Goal: Contribute content: Contribute content

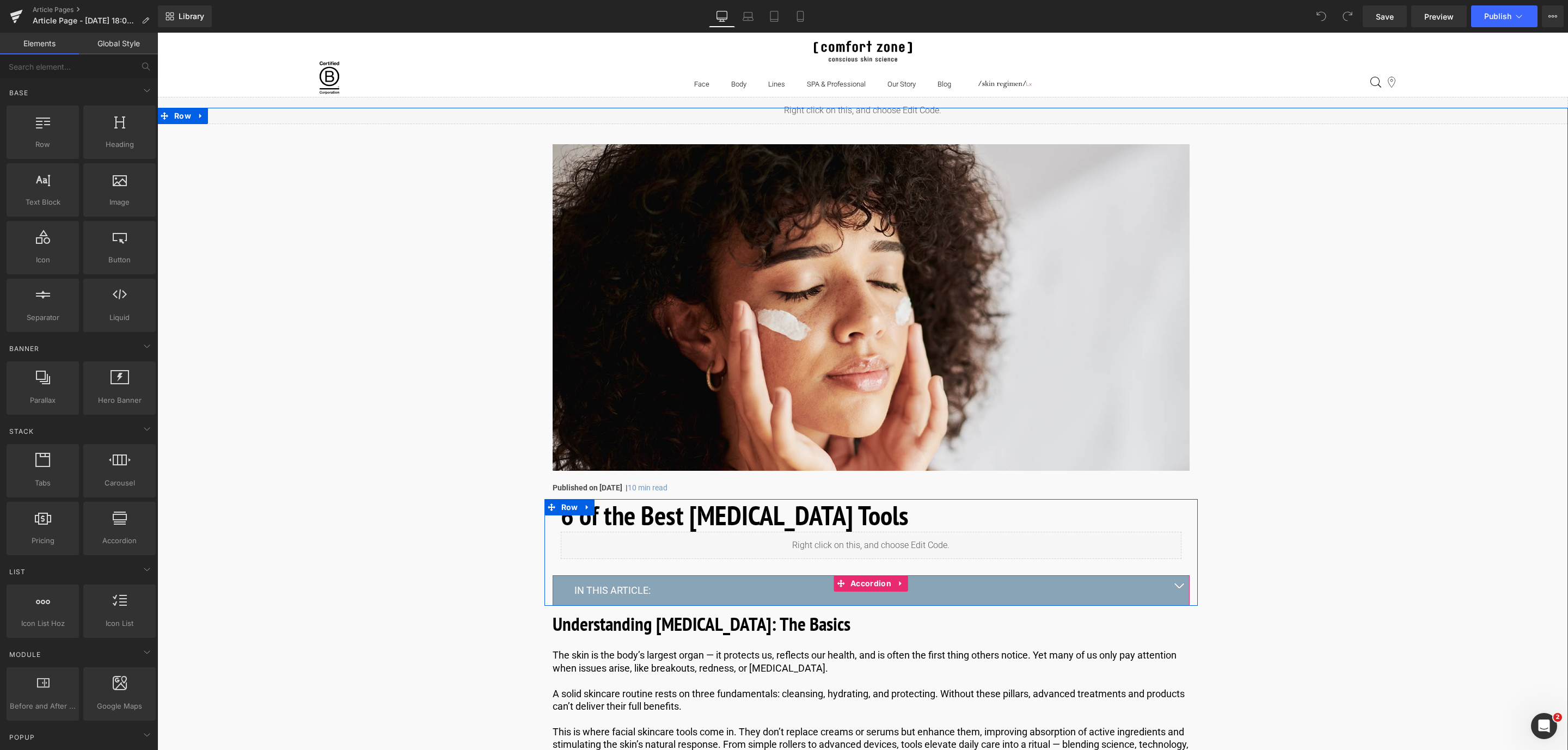
click at [1182, 585] on button "button" at bounding box center [1178, 590] width 22 height 29
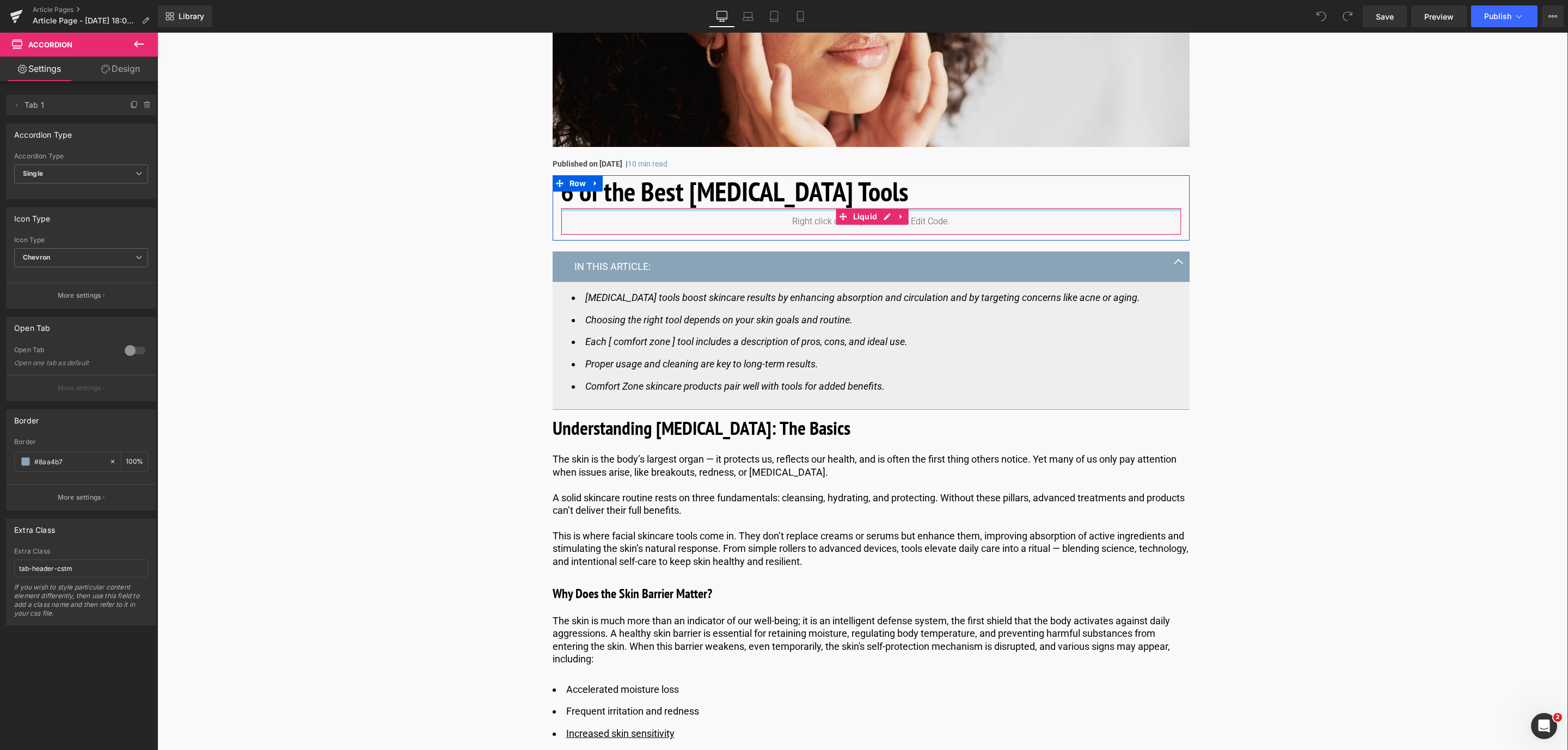
scroll to position [327, 0]
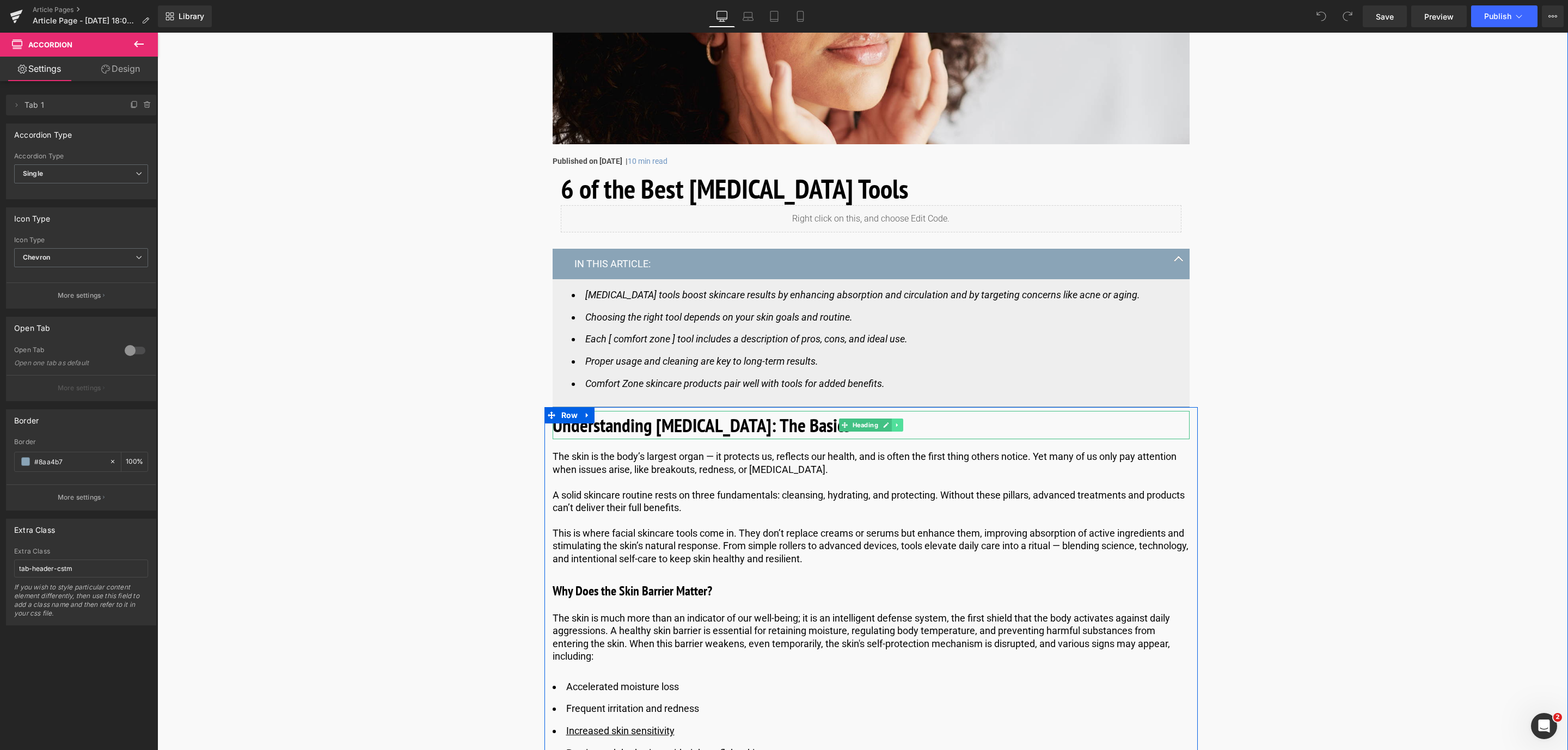
click at [900, 427] on link at bounding box center [897, 425] width 11 height 13
click at [891, 425] on icon at bounding box center [891, 425] width 6 height 6
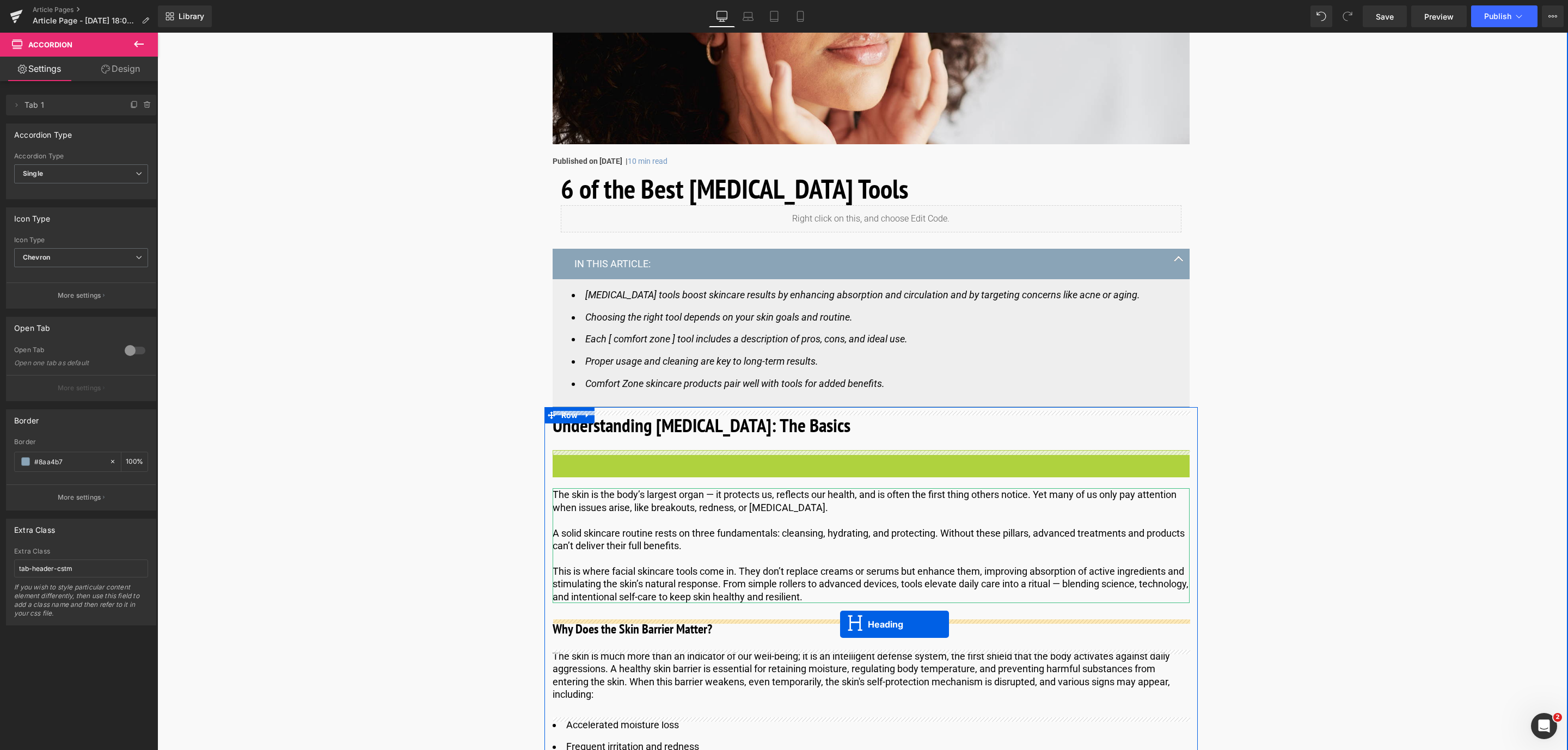
drag, startPoint x: 845, startPoint y: 463, endPoint x: 840, endPoint y: 624, distance: 161.1
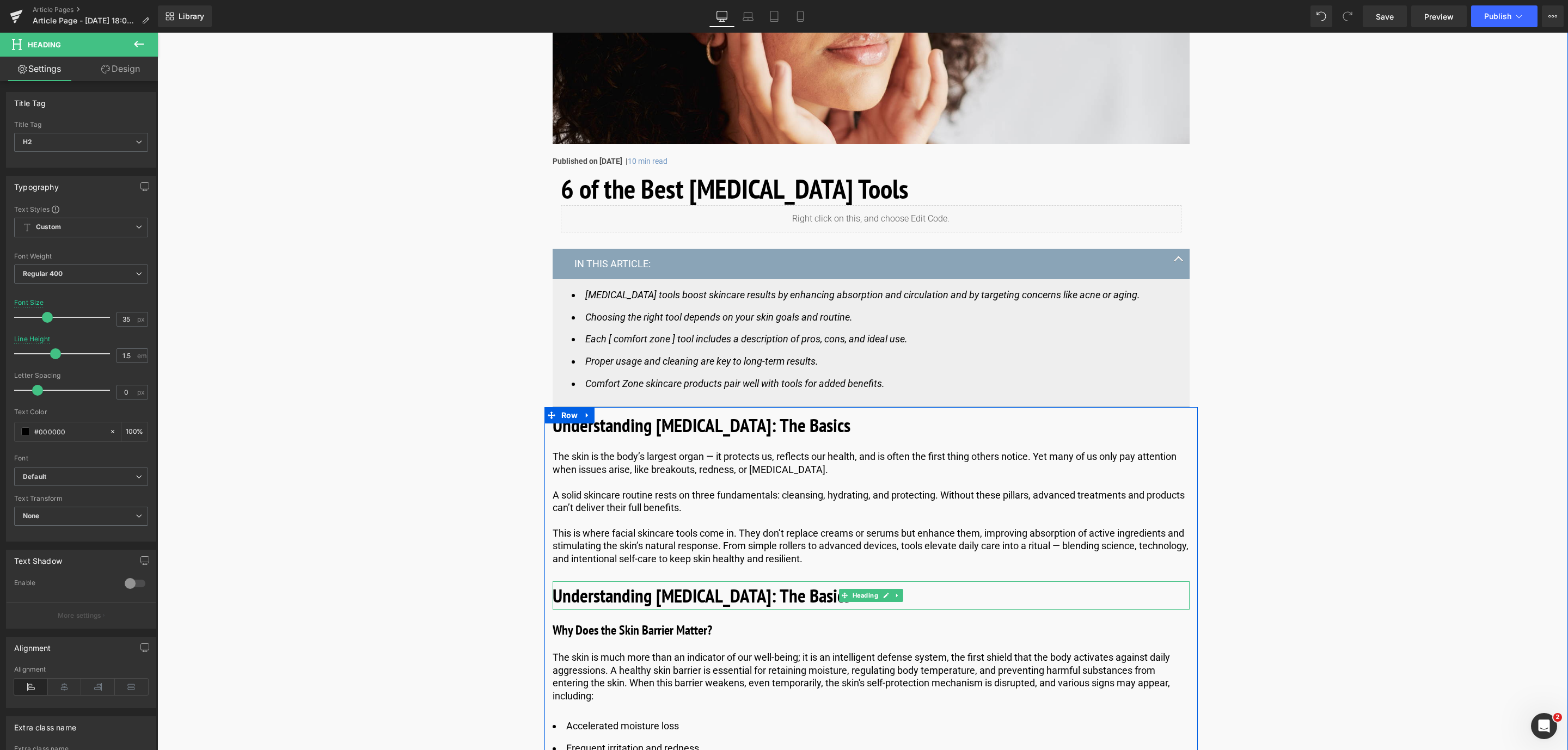
click at [622, 606] on b "Understanding [MEDICAL_DATA]: The Basics" at bounding box center [701, 595] width 298 height 25
drag, startPoint x: 801, startPoint y: 597, endPoint x: 548, endPoint y: 596, distance: 253.0
click at [553, 596] on div "Understanding [MEDICAL_DATA]: The Basics" at bounding box center [871, 596] width 637 height 29
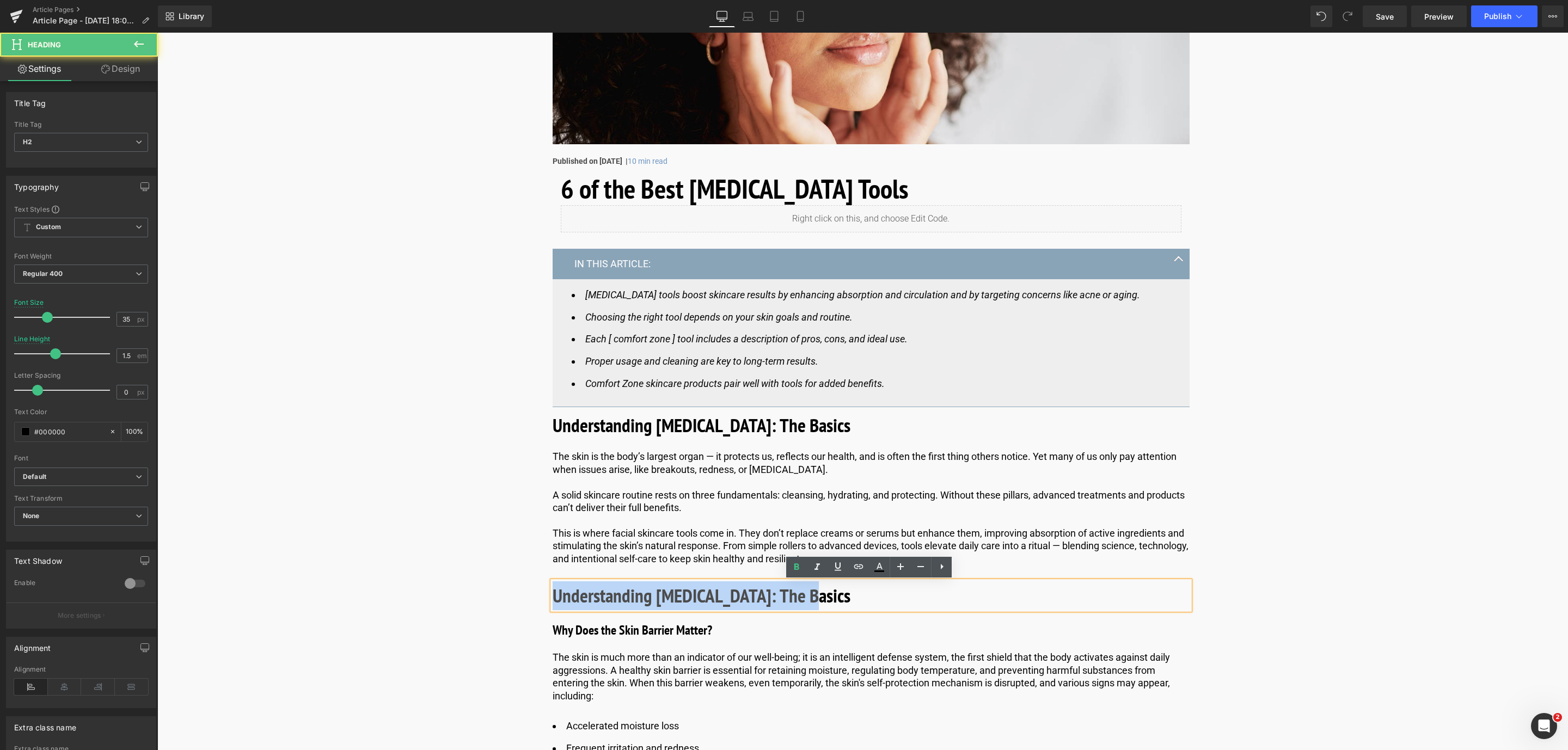
drag, startPoint x: 551, startPoint y: 597, endPoint x: 813, endPoint y: 593, distance: 262.0
click at [813, 593] on h2 "Understanding [MEDICAL_DATA]: The Basics" at bounding box center [871, 596] width 637 height 29
paste div
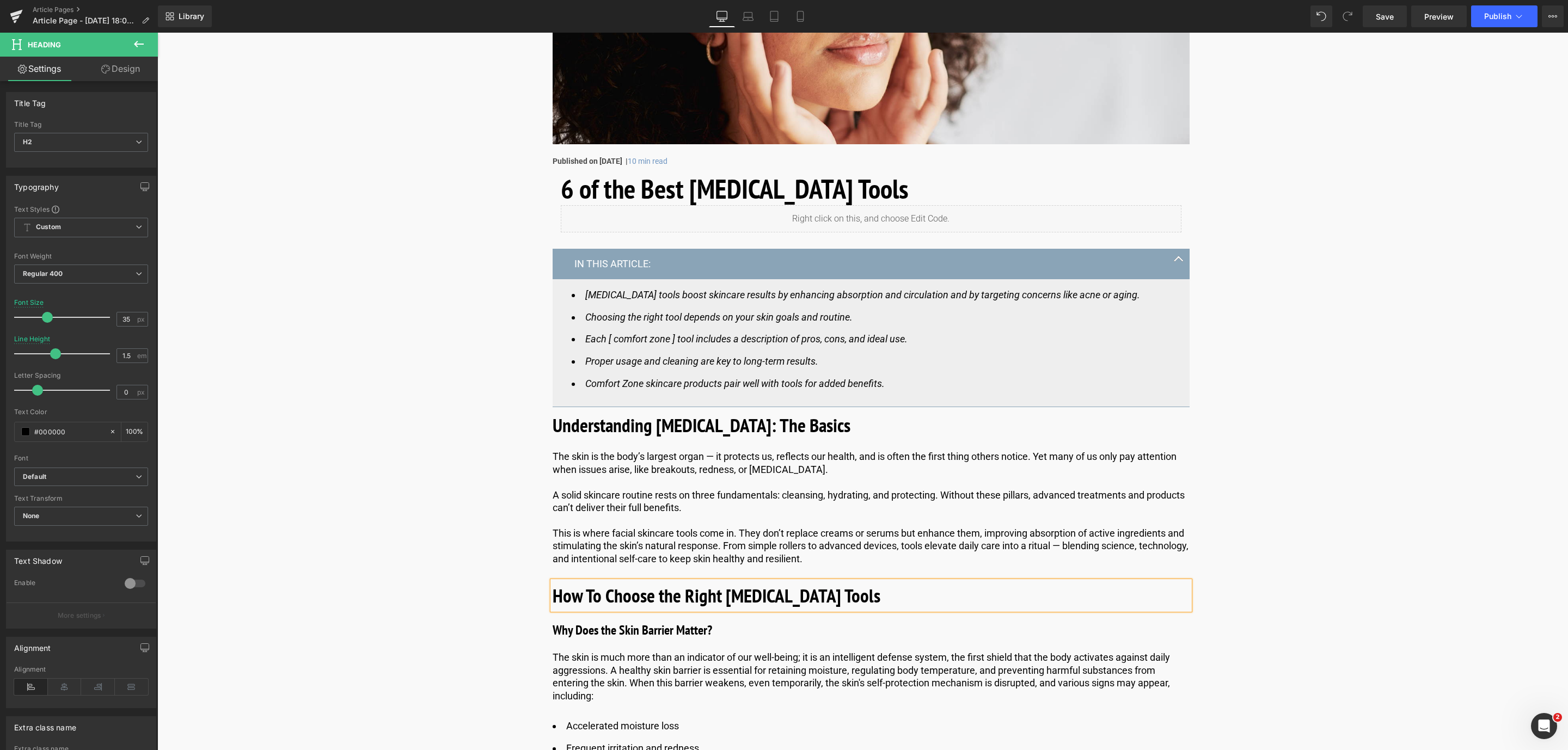
click at [557, 595] on b "How To Choose the Right [MEDICAL_DATA] Tools" at bounding box center [716, 595] width 328 height 25
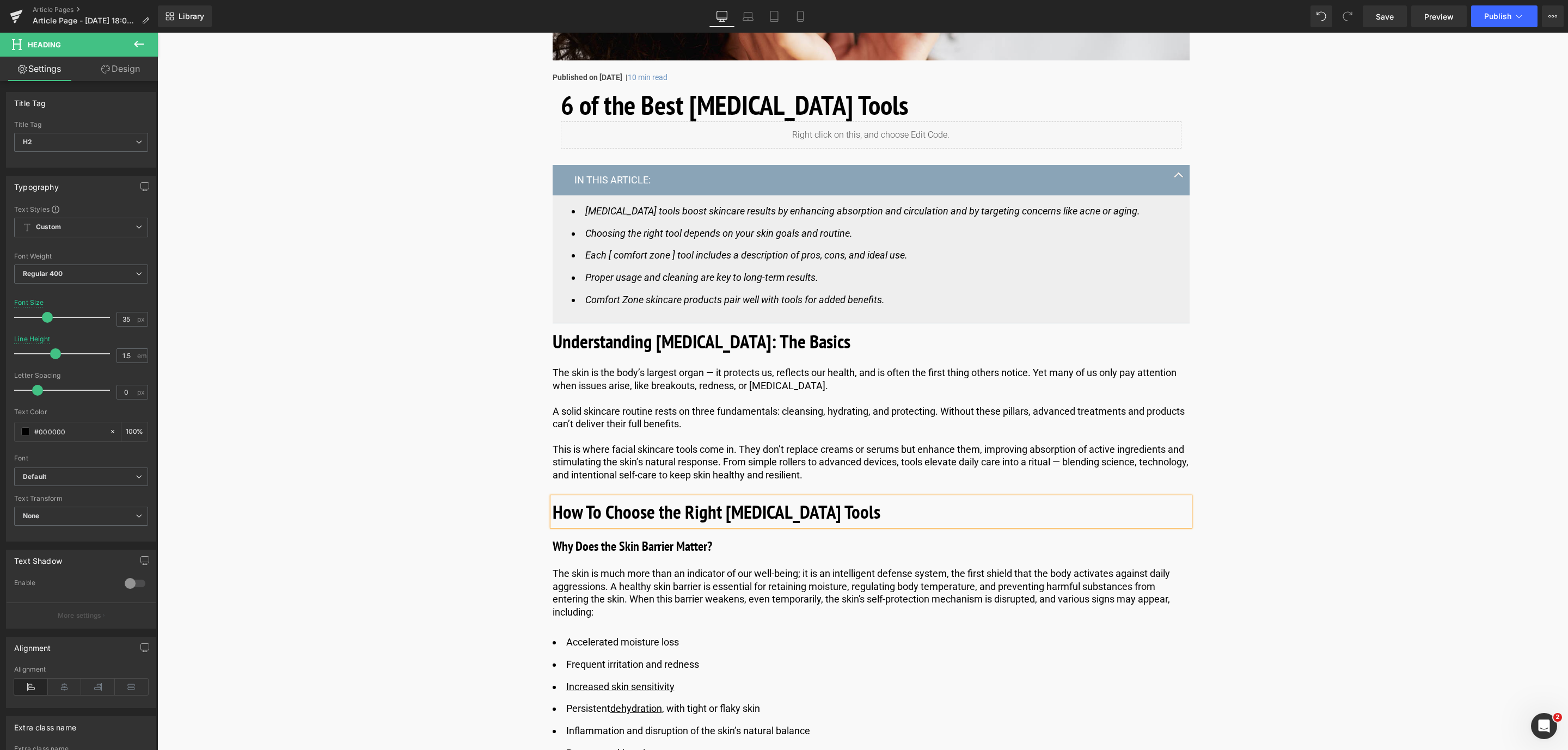
scroll to position [490, 0]
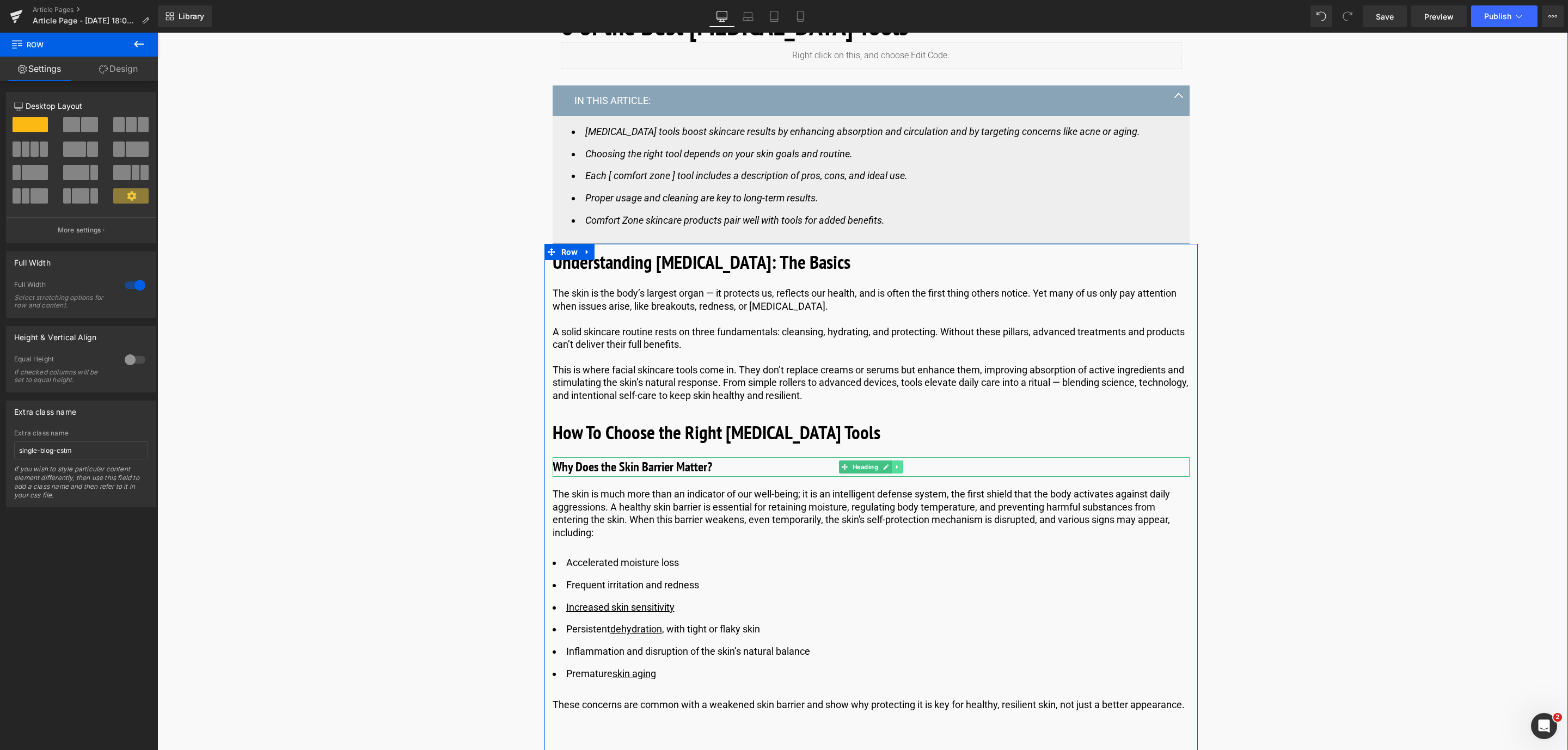
click at [892, 468] on link at bounding box center [897, 467] width 11 height 13
click at [901, 468] on icon at bounding box center [903, 467] width 6 height 6
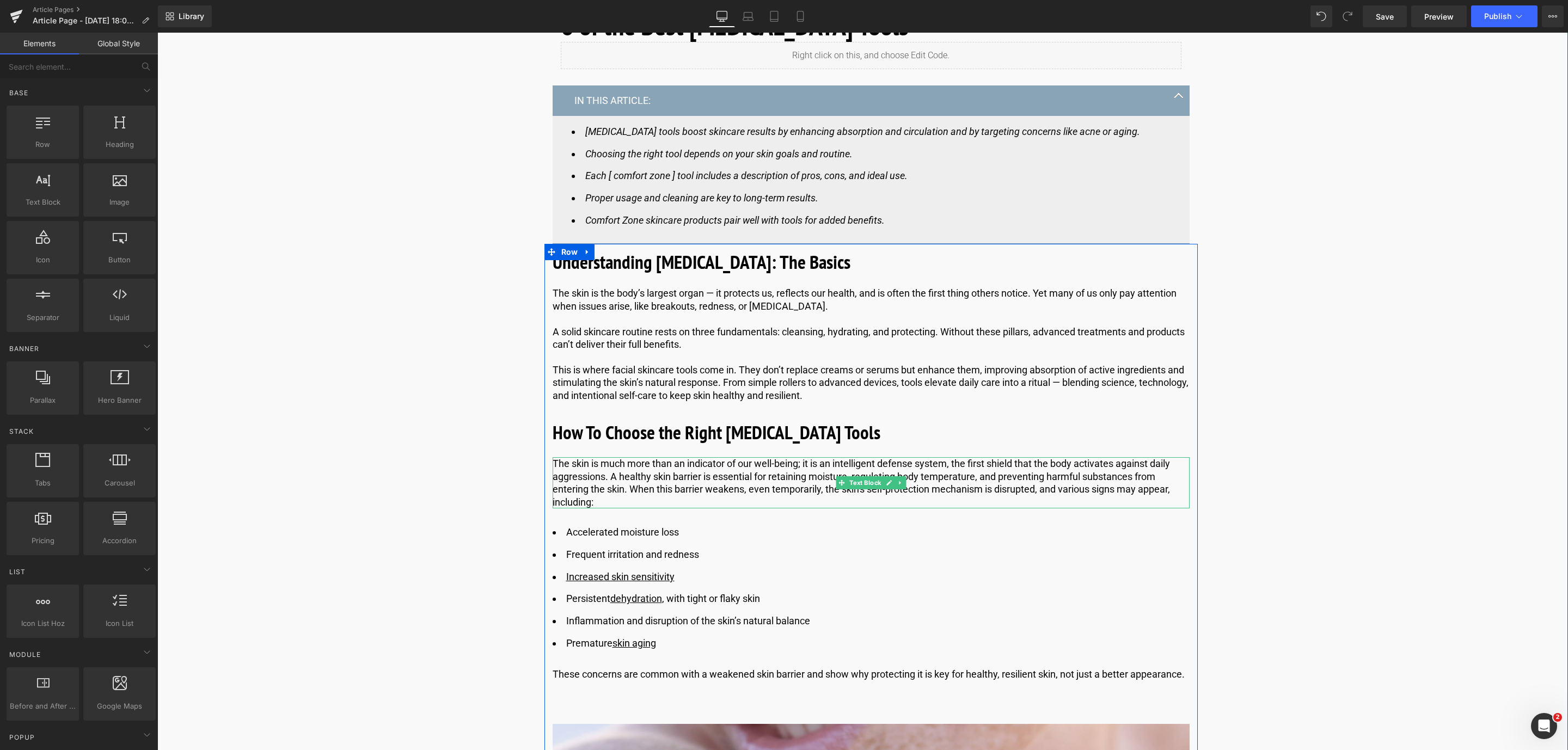
click at [636, 488] on p "The skin is much more than an indicator of our well-being; it is an intelligent…" at bounding box center [871, 483] width 637 height 51
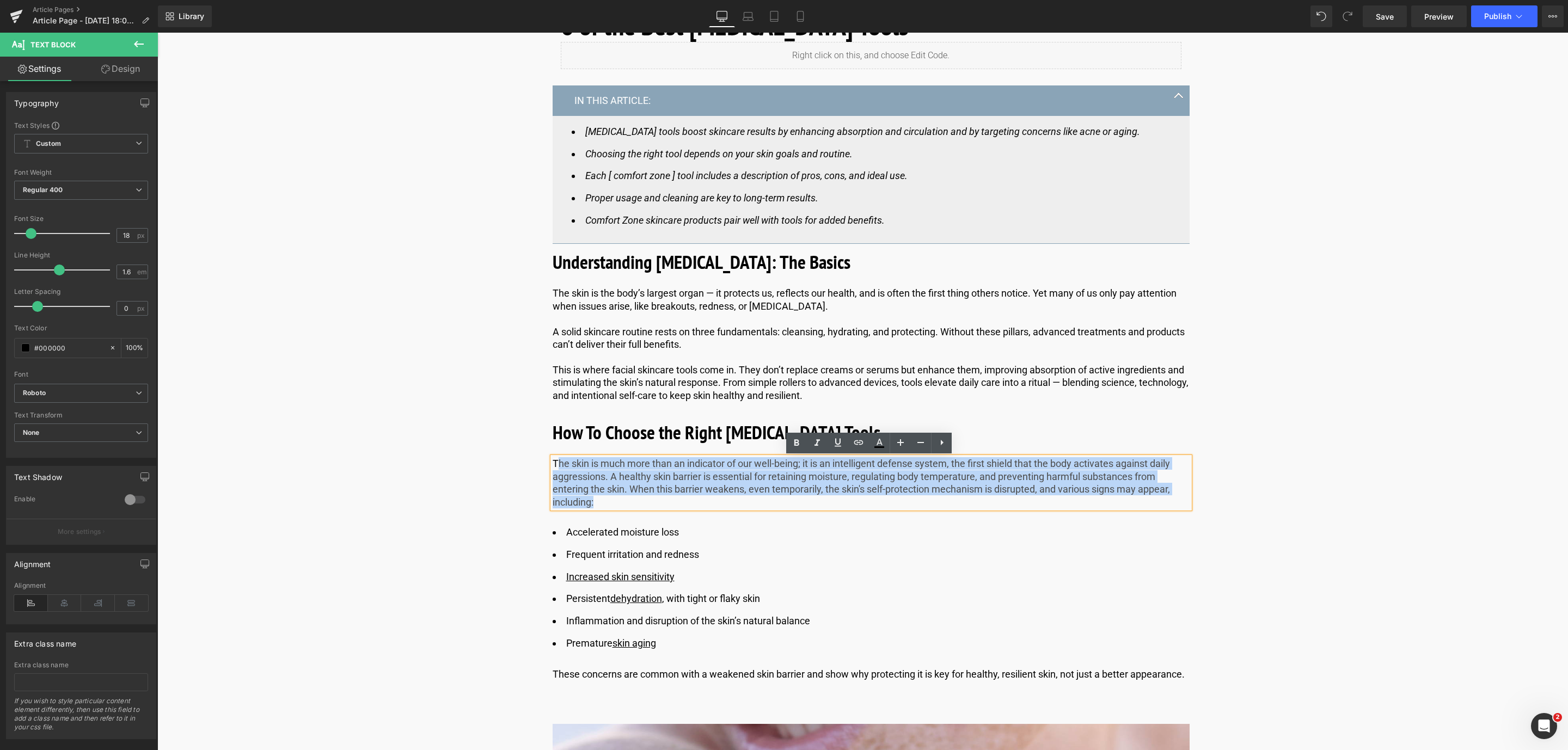
drag, startPoint x: 600, startPoint y: 504, endPoint x: 553, endPoint y: 463, distance: 62.4
click at [553, 463] on p "The skin is much more than an indicator of our well-being; it is an intelligent…" at bounding box center [871, 483] width 637 height 51
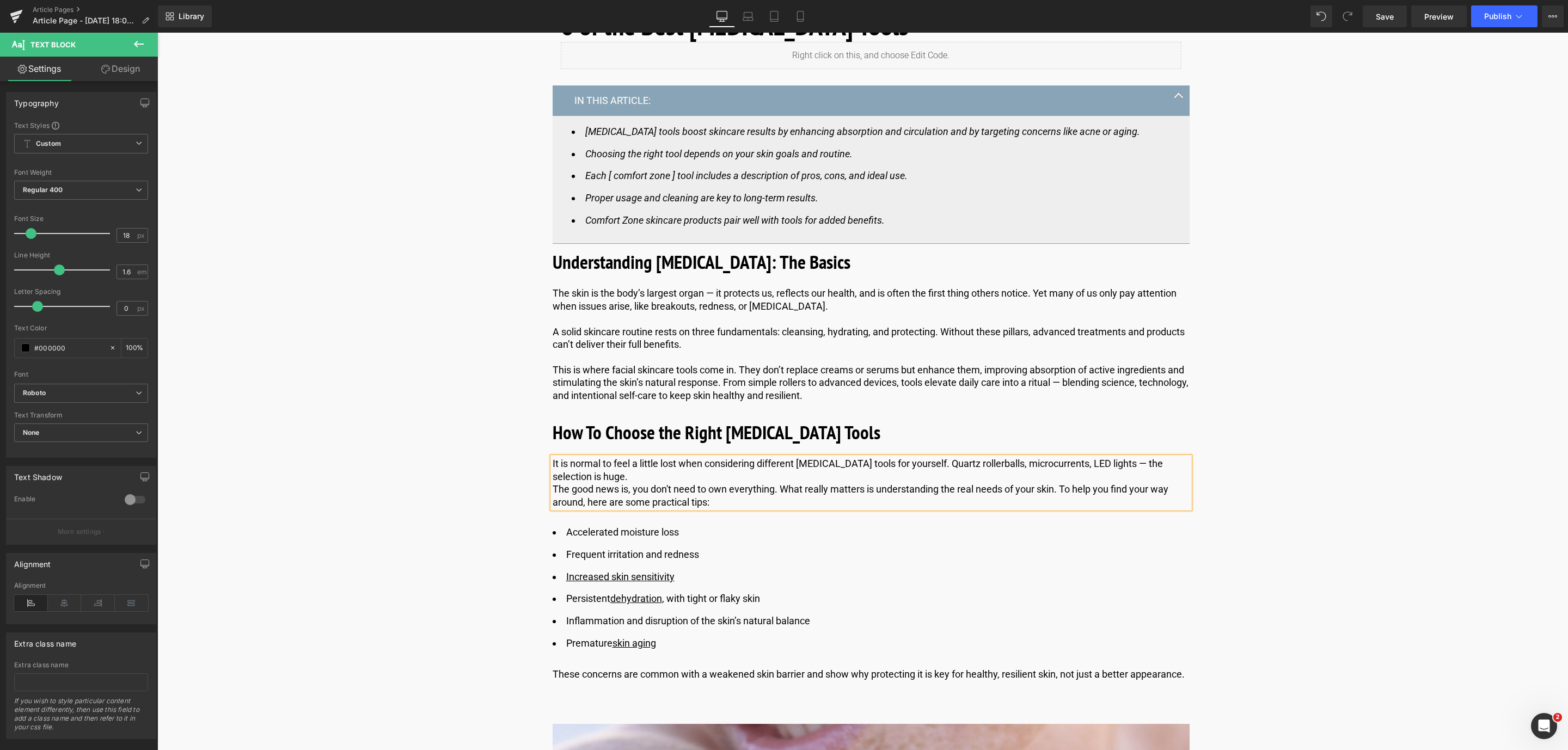
click at [553, 491] on p "The good news is, you don't need to own everything. What really matters is unde…" at bounding box center [871, 495] width 637 height 26
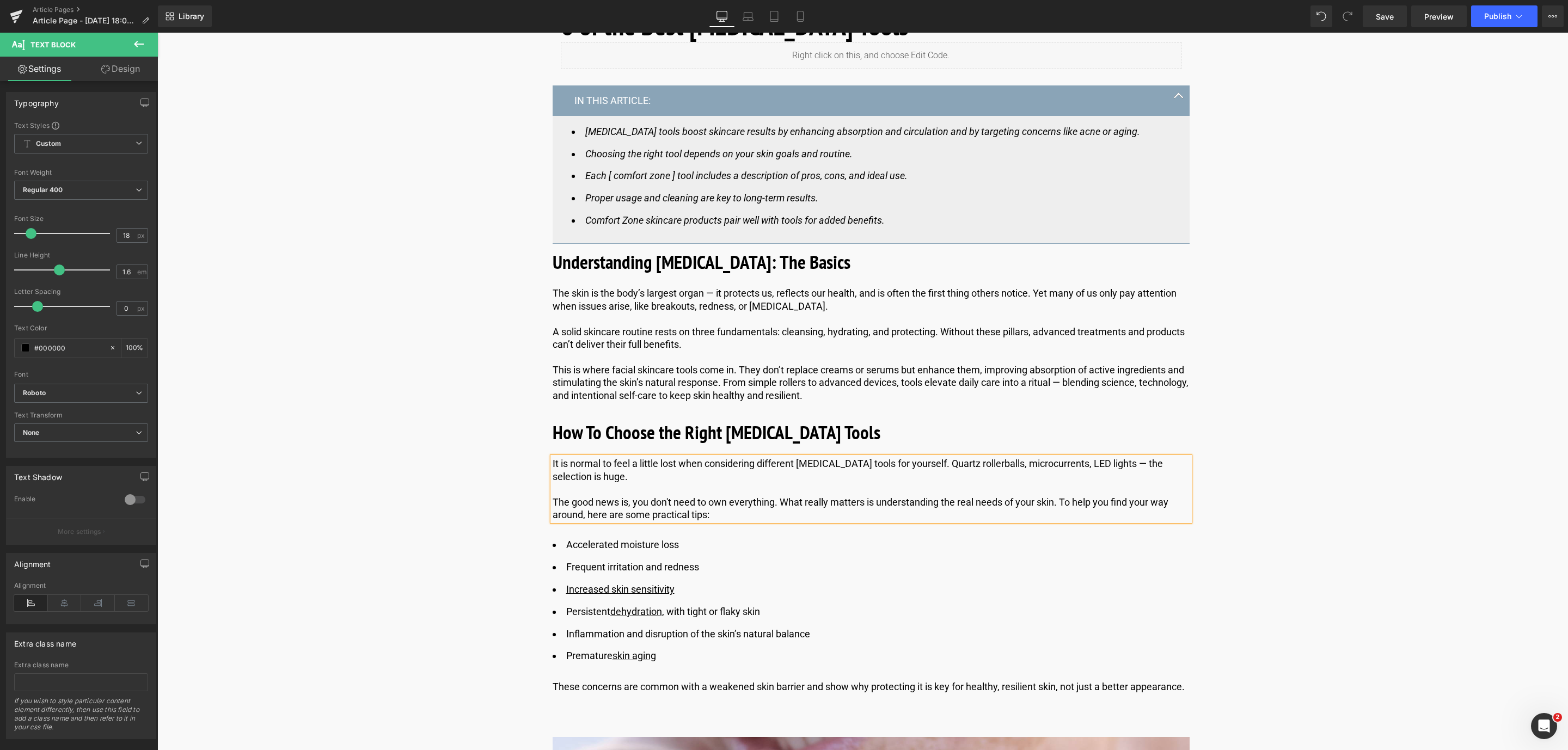
click at [1383, 3] on div "Library Desktop Desktop Laptop Tablet Mobile Save Preview Publish Scheduled Vie…" at bounding box center [863, 16] width 1410 height 33
click at [1379, 18] on span "Save" at bounding box center [1385, 17] width 18 height 11
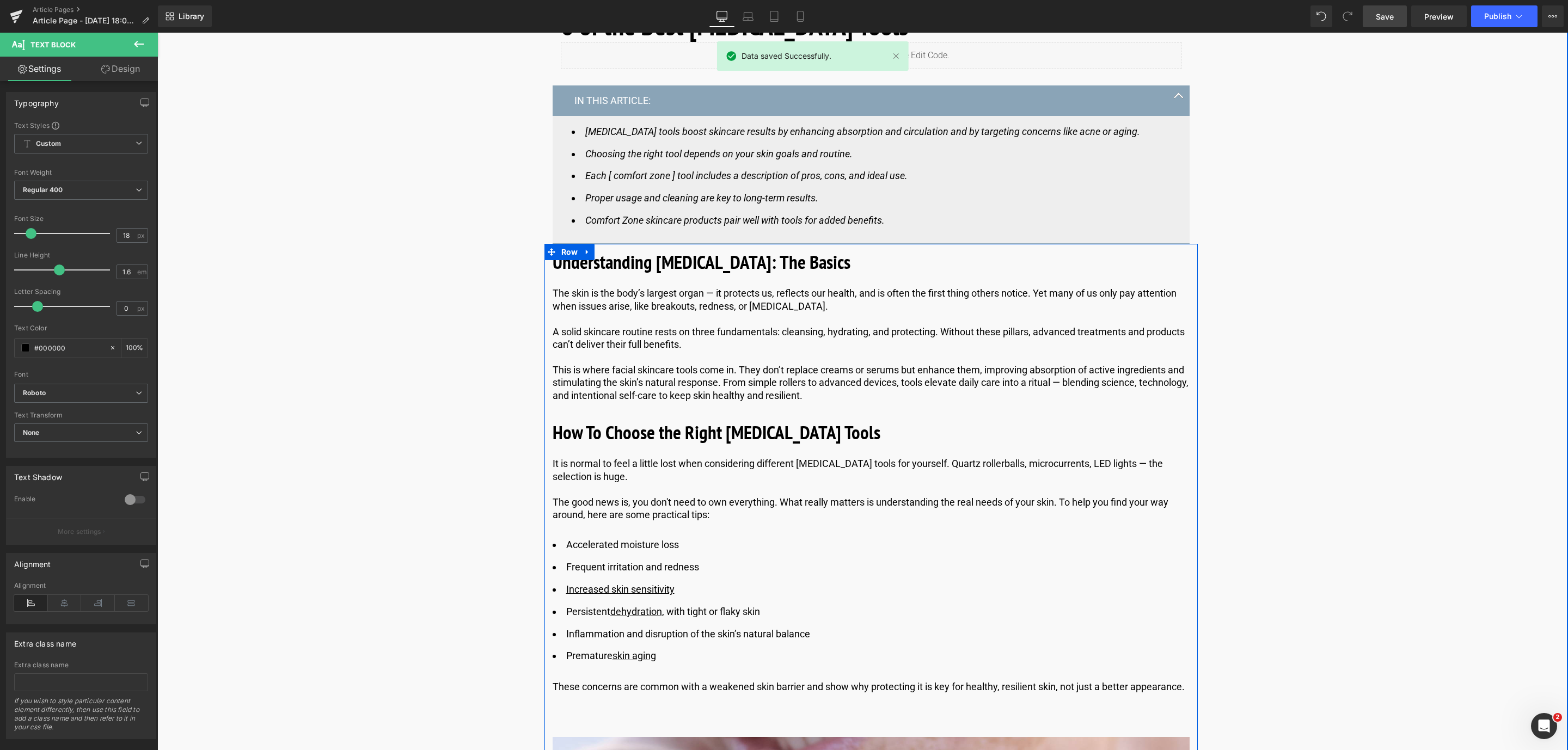
click at [667, 543] on li "Accelerated moisture loss" at bounding box center [871, 545] width 637 height 16
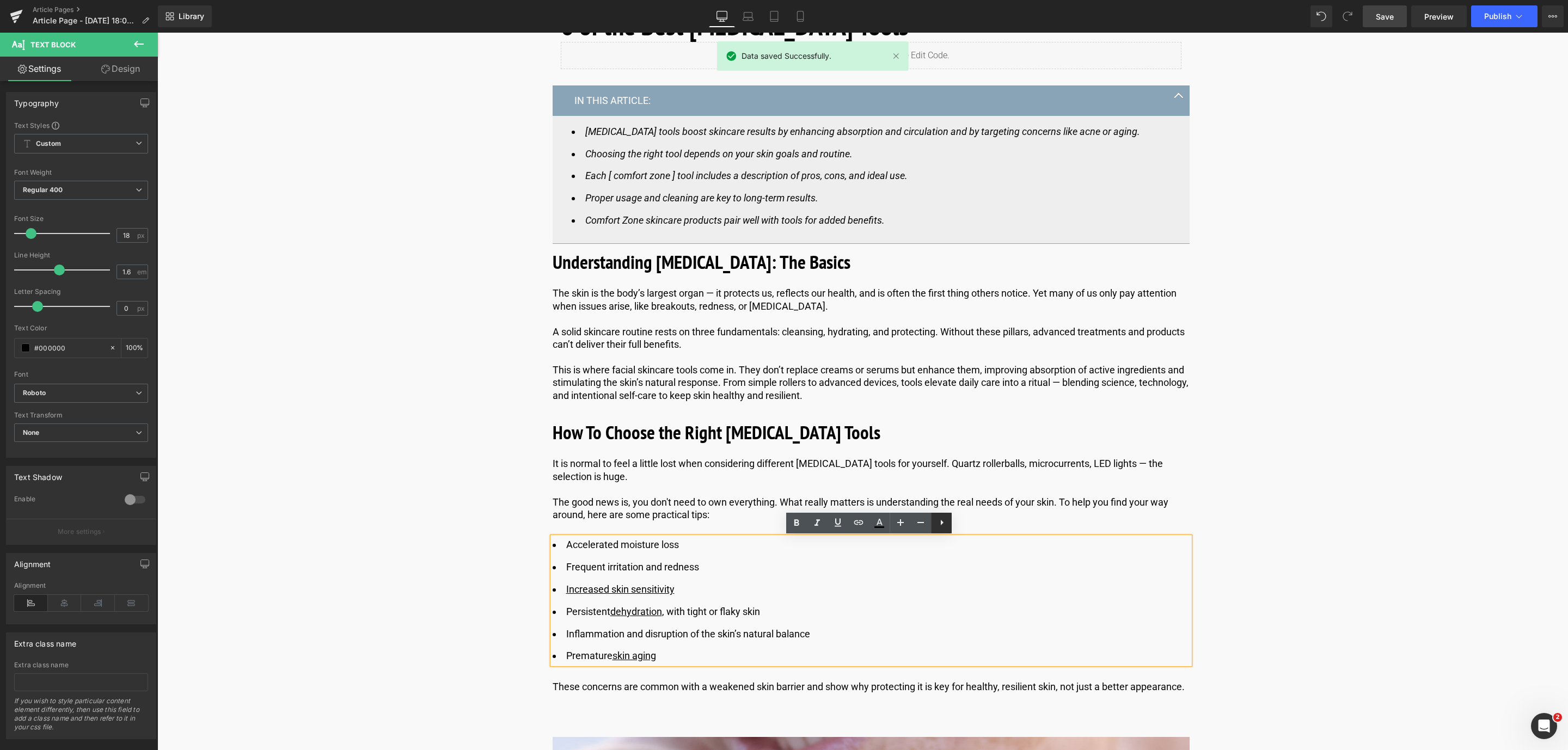
click at [943, 525] on icon at bounding box center [942, 522] width 13 height 13
click at [943, 525] on icon at bounding box center [941, 522] width 13 height 13
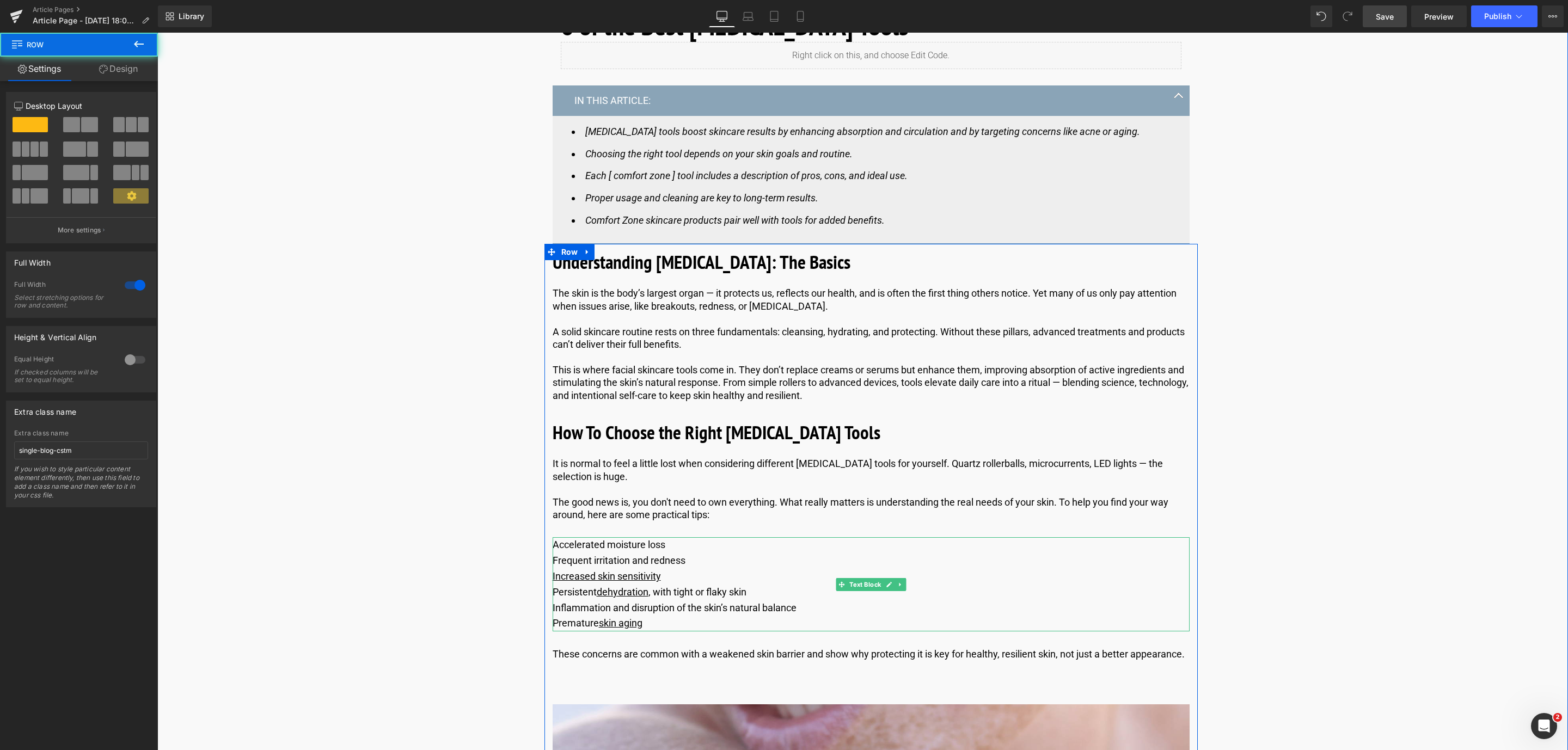
click at [657, 622] on div "Accelerated moisture loss Frequent irritation and redness Increased skin sensit…" at bounding box center [871, 584] width 637 height 94
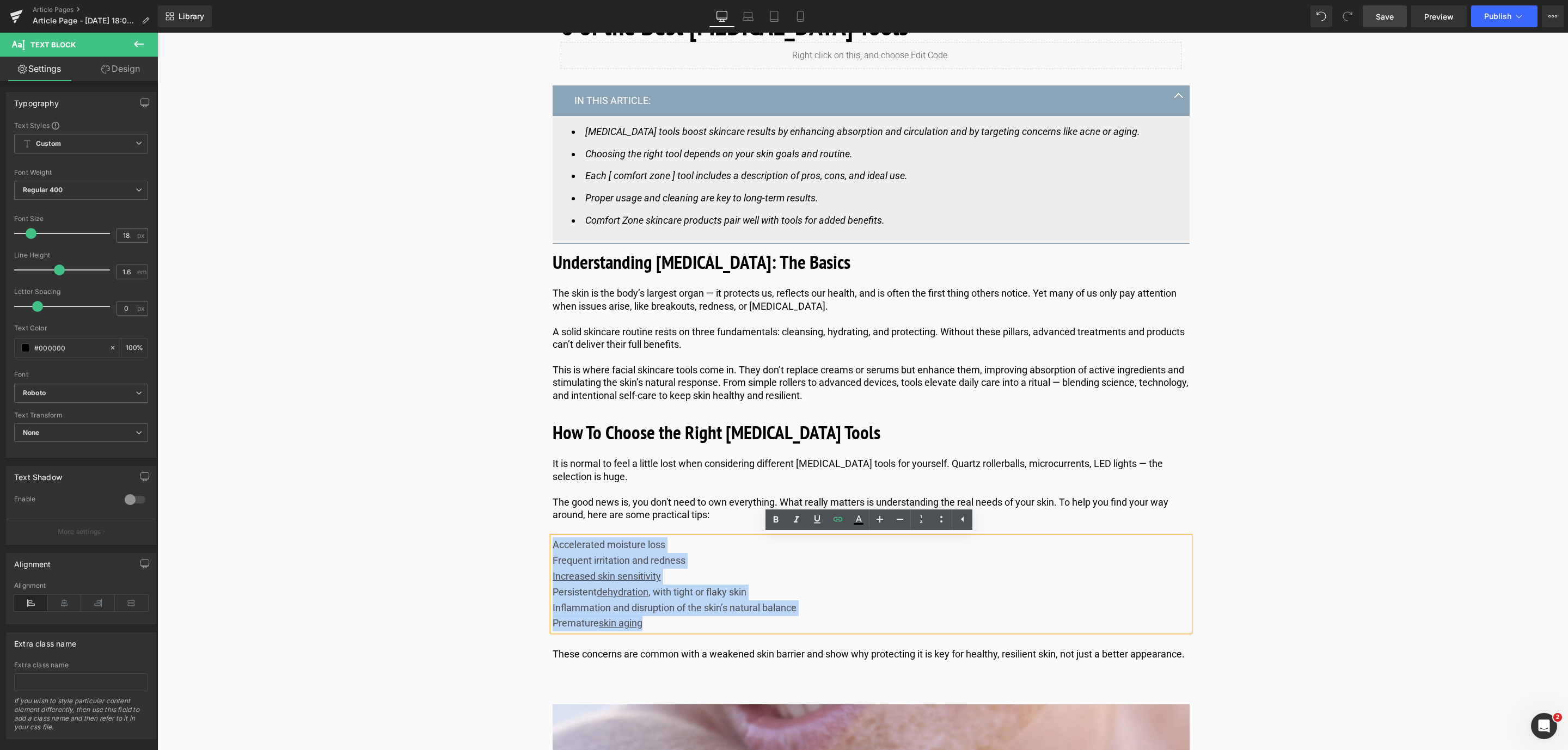
drag, startPoint x: 658, startPoint y: 624, endPoint x: 552, endPoint y: 544, distance: 132.8
click at [553, 544] on div "Accelerated moisture loss Frequent irritation and redness Increased skin sensit…" at bounding box center [871, 584] width 637 height 94
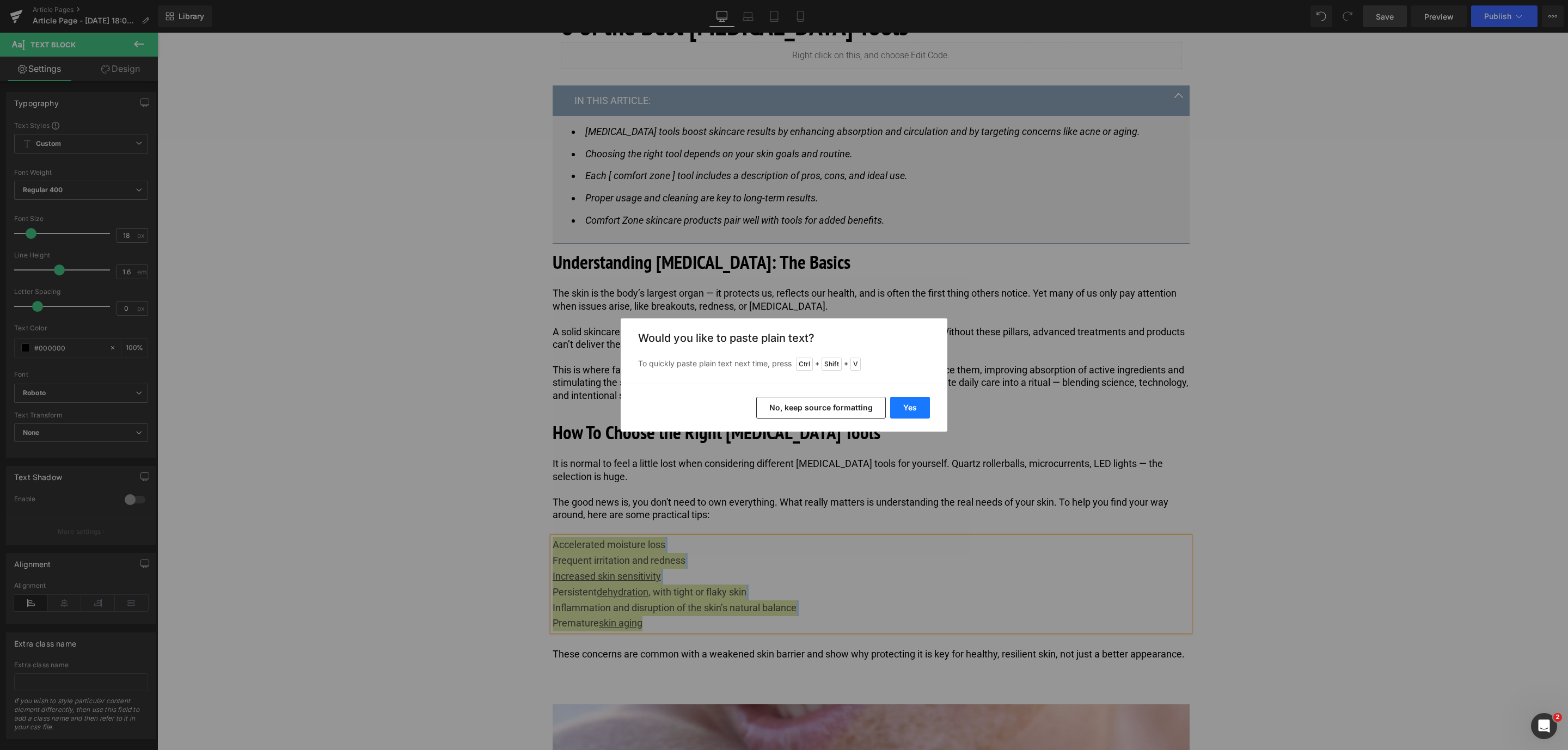
click at [913, 403] on button "Yes" at bounding box center [909, 407] width 40 height 22
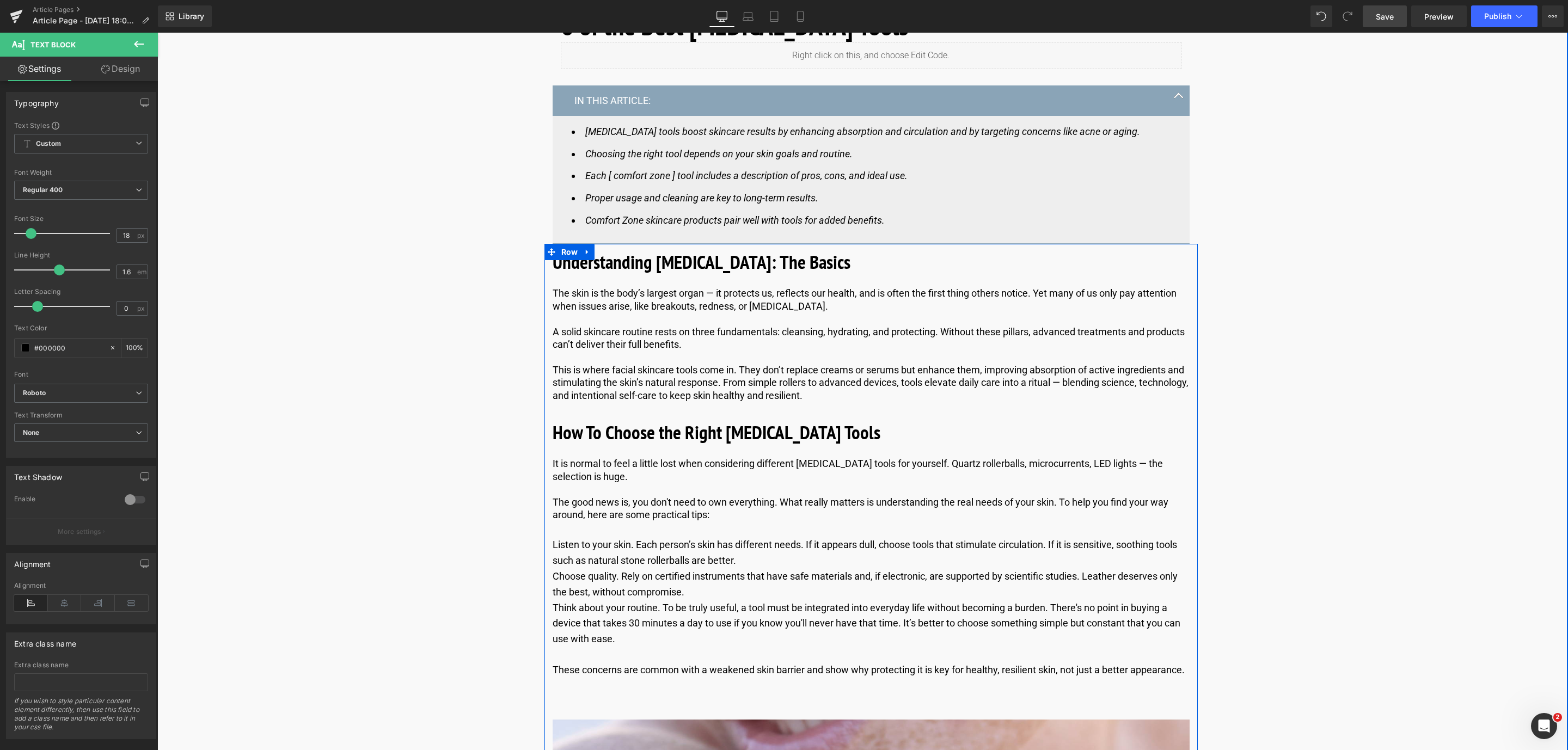
click at [757, 542] on div "Listen to your skin. Each person’s skin has different needs. If it appears dull…" at bounding box center [871, 592] width 637 height 110
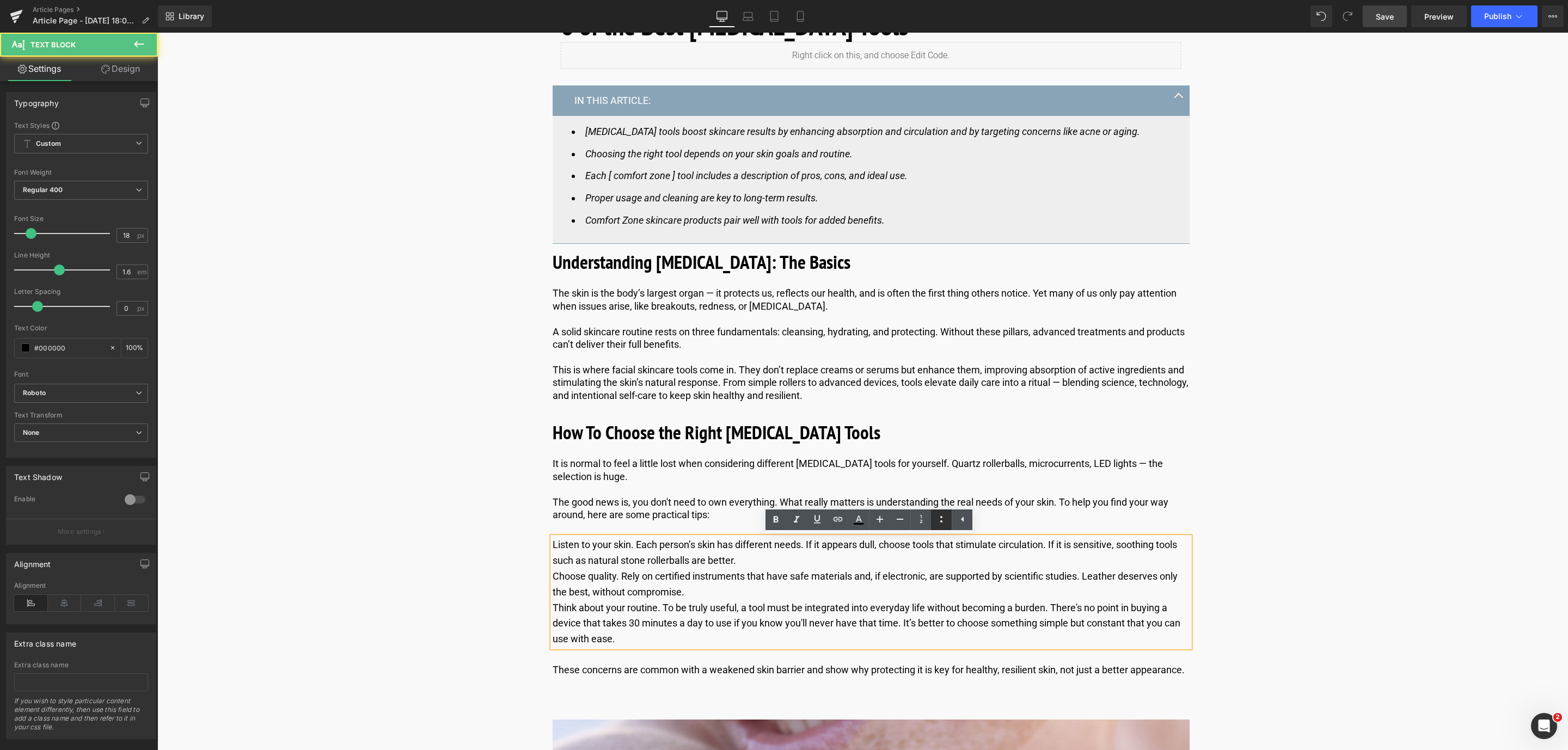
click at [936, 519] on icon at bounding box center [941, 519] width 13 height 13
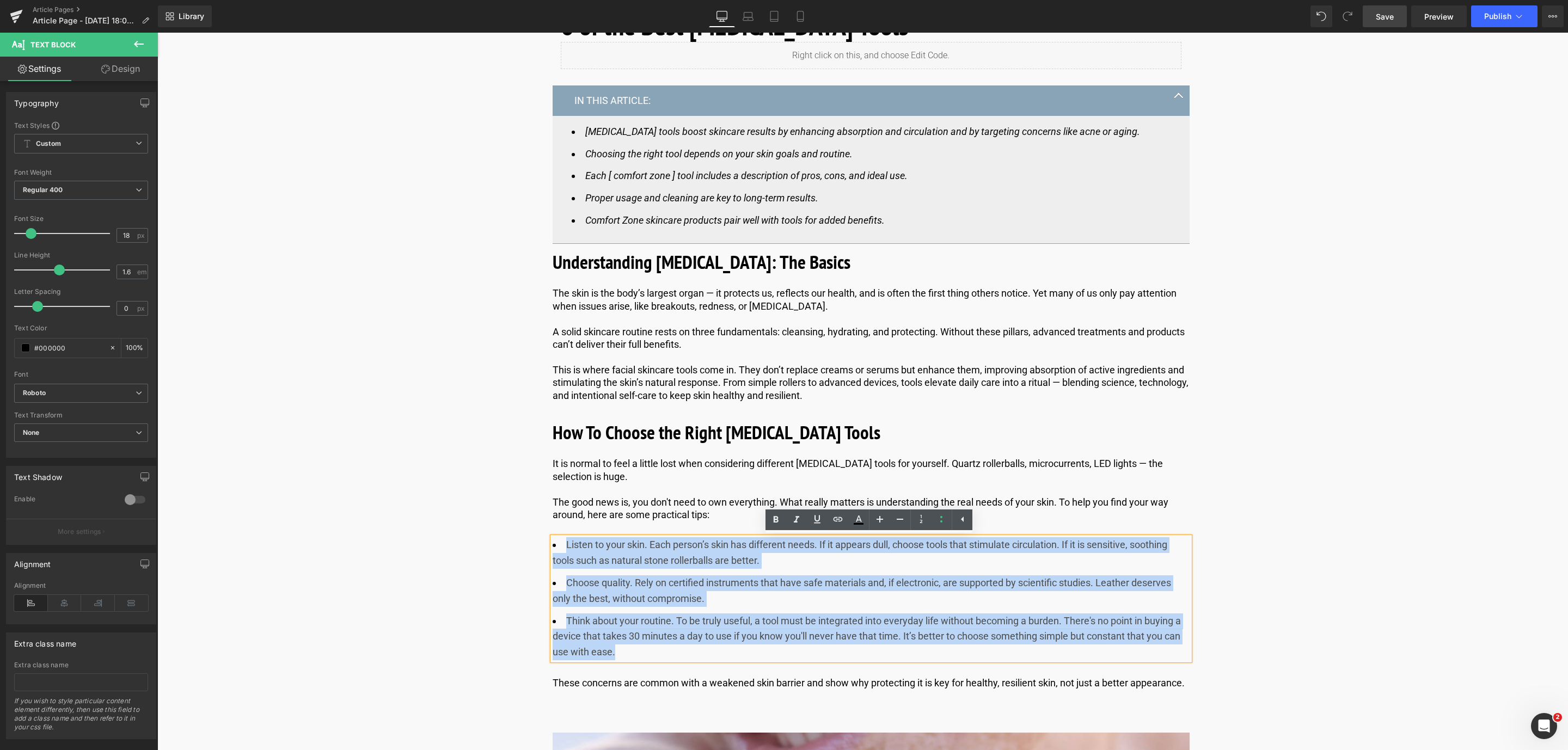
click at [706, 633] on li "Think about your routine. To be truly useful, a tool must be integrated into ev…" at bounding box center [871, 636] width 637 height 46
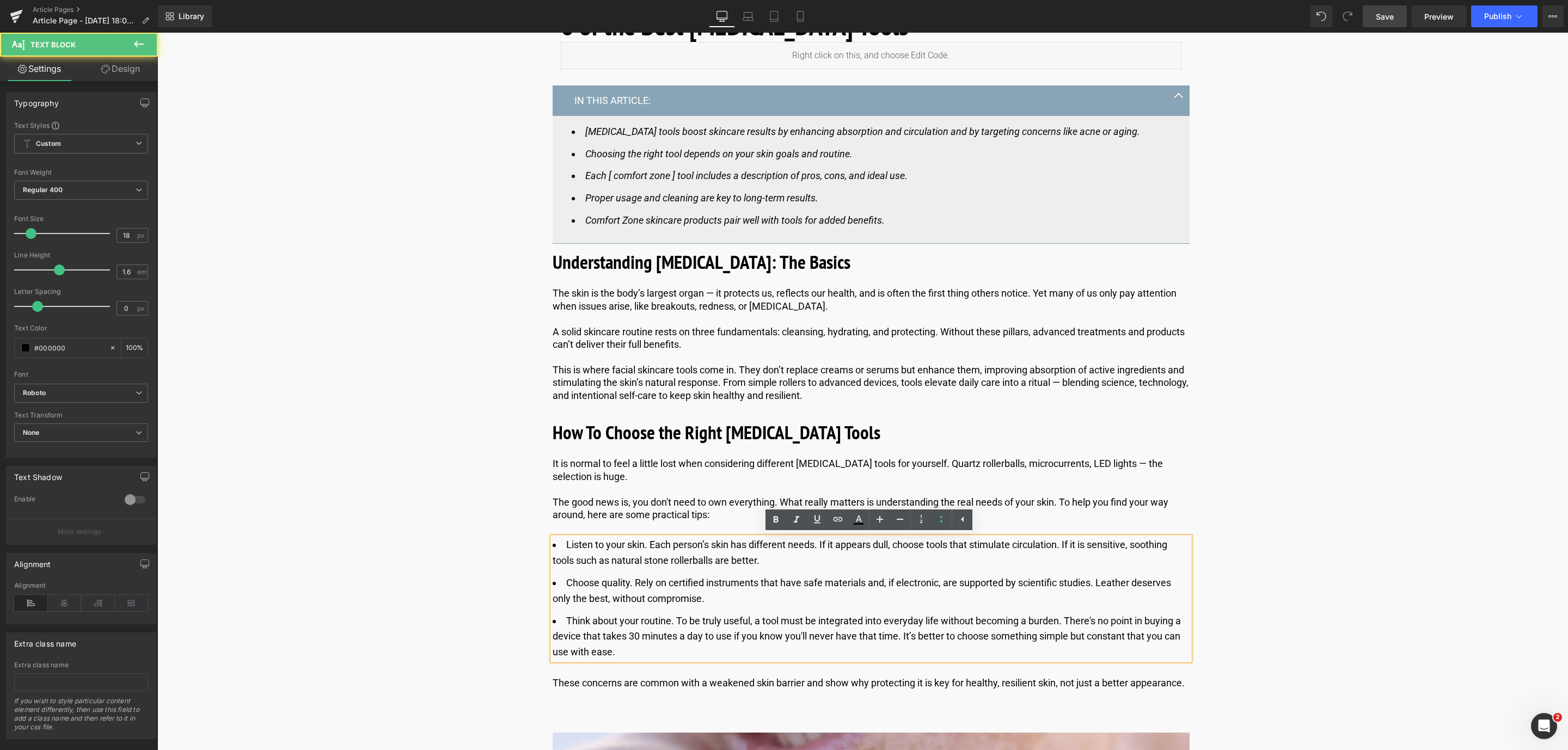
drag, startPoint x: 645, startPoint y: 543, endPoint x: 581, endPoint y: 544, distance: 64.0
click at [581, 544] on li "Listen to your skin. Each person’s skin has different needs. If it appears dull…" at bounding box center [871, 552] width 637 height 31
click at [634, 556] on li "Listen to your skin. Each person’s skin has different needs. If it appears dull…" at bounding box center [871, 552] width 637 height 31
drag, startPoint x: 645, startPoint y: 545, endPoint x: 564, endPoint y: 547, distance: 81.0
click at [564, 547] on li "Listen to your skin. Each person’s skin has different needs. If it appears dull…" at bounding box center [871, 552] width 637 height 31
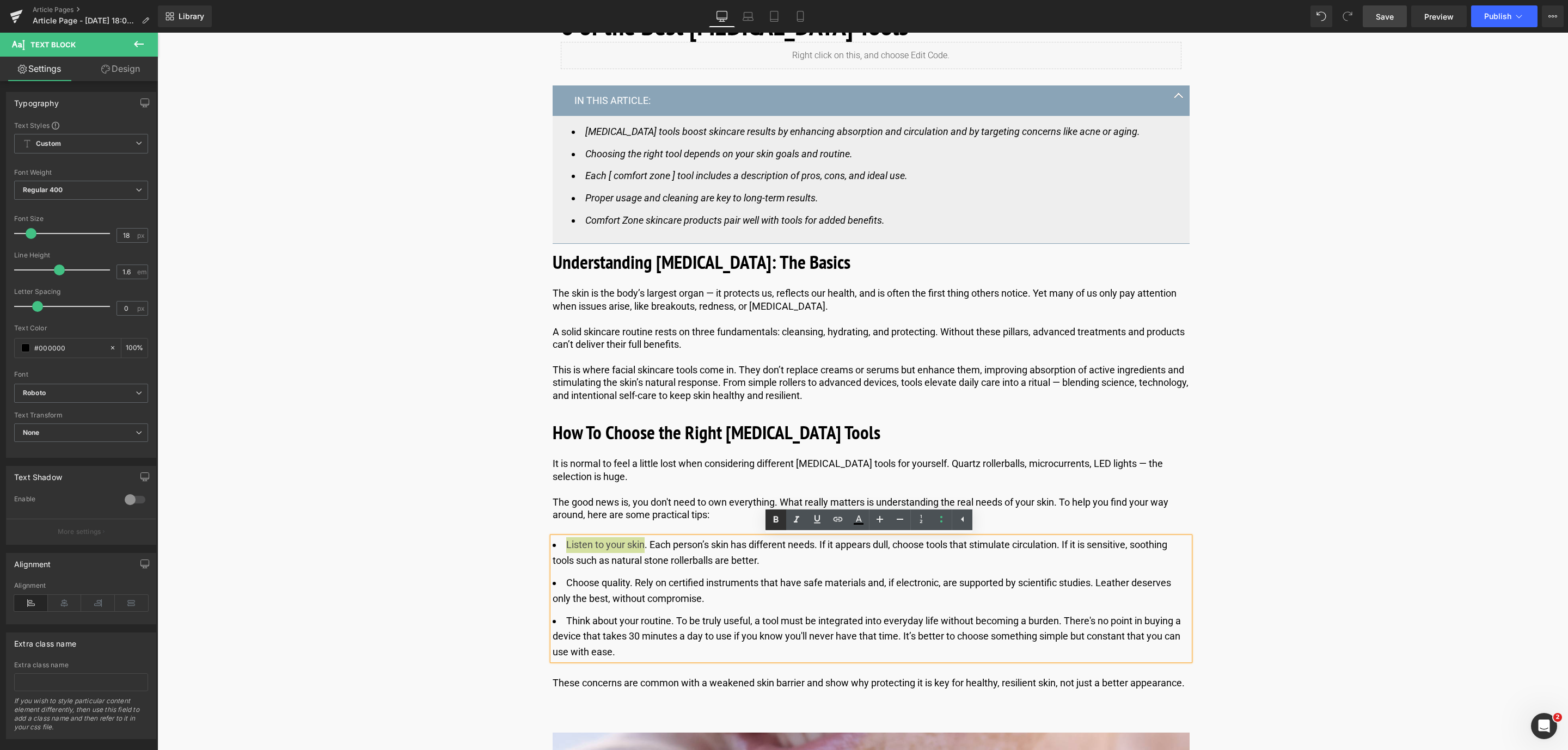
click at [773, 525] on icon at bounding box center [775, 520] width 13 height 13
drag, startPoint x: 627, startPoint y: 581, endPoint x: 561, endPoint y: 579, distance: 66.0
click at [561, 579] on li "Choose quality. Rely on certified instruments that have safe materials and, if …" at bounding box center [871, 590] width 637 height 31
click at [766, 521] on link at bounding box center [776, 520] width 21 height 21
click at [659, 632] on li "Think about your routine. To be truly useful, a tool must be integrated into ev…" at bounding box center [871, 636] width 637 height 46
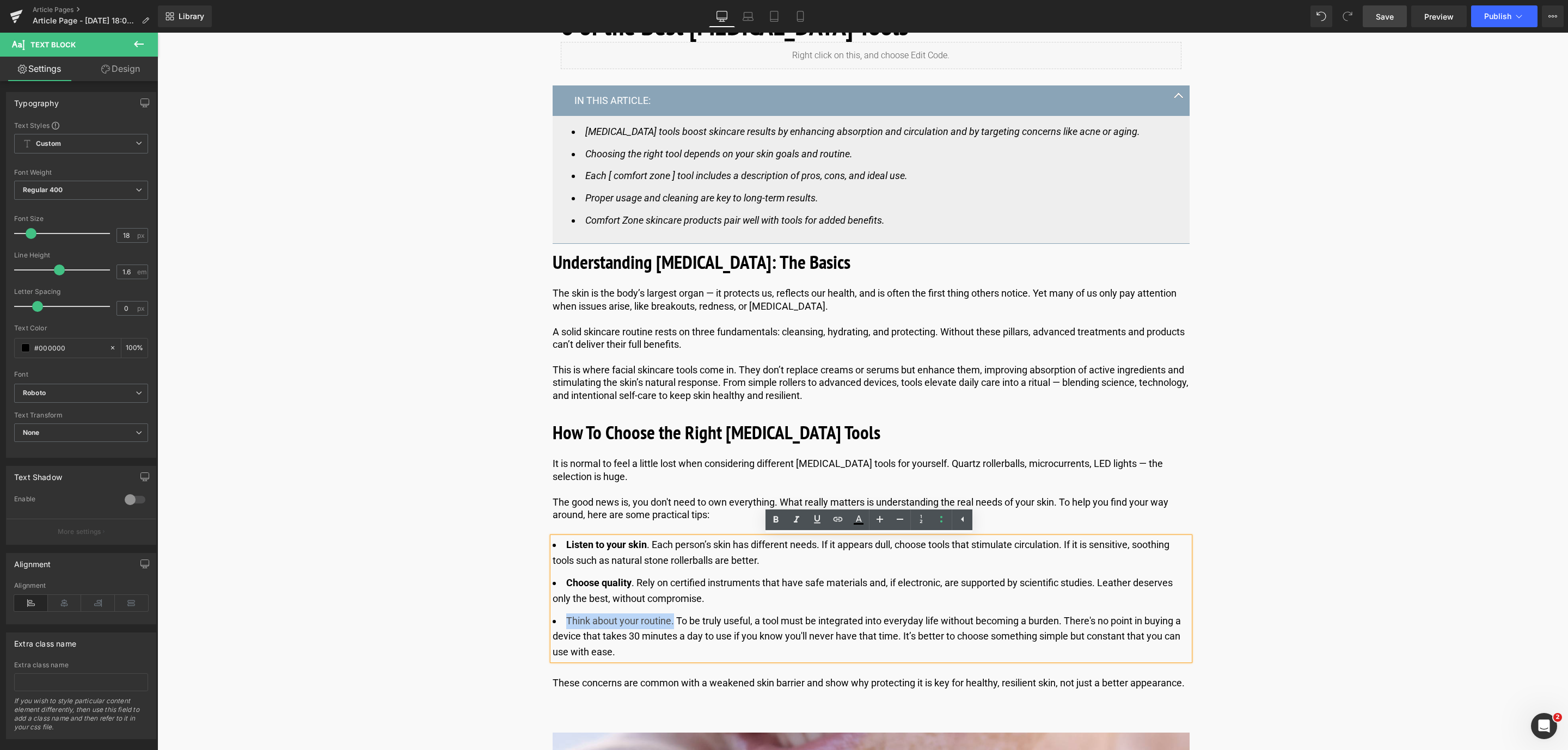
drag, startPoint x: 672, startPoint y: 617, endPoint x: 566, endPoint y: 617, distance: 106.0
click at [566, 617] on li "Think about your routine. To be truly useful, a tool must be integrated into ev…" at bounding box center [871, 636] width 637 height 46
click at [771, 516] on icon at bounding box center [775, 520] width 13 height 13
click at [1383, 12] on span "Save" at bounding box center [1385, 17] width 18 height 11
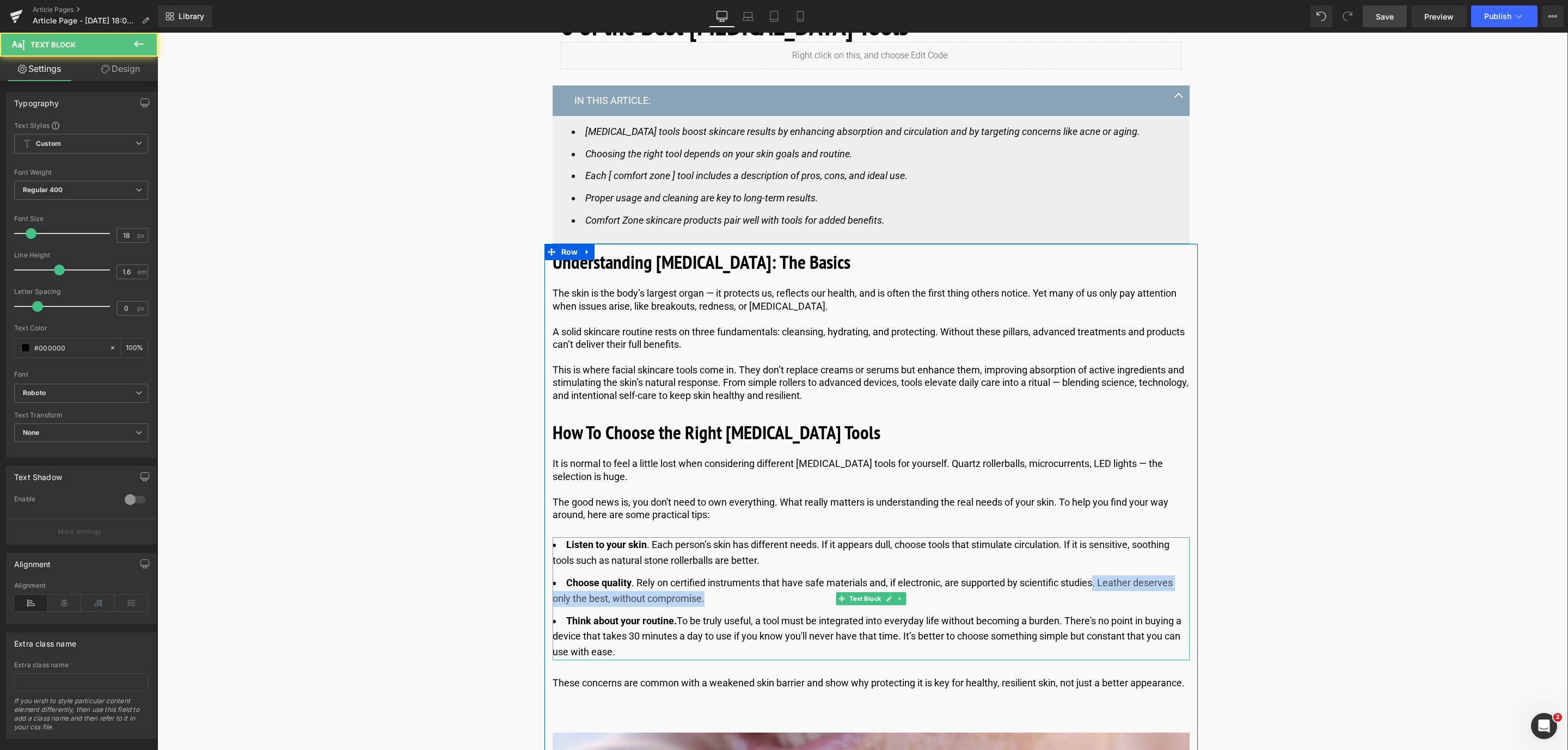
drag, startPoint x: 1094, startPoint y: 585, endPoint x: 1112, endPoint y: 598, distance: 22.2
click at [1112, 598] on li "Choose quality . Rely on certified instruments that have safe materials and, if…" at bounding box center [871, 590] width 637 height 31
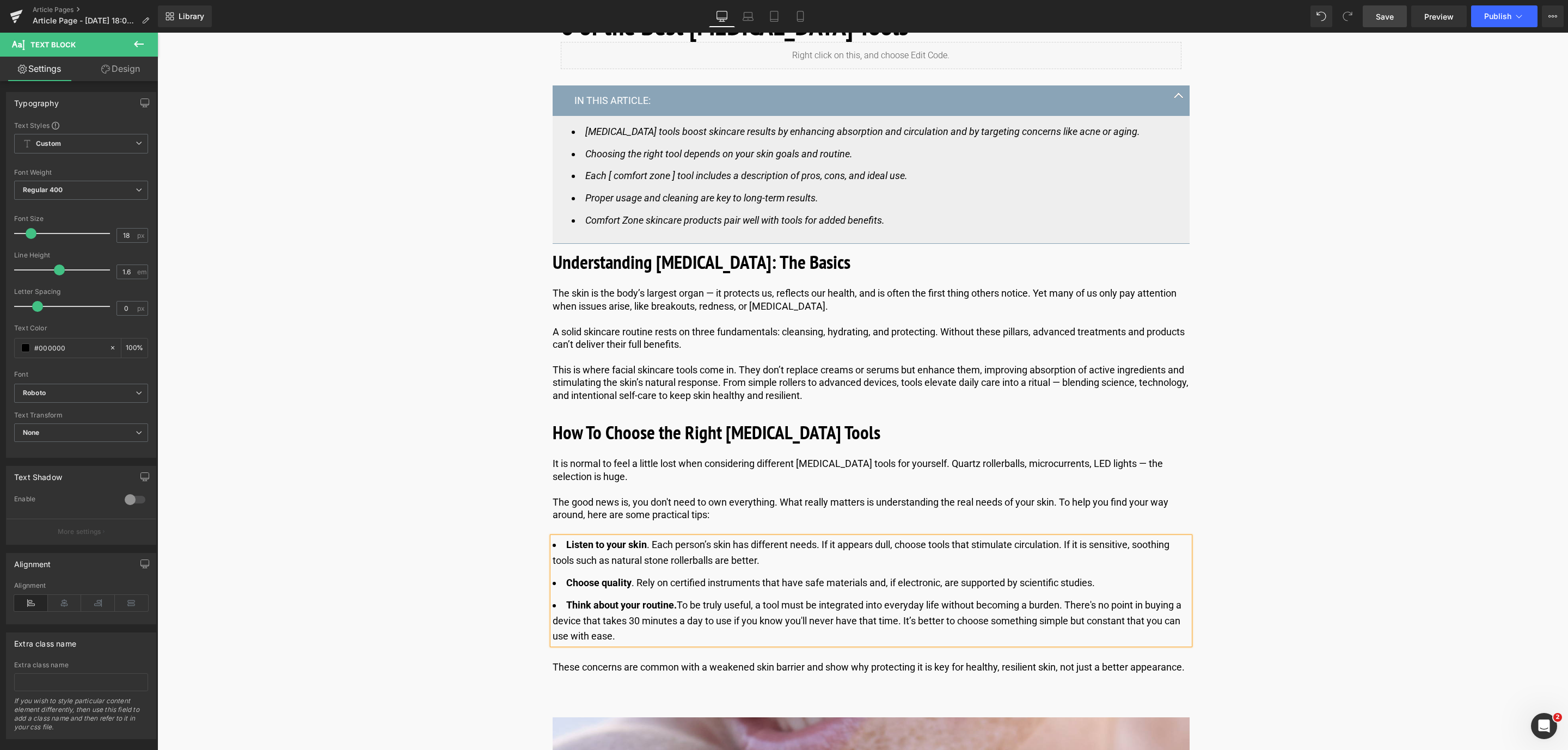
click at [702, 661] on div "These concerns are common with a weakened skin barrier and show why protecting …" at bounding box center [871, 667] width 637 height 12
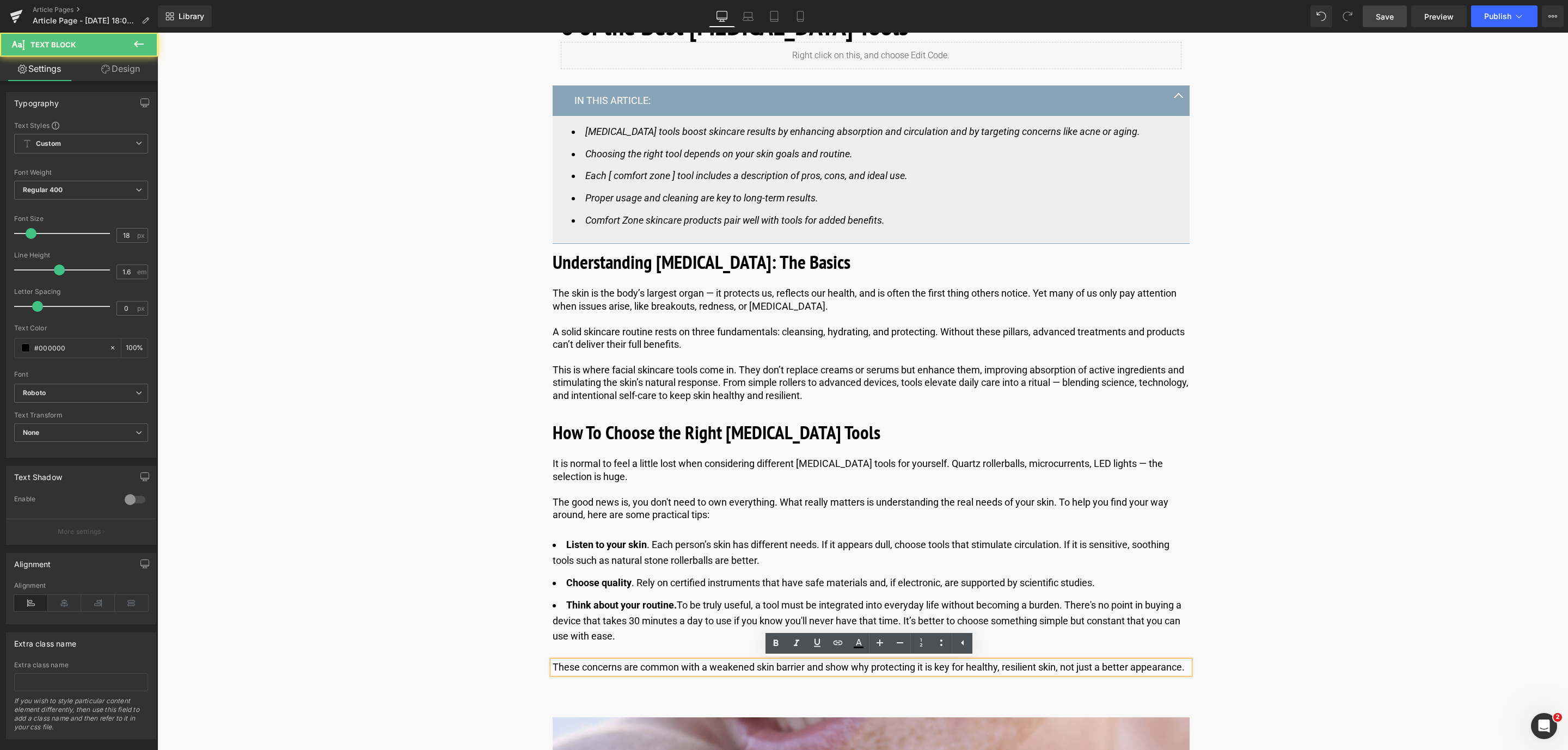
click at [1127, 665] on p "These concerns are common with a weakened skin barrier and show why protecting …" at bounding box center [871, 667] width 637 height 12
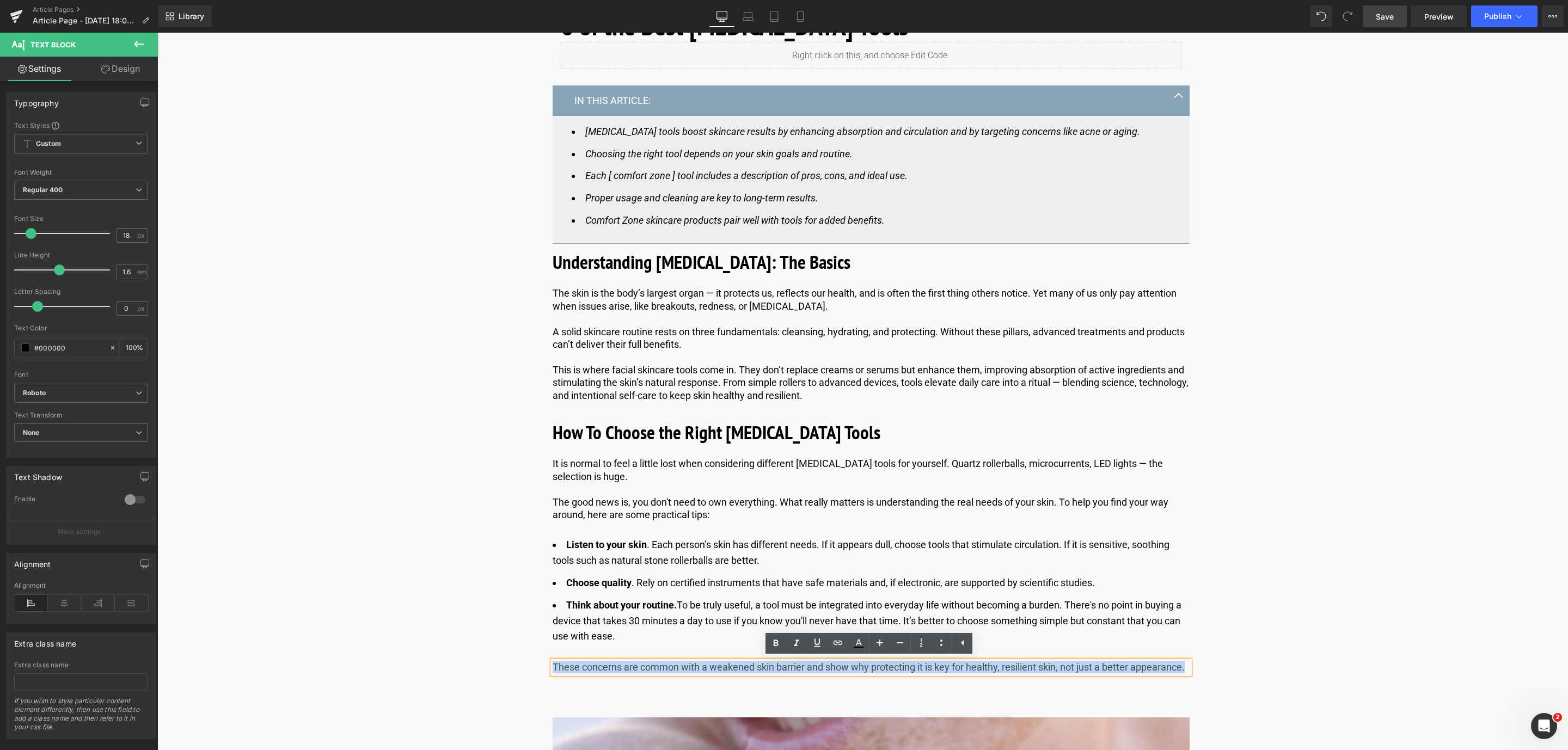
drag, startPoint x: 1186, startPoint y: 667, endPoint x: 550, endPoint y: 667, distance: 636.0
click at [553, 667] on p "These concerns are common with a weakened skin barrier and show why protecting …" at bounding box center [871, 667] width 637 height 12
paste div
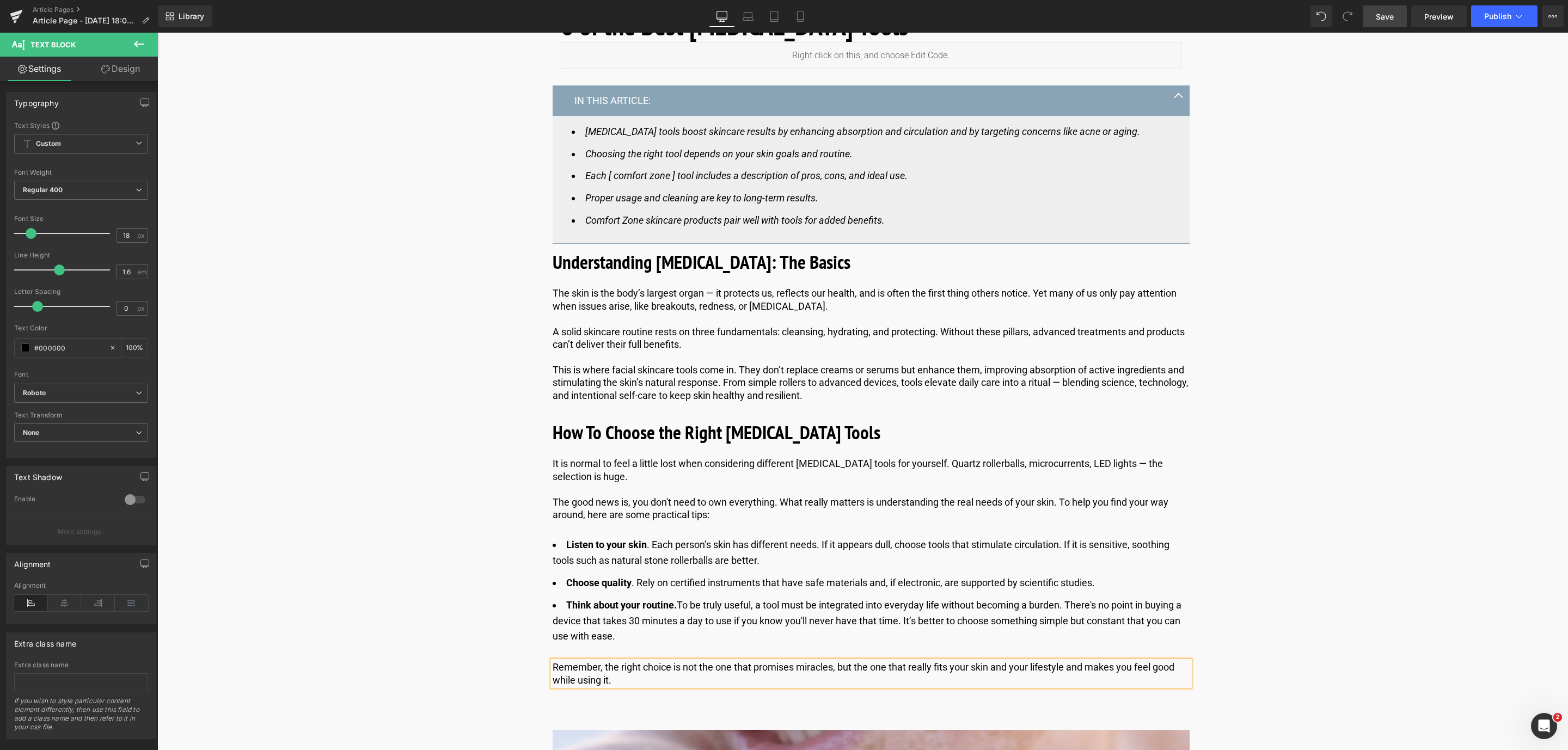
click at [1376, 23] on link "Save" at bounding box center [1385, 16] width 44 height 22
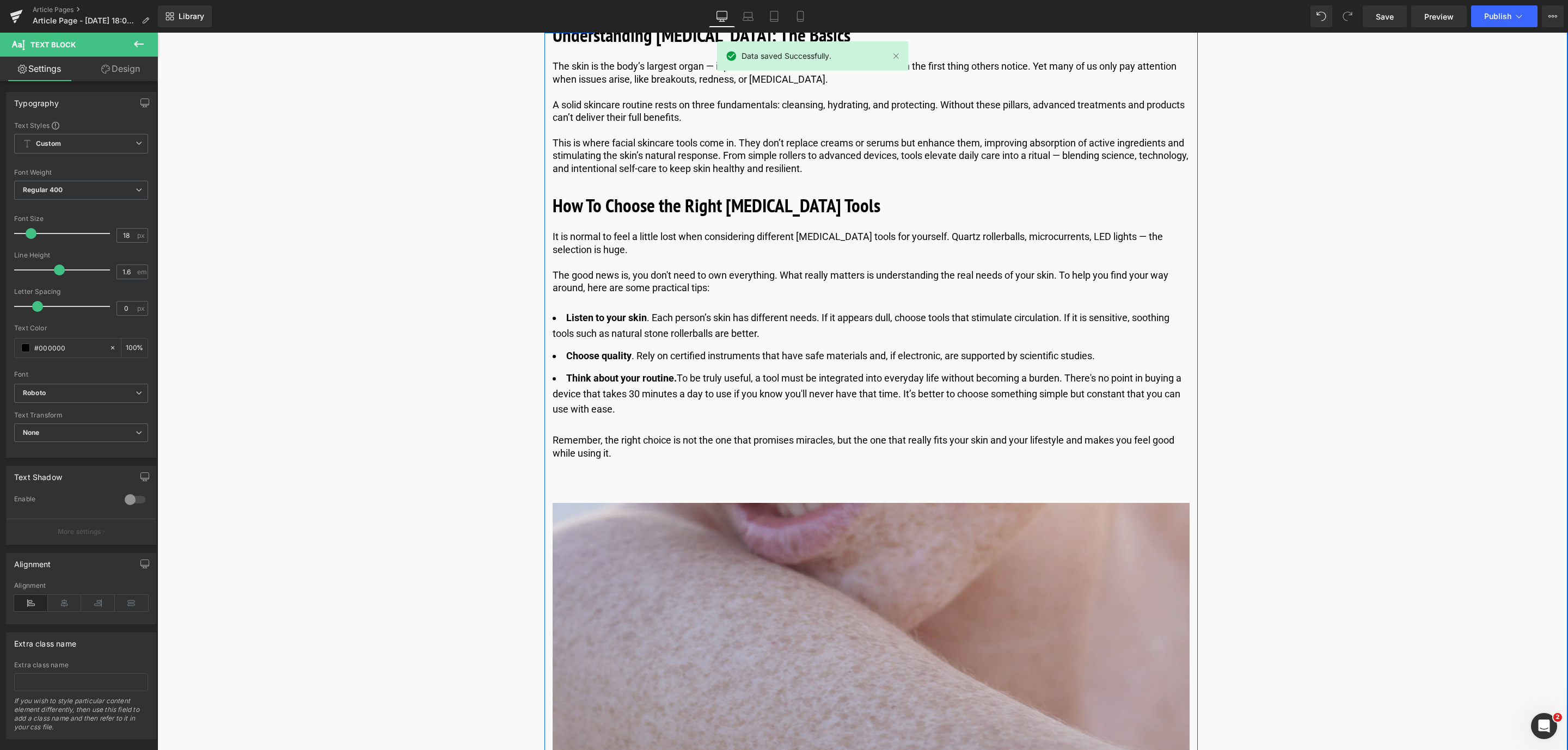
scroll to position [735, 0]
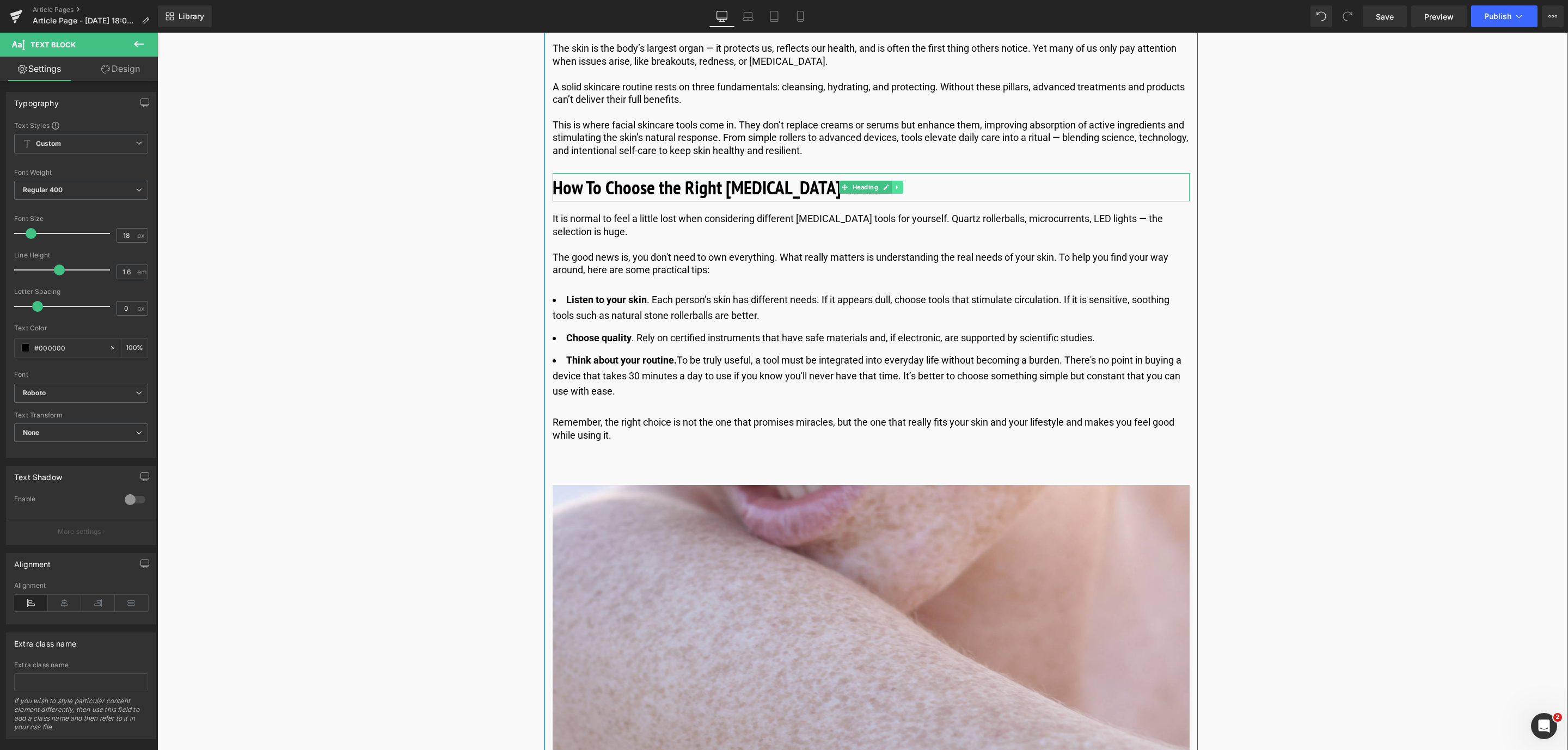
click at [900, 193] on link at bounding box center [897, 187] width 11 height 13
click at [893, 191] on link at bounding box center [891, 187] width 11 height 13
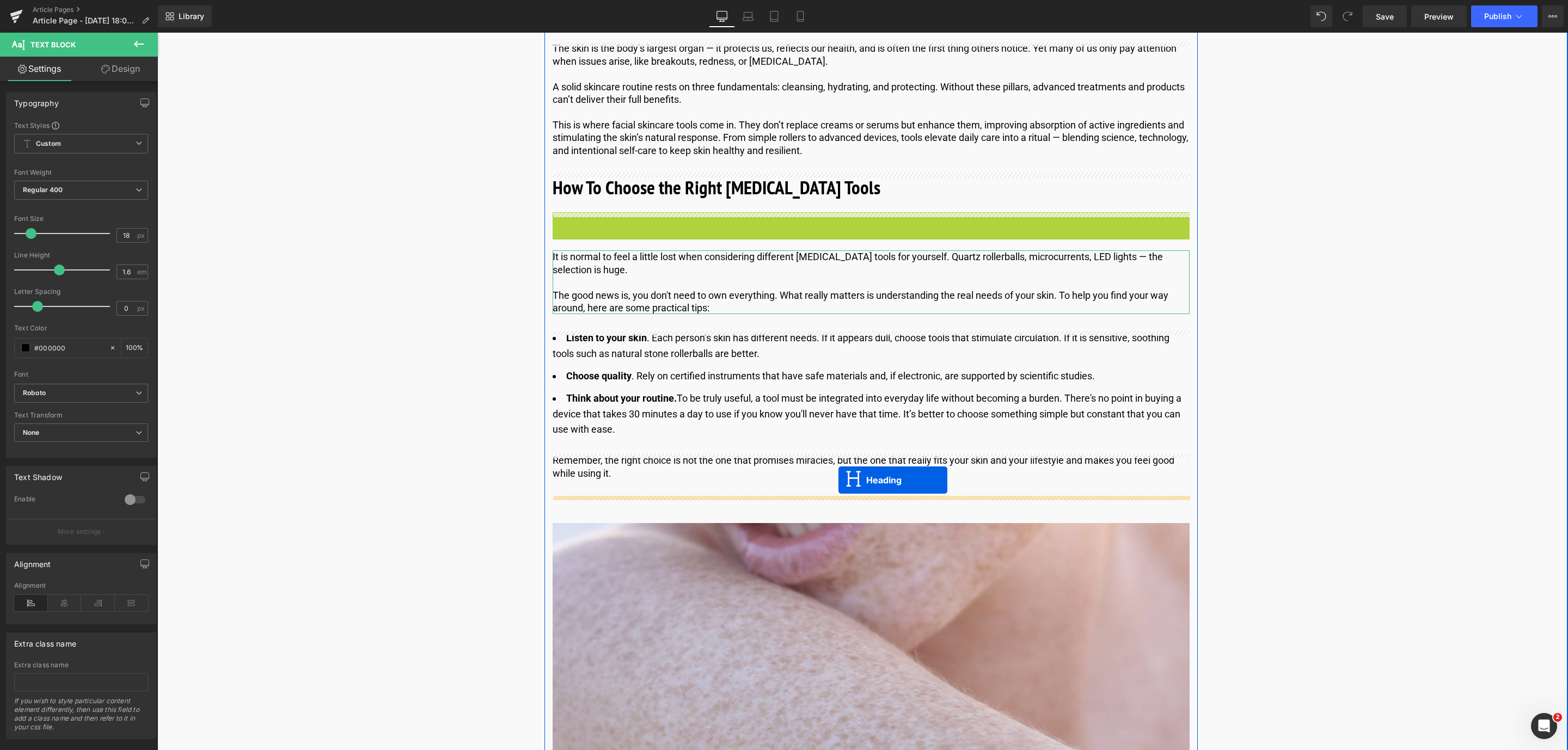
drag, startPoint x: 843, startPoint y: 226, endPoint x: 840, endPoint y: 481, distance: 255.0
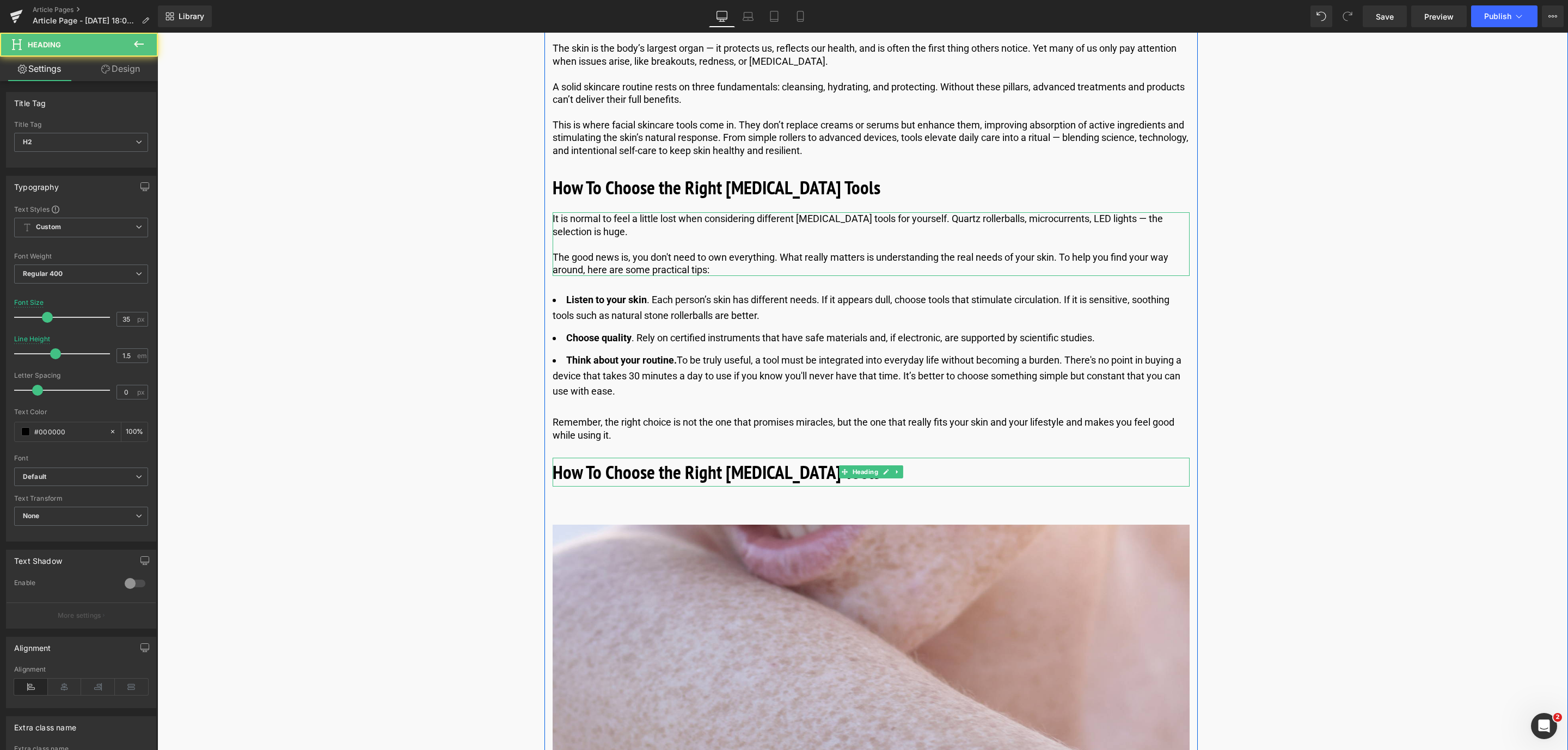
click at [706, 475] on b "How To Choose the Right [MEDICAL_DATA] Tools" at bounding box center [716, 472] width 328 height 25
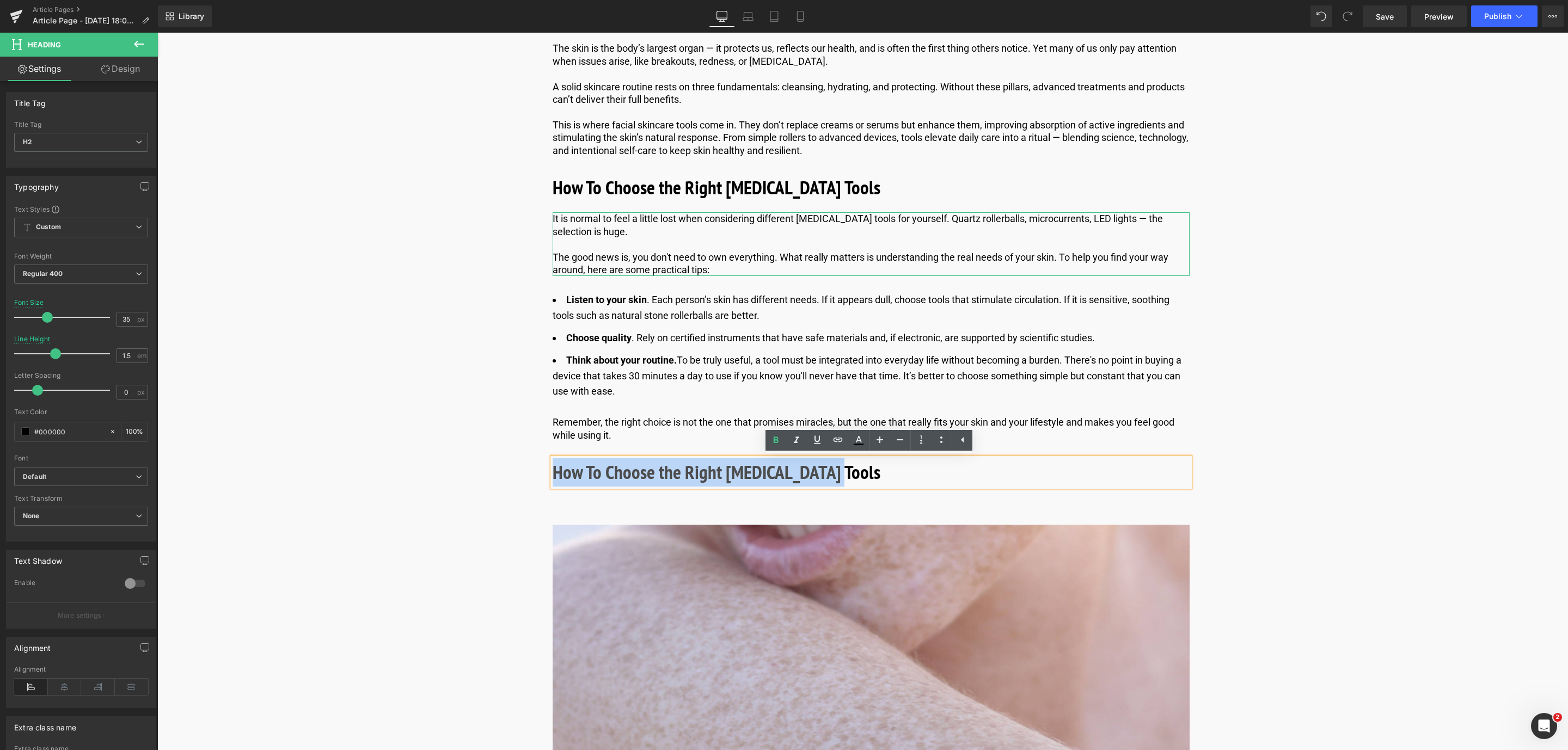
drag, startPoint x: 852, startPoint y: 467, endPoint x: 553, endPoint y: 464, distance: 299.0
click at [553, 464] on h2 "How To Choose the Right [MEDICAL_DATA] Tools" at bounding box center [871, 472] width 637 height 29
paste div
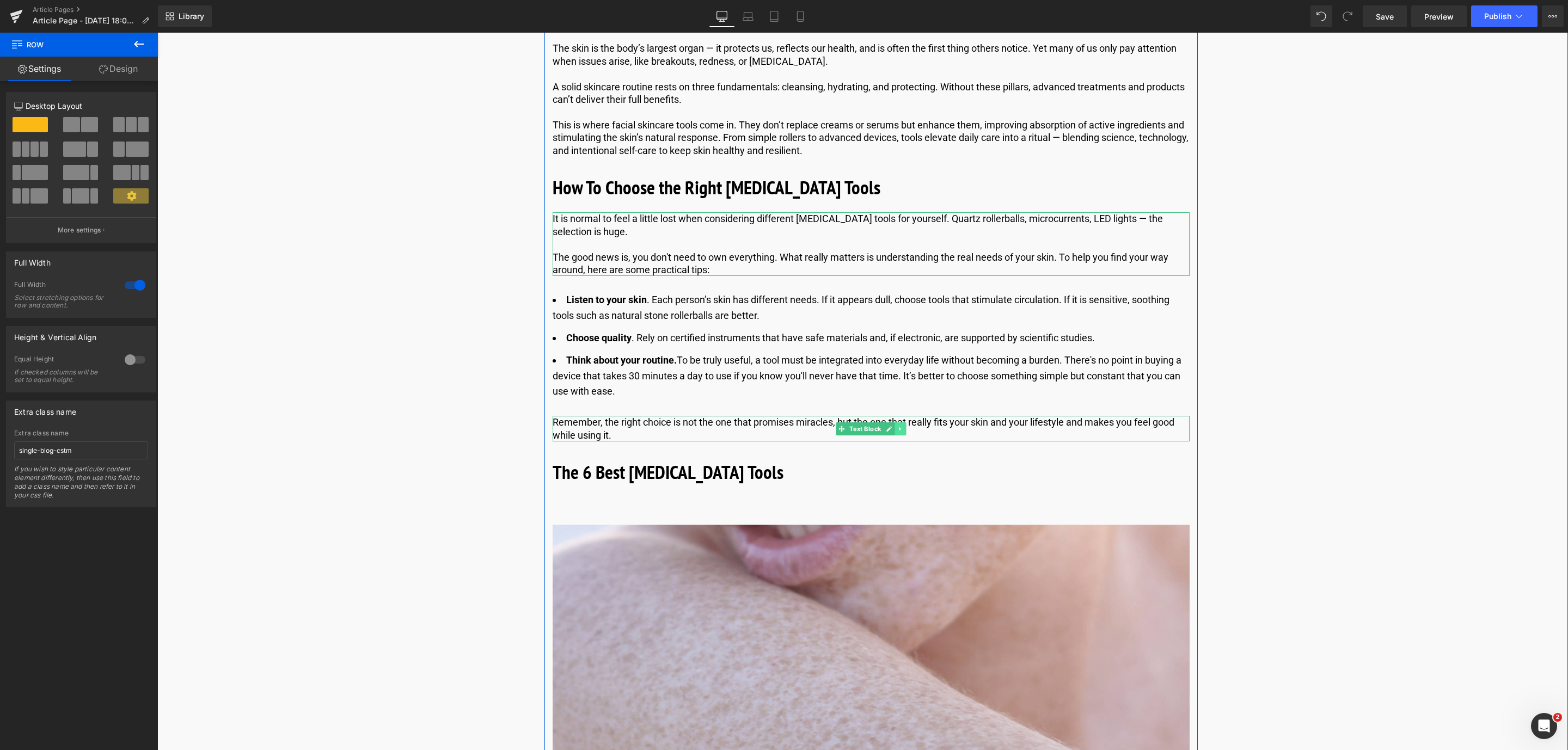
click at [900, 433] on link at bounding box center [900, 429] width 11 height 13
click at [894, 431] on icon at bounding box center [895, 428] width 6 height 6
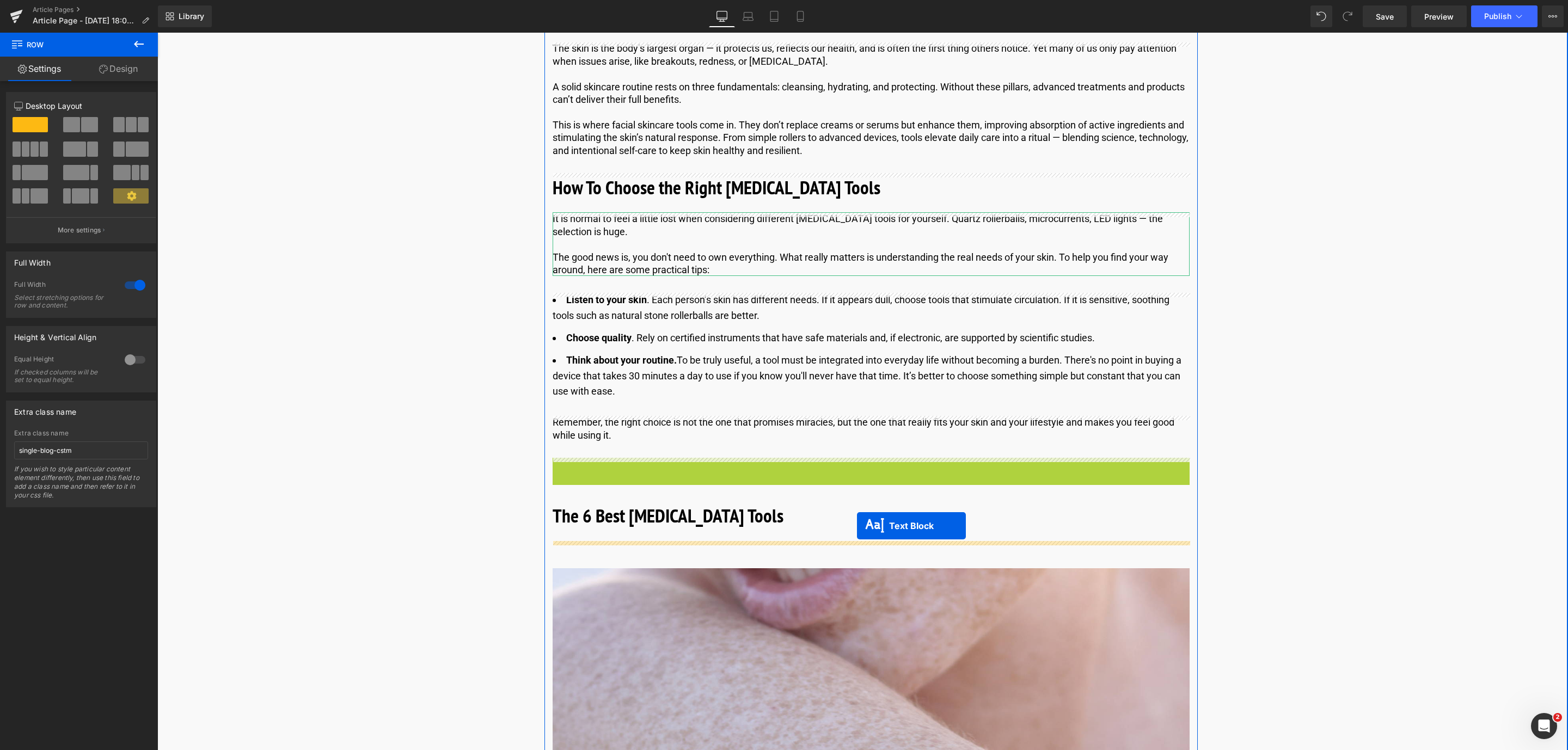
drag, startPoint x: 839, startPoint y: 467, endPoint x: 857, endPoint y: 526, distance: 61.7
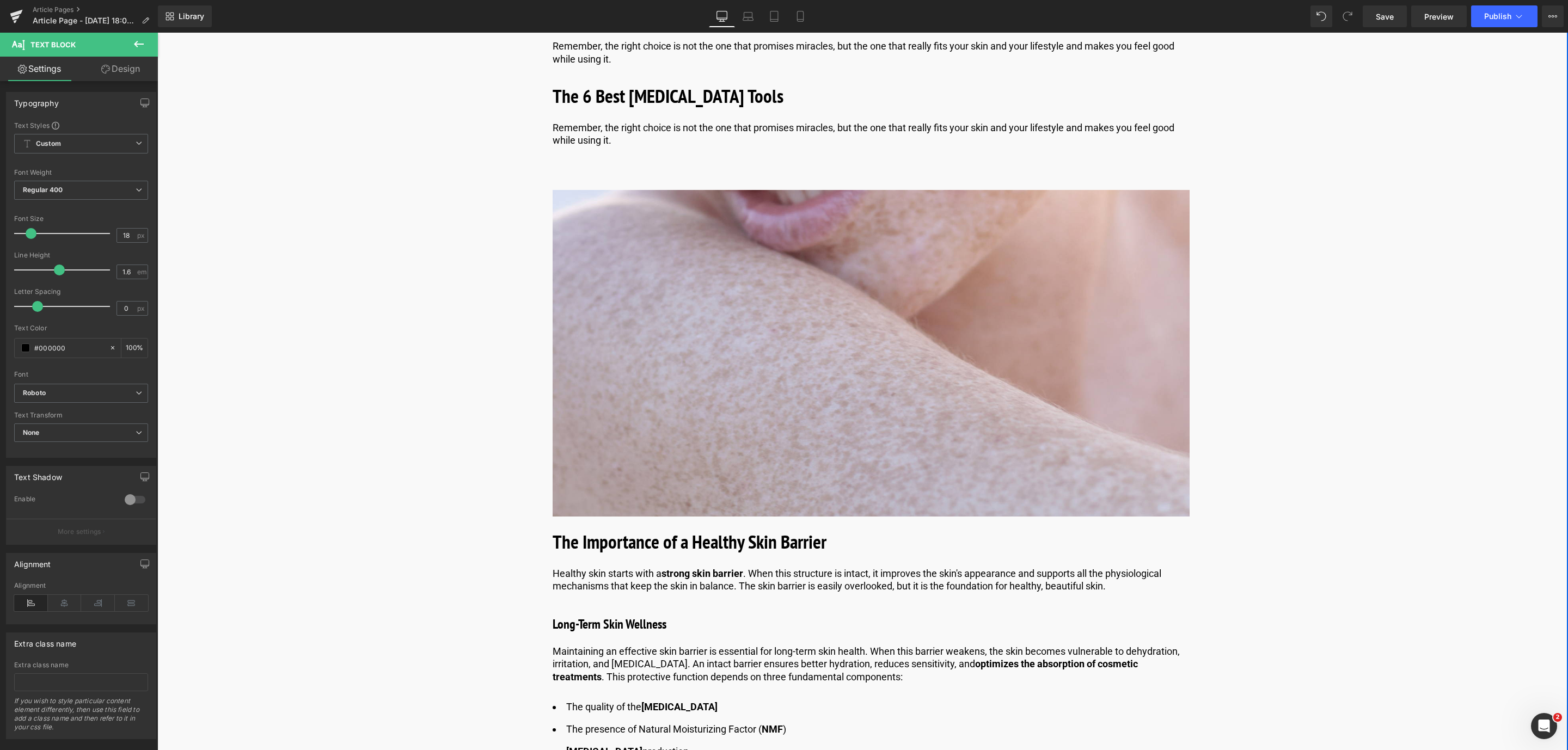
scroll to position [1143, 0]
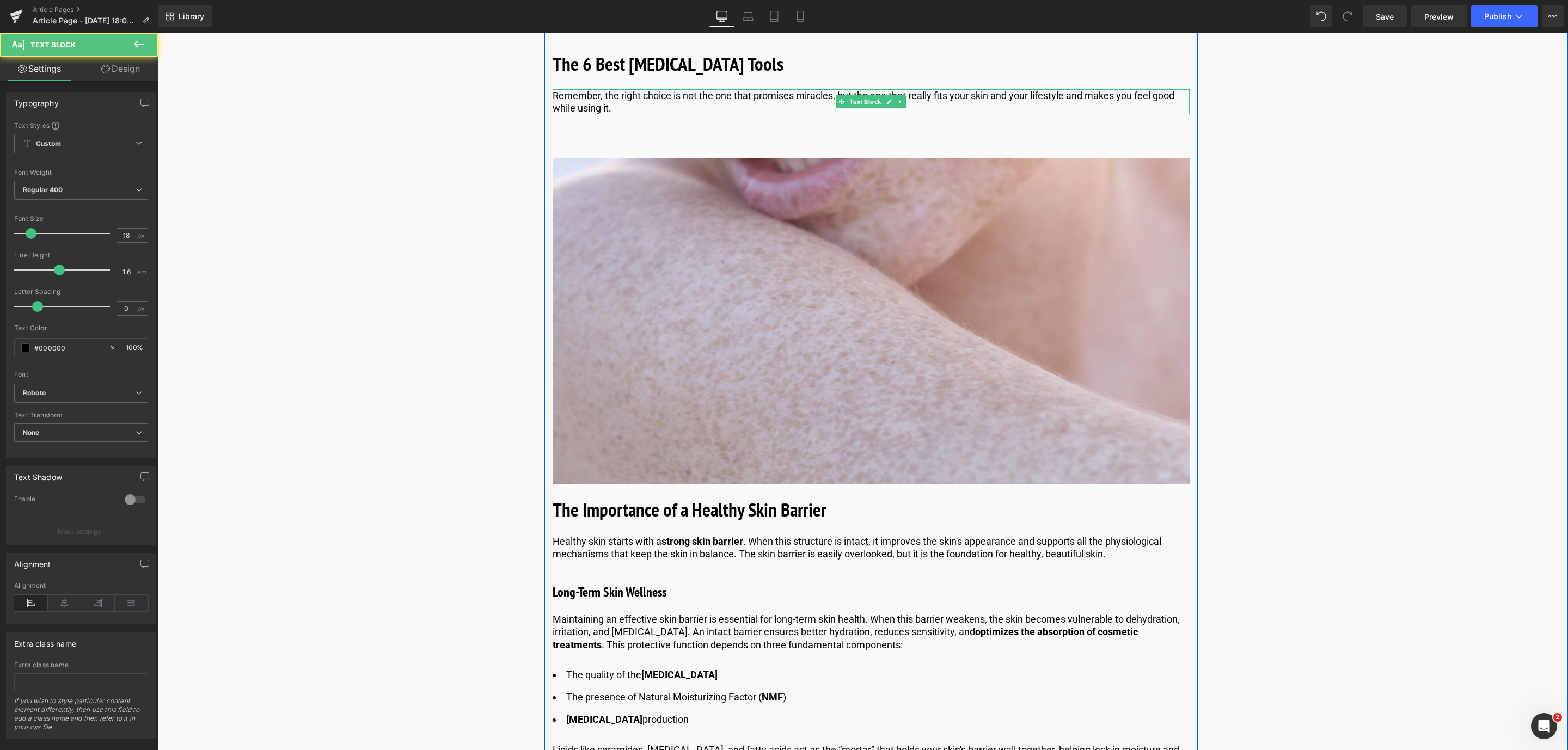
click at [620, 100] on p "Remember, the right choice is not the one that promises miracles, but the one t…" at bounding box center [871, 102] width 637 height 26
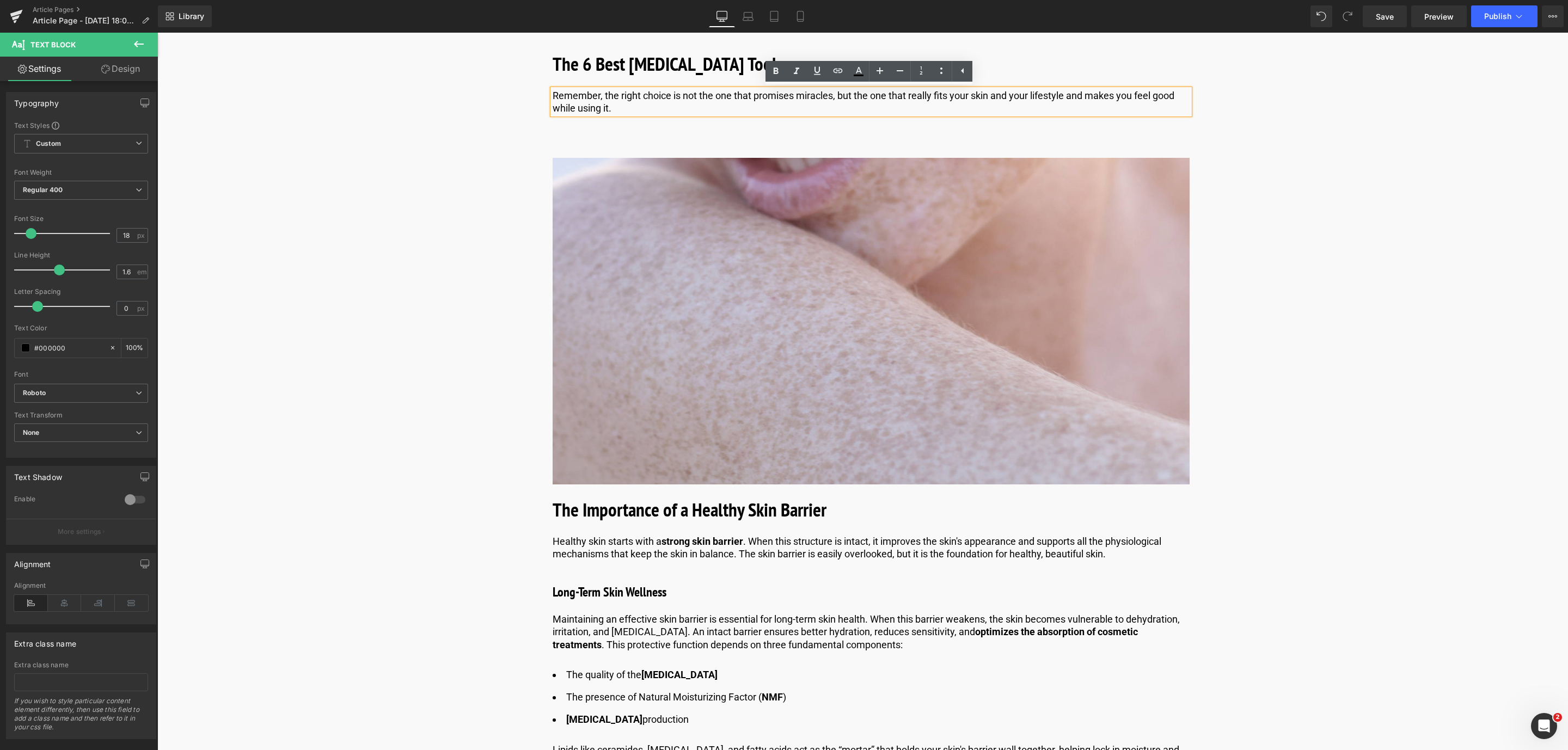
drag, startPoint x: 620, startPoint y: 107, endPoint x: 549, endPoint y: 92, distance: 72.6
click at [553, 92] on div "Remember, the right choice is not the one that promises miracles, but the one t…" at bounding box center [871, 102] width 637 height 26
click at [553, 94] on div "Remember, the right choice is not the one that promises miracles, but the one t…" at bounding box center [871, 102] width 637 height 26
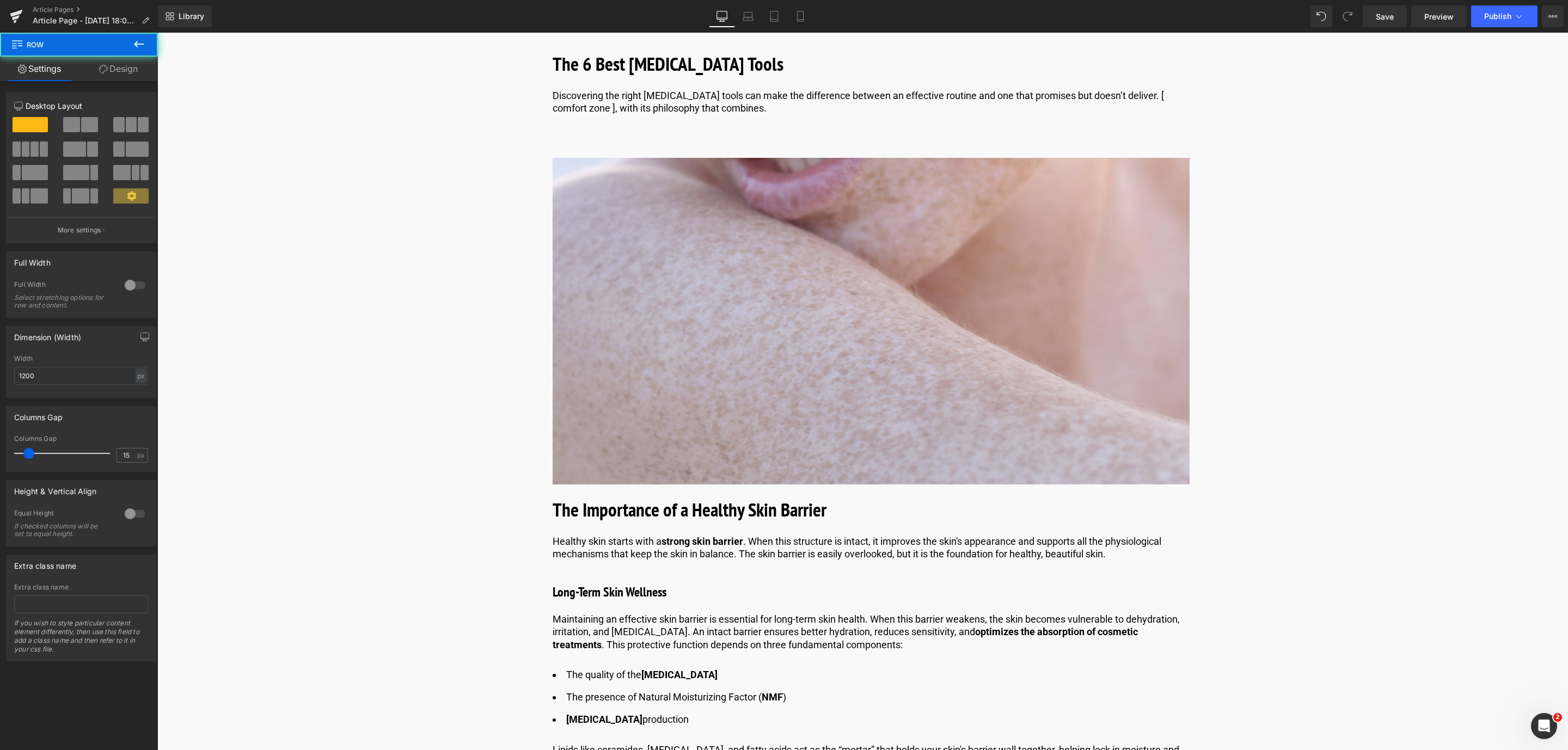
click at [731, 107] on p "Discovering the right [MEDICAL_DATA] tools can make the difference between an e…" at bounding box center [871, 102] width 637 height 26
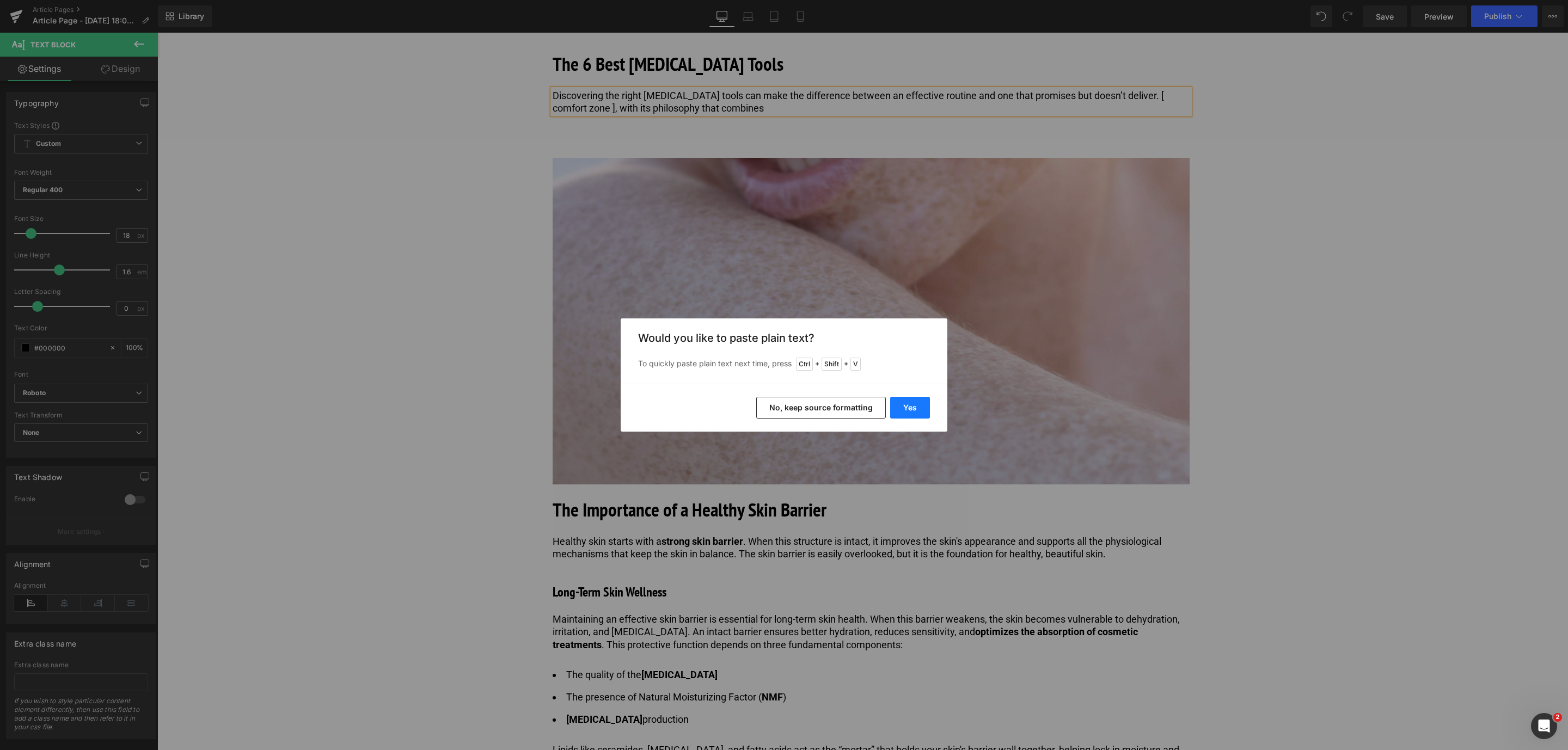
click at [928, 410] on button "Yes" at bounding box center [909, 407] width 40 height 22
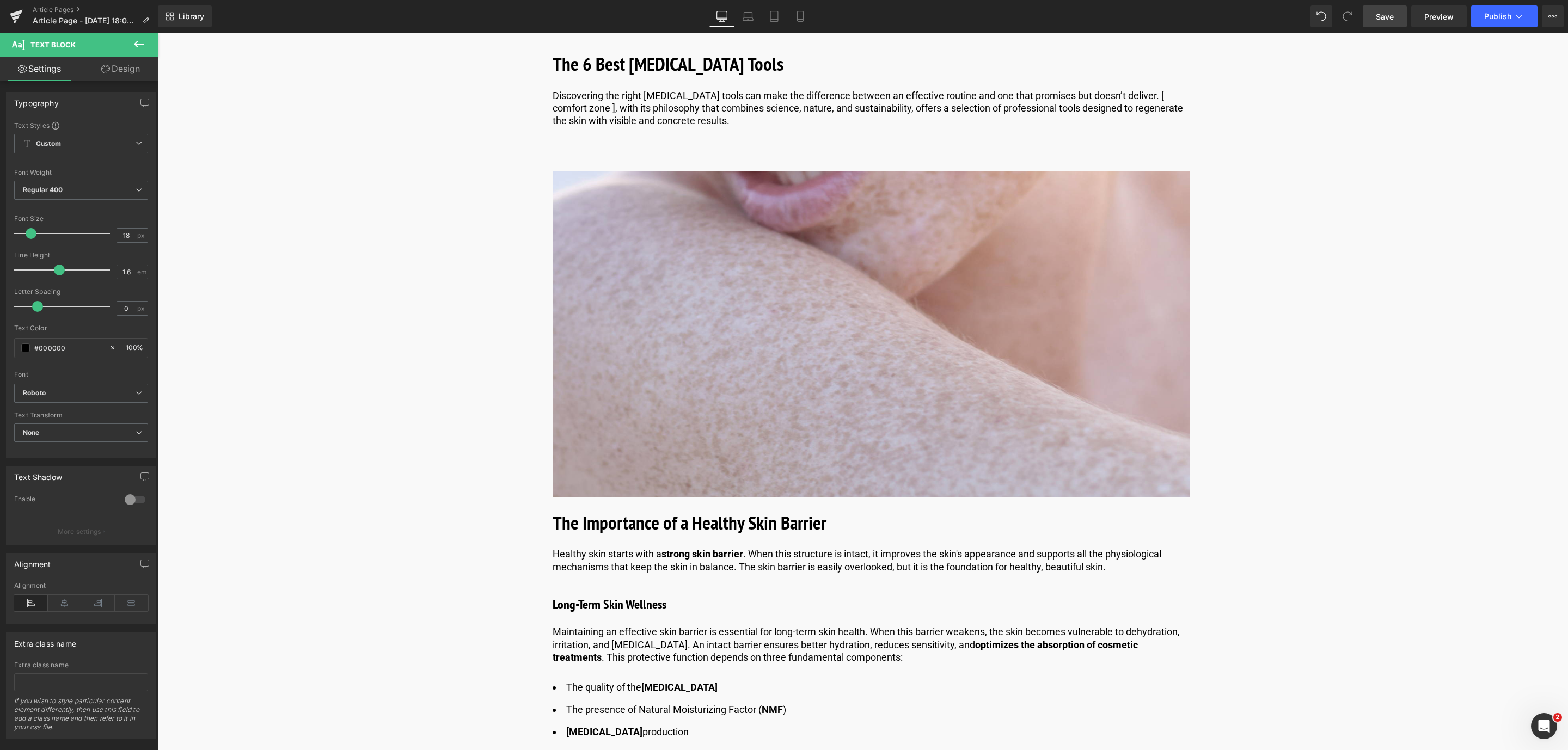
click at [1388, 14] on span "Save" at bounding box center [1385, 17] width 18 height 11
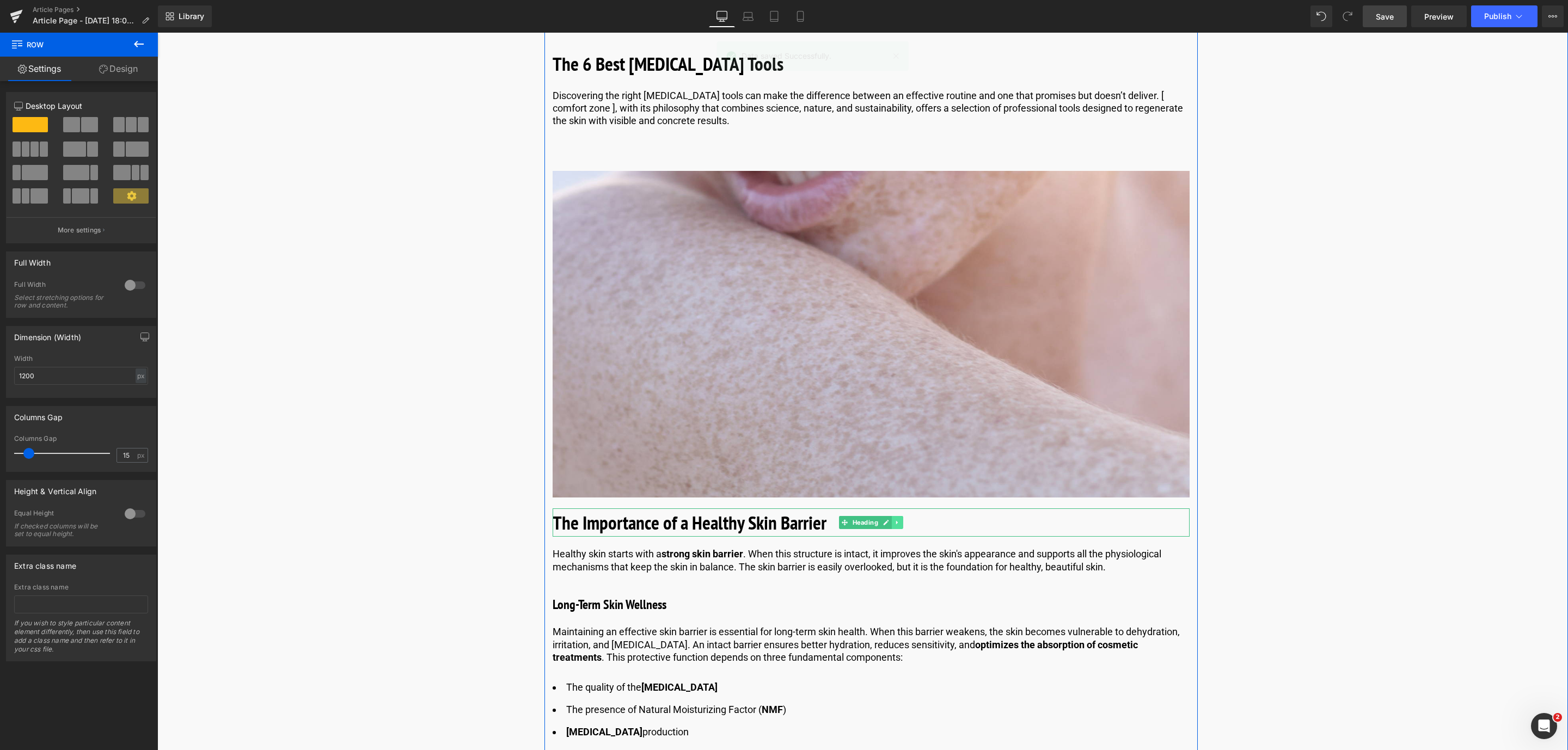
click at [900, 523] on link at bounding box center [897, 522] width 11 height 13
click at [900, 523] on icon at bounding box center [903, 522] width 6 height 6
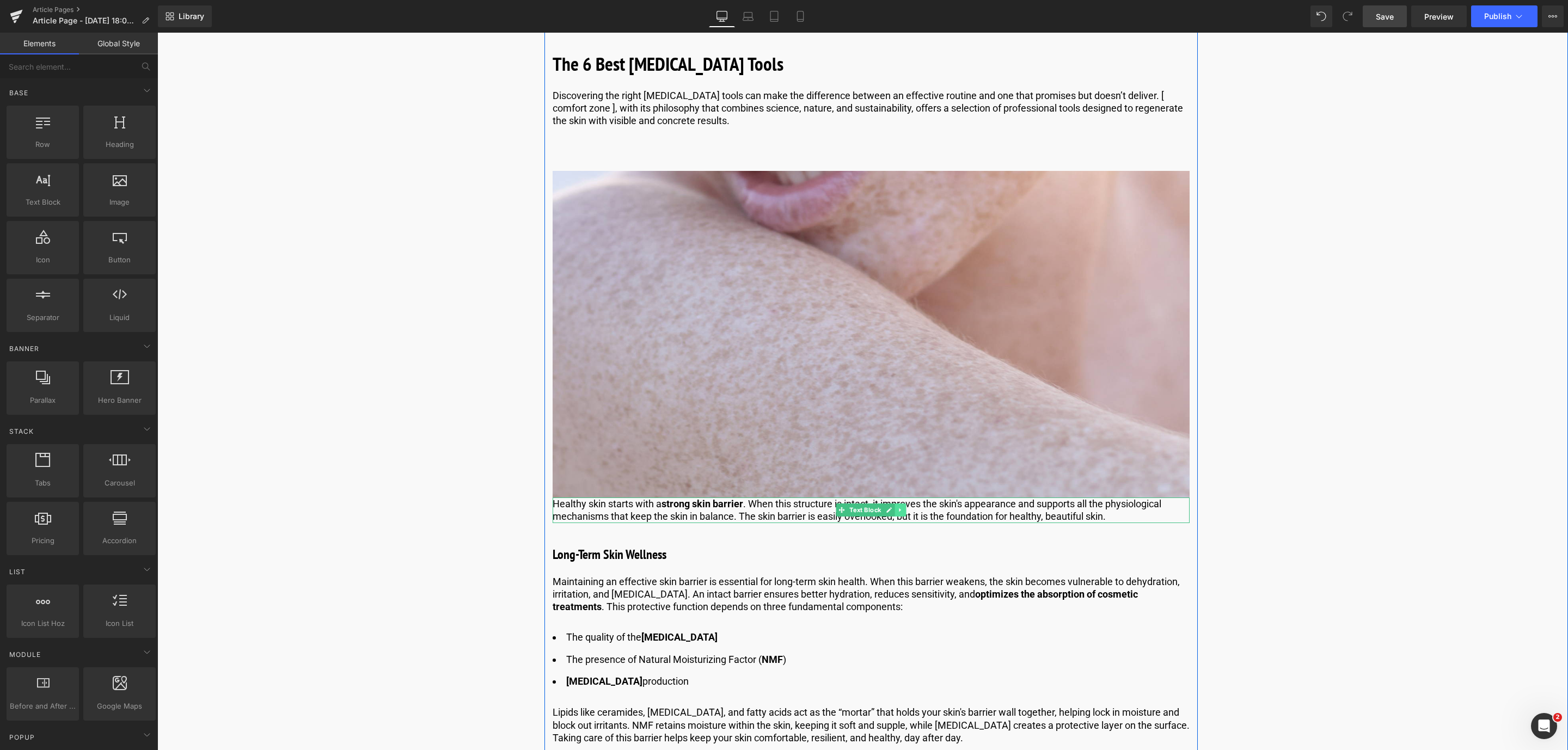
click at [900, 511] on icon at bounding box center [900, 509] width 6 height 6
click at [902, 511] on icon at bounding box center [905, 510] width 6 height 6
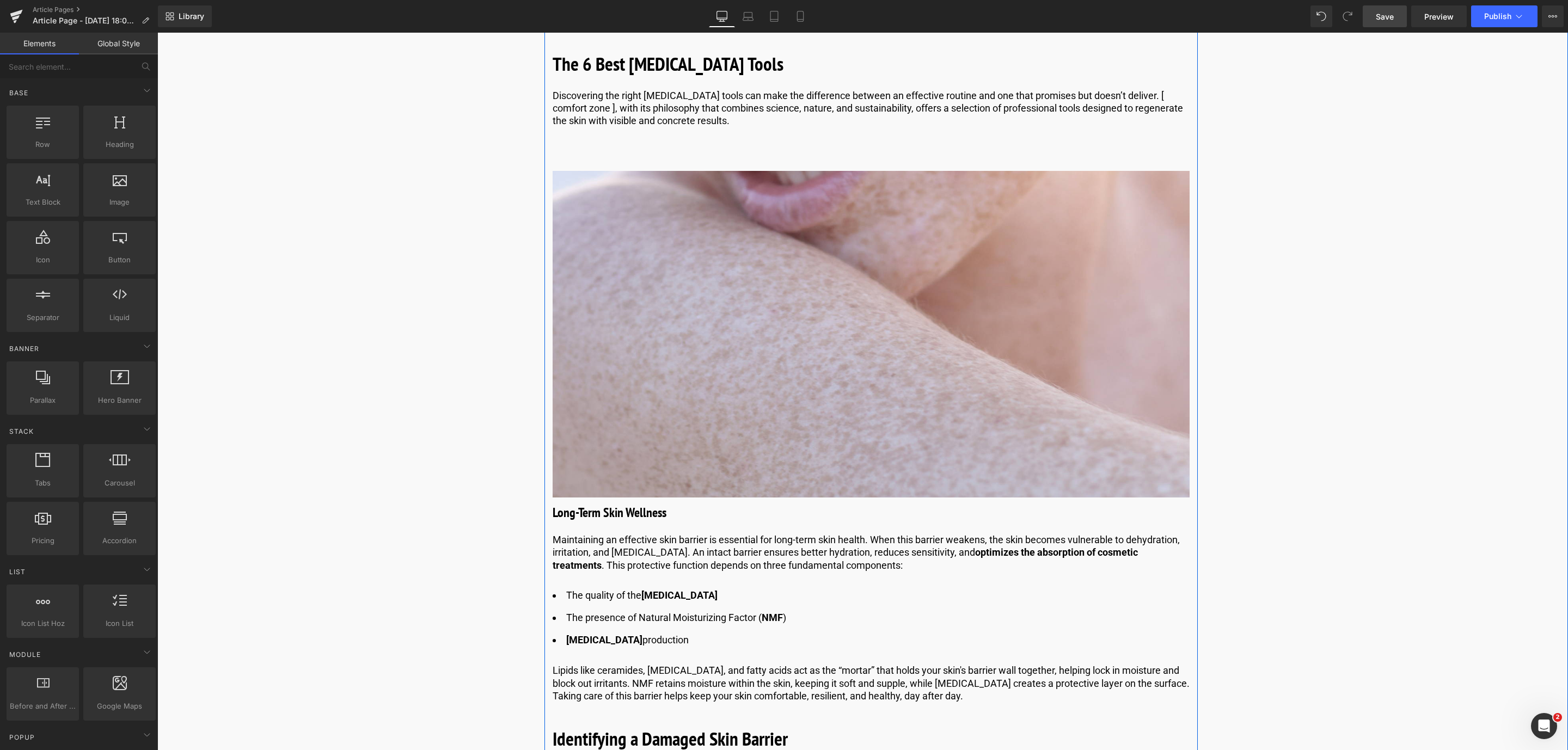
click at [637, 509] on h3 "Long-Term Skin Wellness" at bounding box center [871, 513] width 637 height 19
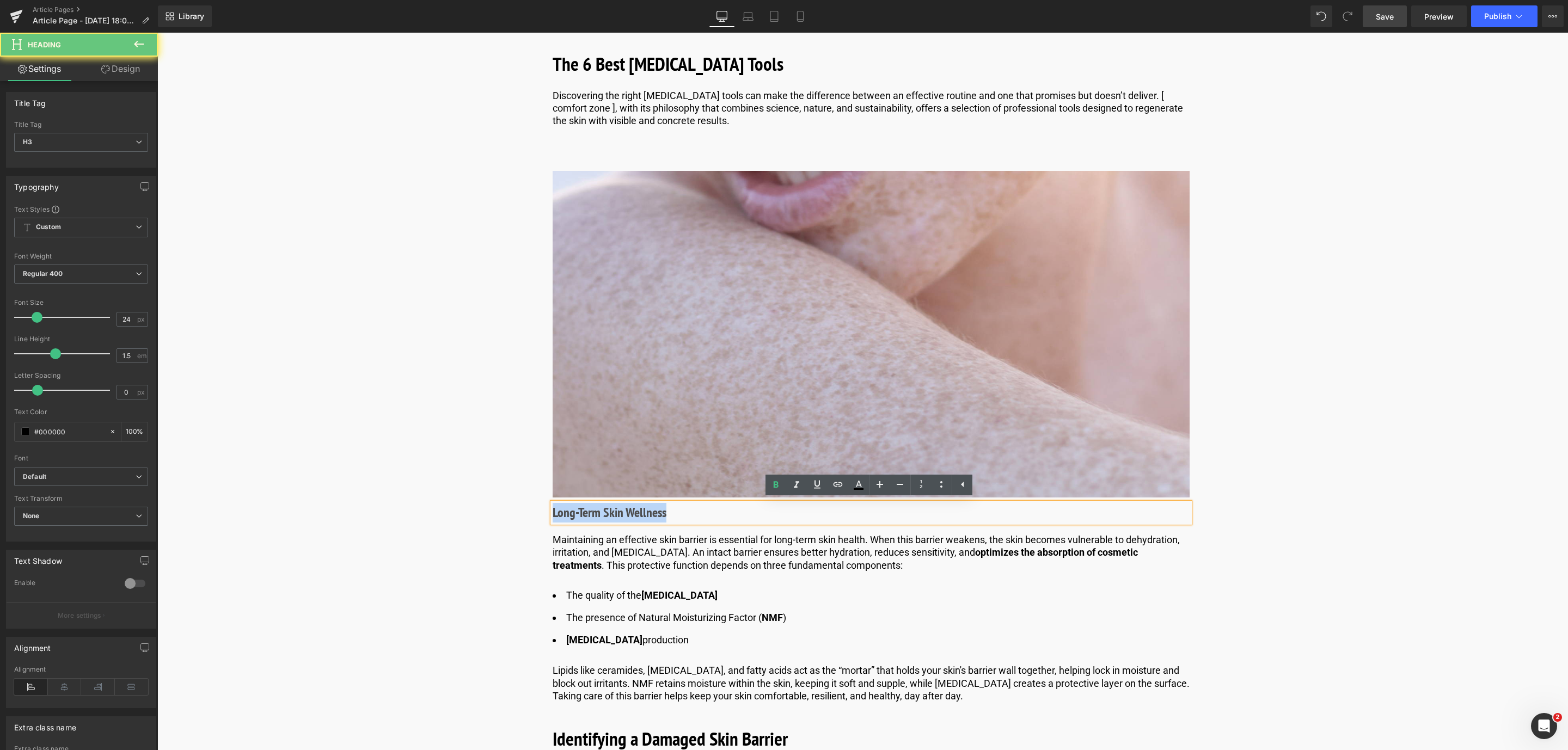
drag, startPoint x: 675, startPoint y: 513, endPoint x: 545, endPoint y: 513, distance: 130.0
paste div
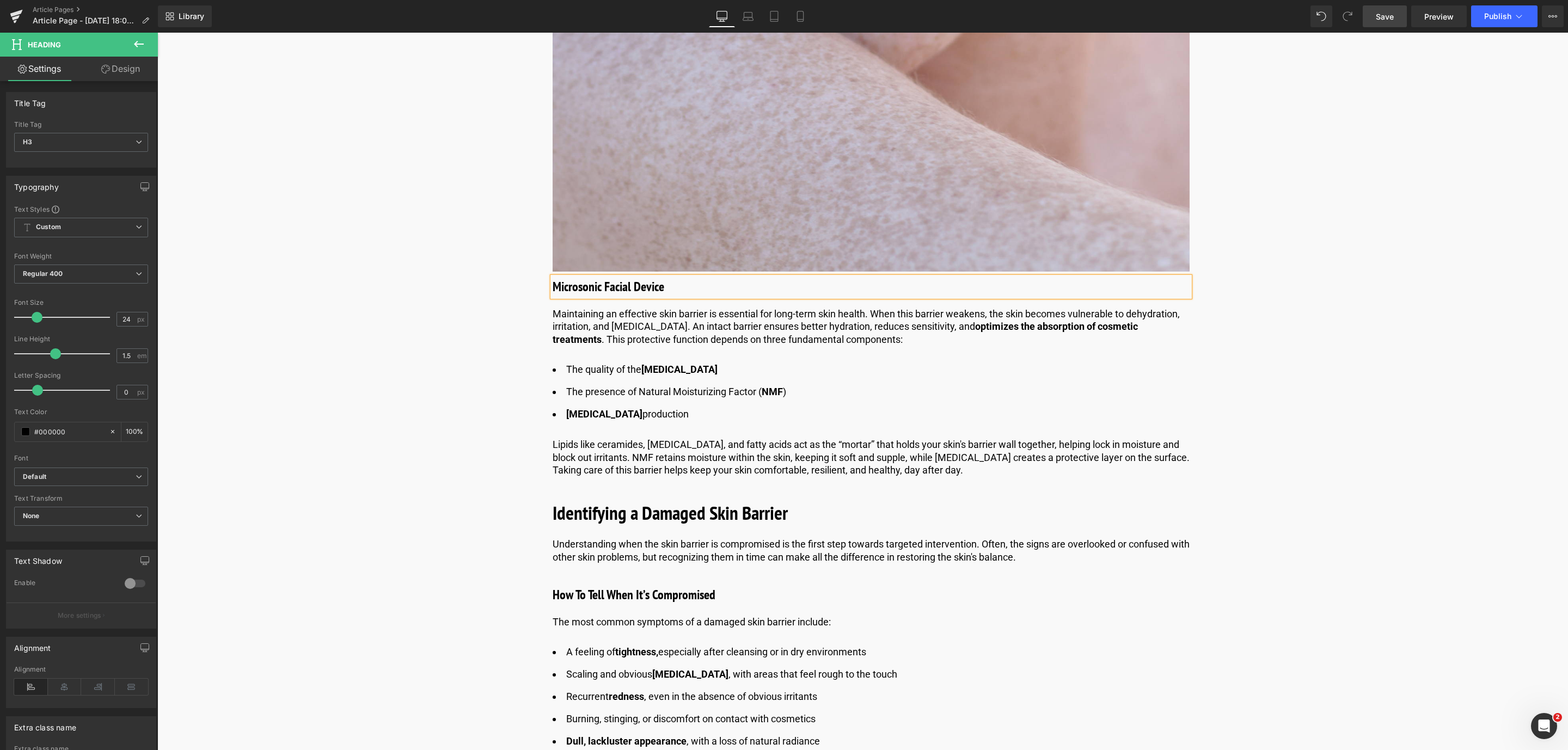
scroll to position [1388, 0]
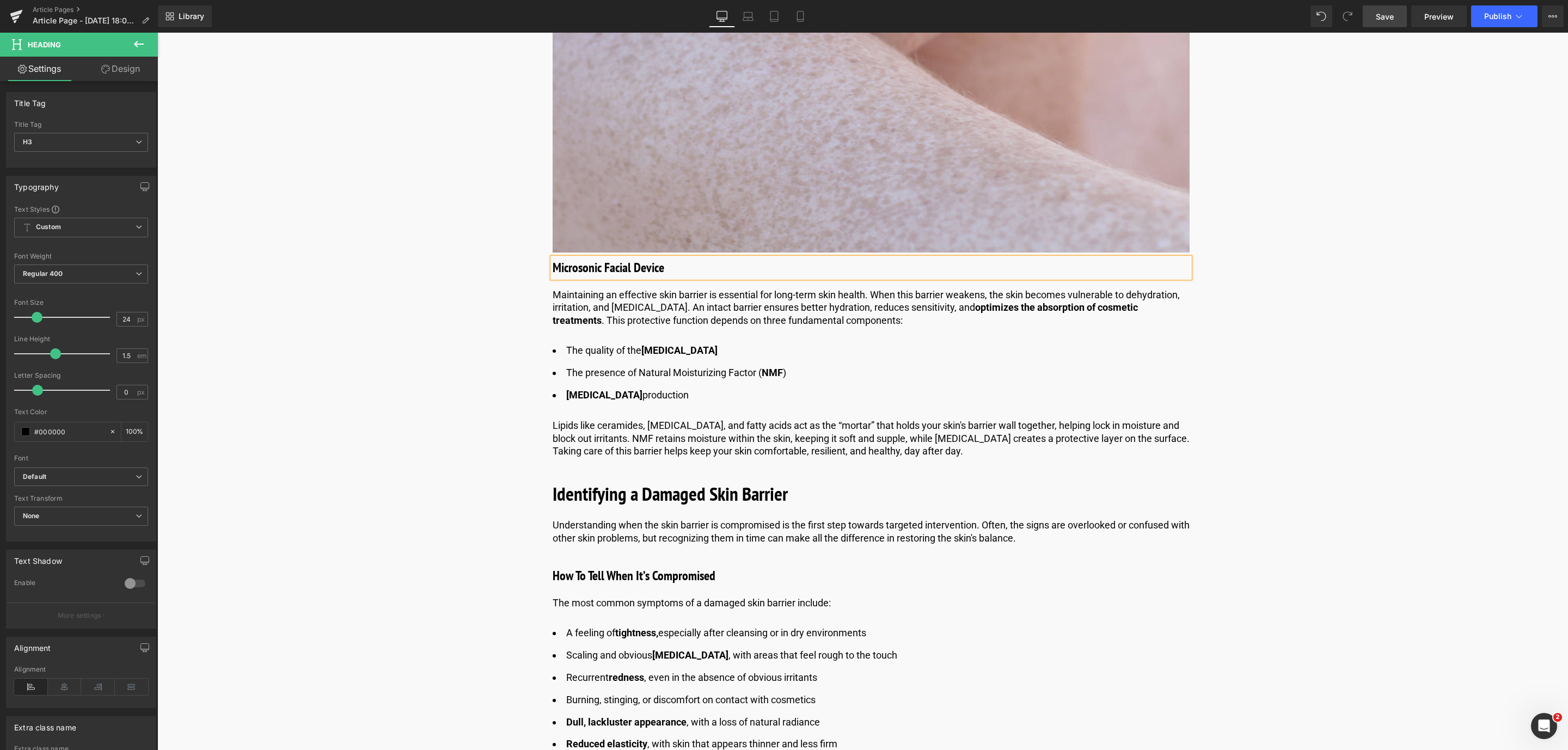
click at [700, 312] on p "Maintaining an effective skin barrier is essential for long-term skin health. W…" at bounding box center [871, 307] width 637 height 38
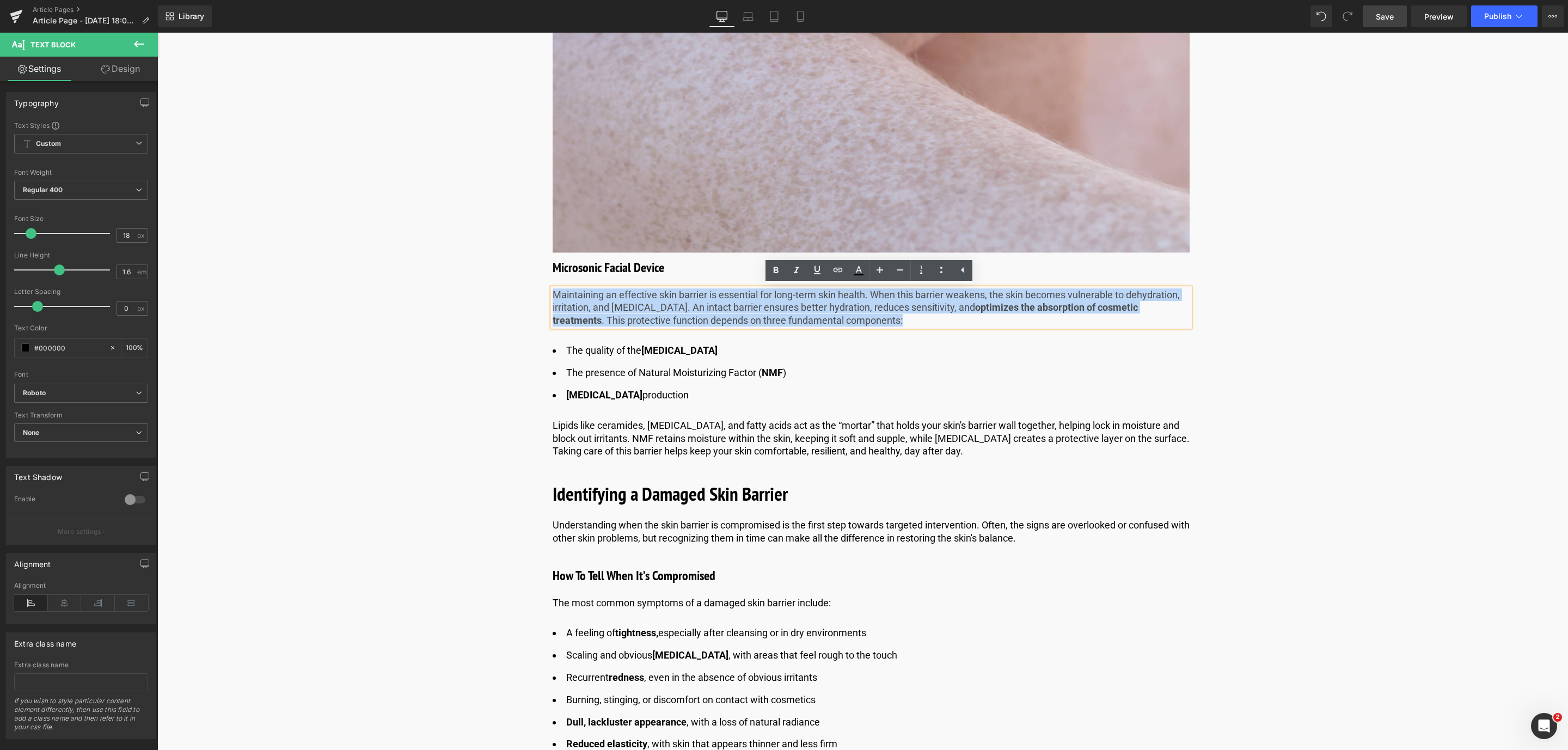
drag, startPoint x: 927, startPoint y: 324, endPoint x: 552, endPoint y: 291, distance: 376.4
click at [553, 291] on p "Maintaining an effective skin barrier is essential for long-term skin health. W…" at bounding box center [871, 307] width 637 height 38
paste div
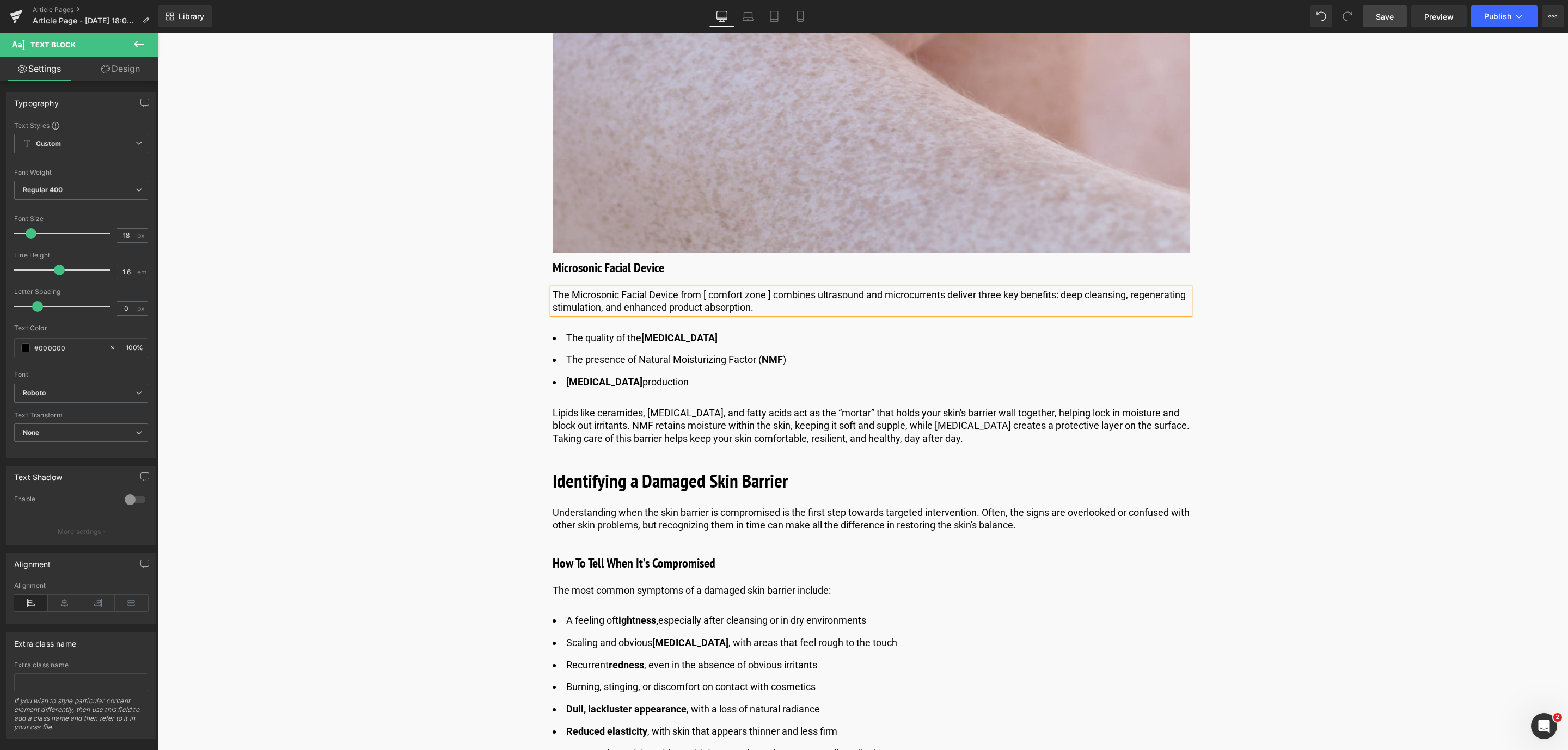
click at [654, 386] on li "[MEDICAL_DATA] production" at bounding box center [871, 382] width 637 height 16
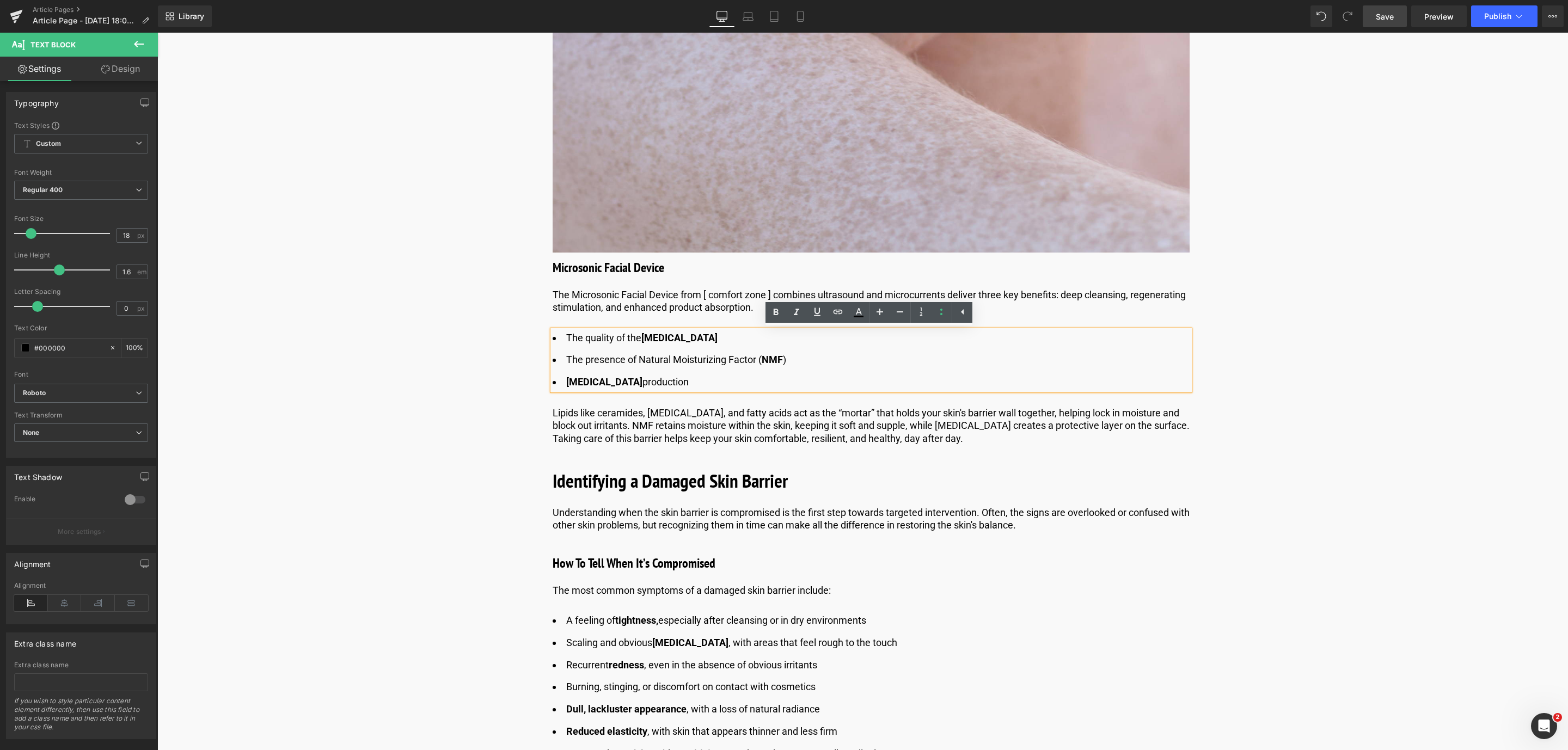
drag, startPoint x: 650, startPoint y: 386, endPoint x: 559, endPoint y: 336, distance: 103.8
click at [559, 336] on ul "The quality of the [MEDICAL_DATA] The presence of Natural Moisturizing Factor (…" at bounding box center [871, 360] width 637 height 60
paste div
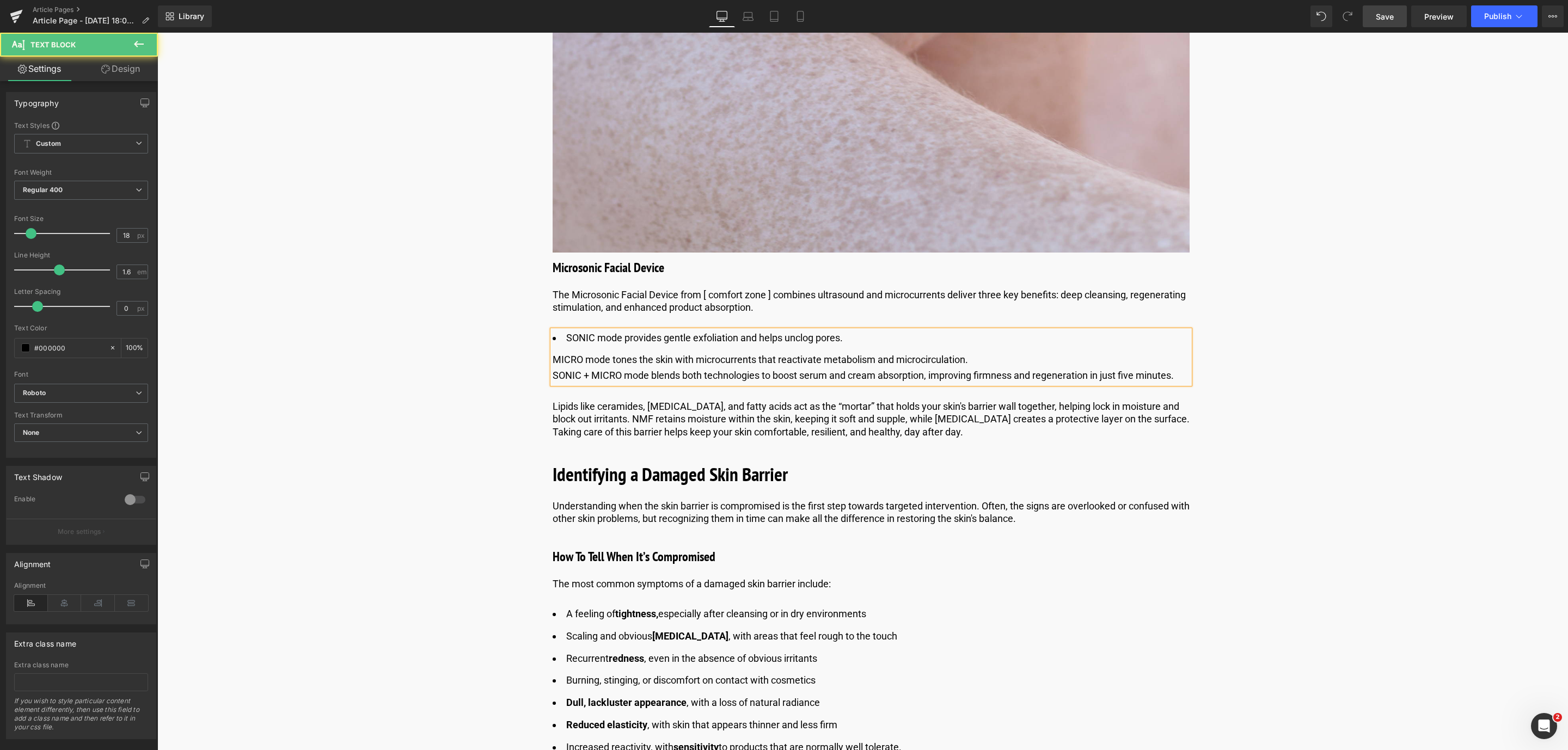
click at [554, 359] on div "MICRO mode tones the skin with microcurrents that reactivate metabolism and mic…" at bounding box center [871, 359] width 637 height 16
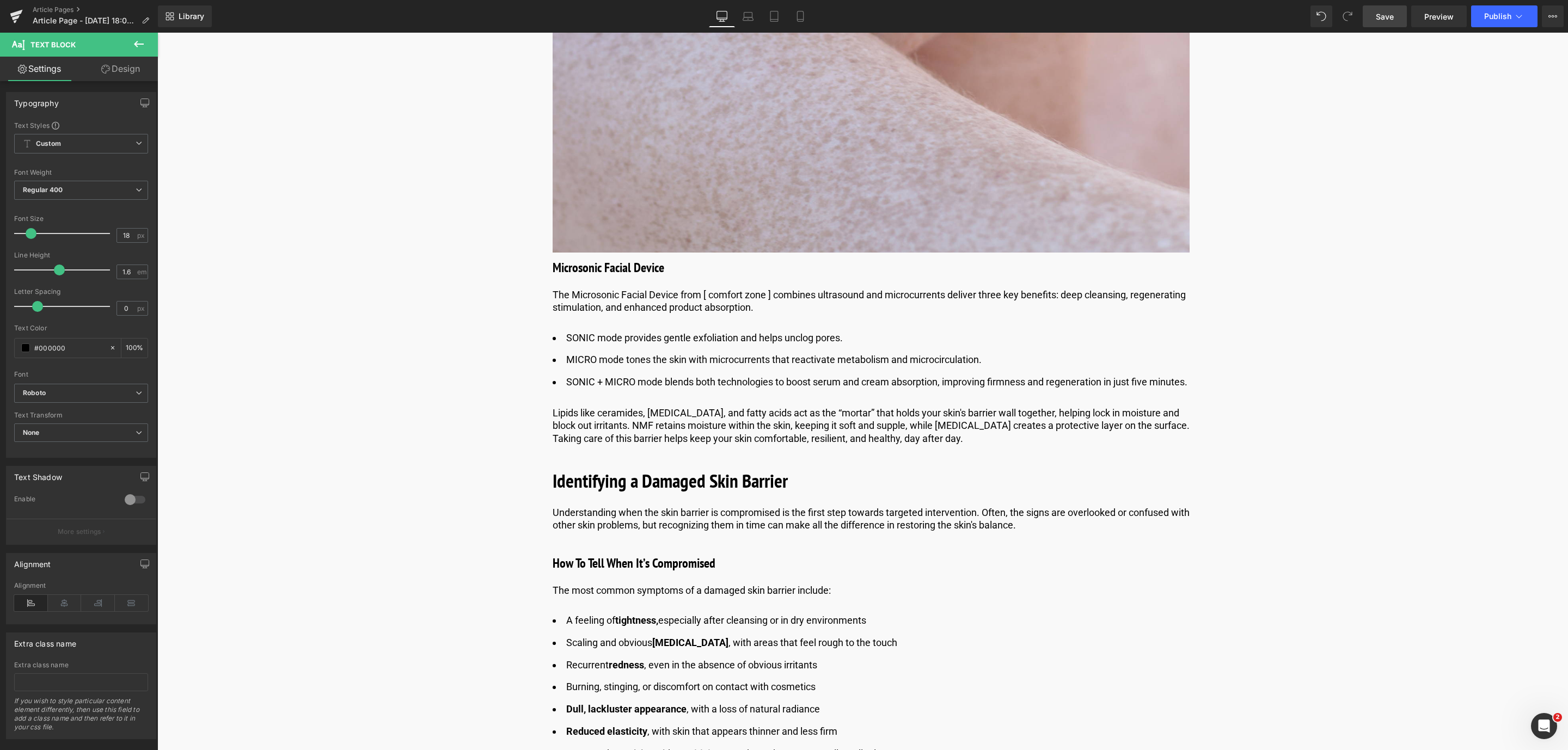
click at [1401, 17] on link "Save" at bounding box center [1385, 16] width 44 height 22
drag, startPoint x: 743, startPoint y: 435, endPoint x: 759, endPoint y: 438, distance: 16.3
click at [745, 435] on p "Lipids like ceramides, [MEDICAL_DATA], and fatty acids act as the “mortar” that…" at bounding box center [871, 425] width 637 height 38
drag, startPoint x: 931, startPoint y: 451, endPoint x: 549, endPoint y: 425, distance: 382.9
click at [553, 425] on div "Lipids like ceramides, [MEDICAL_DATA], and fatty acids act as the “mortar” that…" at bounding box center [871, 425] width 637 height 38
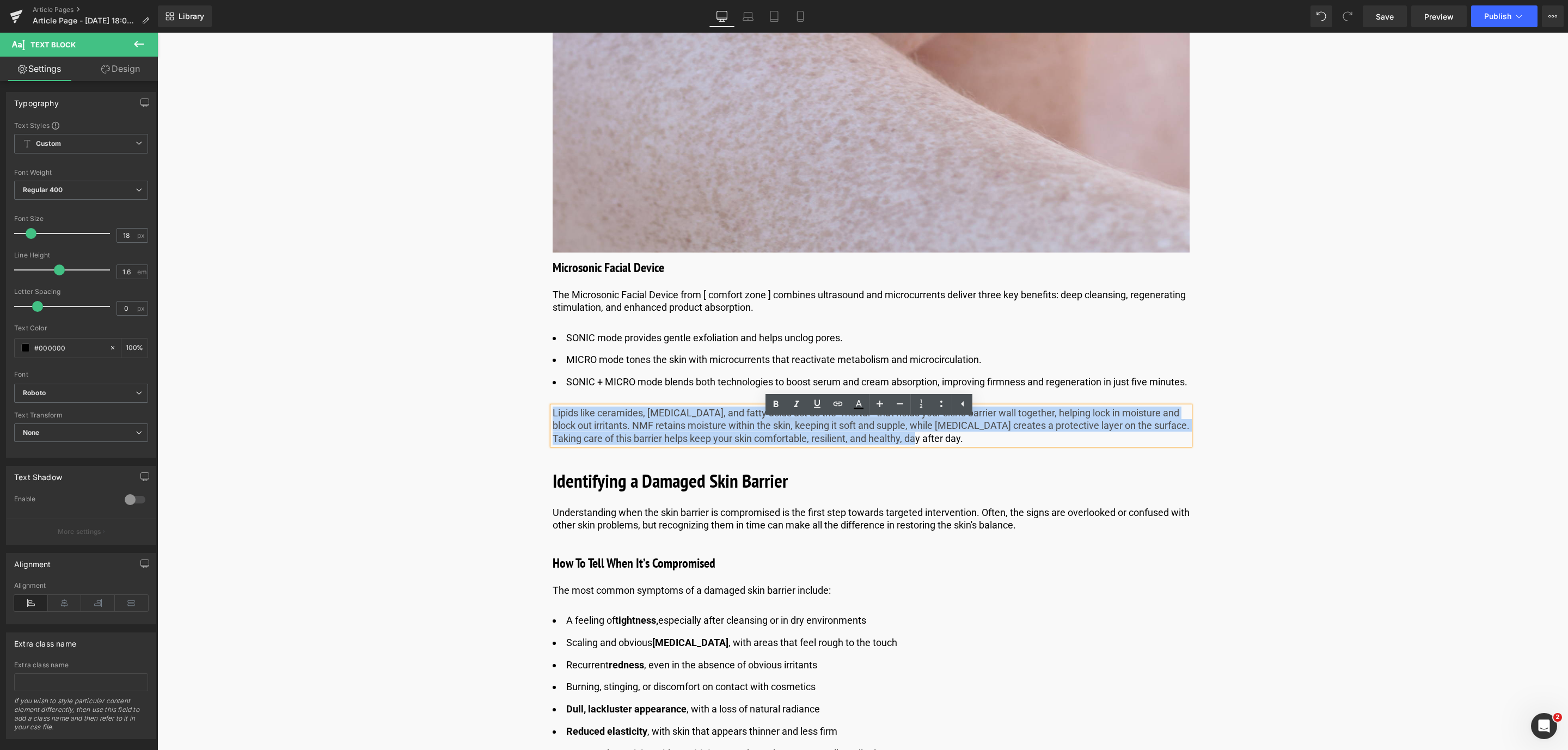
click at [553, 426] on div "Lipids like ceramides, [MEDICAL_DATA], and fatty acids act as the “mortar” that…" at bounding box center [871, 425] width 637 height 38
paste div
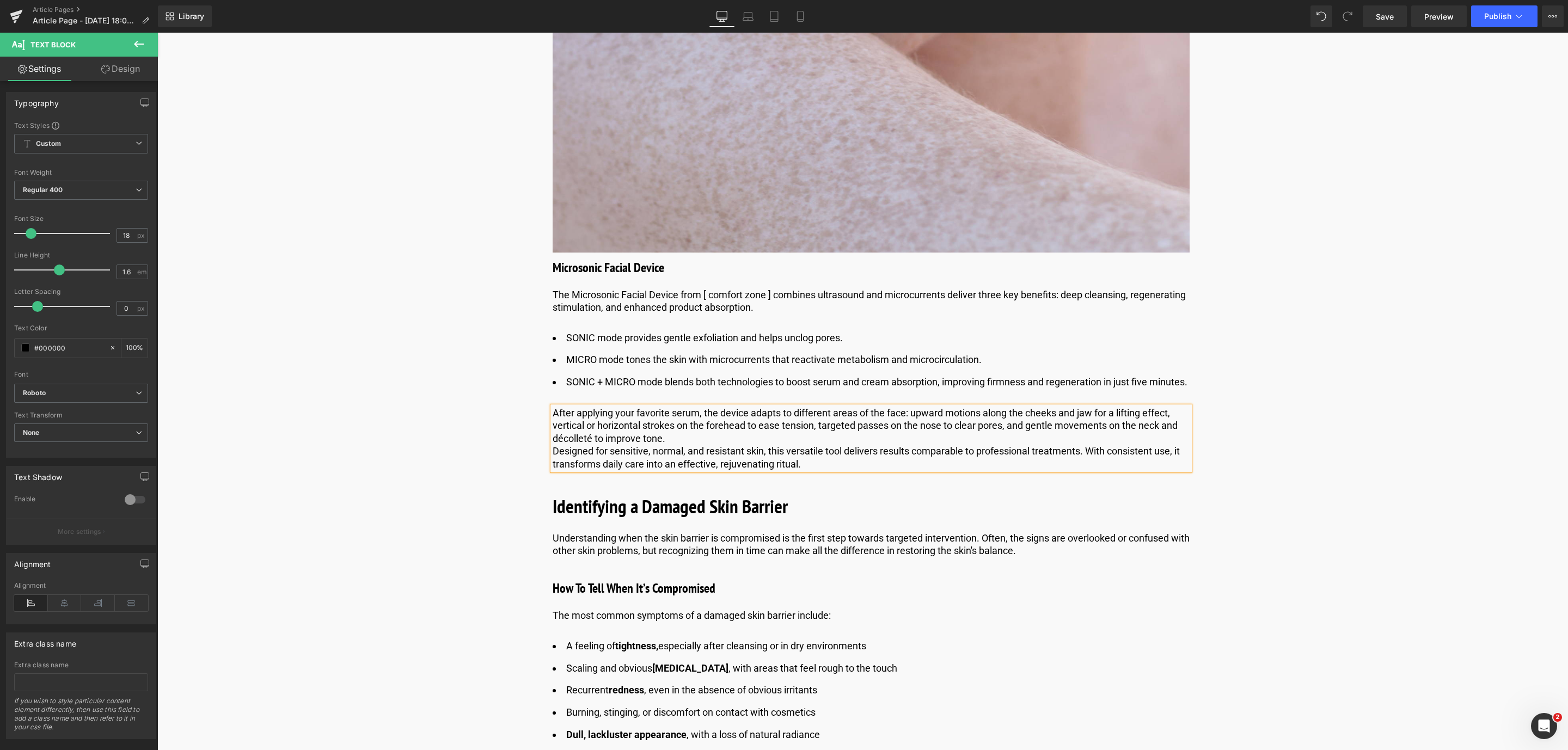
click at [553, 461] on p "Designed for sensitive, normal, and resistant skin, this versatile tool deliver…" at bounding box center [871, 457] width 637 height 26
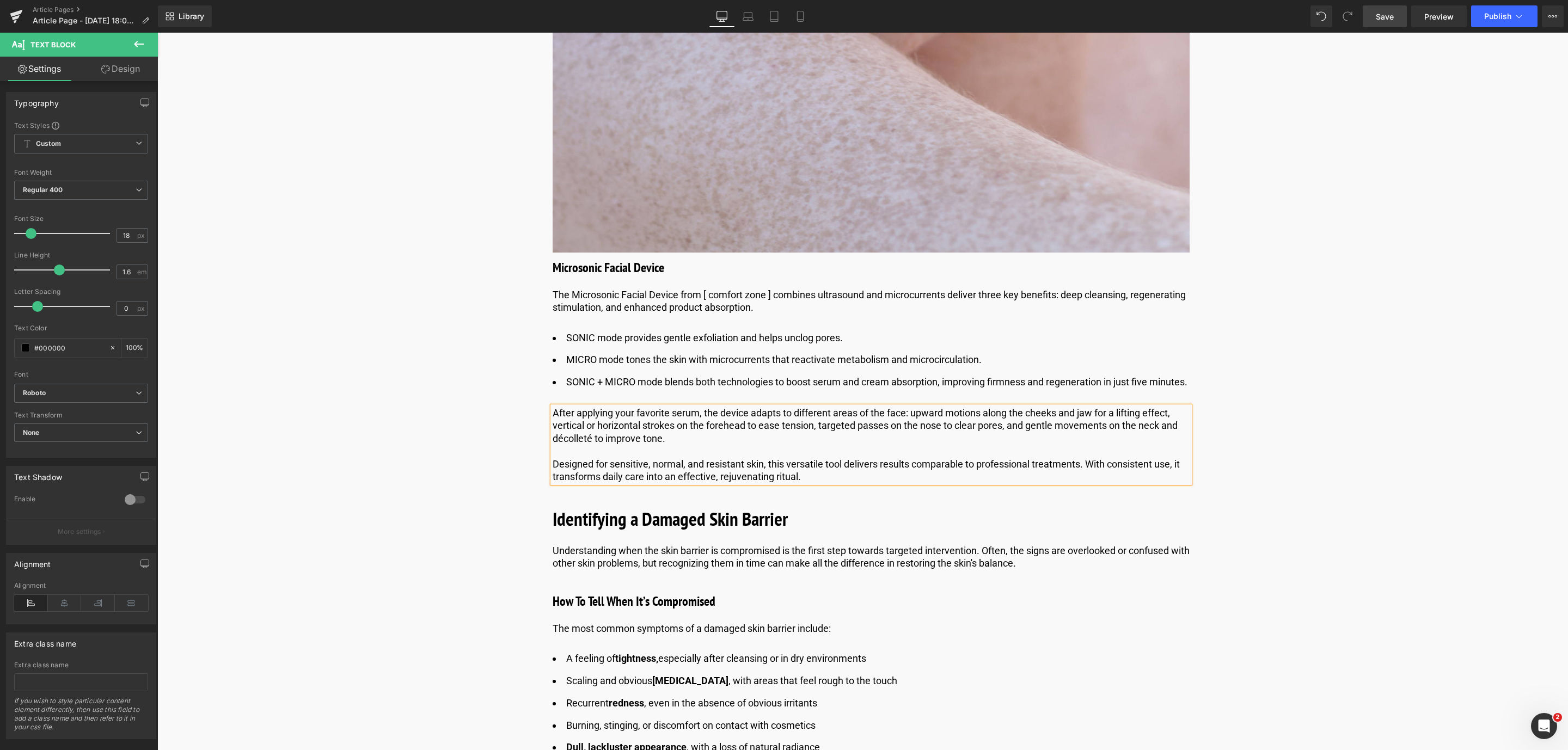
drag, startPoint x: 1375, startPoint y: 18, endPoint x: 473, endPoint y: 599, distance: 1072.9
click at [1375, 18] on link "Save" at bounding box center [1385, 16] width 44 height 22
click at [892, 268] on link at bounding box center [897, 267] width 11 height 13
click at [891, 268] on icon at bounding box center [891, 267] width 6 height 6
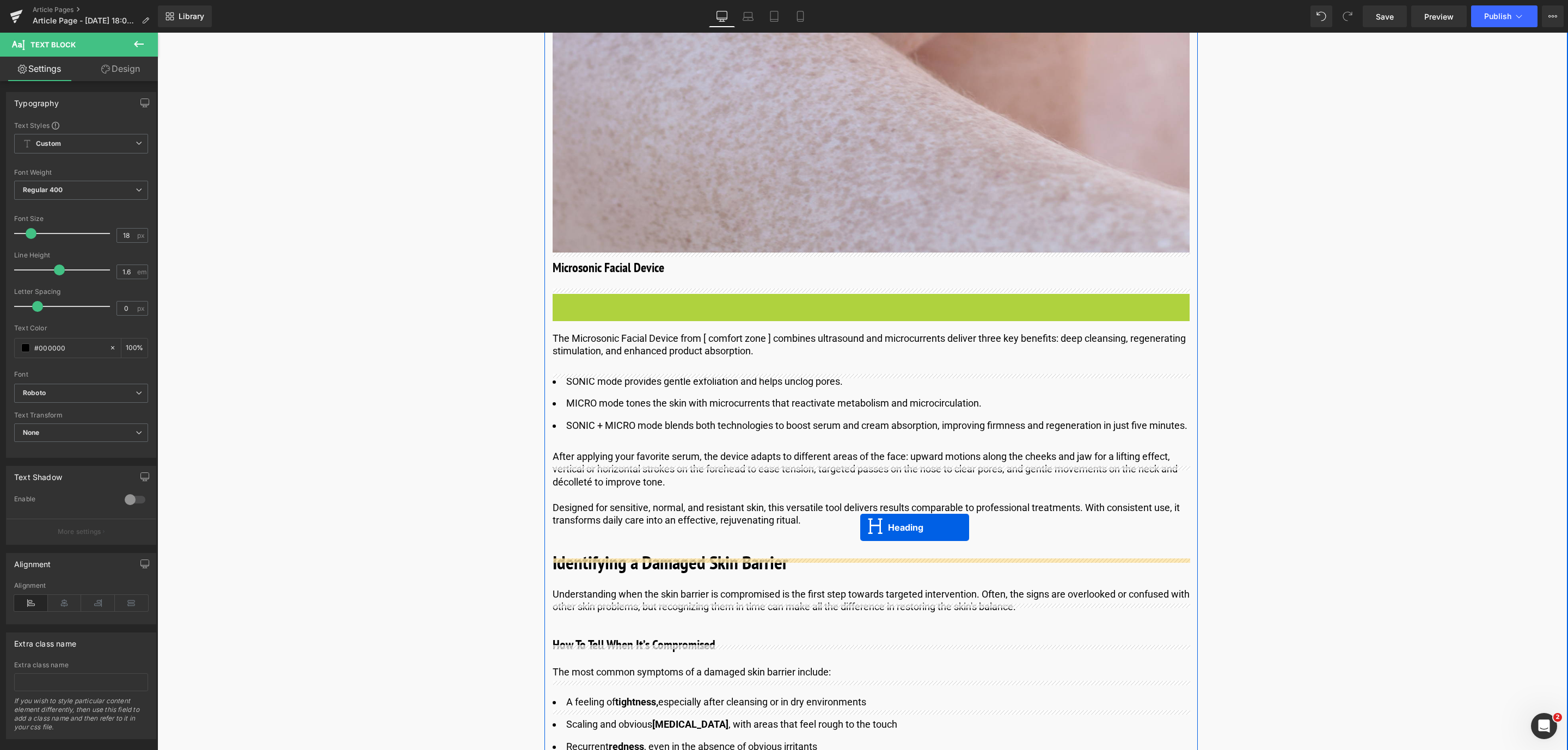
drag, startPoint x: 845, startPoint y: 301, endPoint x: 861, endPoint y: 527, distance: 226.6
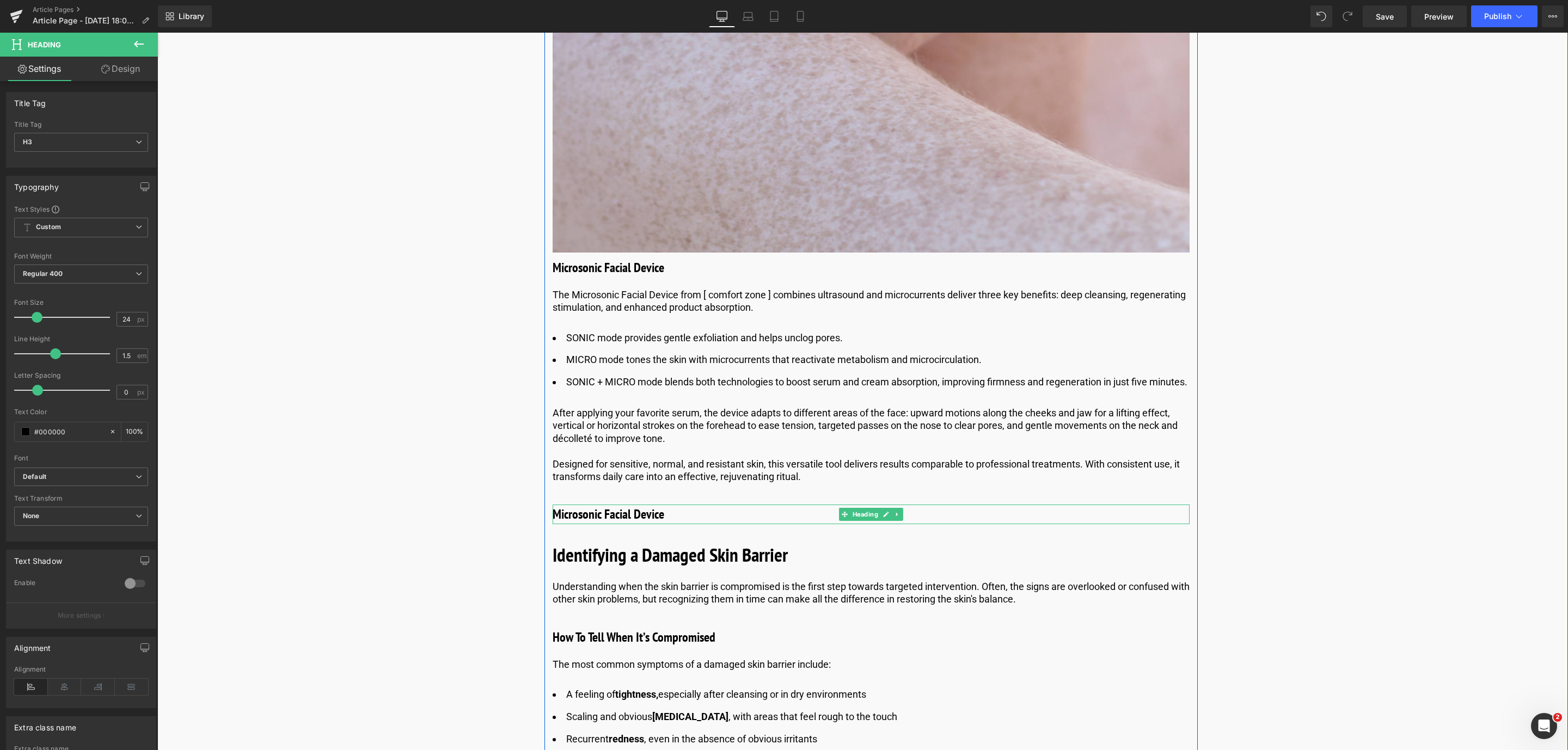
click at [592, 524] on h3 "Microsonic Facial Device" at bounding box center [871, 514] width 637 height 19
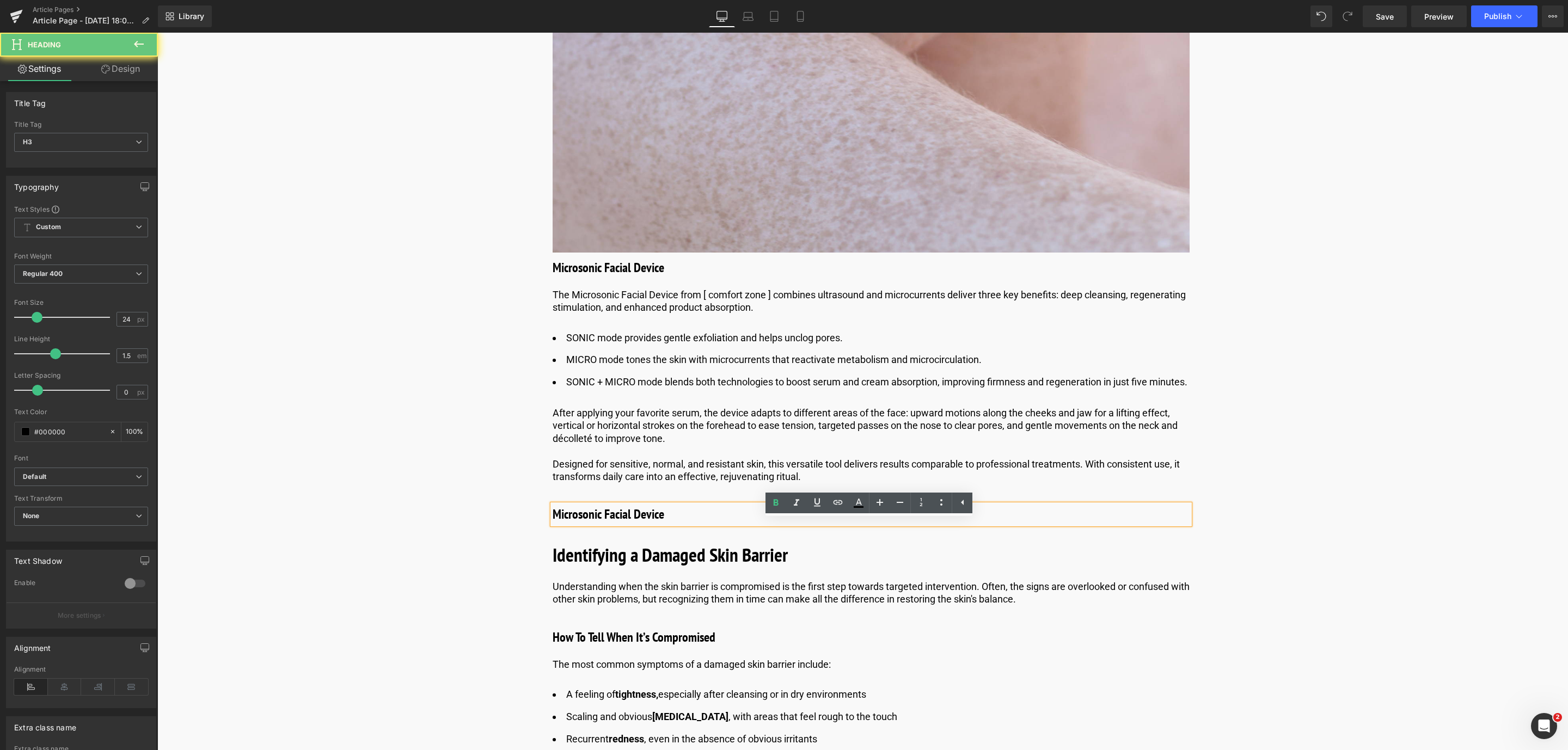
drag, startPoint x: 693, startPoint y: 531, endPoint x: 548, endPoint y: 537, distance: 145.1
click at [553, 524] on div "Microsonic Facial Device" at bounding box center [871, 514] width 637 height 19
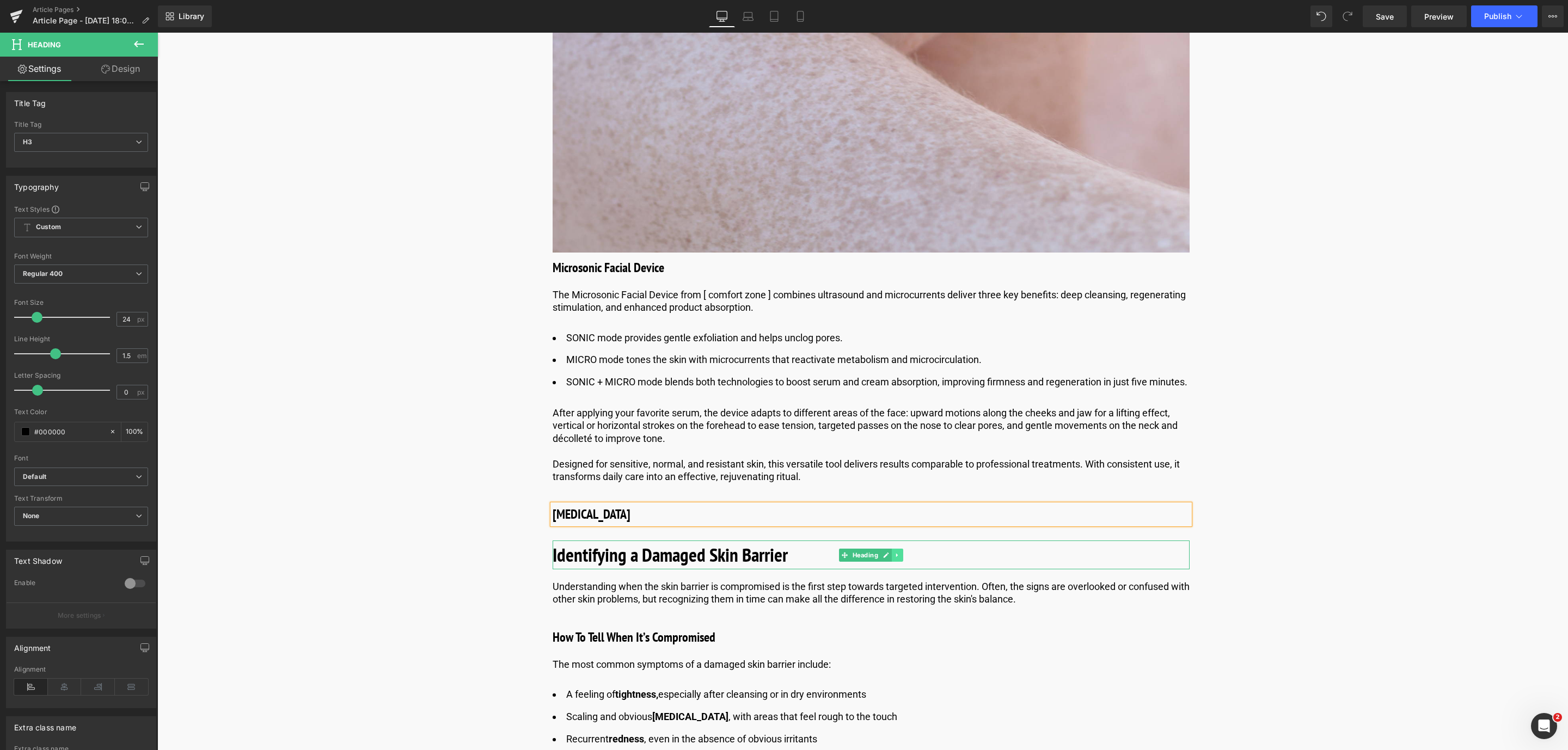
click at [897, 561] on link at bounding box center [897, 555] width 11 height 13
click at [901, 558] on icon at bounding box center [903, 554] width 6 height 6
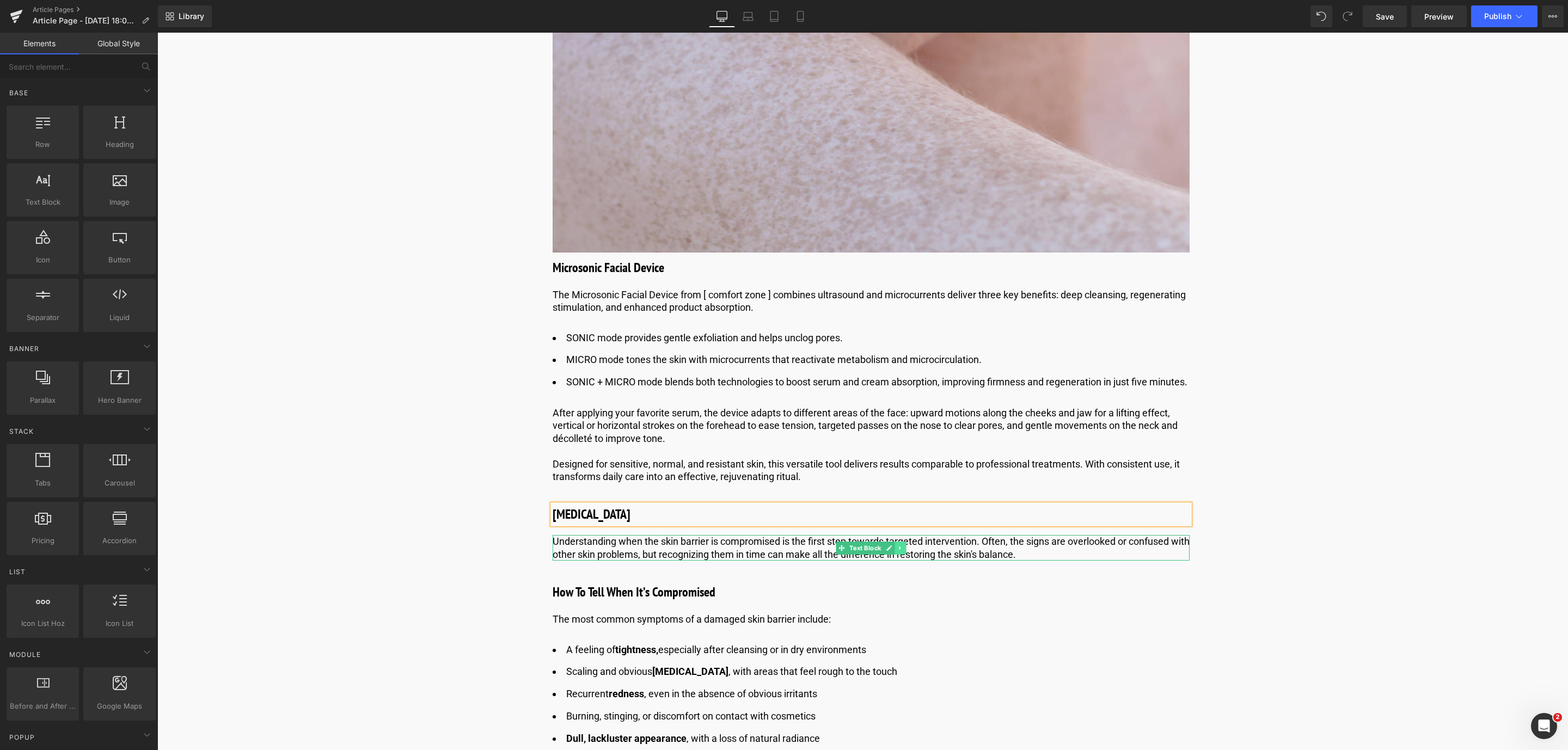
click at [900, 552] on icon at bounding box center [900, 547] width 6 height 6
click at [904, 551] on icon at bounding box center [905, 547] width 6 height 6
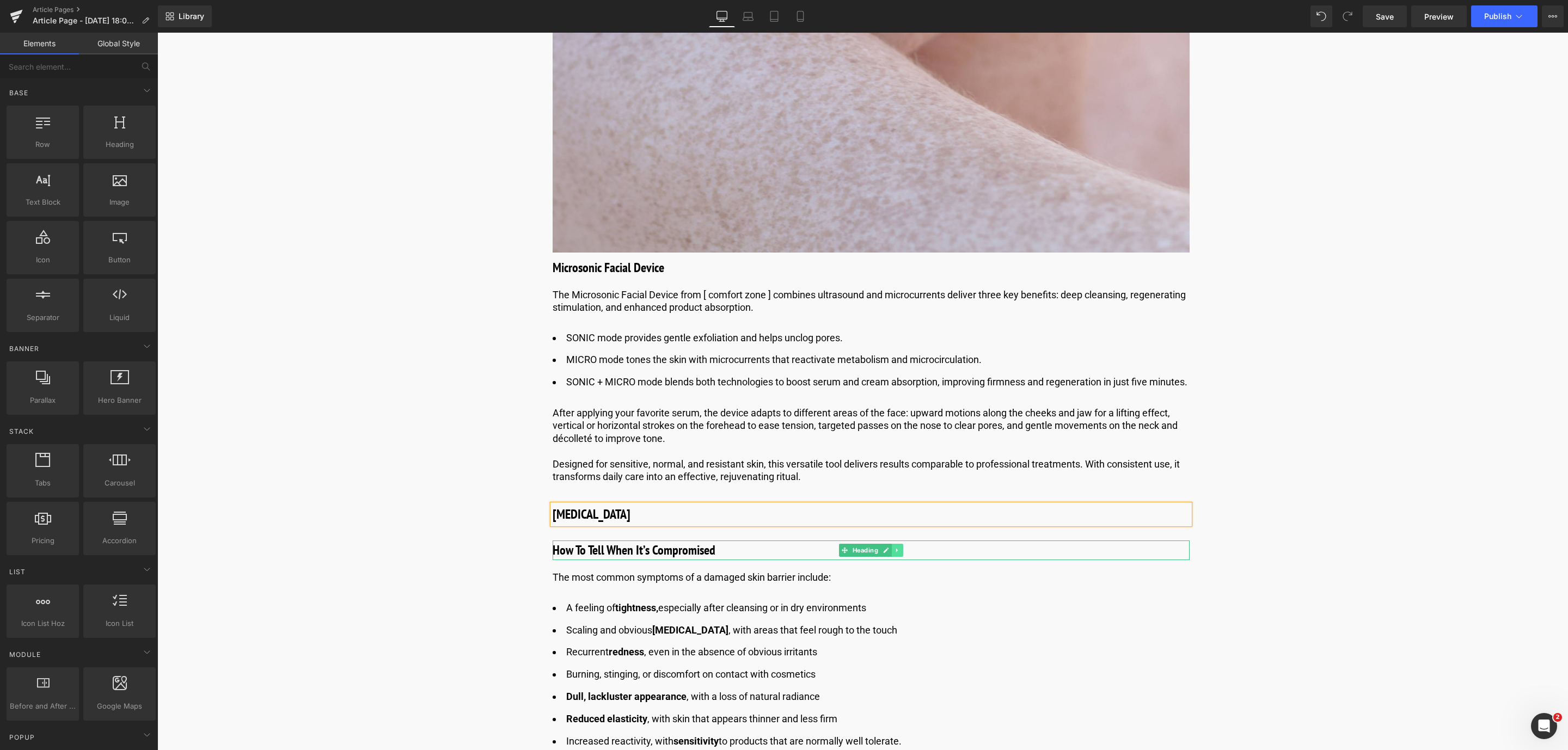
click at [895, 554] on icon at bounding box center [897, 549] width 6 height 6
click at [897, 556] on link at bounding box center [903, 550] width 11 height 13
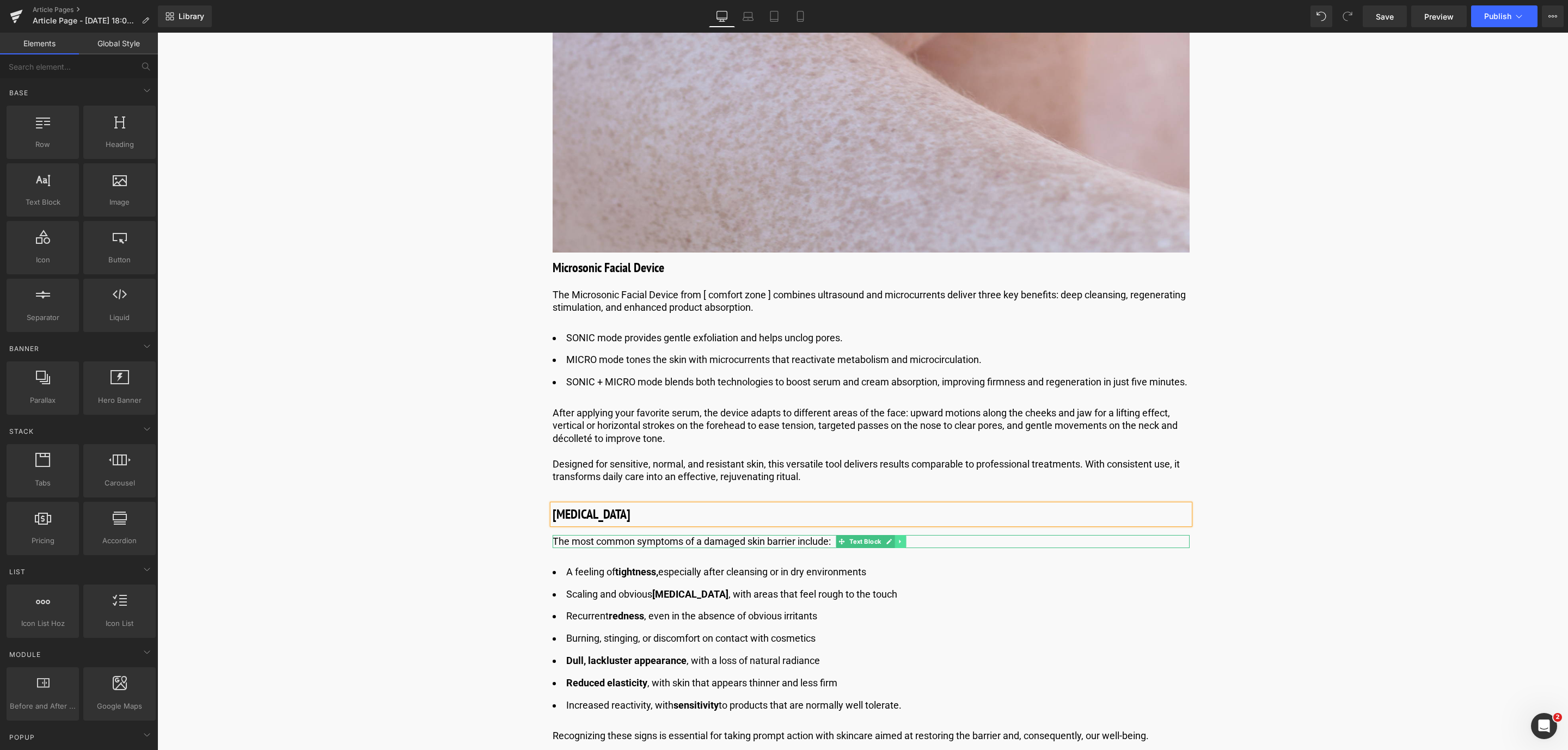
click at [897, 545] on icon at bounding box center [900, 541] width 6 height 6
click at [900, 548] on link at bounding box center [906, 541] width 11 height 13
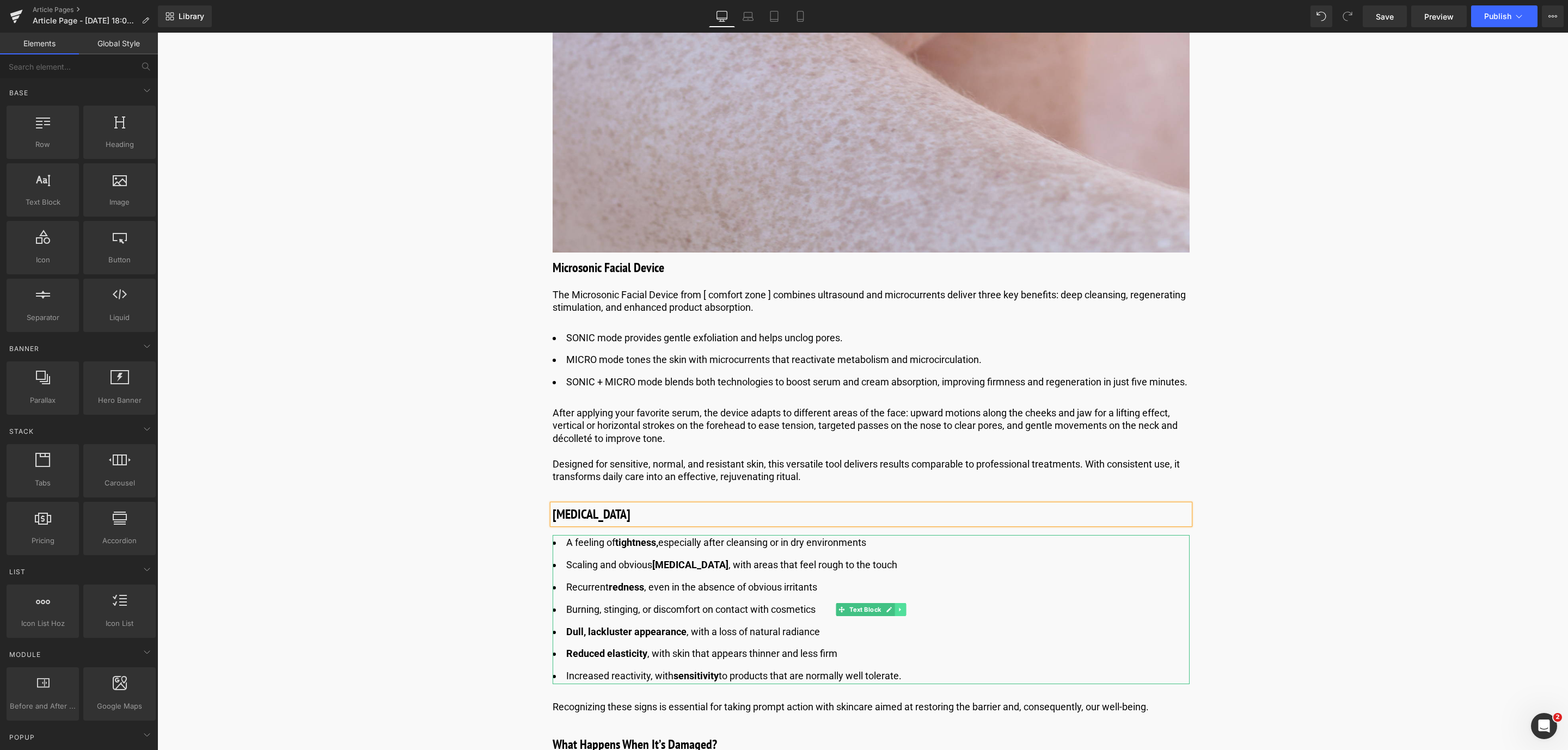
click at [902, 616] on link at bounding box center [900, 609] width 11 height 13
click at [902, 613] on icon at bounding box center [905, 609] width 6 height 6
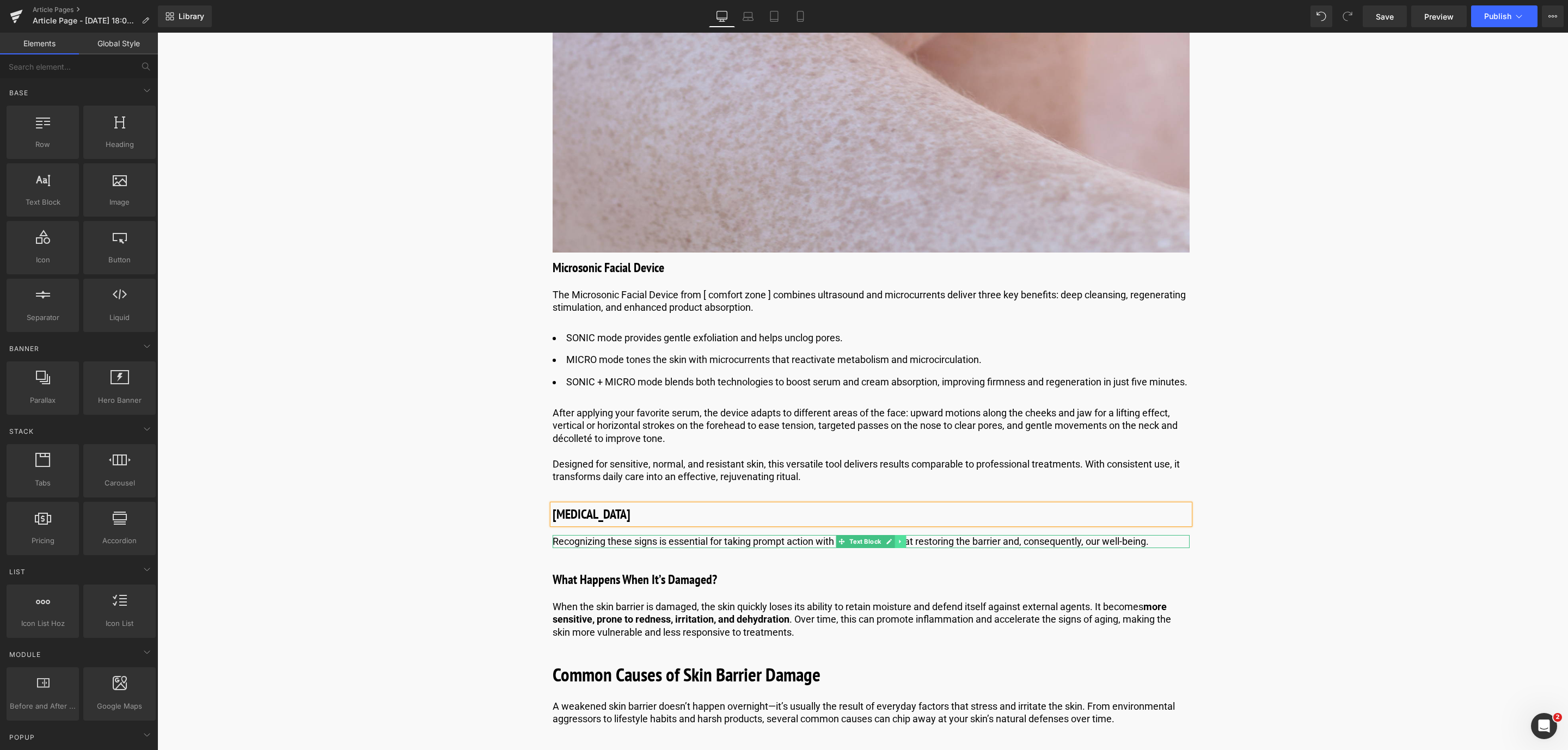
click at [901, 545] on icon at bounding box center [900, 541] width 6 height 6
click at [904, 545] on icon at bounding box center [905, 542] width 6 height 6
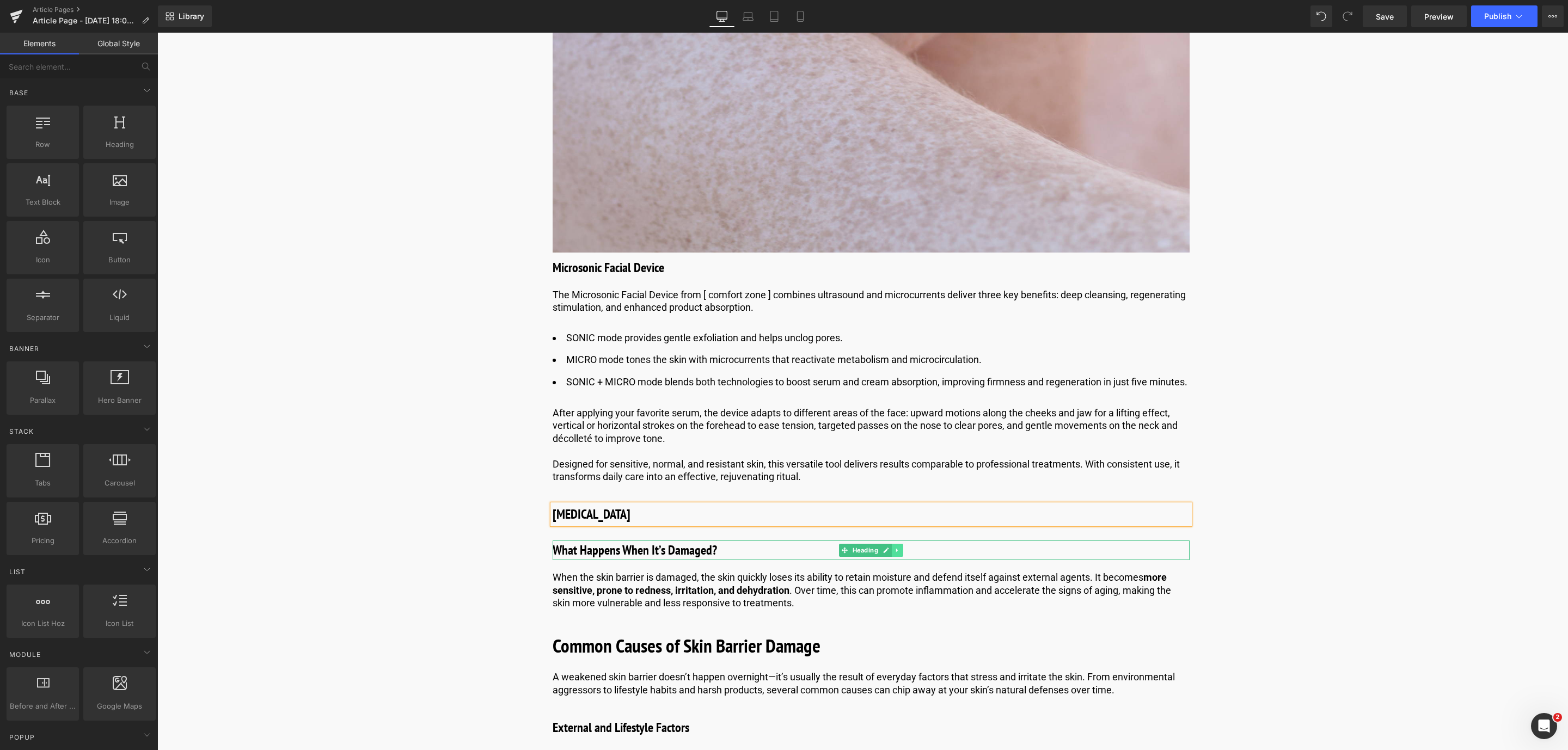
click at [893, 556] on link at bounding box center [897, 550] width 11 height 13
click at [900, 554] on icon at bounding box center [903, 549] width 6 height 6
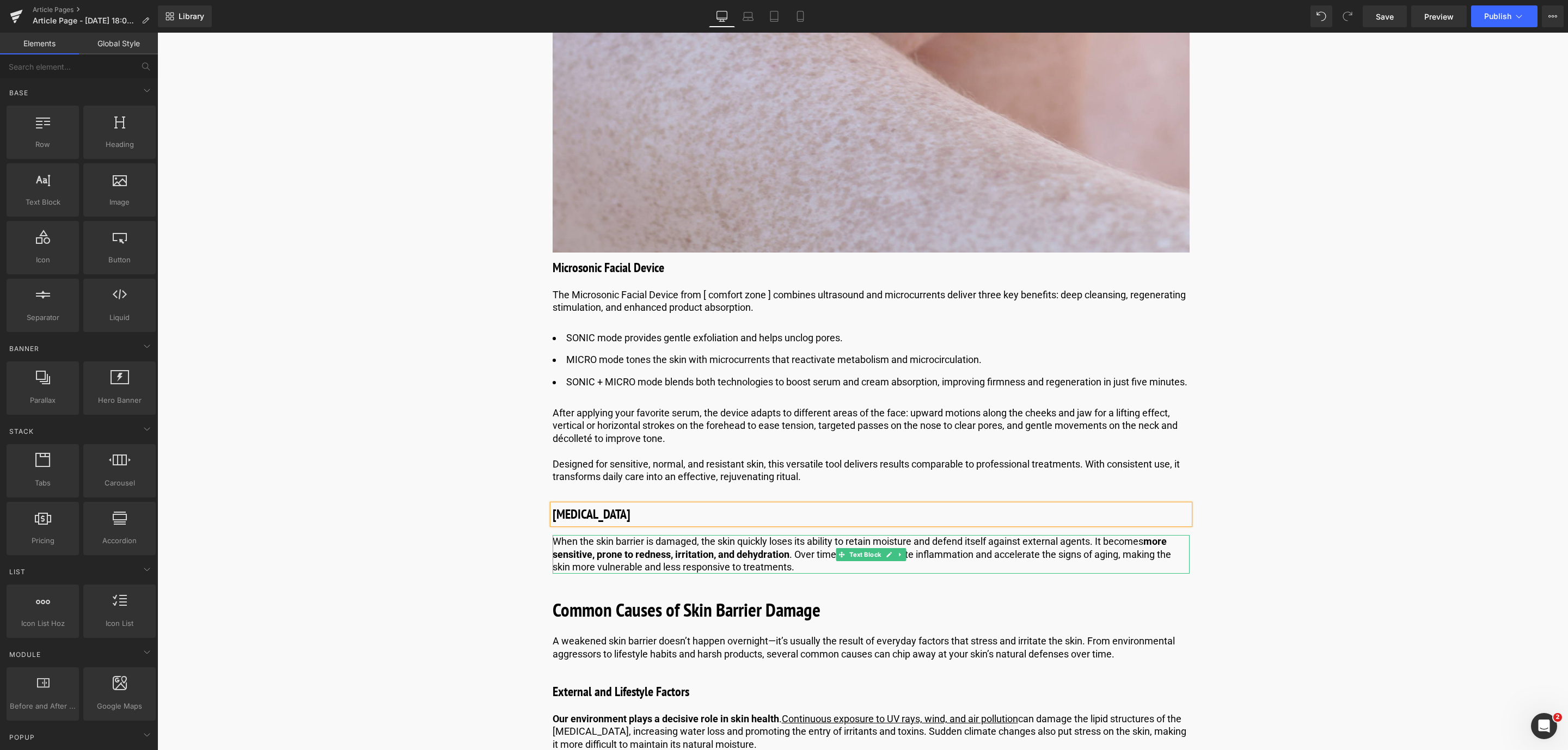
click at [663, 573] on p "When the skin barrier is damaged, the skin quickly loses its ability to retain …" at bounding box center [871, 554] width 637 height 38
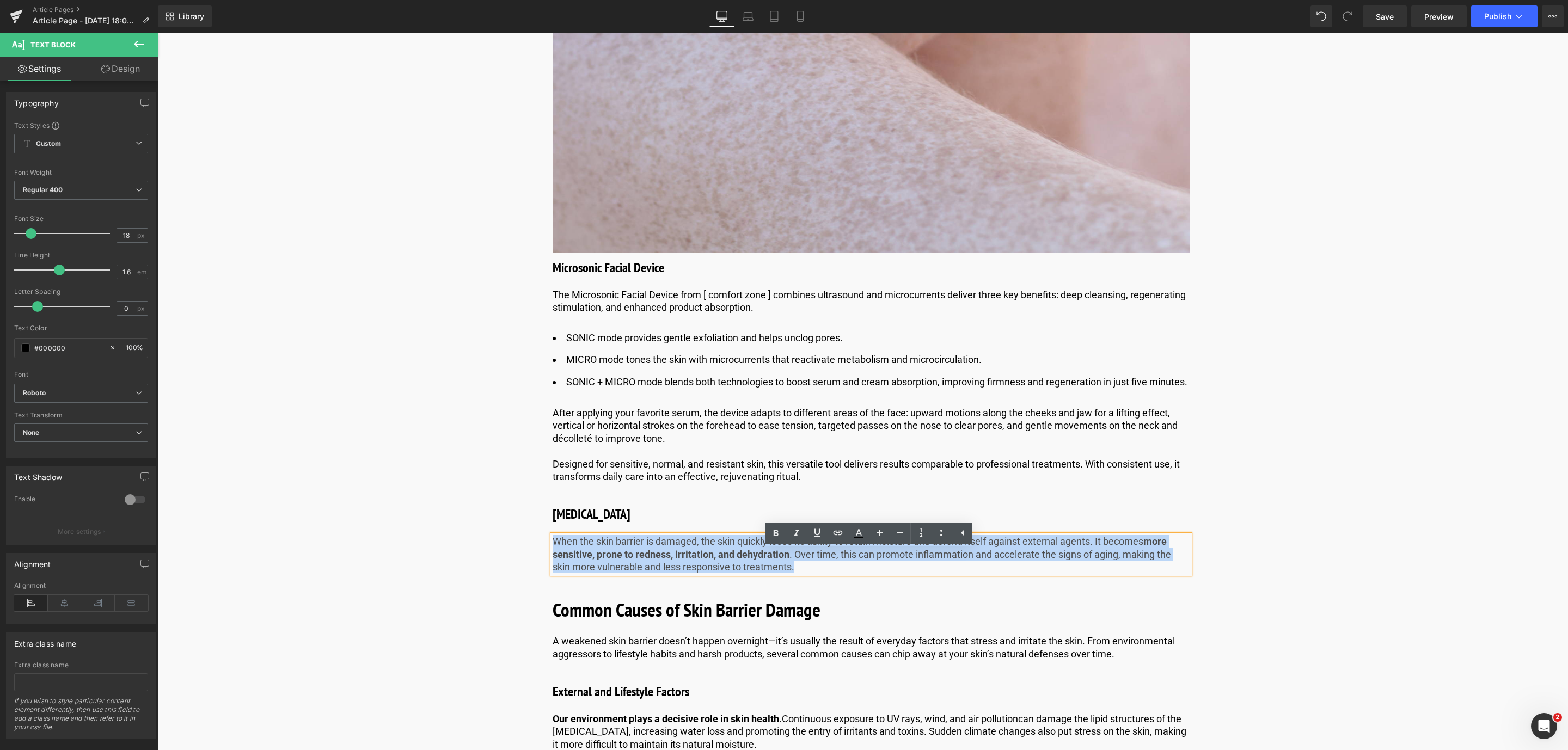
drag, startPoint x: 798, startPoint y: 584, endPoint x: 551, endPoint y: 557, distance: 248.5
click at [553, 557] on p "When the skin barrier is damaged, the skin quickly loses its ability to retain …" at bounding box center [871, 554] width 637 height 38
paste div
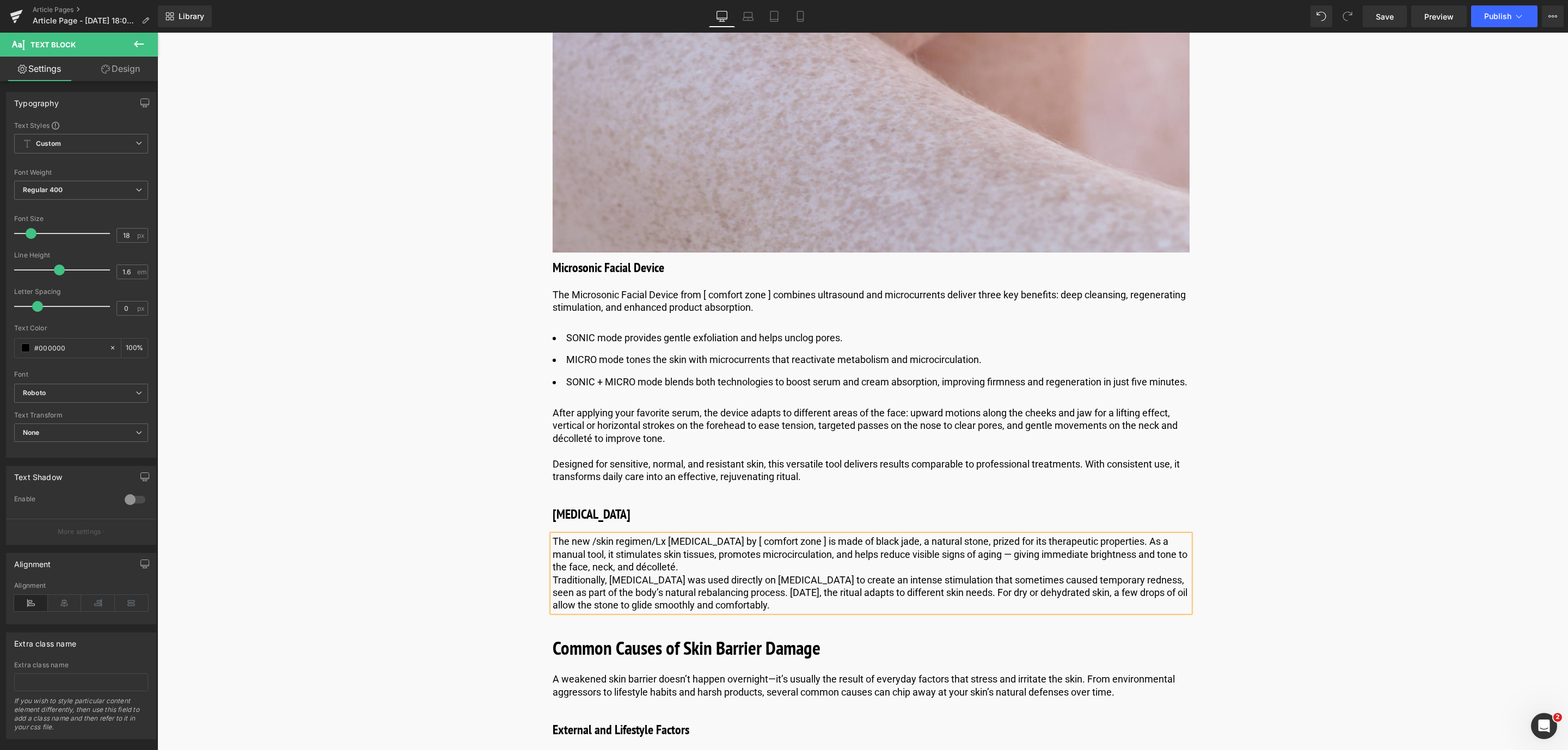
click at [553, 595] on div "The new /skin regimen/Lx [MEDICAL_DATA] by [ comfort zone ] is made of black ja…" at bounding box center [871, 573] width 637 height 76
click at [553, 597] on p "Traditionally, [MEDICAL_DATA] was used directly on [MEDICAL_DATA] to create an …" at bounding box center [871, 593] width 637 height 38
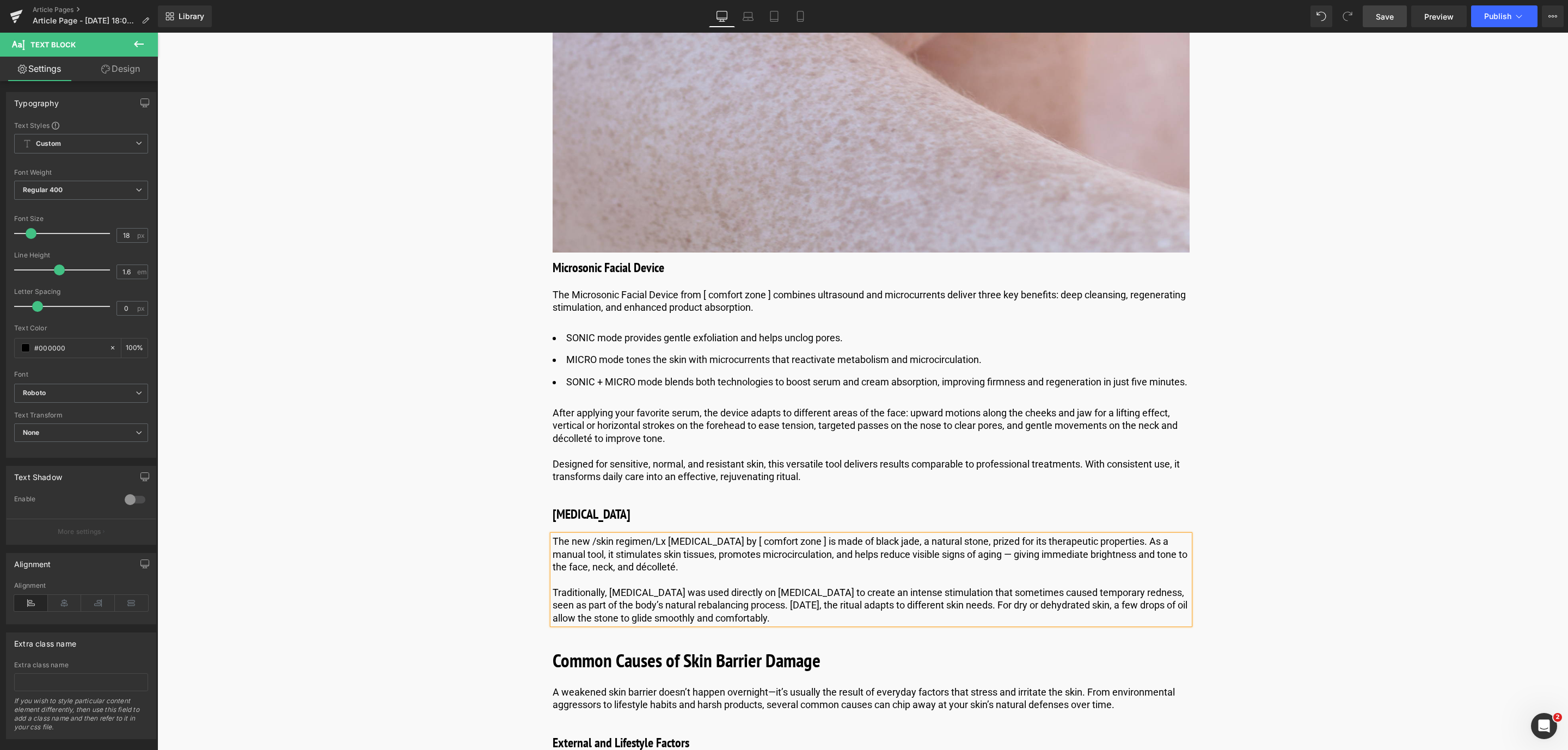
click at [1388, 11] on span "Save" at bounding box center [1385, 17] width 18 height 11
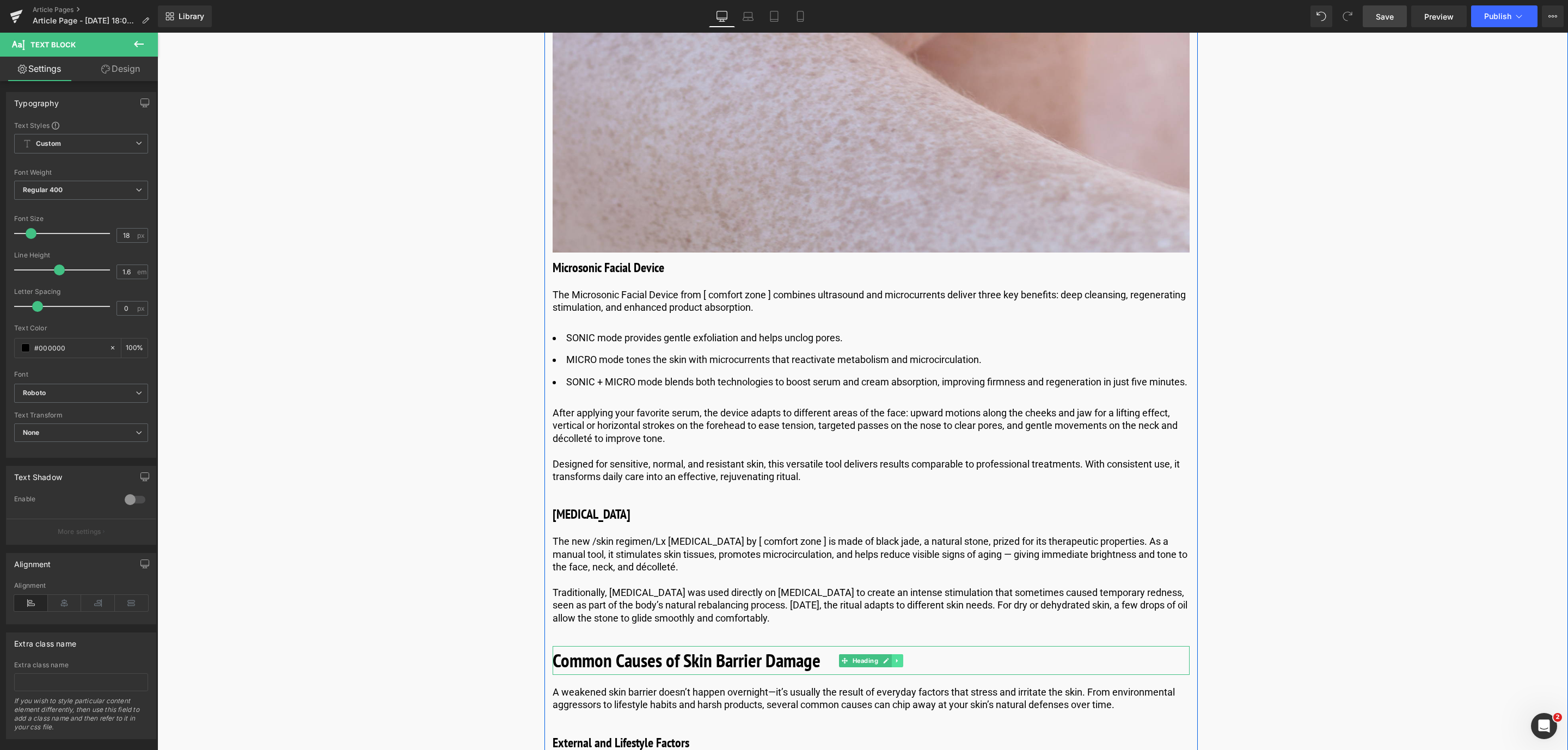
click at [895, 663] on icon at bounding box center [896, 660] width 1 height 3
click at [900, 664] on icon at bounding box center [903, 660] width 6 height 6
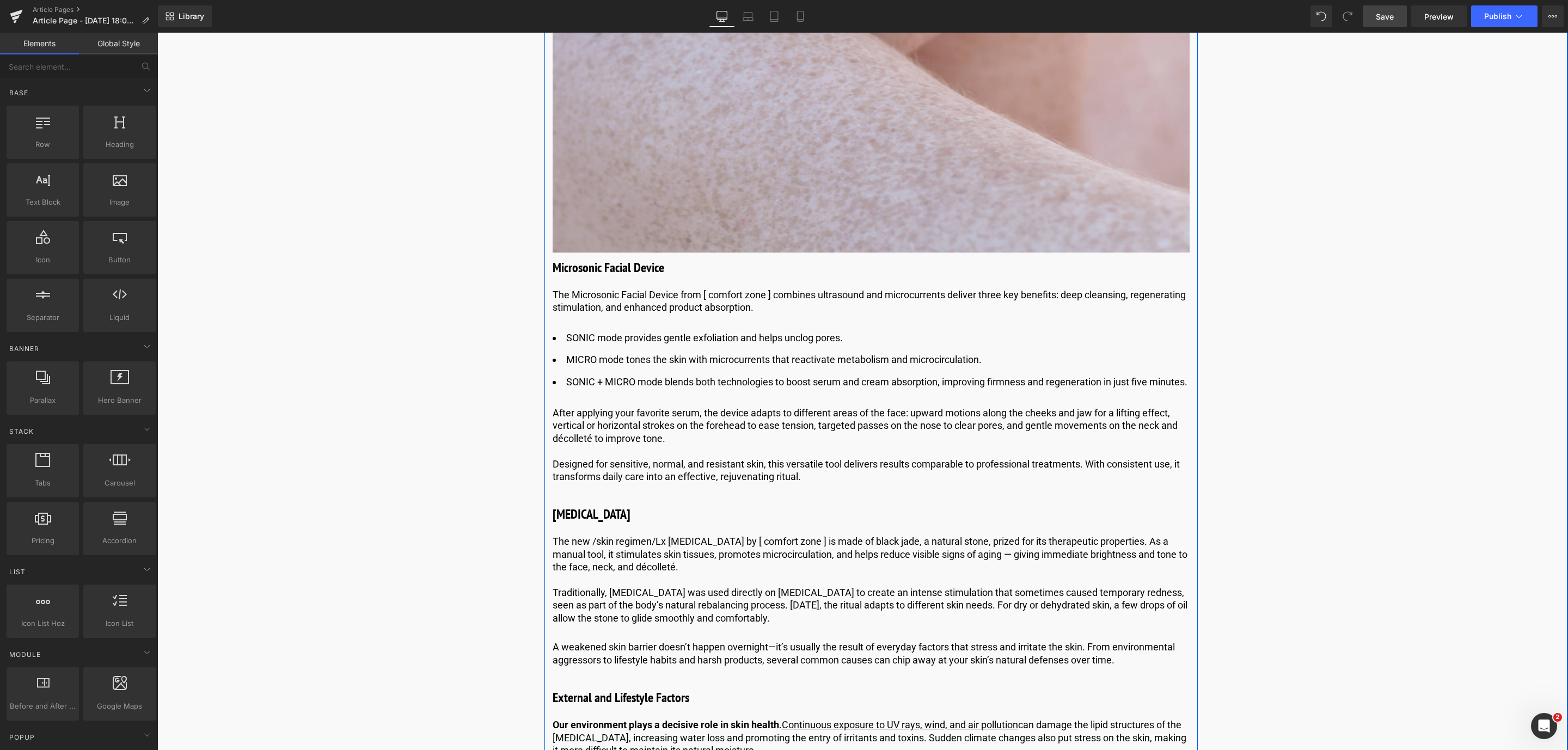
click at [789, 660] on p "A weakened skin barrier doesn’t happen overnight—it’s usually the result of eve…" at bounding box center [871, 653] width 637 height 26
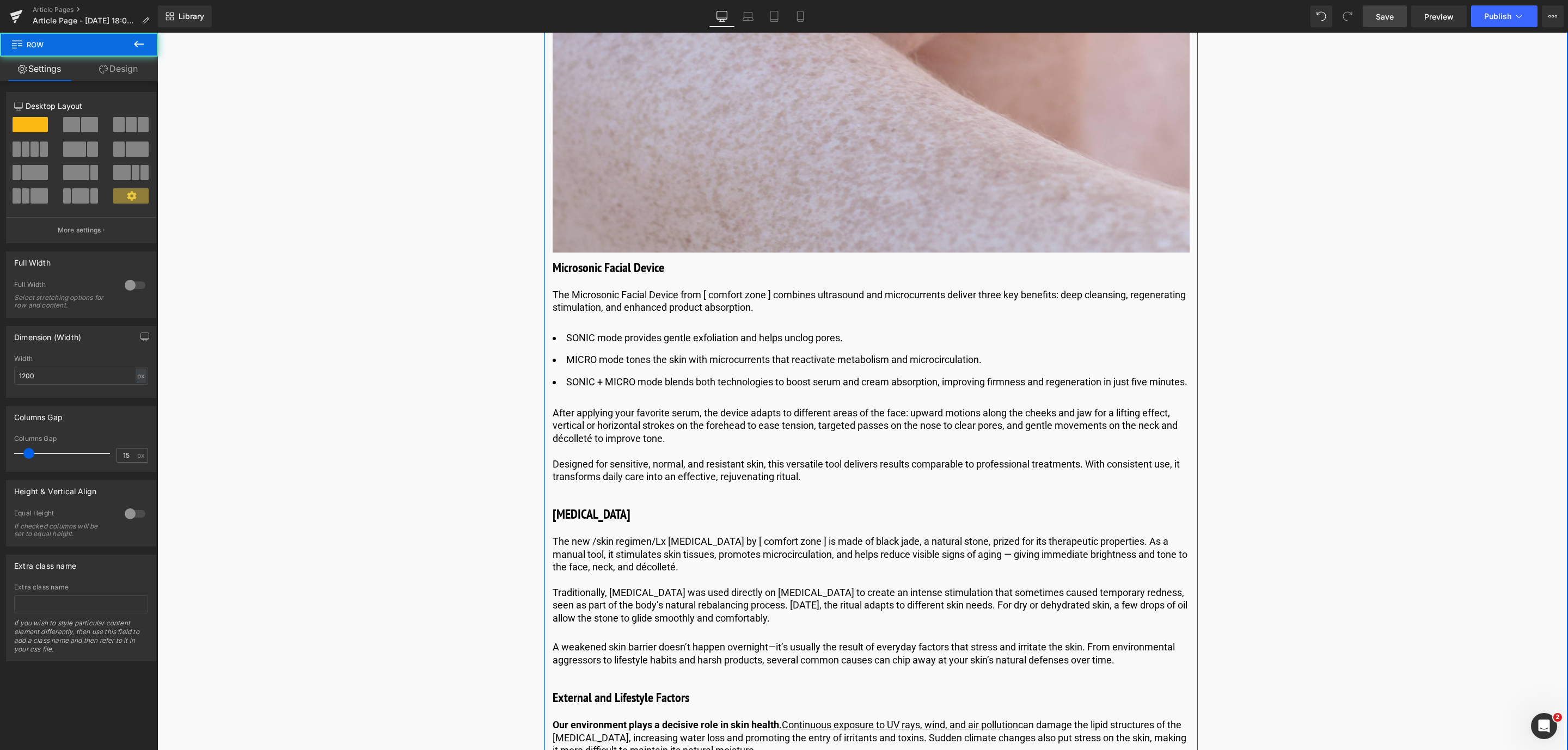
click at [684, 666] on p "A weakened skin barrier doesn’t happen overnight—it’s usually the result of eve…" at bounding box center [871, 653] width 637 height 26
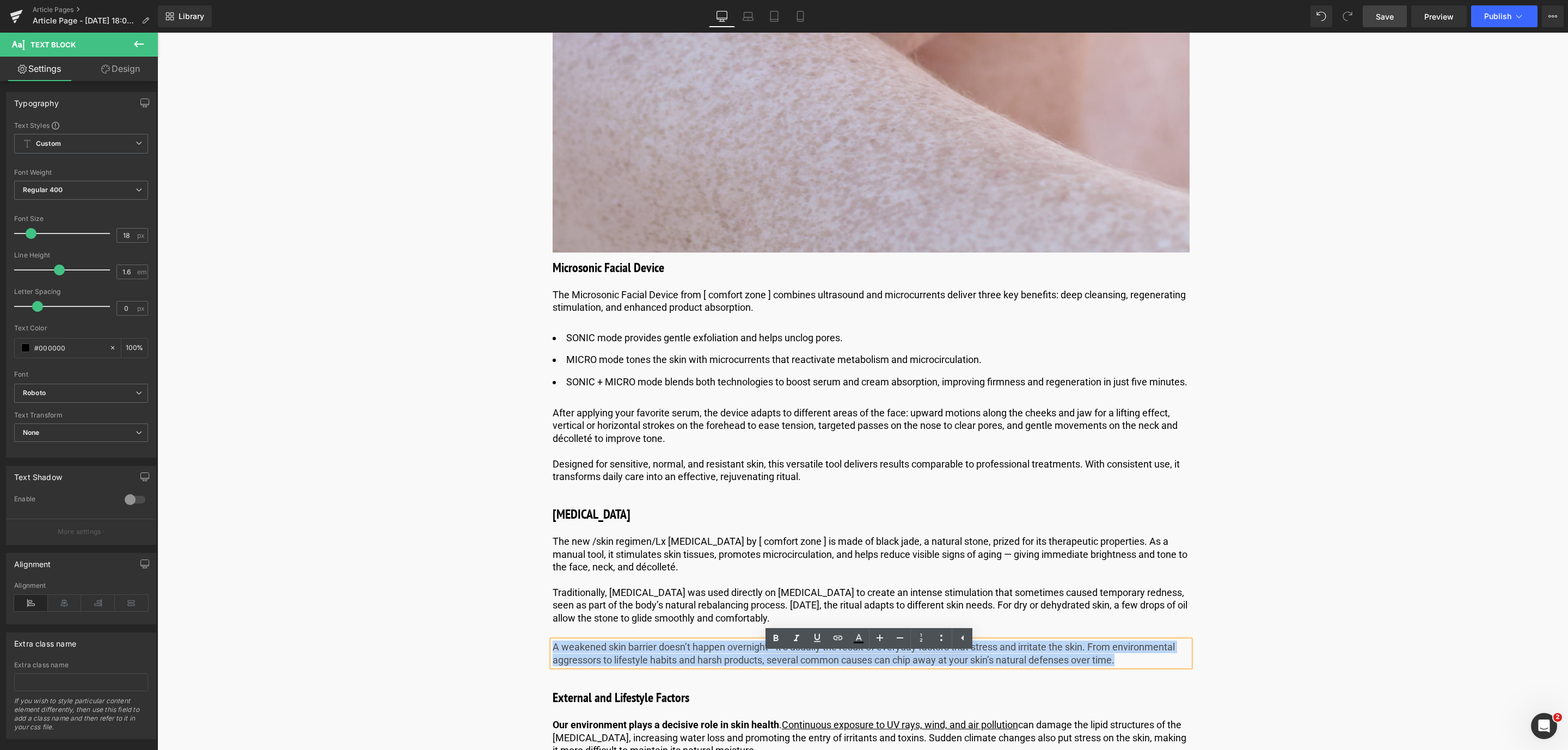
drag, startPoint x: 1125, startPoint y: 676, endPoint x: 540, endPoint y: 658, distance: 585.3
paste div
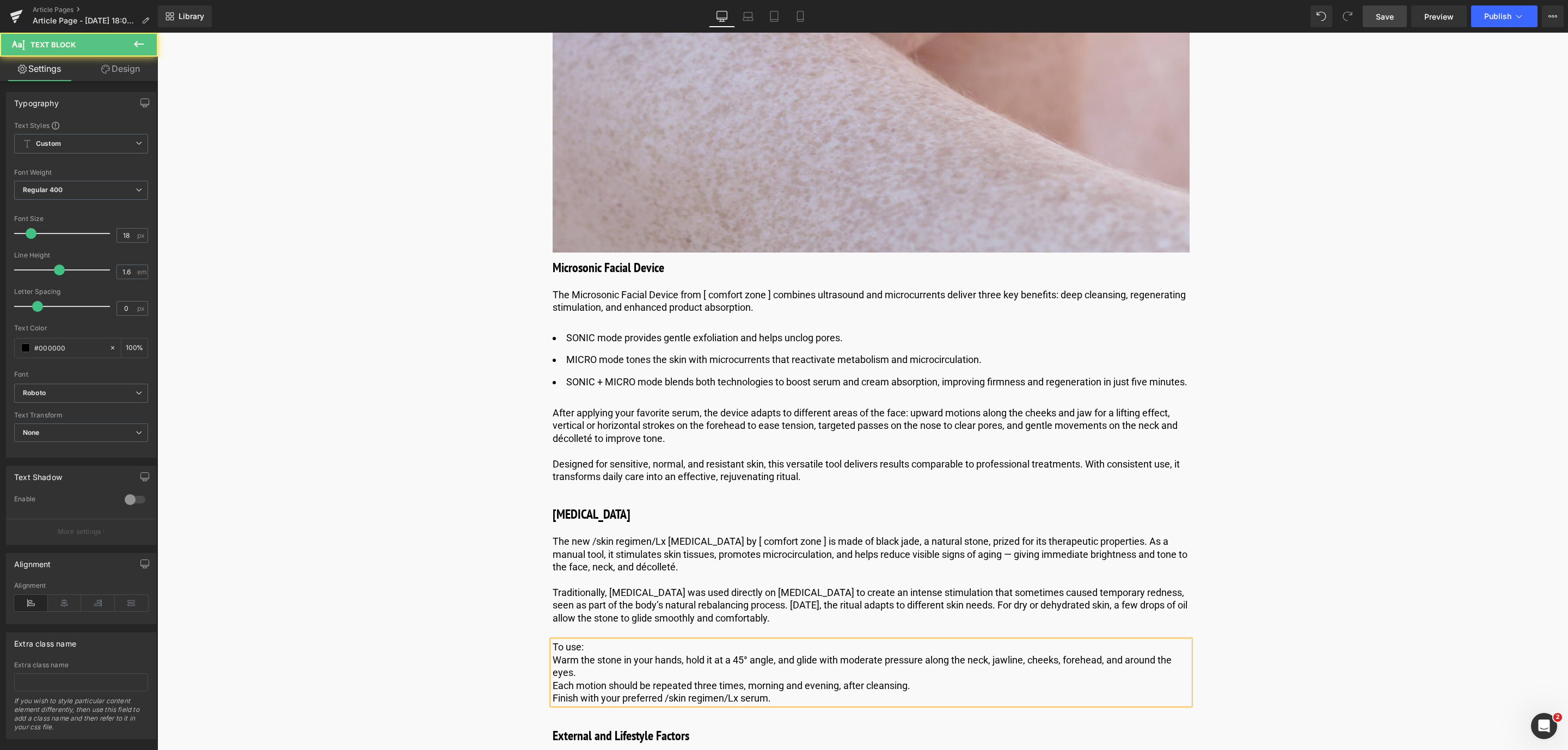
drag, startPoint x: 553, startPoint y: 672, endPoint x: 927, endPoint y: 722, distance: 377.3
click at [927, 704] on div "To use:  Warm the stone in your hands, hold it at a 45° angle, and glide with …" at bounding box center [871, 672] width 637 height 64
copy div "Warm the stone in your hands, hold it at a 45° angle, and glide with moderate p…"
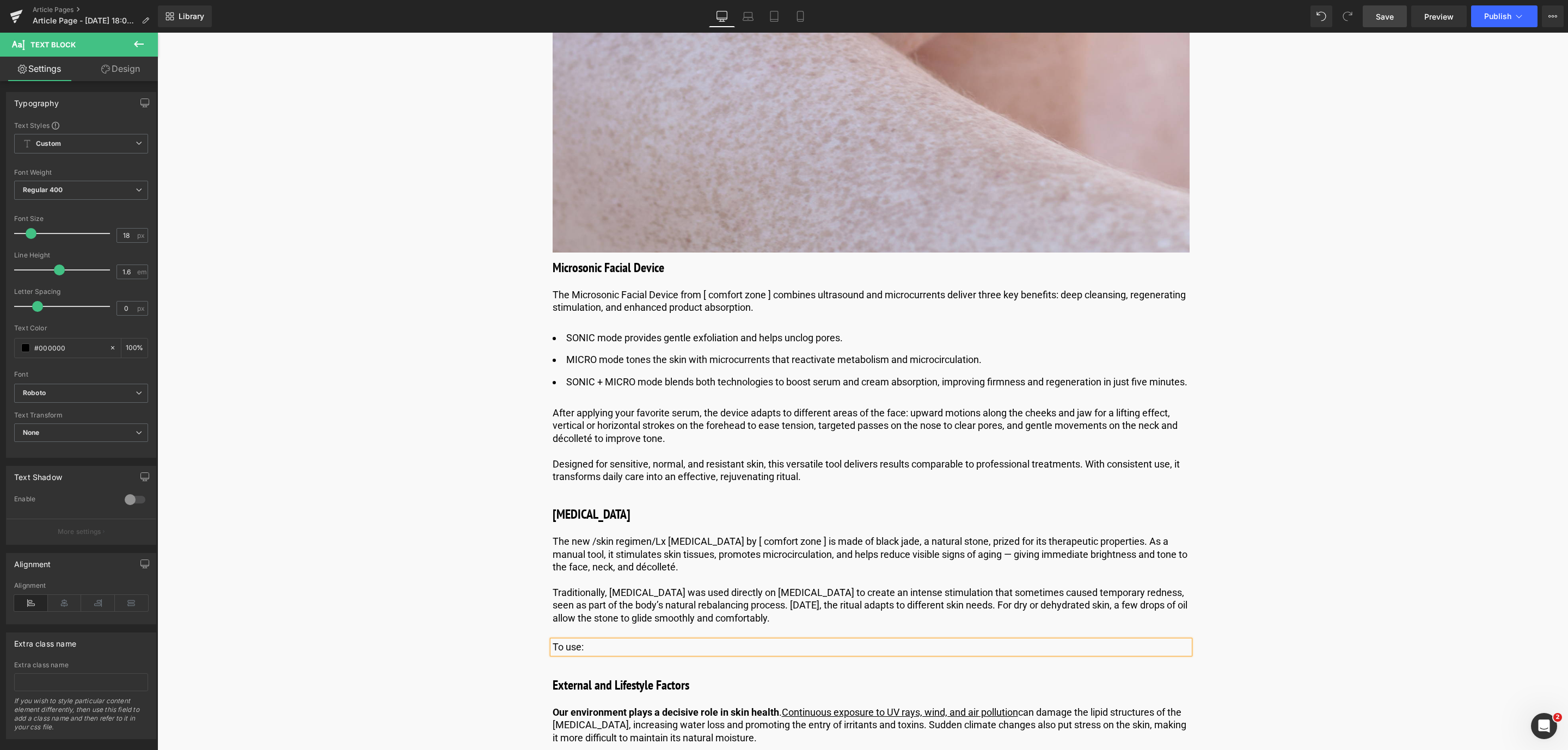
drag, startPoint x: 469, startPoint y: 608, endPoint x: 502, endPoint y: 611, distance: 33.1
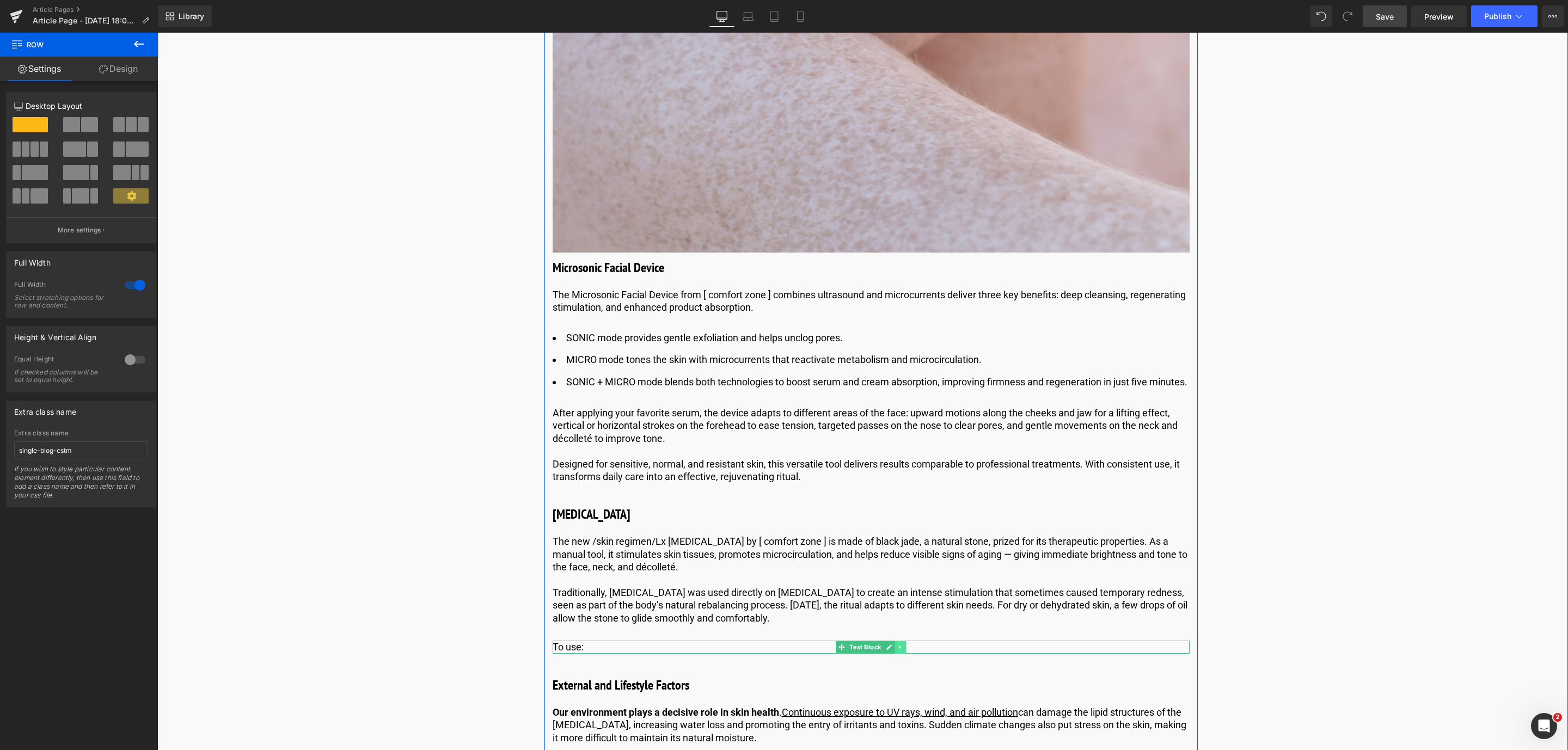
click at [900, 650] on icon at bounding box center [900, 647] width 6 height 6
click at [900, 654] on link at bounding box center [906, 647] width 11 height 13
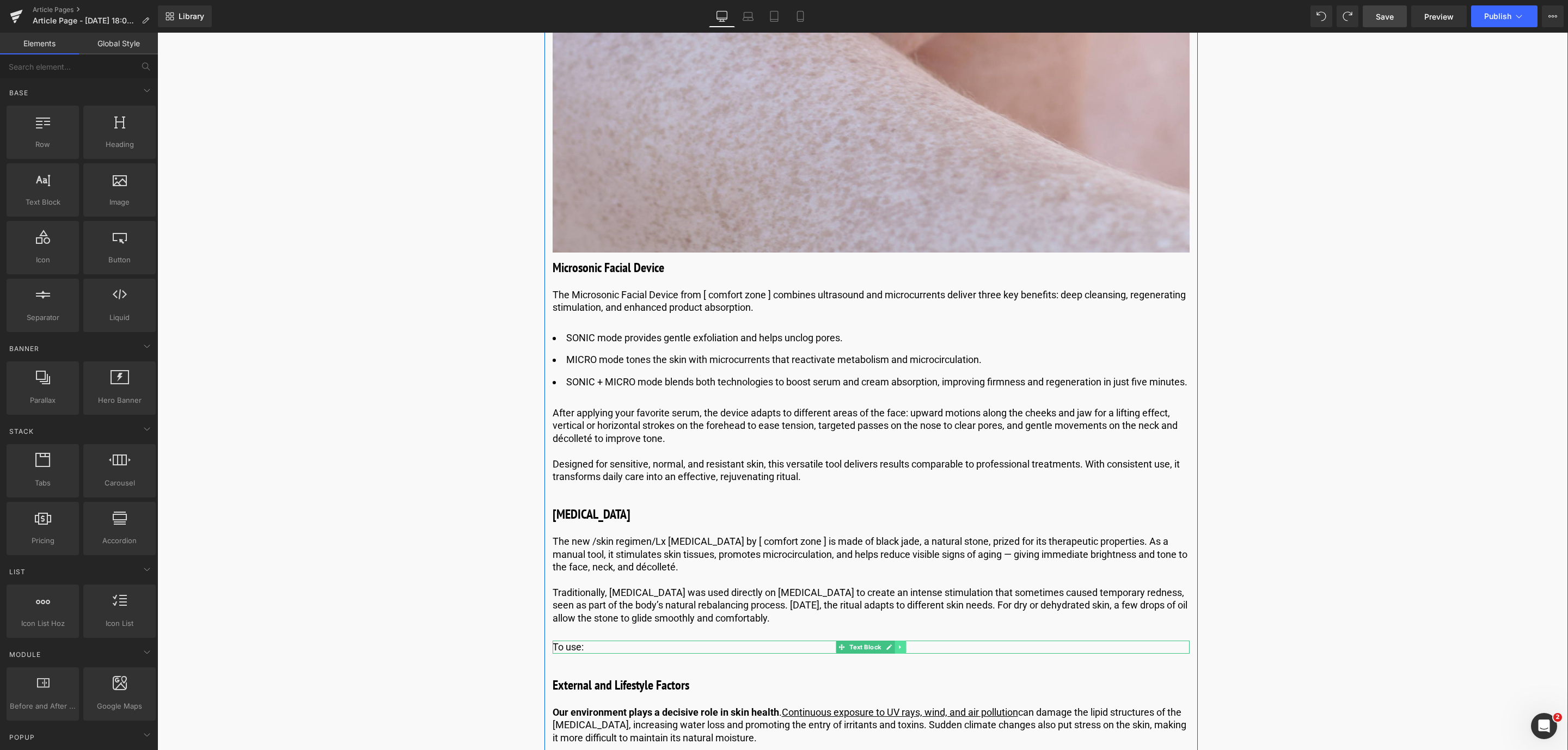
click at [900, 650] on icon at bounding box center [900, 647] width 6 height 6
click at [893, 650] on icon at bounding box center [895, 647] width 6 height 6
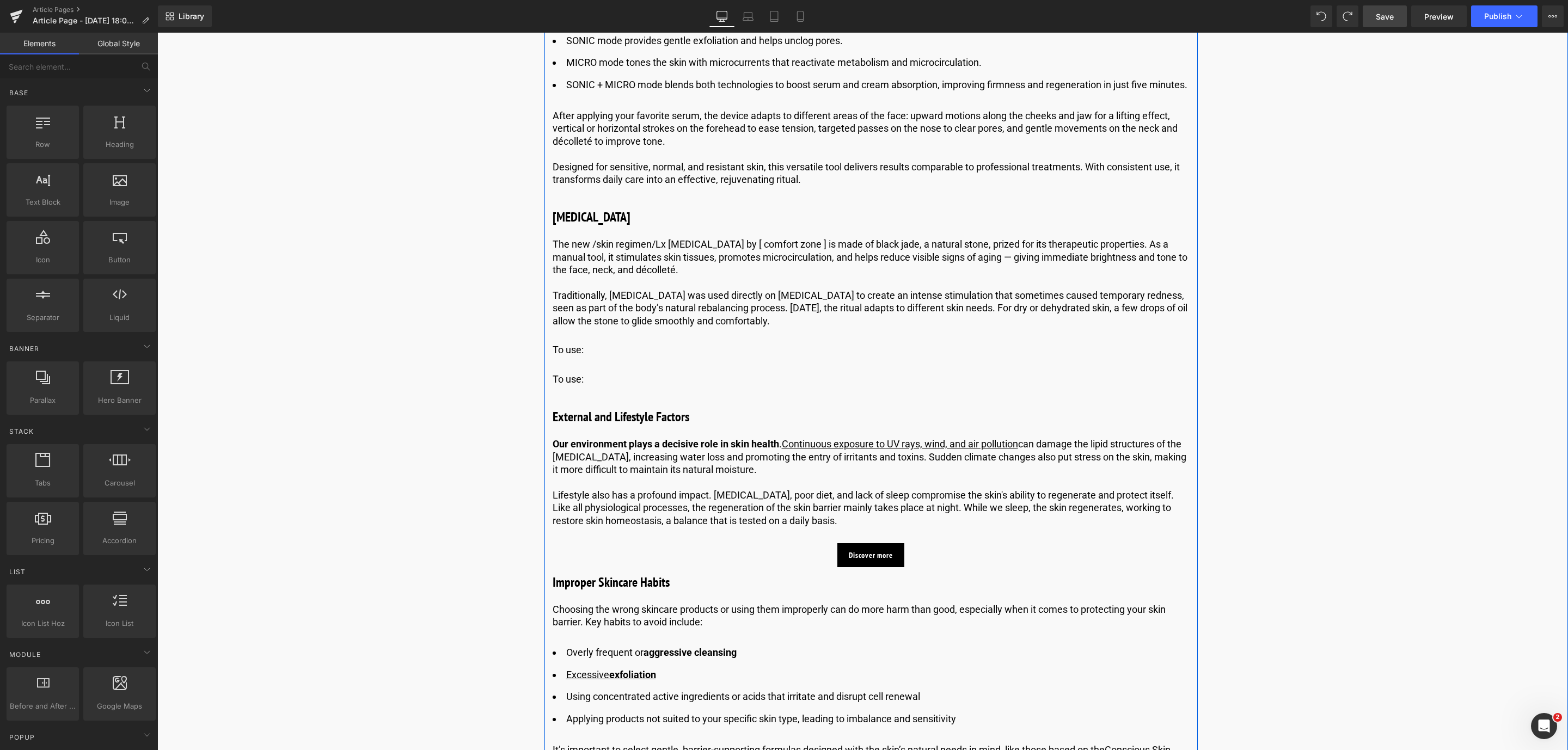
scroll to position [1671, 0]
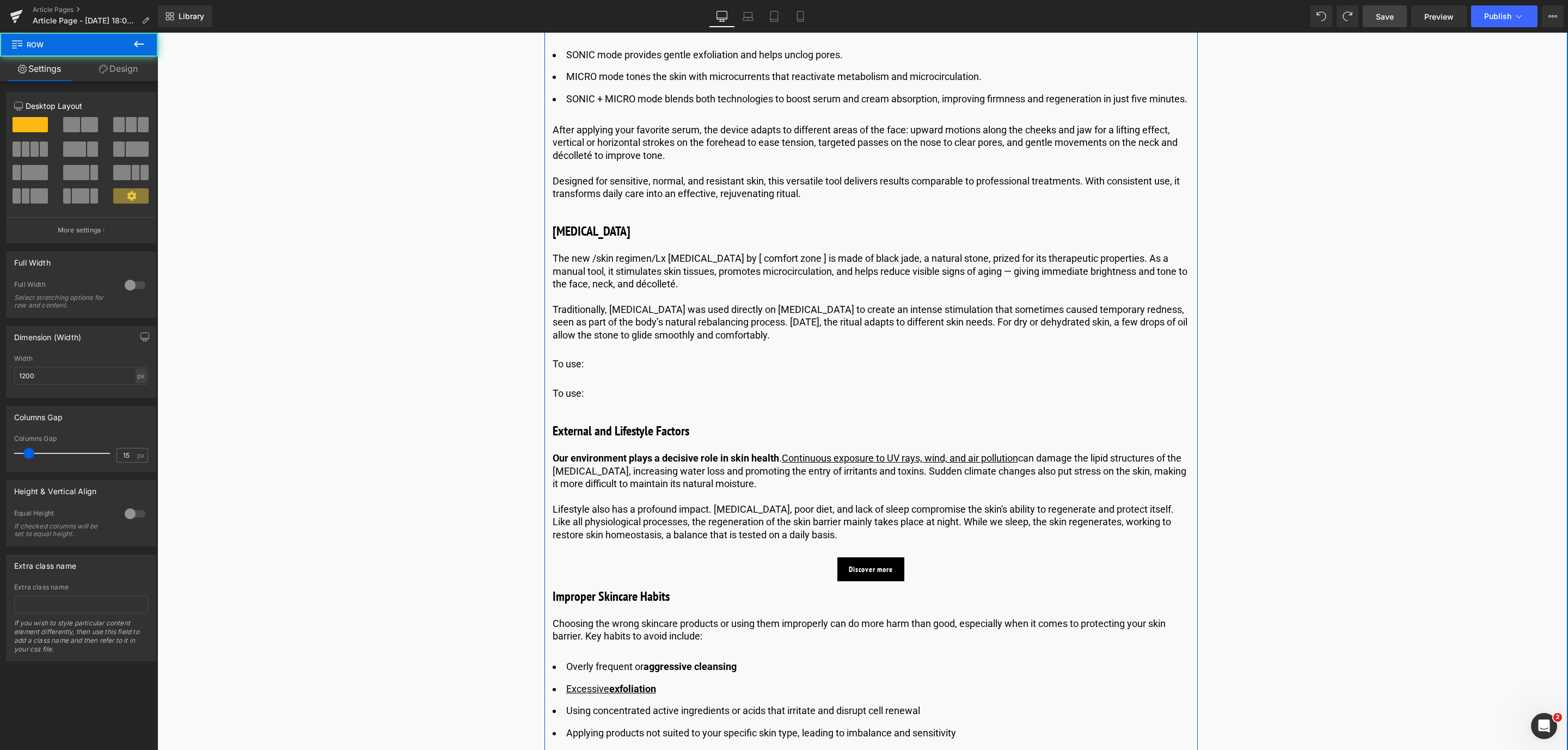
click at [158, 33] on div at bounding box center [158, 33] width 0 height 0
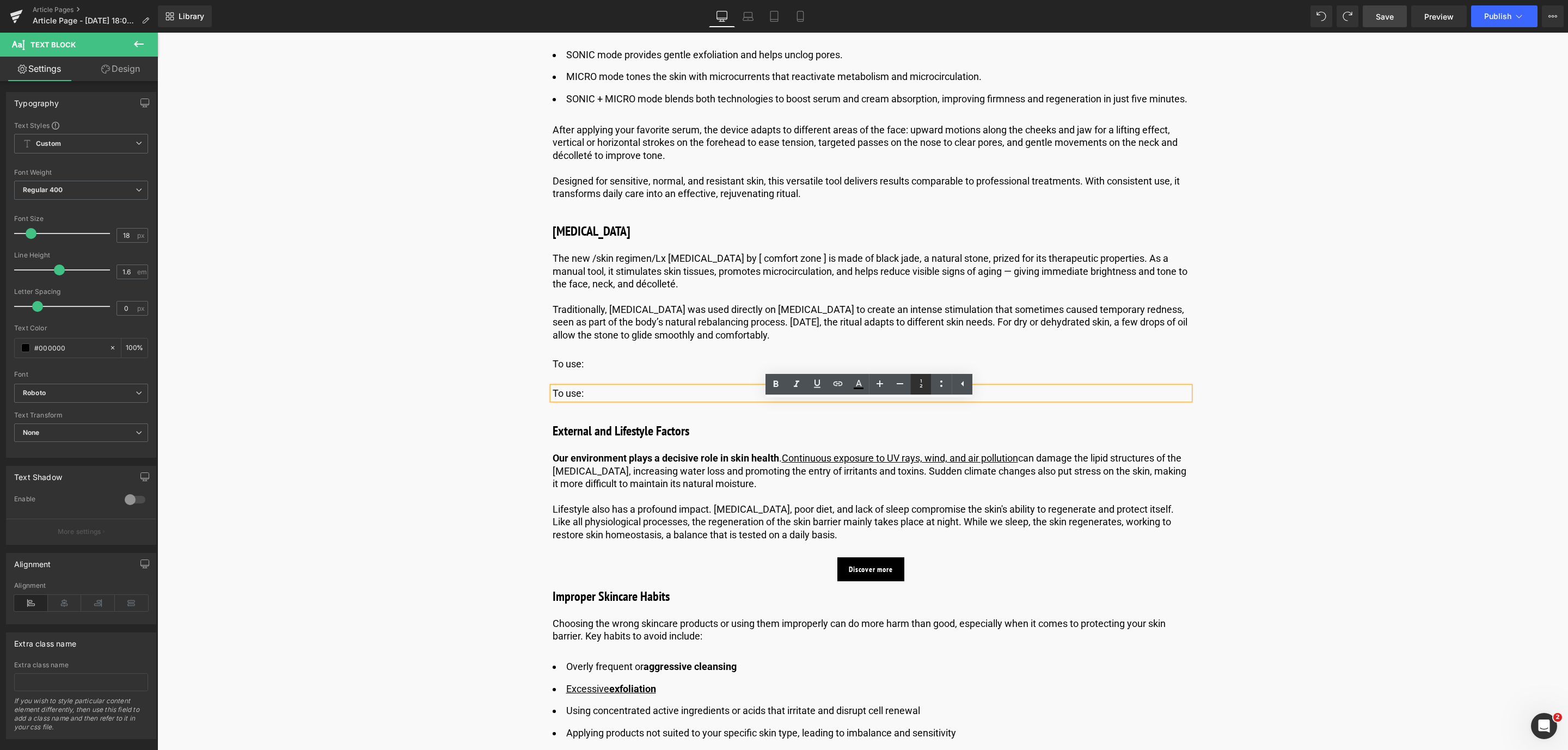
click at [928, 387] on link at bounding box center [920, 384] width 21 height 21
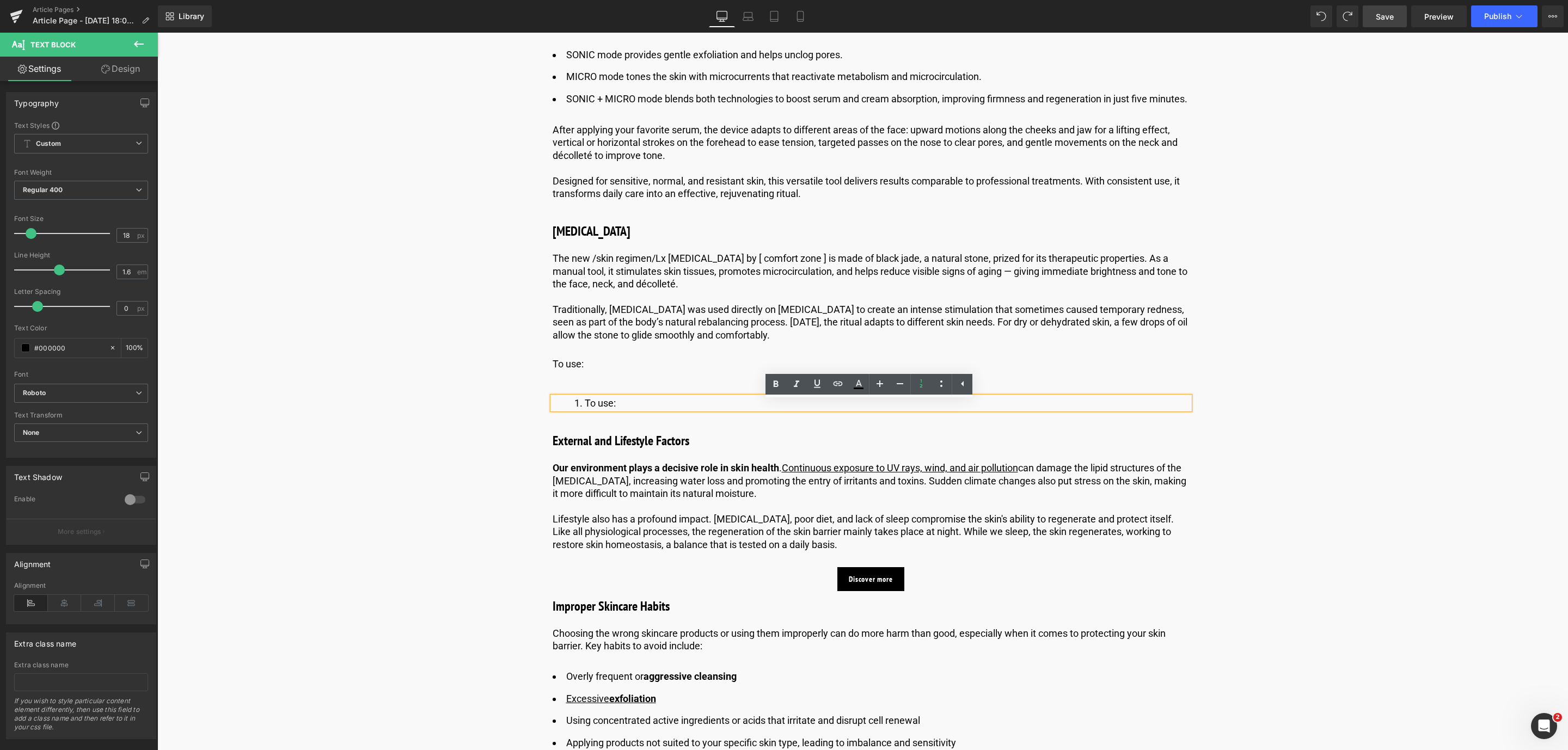
click at [615, 409] on li "To use:" at bounding box center [882, 403] width 615 height 12
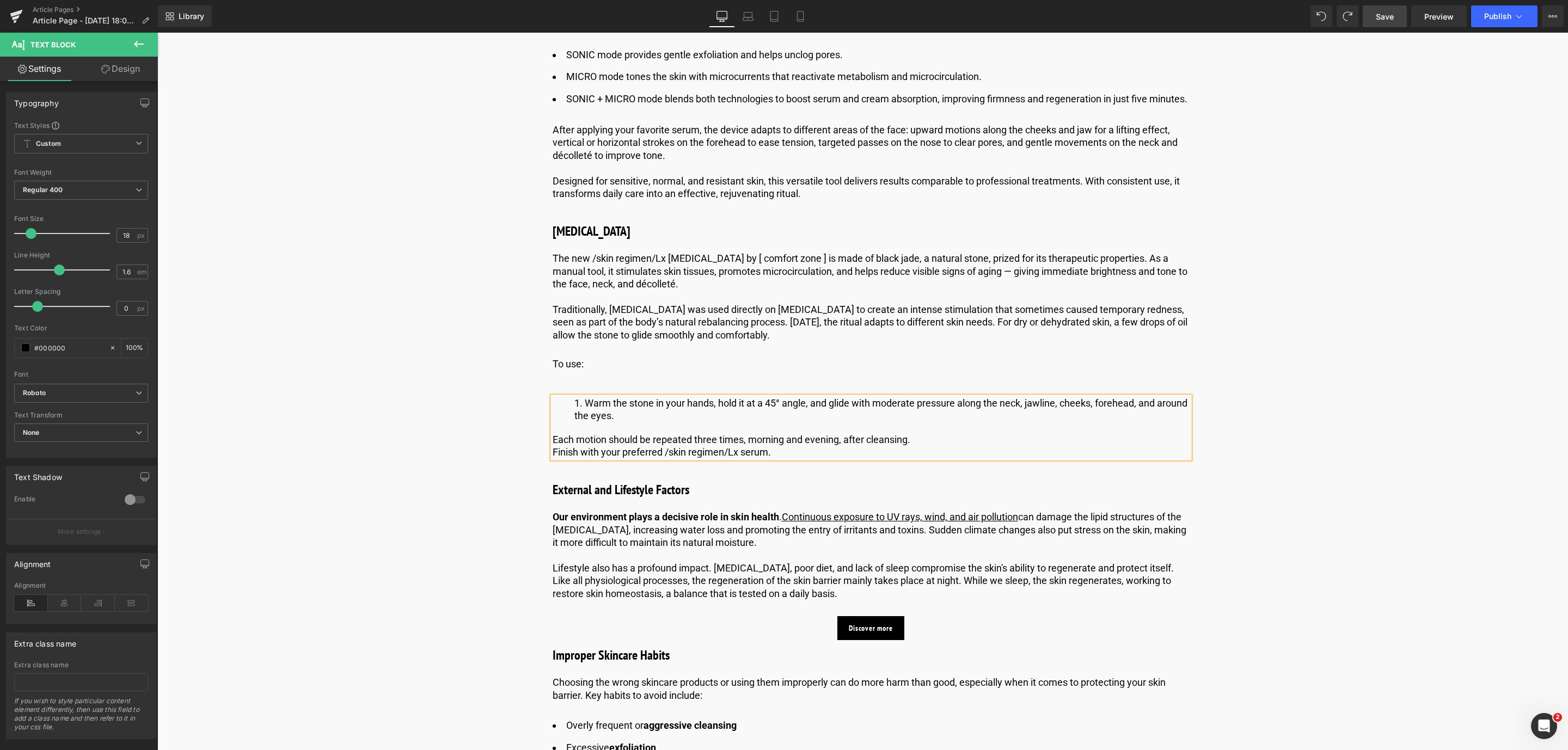
click at [553, 458] on div "Warm the stone in your hands, hold it at a 45° angle, and glide with moderate p…" at bounding box center [871, 427] width 637 height 62
click at [553, 454] on div "Warm the stone in your hands, hold it at a 45° angle, and glide with moderate p…" at bounding box center [871, 427] width 637 height 62
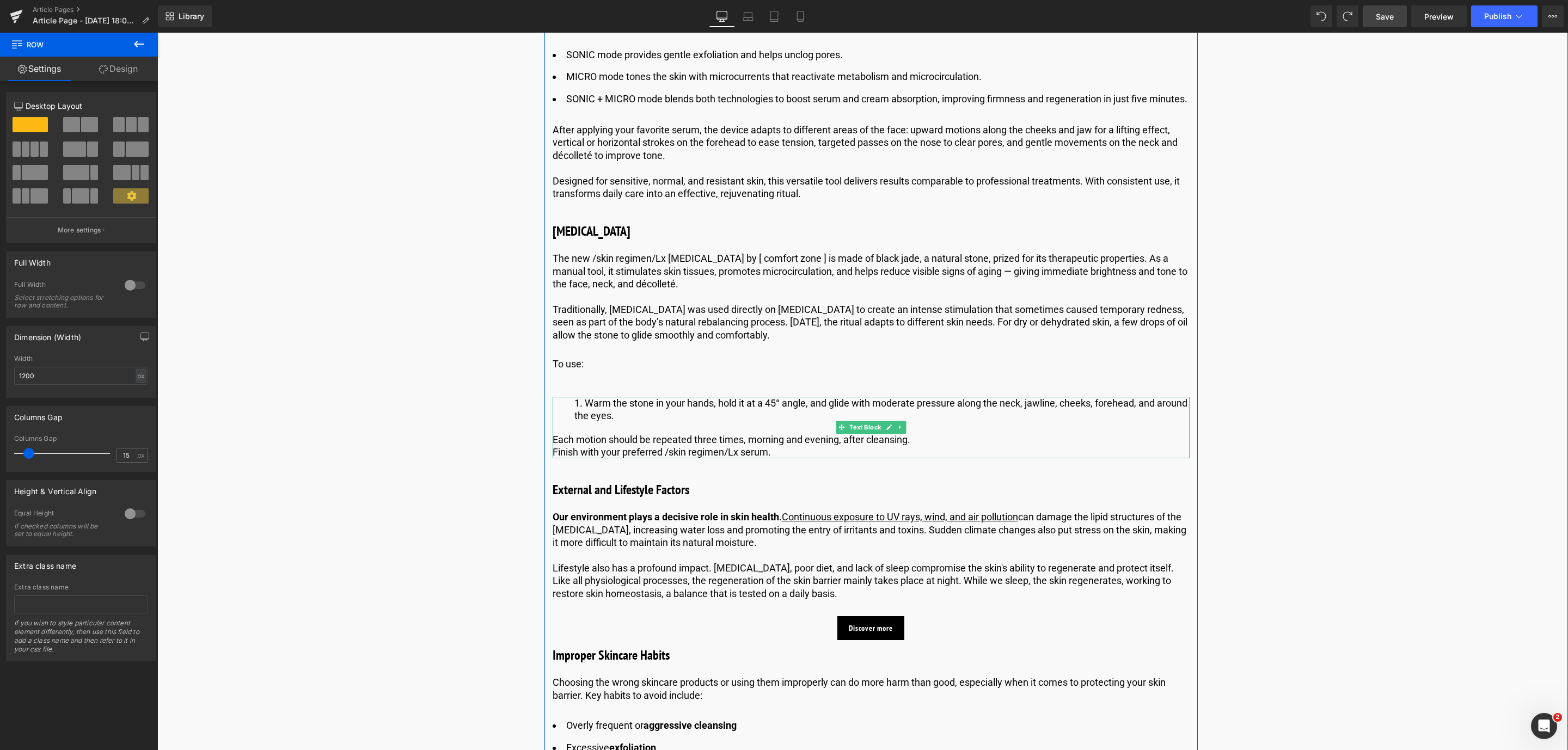
click at [559, 445] on div "Each motion should be repeated three times, morning and evening, after cleansin…" at bounding box center [871, 439] width 637 height 12
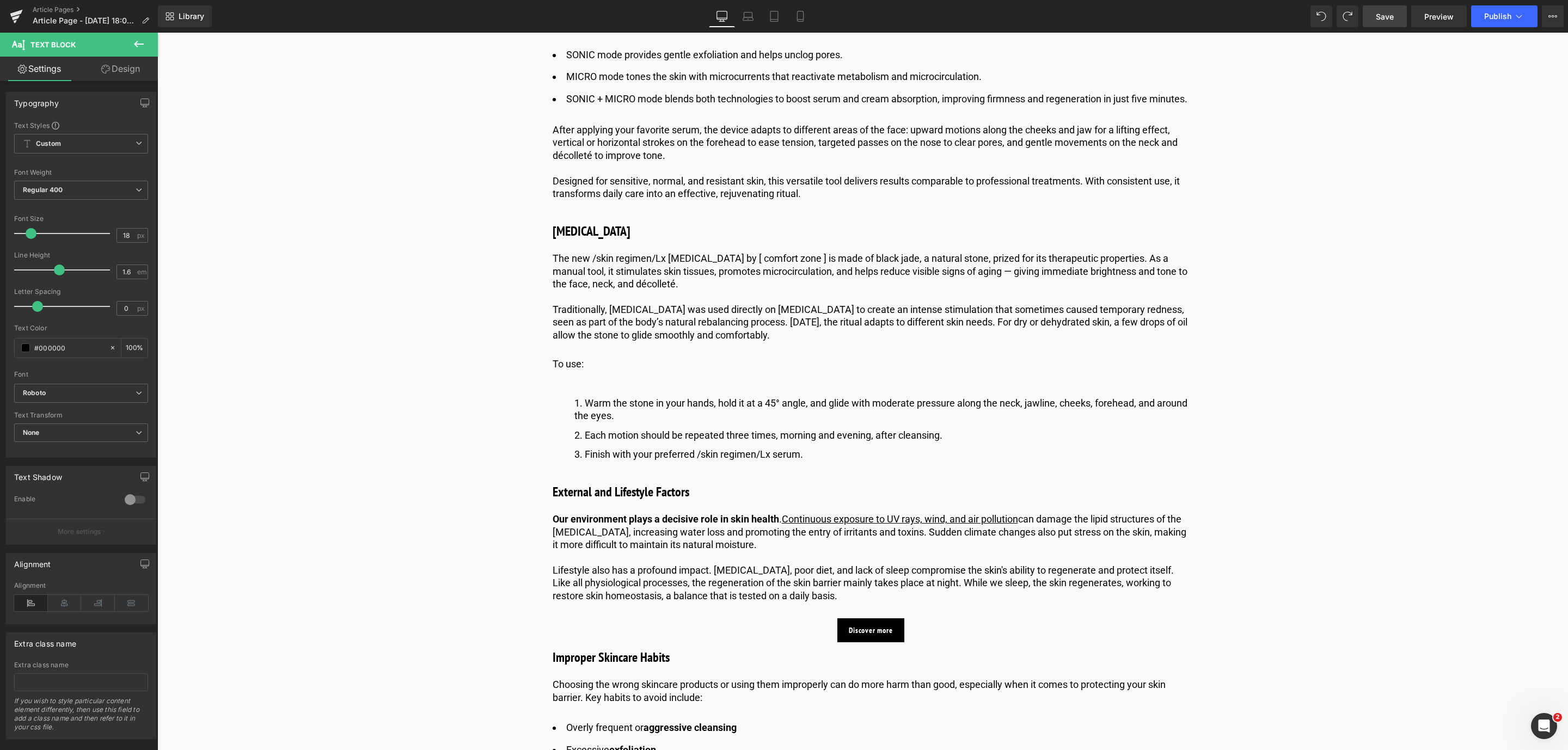
click at [1392, 18] on span "Save" at bounding box center [1385, 17] width 18 height 11
click at [893, 367] on icon at bounding box center [895, 364] width 6 height 6
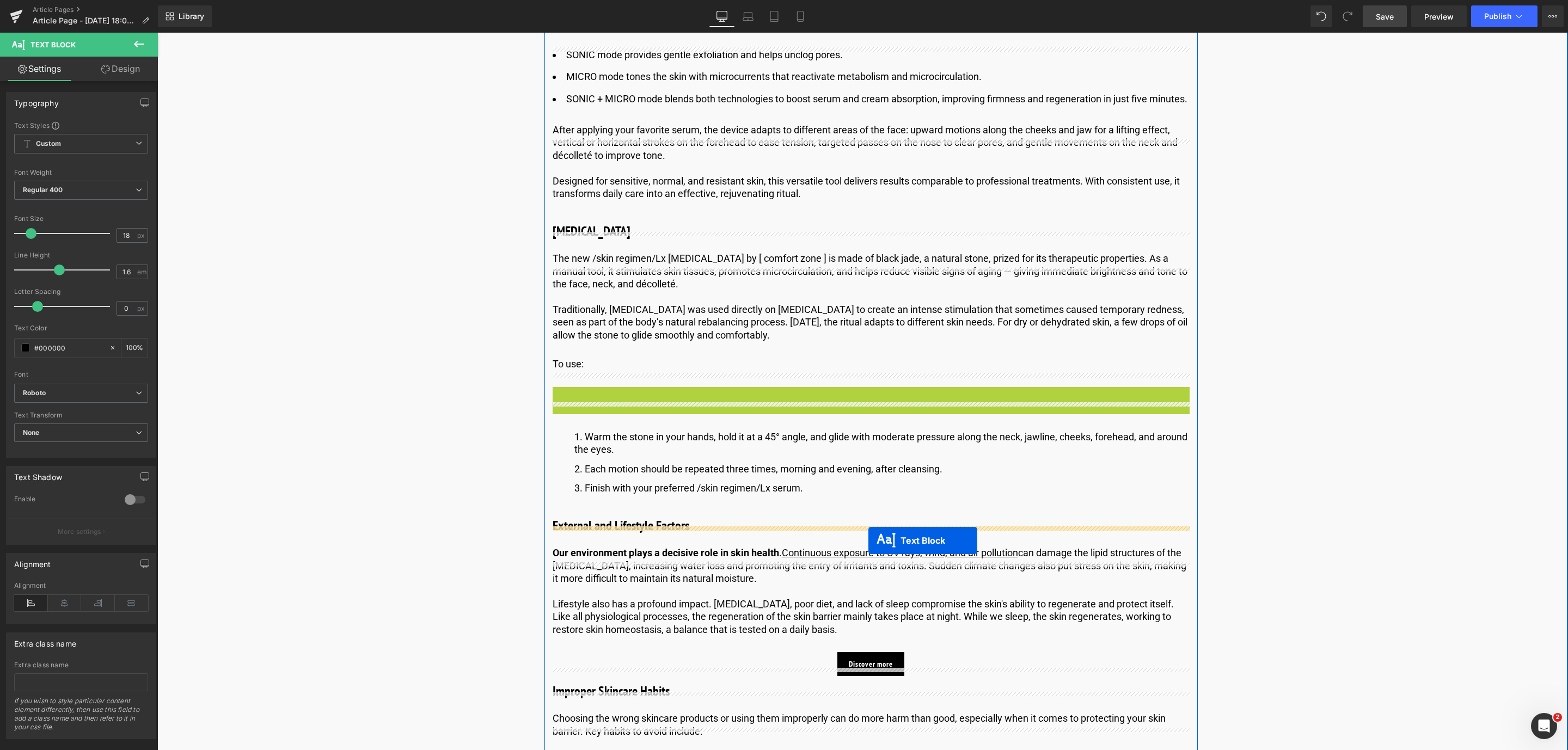
drag, startPoint x: 841, startPoint y: 414, endPoint x: 868, endPoint y: 540, distance: 128.9
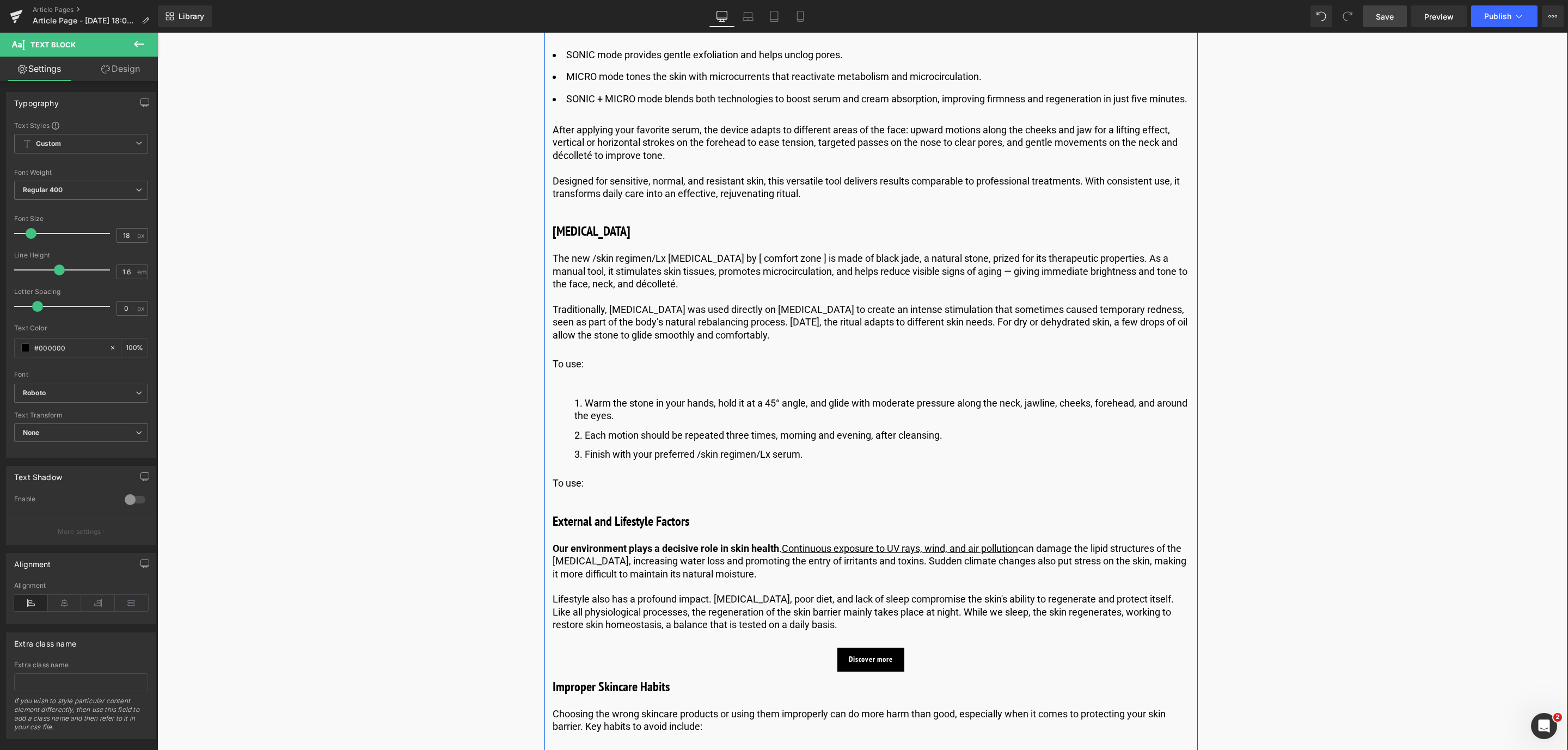
click at [566, 489] on div "To use: Text Block" at bounding box center [871, 483] width 637 height 12
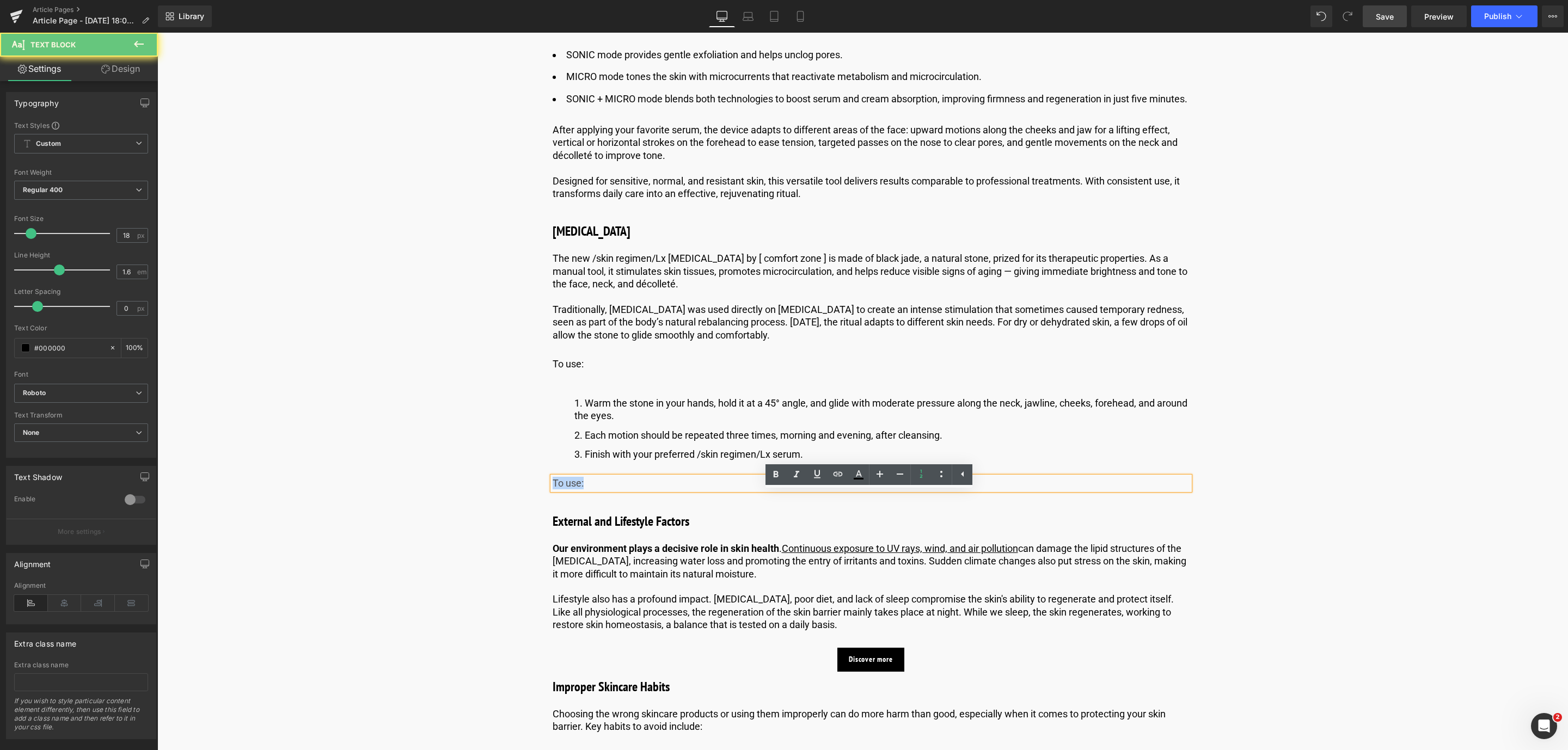
drag, startPoint x: 598, startPoint y: 495, endPoint x: 544, endPoint y: 500, distance: 54.2
paste div
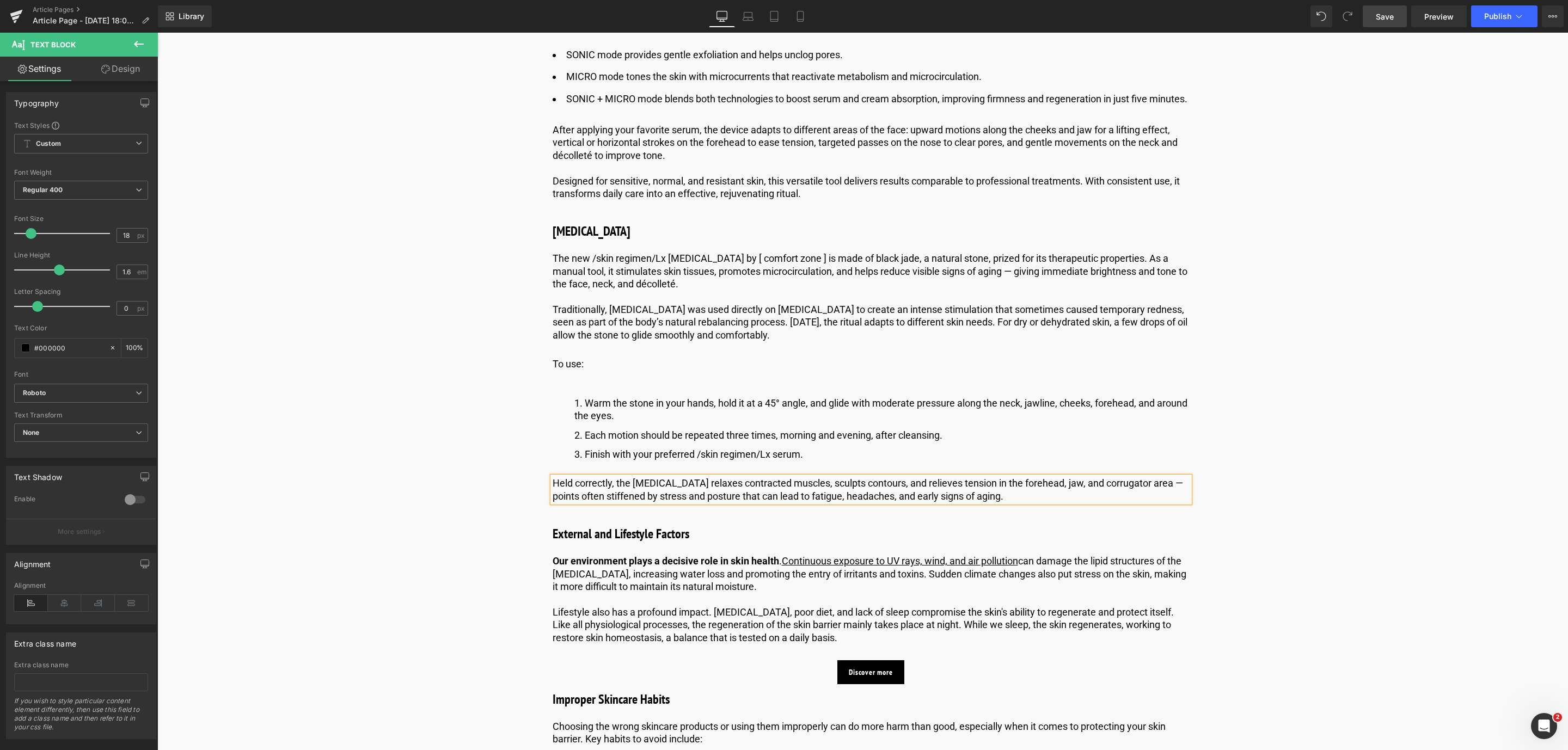
drag, startPoint x: 1385, startPoint y: 26, endPoint x: 875, endPoint y: 712, distance: 854.8
click at [1385, 26] on link "Save" at bounding box center [1385, 16] width 44 height 22
click at [696, 544] on h3 "External and Lifestyle Factors" at bounding box center [871, 534] width 637 height 19
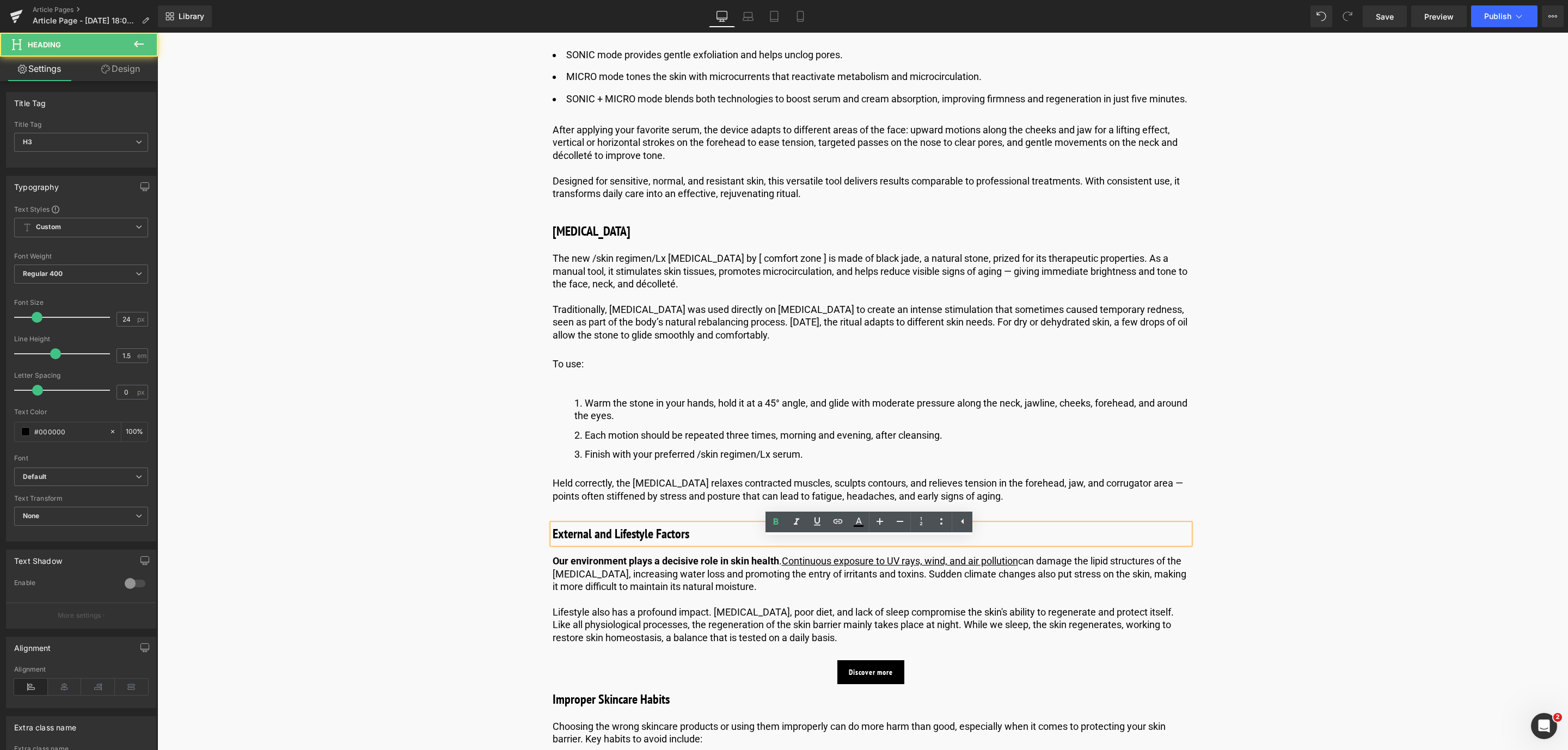
click at [598, 544] on h3 "External and Lifestyle Factors" at bounding box center [871, 534] width 637 height 19
drag, startPoint x: 689, startPoint y: 549, endPoint x: 548, endPoint y: 551, distance: 141.0
click at [553, 544] on div "External and Lifestyle Factors" at bounding box center [871, 534] width 637 height 19
drag, startPoint x: 548, startPoint y: 551, endPoint x: 557, endPoint y: 544, distance: 11.4
click at [557, 544] on div "External and Lifestyle Factors" at bounding box center [871, 534] width 637 height 19
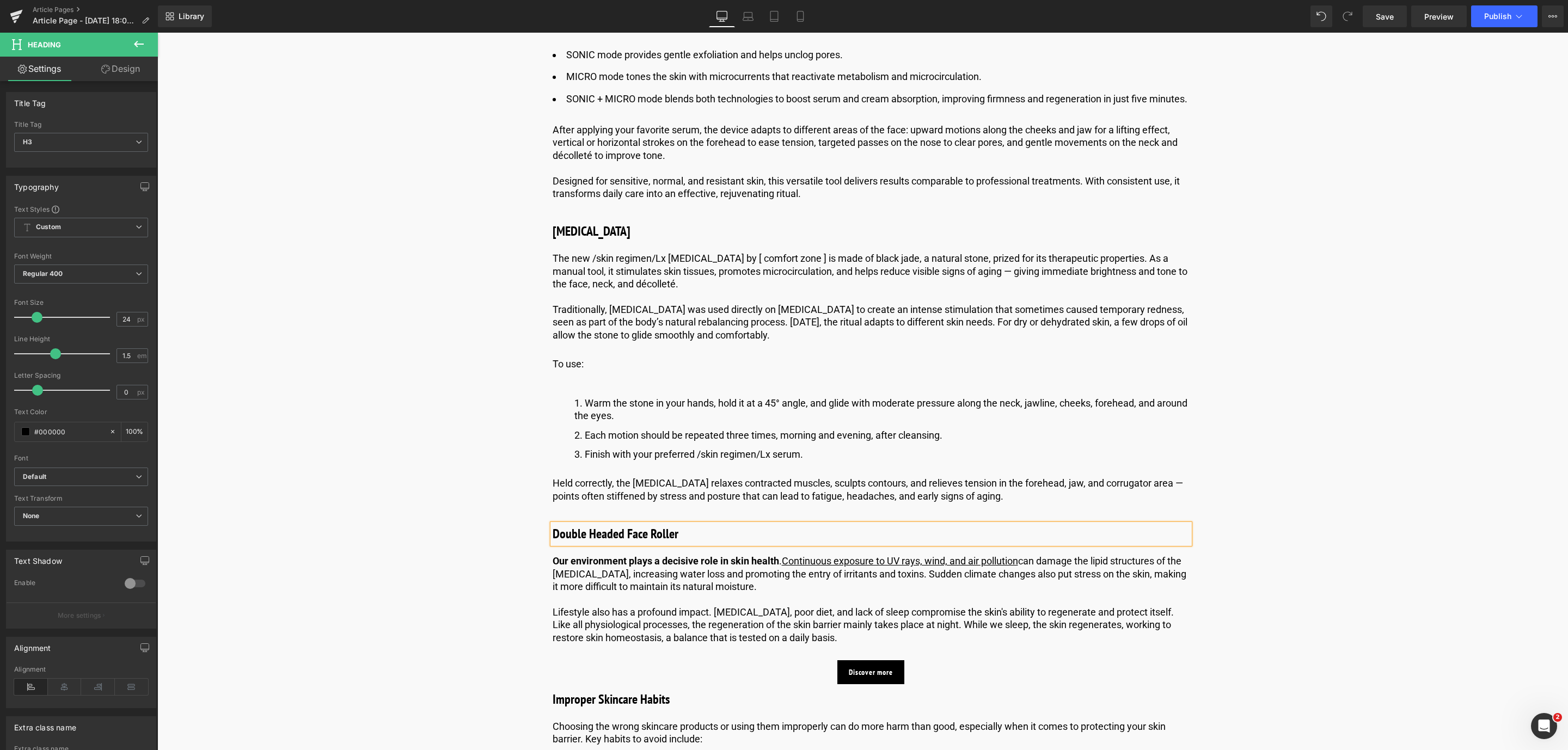
click at [768, 593] on p "Our environment plays a decisive role in skin health . Continuous exposure to U…" at bounding box center [871, 573] width 637 height 38
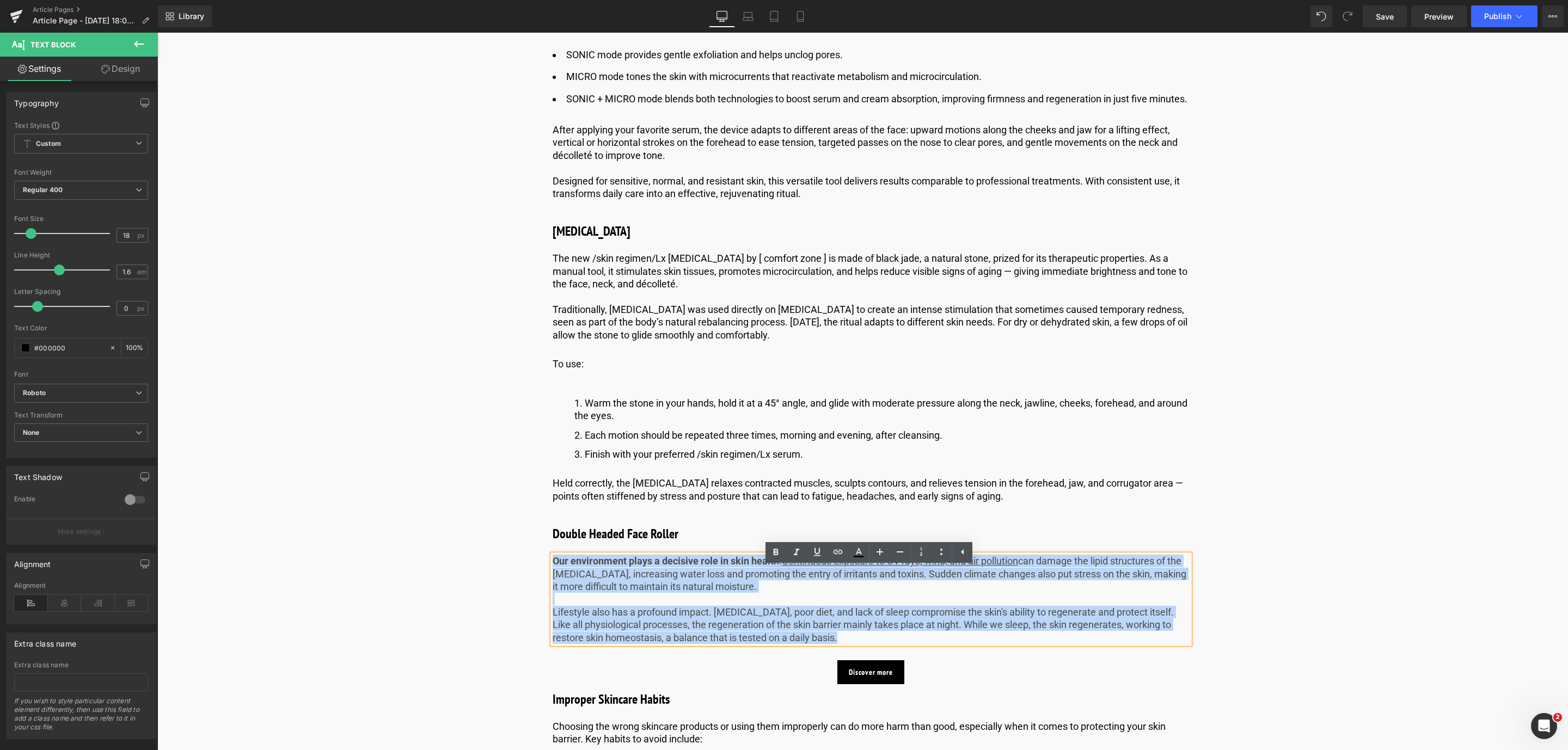
drag, startPoint x: 807, startPoint y: 653, endPoint x: 551, endPoint y: 577, distance: 267.0
click at [553, 577] on div "Our environment plays a decisive role in skin health . Continuous exposure to U…" at bounding box center [871, 599] width 637 height 90
paste div
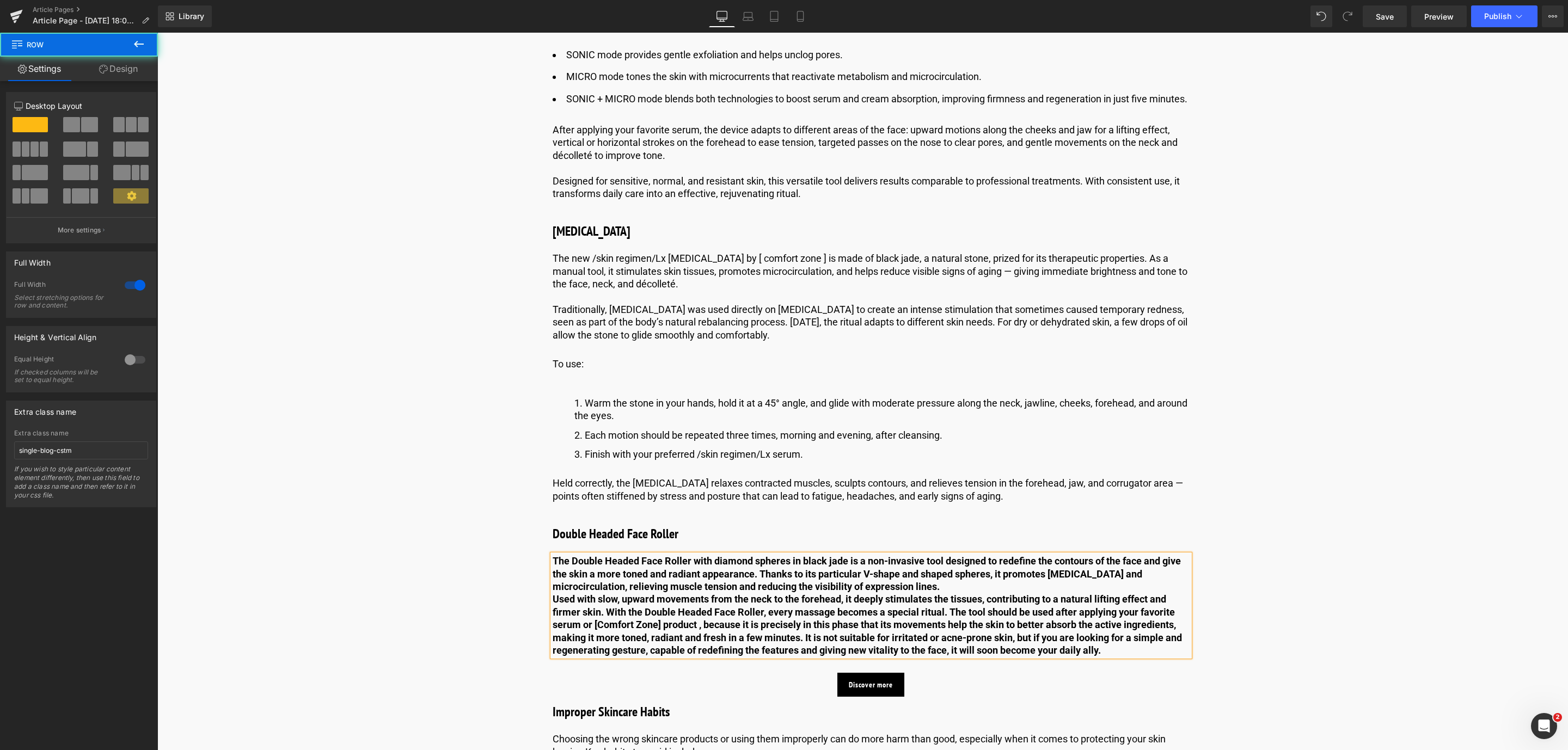
click at [927, 585] on b "The Double Headed Face Roller with diamond spheres in black jade is a non-invas…" at bounding box center [866, 573] width 628 height 37
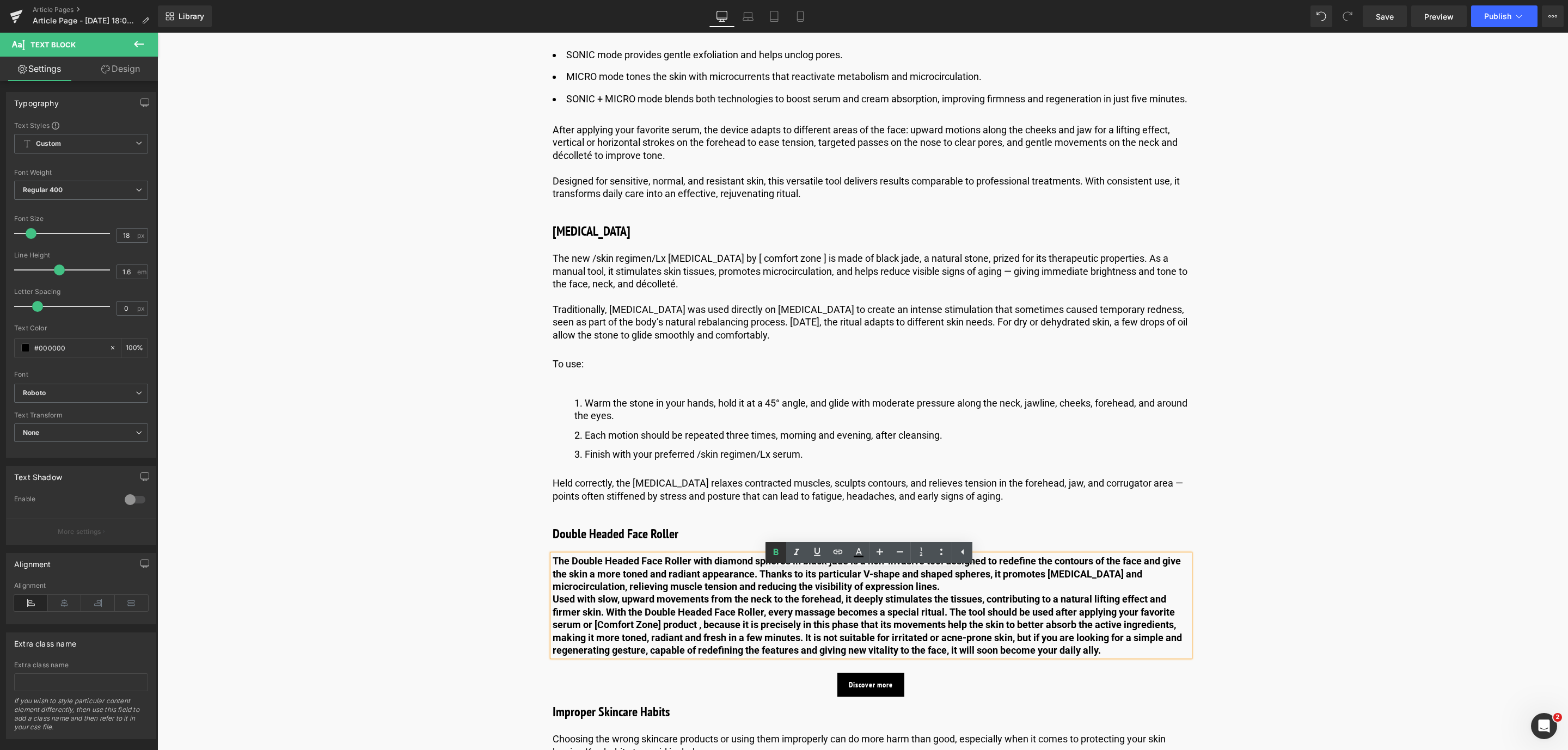
click at [771, 547] on icon at bounding box center [775, 552] width 13 height 13
click at [553, 615] on b "Used with slow, upward movements from the neck to the forehead, it deeply stimu…" at bounding box center [867, 624] width 630 height 62
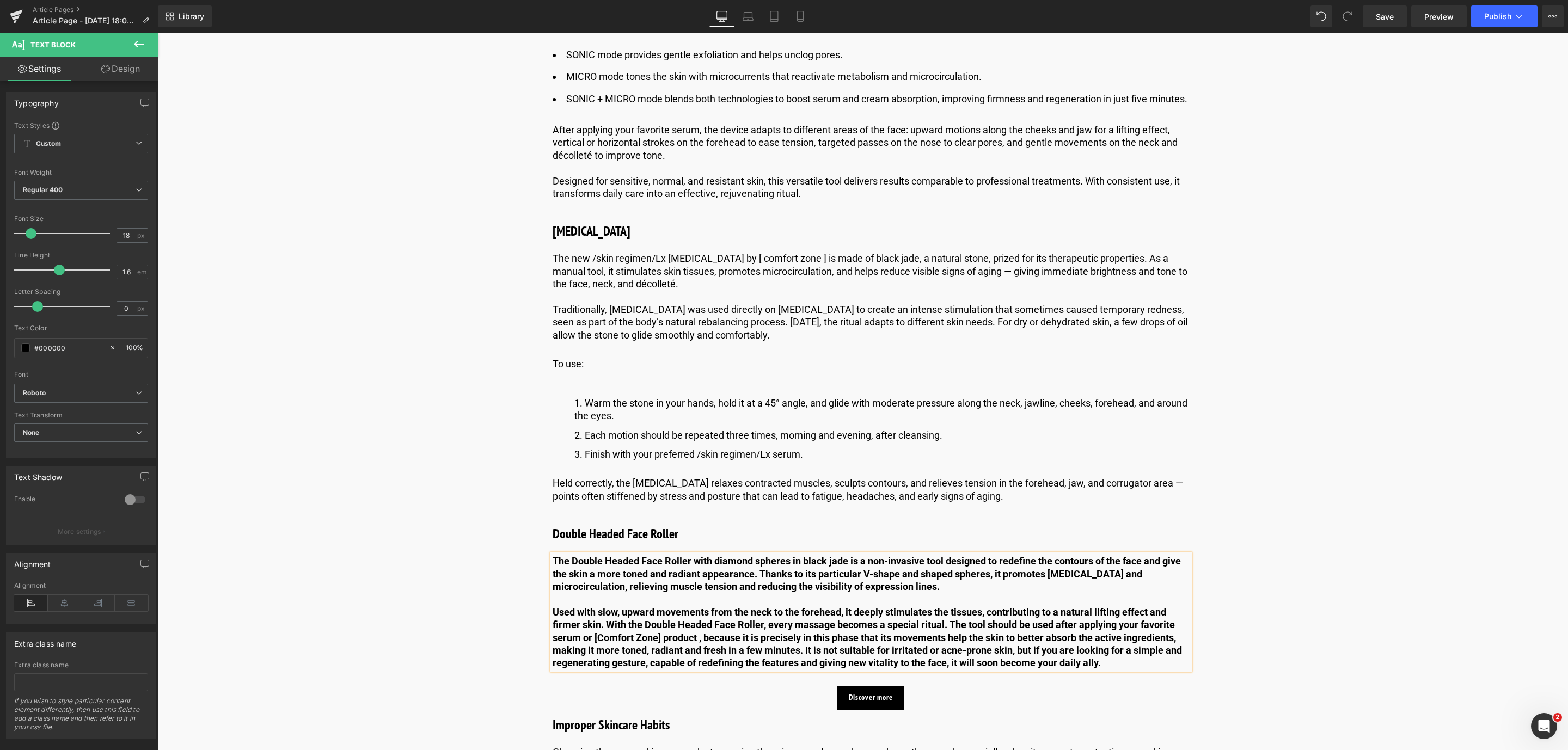
drag, startPoint x: 551, startPoint y: 574, endPoint x: 1115, endPoint y: 676, distance: 573.1
click at [1115, 670] on div "The Double Headed Face Roller with diamond spheres in black jade is a non-invas…" at bounding box center [871, 612] width 637 height 115
click at [771, 556] on icon at bounding box center [775, 552] width 13 height 13
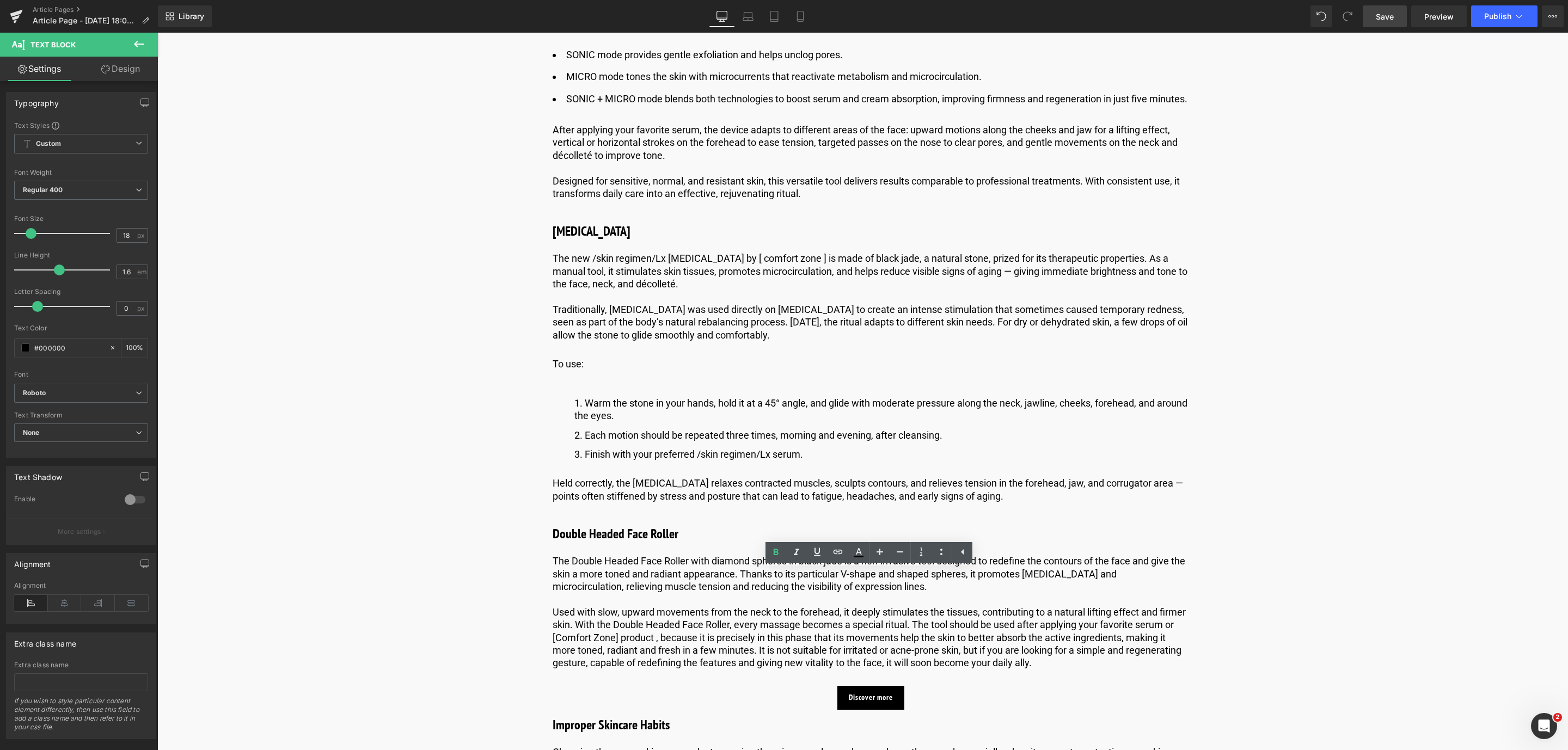
click at [1388, 24] on link "Save" at bounding box center [1385, 16] width 44 height 22
click at [1383, 6] on link "Save" at bounding box center [1385, 16] width 44 height 22
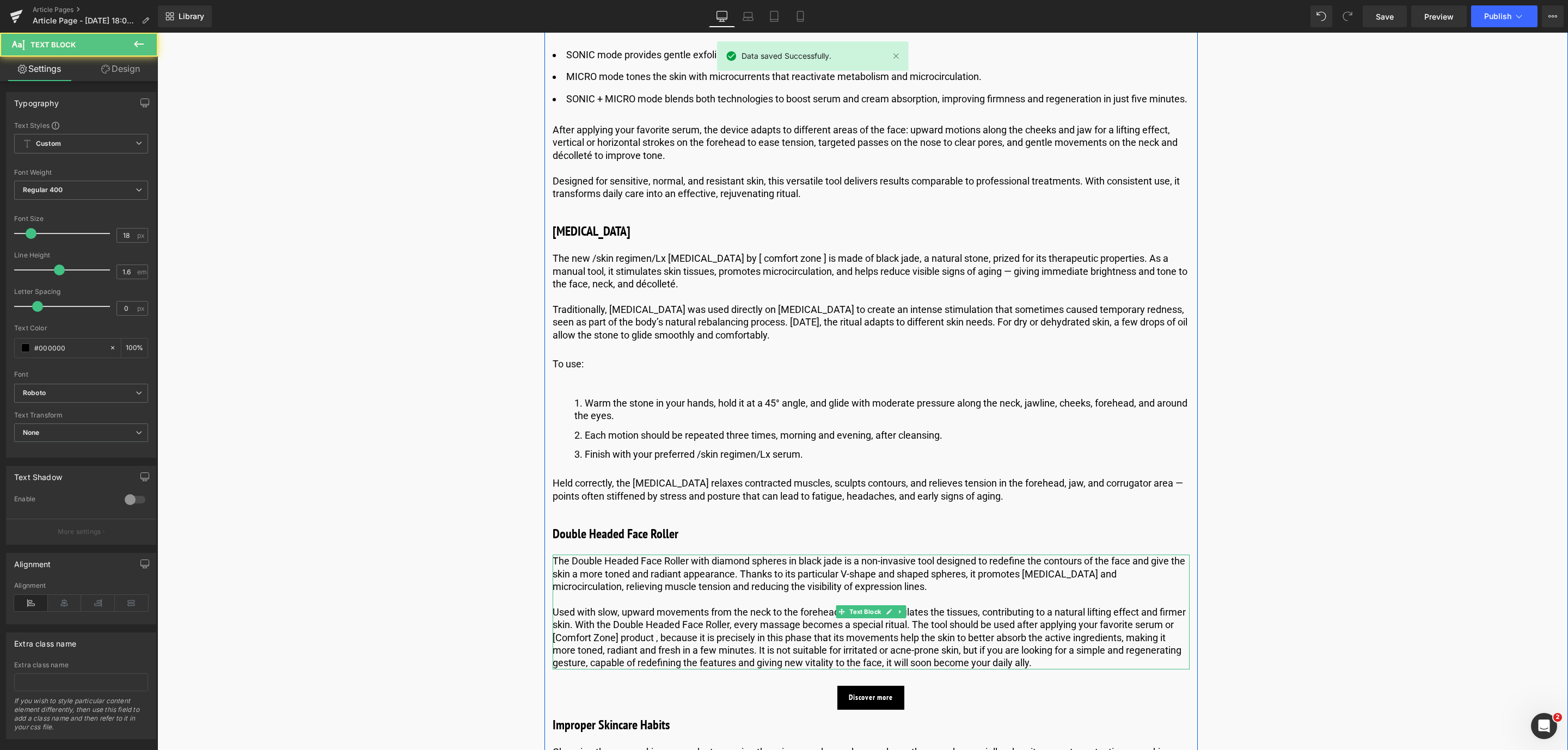
click at [646, 593] on p "The Double Headed Face Roller with diamond spheres in black jade is a non-invas…" at bounding box center [871, 573] width 637 height 38
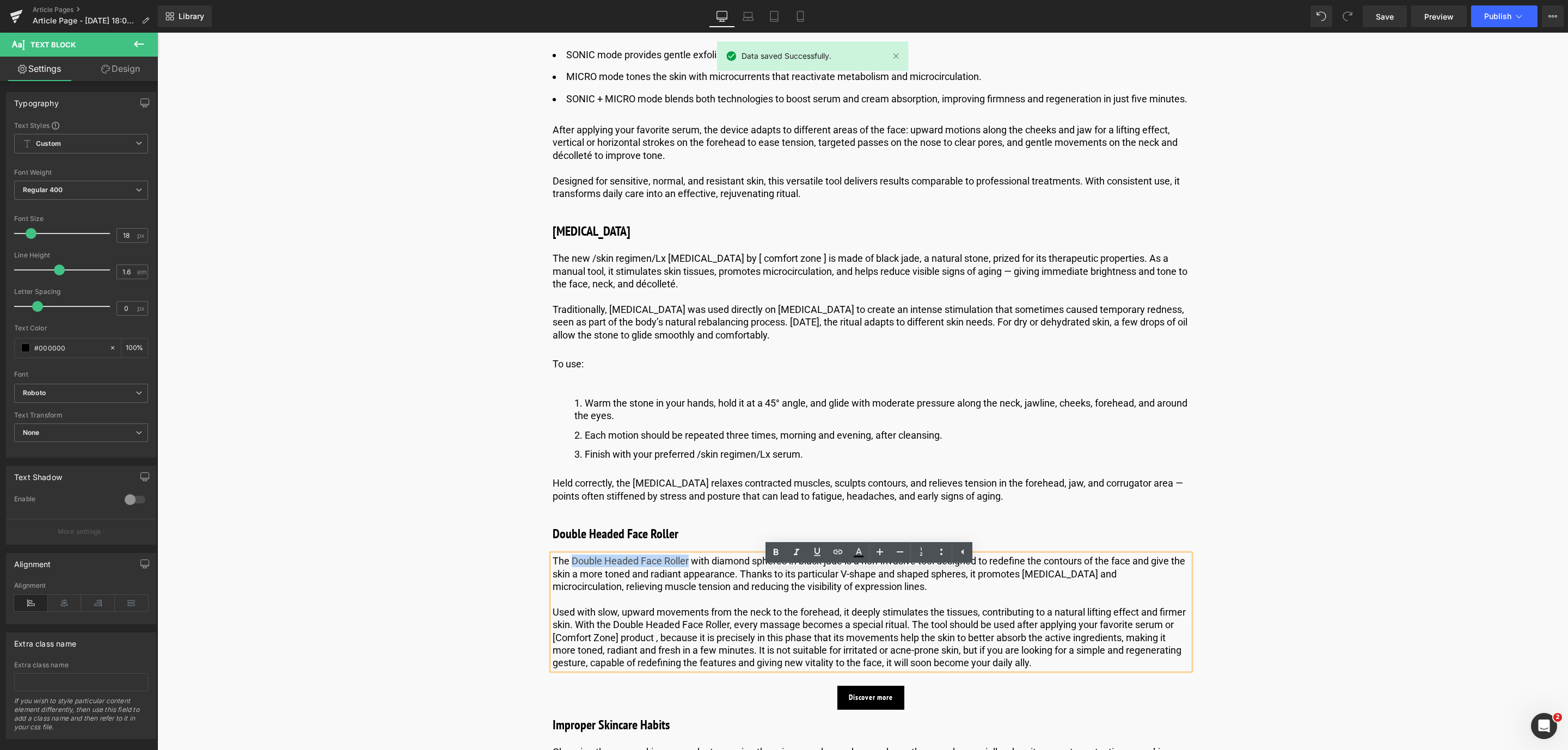
drag, startPoint x: 686, startPoint y: 577, endPoint x: 571, endPoint y: 579, distance: 115.0
click at [571, 579] on p "The Double Headed Face Roller with diamond spheres in black jade is a non-invas…" at bounding box center [871, 573] width 637 height 38
click at [776, 554] on icon at bounding box center [775, 552] width 13 height 13
click at [609, 638] on p "Used with slow, upward movements from the neck to the forehead, it deeply stimu…" at bounding box center [871, 638] width 637 height 64
drag, startPoint x: 612, startPoint y: 636, endPoint x: 730, endPoint y: 642, distance: 118.2
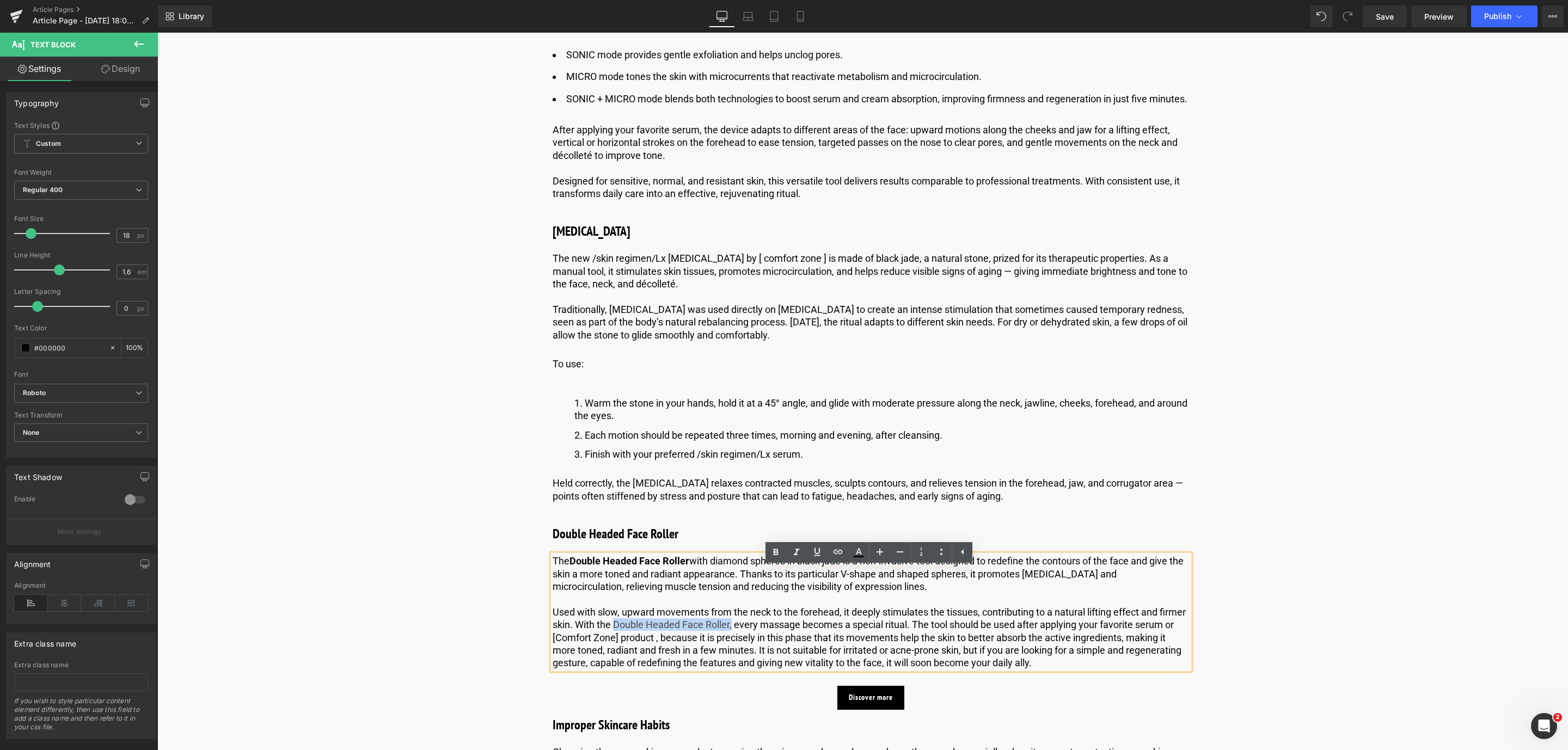
click at [730, 642] on p "Used with slow, upward movements from the neck to the forehead, it deeply stimu…" at bounding box center [871, 638] width 637 height 64
drag, startPoint x: 777, startPoint y: 549, endPoint x: 593, endPoint y: 521, distance: 186.1
click at [777, 549] on icon at bounding box center [776, 552] width 5 height 6
drag, startPoint x: 1390, startPoint y: 18, endPoint x: 751, endPoint y: 528, distance: 817.6
click at [1390, 18] on span "Save" at bounding box center [1385, 17] width 18 height 11
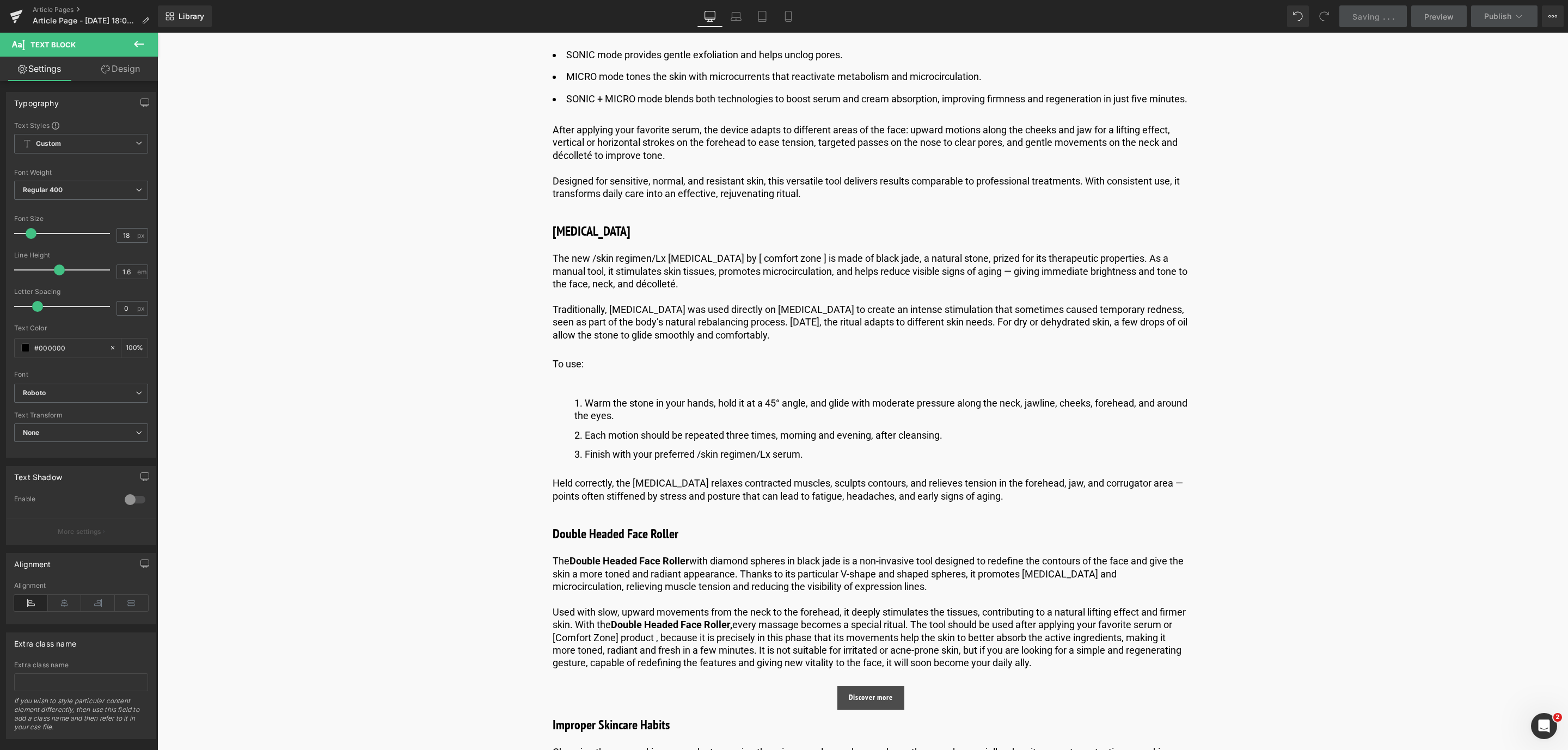
scroll to position [1834, 0]
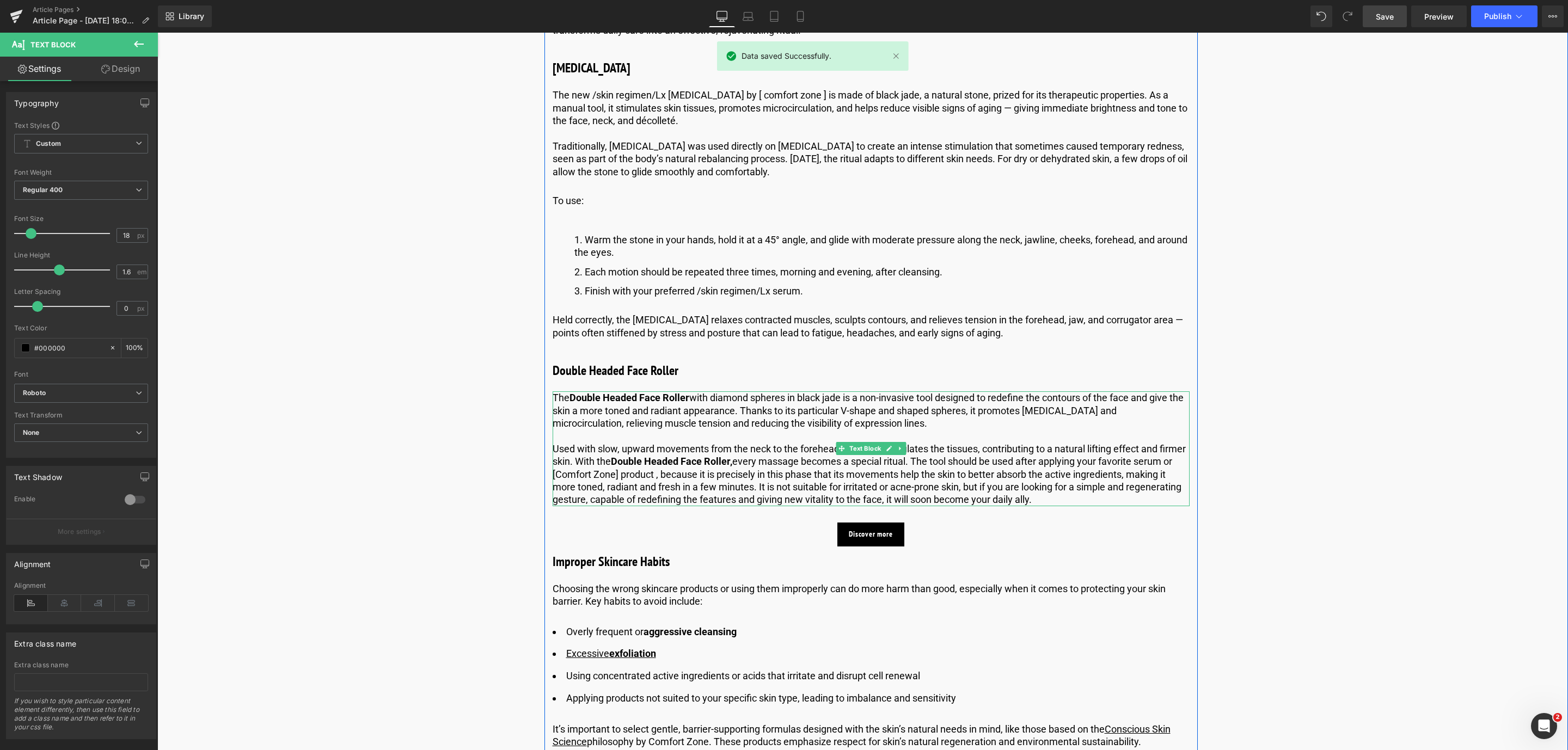
click at [615, 491] on p "Used with slow, upward movements from the neck to the forehead, it deeply stimu…" at bounding box center [871, 475] width 637 height 64
click at [555, 488] on p "Used with slow, upward movements from the neck to the forehead, it deeply stimu…" at bounding box center [871, 475] width 637 height 64
click at [1177, 475] on p "Used with slow, upward movements from the neck to the forehead, it deeply stimu…" at bounding box center [871, 475] width 637 height 64
click at [1397, 10] on link "Save" at bounding box center [1385, 16] width 44 height 22
click at [651, 491] on p "Comfort Zone product , because it is precisely in this phase that its movements…" at bounding box center [871, 487] width 637 height 38
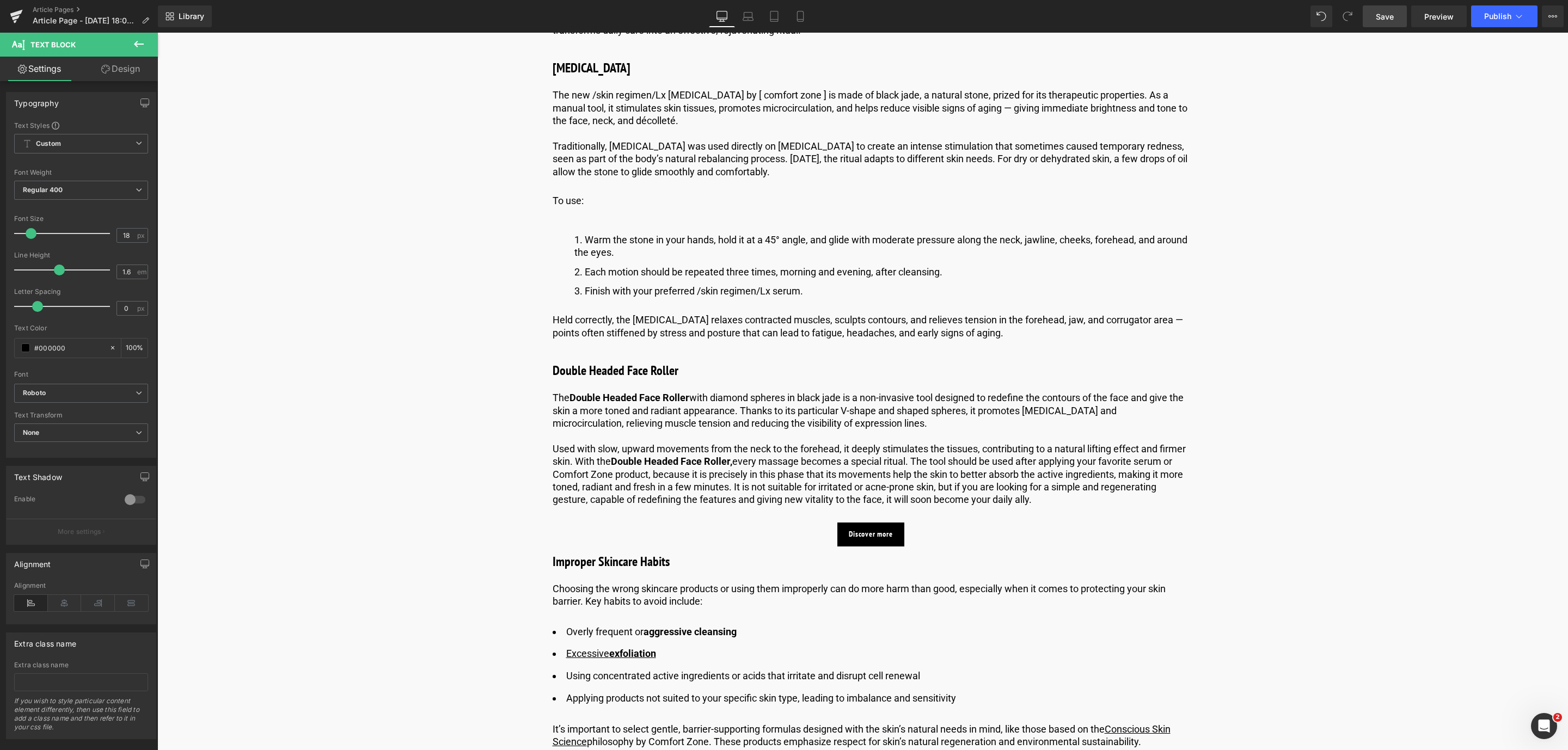
click at [1394, 7] on link "Save" at bounding box center [1385, 16] width 44 height 22
drag, startPoint x: 648, startPoint y: 491, endPoint x: 551, endPoint y: 493, distance: 97.0
click at [553, 493] on div "The Double Headed Face Roller with diamond spheres in black jade is a non-invas…" at bounding box center [871, 449] width 637 height 115
click at [817, 386] on icon at bounding box center [817, 389] width 13 height 13
drag, startPoint x: 1377, startPoint y: 17, endPoint x: 899, endPoint y: 477, distance: 663.4
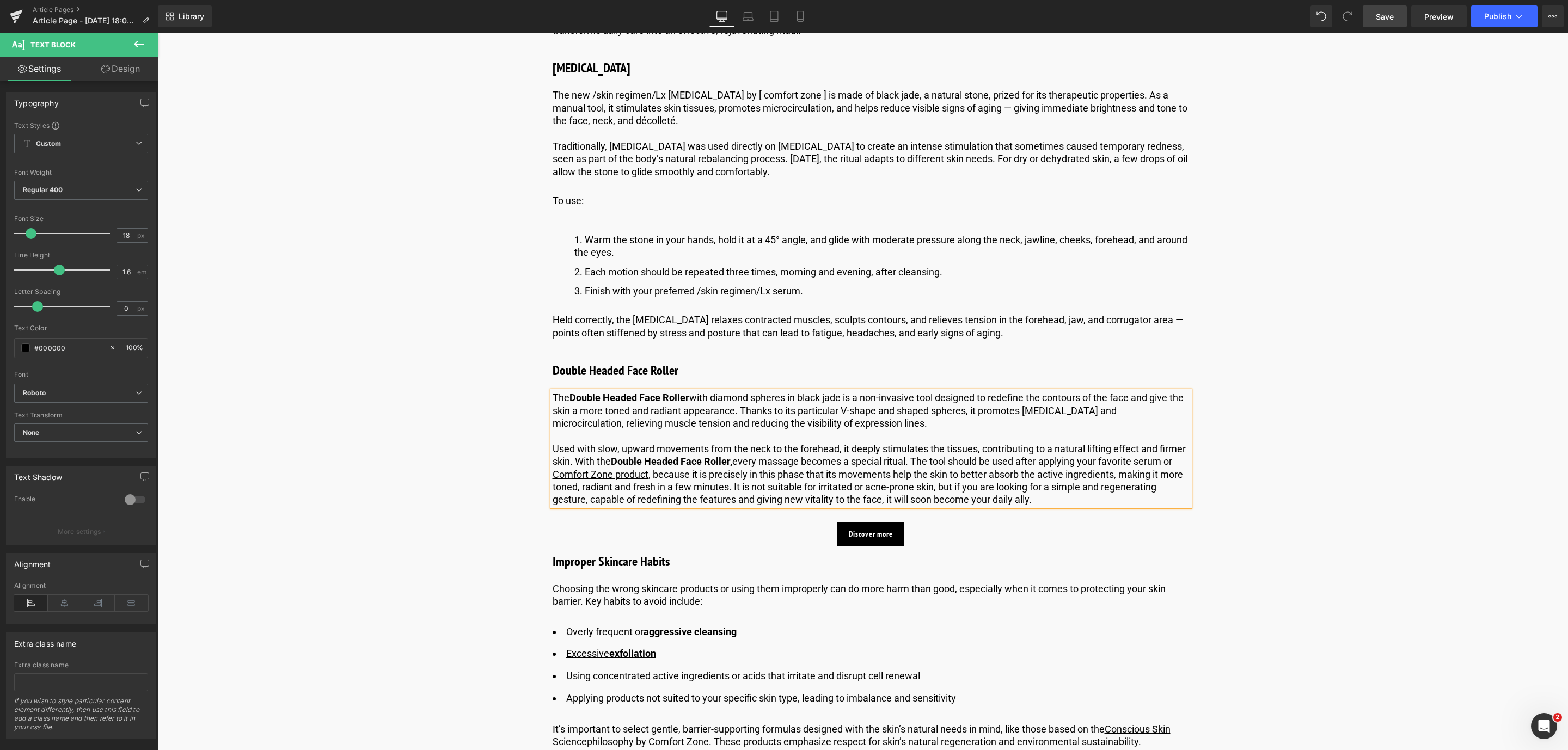
click at [1377, 17] on span "Save" at bounding box center [1385, 17] width 18 height 11
click at [641, 572] on h3 "Improper Skincare Habits" at bounding box center [871, 561] width 637 height 19
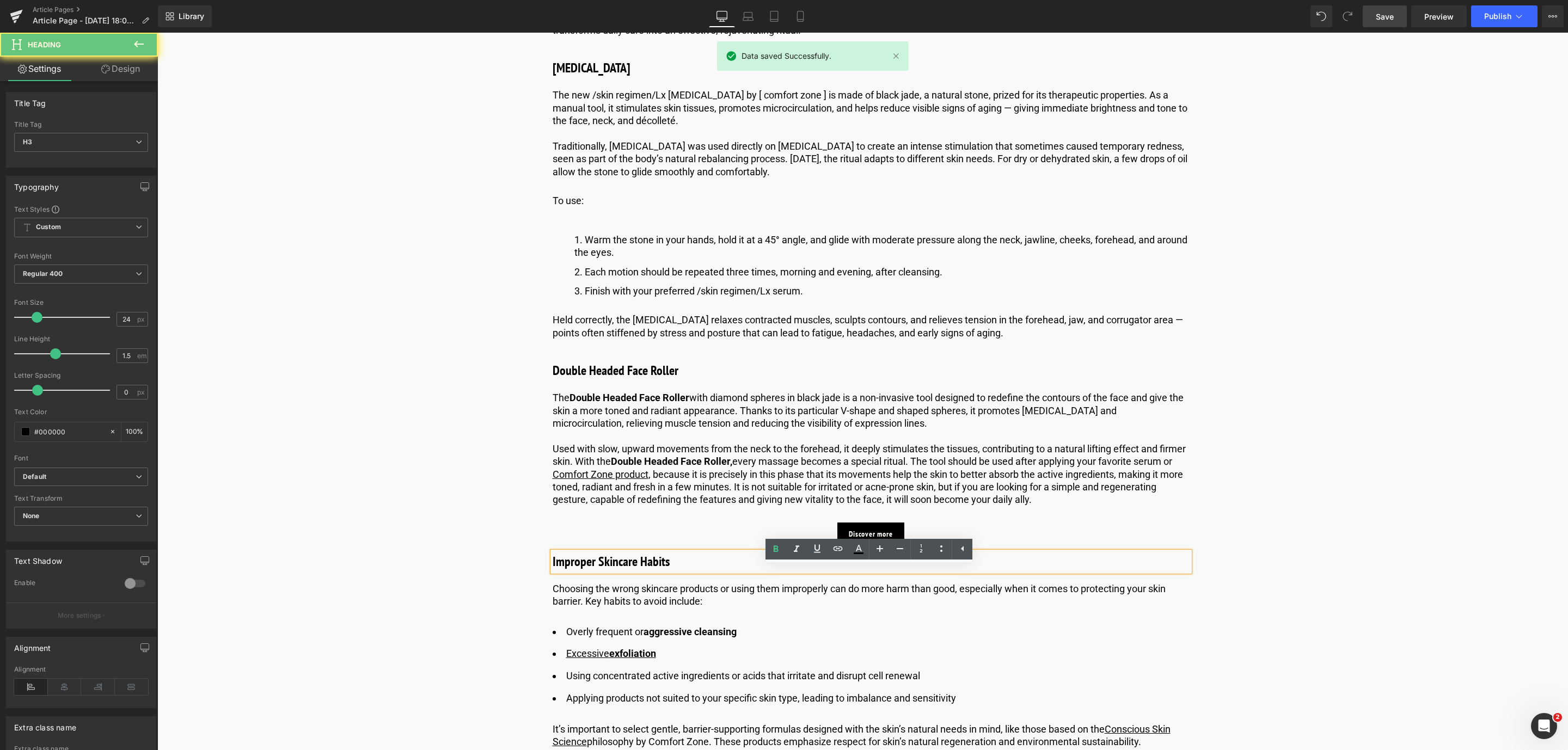
drag, startPoint x: 682, startPoint y: 579, endPoint x: 548, endPoint y: 579, distance: 134.0
click at [553, 572] on div "Improper Skincare Habits" at bounding box center [871, 561] width 637 height 19
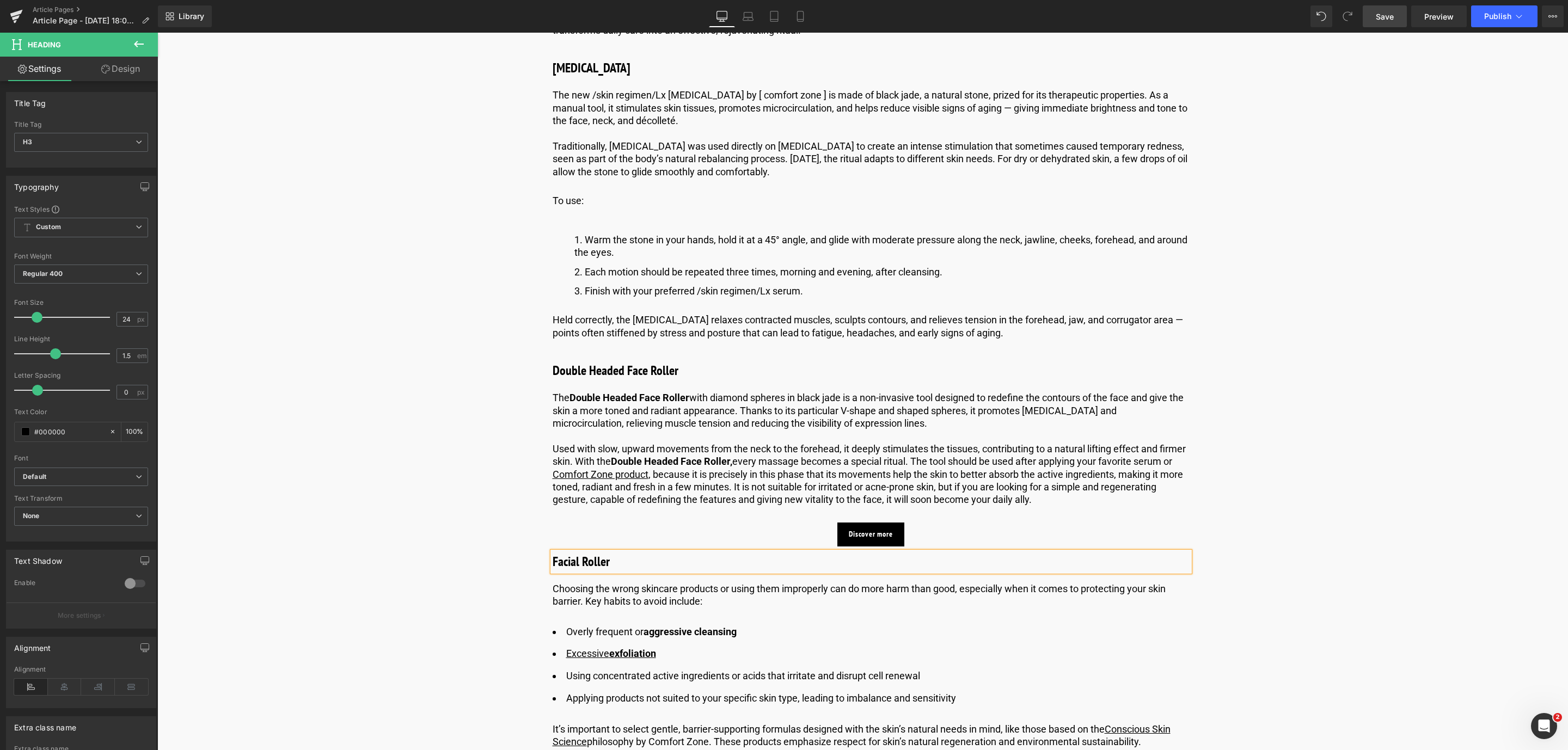
click at [648, 608] on p "Choosing the wrong skincare products or using them improperly can do more harm …" at bounding box center [871, 595] width 637 height 26
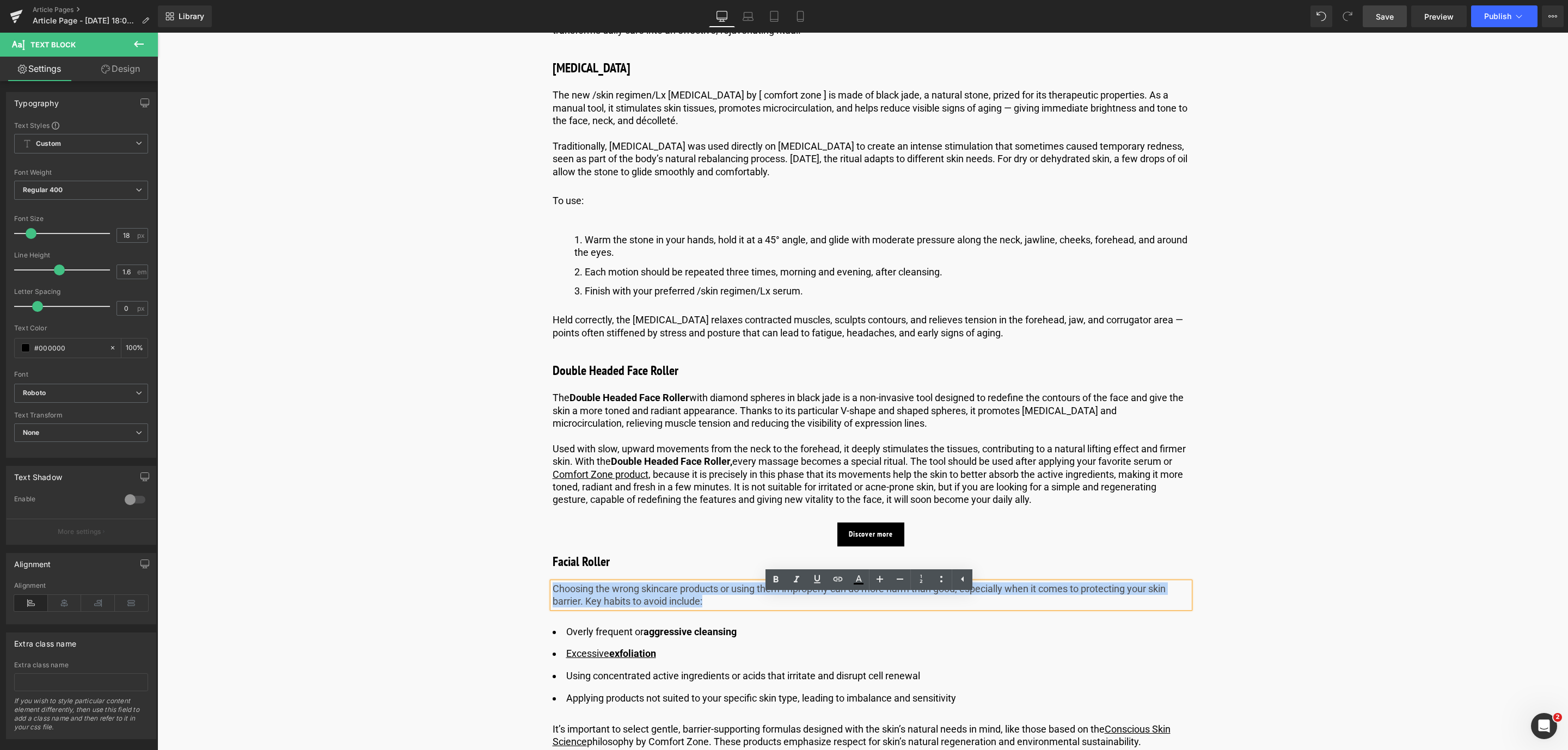
drag, startPoint x: 731, startPoint y: 620, endPoint x: 551, endPoint y: 606, distance: 180.5
click at [553, 606] on p "Choosing the wrong skincare products or using them improperly can do more harm …" at bounding box center [871, 595] width 637 height 26
paste div
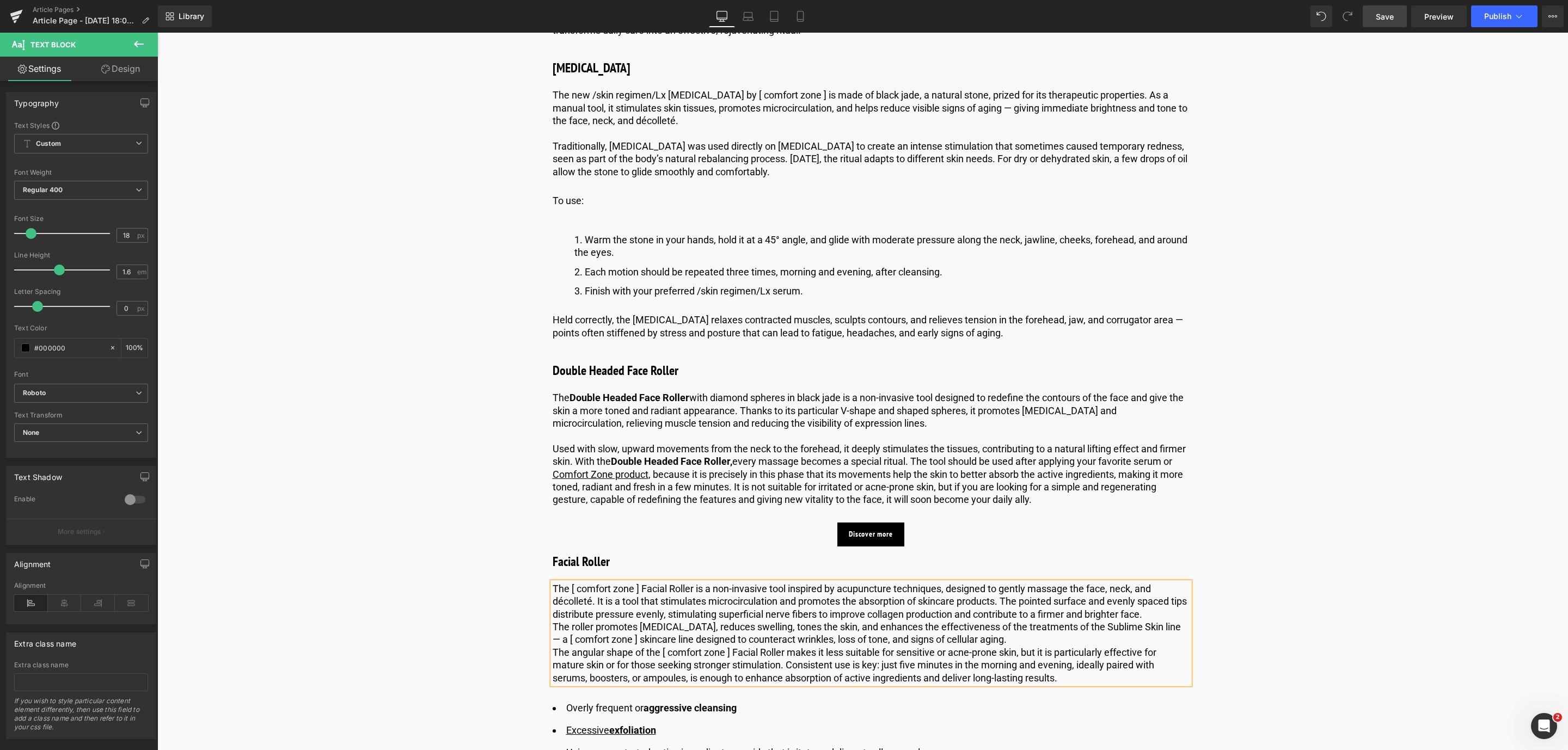
click at [639, 599] on p "The [ comfort zone ] Facial Roller is a non-invasive tool inspired by acupunctu…" at bounding box center [871, 601] width 637 height 38
click at [1394, 13] on span "Save" at bounding box center [1385, 17] width 18 height 11
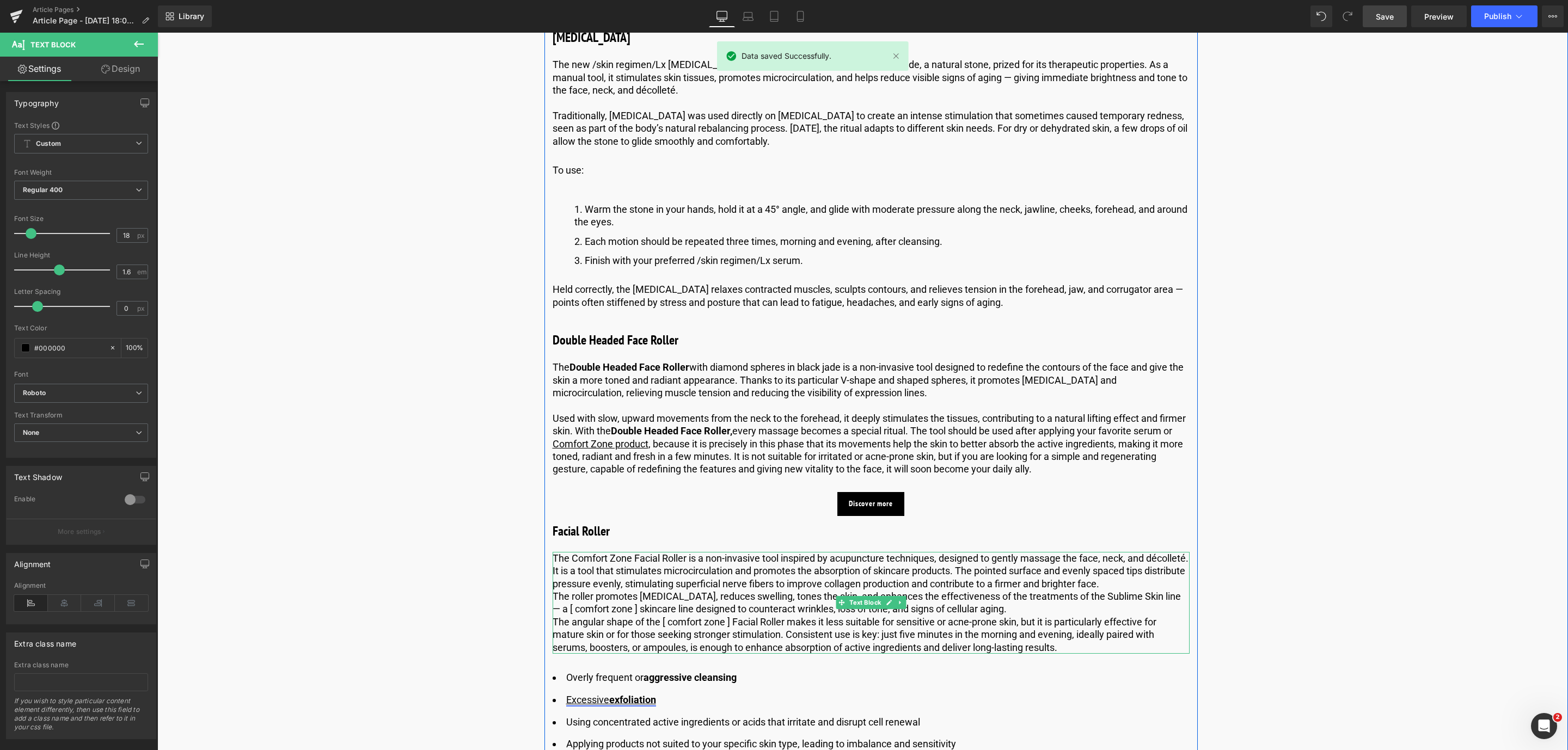
scroll to position [1916, 0]
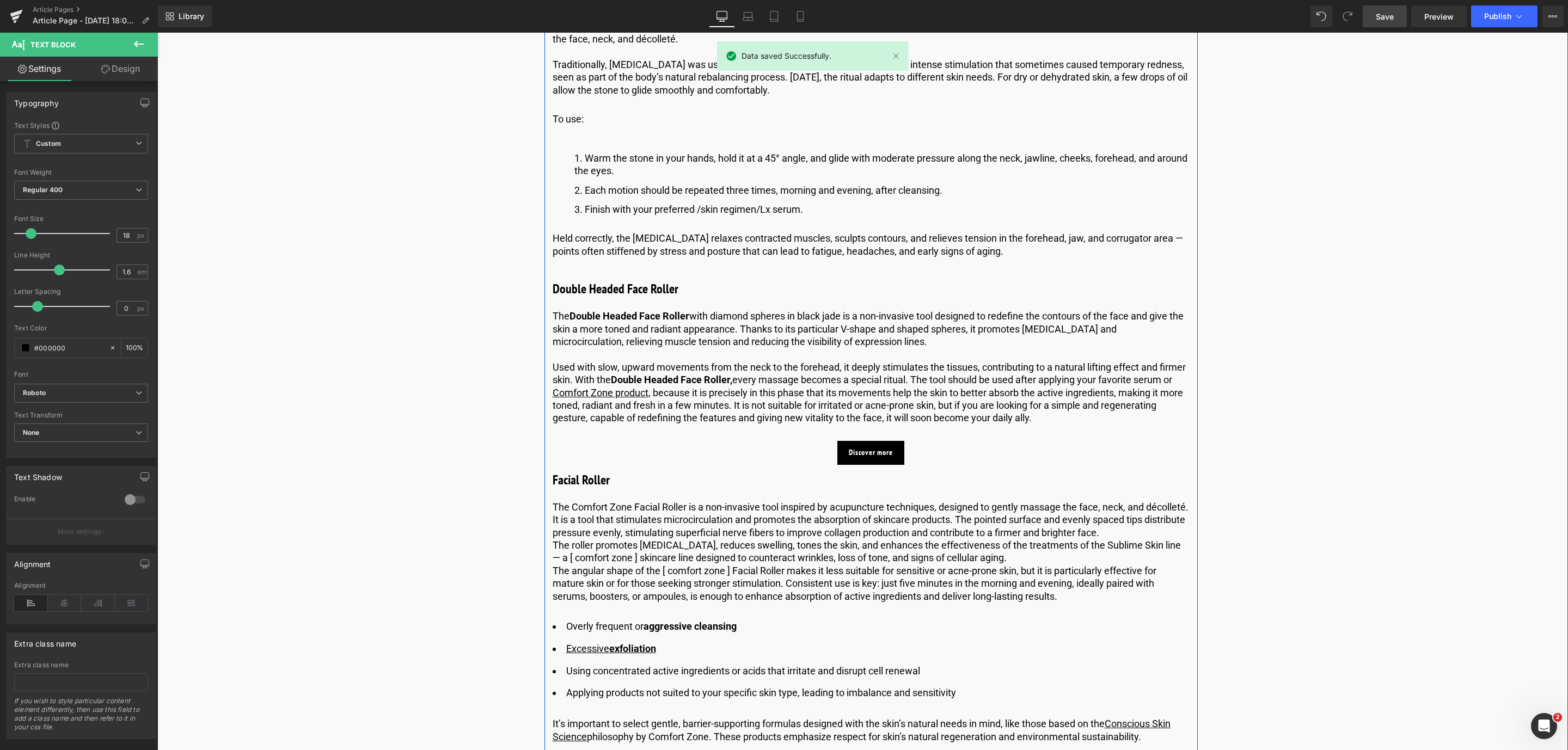
click at [561, 556] on p "The roller promotes [MEDICAL_DATA], reduces swelling, tones the skin, and enhan…" at bounding box center [871, 552] width 637 height 26
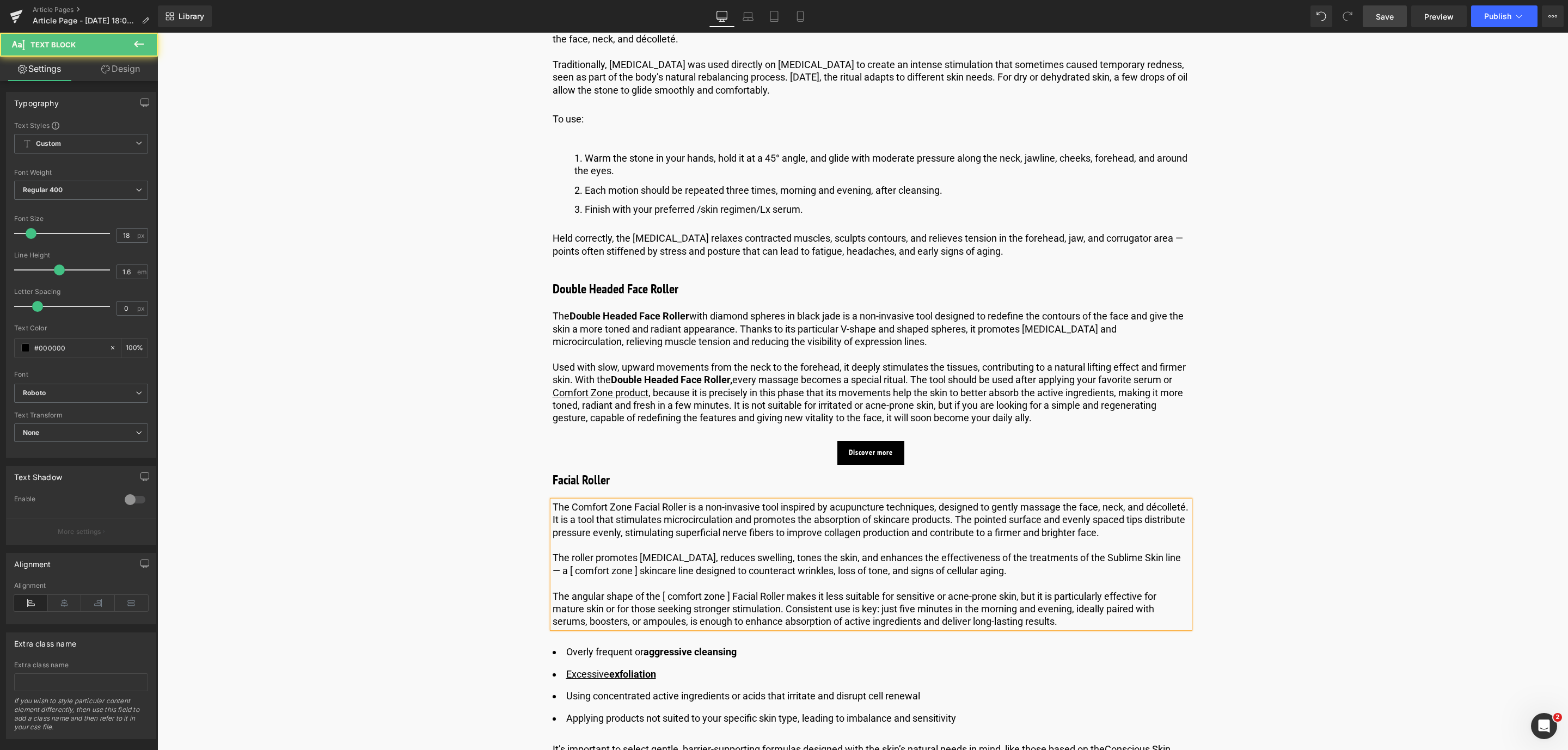
click at [723, 608] on p "The angular shape of the [ comfort zone ] Facial Roller makes it less suitable …" at bounding box center [871, 608] width 637 height 38
click at [1400, 19] on link "Save" at bounding box center [1385, 16] width 44 height 22
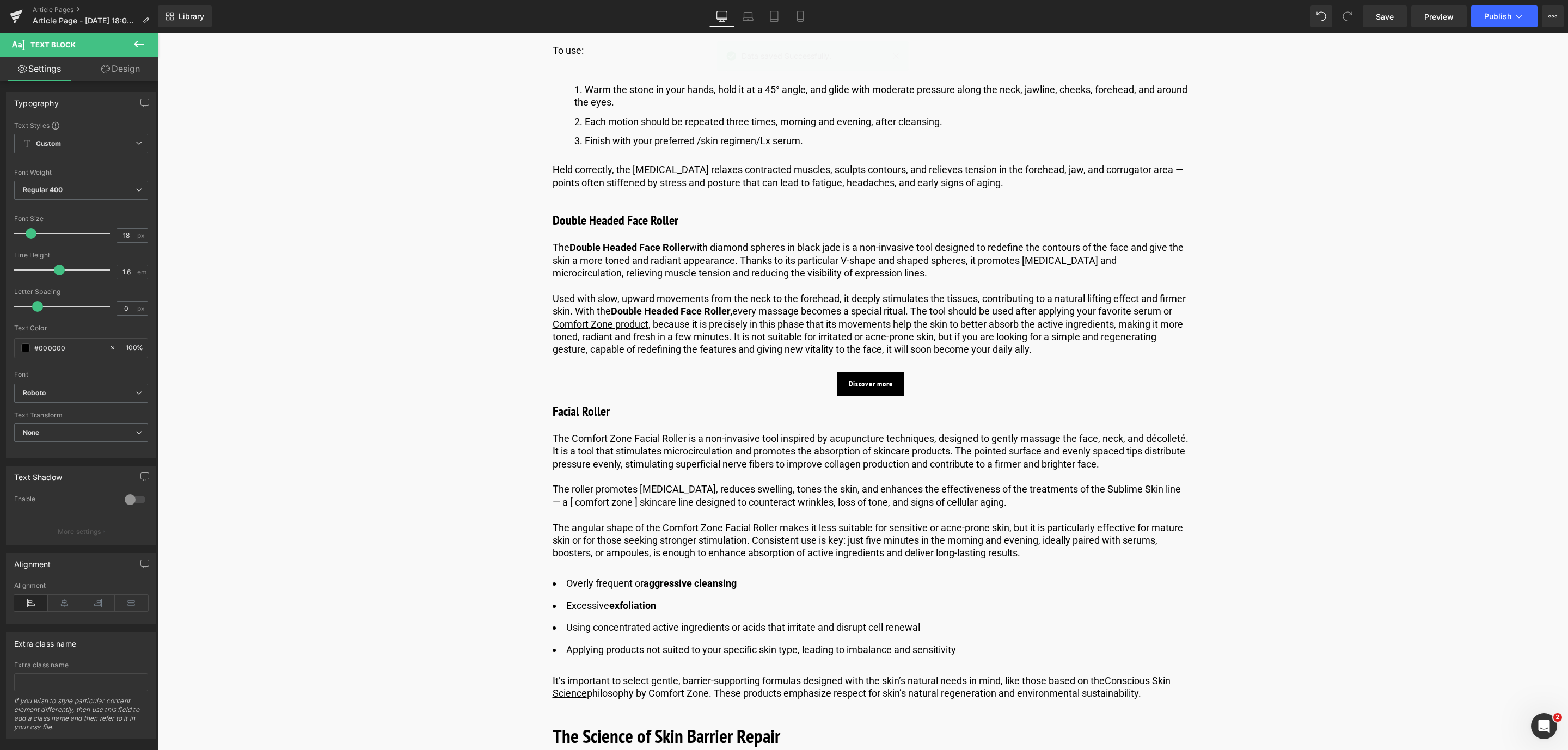
scroll to position [2079, 0]
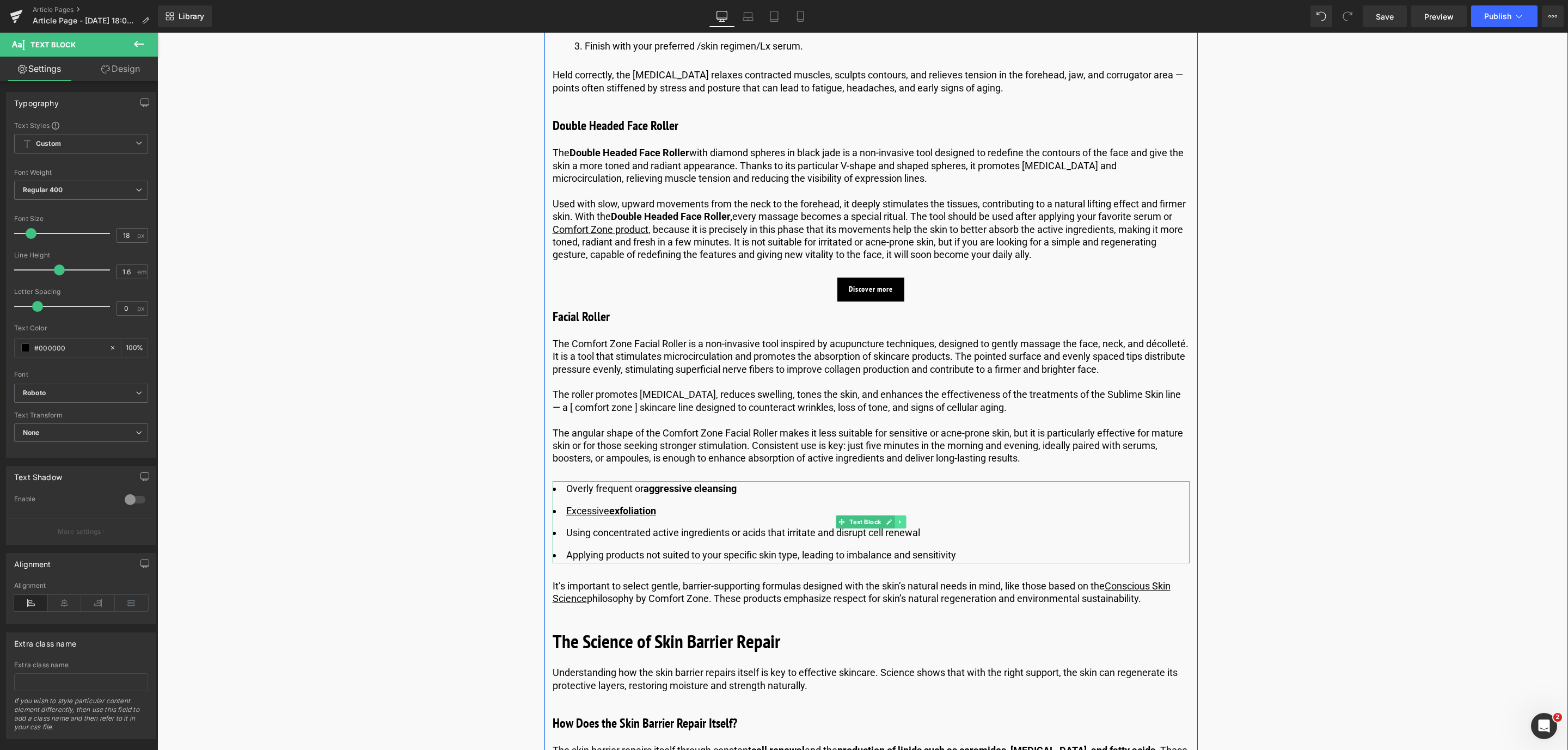
click at [900, 525] on icon at bounding box center [900, 522] width 6 height 6
click at [904, 525] on icon at bounding box center [905, 522] width 6 height 6
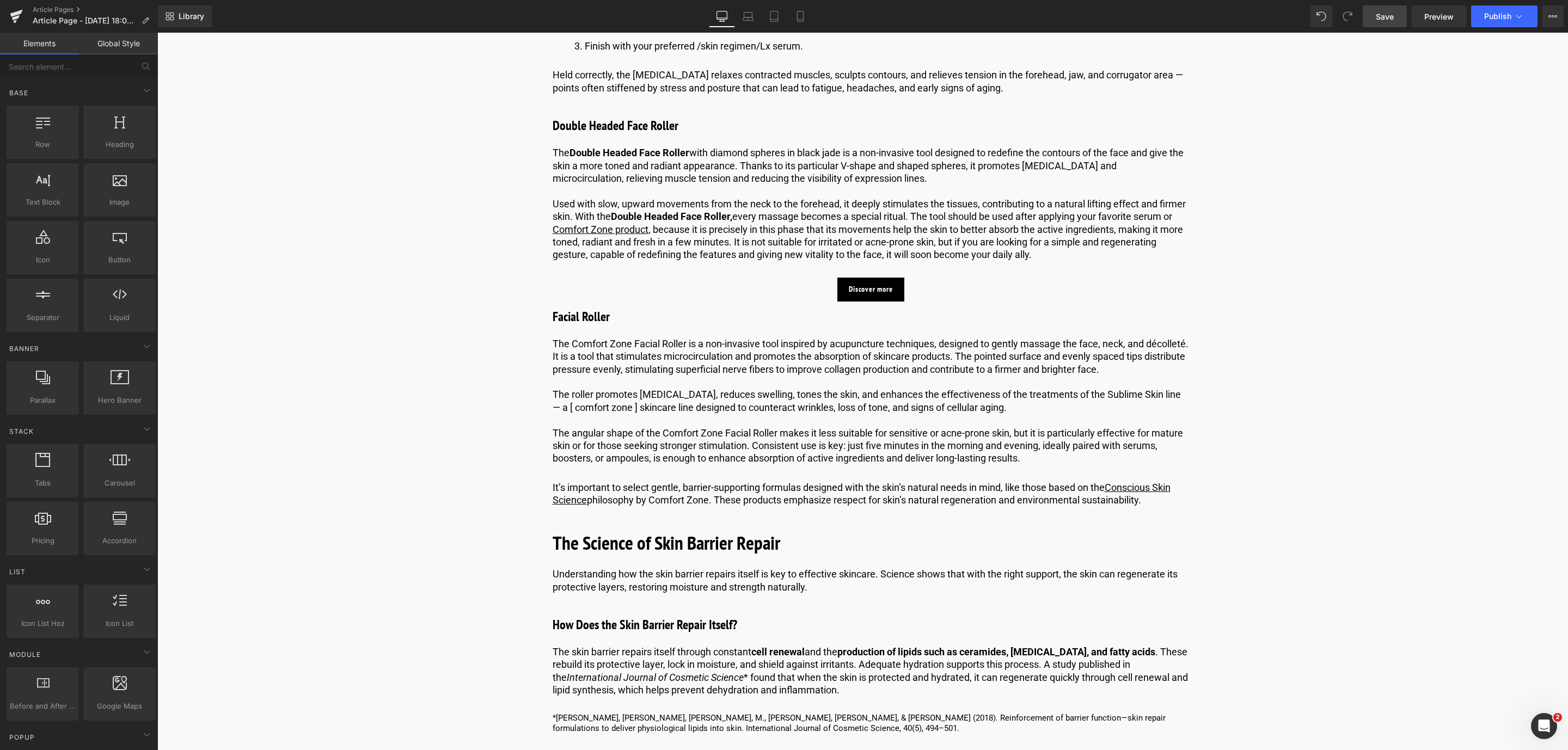
click at [1388, 15] on span "Save" at bounding box center [1385, 17] width 18 height 11
click at [900, 500] on link at bounding box center [900, 493] width 11 height 13
click at [902, 497] on icon at bounding box center [905, 493] width 6 height 6
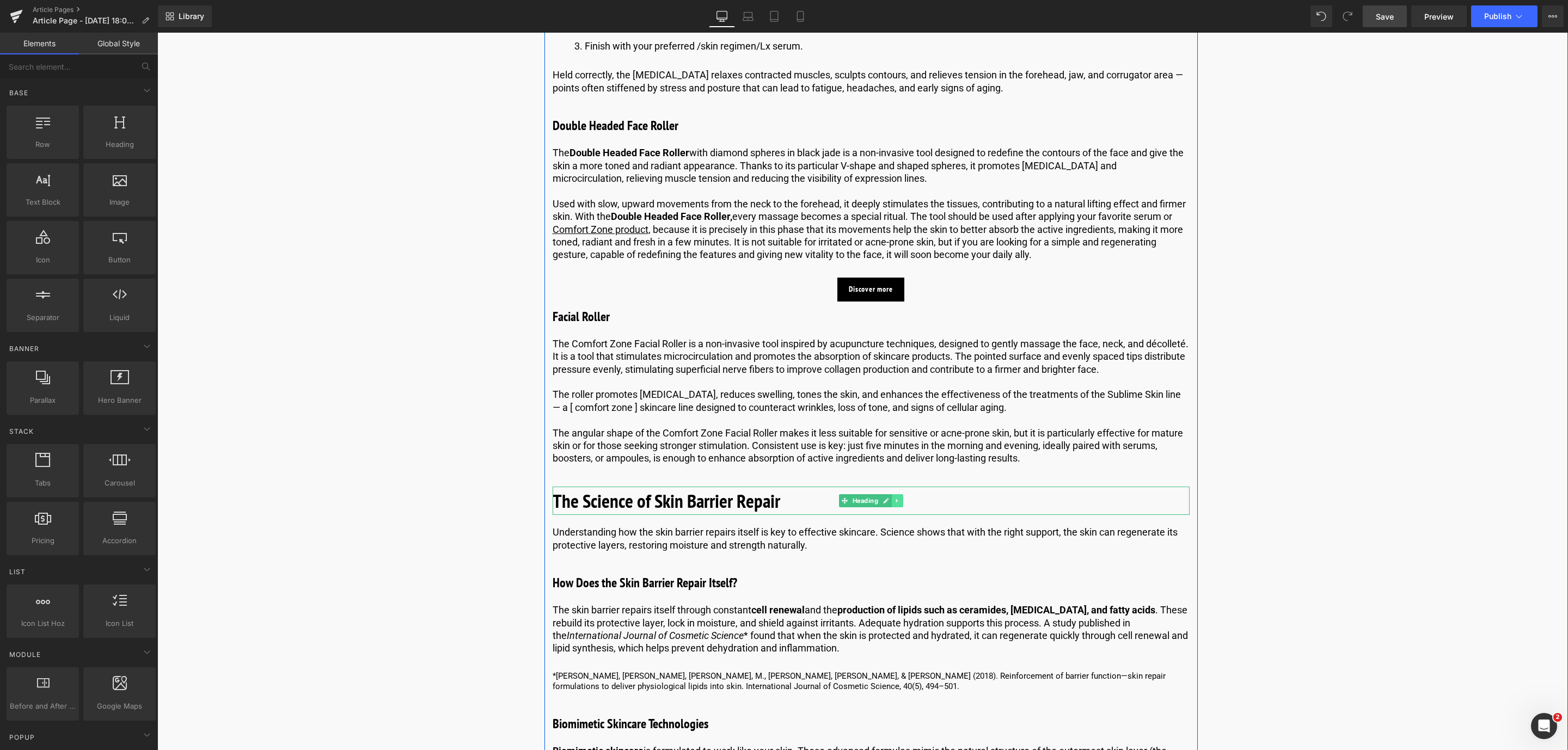
click at [900, 507] on link at bounding box center [897, 500] width 11 height 13
click at [900, 504] on icon at bounding box center [903, 500] width 6 height 6
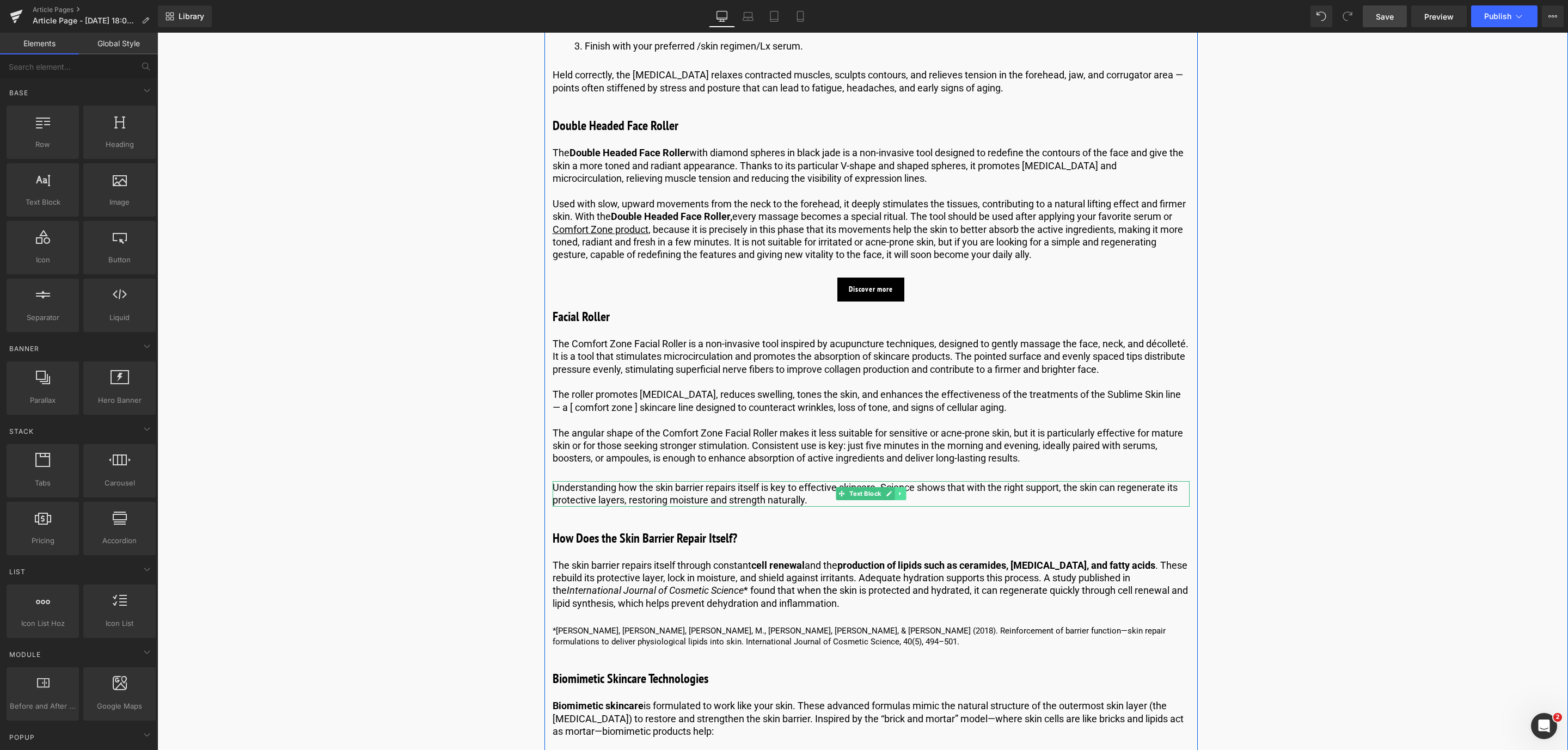
click at [895, 500] on link at bounding box center [900, 493] width 11 height 13
click at [900, 500] on link at bounding box center [906, 493] width 11 height 13
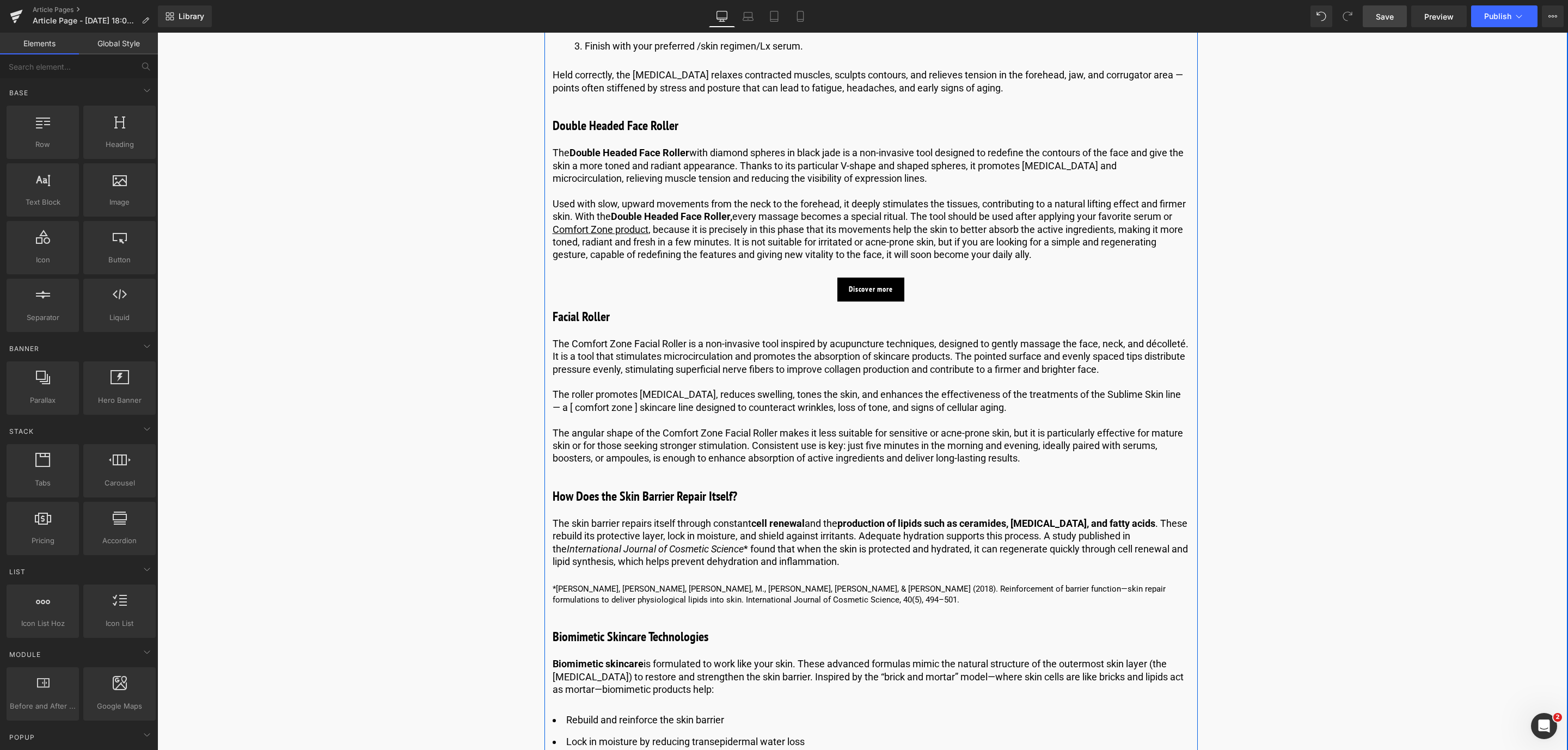
click at [731, 506] on h3 "How Does the Skin Barrier Repair Itself?" at bounding box center [871, 496] width 637 height 19
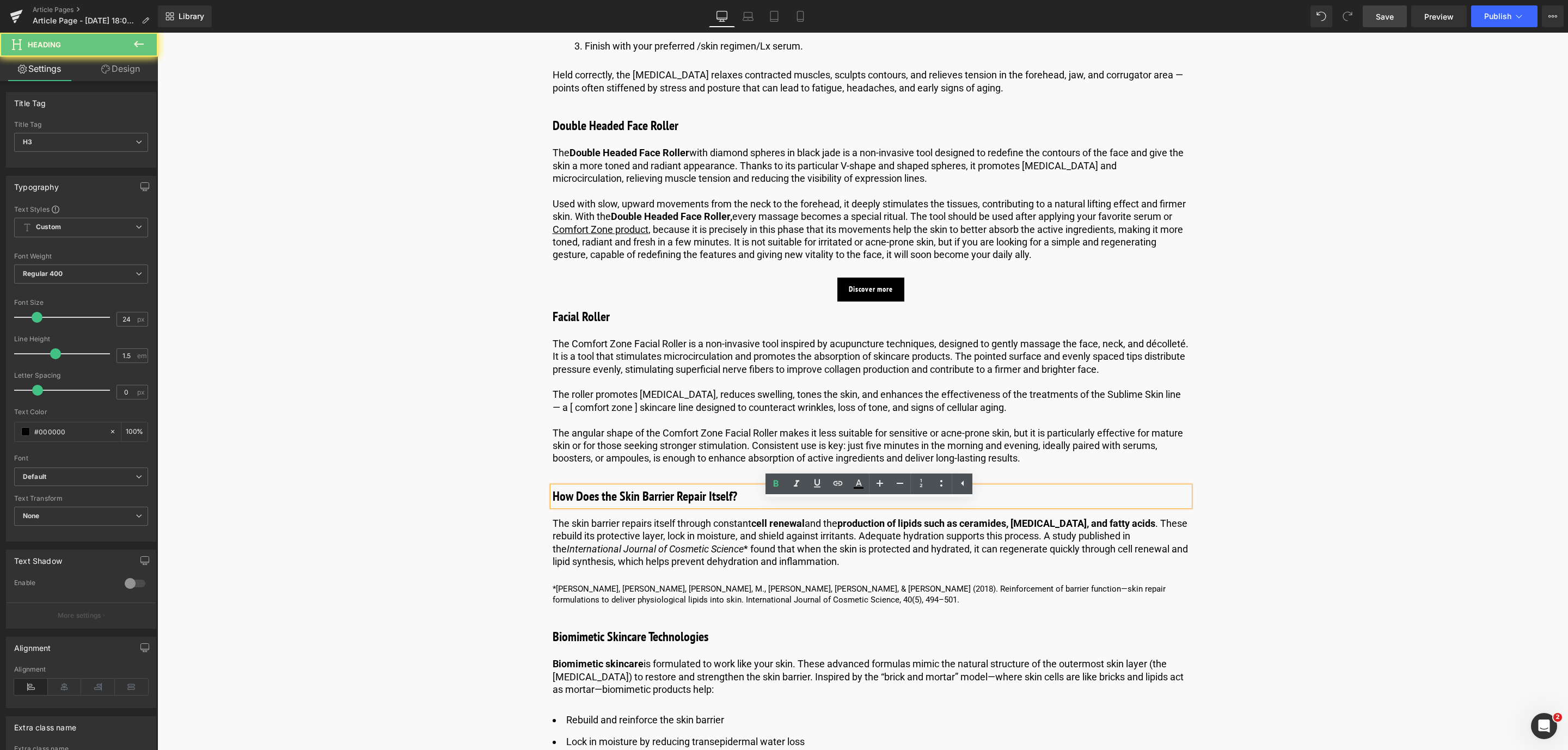
drag, startPoint x: 754, startPoint y: 516, endPoint x: 682, endPoint y: 509, distance: 72.3
click at [736, 506] on h3 "How Does the Skin Barrier Repair Itself?" at bounding box center [871, 496] width 637 height 19
click at [584, 506] on h3 "How Does the Skin Barrier Repair Itself?" at bounding box center [871, 496] width 637 height 19
click at [747, 506] on h3 "How Does the Skin Barrier Repair Itself?" at bounding box center [871, 496] width 637 height 19
drag, startPoint x: 747, startPoint y: 516, endPoint x: 582, endPoint y: 509, distance: 165.1
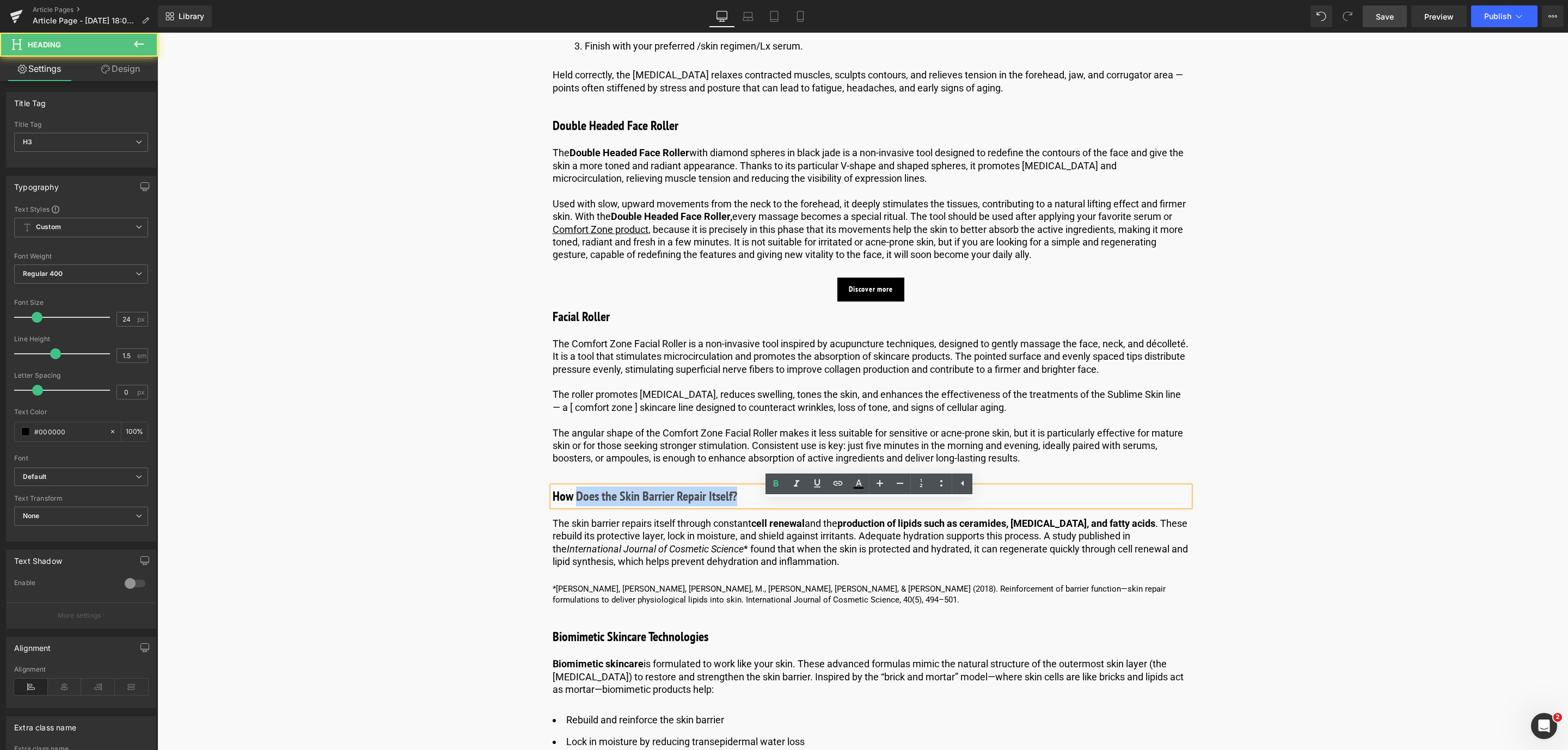
click at [575, 506] on h3 "How Does the Skin Barrier Repair Itself?" at bounding box center [871, 496] width 637 height 19
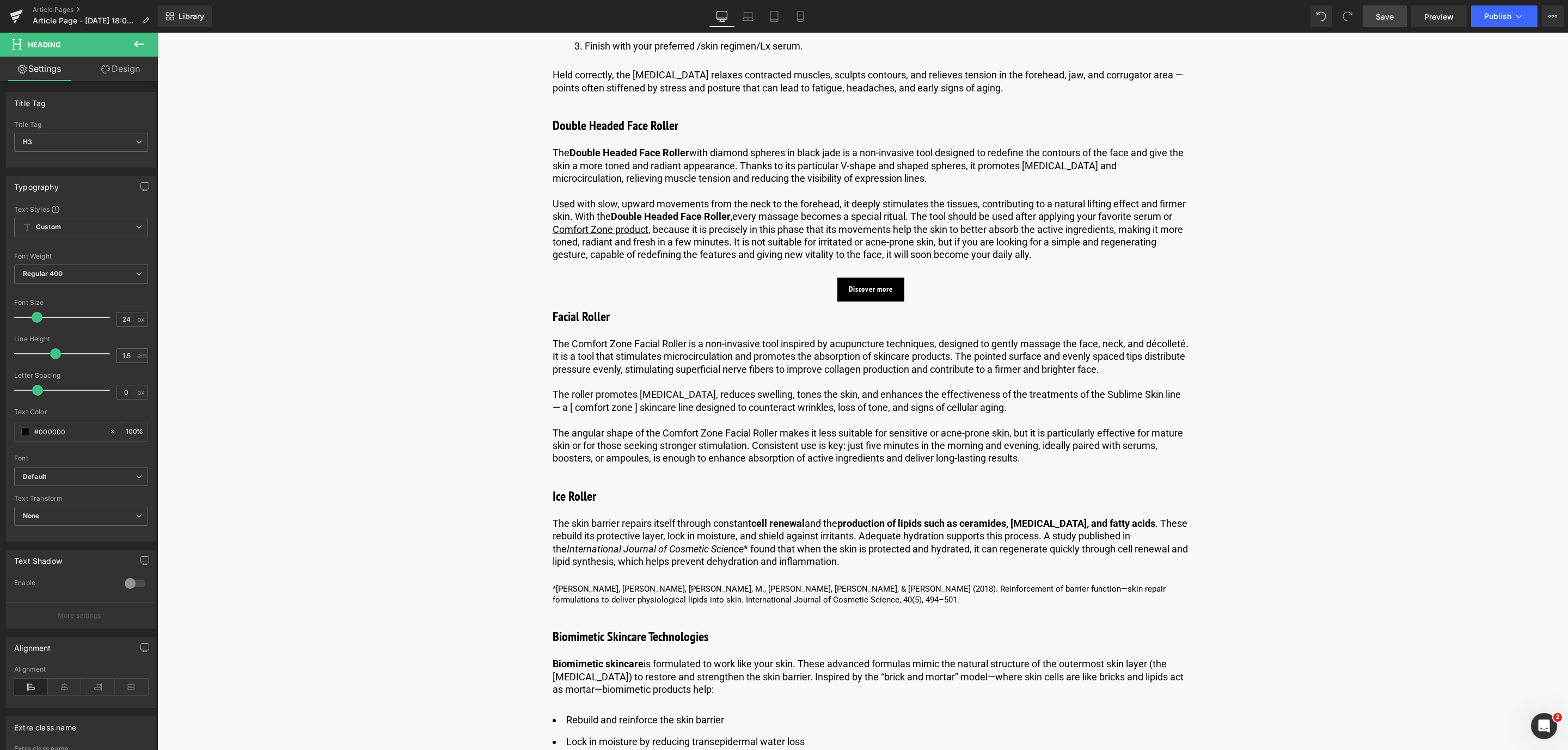
click at [1370, 10] on link "Save" at bounding box center [1385, 16] width 44 height 22
click at [677, 554] on icon "International Journal of Cosmetic Science" at bounding box center [655, 549] width 177 height 11
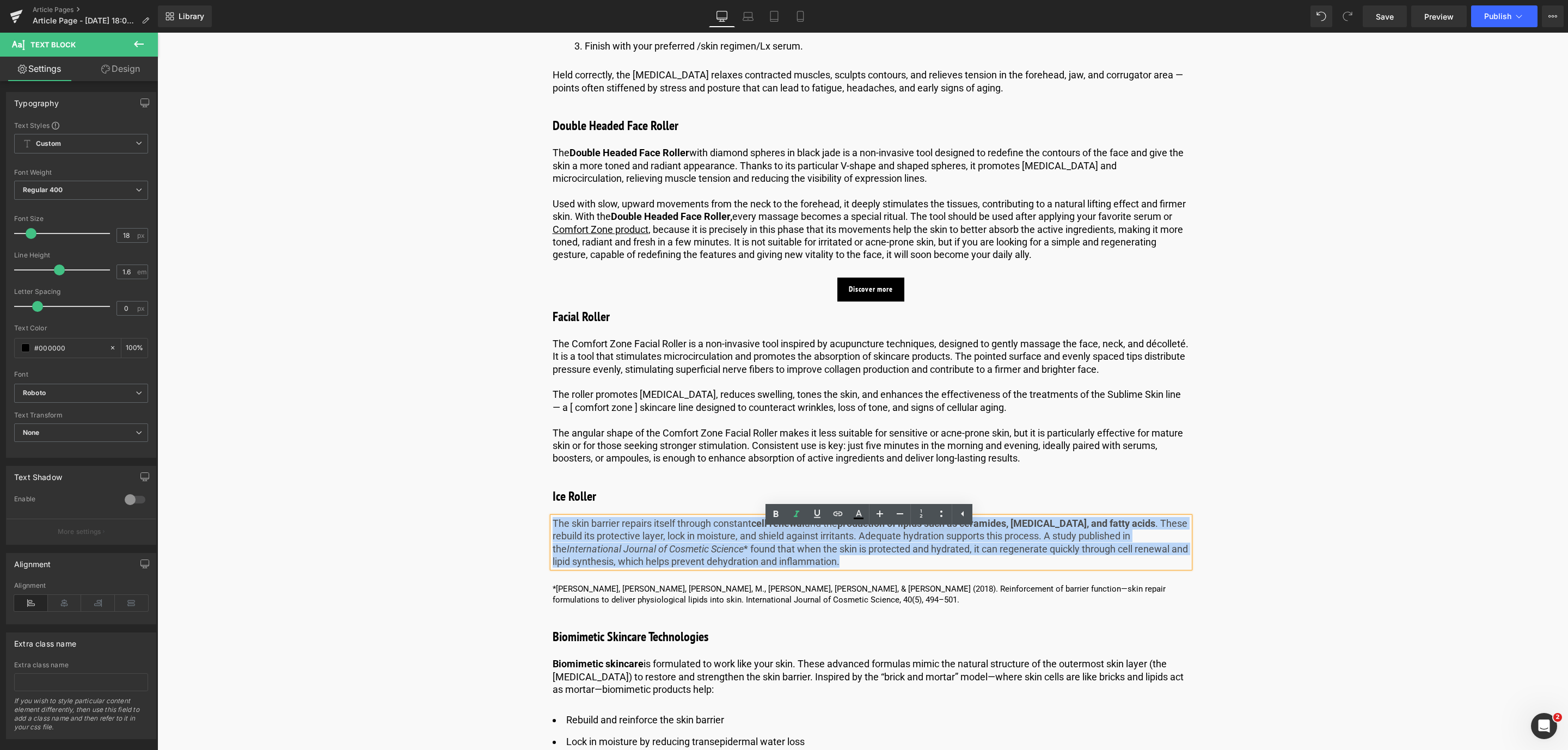
drag, startPoint x: 867, startPoint y: 577, endPoint x: 550, endPoint y: 536, distance: 319.6
click at [553, 536] on p "The skin barrier repairs itself through constant cell renewal and the productio…" at bounding box center [871, 543] width 637 height 51
paste div
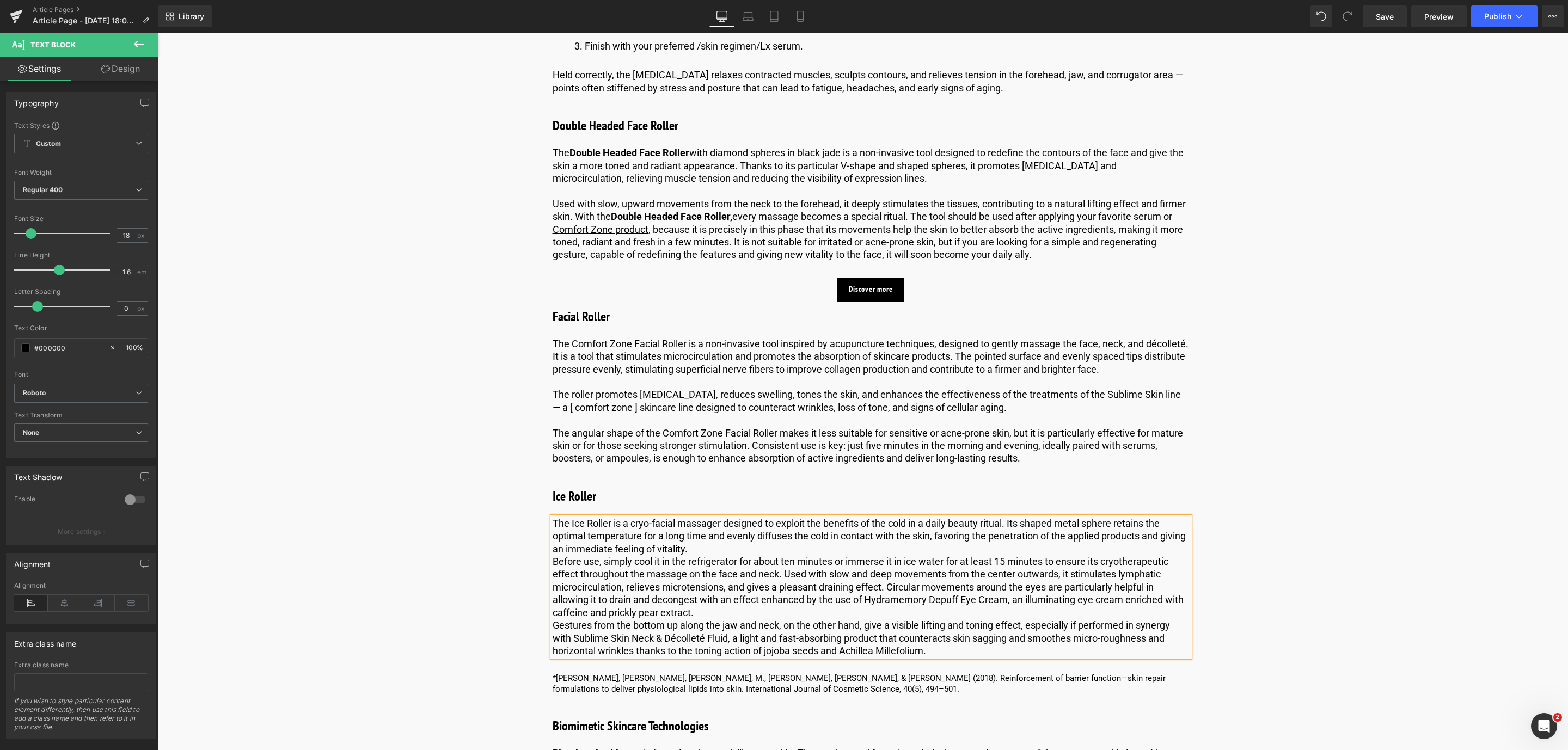
click at [553, 578] on div "The Ice Roller is a cryo-facial massager designed to exploit the benefits of th…" at bounding box center [871, 587] width 637 height 140
click at [558, 574] on p "Before use, simply cool it in the refrigerator for about ten minutes or immerse…" at bounding box center [871, 587] width 637 height 64
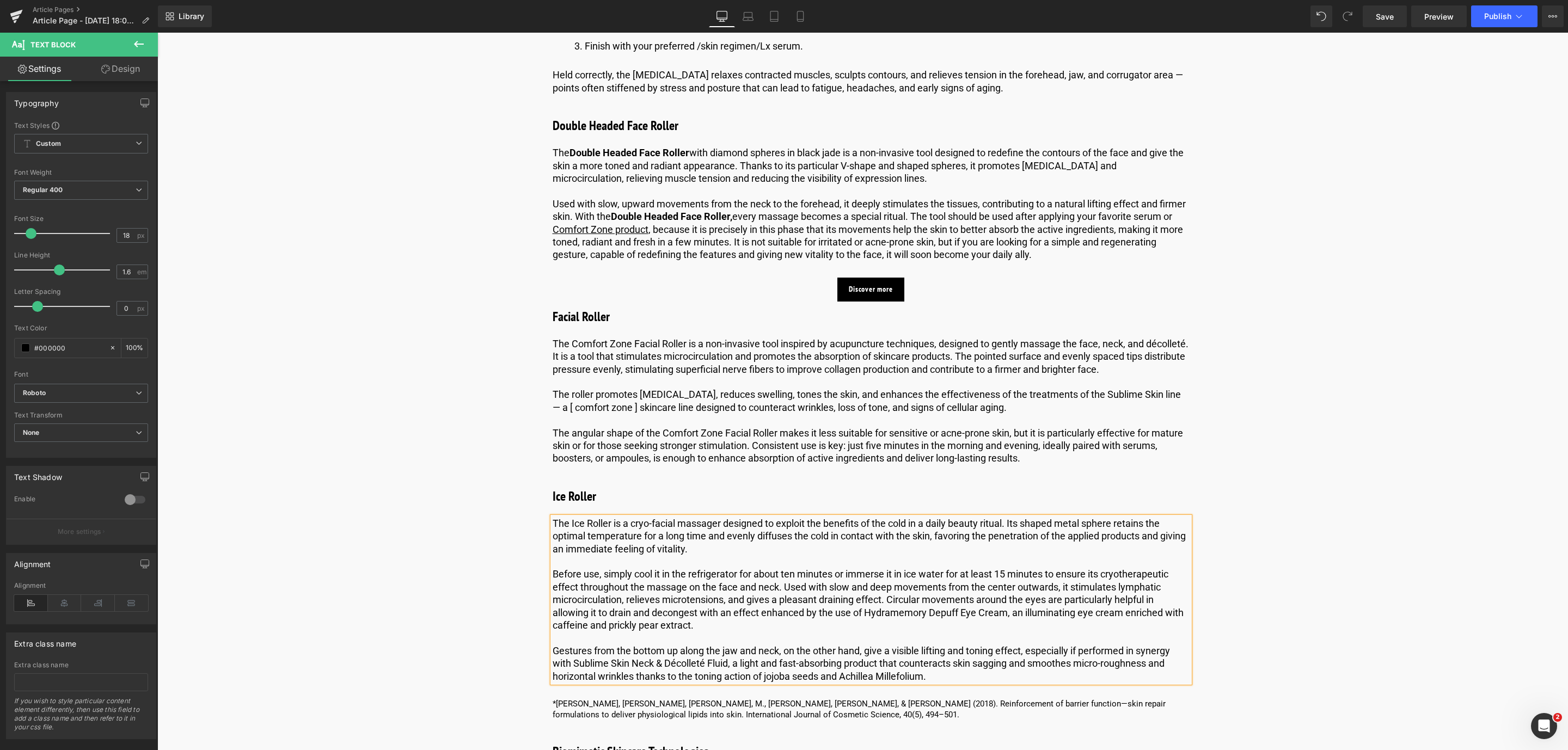
click at [594, 543] on p "The Ice Roller is a cryo-facial massager designed to exploit the benefits of th…" at bounding box center [871, 536] width 637 height 38
drag, startPoint x: 610, startPoint y: 537, endPoint x: 569, endPoint y: 536, distance: 41.0
click at [569, 536] on p "The Ice Roller is a cryo-facial massager designed to exploit the benefits of th…" at bounding box center [871, 536] width 637 height 38
click at [777, 518] on icon at bounding box center [775, 514] width 13 height 13
click at [1388, 17] on span "Save" at bounding box center [1385, 17] width 18 height 11
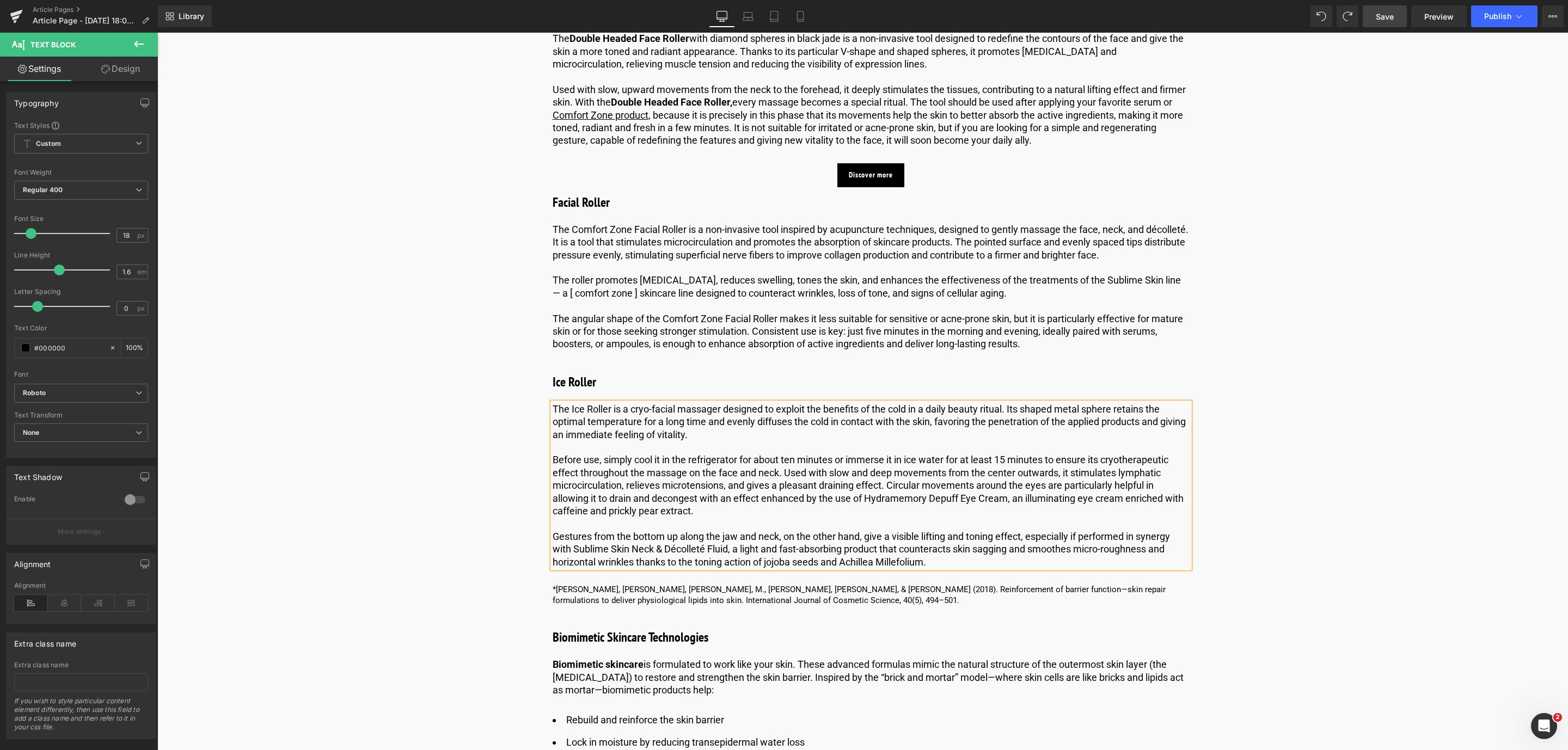
scroll to position [2324, 0]
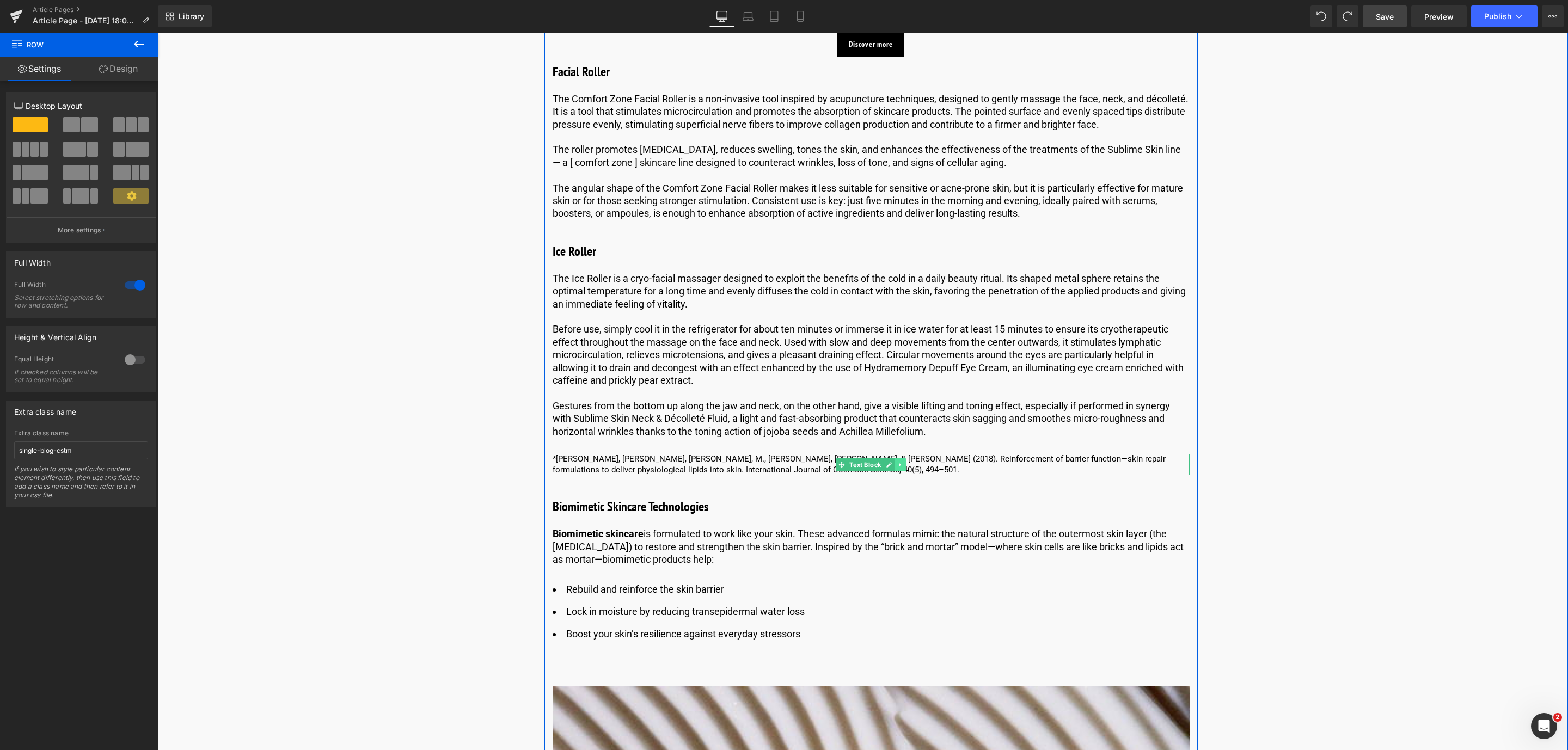
click at [901, 468] on icon at bounding box center [900, 464] width 6 height 6
click at [902, 468] on icon at bounding box center [905, 464] width 6 height 6
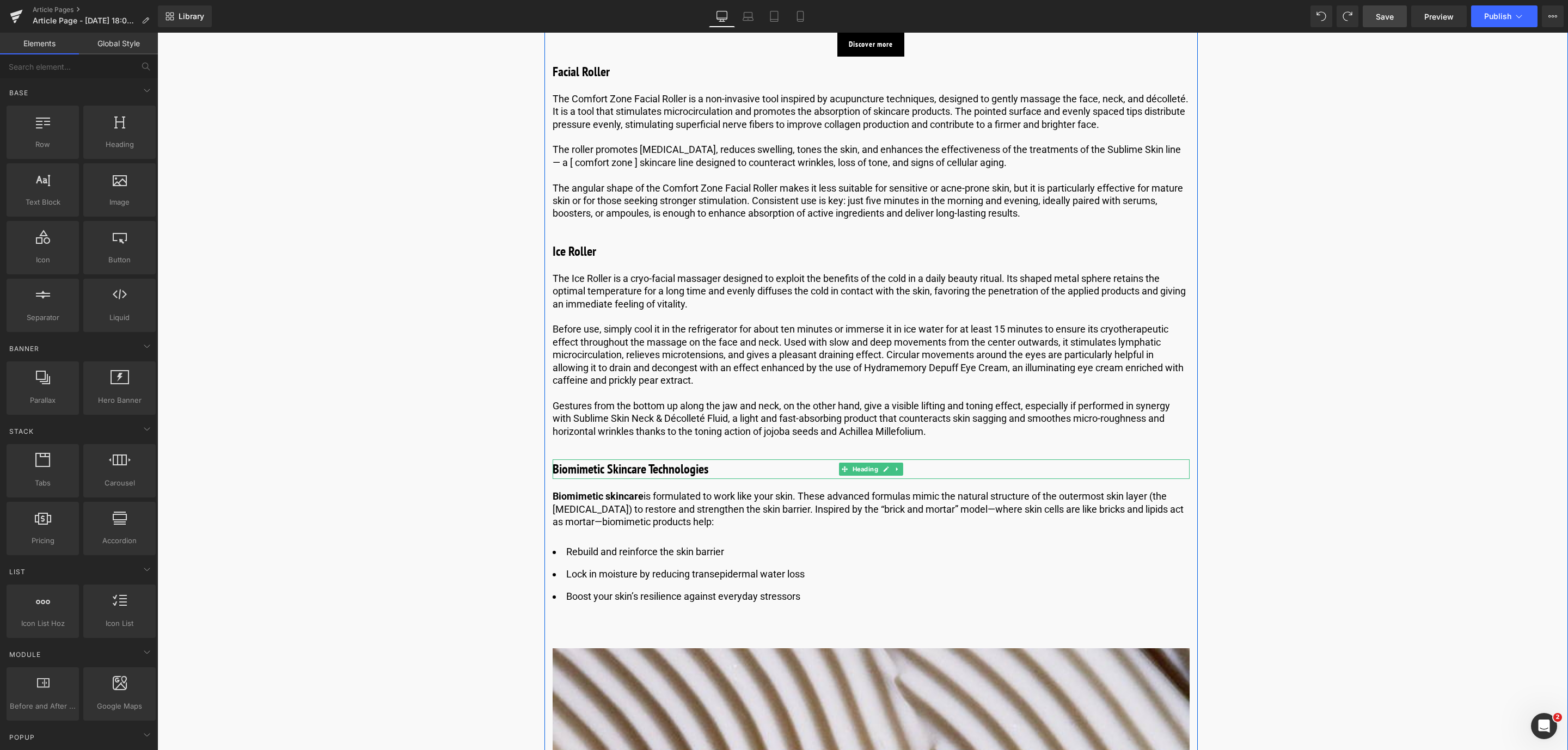
click at [640, 477] on h3 "Biomimetic Skincare Technologies" at bounding box center [871, 469] width 637 height 19
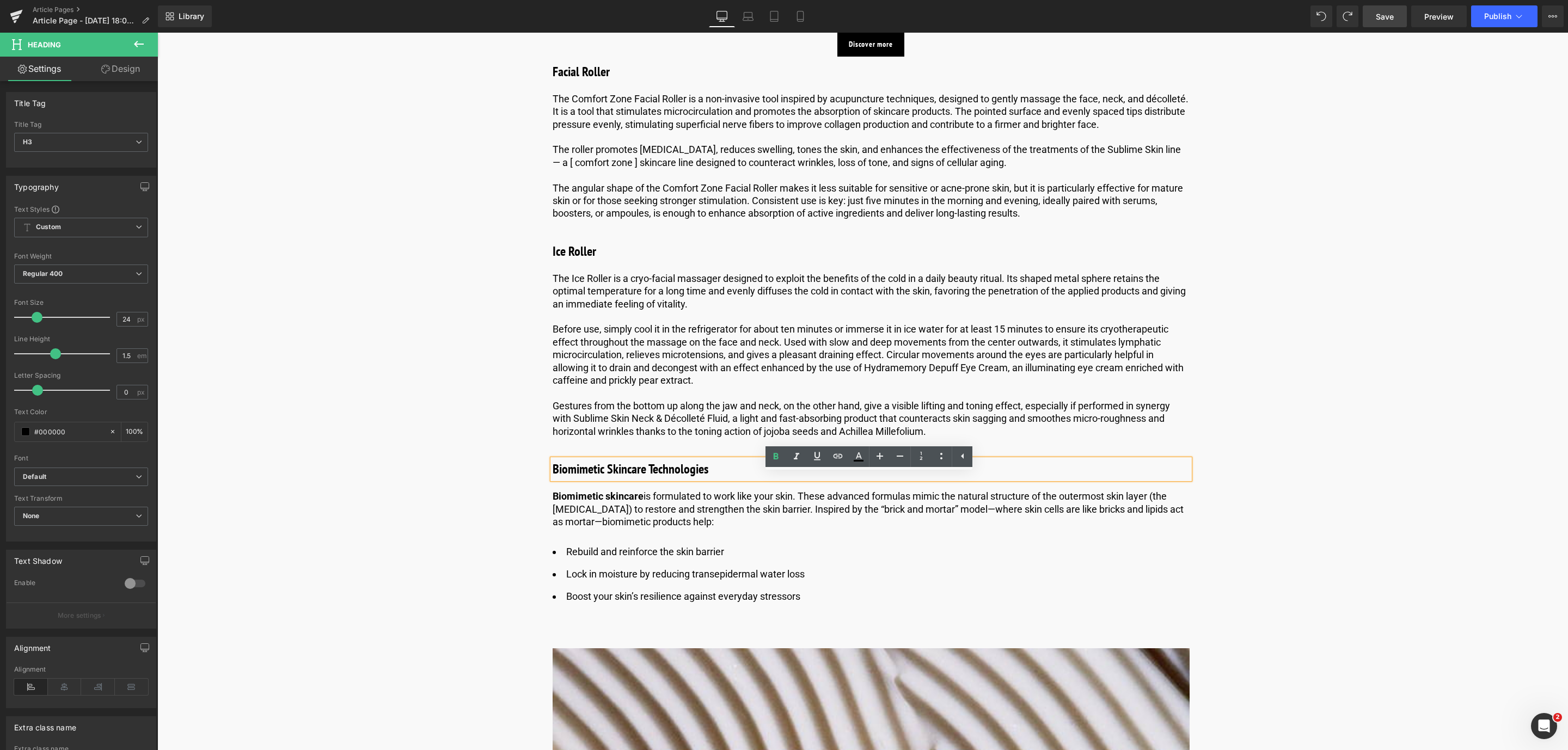
drag, startPoint x: 721, startPoint y: 486, endPoint x: 559, endPoint y: 491, distance: 162.1
click at [559, 479] on div "Biomimetic Skincare Technologies" at bounding box center [871, 469] width 637 height 19
click at [1379, 6] on link "Save" at bounding box center [1385, 16] width 44 height 22
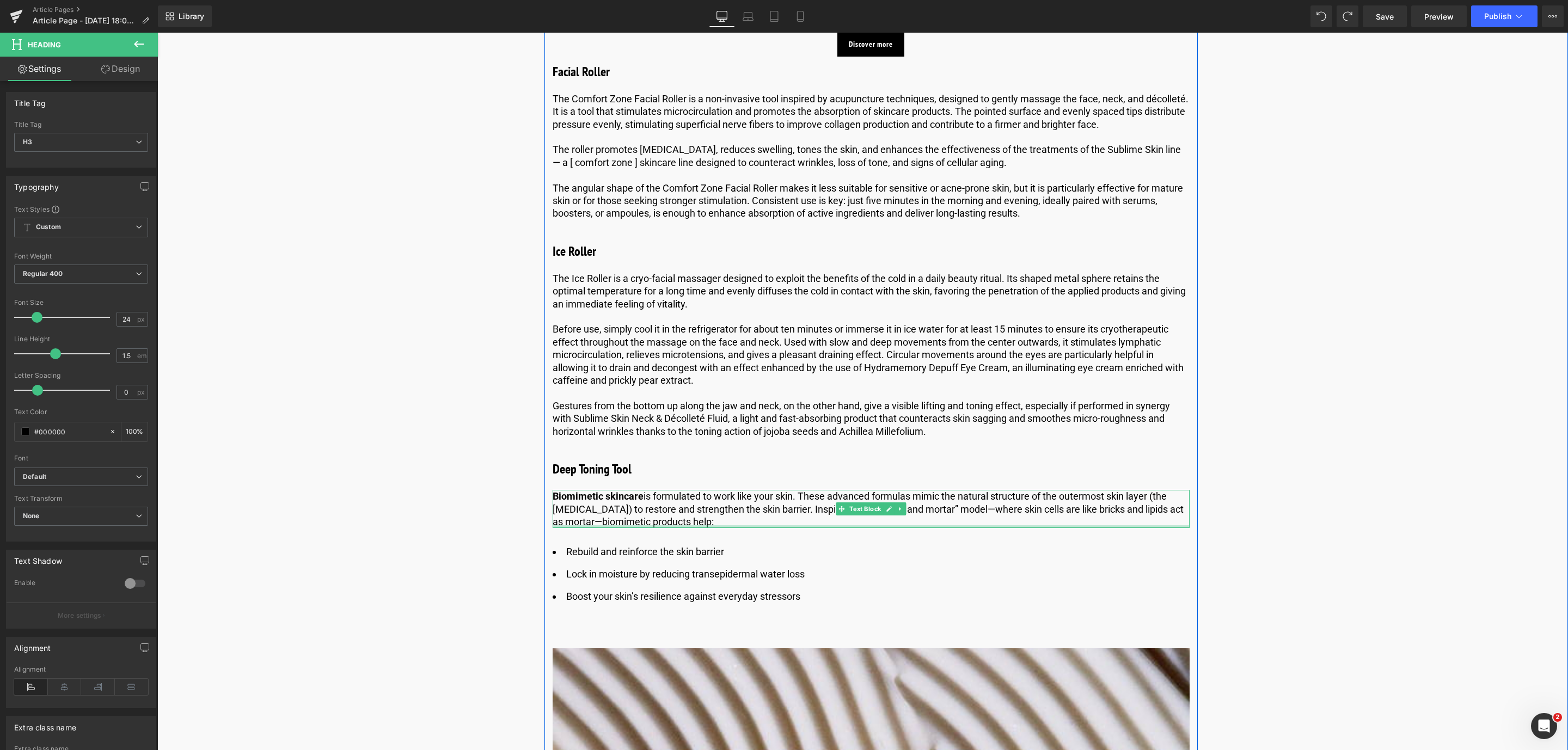
click at [648, 528] on p "Biomimetic skincare is formulated to work like your skin. These advanced formul…" at bounding box center [871, 509] width 637 height 38
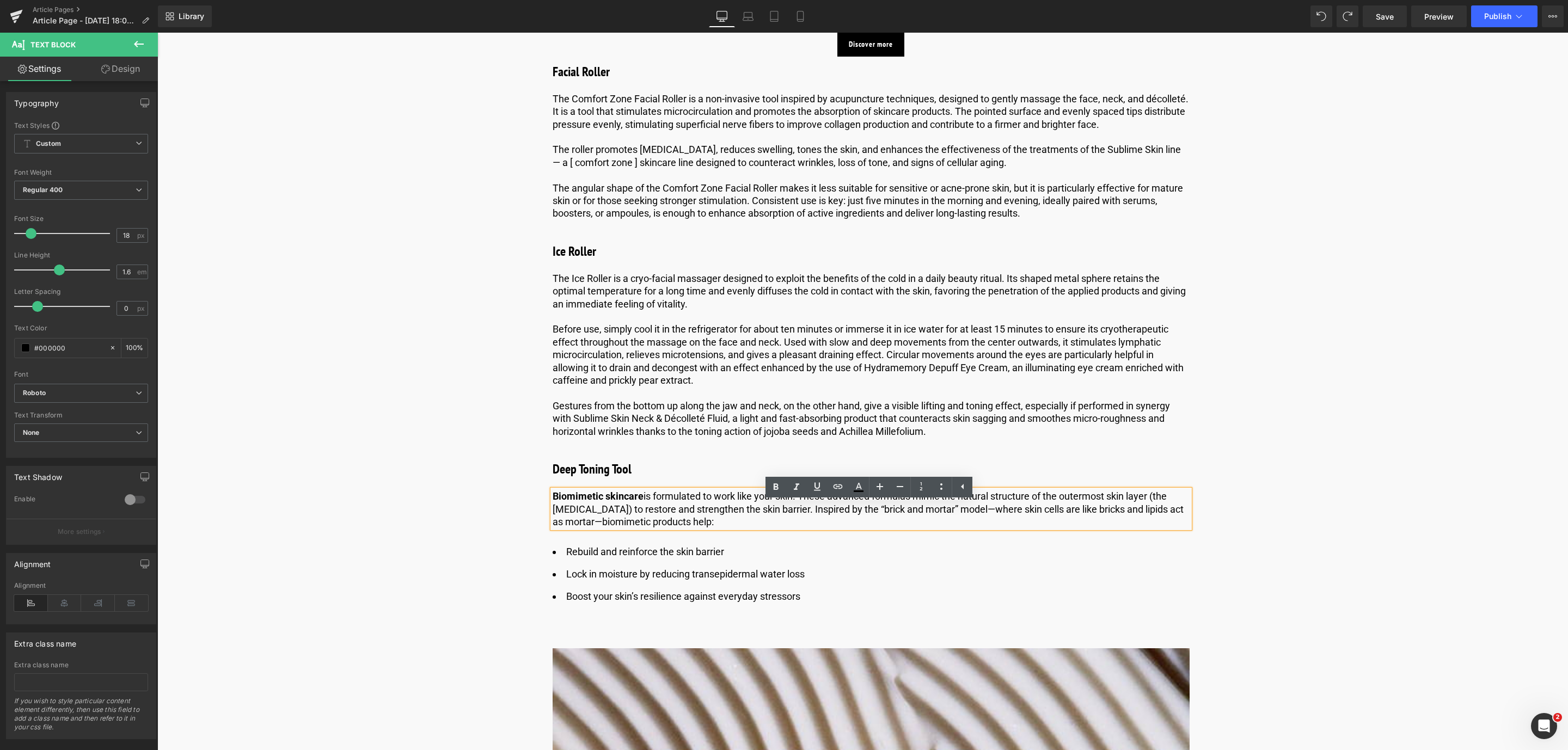
drag, startPoint x: 743, startPoint y: 538, endPoint x: 552, endPoint y: 509, distance: 193.2
click at [553, 509] on p "Biomimetic skincare is formulated to work like your skin. These advanced formul…" at bounding box center [871, 509] width 637 height 38
paste div
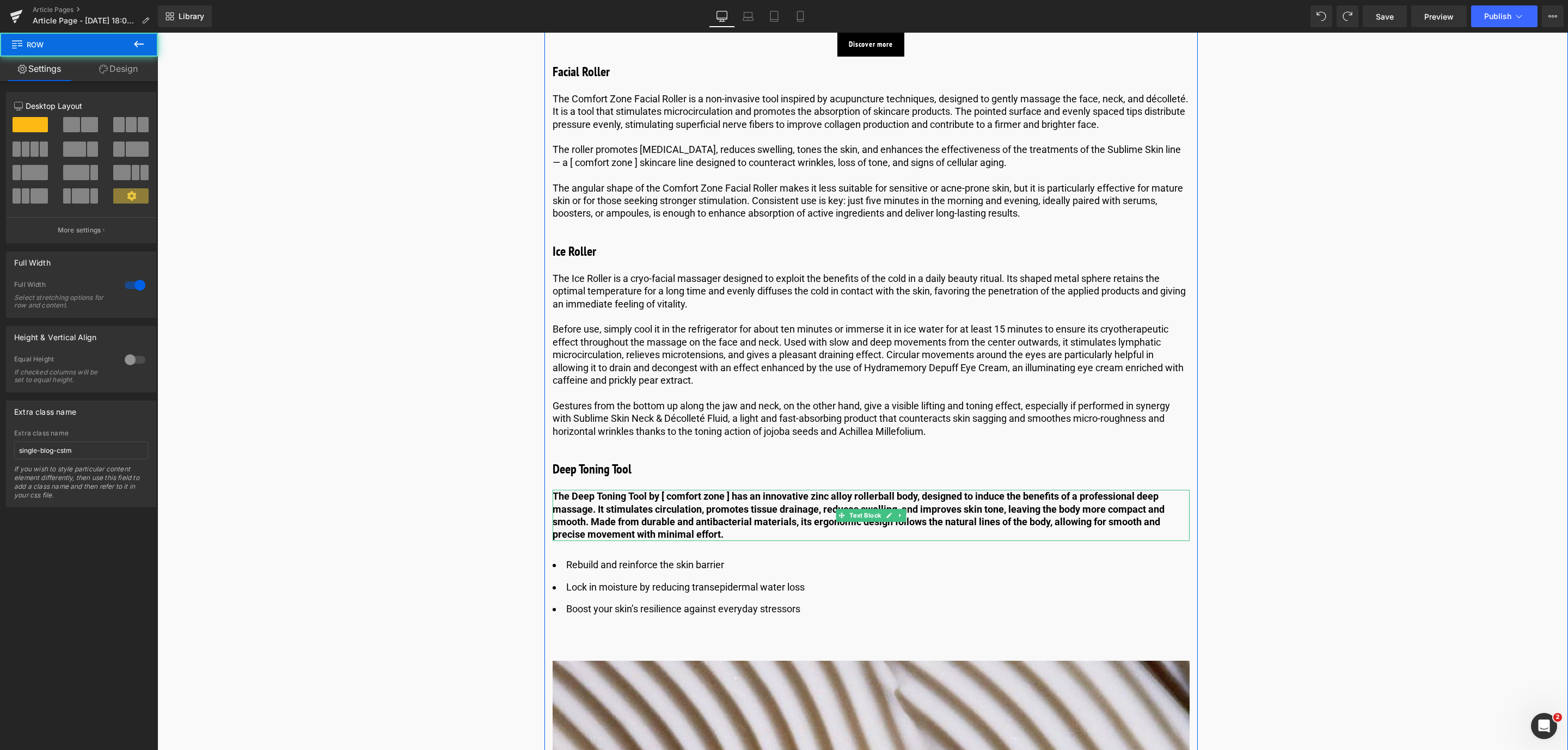
click at [702, 526] on b "The Deep Toning Tool by [ comfort zone ] has an innovative zinc alloy rollerbal…" at bounding box center [859, 515] width 612 height 49
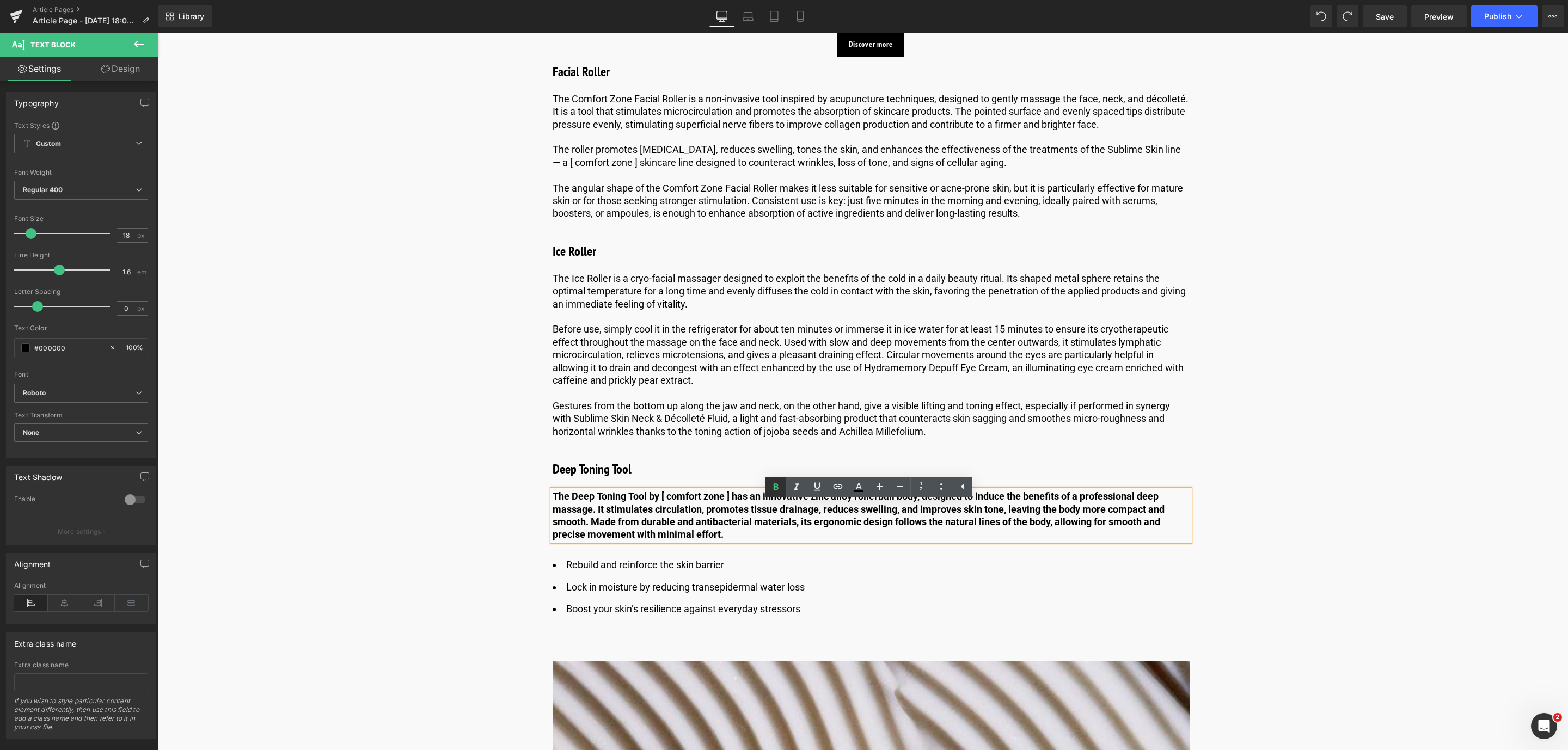
click at [782, 487] on icon at bounding box center [775, 487] width 13 height 13
drag, startPoint x: 726, startPoint y: 547, endPoint x: 552, endPoint y: 514, distance: 177.1
click at [553, 514] on p "The Deep Toning Tool by [ comfort zone ] has an innovative zinc alloy rollerbal…" at bounding box center [871, 515] width 637 height 51
click at [779, 487] on icon at bounding box center [775, 487] width 13 height 13
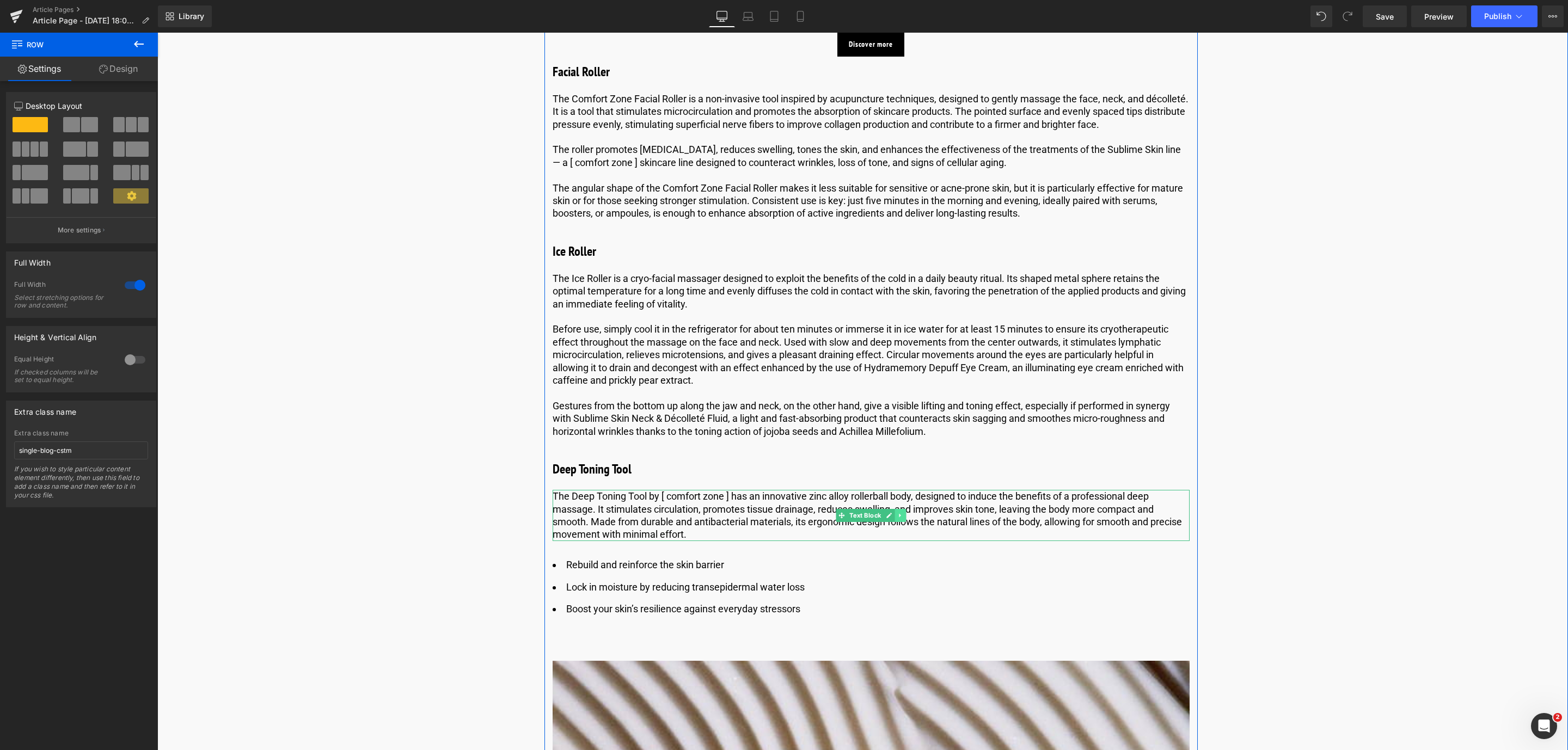
click at [899, 517] on icon at bounding box center [900, 515] width 1 height 3
click at [893, 518] on icon at bounding box center [895, 515] width 6 height 6
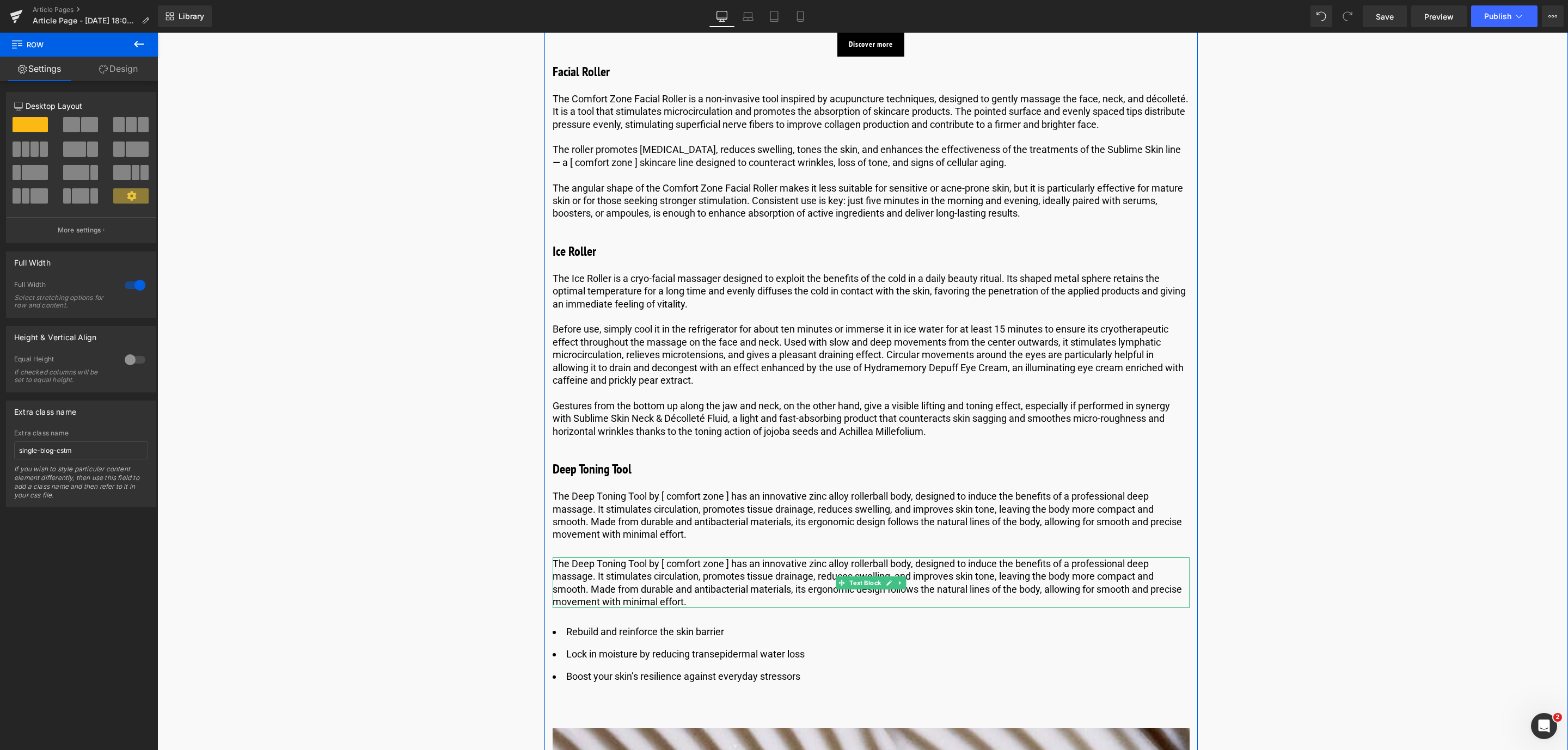
click at [602, 608] on p "The Deep Toning Tool by [ comfort zone ] has an innovative zinc alloy rollerbal…" at bounding box center [871, 583] width 637 height 51
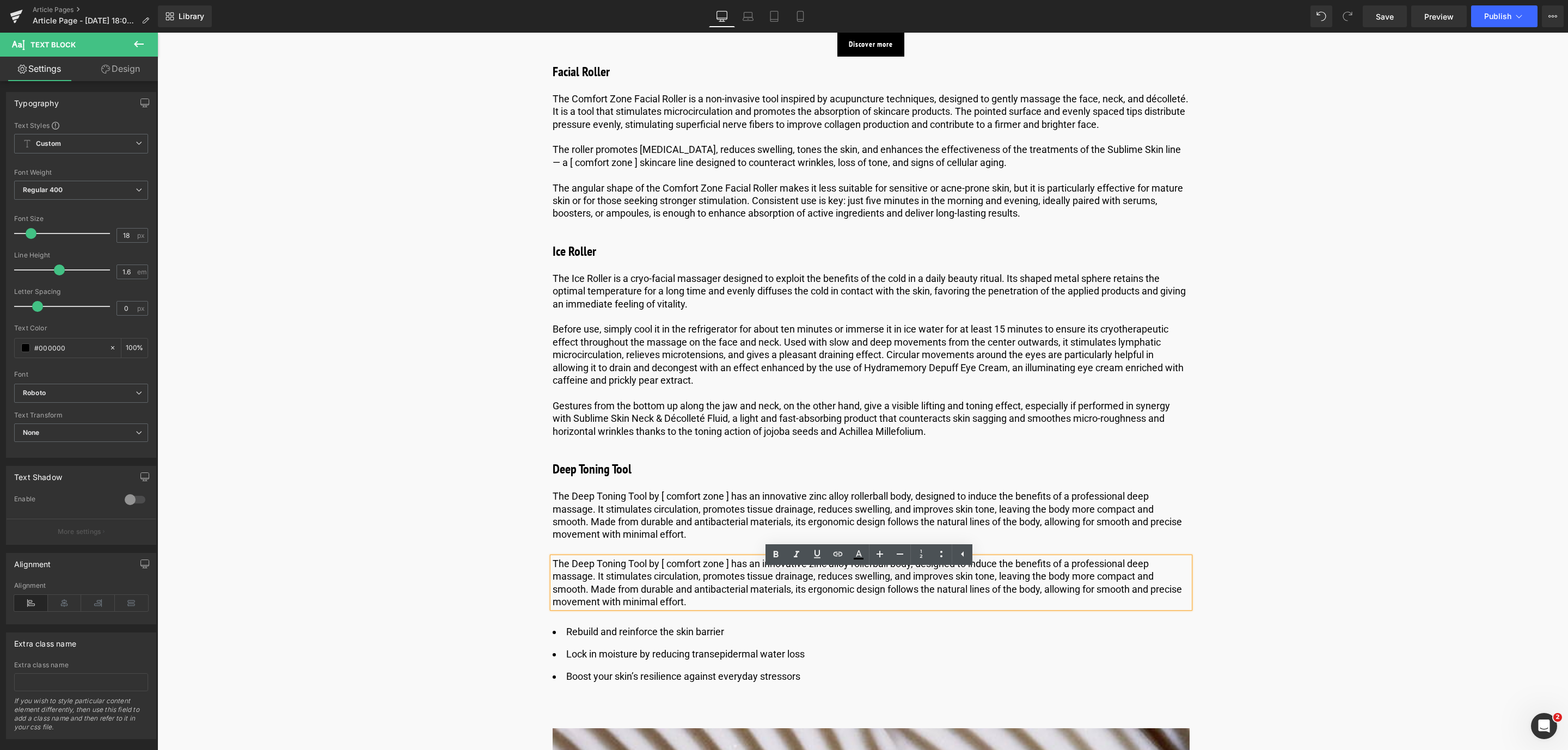
drag, startPoint x: 701, startPoint y: 617, endPoint x: 550, endPoint y: 574, distance: 157.0
click at [553, 574] on p "The Deep Toning Tool by [ comfort zone ] has an innovative zinc alloy rollerbal…" at bounding box center [871, 583] width 637 height 51
paste div
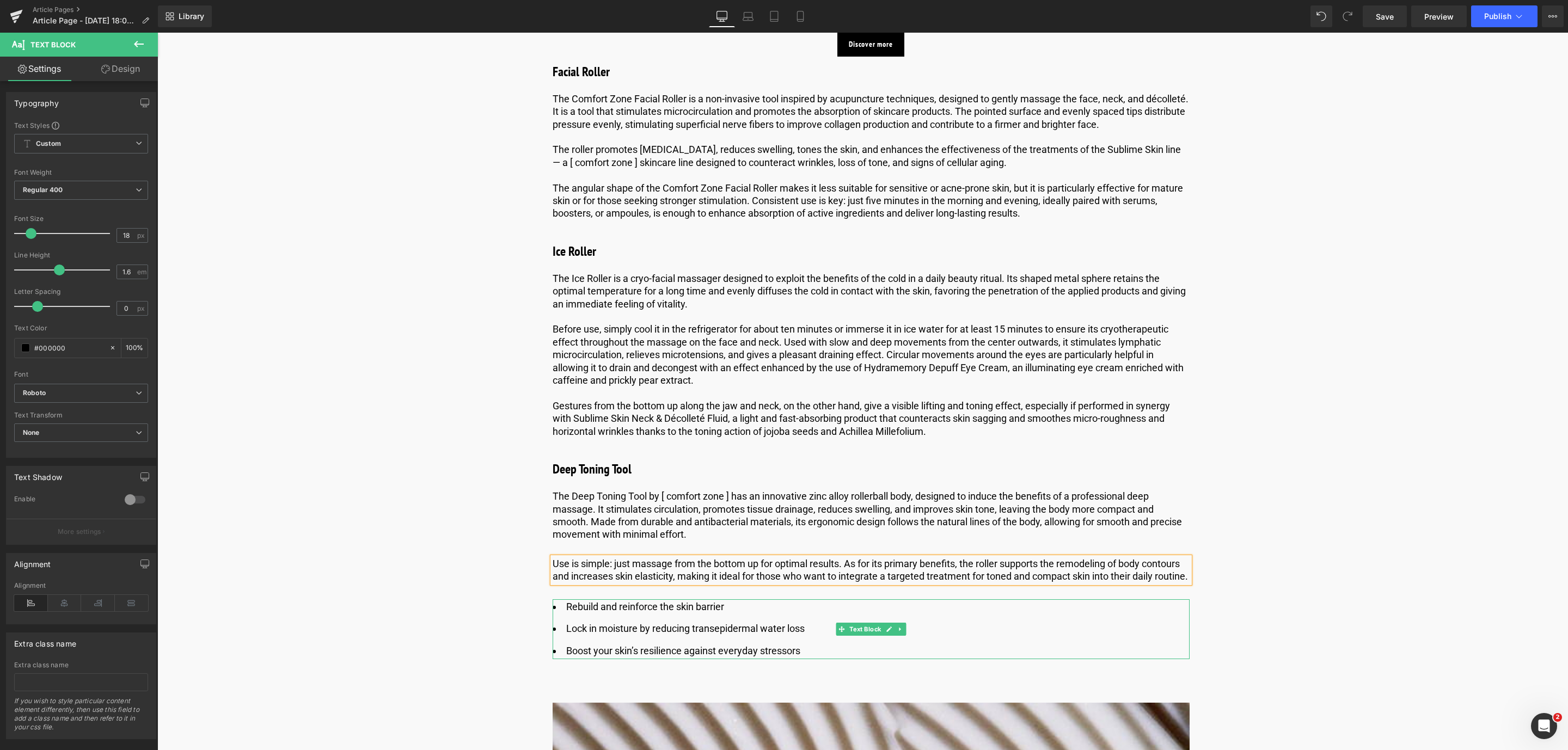
click at [895, 636] on link at bounding box center [900, 629] width 11 height 13
click at [900, 636] on link at bounding box center [906, 629] width 11 height 13
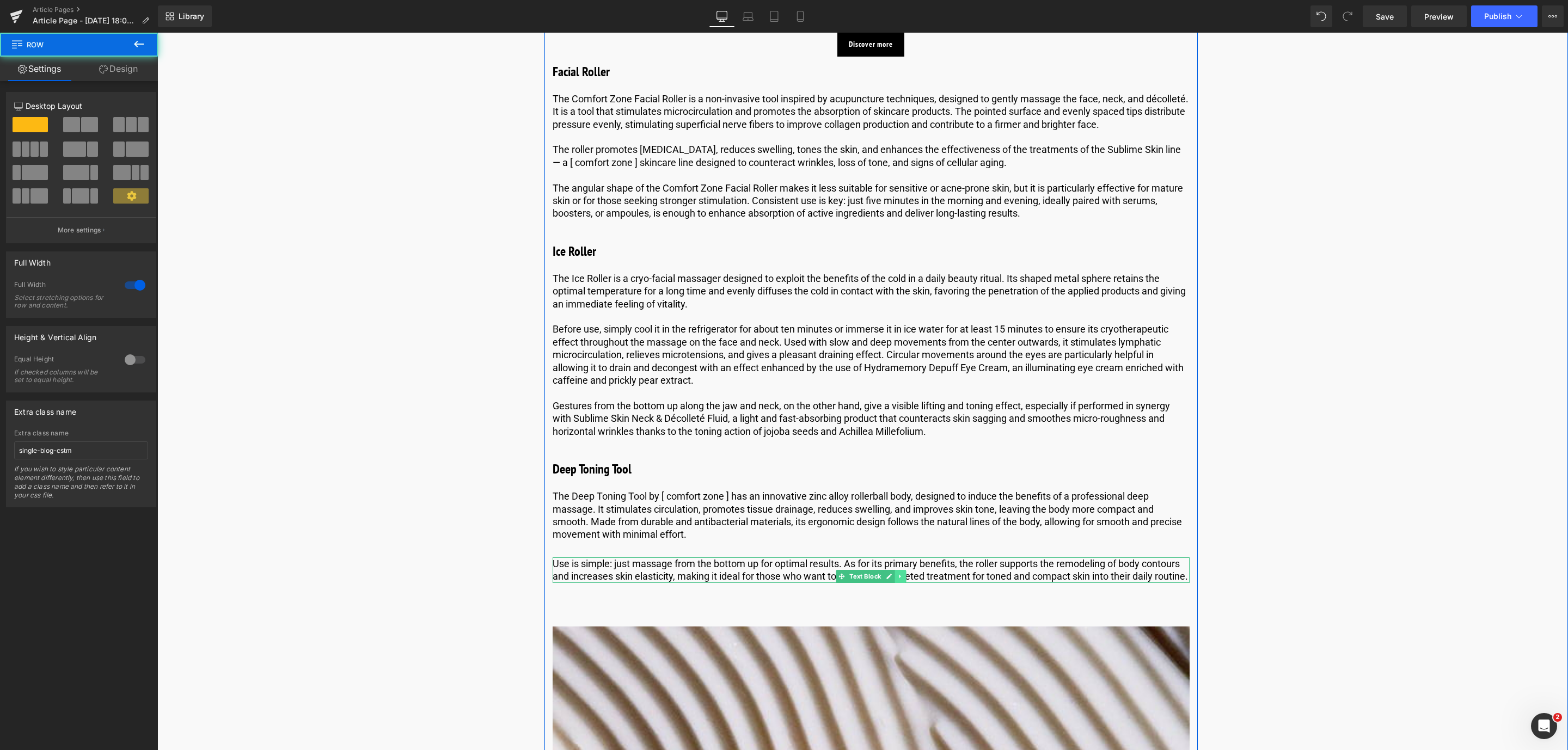
click at [899, 578] on icon at bounding box center [900, 576] width 1 height 3
click at [892, 579] on icon at bounding box center [895, 576] width 6 height 6
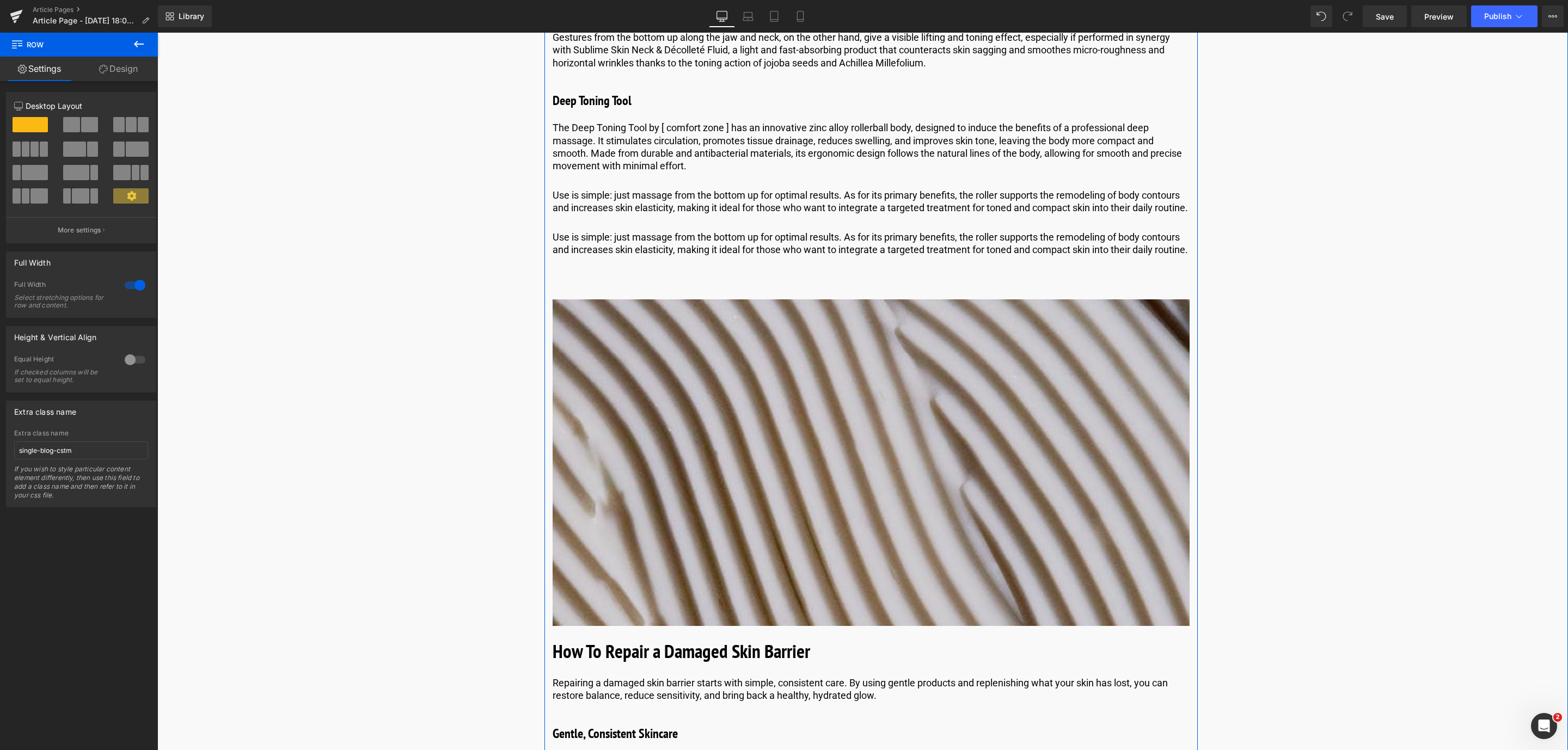
scroll to position [2611, 0]
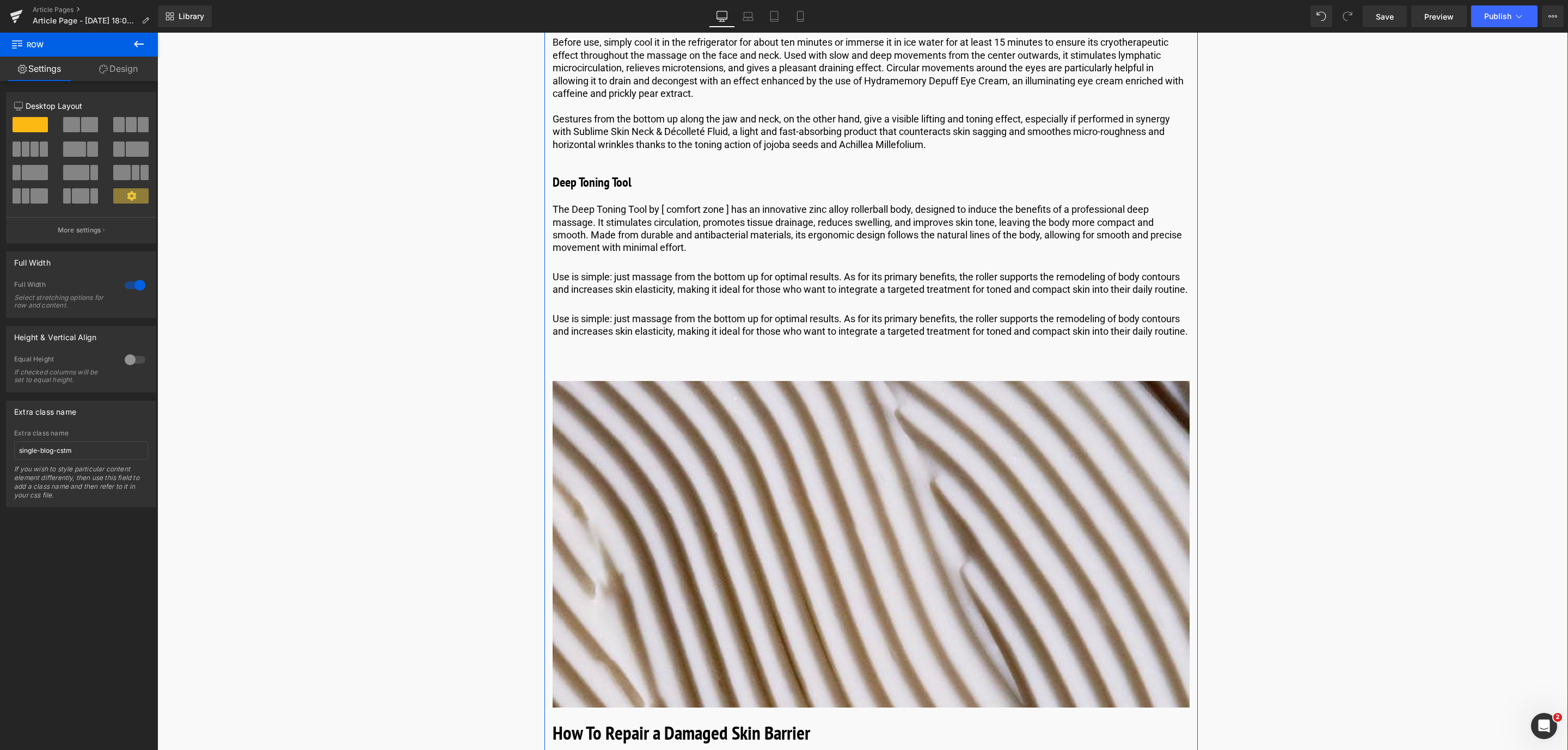
click at [600, 338] on p "Use is simple: just massage from the bottom up for optimal results. As for its …" at bounding box center [871, 325] width 637 height 26
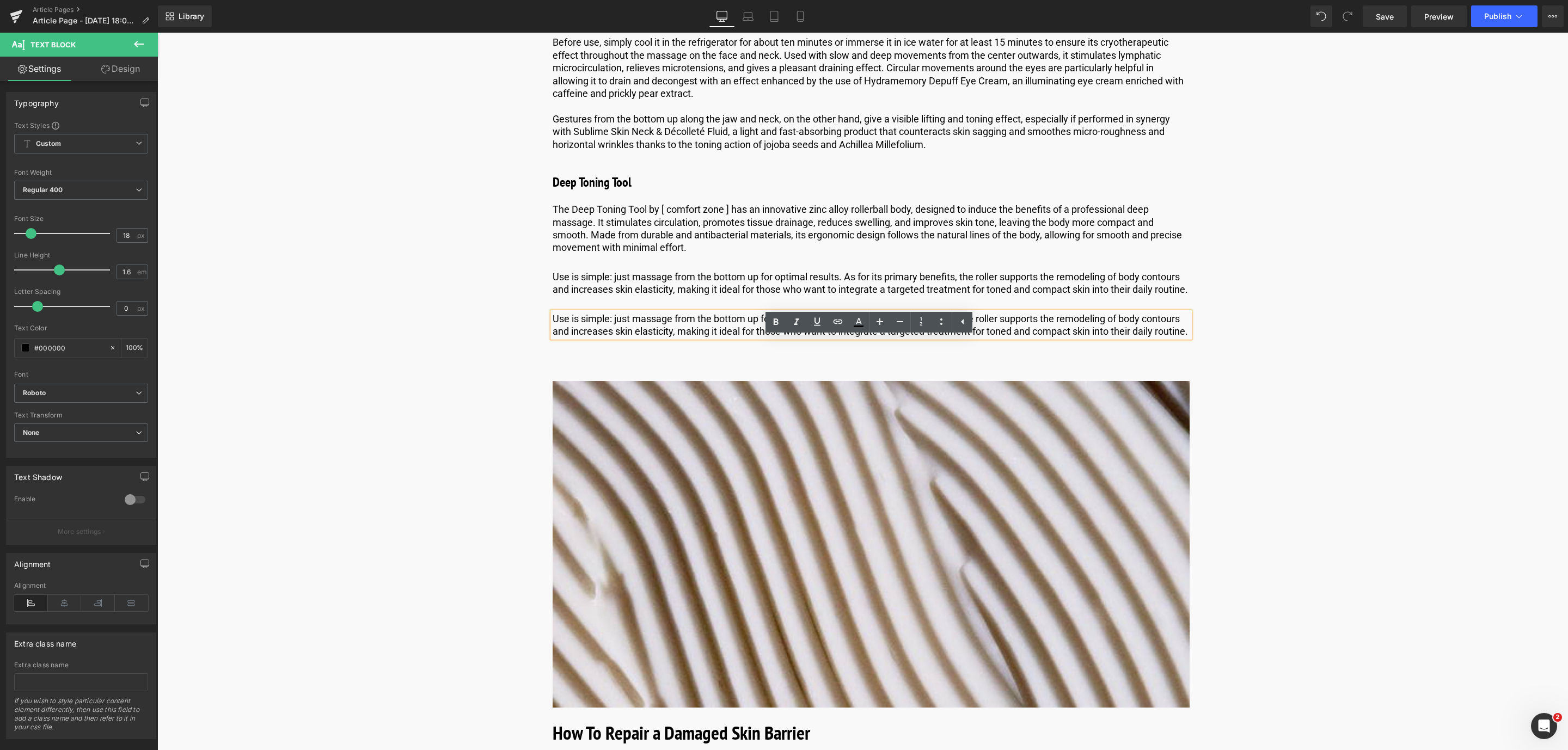
drag, startPoint x: 600, startPoint y: 375, endPoint x: 552, endPoint y: 348, distance: 55.1
click at [553, 338] on p "Use is simple: just massage from the bottom up for optimal results. As for its …" at bounding box center [871, 325] width 637 height 26
paste div
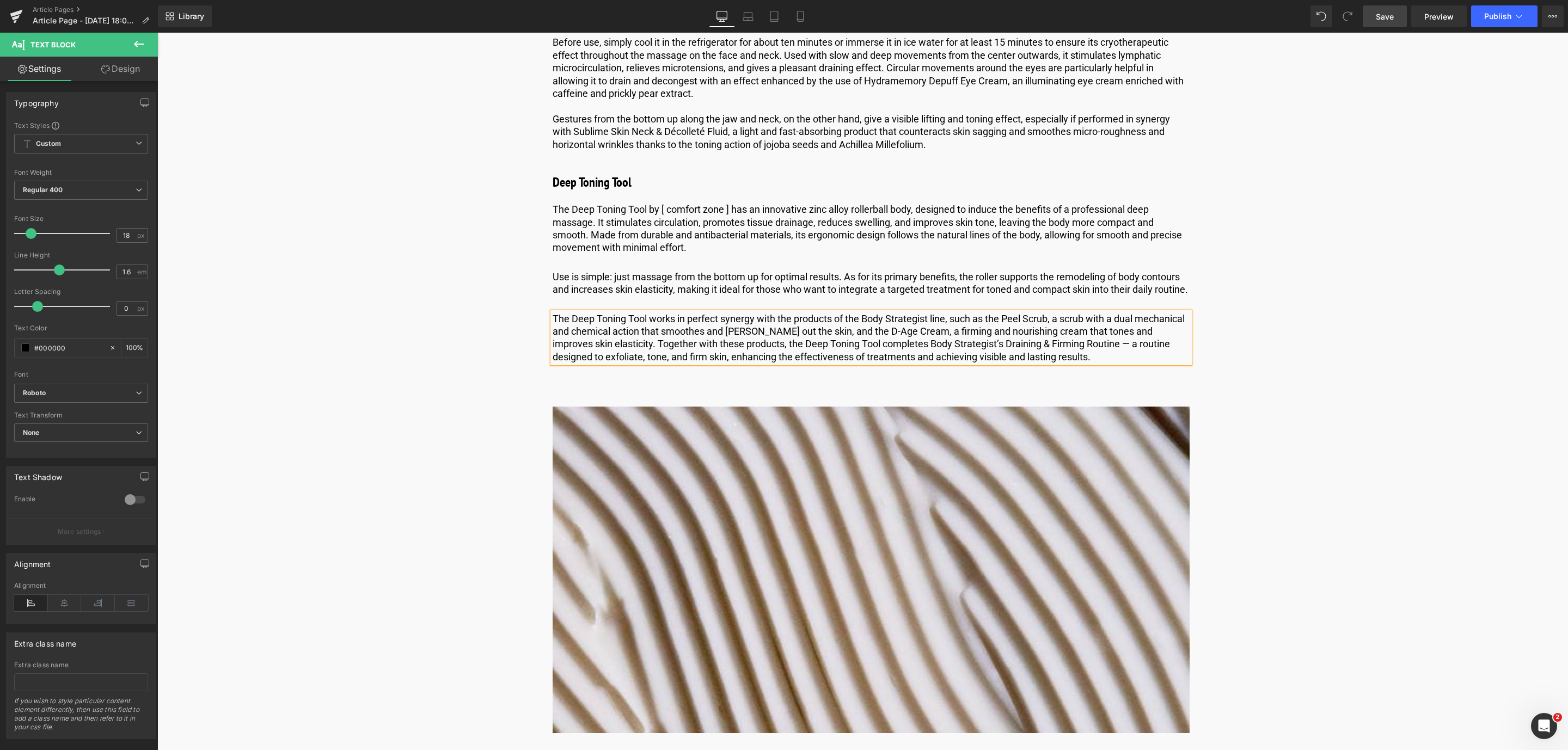
click at [1380, 18] on span "Save" at bounding box center [1385, 17] width 18 height 11
click at [1379, 20] on span "Save" at bounding box center [1385, 17] width 18 height 11
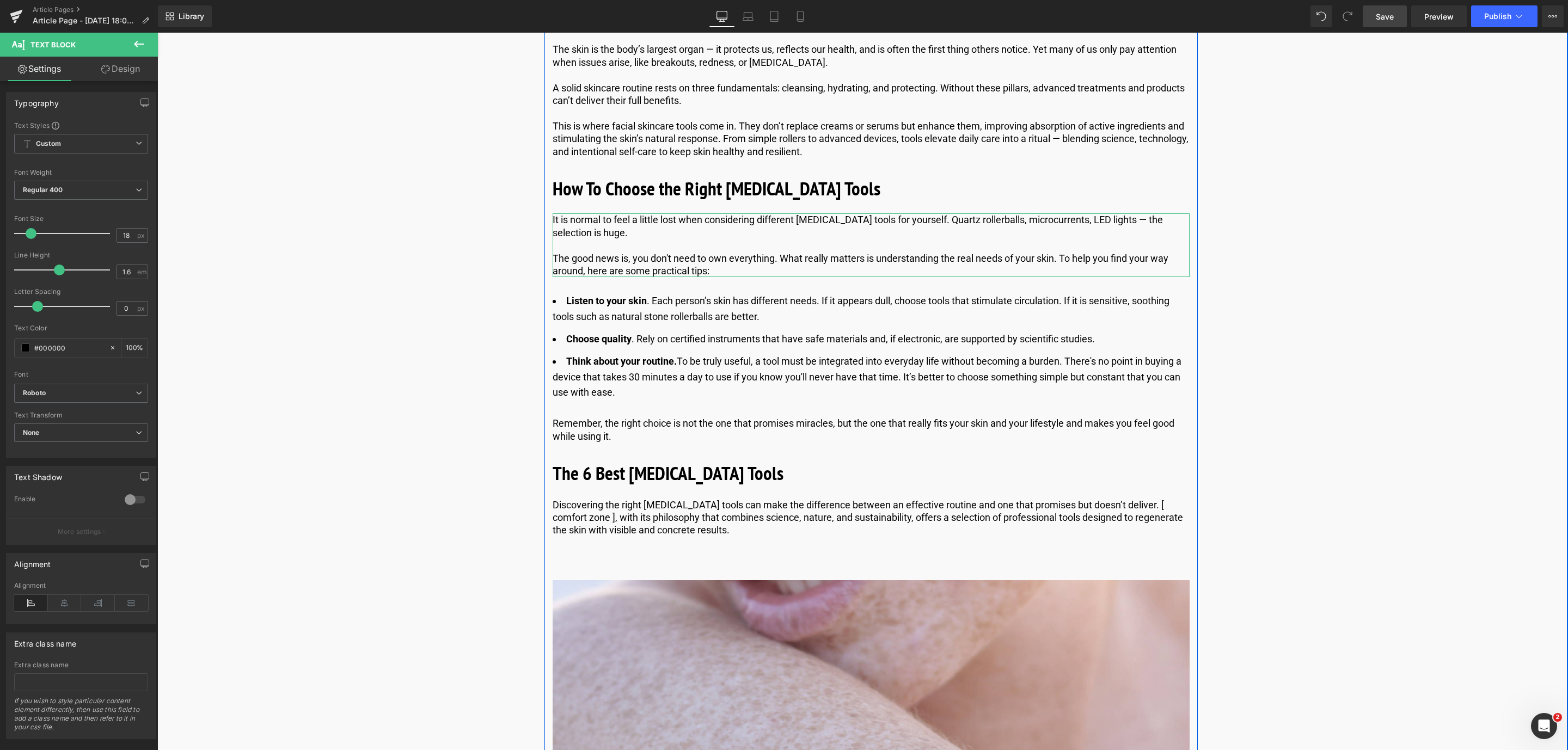
scroll to position [733, 0]
click at [900, 472] on link at bounding box center [897, 473] width 11 height 13
click at [888, 472] on icon at bounding box center [891, 473] width 6 height 6
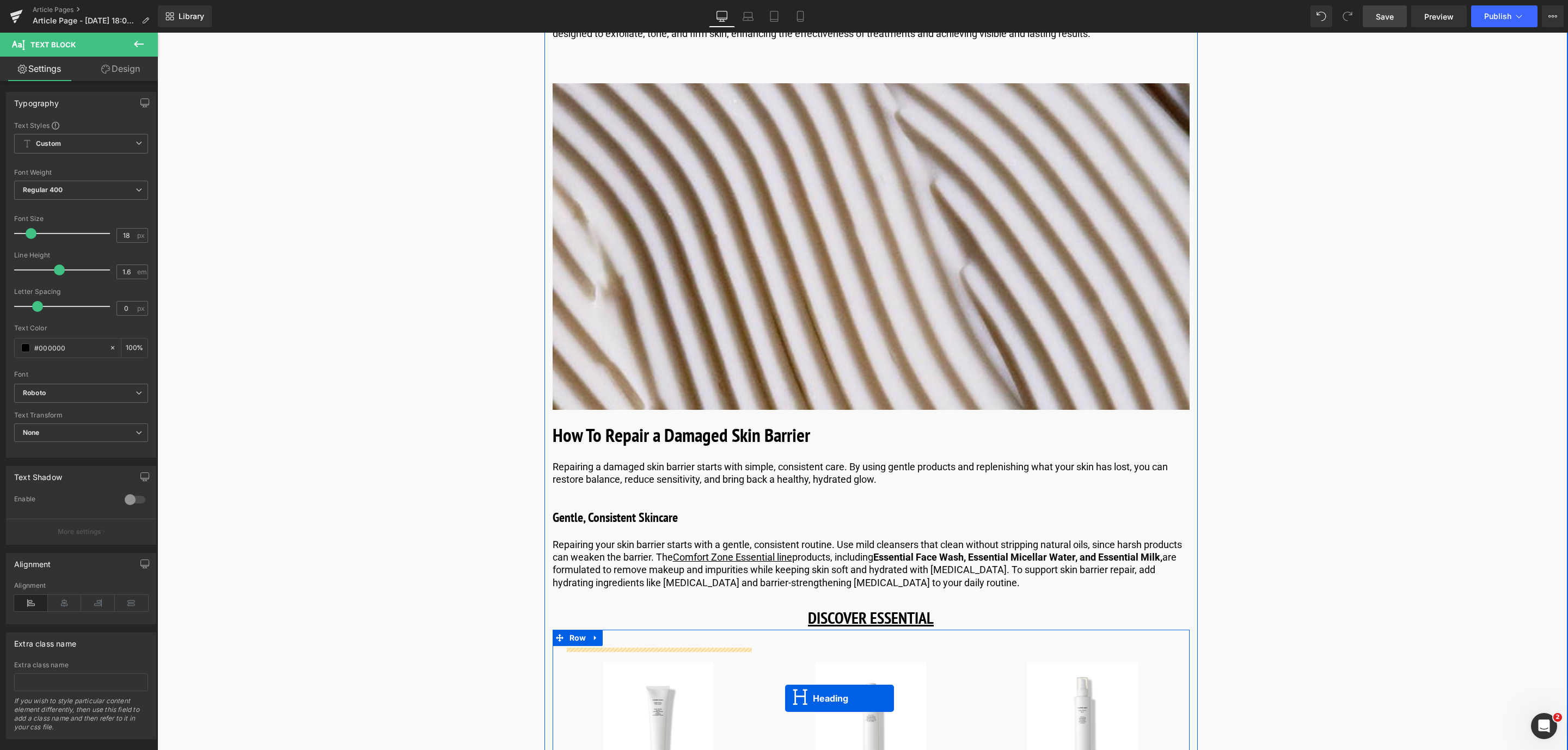
scroll to position [3015, 0]
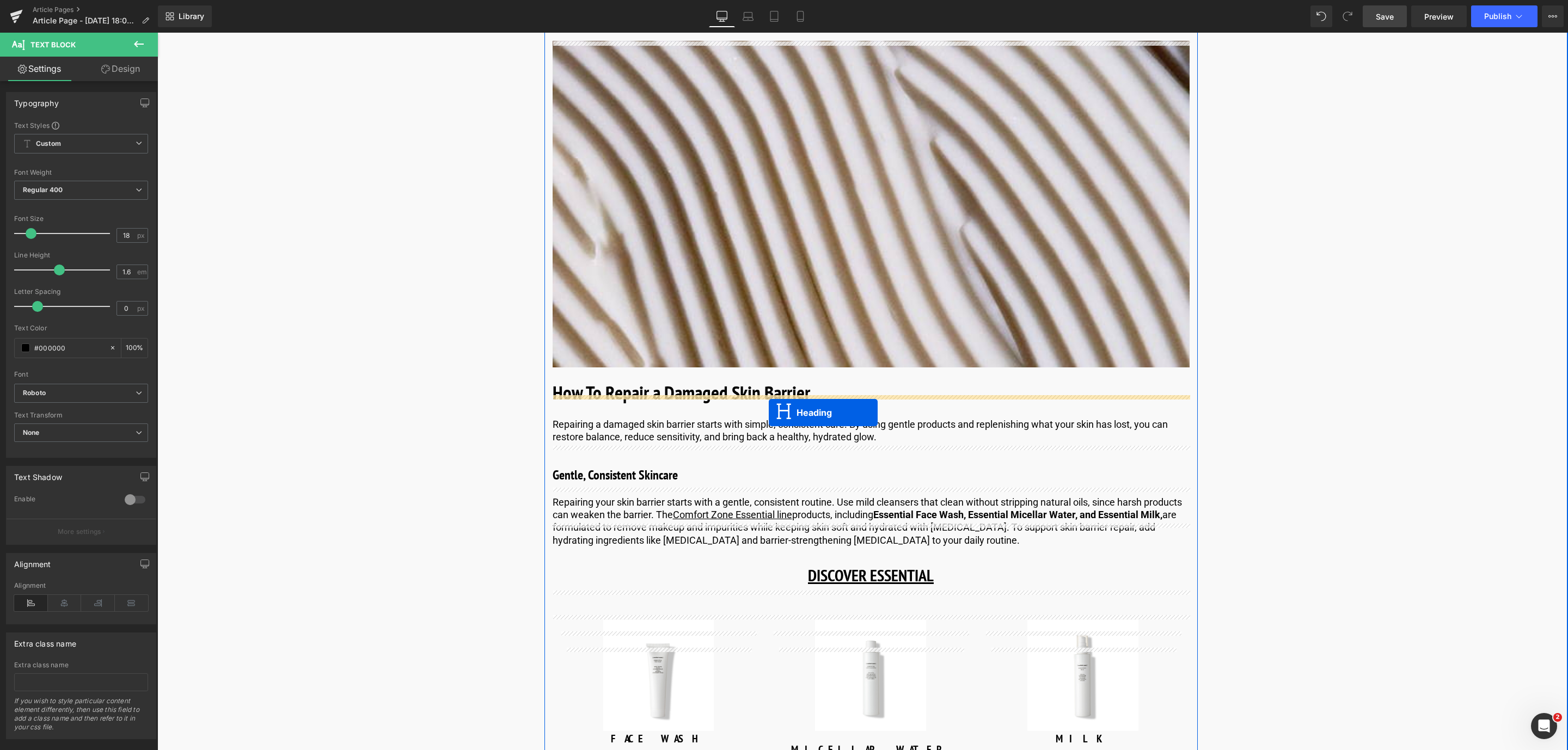
drag, startPoint x: 842, startPoint y: 513, endPoint x: 769, endPoint y: 412, distance: 124.6
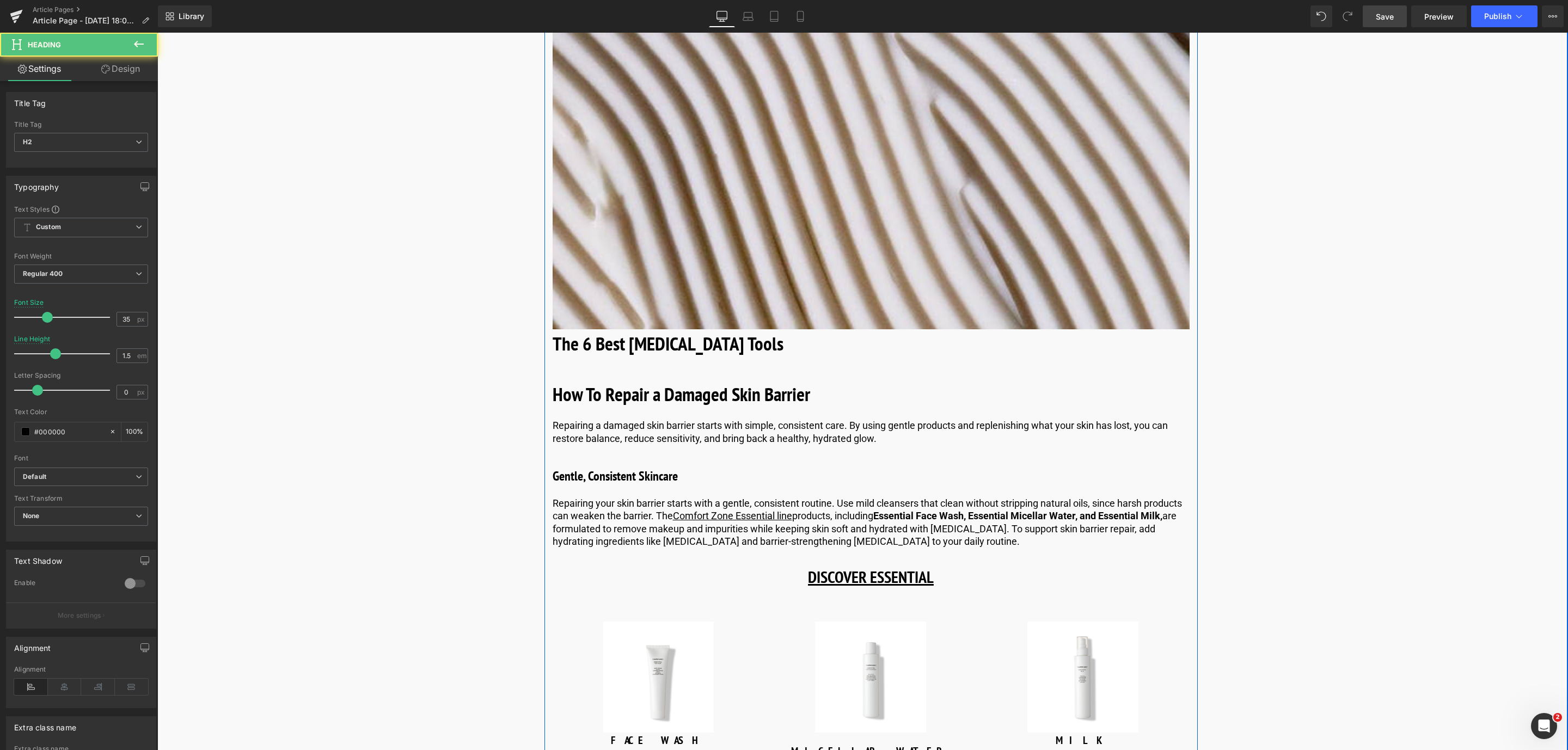
scroll to position [2977, 0]
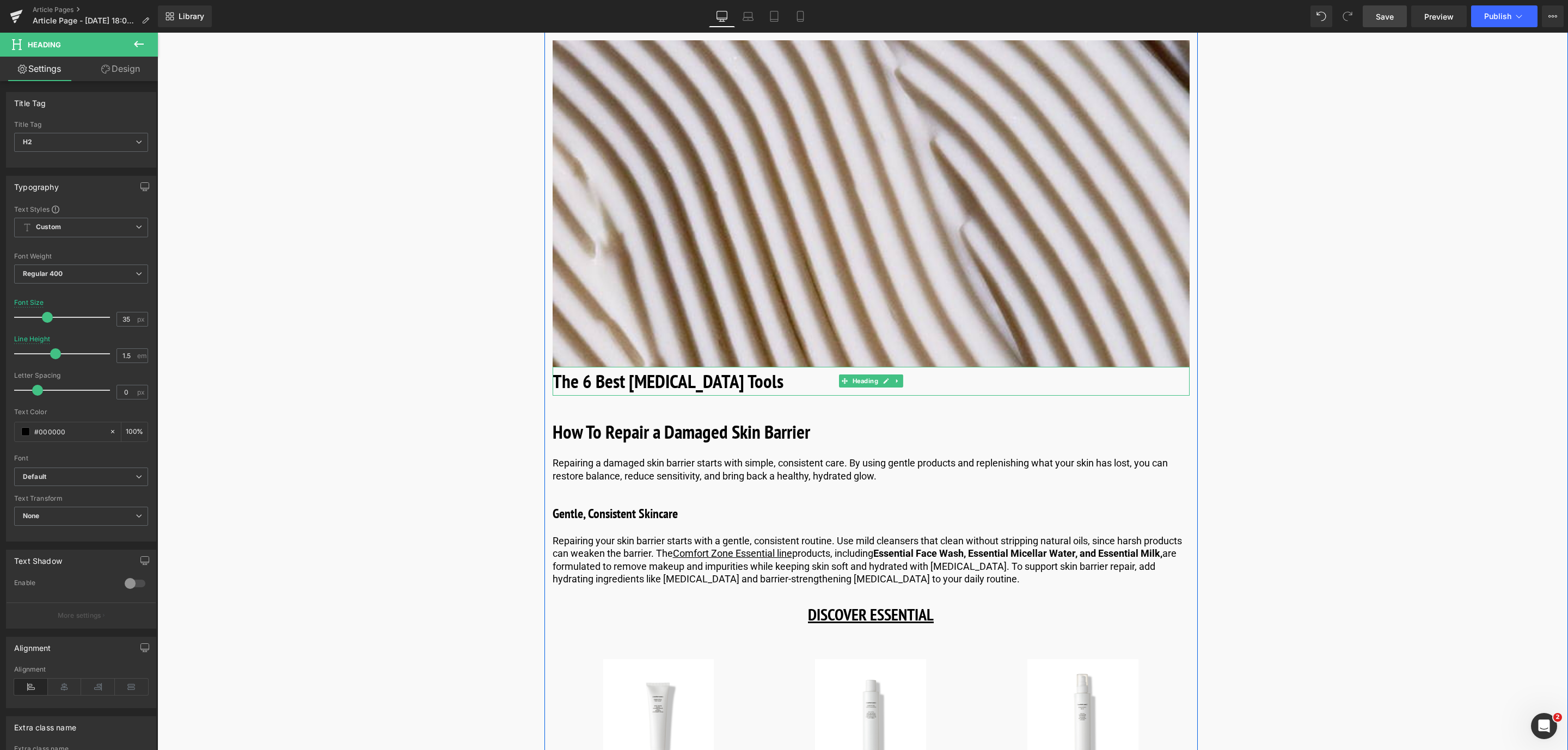
click at [895, 387] on link at bounding box center [897, 381] width 11 height 13
click at [897, 387] on link at bounding box center [903, 381] width 11 height 13
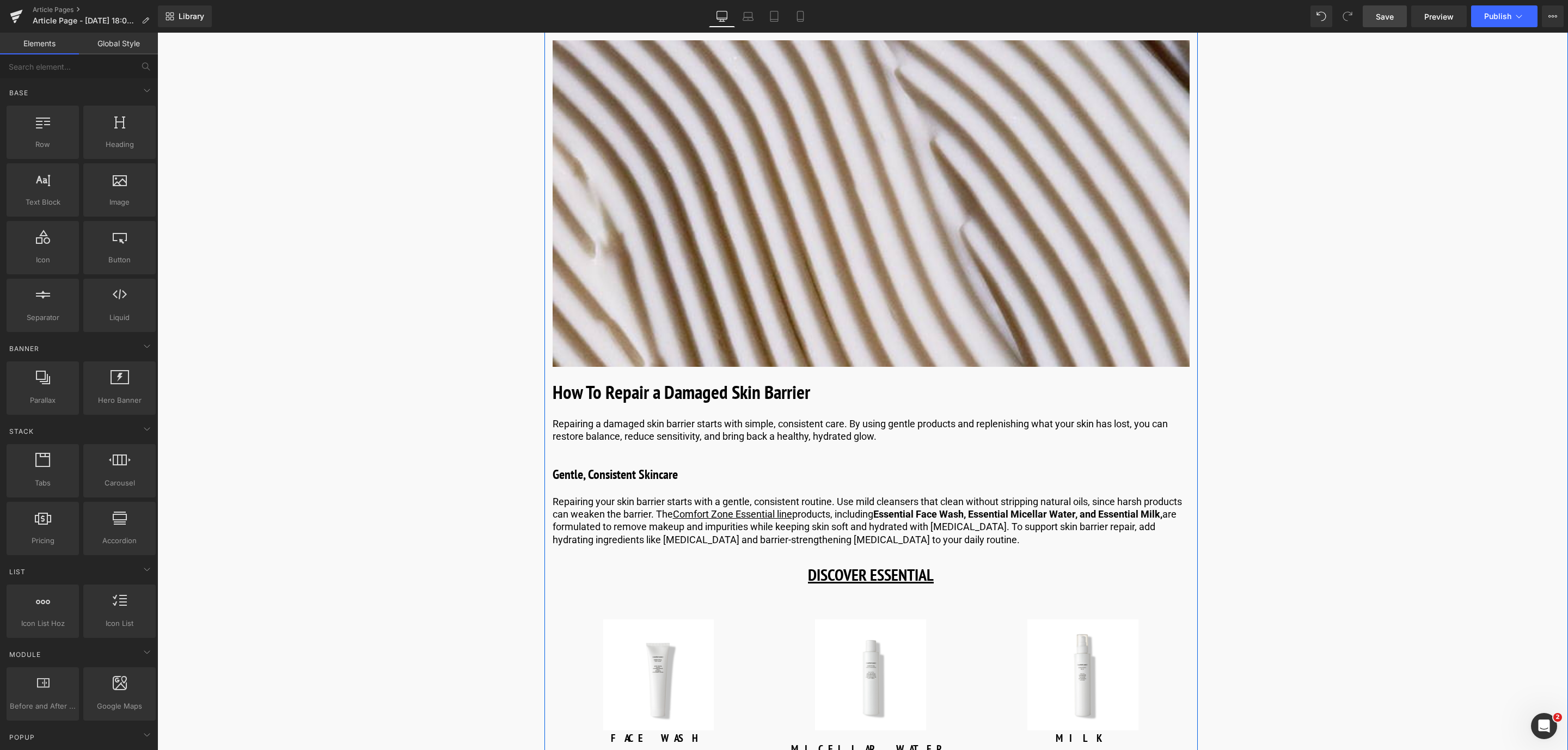
click at [779, 404] on b "How To Repair a Damaged Skin Barrier" at bounding box center [681, 392] width 258 height 25
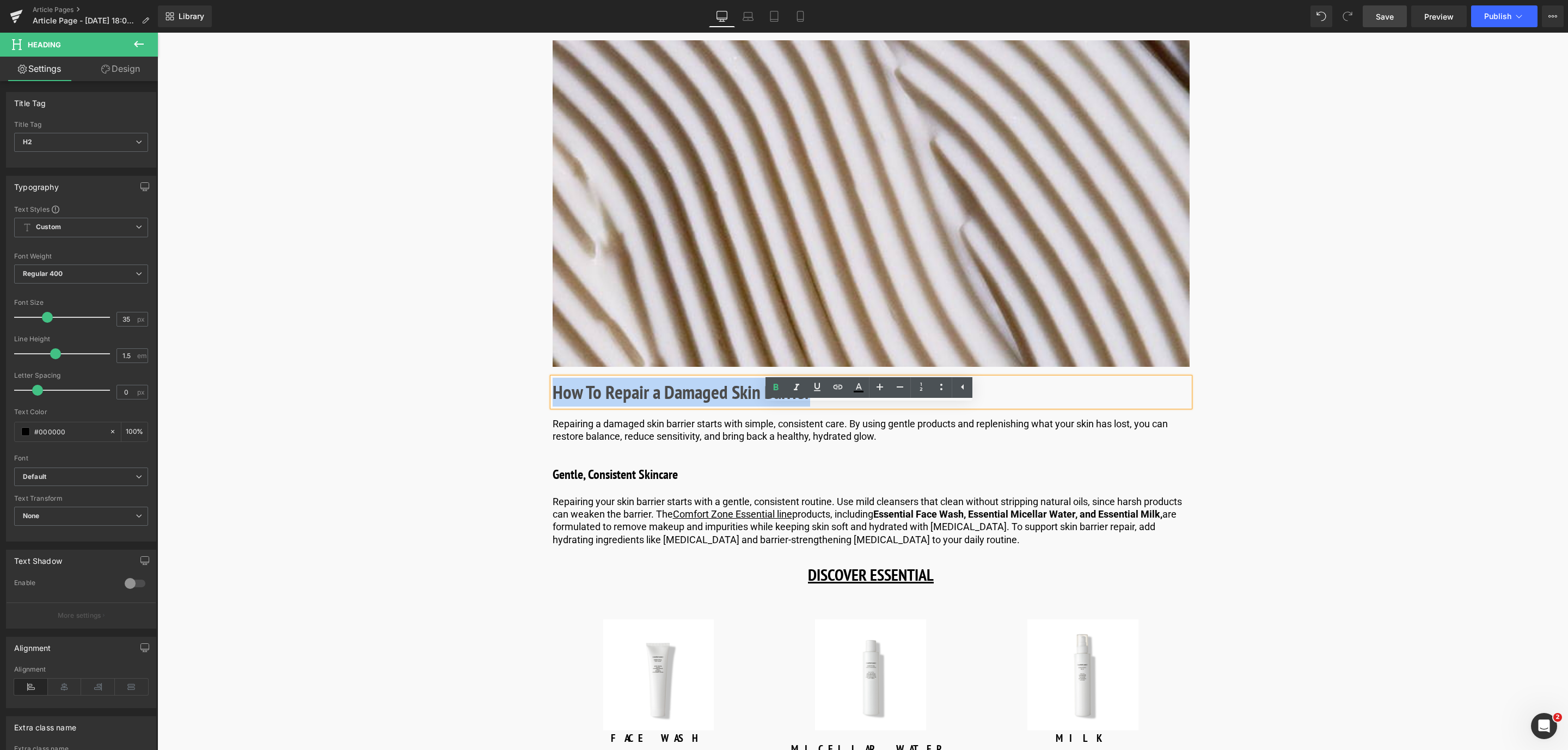
drag, startPoint x: 831, startPoint y: 426, endPoint x: 553, endPoint y: 418, distance: 278.1
click at [553, 407] on h2 "How To Repair a Damaged Skin Barrier" at bounding box center [871, 392] width 637 height 29
paste div
click at [658, 443] on p "Repairing a damaged skin barrier starts with simple, consistent care. By using …" at bounding box center [871, 430] width 637 height 26
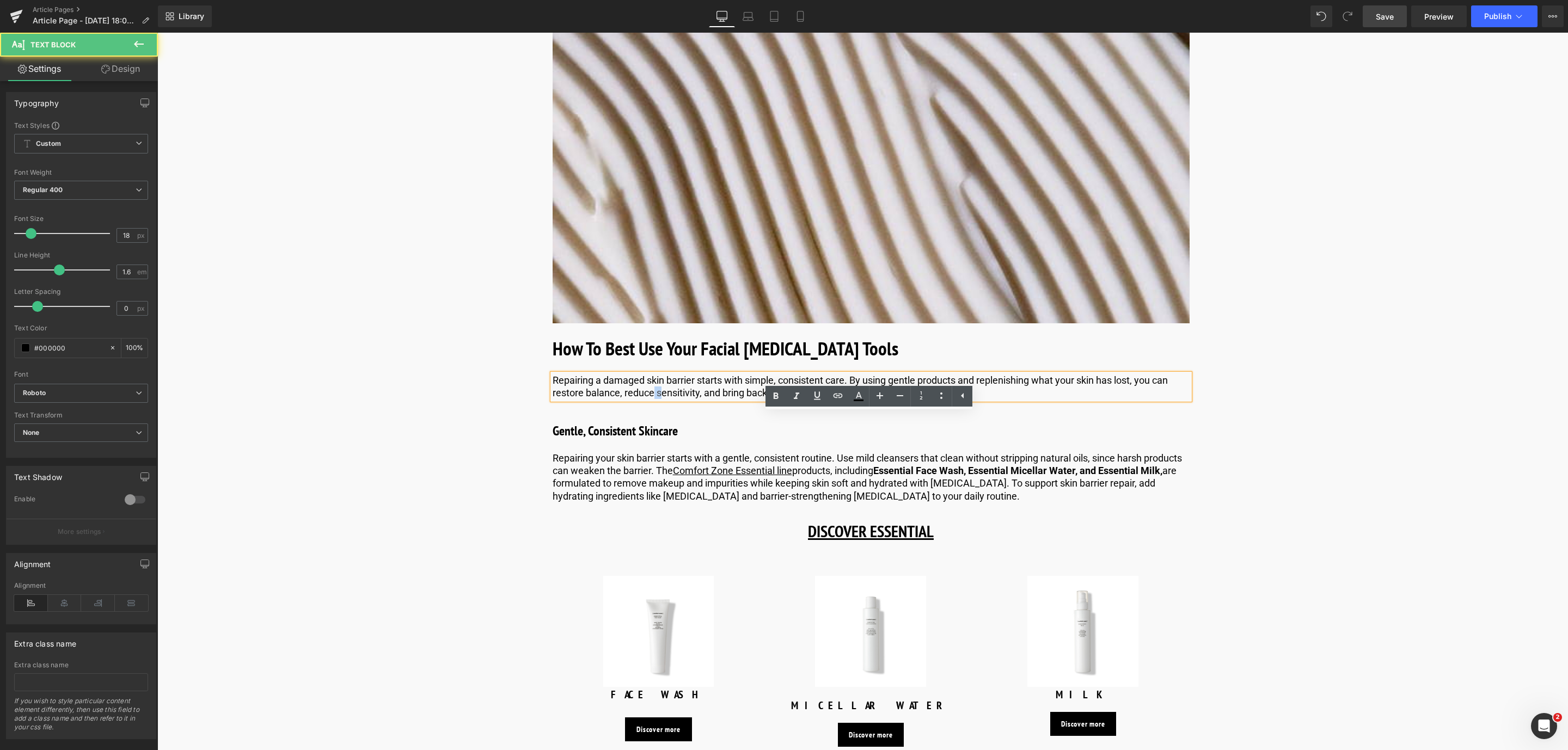
scroll to position [3140, 0]
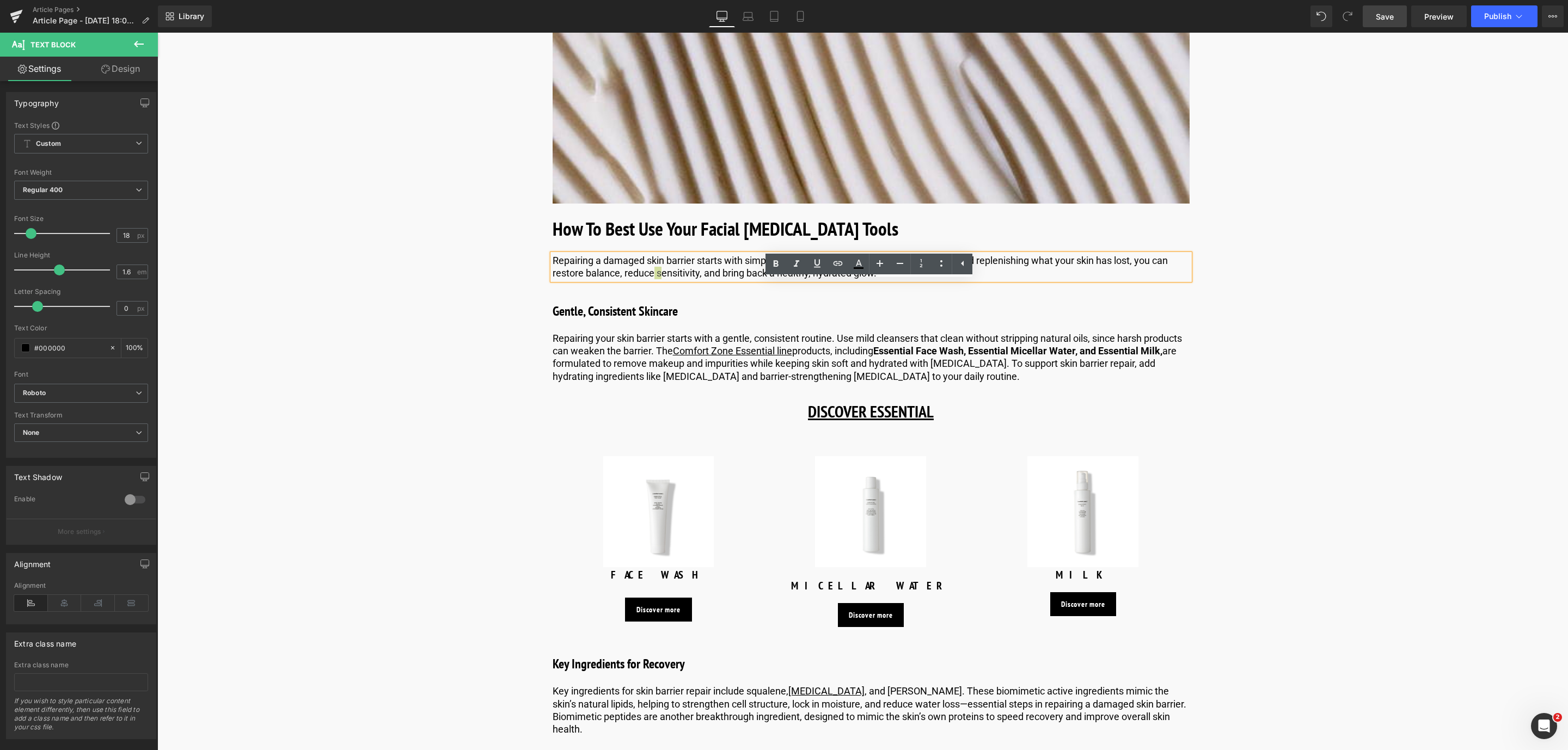
click at [1369, 17] on link "Save" at bounding box center [1385, 16] width 44 height 22
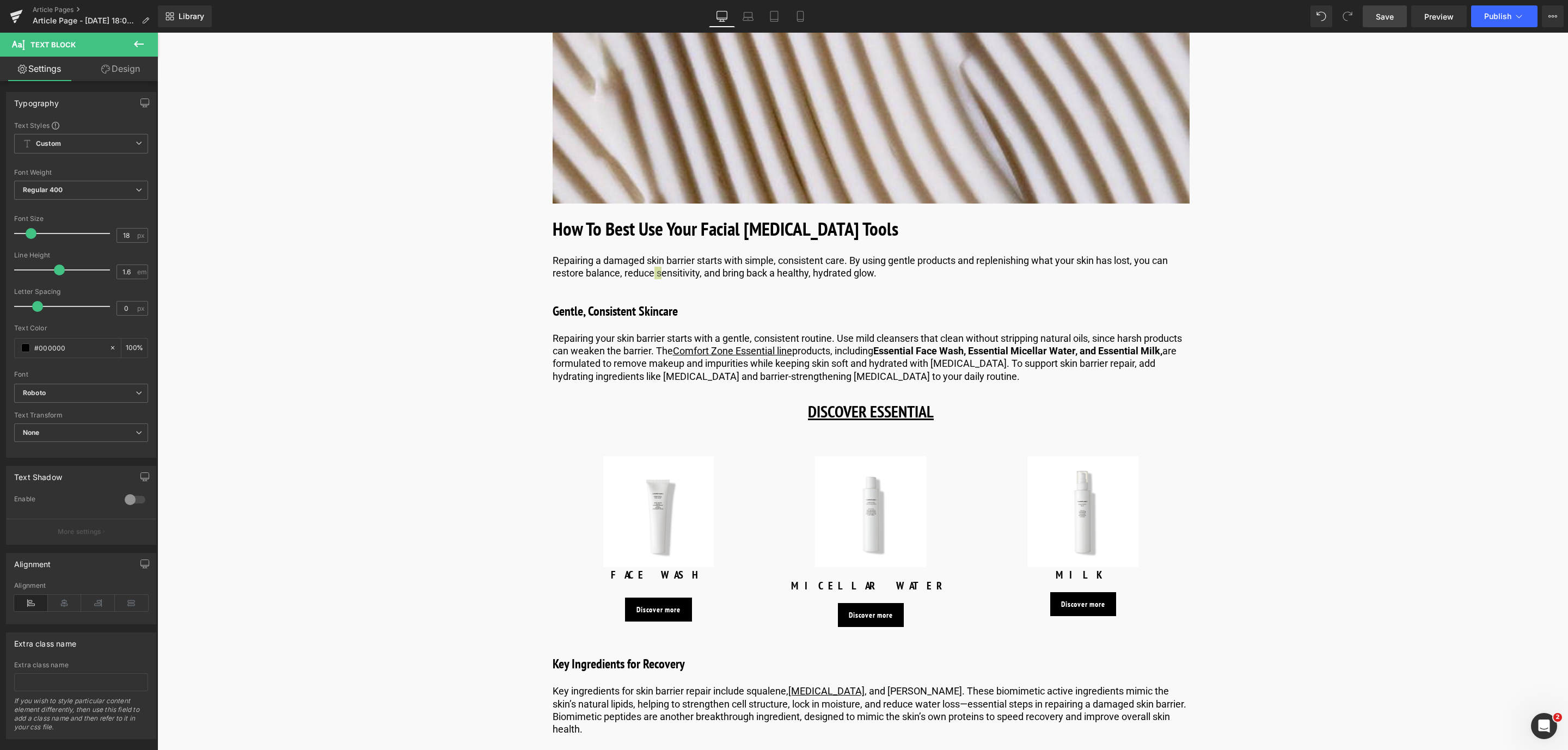
drag, startPoint x: 1390, startPoint y: 20, endPoint x: 416, endPoint y: 292, distance: 1011.3
click at [1390, 20] on span "Save" at bounding box center [1385, 17] width 18 height 11
click at [660, 280] on p "Repairing a damaged skin barrier starts with simple, consistent care. By using …" at bounding box center [871, 266] width 637 height 26
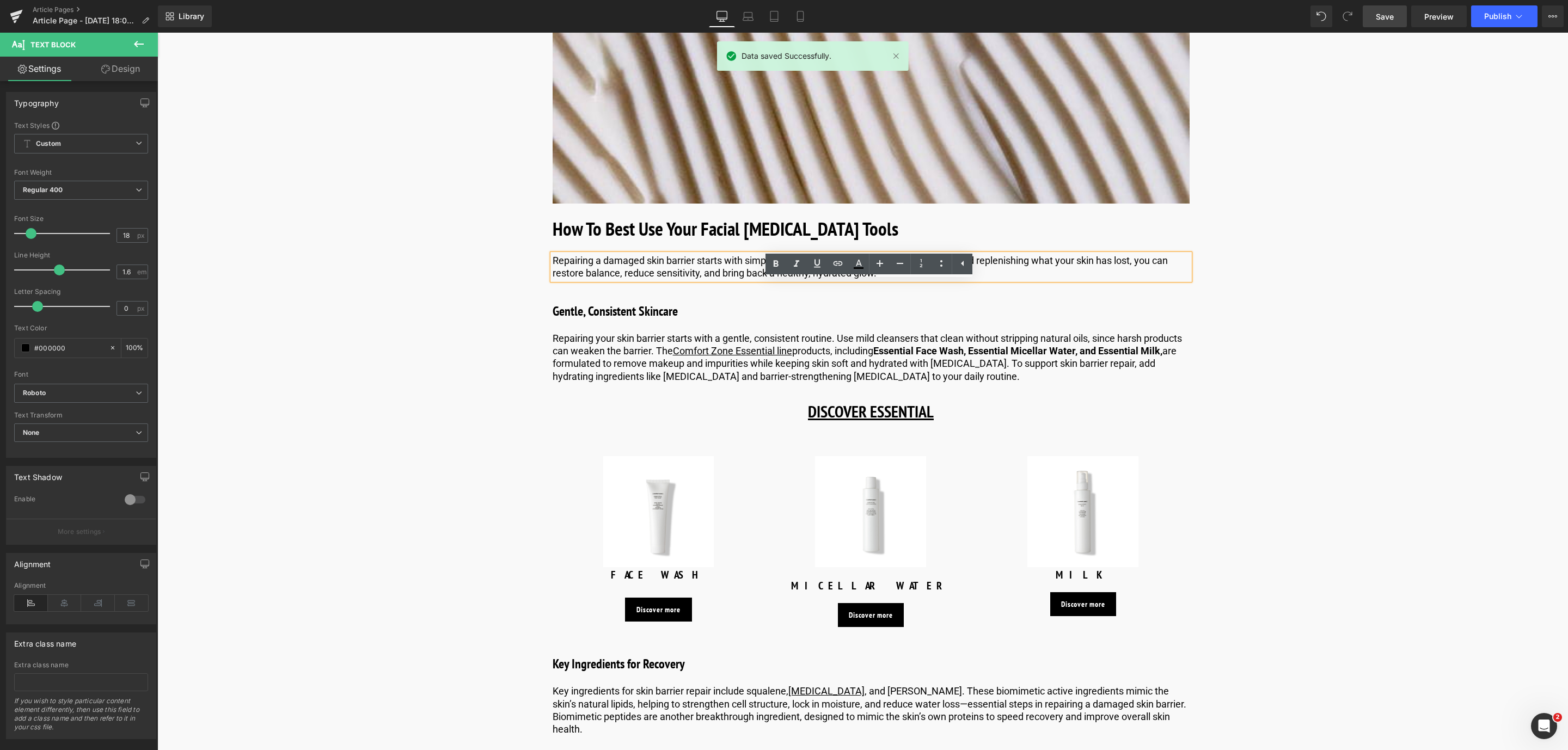
click at [1440, 434] on div "Image Published on [DATE] | 10 min read Text Block Row 6 of the Best [MEDICAL_D…" at bounding box center [870, 410] width 1304 height 6867
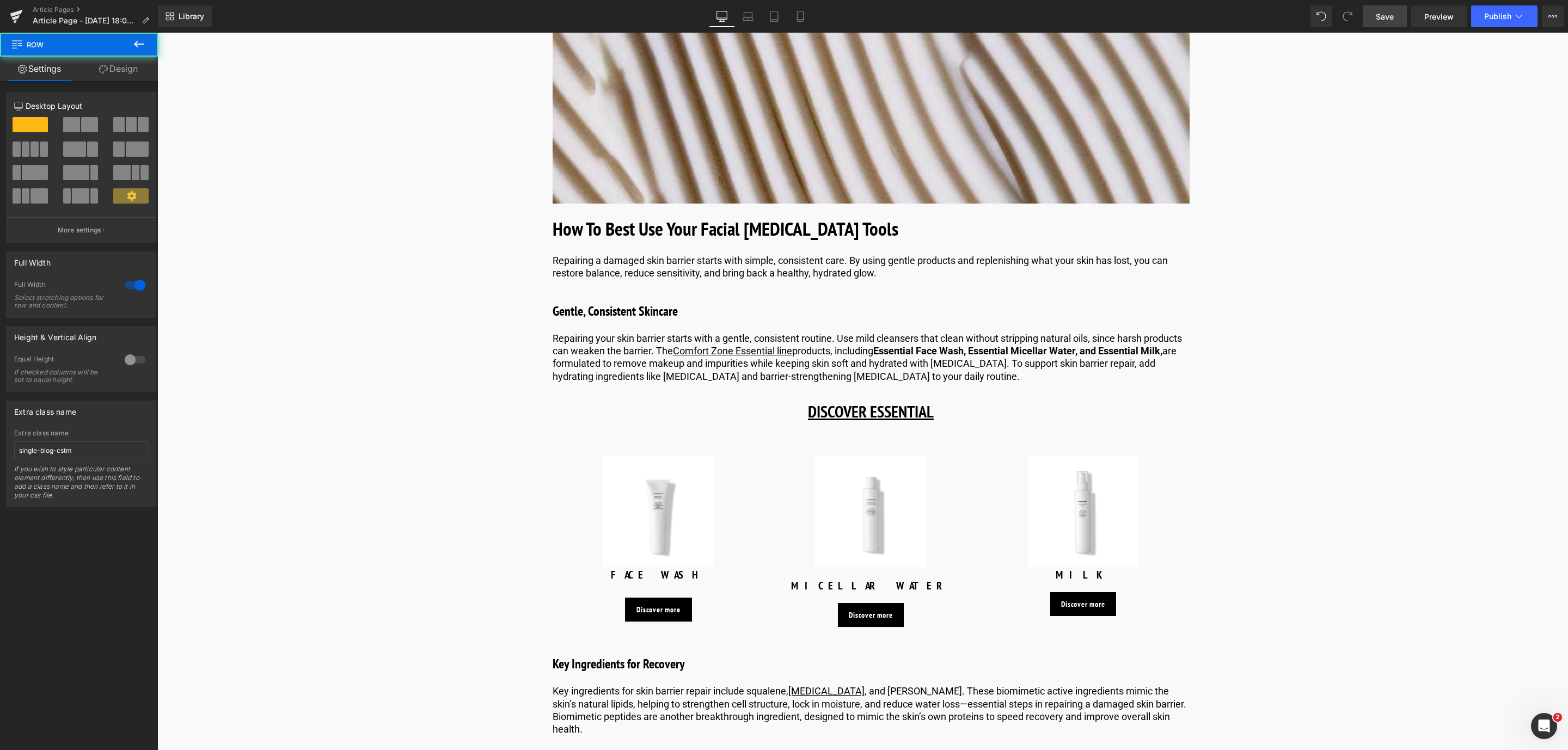
click at [1369, 8] on link "Save" at bounding box center [1385, 16] width 44 height 22
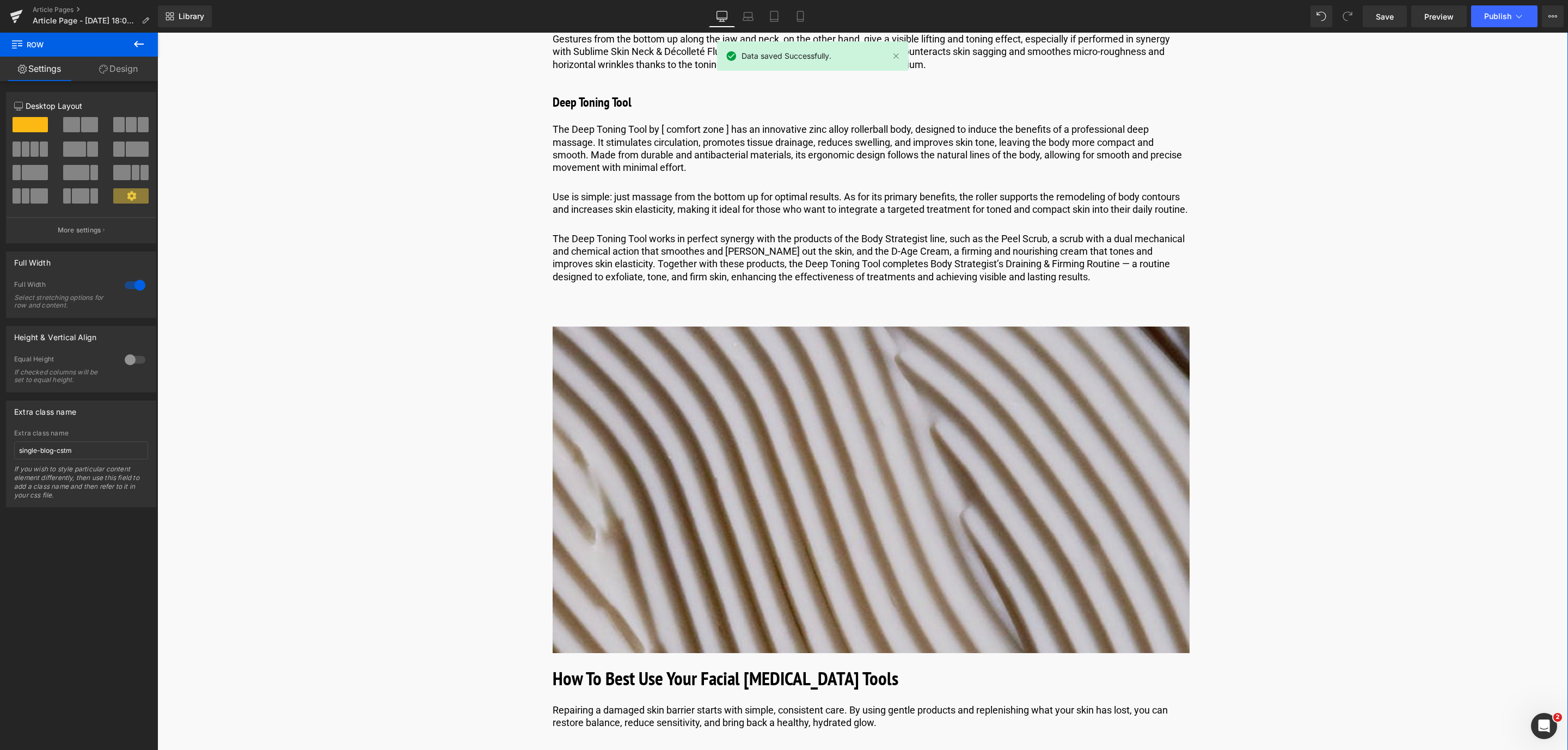
scroll to position [2568, 0]
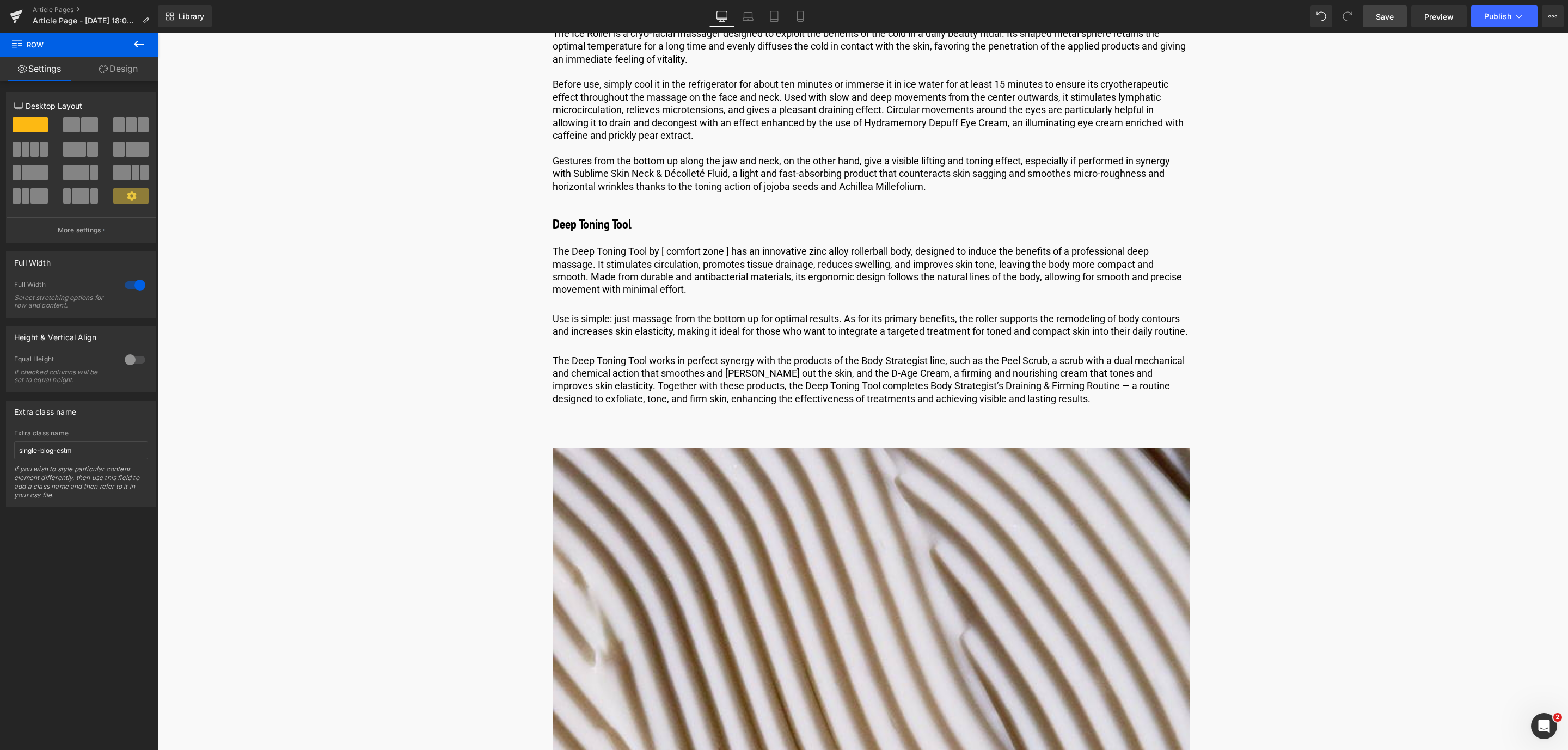
click at [1392, 22] on span "Save" at bounding box center [1385, 17] width 18 height 11
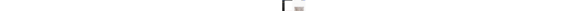
scroll to position [3703, 0]
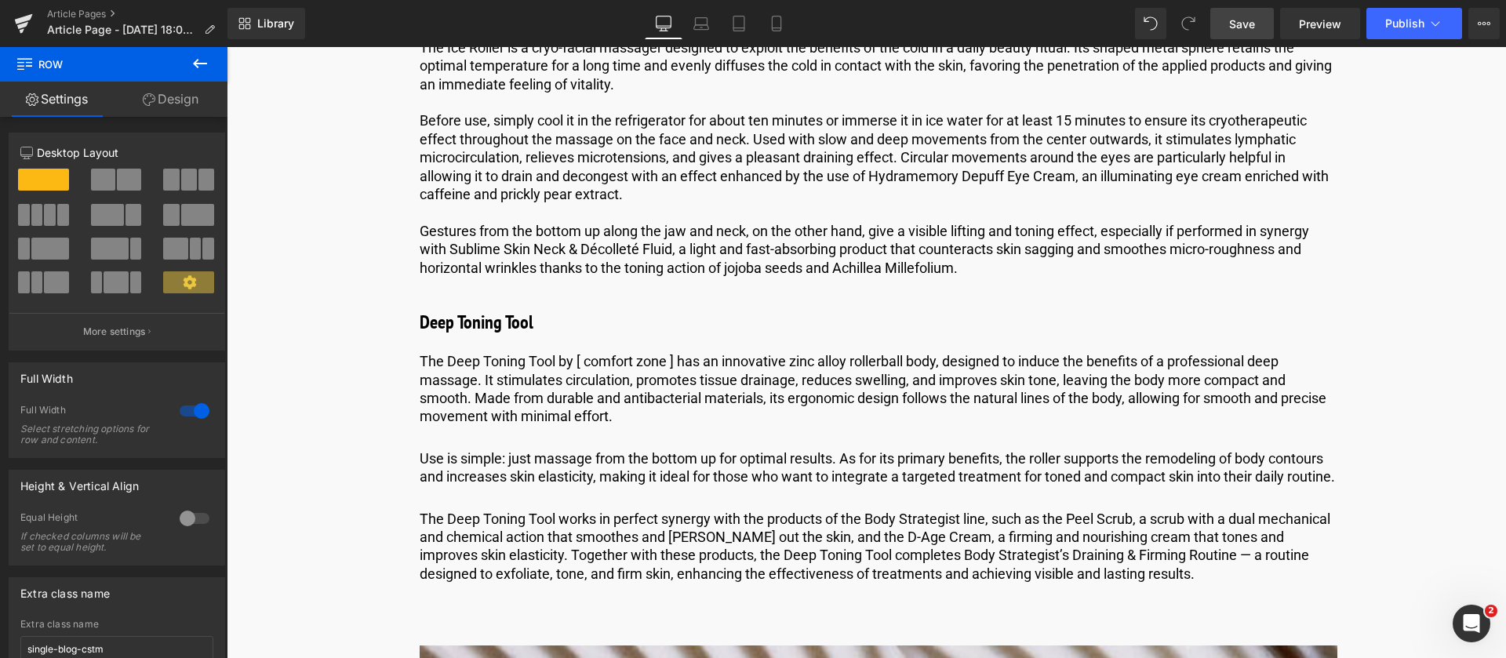
click at [1245, 24] on span "Save" at bounding box center [1242, 24] width 26 height 16
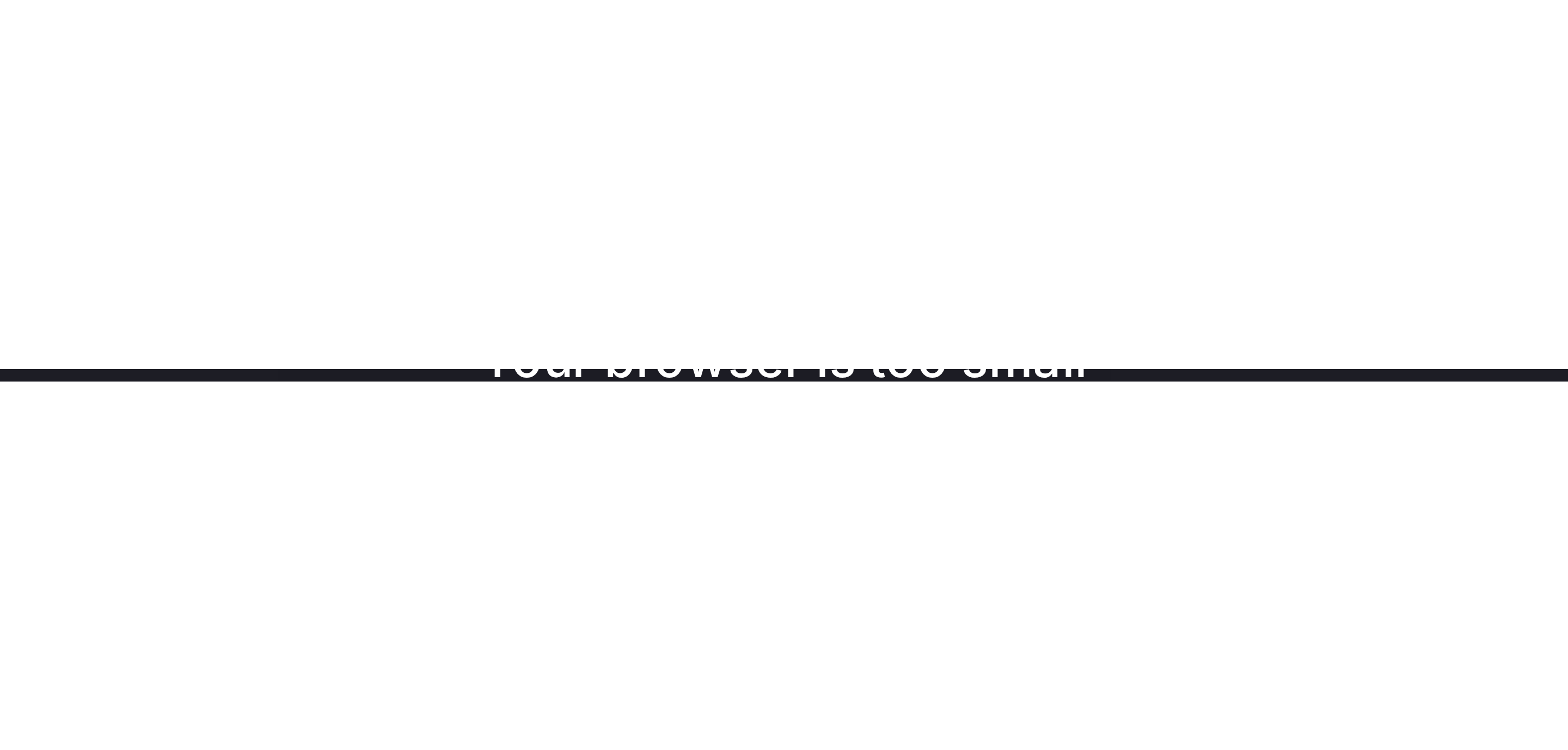
scroll to position [2568, 0]
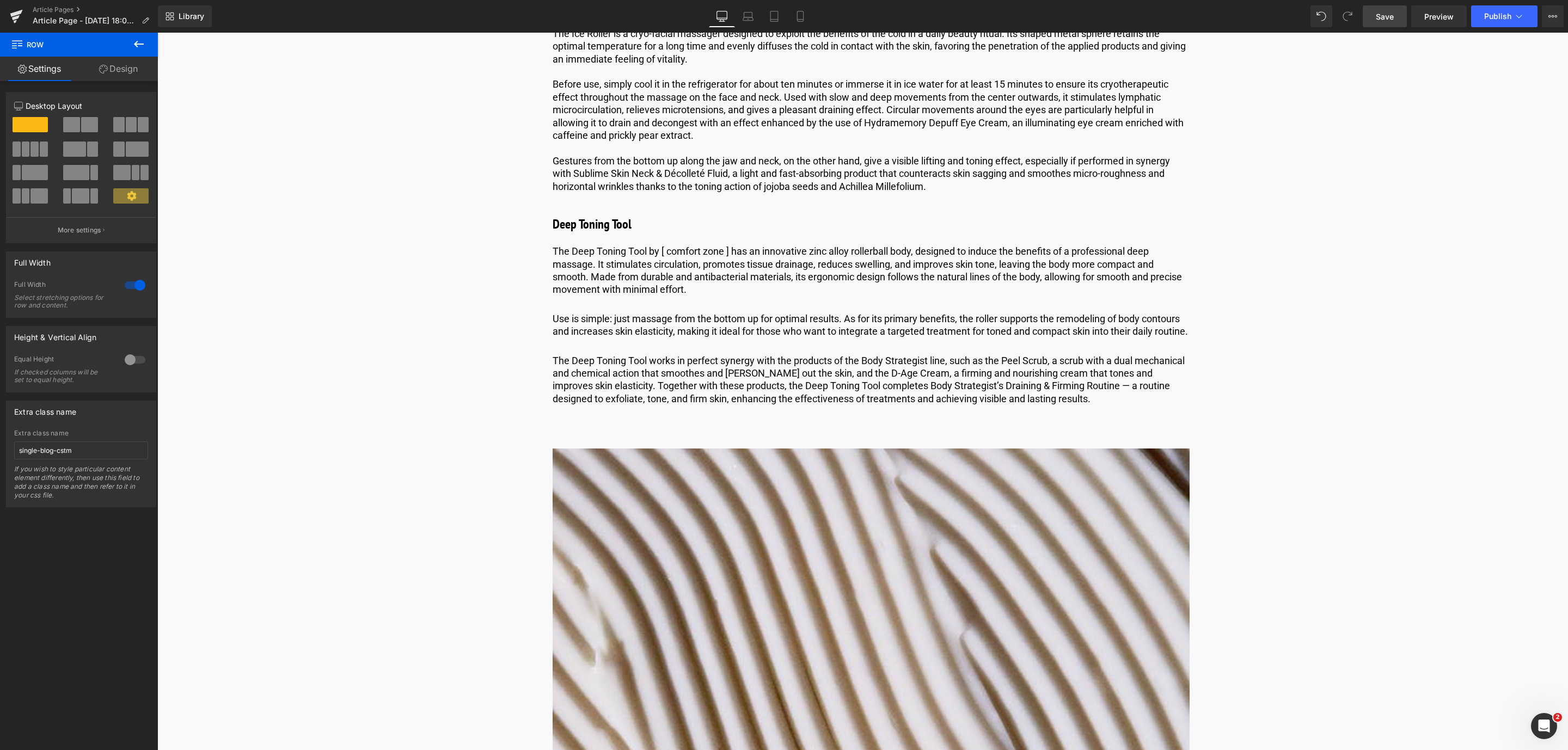
click at [1375, 18] on link "Save" at bounding box center [1385, 16] width 44 height 22
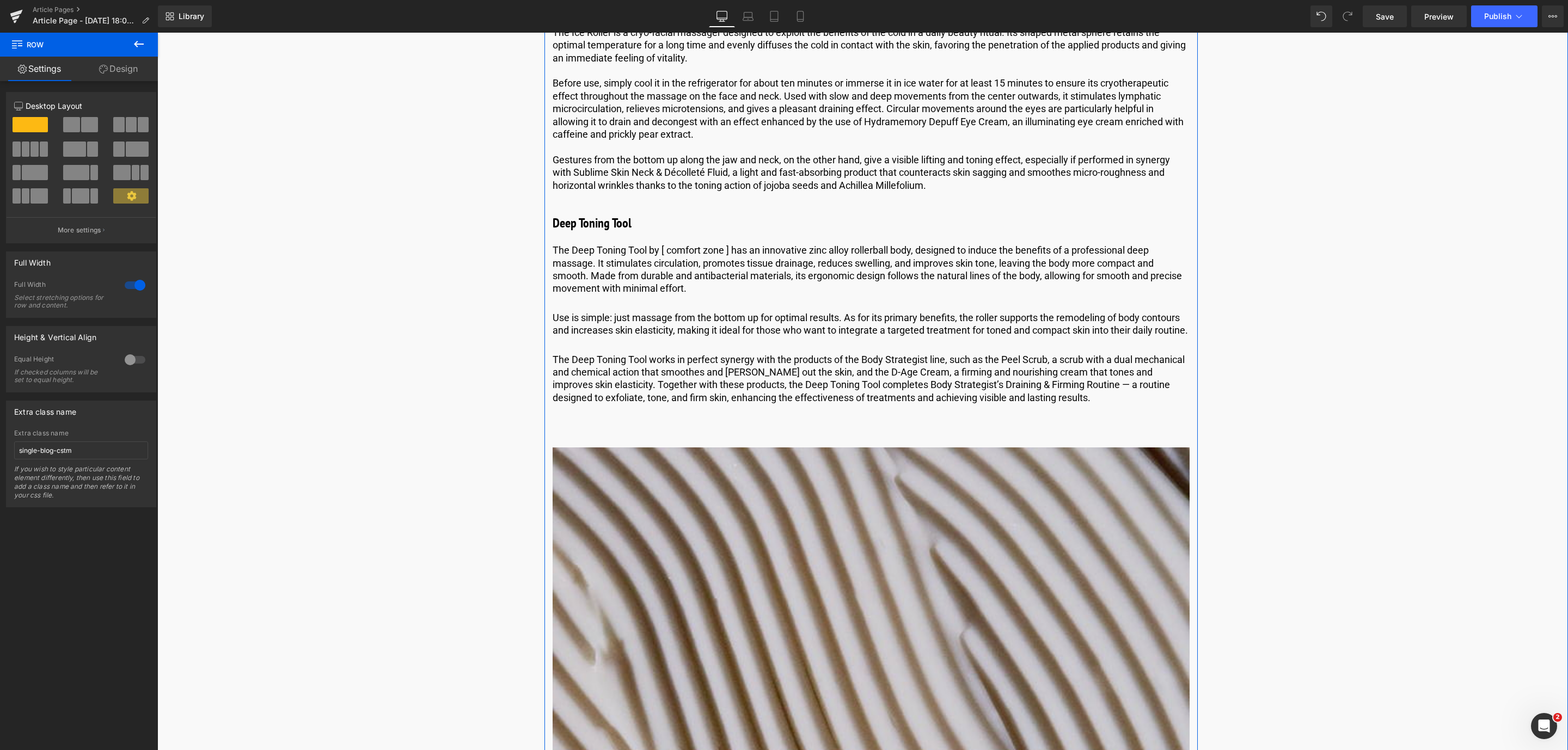
scroll to position [2813, 0]
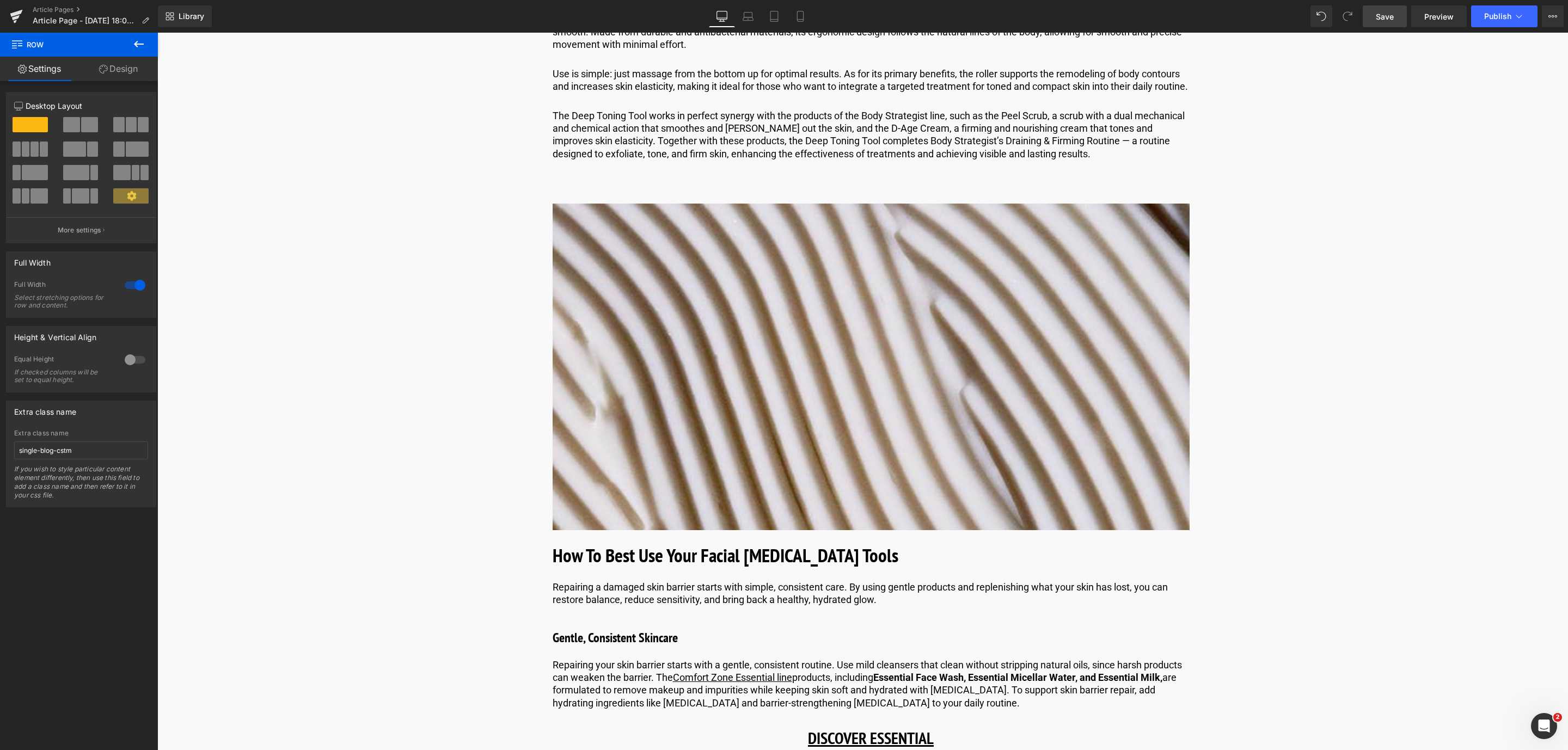
click at [1387, 17] on span "Save" at bounding box center [1385, 17] width 18 height 11
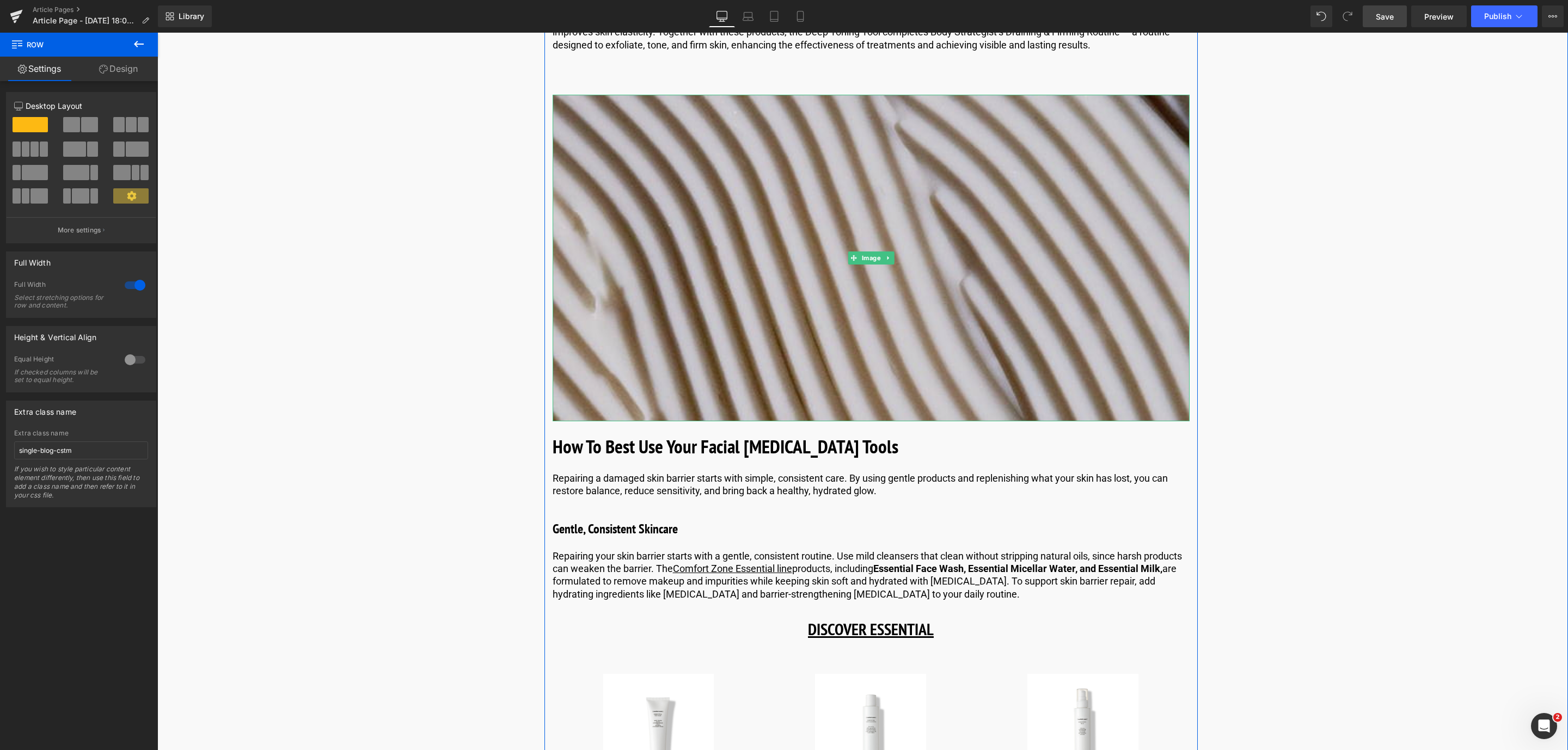
scroll to position [3058, 0]
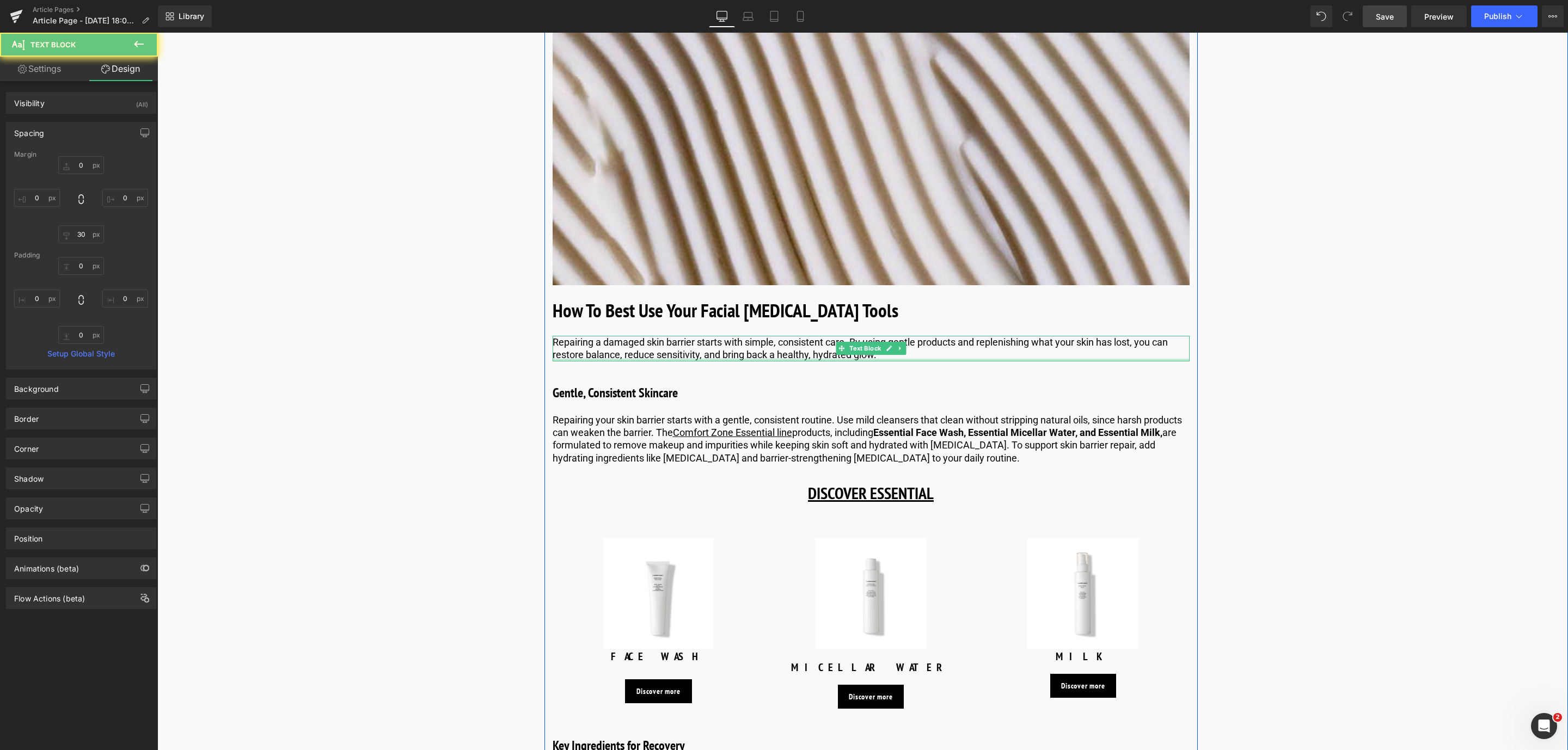
click at [929, 361] on p "Repairing a damaged skin barrier starts with simple, consistent care. By using …" at bounding box center [871, 348] width 637 height 26
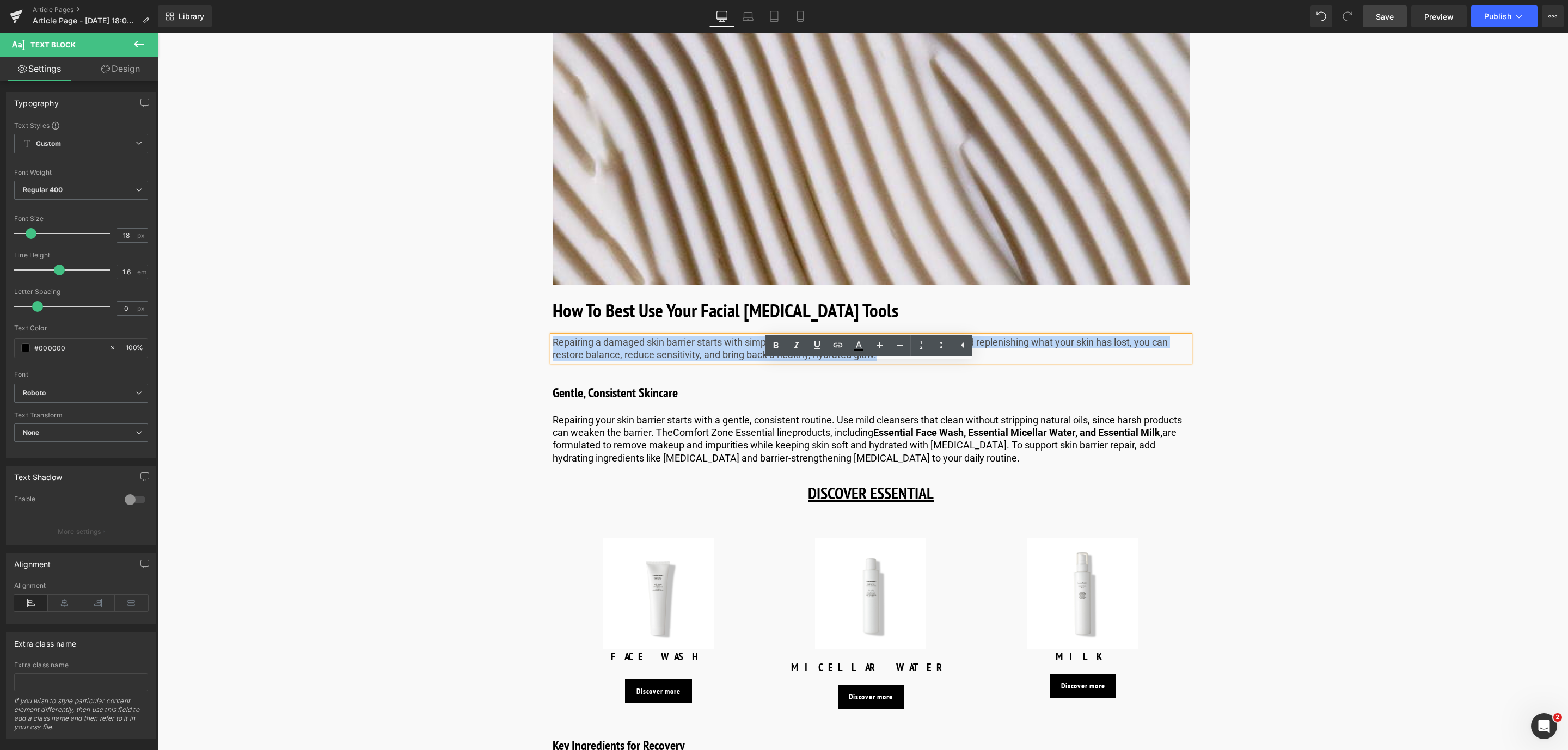
drag, startPoint x: 929, startPoint y: 380, endPoint x: 540, endPoint y: 367, distance: 389.2
click at [540, 367] on div "Image Published on [DATE] | 10 min read Text Block Row 6 of the Best [MEDICAL_D…" at bounding box center [870, 491] width 1304 height 6867
paste div
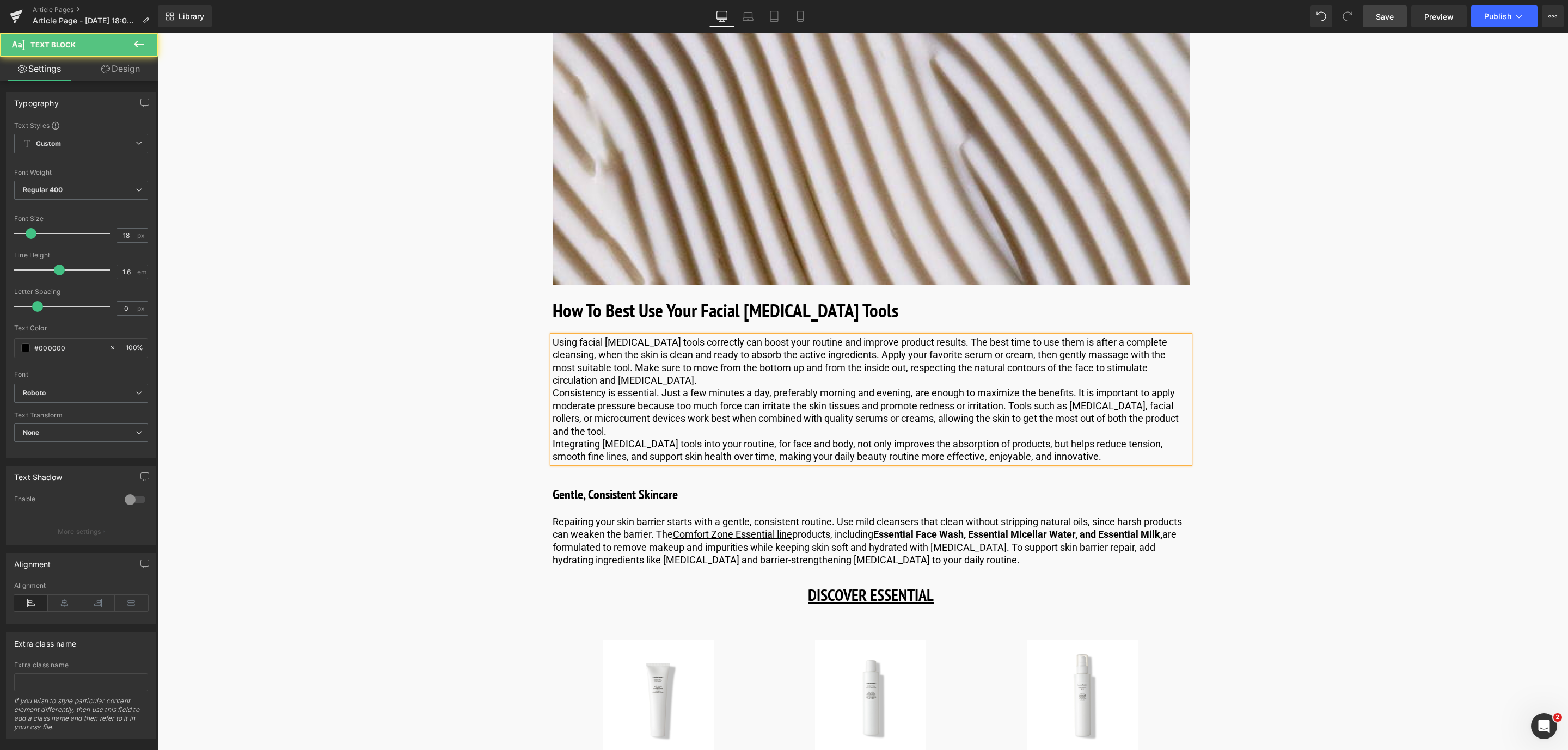
click at [553, 421] on p "Consistency is essential. Just a few minutes a day, preferably morning and even…" at bounding box center [871, 412] width 637 height 51
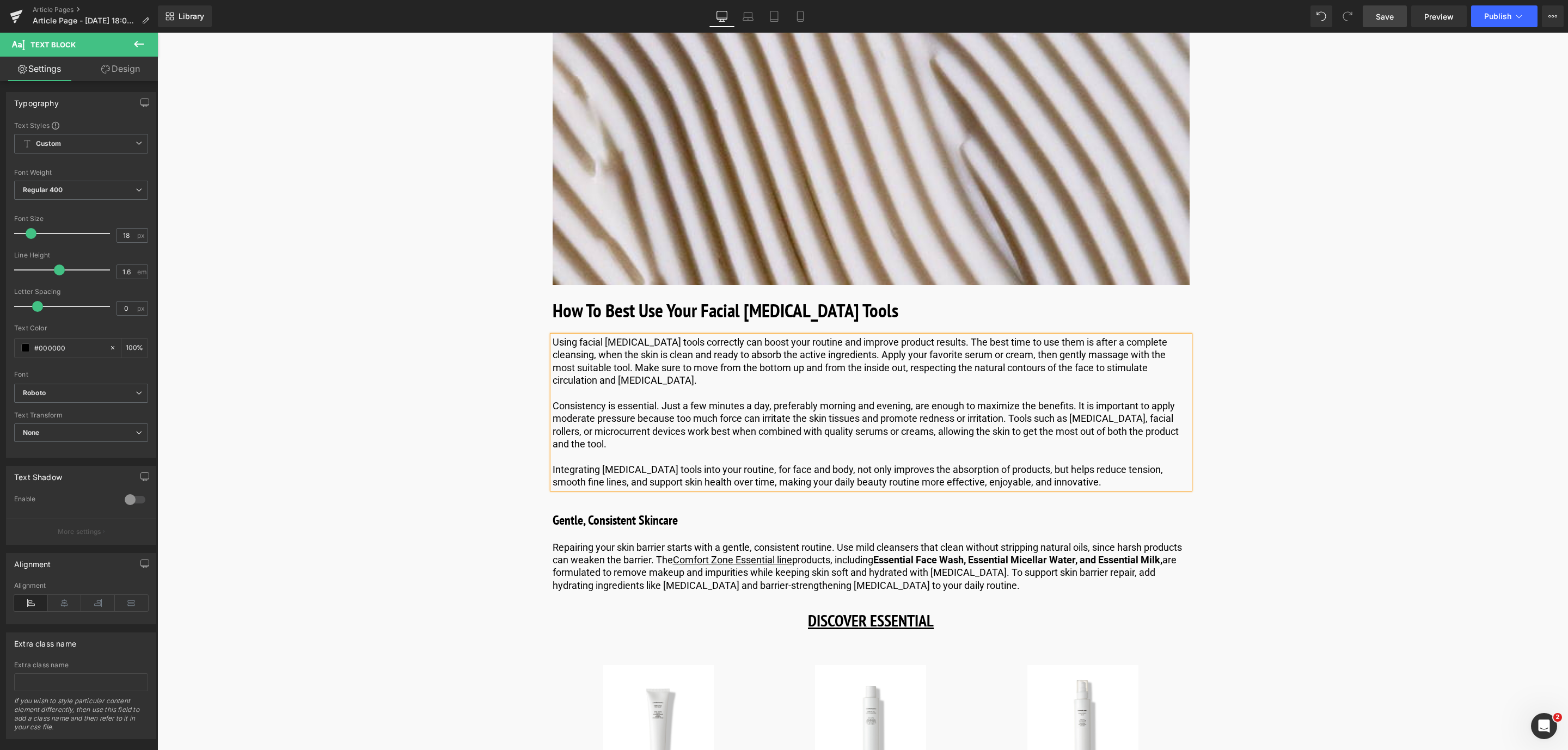
click at [1397, 15] on link "Save" at bounding box center [1385, 16] width 44 height 22
click at [591, 530] on h3 "Gentle, Consistent Skincare" at bounding box center [871, 520] width 637 height 19
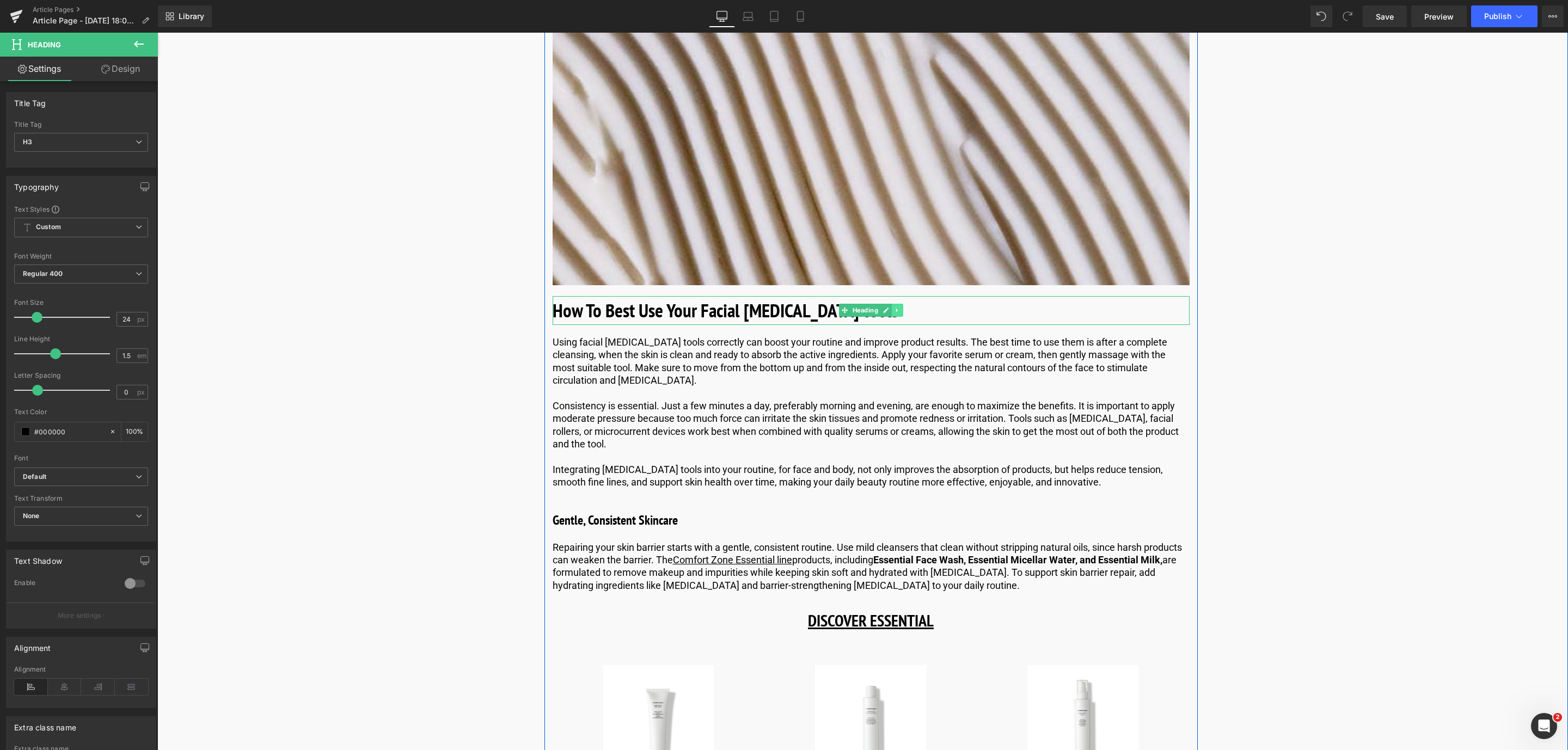
click at [895, 314] on icon at bounding box center [897, 309] width 6 height 6
click at [894, 317] on link at bounding box center [891, 310] width 11 height 13
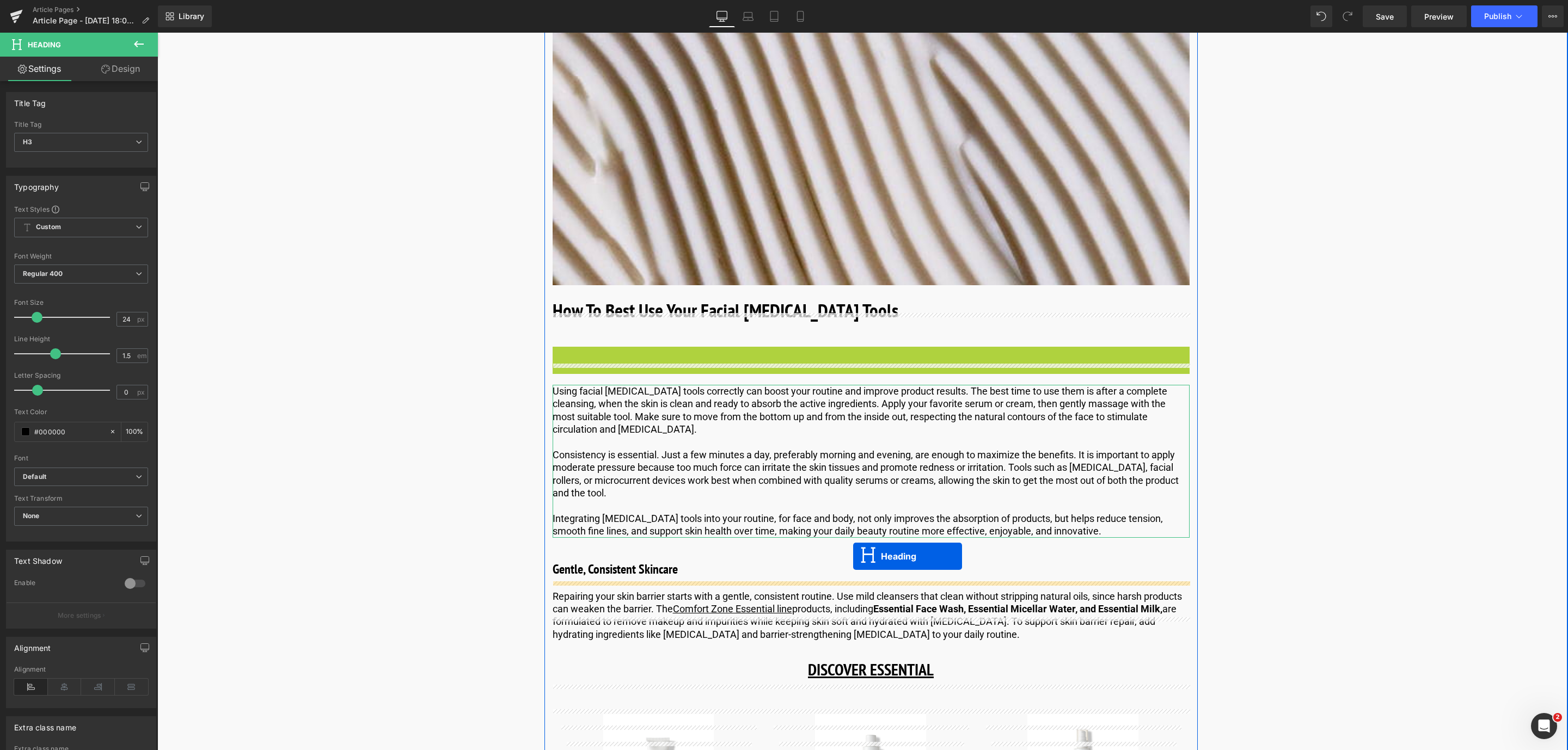
drag, startPoint x: 837, startPoint y: 387, endPoint x: 853, endPoint y: 556, distance: 169.8
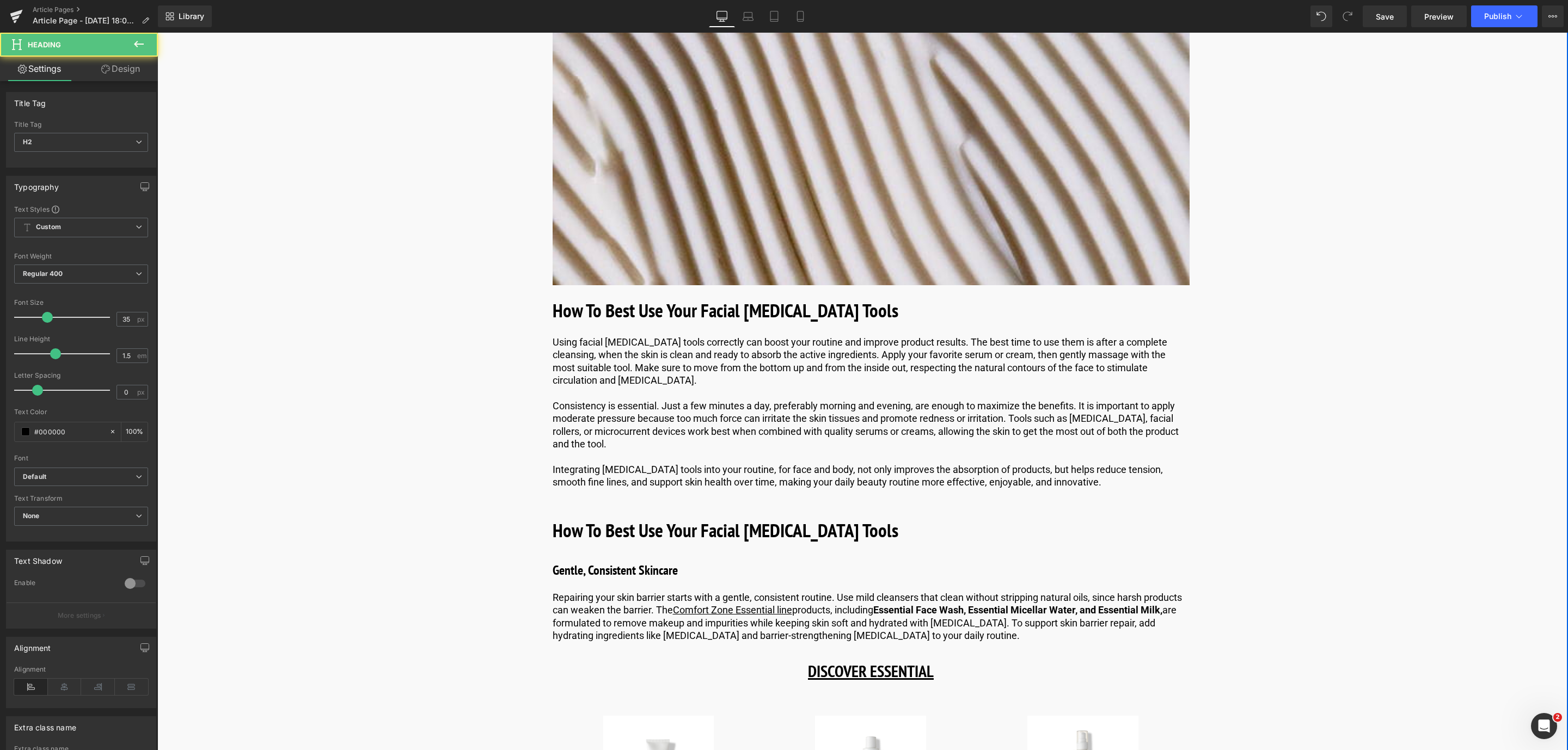
drag, startPoint x: 659, startPoint y: 560, endPoint x: 640, endPoint y: 560, distance: 19.0
click at [656, 543] on b "How To Best Use Your Facial [MEDICAL_DATA] Tools" at bounding box center [725, 530] width 346 height 25
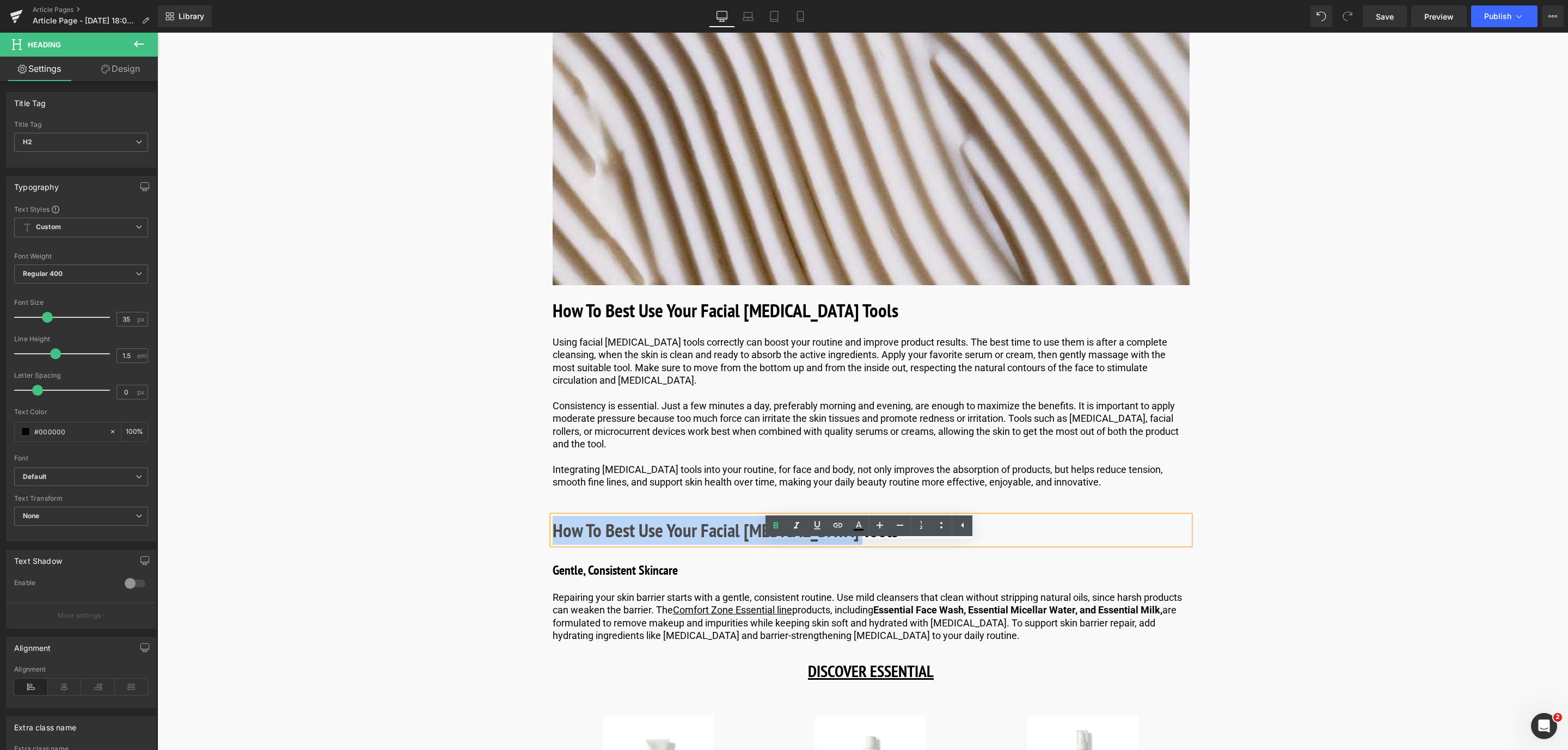
drag, startPoint x: 816, startPoint y: 565, endPoint x: 543, endPoint y: 567, distance: 273.0
paste div
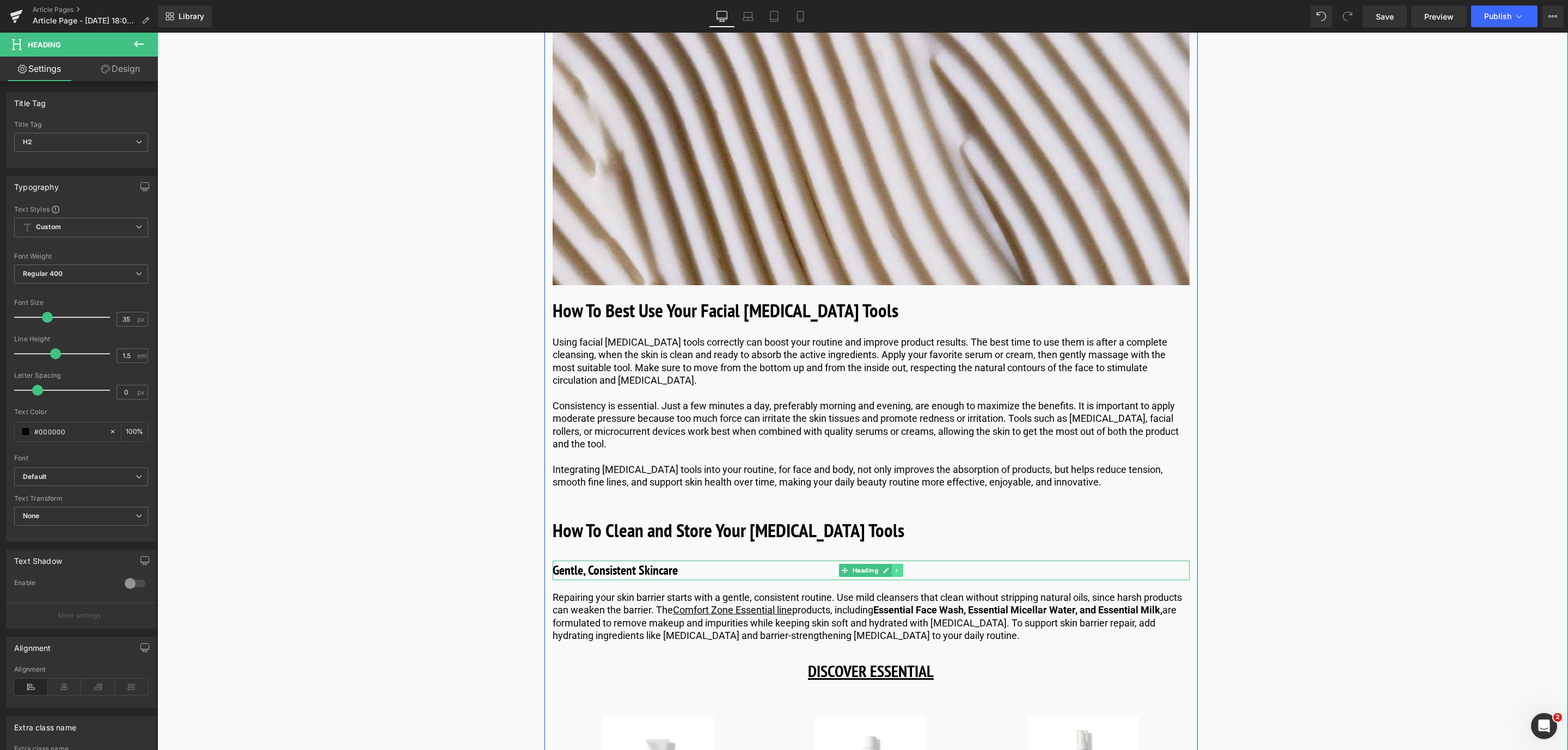
click at [897, 574] on icon at bounding box center [897, 570] width 6 height 6
click at [900, 574] on icon at bounding box center [903, 570] width 6 height 6
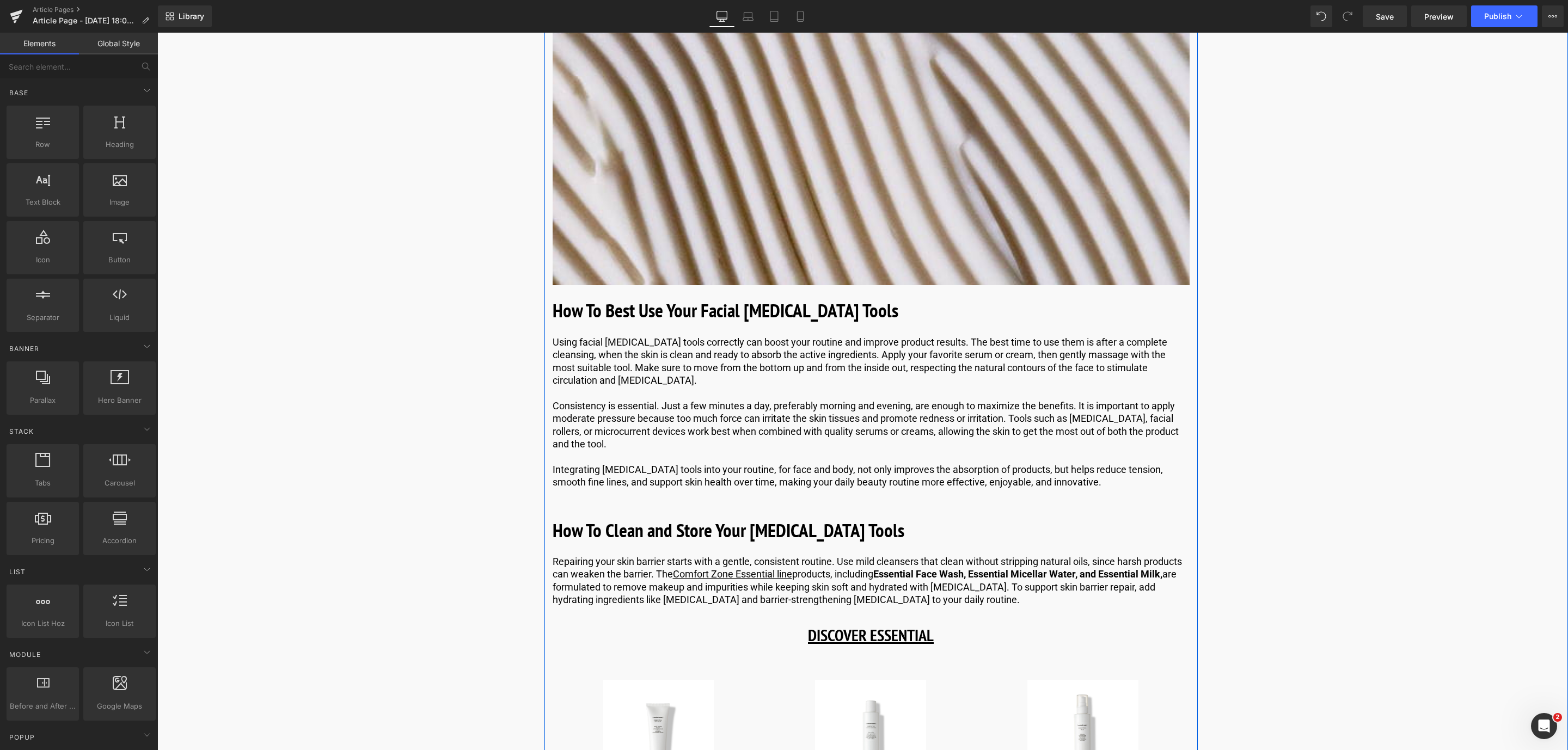
click at [582, 602] on p "Repairing your skin barrier starts with a gentle, consistent routine. Use mild …" at bounding box center [871, 581] width 637 height 51
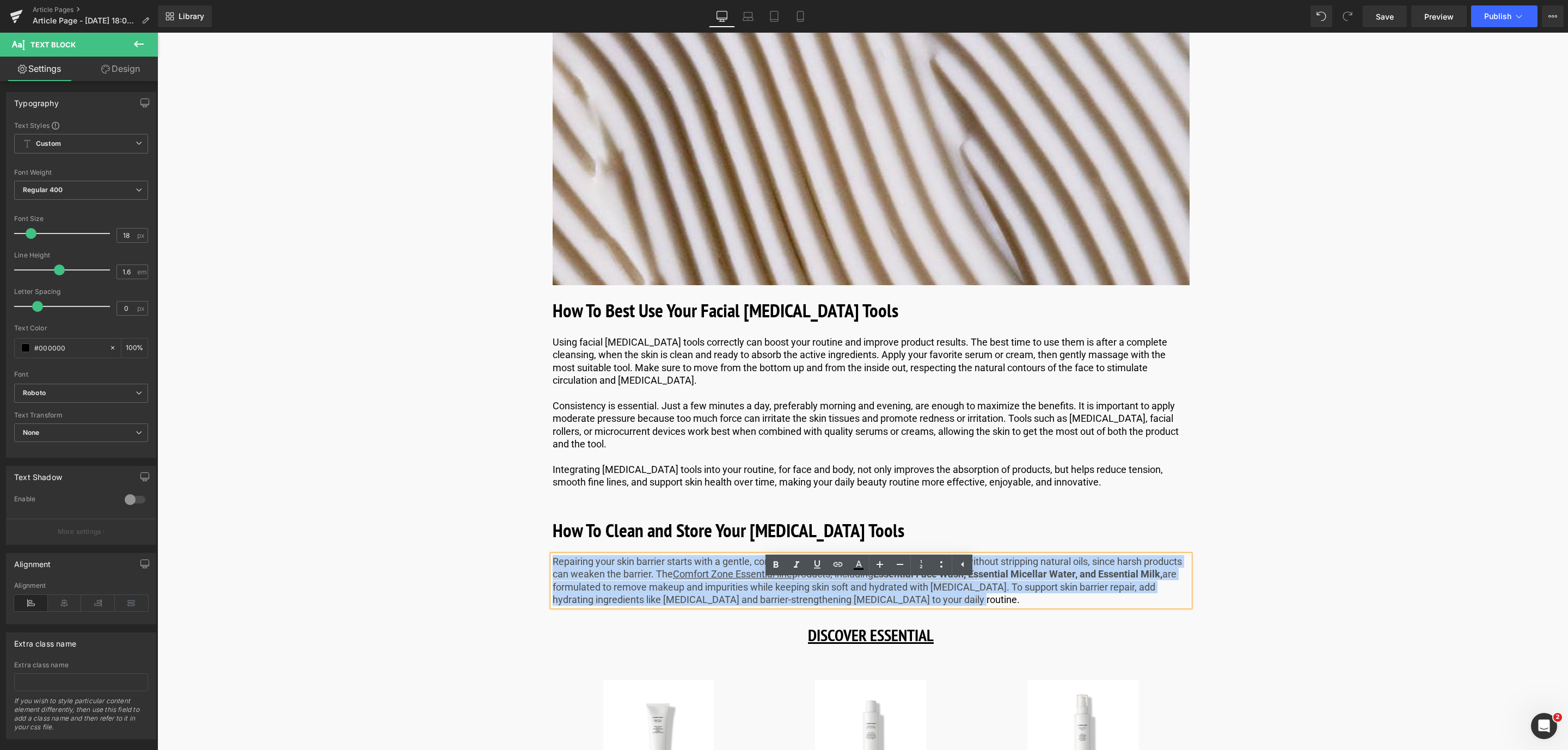
drag, startPoint x: 956, startPoint y: 626, endPoint x: 541, endPoint y: 591, distance: 416.5
click at [541, 591] on div "Image Published on [DATE] | 10 min read Text Block Row 6 of the Best [MEDICAL_D…" at bounding box center [870, 563] width 1304 height 7009
paste div
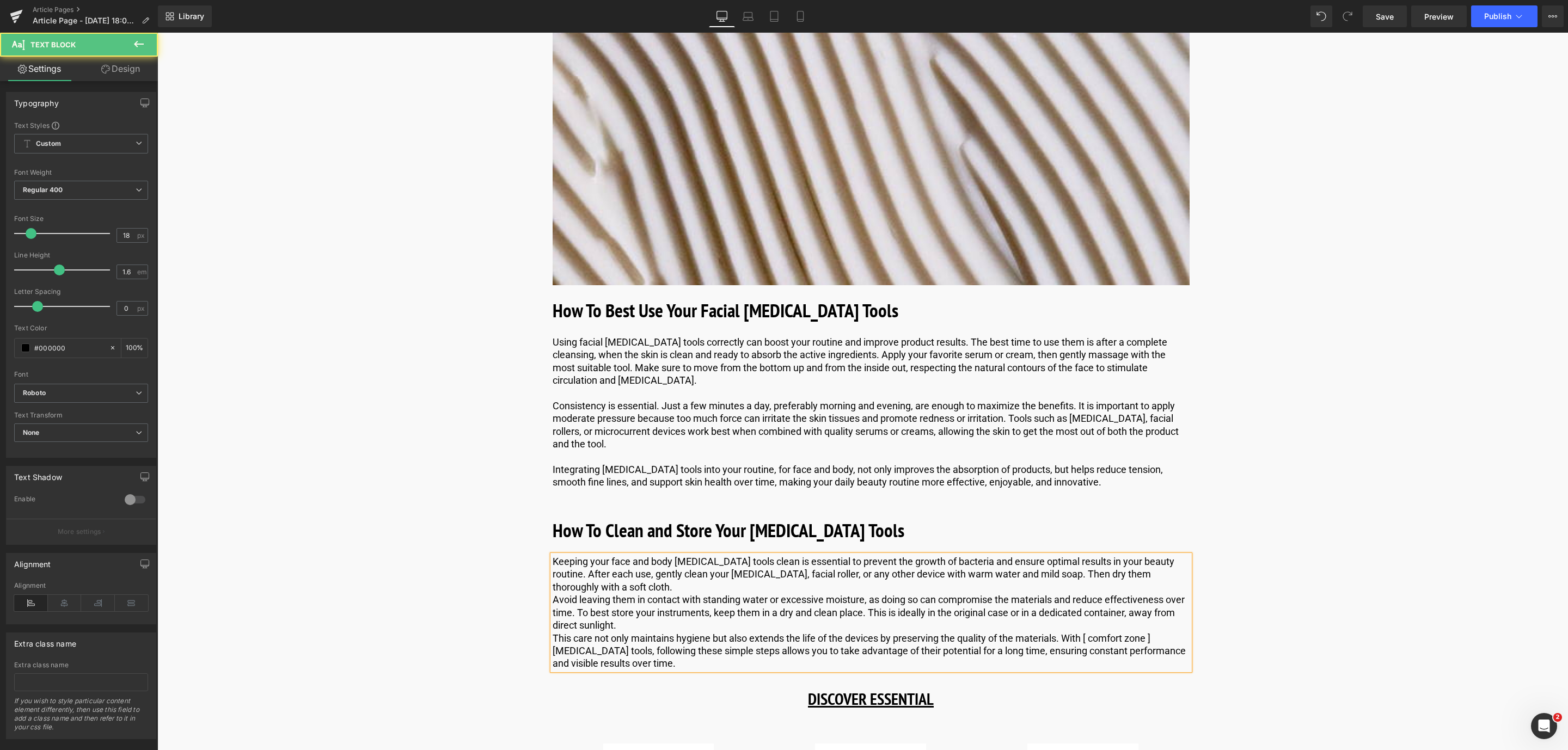
click at [553, 630] on p "Avoid leaving them in contact with standing water or excessive moisture, as doi…" at bounding box center [871, 612] width 637 height 38
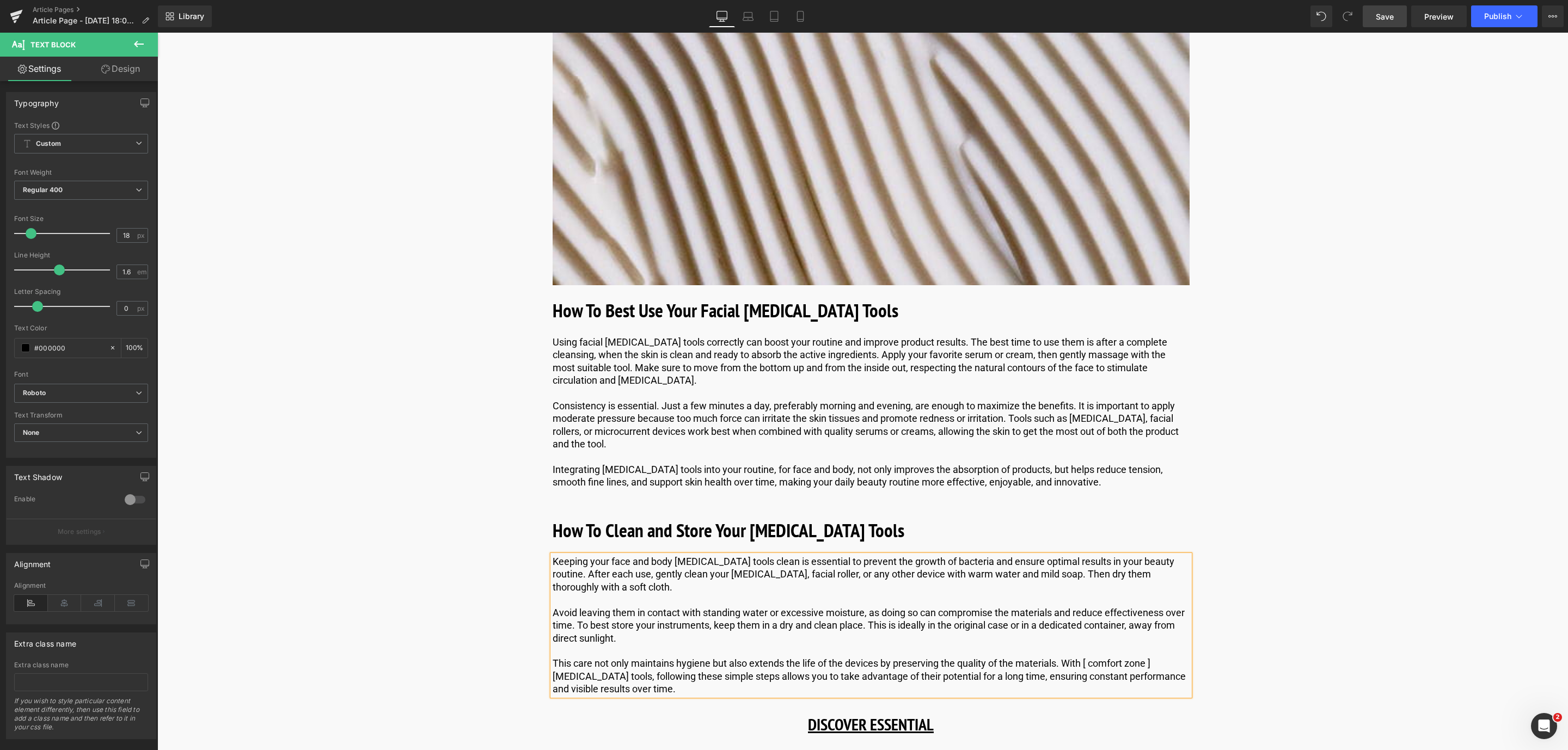
drag, startPoint x: 1385, startPoint y: 24, endPoint x: 616, endPoint y: 607, distance: 965.0
click at [1385, 24] on link "Save" at bounding box center [1385, 16] width 44 height 22
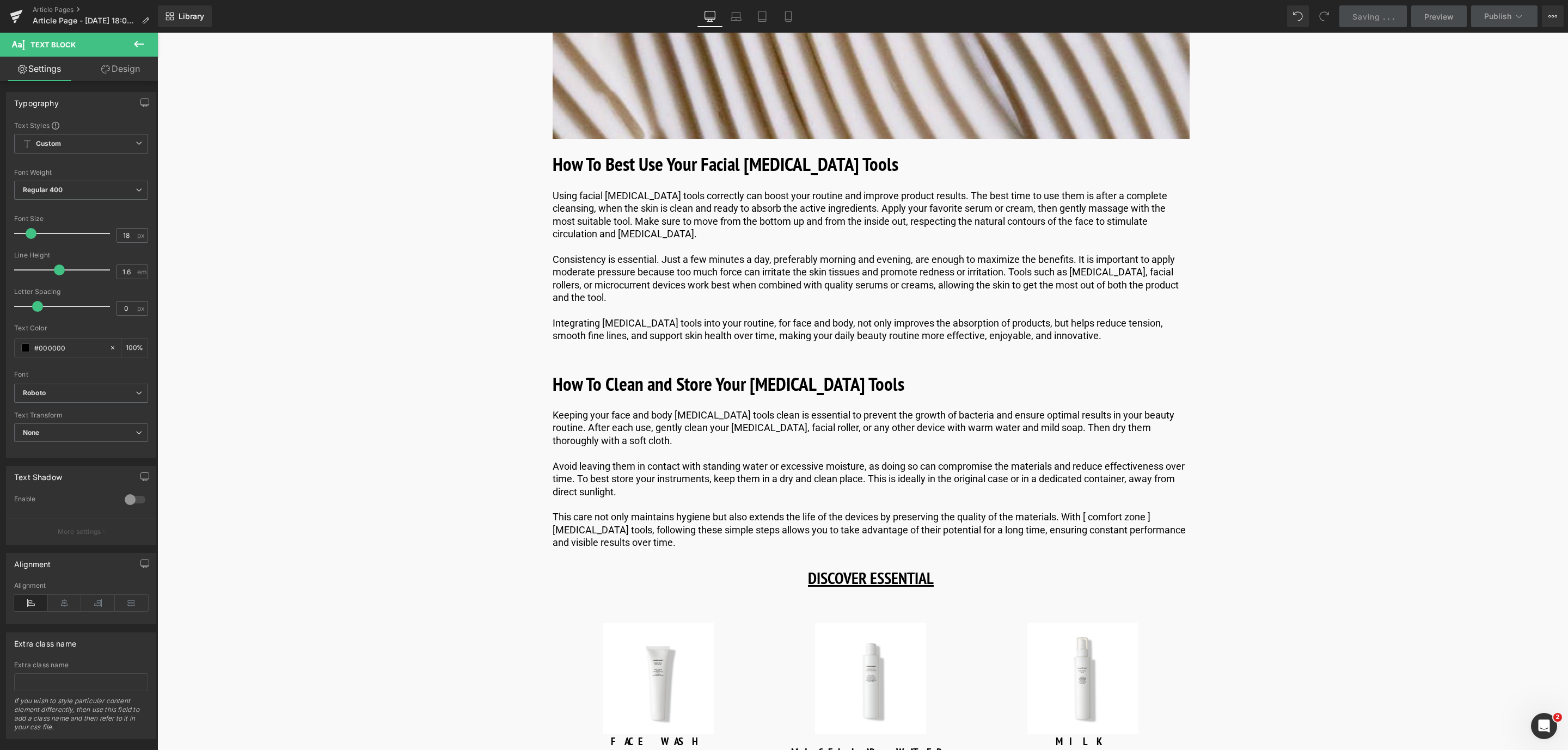
scroll to position [3221, 0]
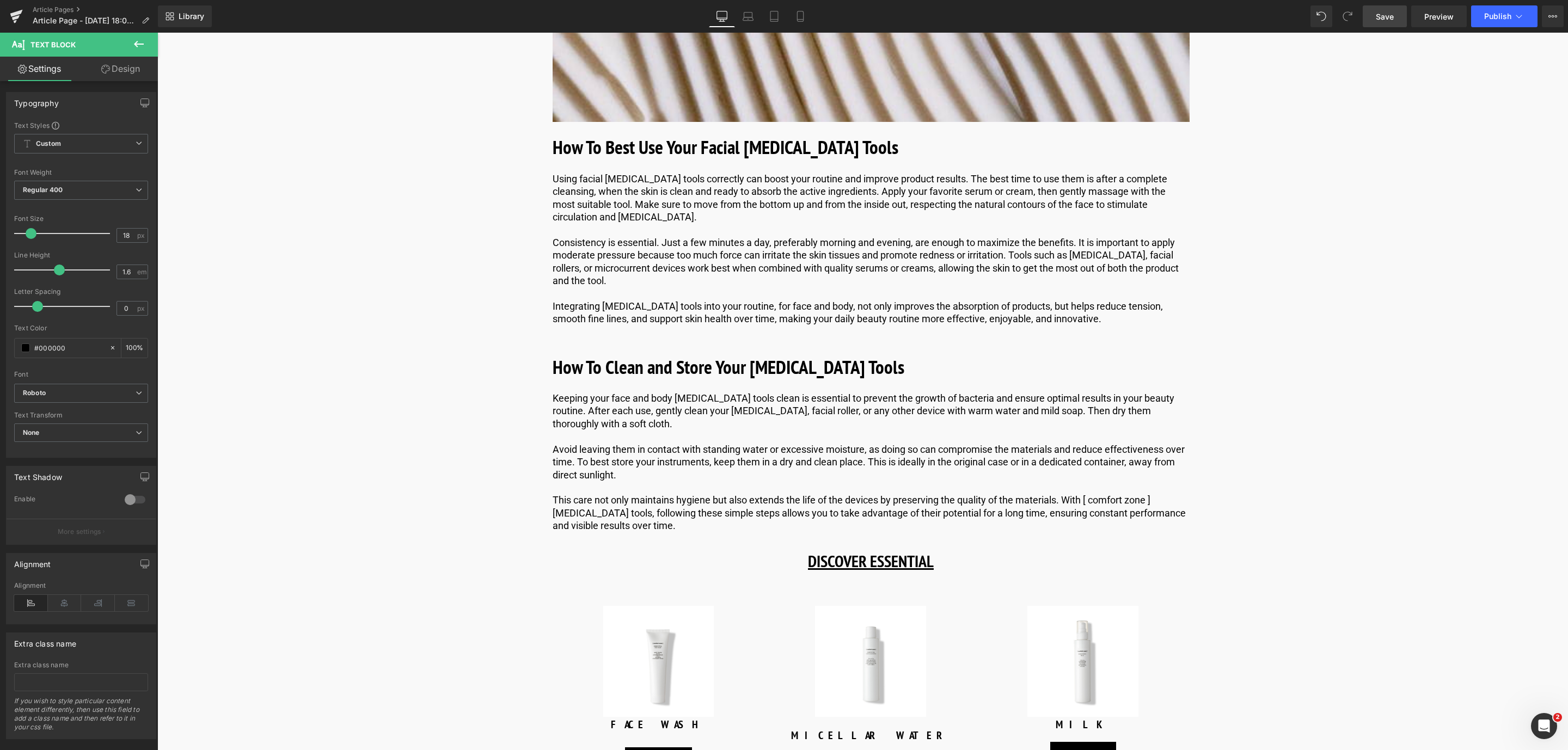
click at [1397, 19] on link "Save" at bounding box center [1385, 16] width 44 height 22
click at [894, 370] on icon at bounding box center [897, 366] width 6 height 6
click at [893, 373] on link at bounding box center [891, 366] width 11 height 13
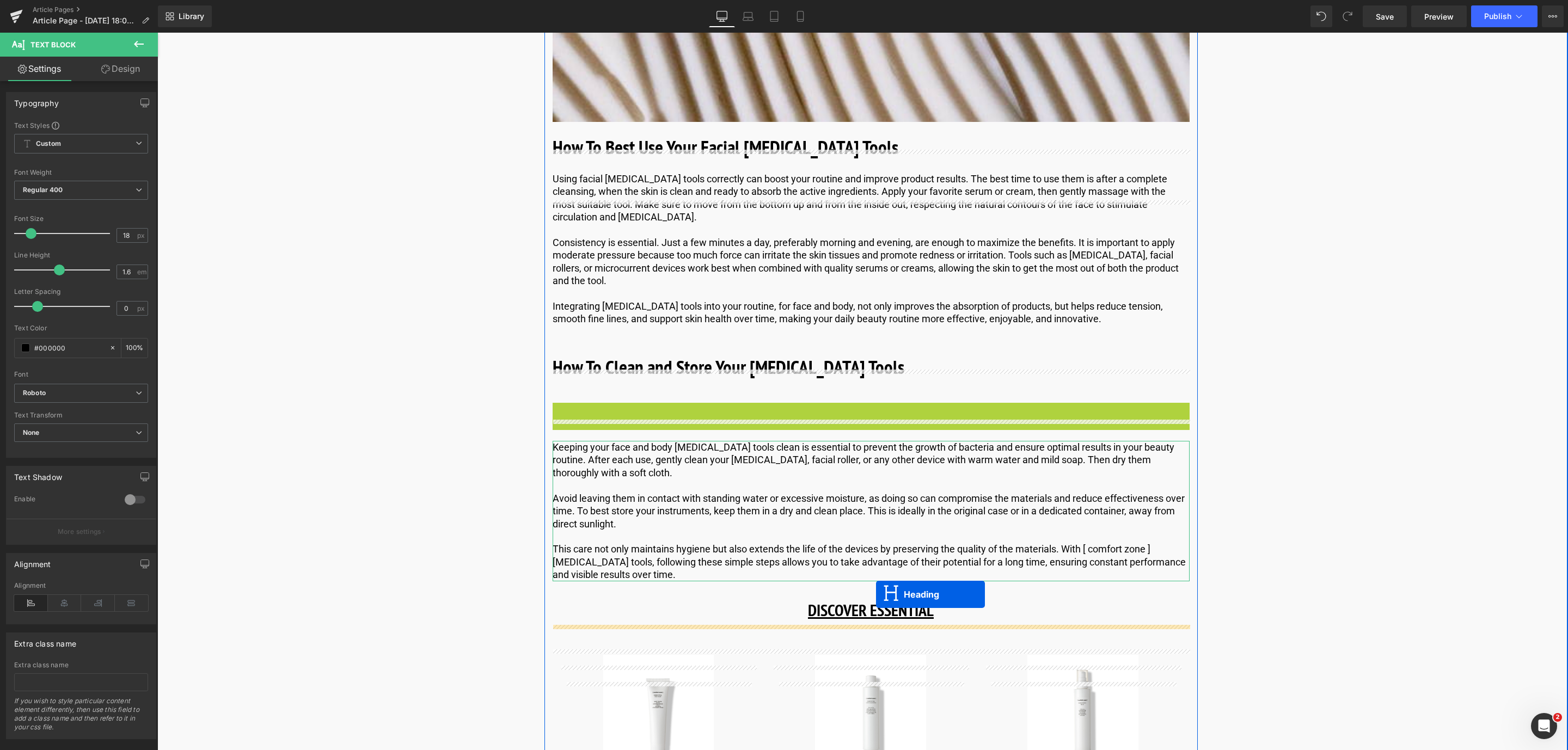
drag, startPoint x: 842, startPoint y: 443, endPoint x: 876, endPoint y: 595, distance: 155.8
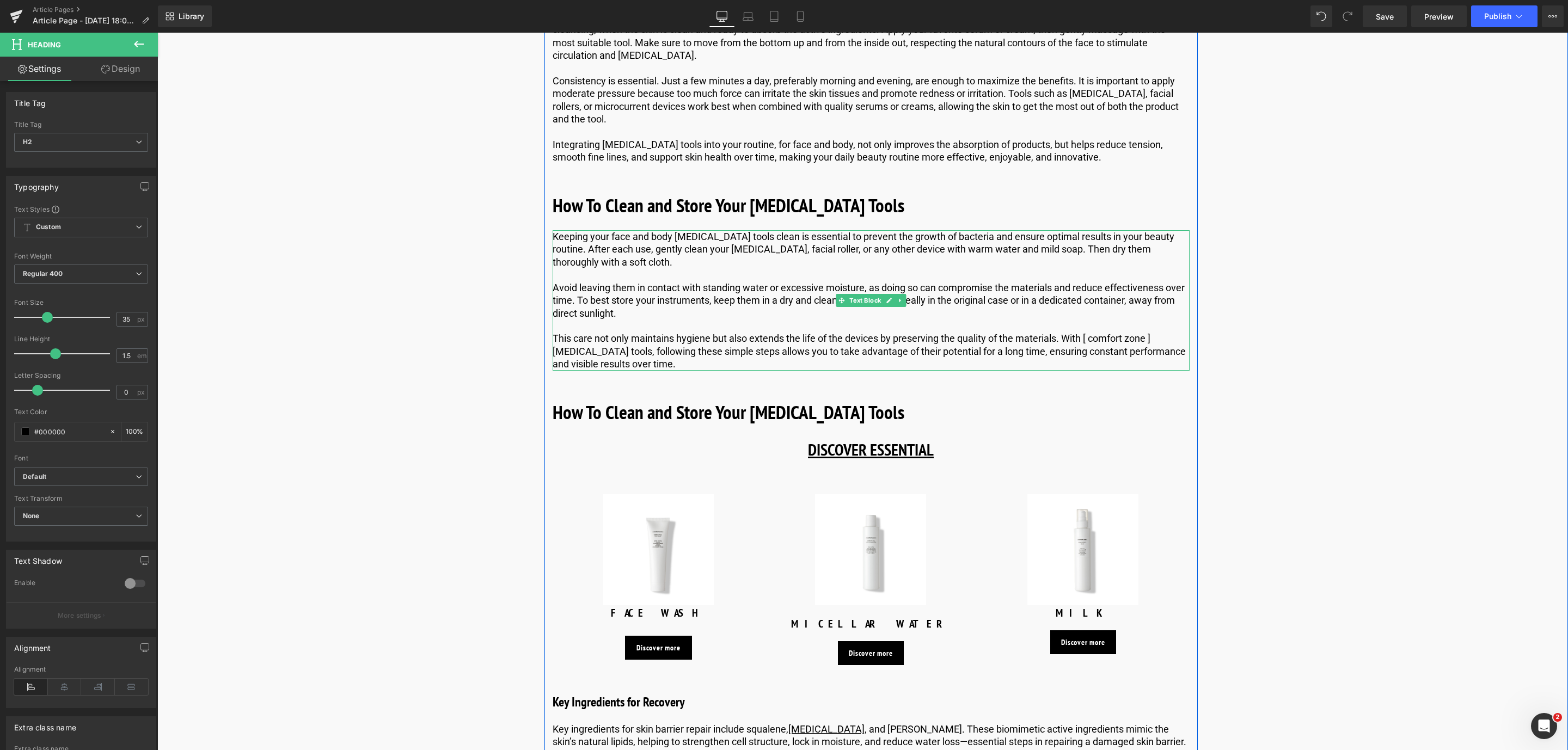
scroll to position [3385, 0]
click at [641, 423] on b "How To Clean and Store Your [MEDICAL_DATA] Tools" at bounding box center [728, 410] width 352 height 25
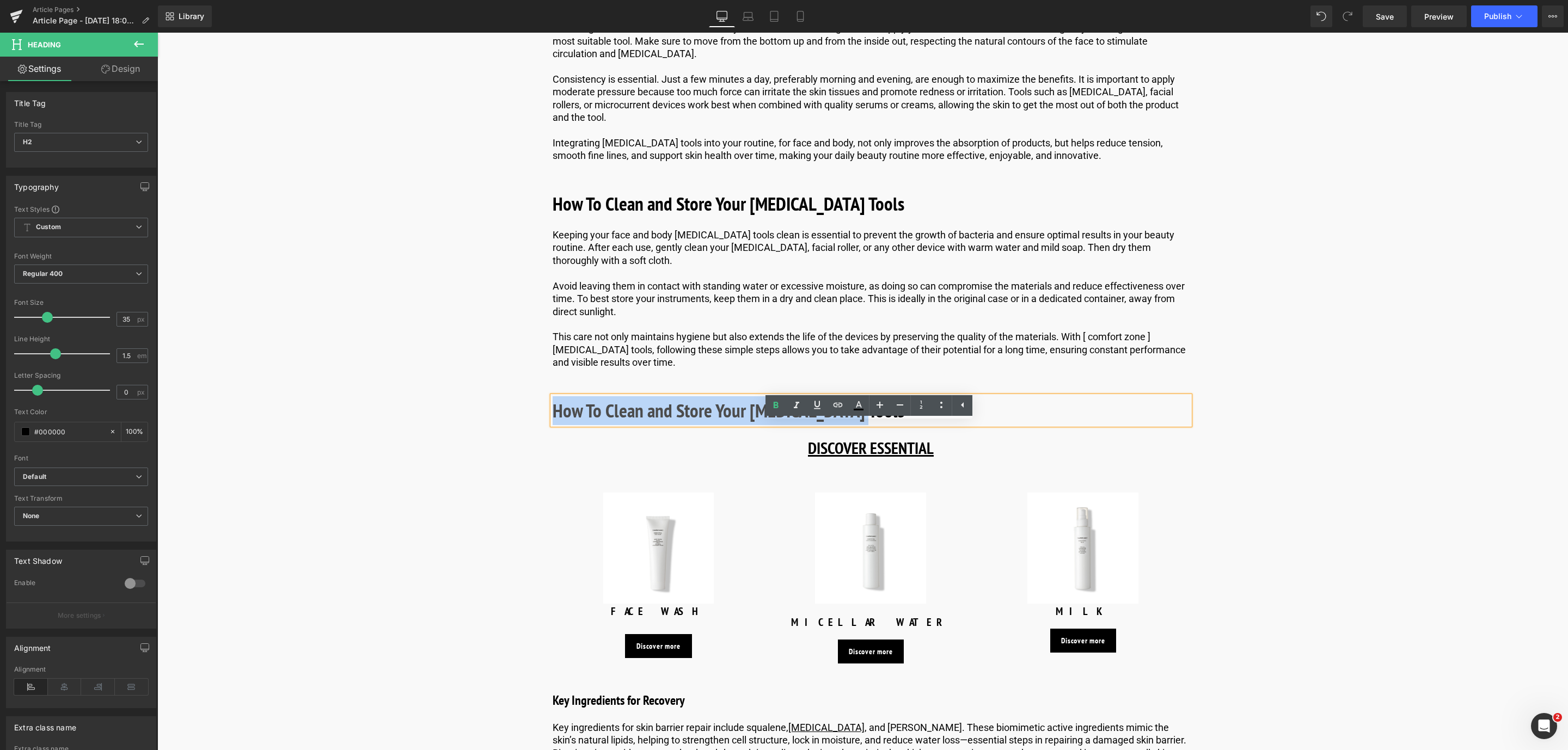
drag, startPoint x: 871, startPoint y: 445, endPoint x: 550, endPoint y: 445, distance: 321.0
click at [553, 425] on h2 "How To Clean and Store Your [MEDICAL_DATA] Tools" at bounding box center [871, 411] width 637 height 29
paste div
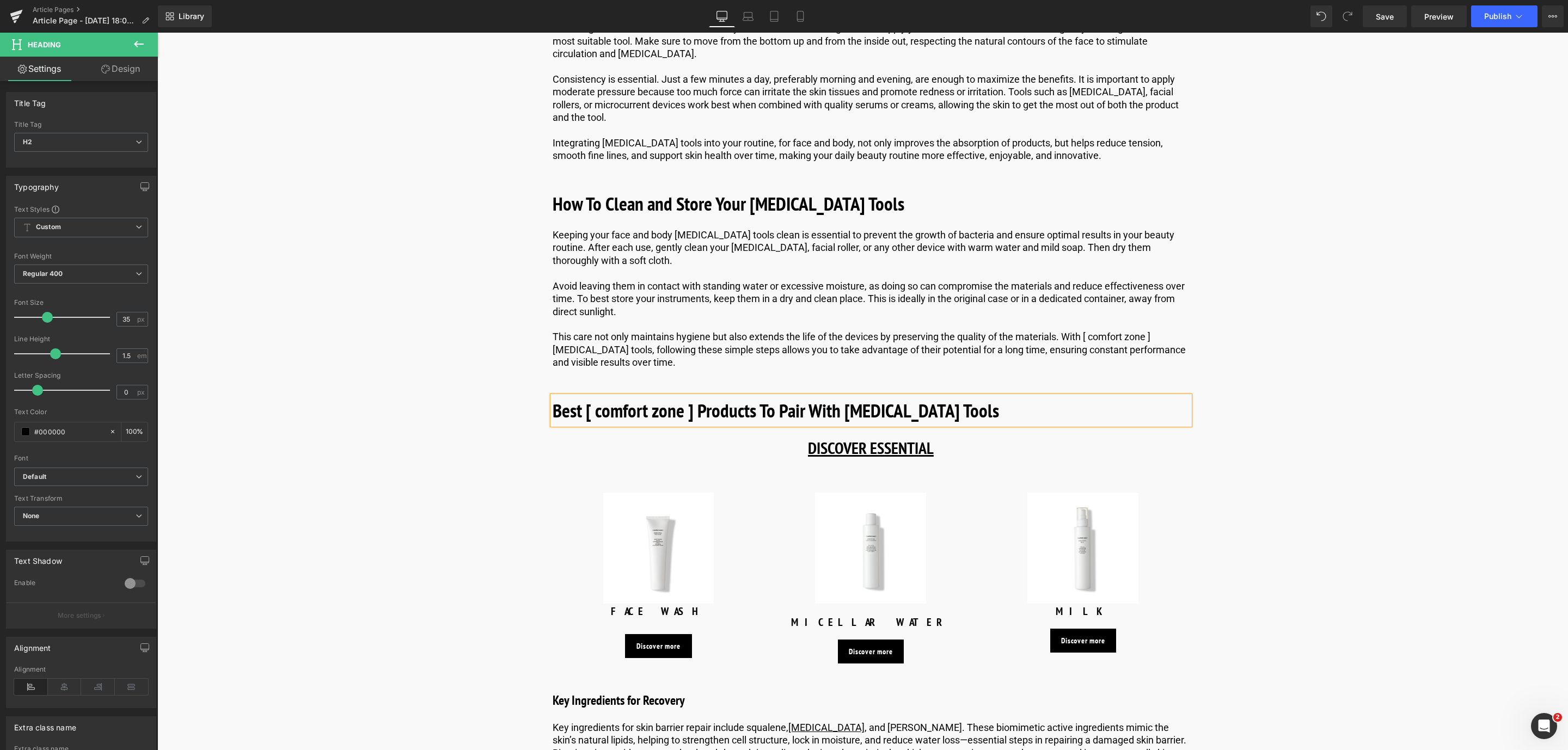
click at [597, 423] on b "Best [ comfort zone ] Products To Pair With [MEDICAL_DATA] Tools" at bounding box center [775, 410] width 446 height 25
click at [1395, 10] on link "Save" at bounding box center [1385, 16] width 44 height 22
click at [893, 454] on link at bounding box center [897, 448] width 11 height 13
click at [897, 454] on link at bounding box center [903, 448] width 11 height 13
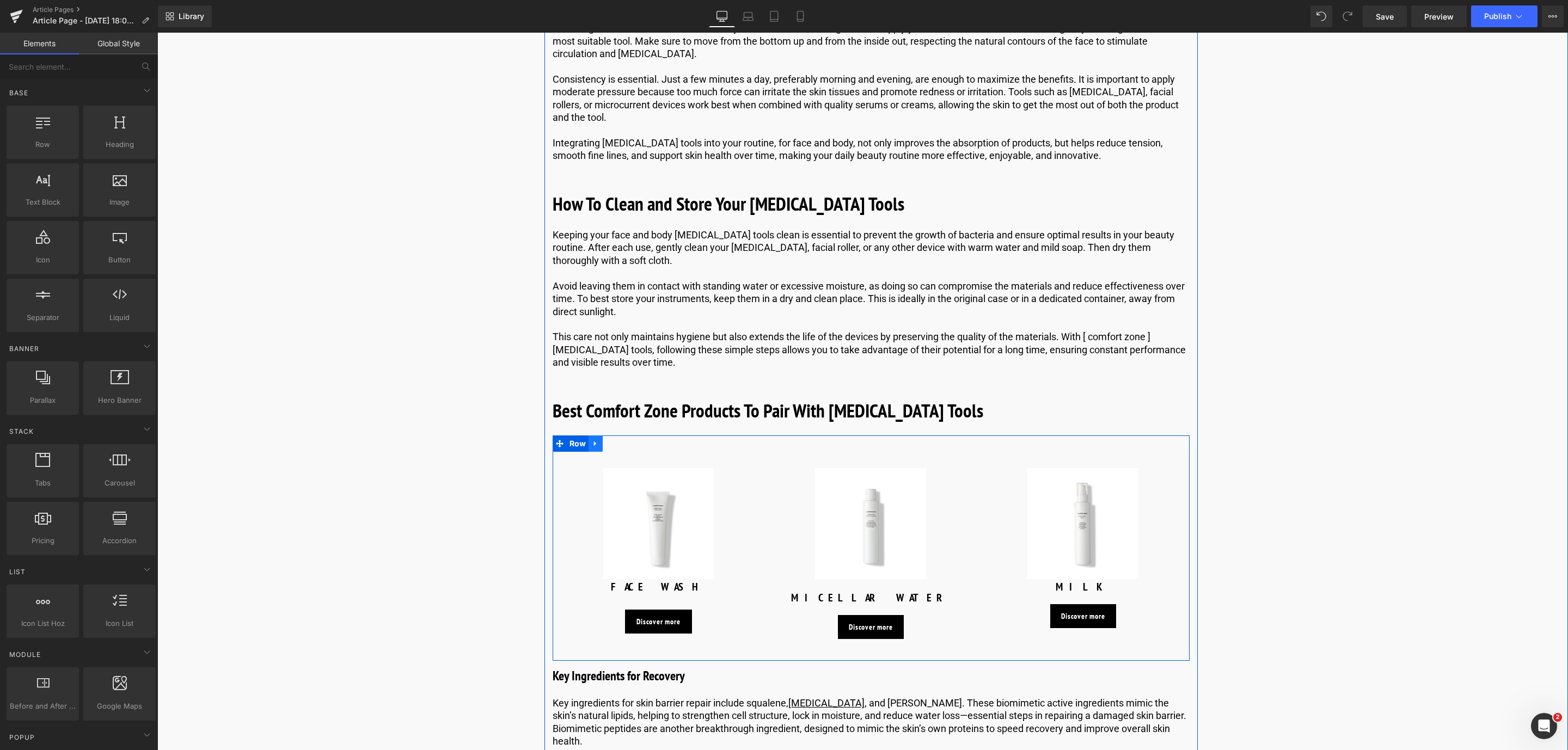
click at [597, 452] on link at bounding box center [596, 443] width 14 height 17
click at [621, 448] on icon at bounding box center [623, 444] width 8 height 8
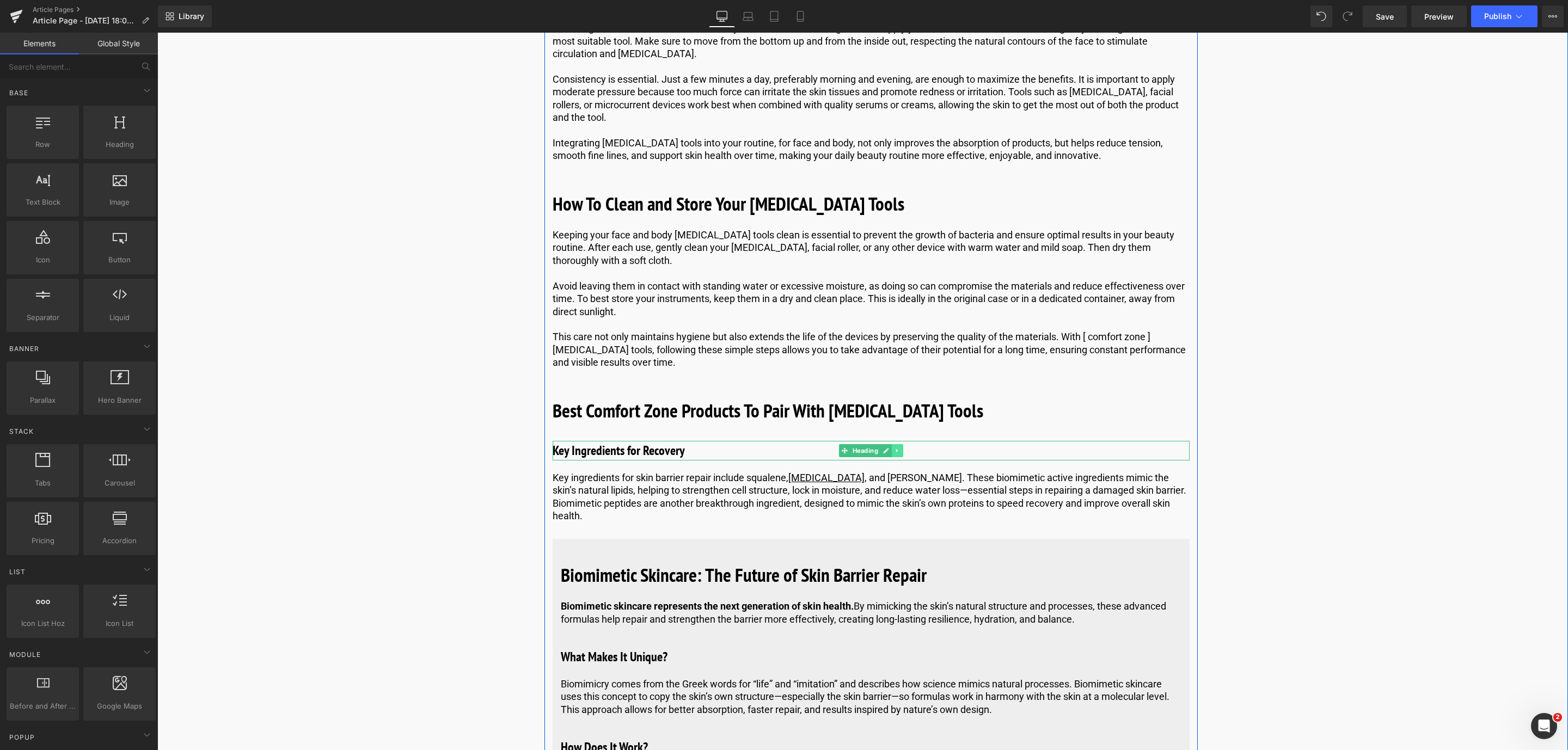
click at [897, 454] on icon at bounding box center [897, 450] width 6 height 6
click at [897, 457] on link at bounding box center [903, 450] width 11 height 13
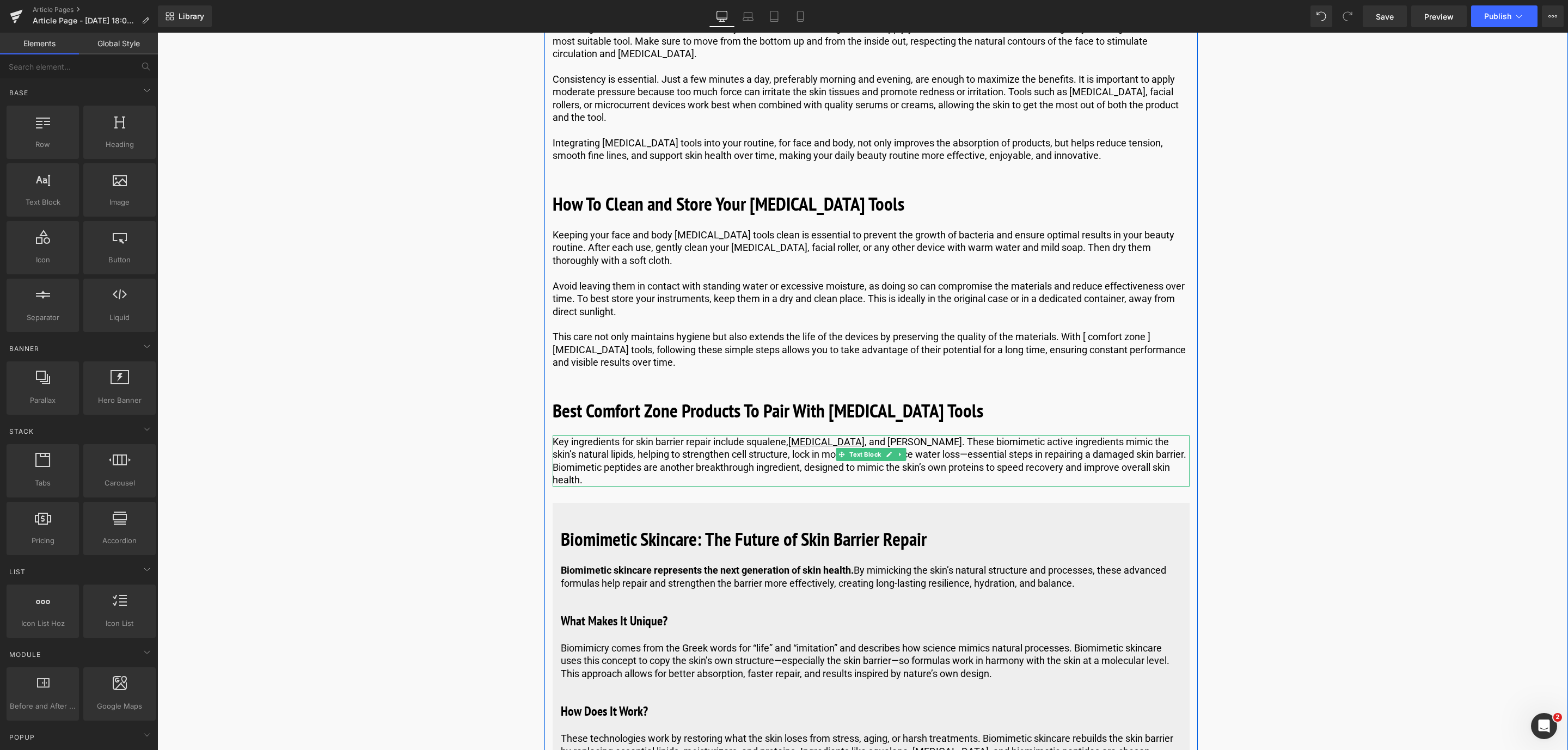
click at [744, 469] on p "Key ingredients for skin barrier repair include squalene, [MEDICAL_DATA] , and …" at bounding box center [871, 461] width 637 height 51
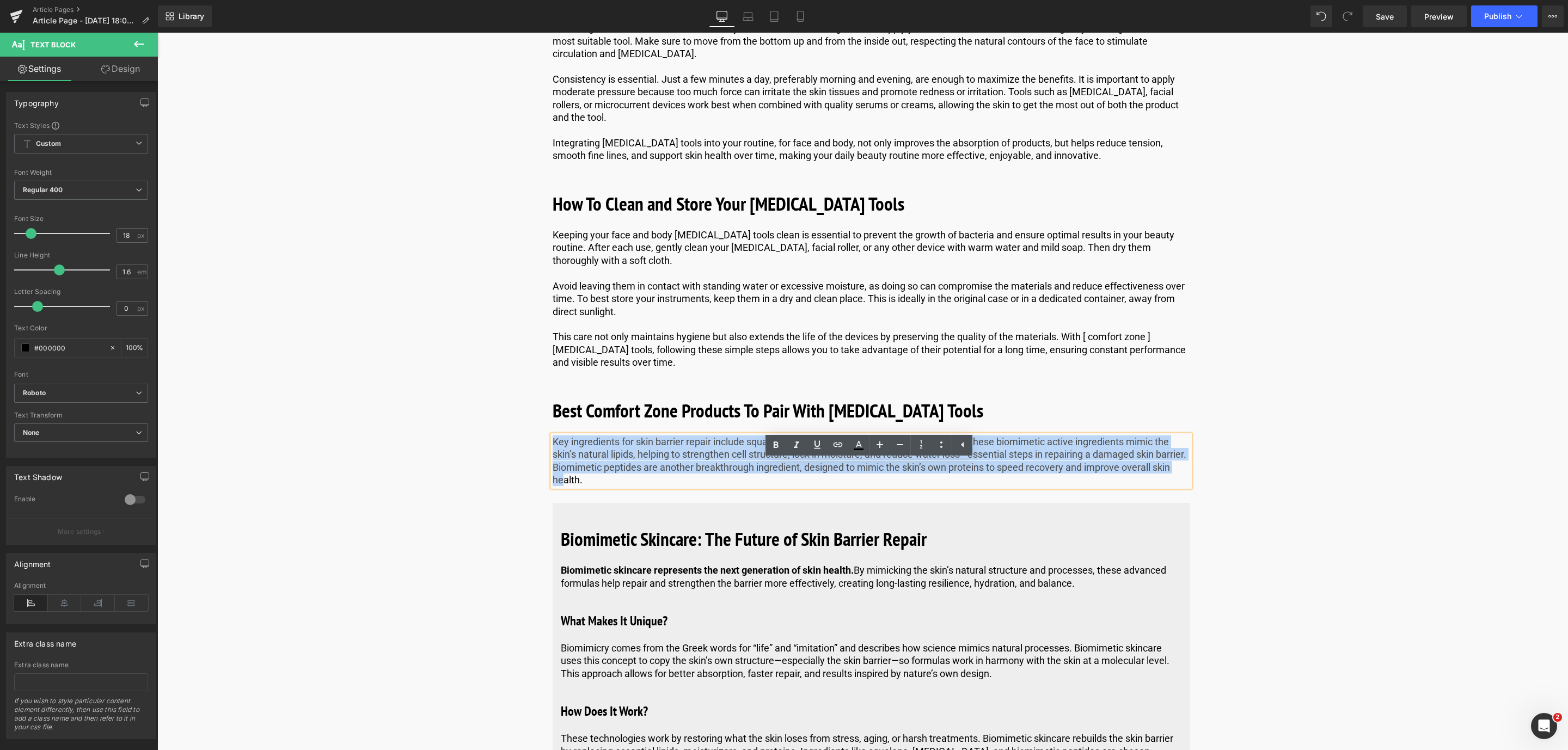
drag, startPoint x: 1165, startPoint y: 497, endPoint x: 553, endPoint y: 472, distance: 612.5
click at [553, 472] on p "Key ingredients for skin barrier repair include squalene, [MEDICAL_DATA] , and …" at bounding box center [871, 461] width 637 height 51
paste div
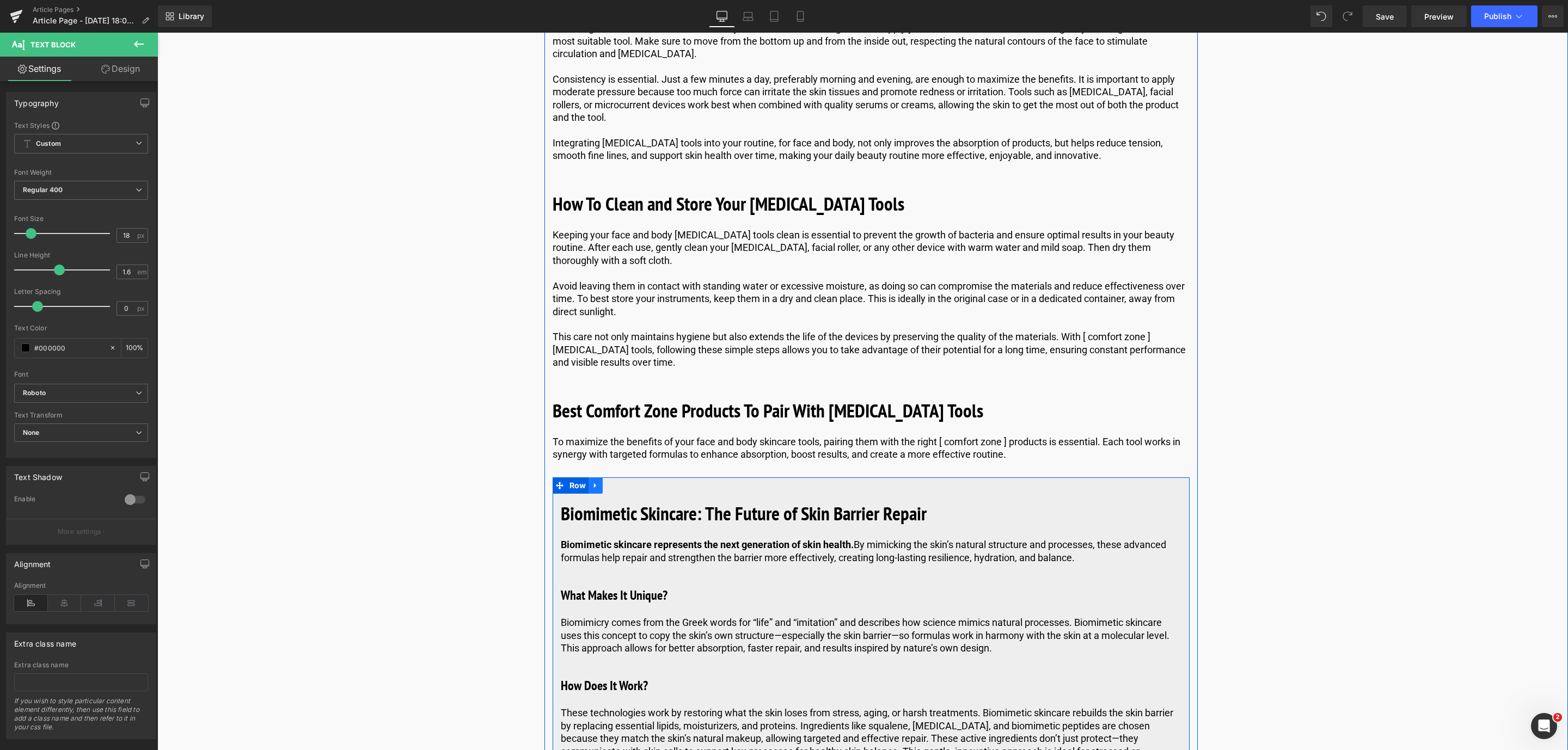
click at [589, 493] on link at bounding box center [596, 486] width 14 height 17
drag, startPoint x: 633, startPoint y: 513, endPoint x: 626, endPoint y: 514, distance: 7.1
click at [626, 493] on ul "Row" at bounding box center [599, 486] width 93 height 17
click at [626, 493] on link at bounding box center [624, 486] width 14 height 17
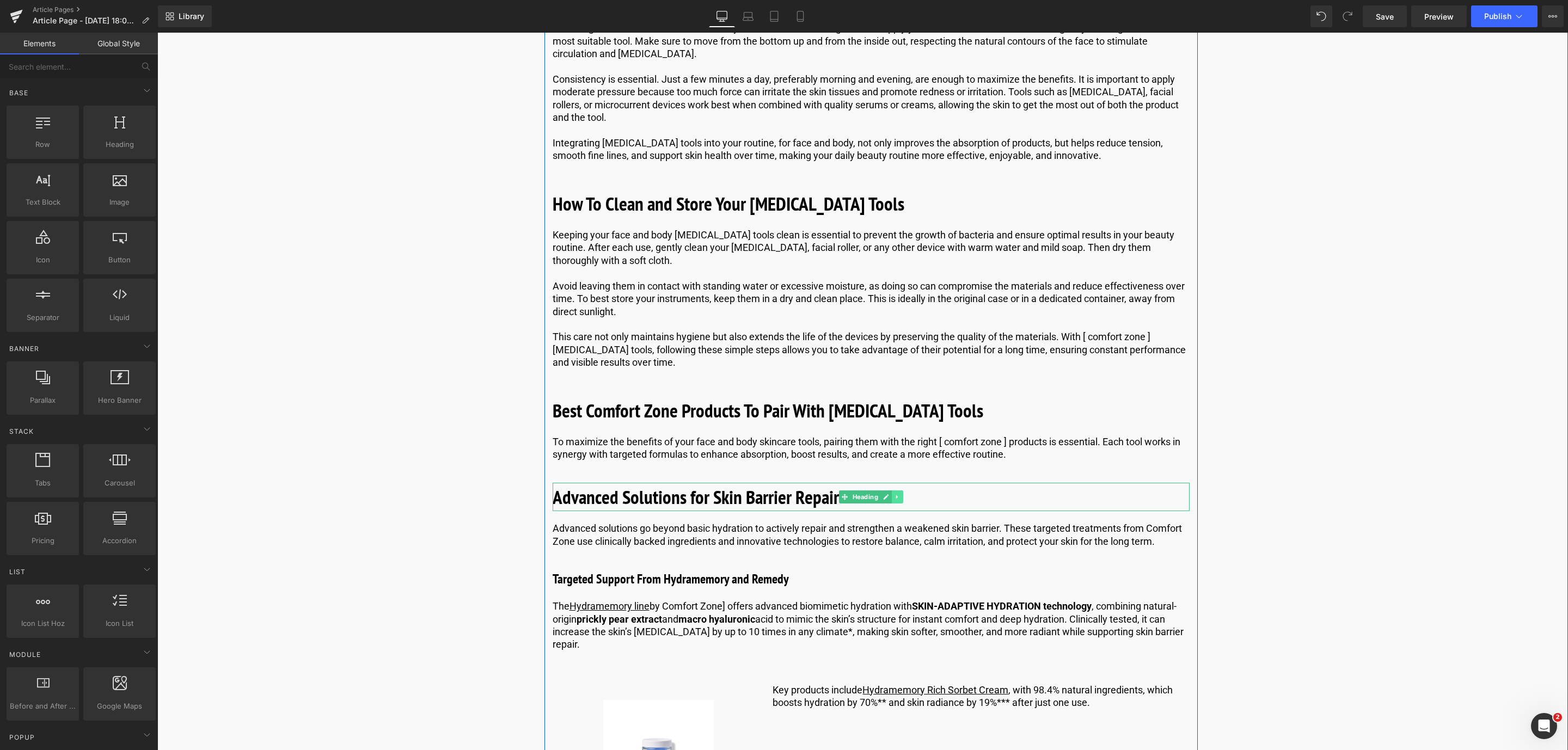
click at [895, 504] on link at bounding box center [897, 497] width 11 height 13
click at [900, 500] on icon at bounding box center [903, 496] width 6 height 6
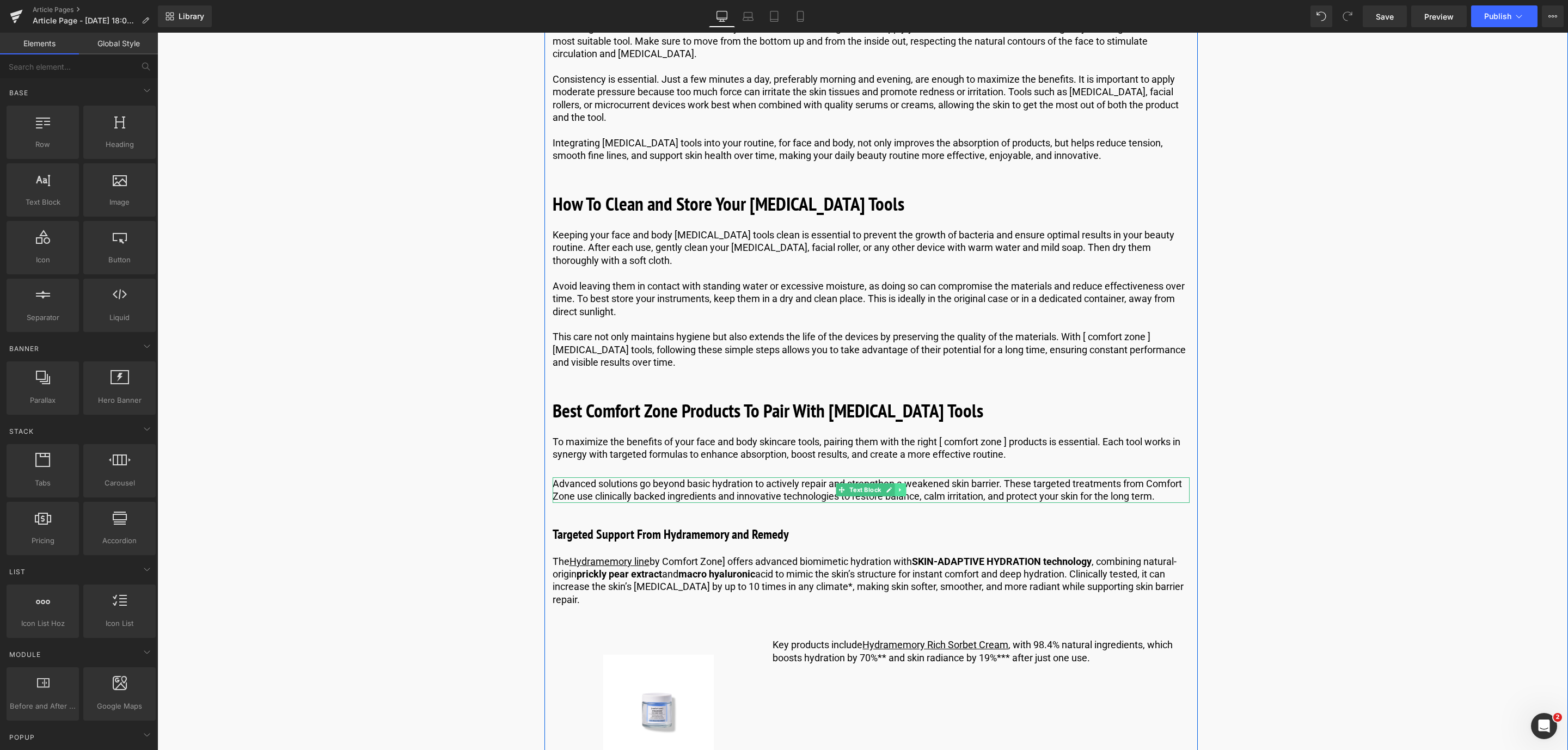
click at [900, 493] on icon at bounding box center [900, 489] width 6 height 6
click at [900, 496] on link at bounding box center [906, 490] width 11 height 13
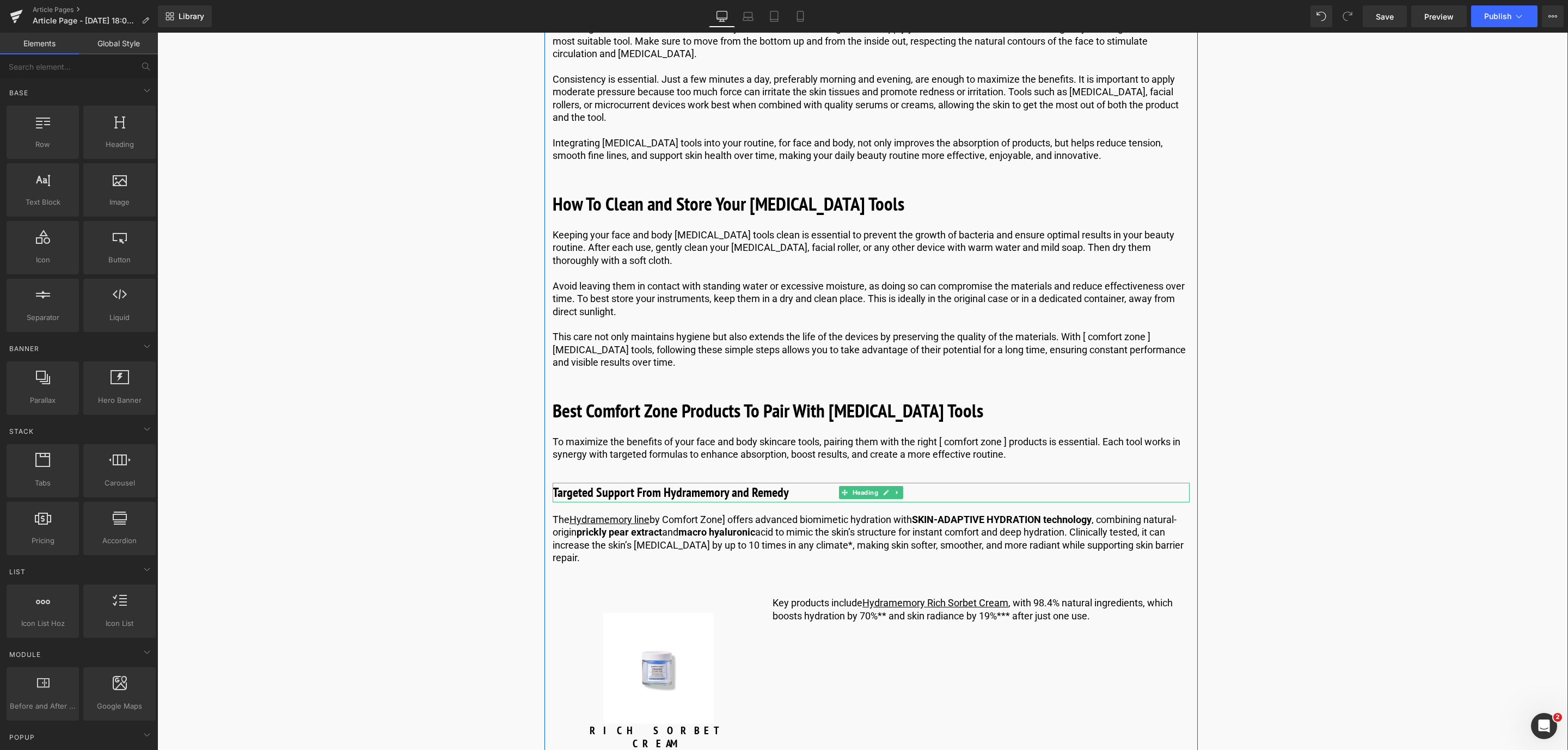
click at [731, 502] on h3 "Targeted Support From Hydramemory and Remedy" at bounding box center [871, 493] width 637 height 19
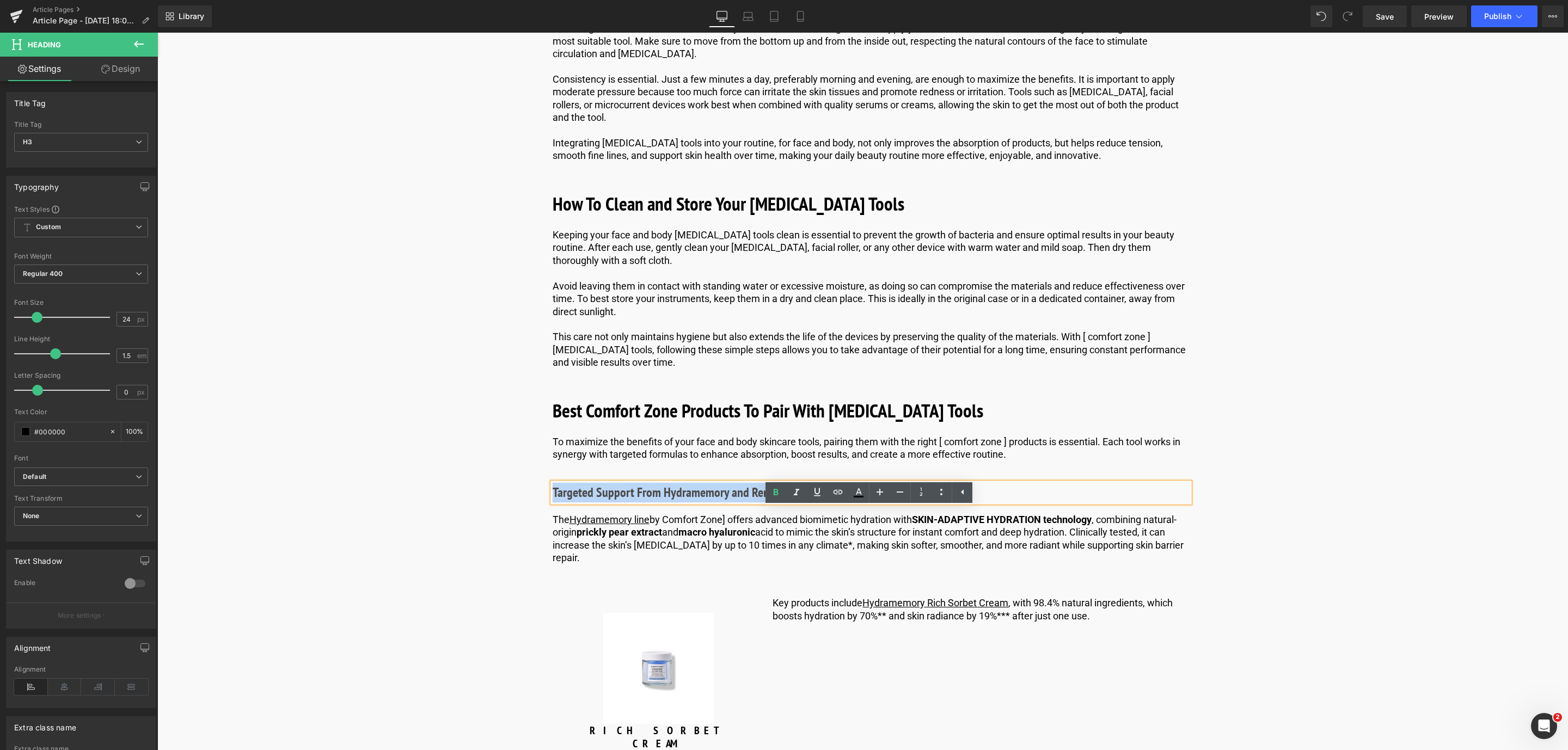
drag, startPoint x: 793, startPoint y: 522, endPoint x: 550, endPoint y: 521, distance: 243.0
click at [553, 502] on h3 "Targeted Support From Hydramemory and Remedy" at bounding box center [871, 493] width 637 height 19
paste div
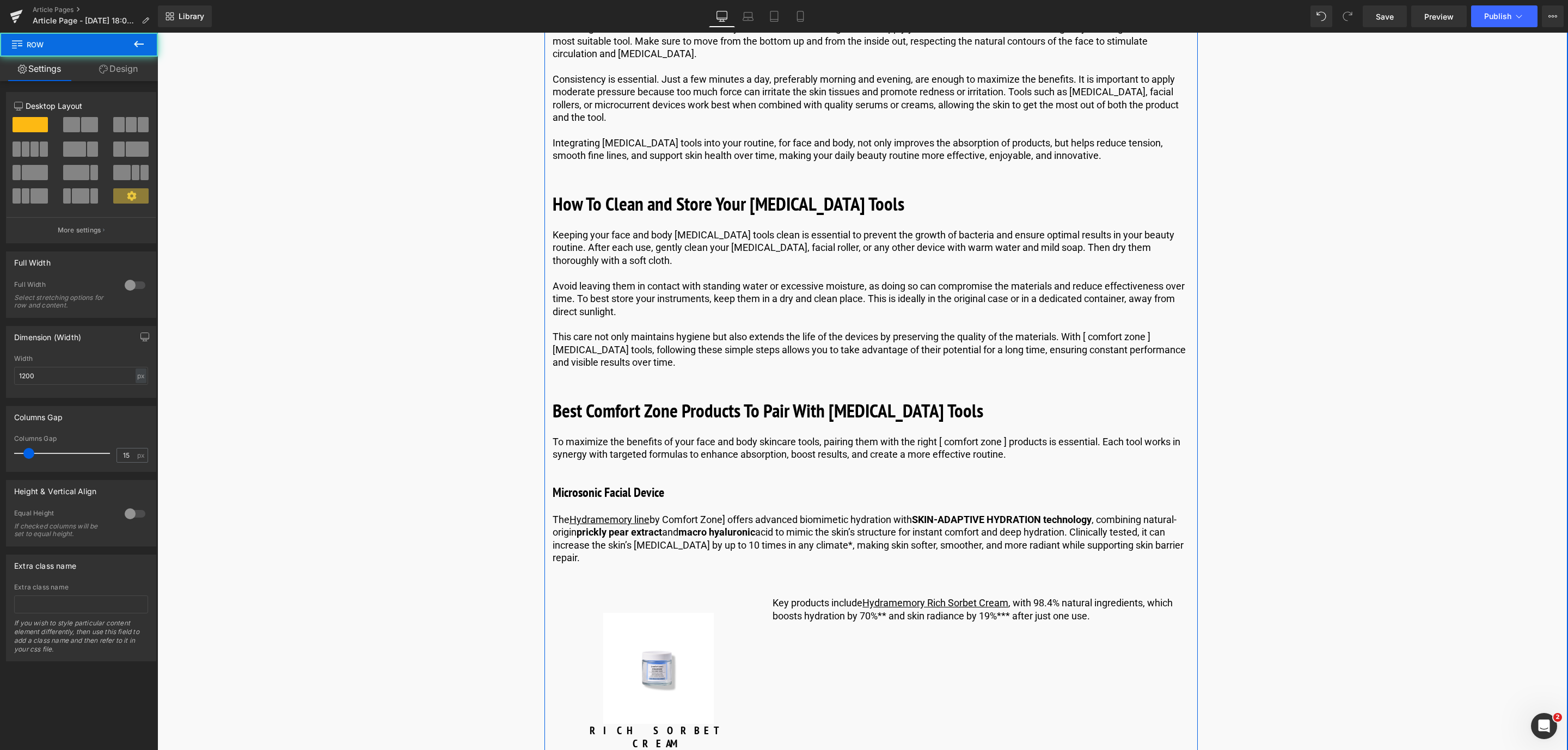
click at [762, 539] on div "Understanding [MEDICAL_DATA]: The Basics Heading The skin is the body’s largest…" at bounding box center [870, 235] width 653 height 5765
click at [793, 539] on div "Understanding [MEDICAL_DATA]: The Basics Heading The skin is the body’s largest…" at bounding box center [870, 235] width 653 height 5765
click at [807, 543] on div "The Hydramemory line by Comfort Zone] offers advanced biomimetic hydration with…" at bounding box center [871, 539] width 637 height 51
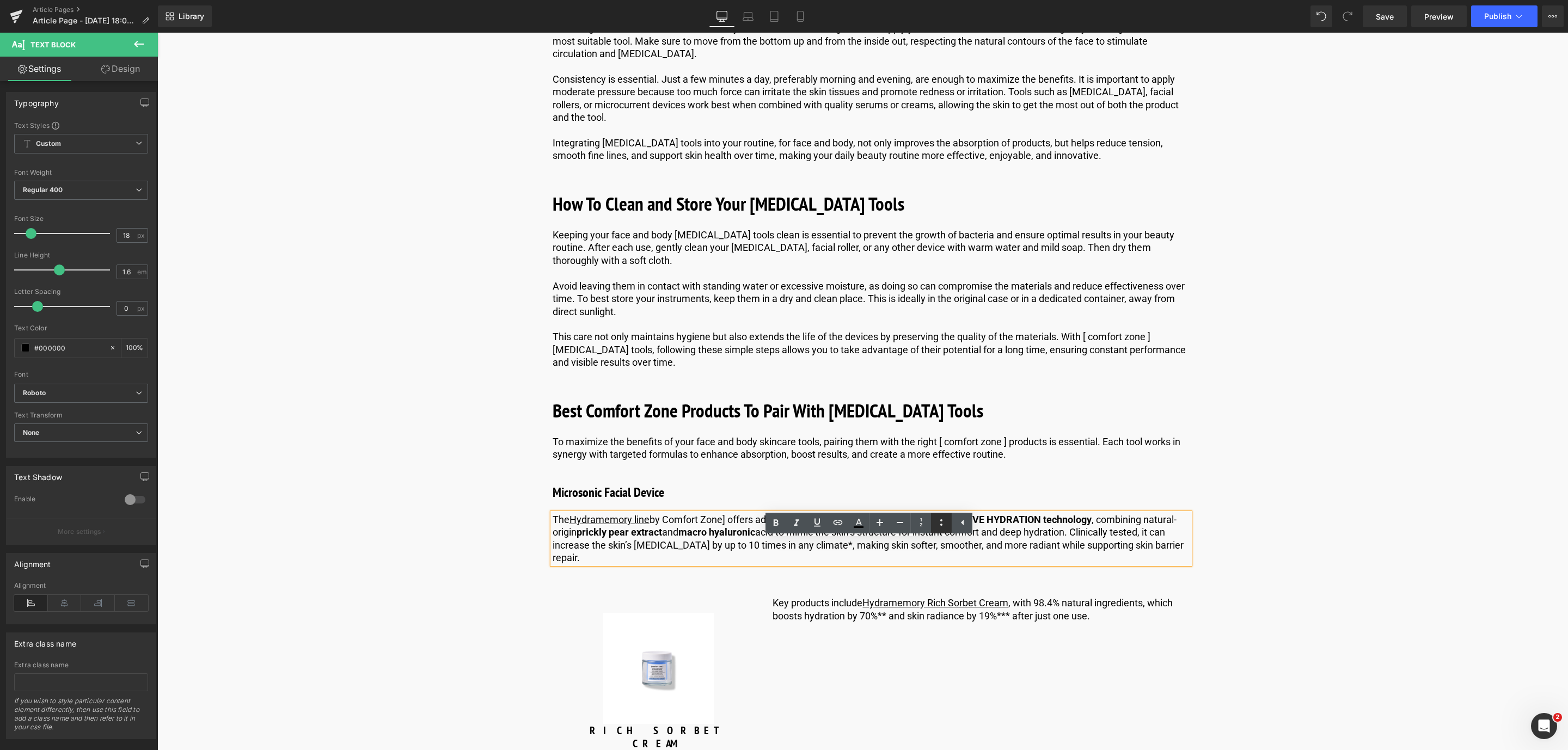
click at [943, 525] on icon at bounding box center [941, 522] width 13 height 13
click at [639, 538] on strong "prickly pear extract" at bounding box center [619, 531] width 85 height 11
drag, startPoint x: 621, startPoint y: 578, endPoint x: 543, endPoint y: 544, distance: 85.1
click at [544, 544] on div "Understanding [MEDICAL_DATA]: The Basics Heading The skin is the body’s largest…" at bounding box center [870, 235] width 653 height 5765
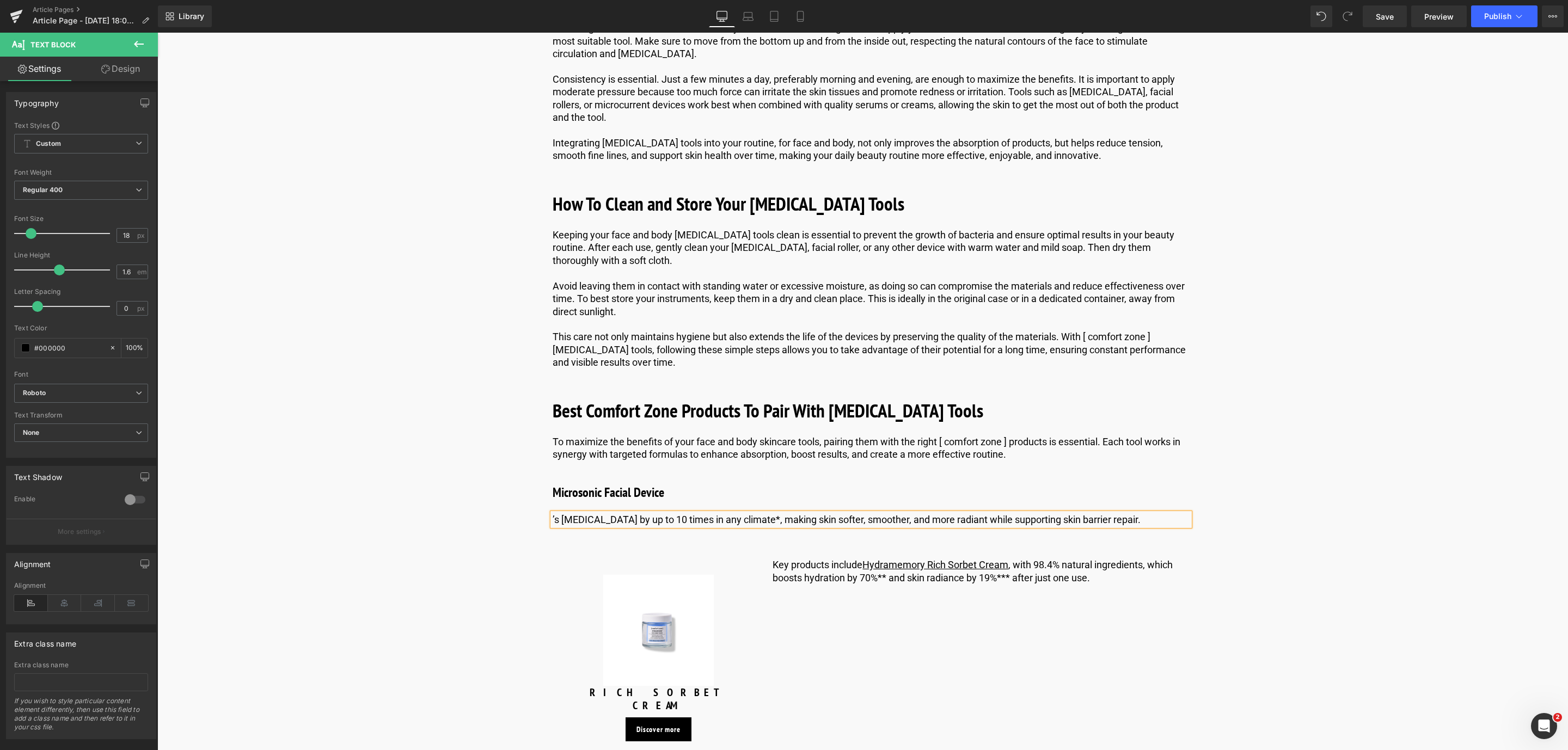
drag, startPoint x: 1151, startPoint y: 545, endPoint x: 530, endPoint y: 541, distance: 621.0
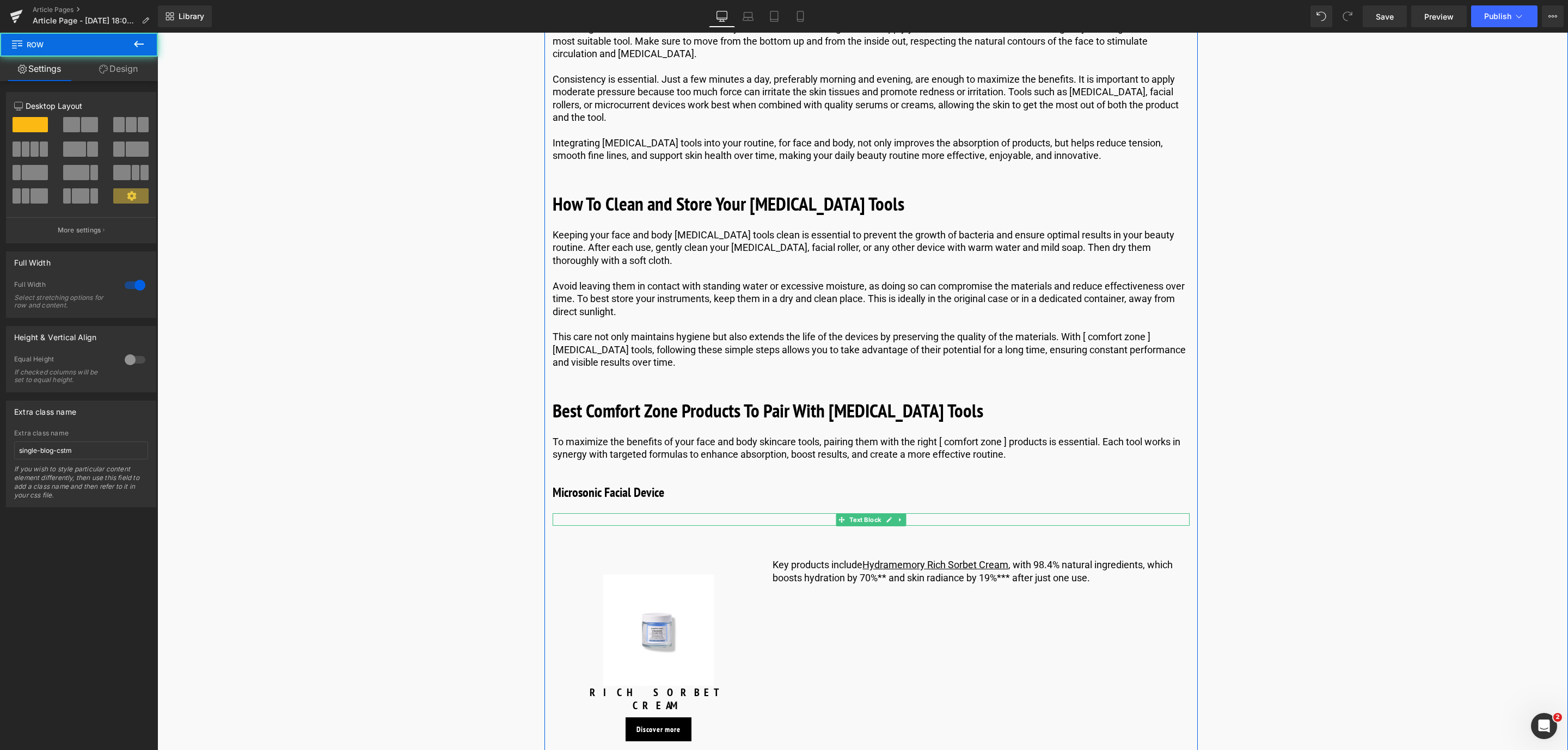
click at [596, 526] on p at bounding box center [871, 520] width 637 height 12
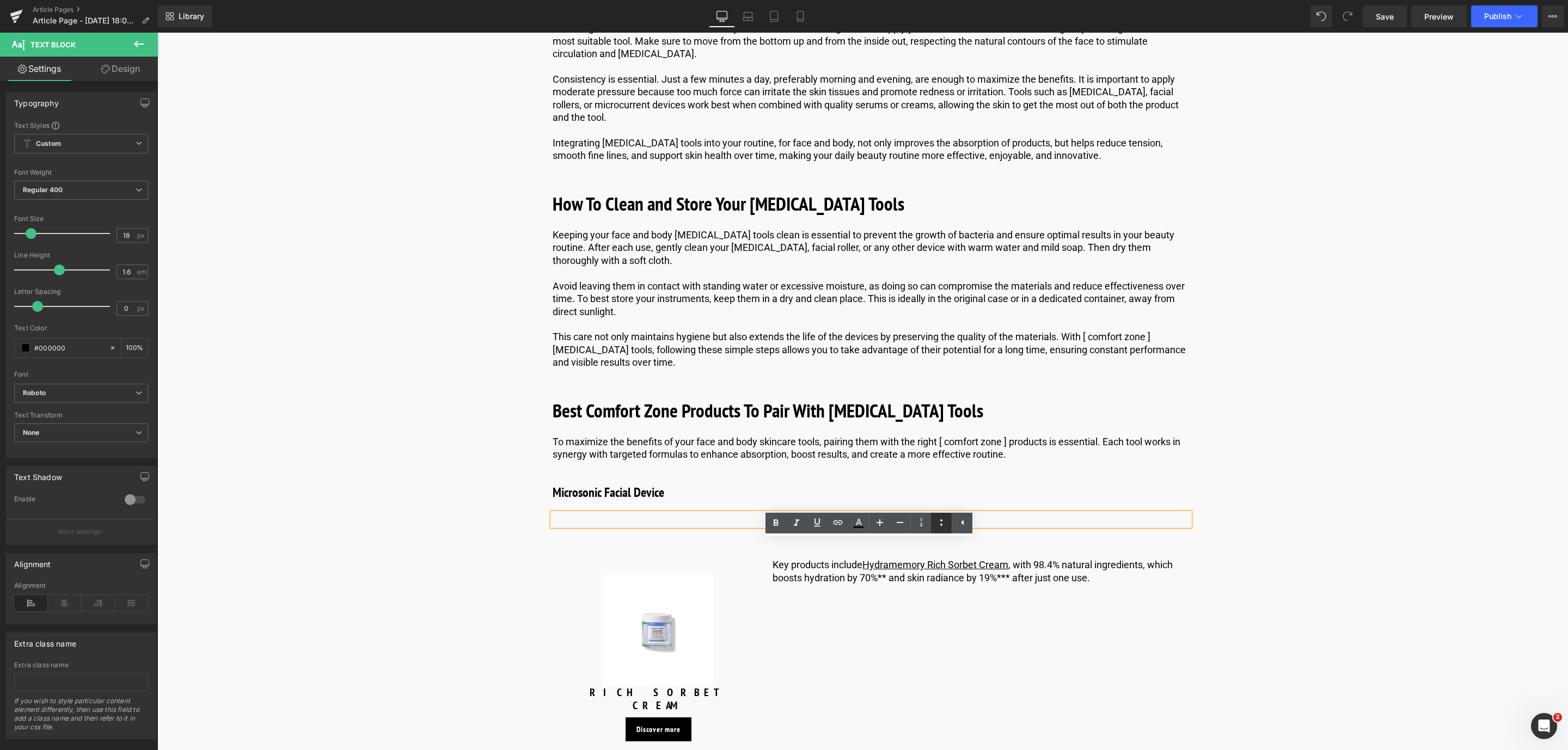
click at [948, 529] on link at bounding box center [941, 523] width 21 height 21
click at [605, 526] on div "Text Block" at bounding box center [871, 520] width 637 height 12
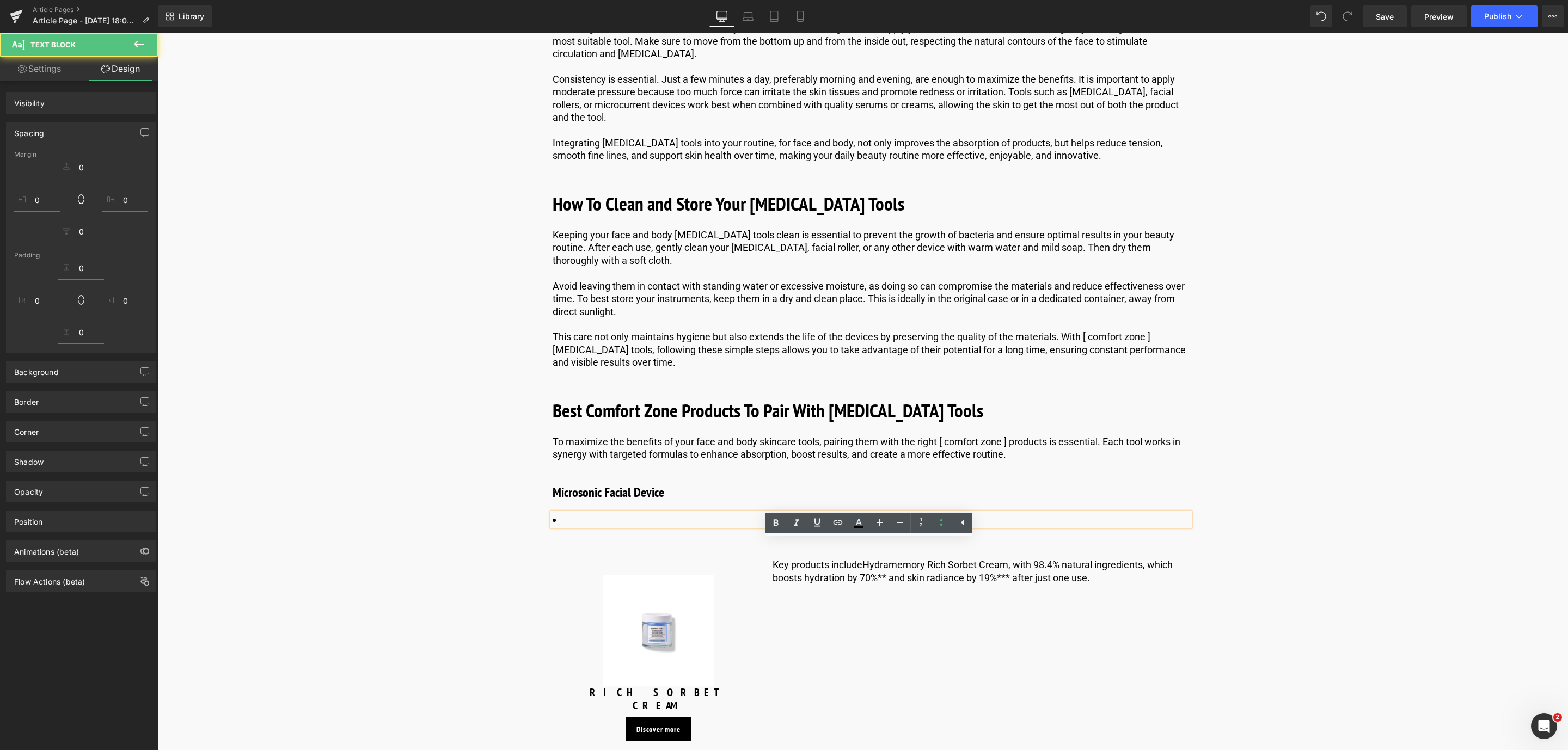
click at [618, 526] on div at bounding box center [871, 520] width 637 height 12
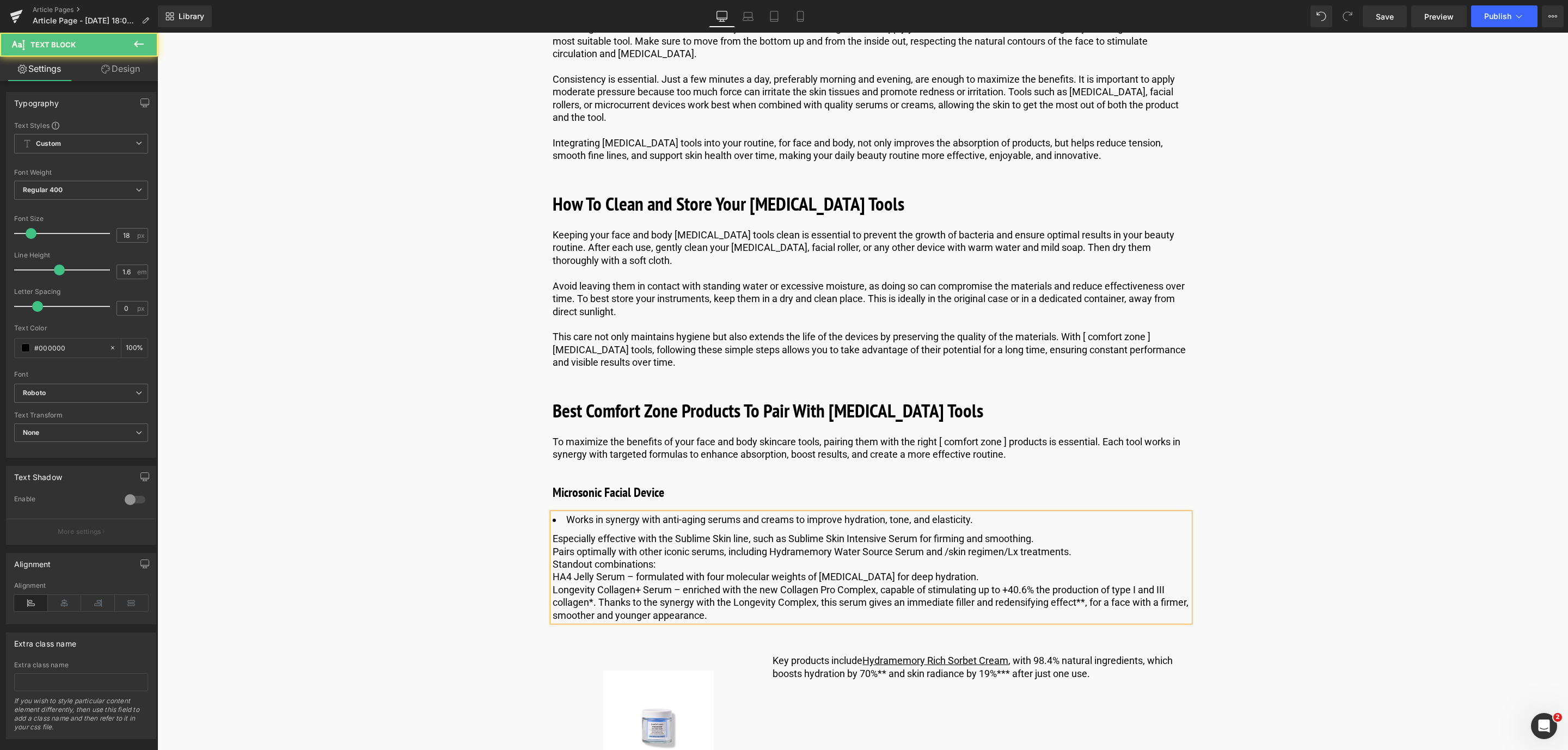
click at [553, 565] on div "Works in synergy with anti-aging serums and creams to improve hydration, tone, …" at bounding box center [871, 568] width 637 height 108
click at [555, 545] on div "Especially effective with the Sublime Skin line, such as Sublime Skin Intensive…" at bounding box center [871, 538] width 637 height 12
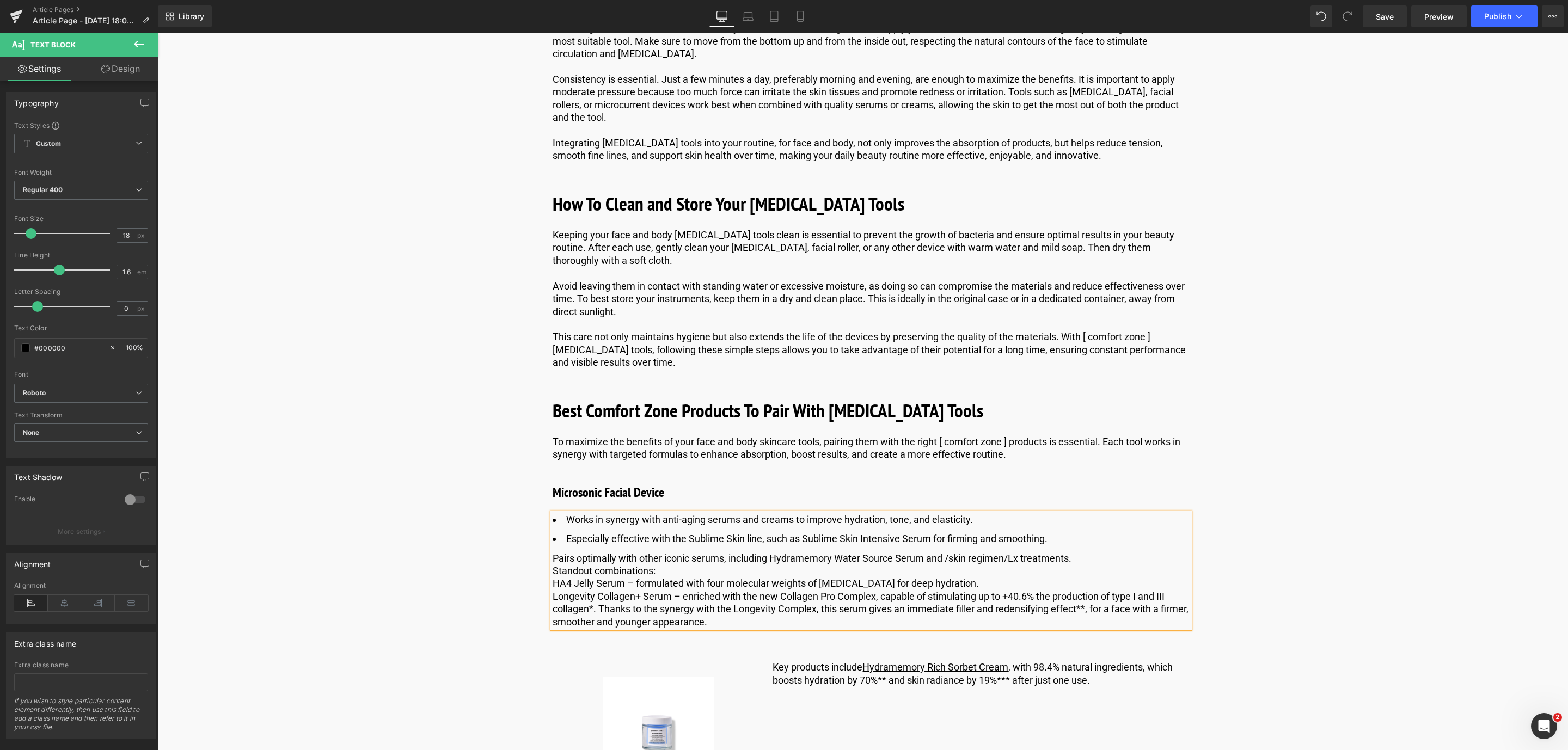
click at [553, 564] on div "Pairs optimally with other iconic serums, including Hydramemory Water Source Se…" at bounding box center [871, 558] width 637 height 12
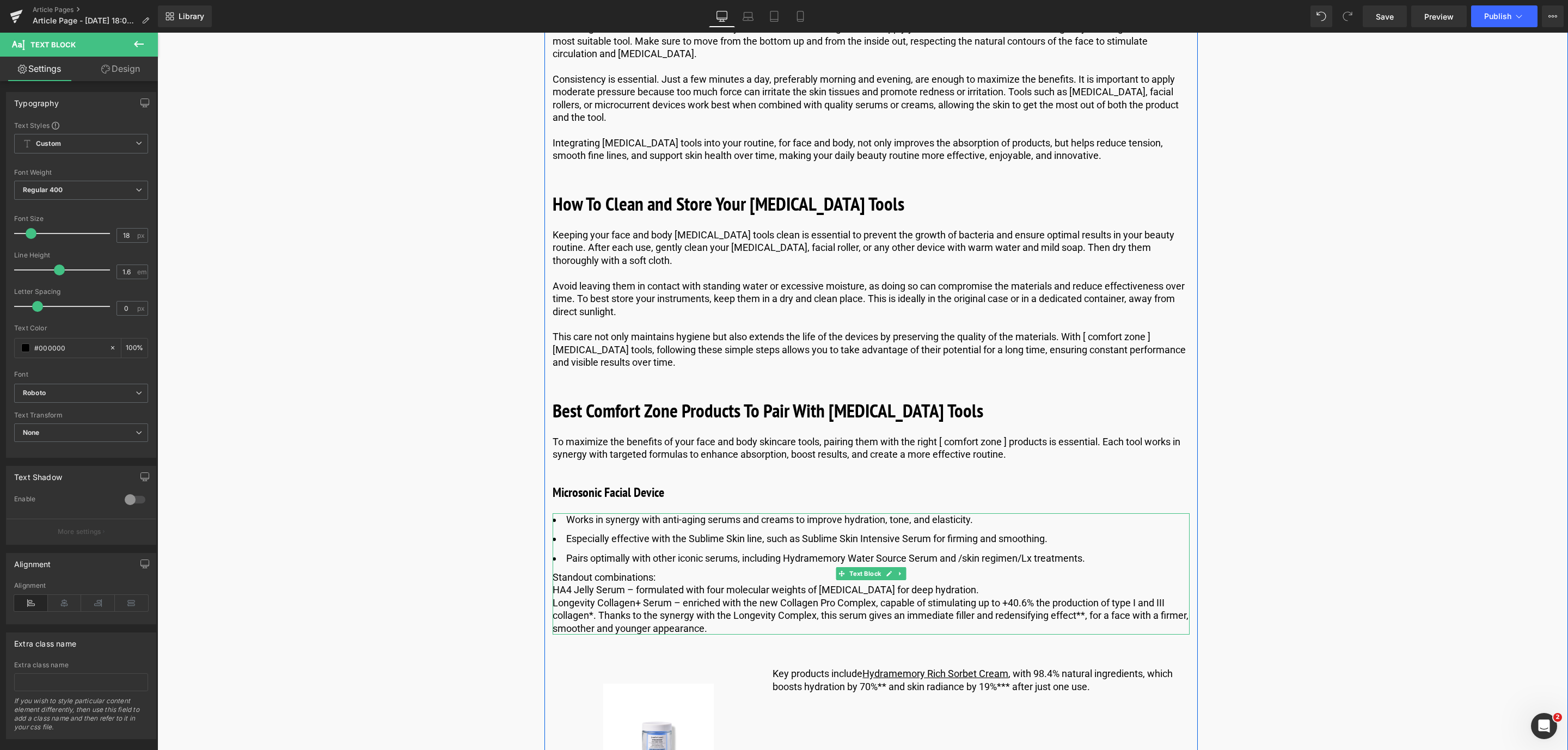
click at [555, 583] on div "Standout combinations:" at bounding box center [871, 577] width 637 height 12
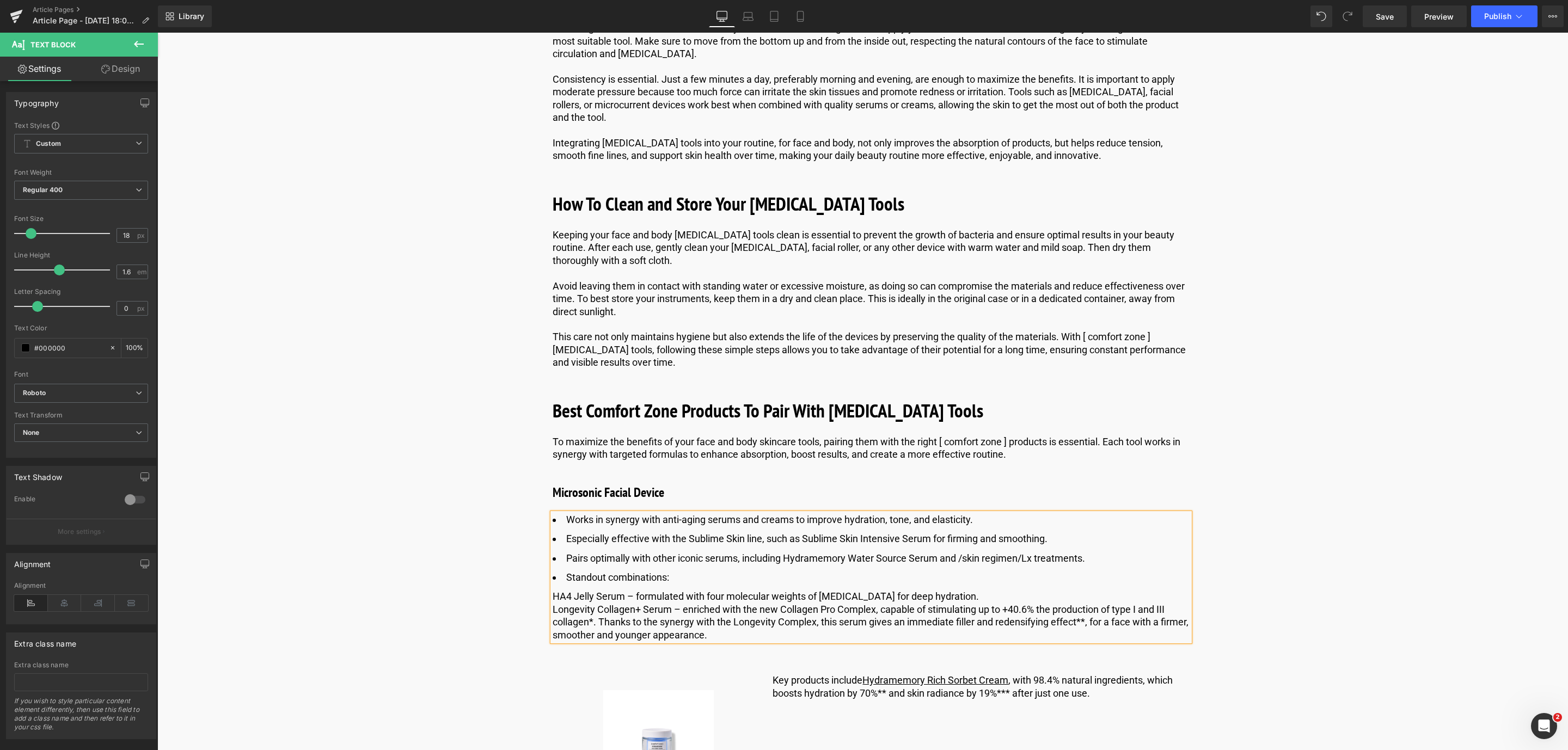
drag, startPoint x: 739, startPoint y: 663, endPoint x: 551, endPoint y: 626, distance: 191.6
click at [553, 626] on p "Works in synergy with anti-aging serums and creams to improve hydration, tone, …" at bounding box center [871, 577] width 637 height 128
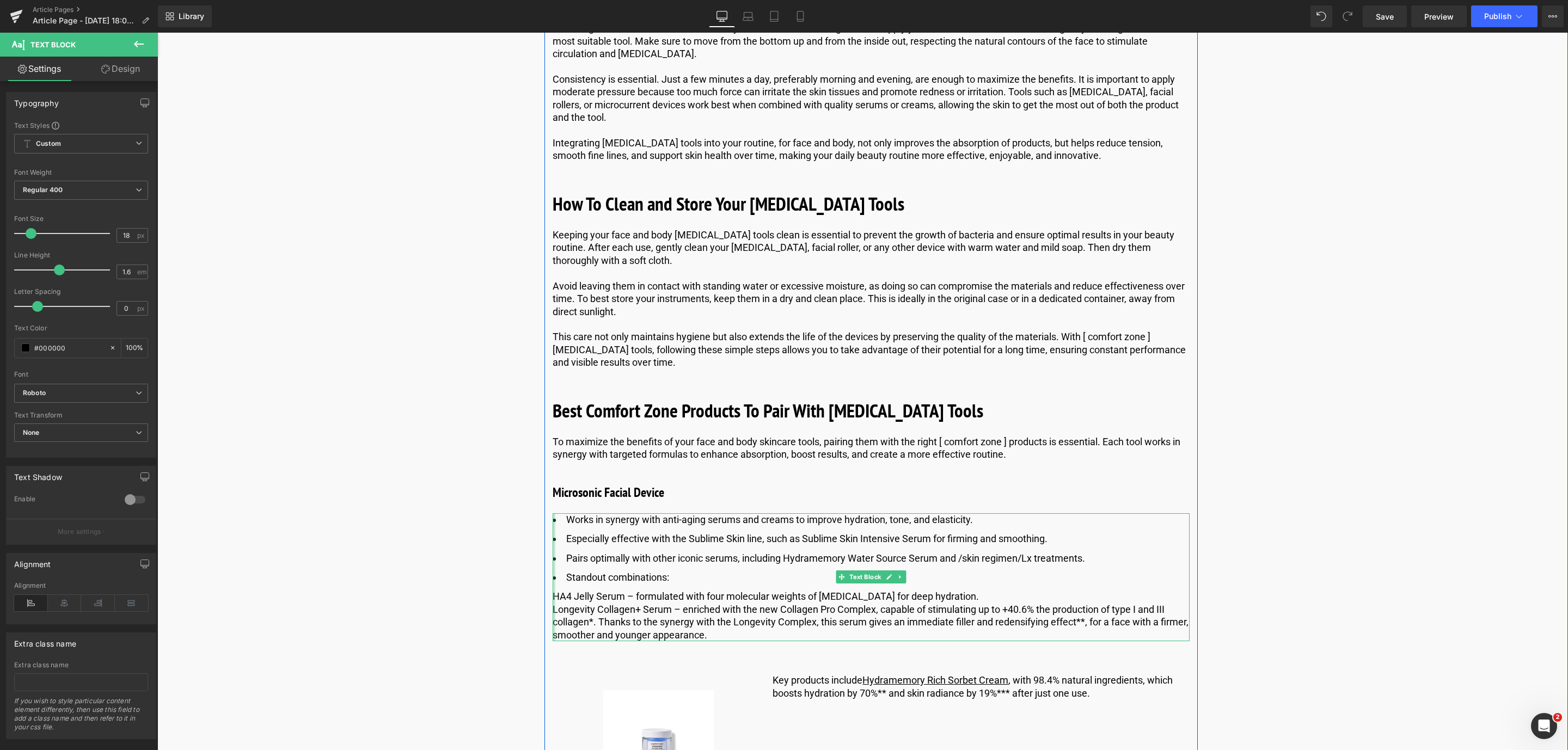
drag, startPoint x: 775, startPoint y: 662, endPoint x: 551, endPoint y: 622, distance: 227.5
click at [553, 622] on div "Works in synergy with anti-aging serums and creams to improve hydration, tone, …" at bounding box center [871, 577] width 637 height 128
copy p "HA4 Jelly Serum – formulated with four molecular weights of [MEDICAL_DATA] for …"
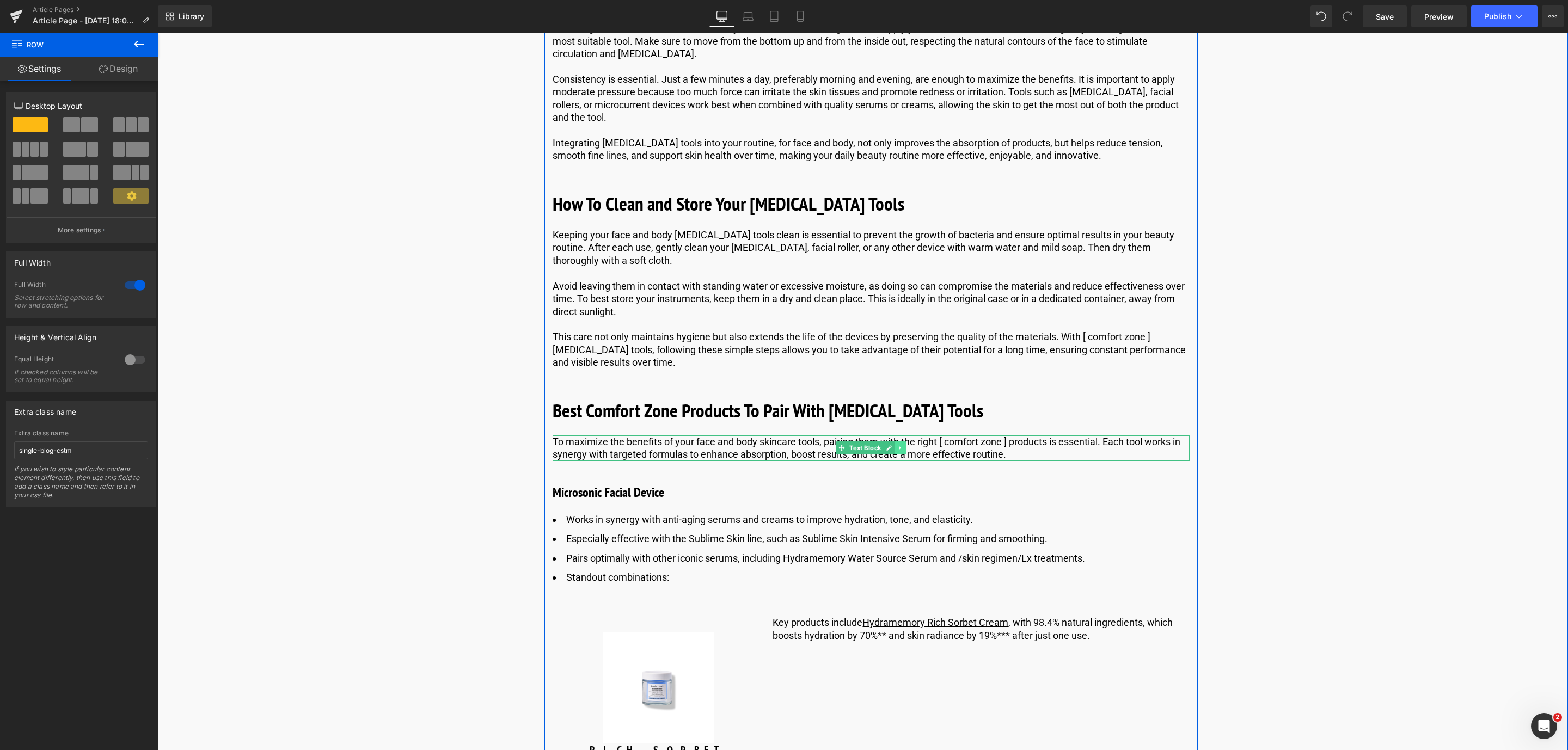
click at [900, 451] on icon at bounding box center [900, 448] width 6 height 6
click at [895, 451] on icon at bounding box center [895, 448] width 6 height 6
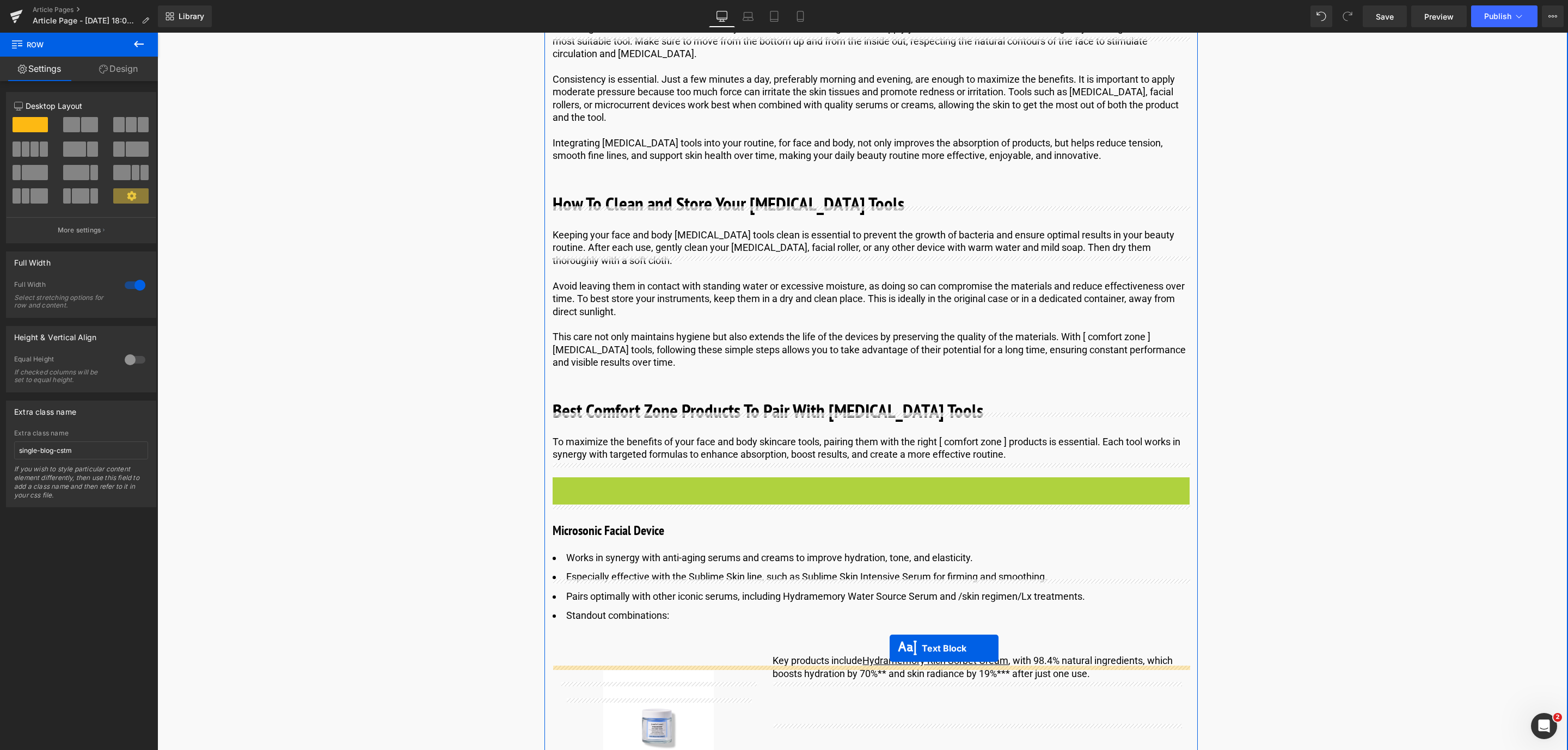
drag, startPoint x: 837, startPoint y: 514, endPoint x: 890, endPoint y: 648, distance: 144.1
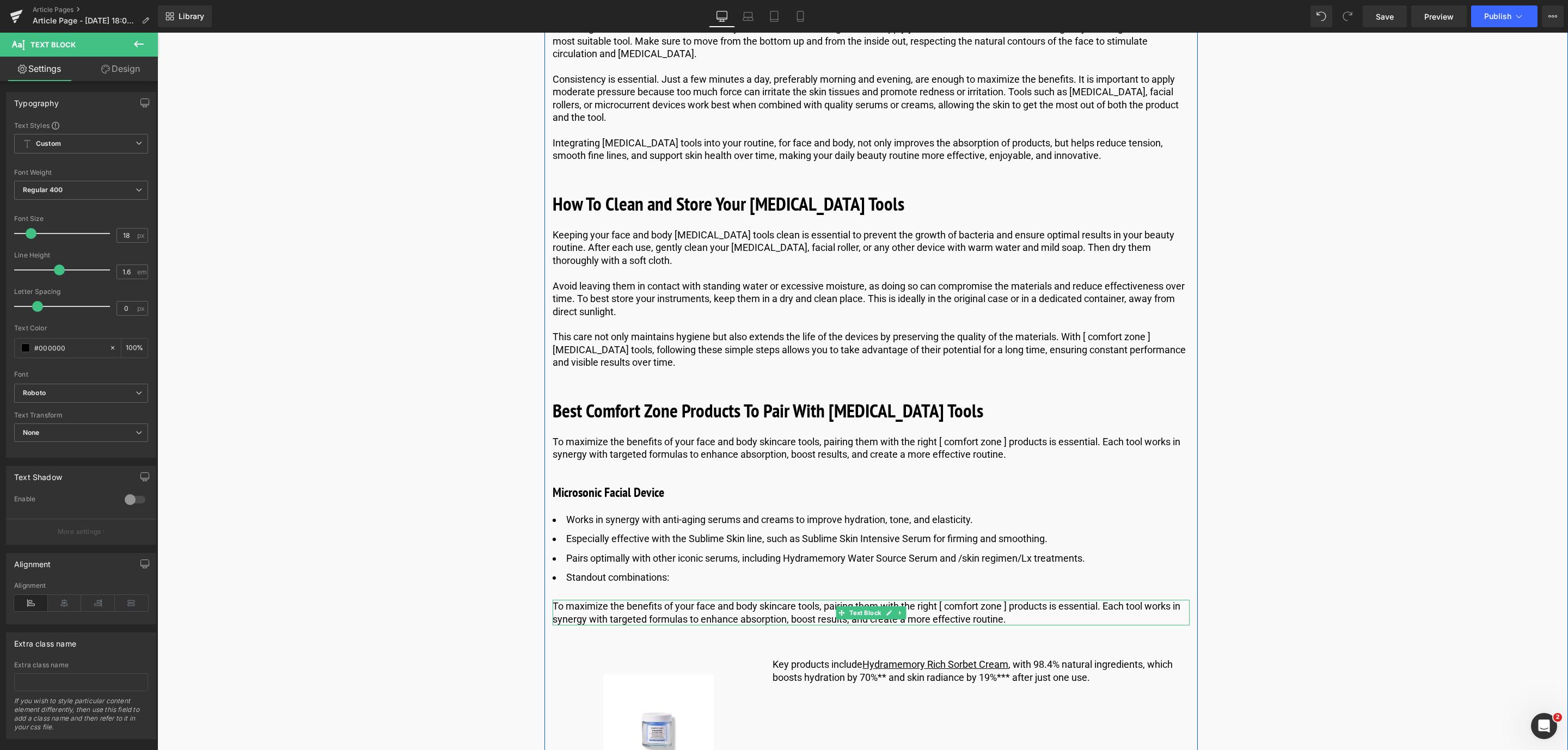
click at [1021, 625] on p "To maximize the benefits of your face and body skincare tools, pairing them wit…" at bounding box center [871, 612] width 637 height 26
drag, startPoint x: 1011, startPoint y: 647, endPoint x: 537, endPoint y: 638, distance: 474.1
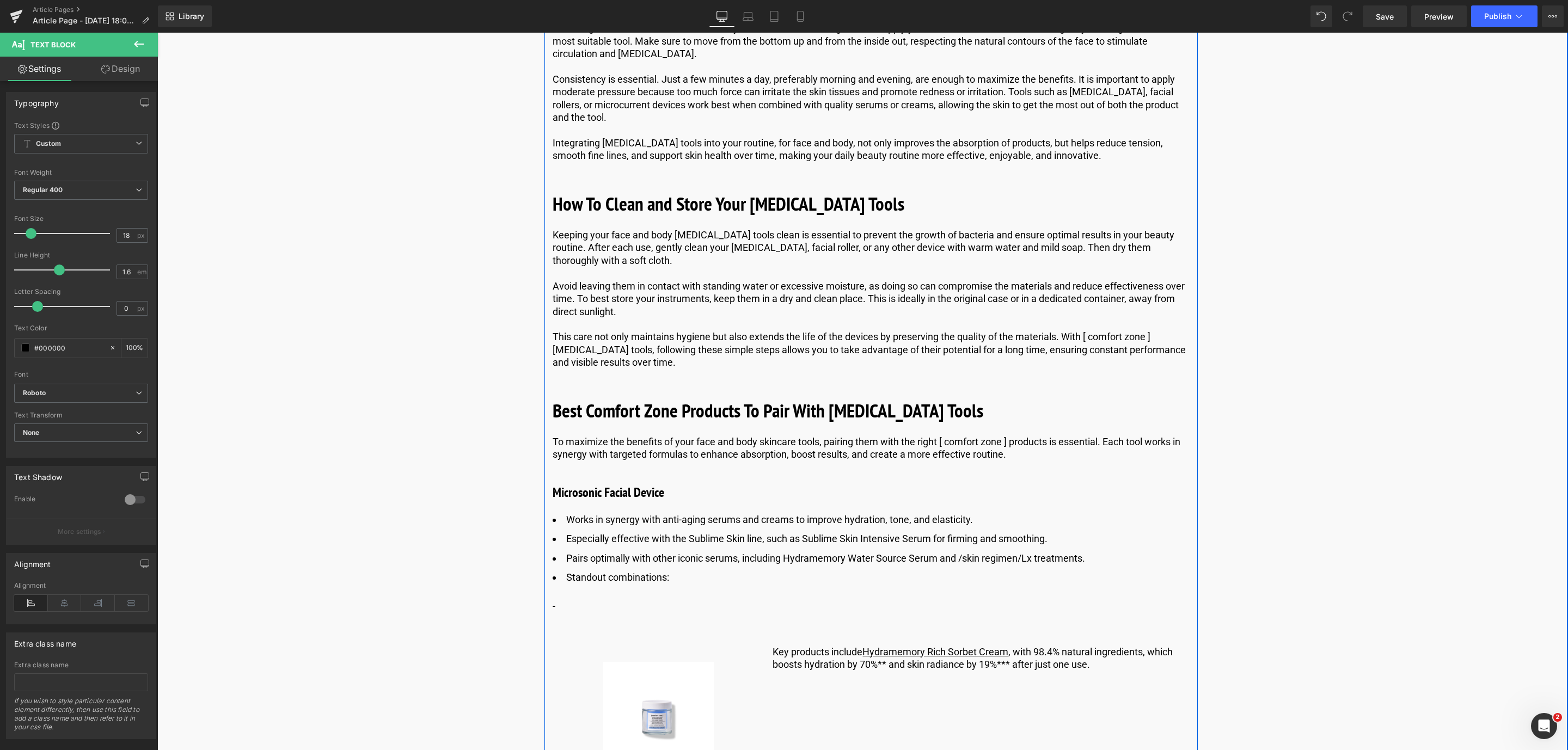
click at [587, 640] on div "Understanding [MEDICAL_DATA]: The Basics Heading The skin is the body’s largest…" at bounding box center [870, 259] width 653 height 5813
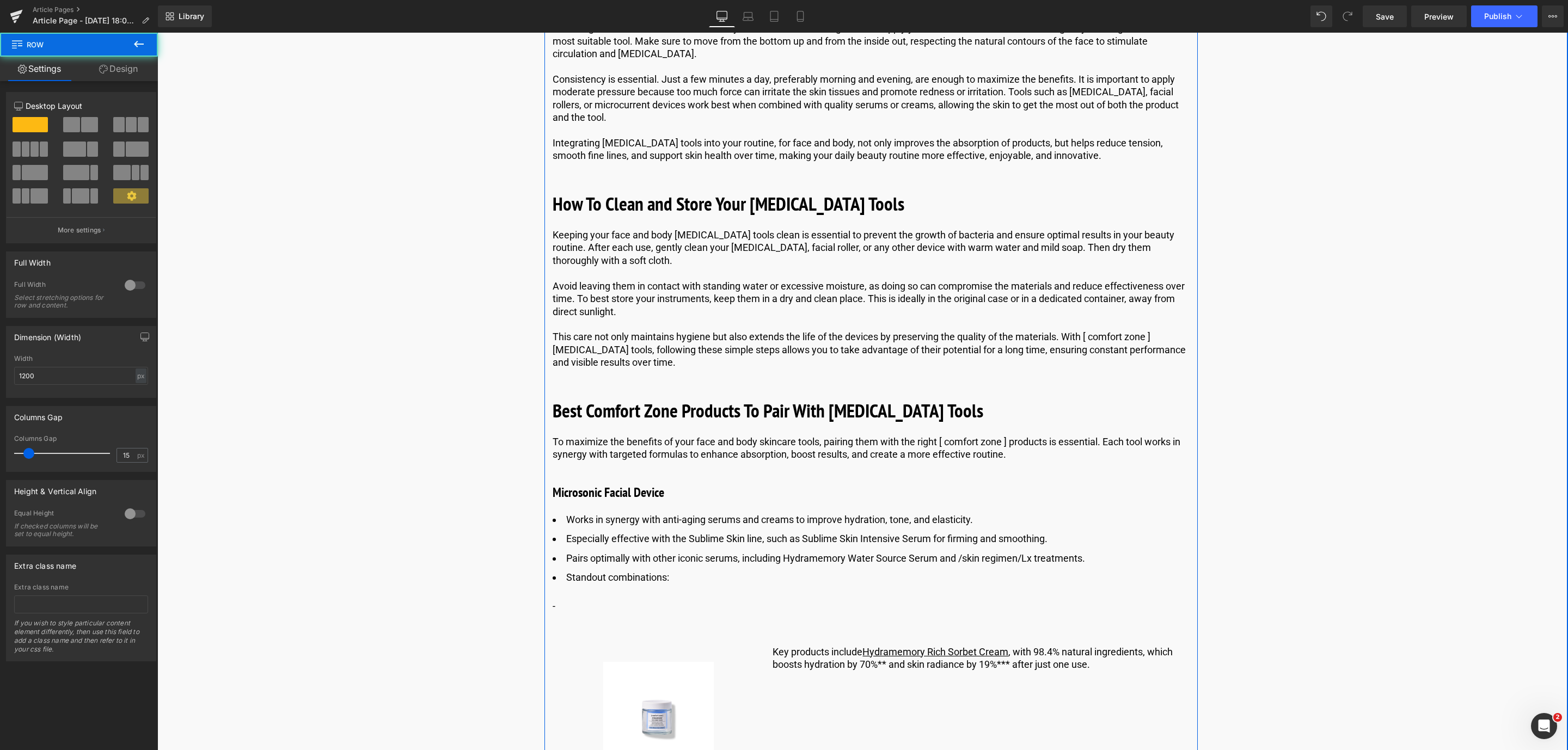
click at [589, 612] on p "-" at bounding box center [871, 606] width 637 height 12
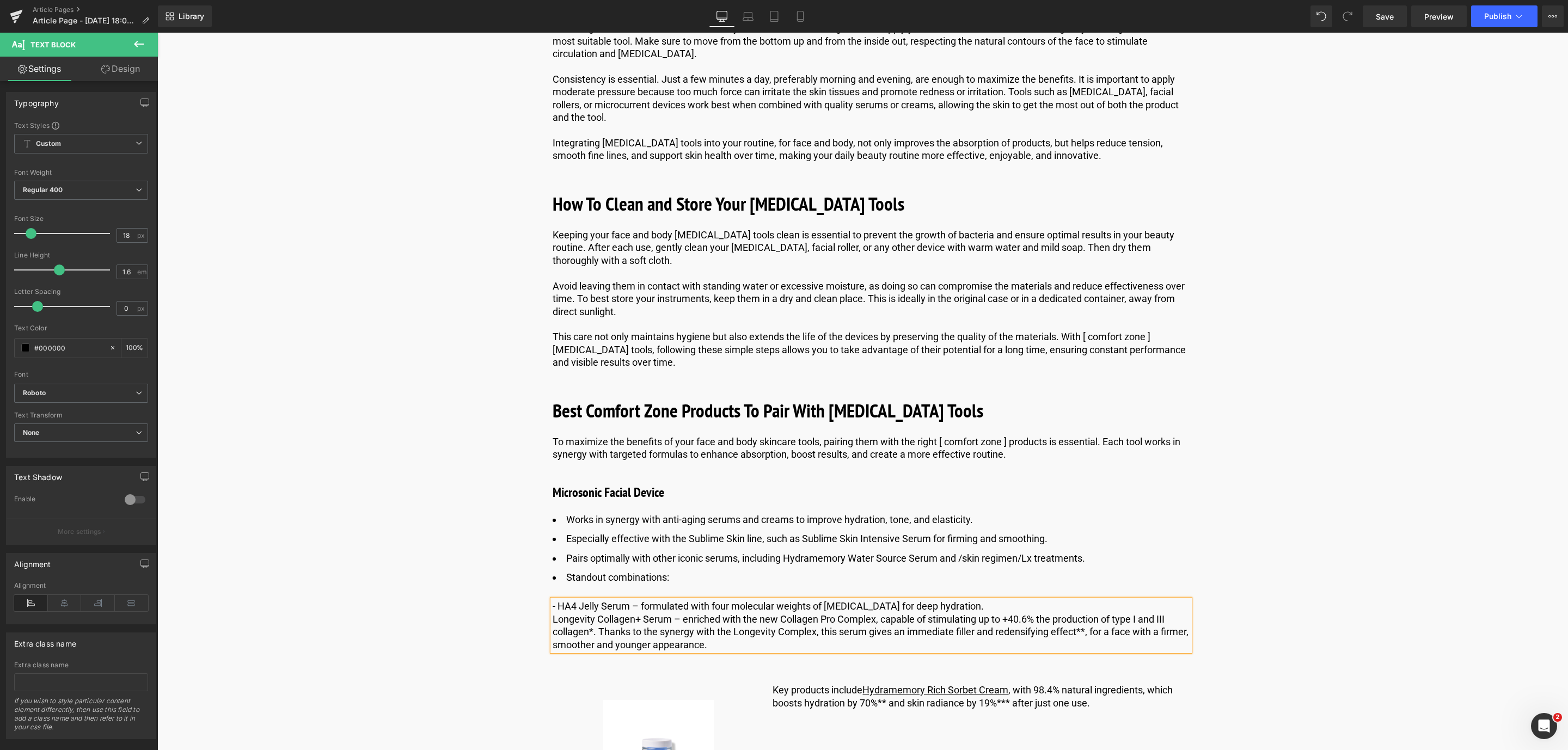
click at [562, 647] on p "Longevity Collagen+ Serum – enriched with the new Collagen Pro Complex, capable…" at bounding box center [871, 631] width 637 height 38
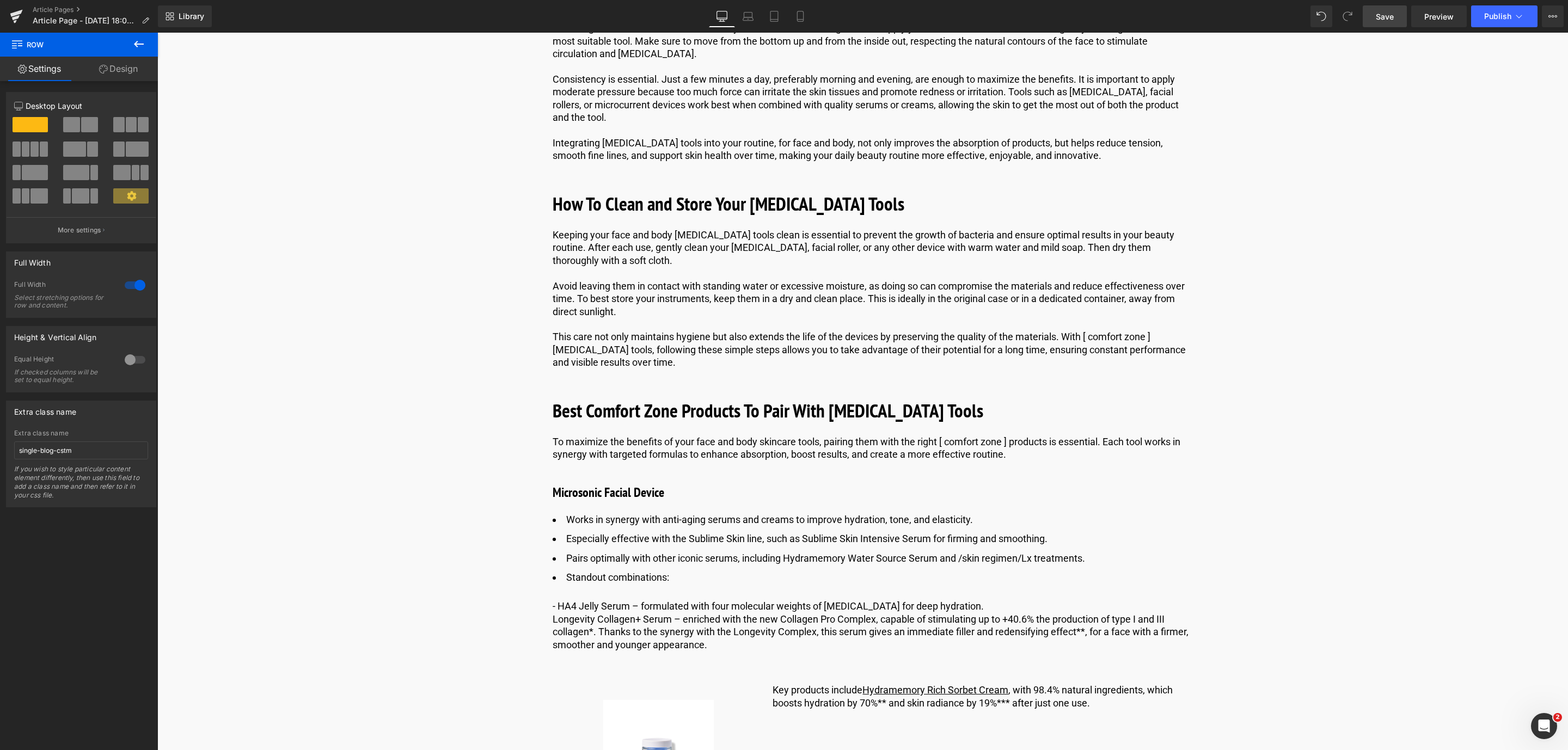
click at [1385, 19] on span "Save" at bounding box center [1385, 17] width 18 height 11
click at [144, 44] on icon at bounding box center [139, 44] width 13 height 13
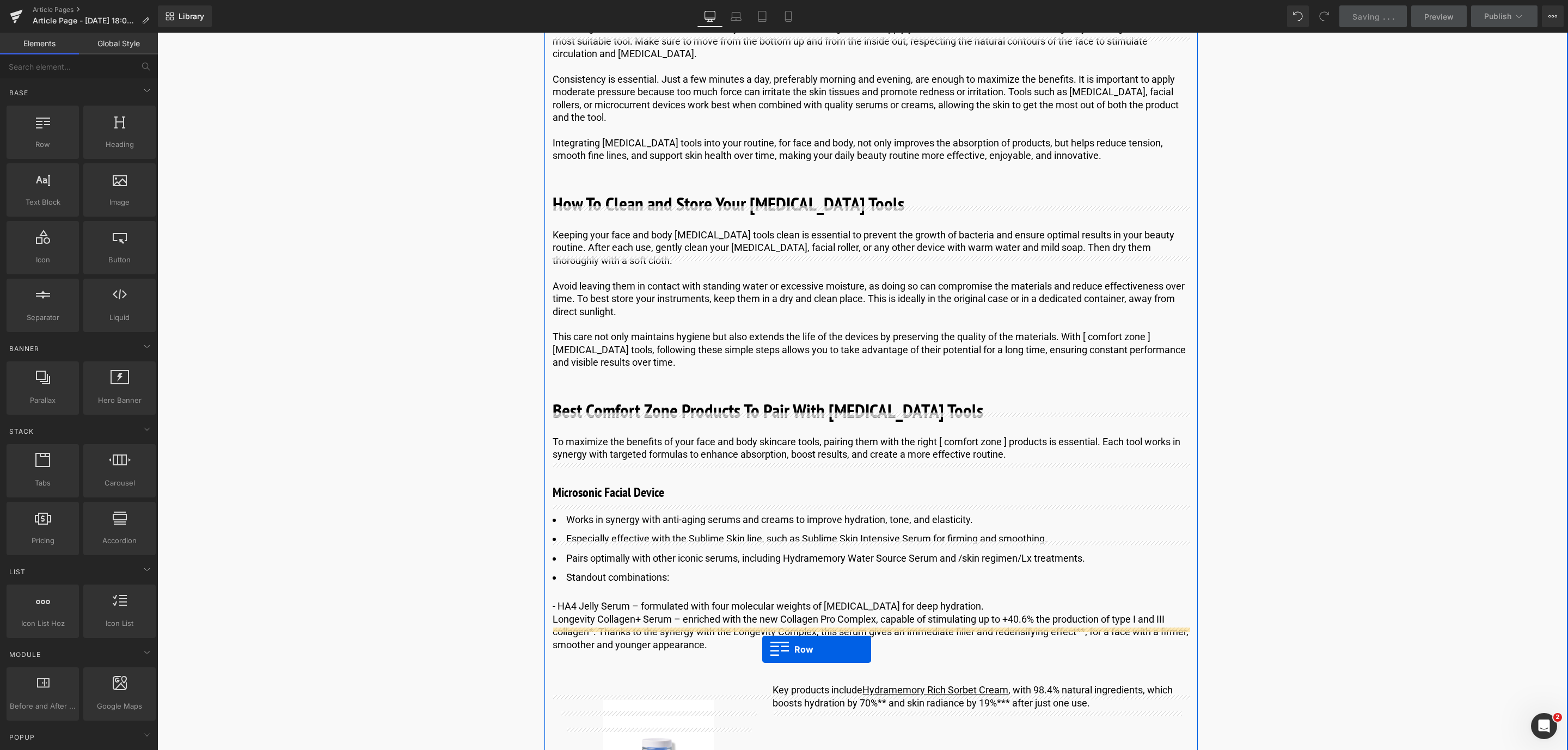
drag, startPoint x: 213, startPoint y: 165, endPoint x: 764, endPoint y: 643, distance: 729.4
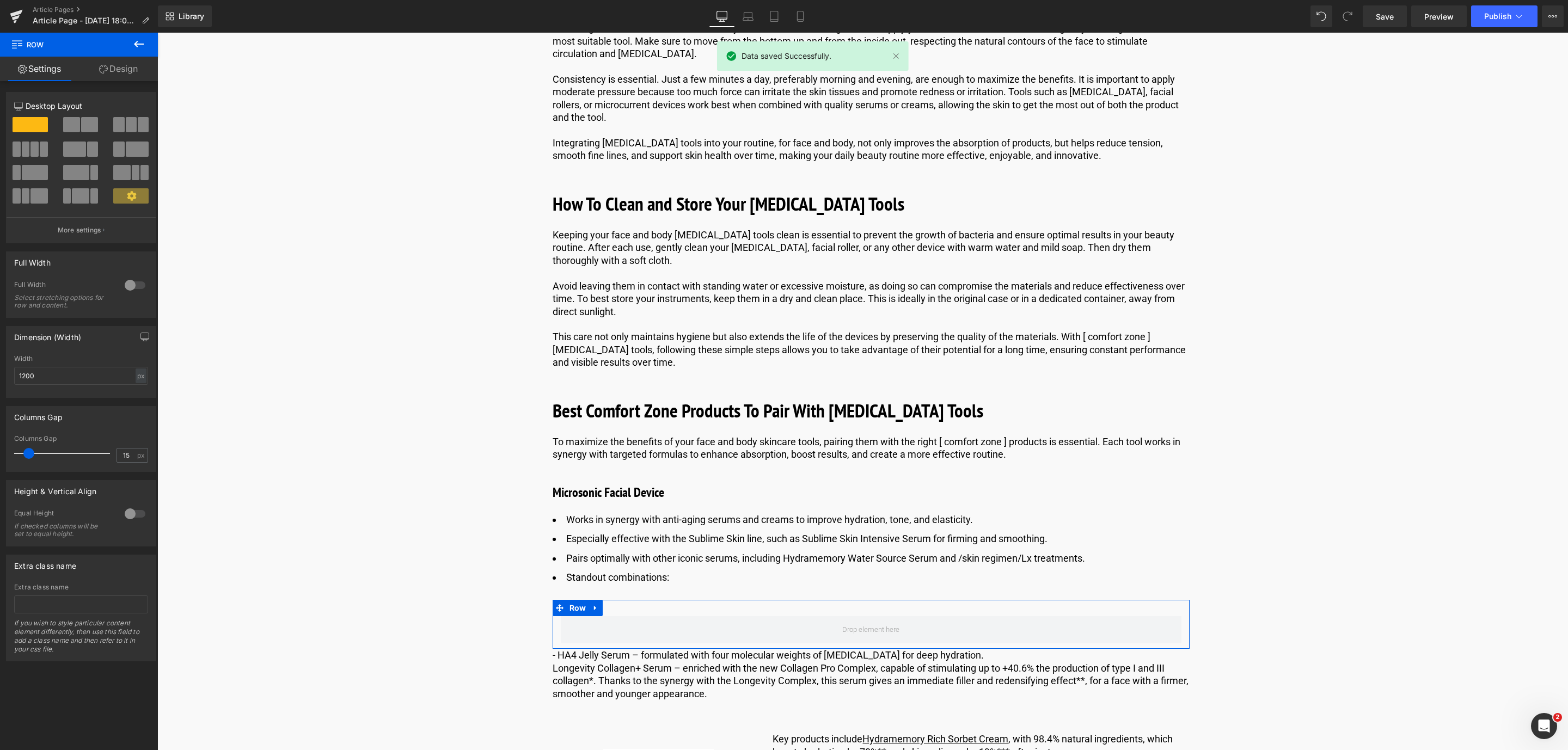
click at [77, 124] on span at bounding box center [71, 125] width 17 height 15
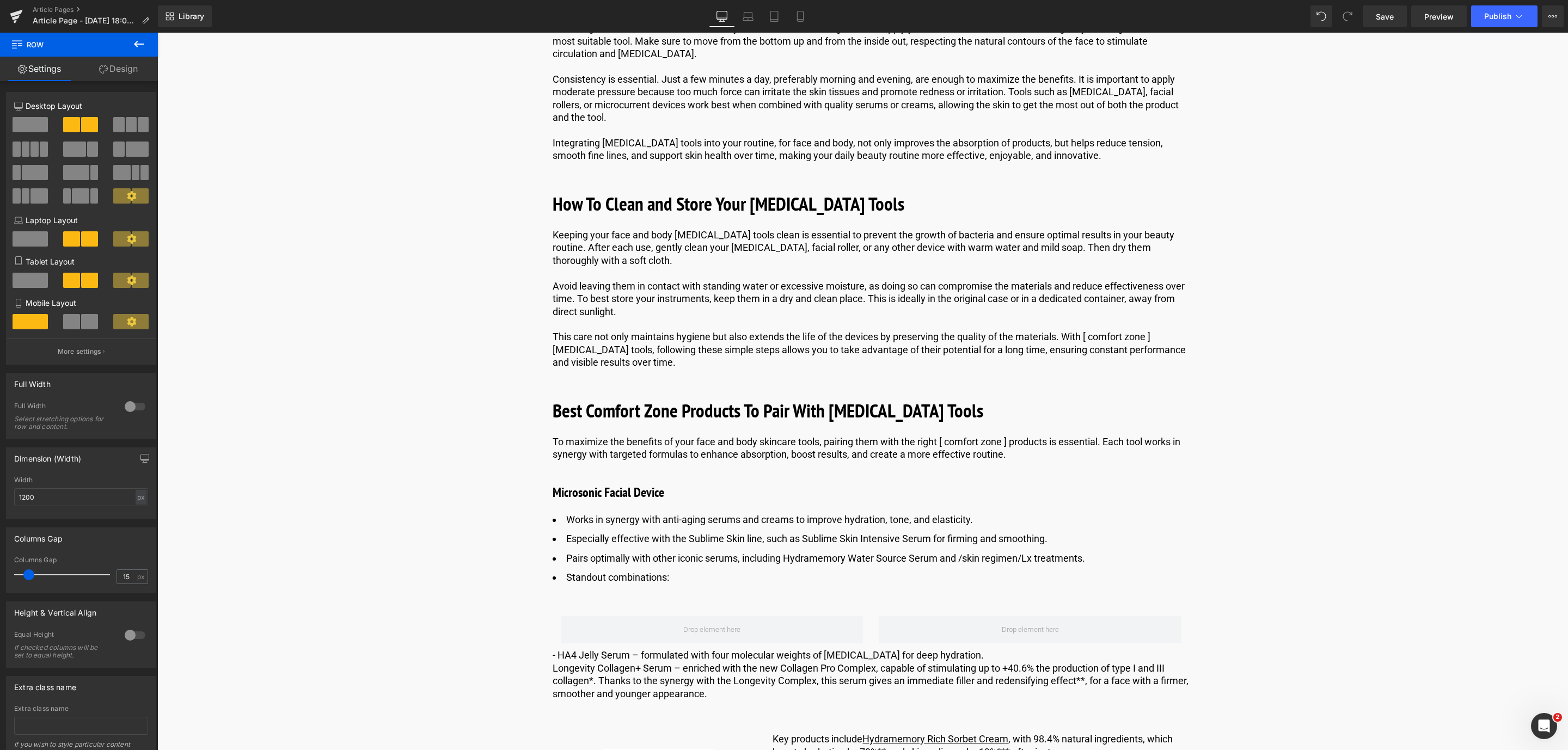
drag, startPoint x: 137, startPoint y: 44, endPoint x: 131, endPoint y: 47, distance: 6.7
click at [135, 46] on icon at bounding box center [139, 44] width 13 height 13
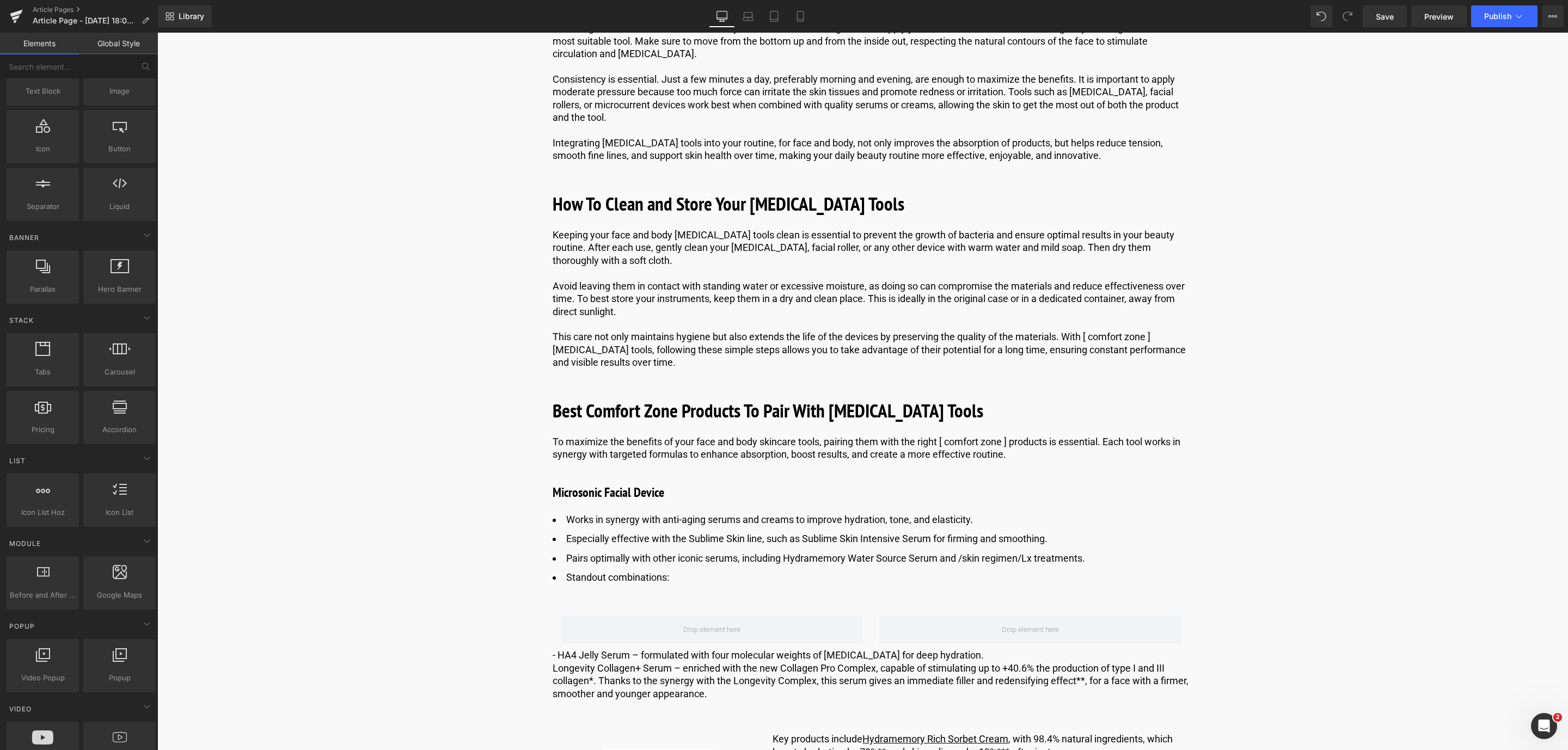
scroll to position [327, 0]
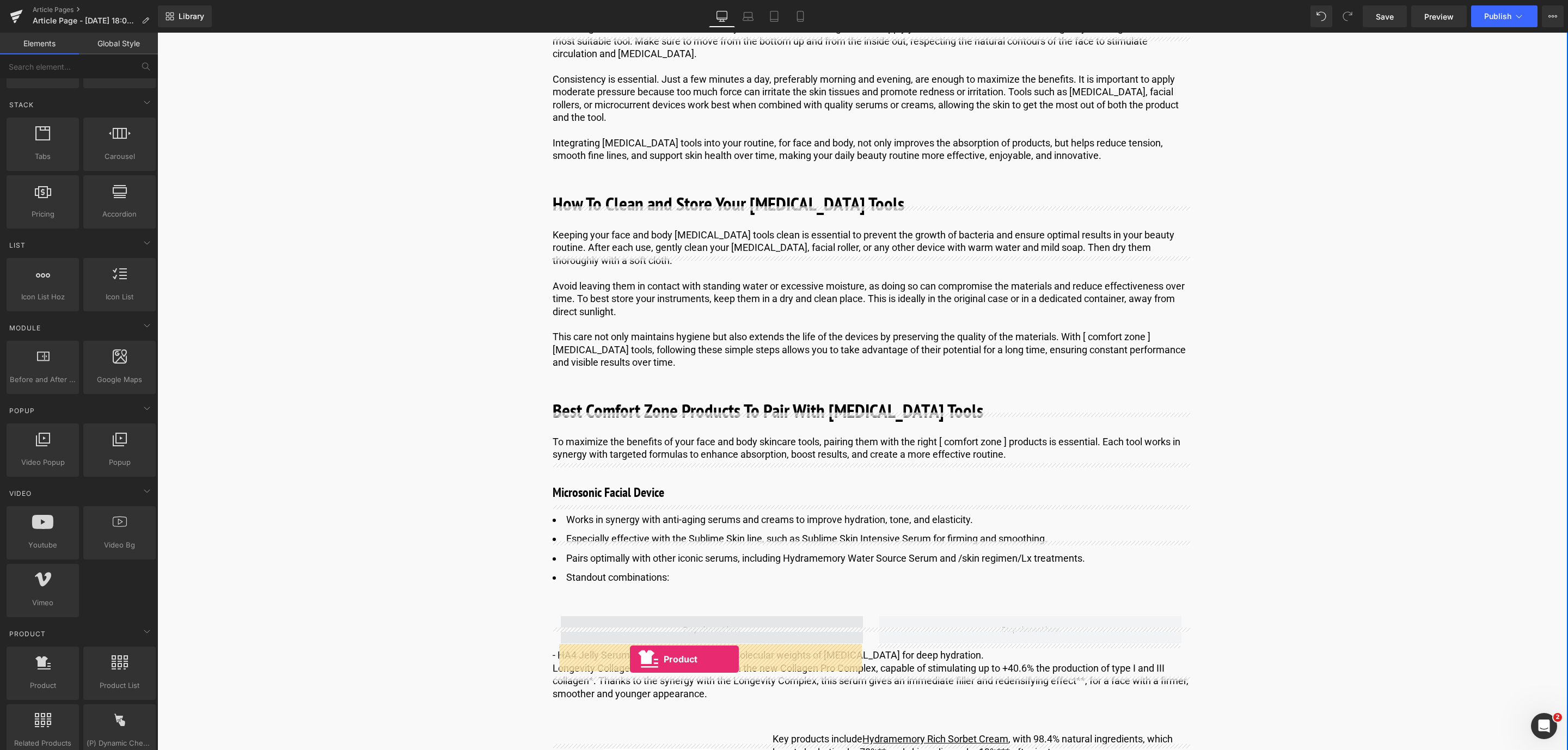
drag, startPoint x: 221, startPoint y: 715, endPoint x: 630, endPoint y: 658, distance: 413.0
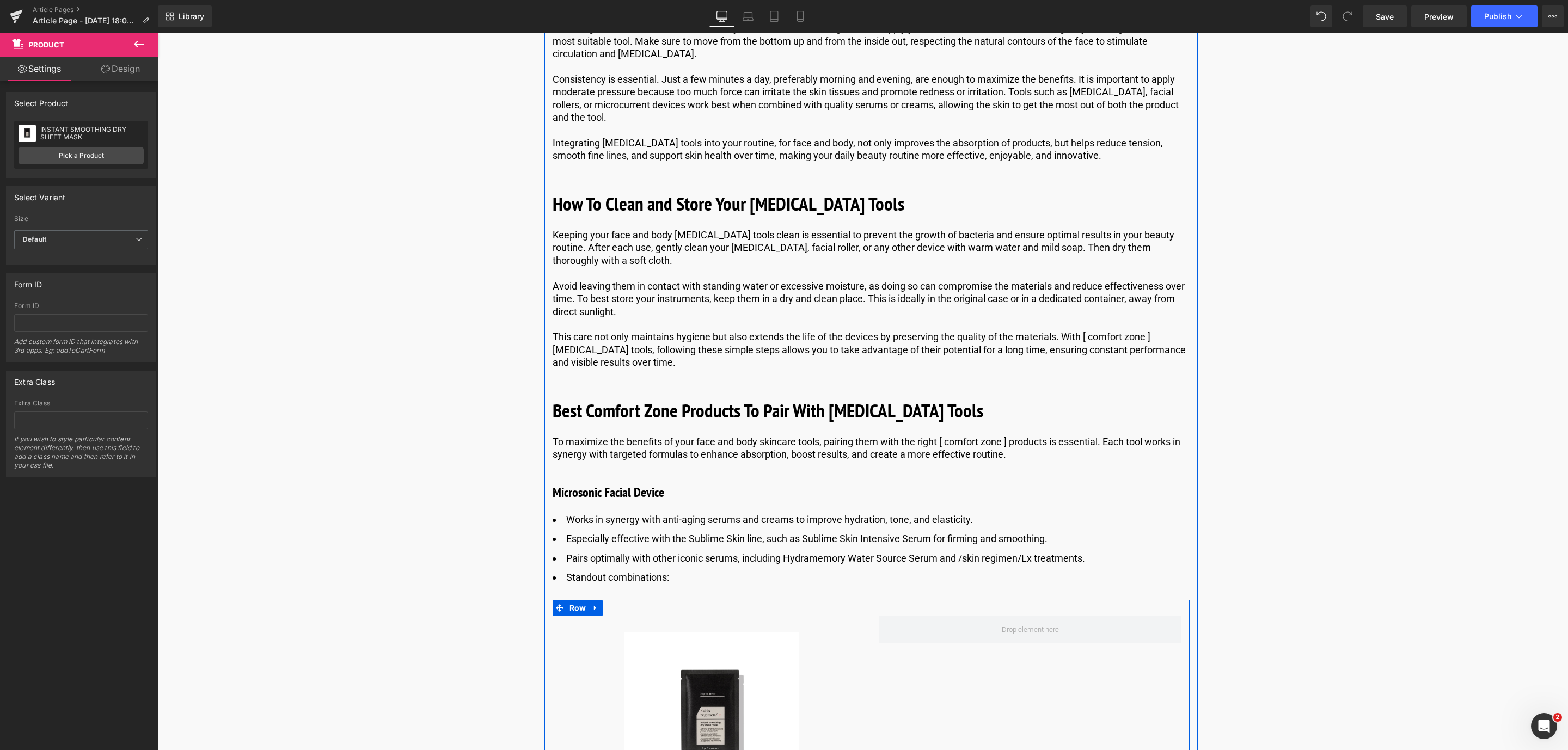
click at [131, 43] on button at bounding box center [139, 44] width 38 height 24
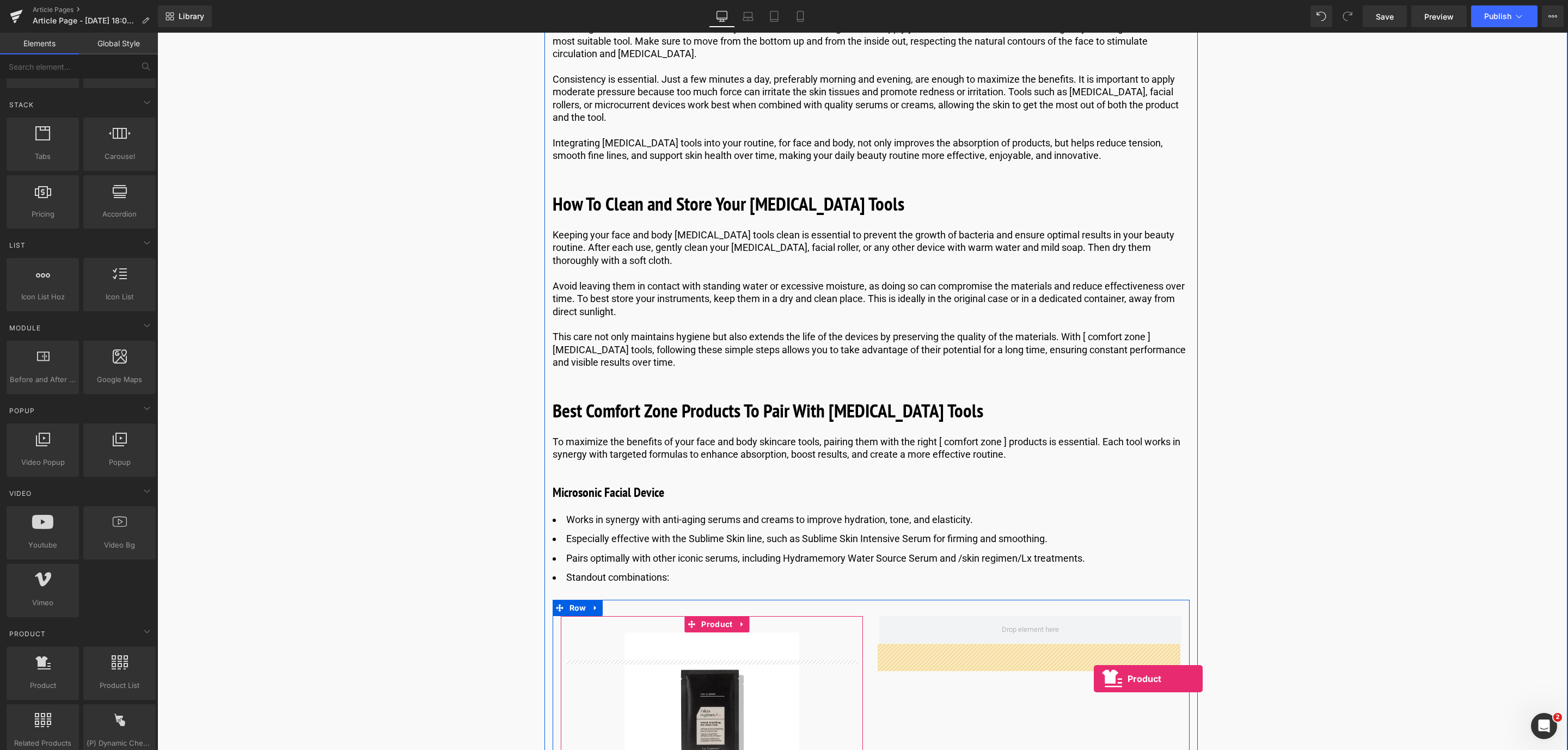
drag, startPoint x: 208, startPoint y: 715, endPoint x: 1094, endPoint y: 678, distance: 886.8
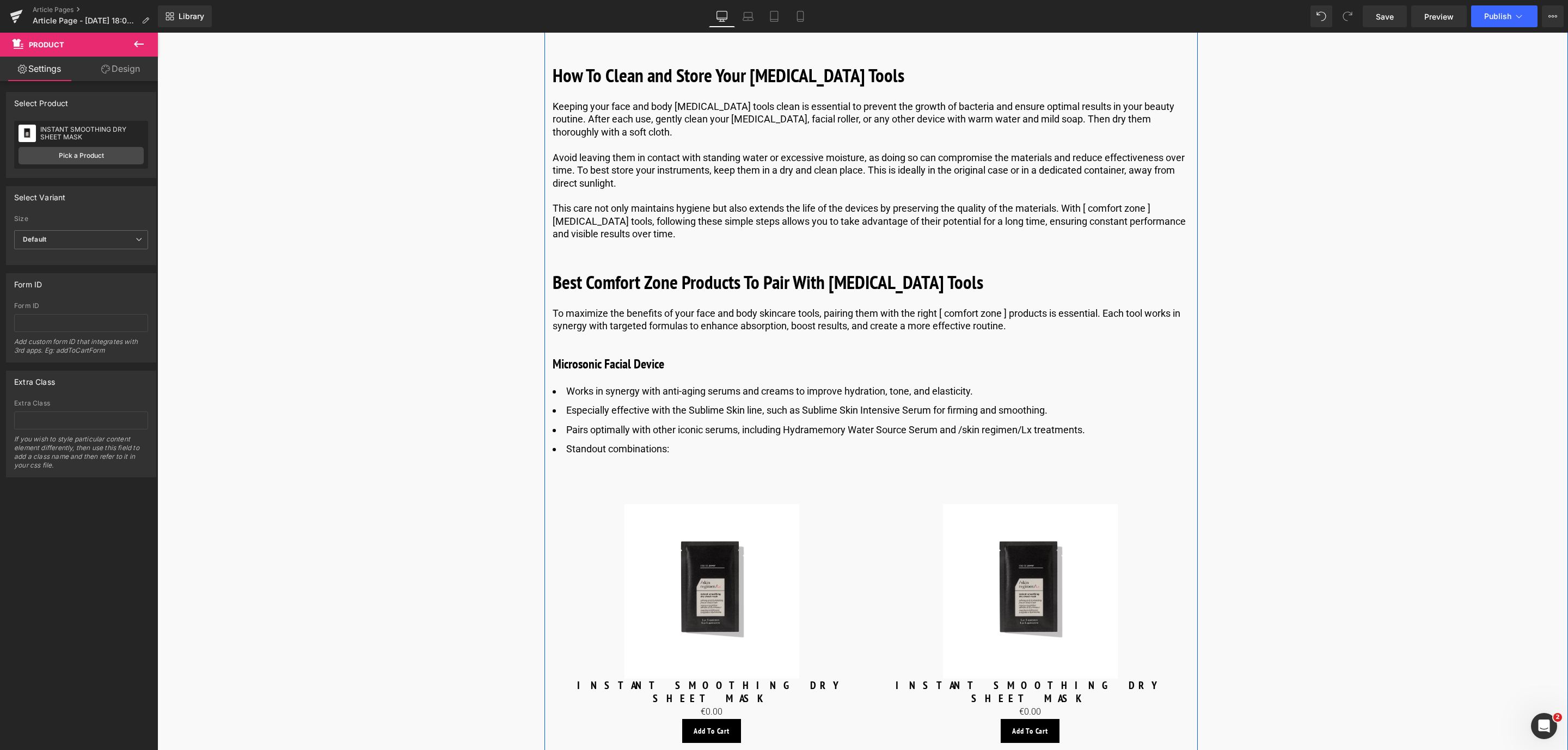
scroll to position [3630, 0]
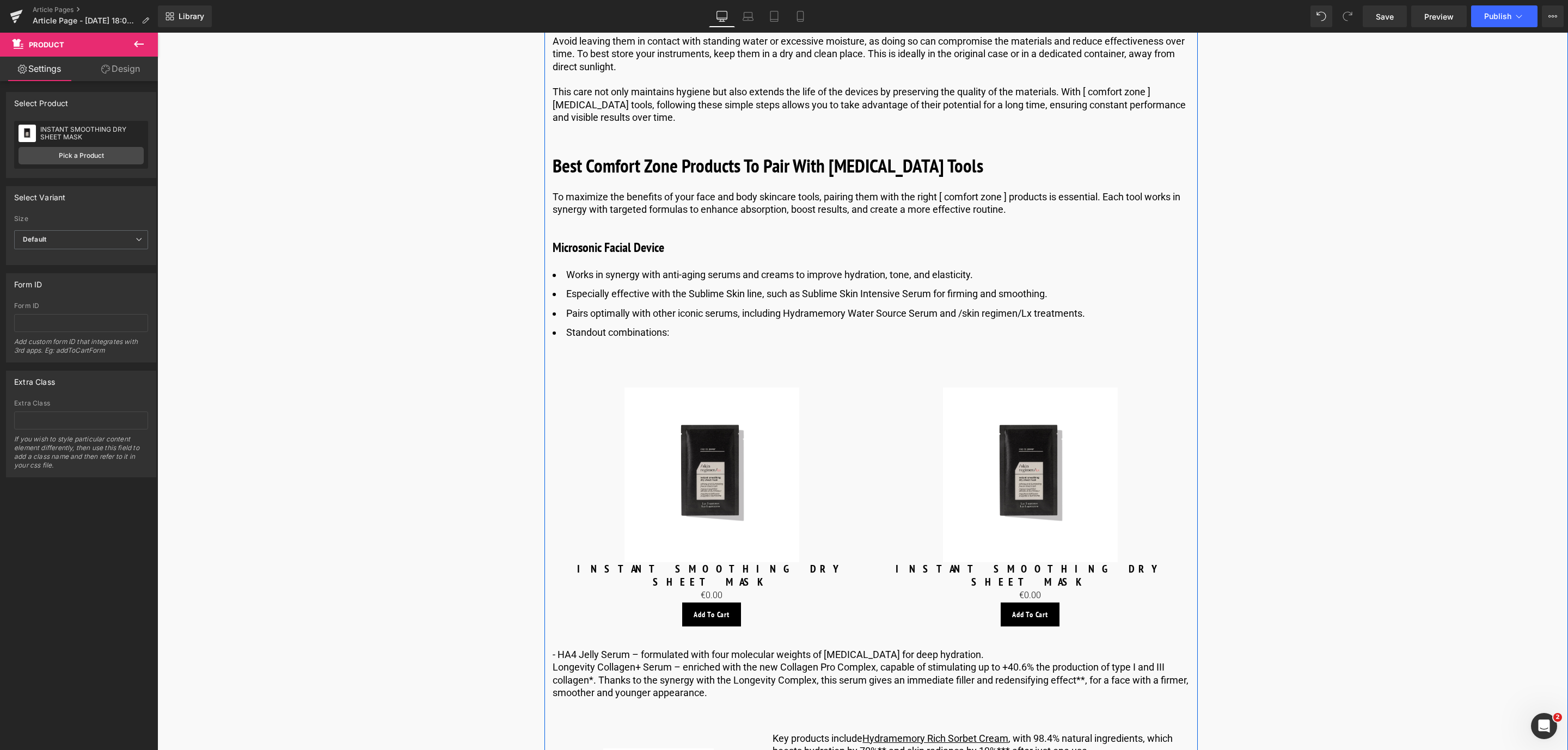
click at [686, 457] on img at bounding box center [712, 475] width 175 height 175
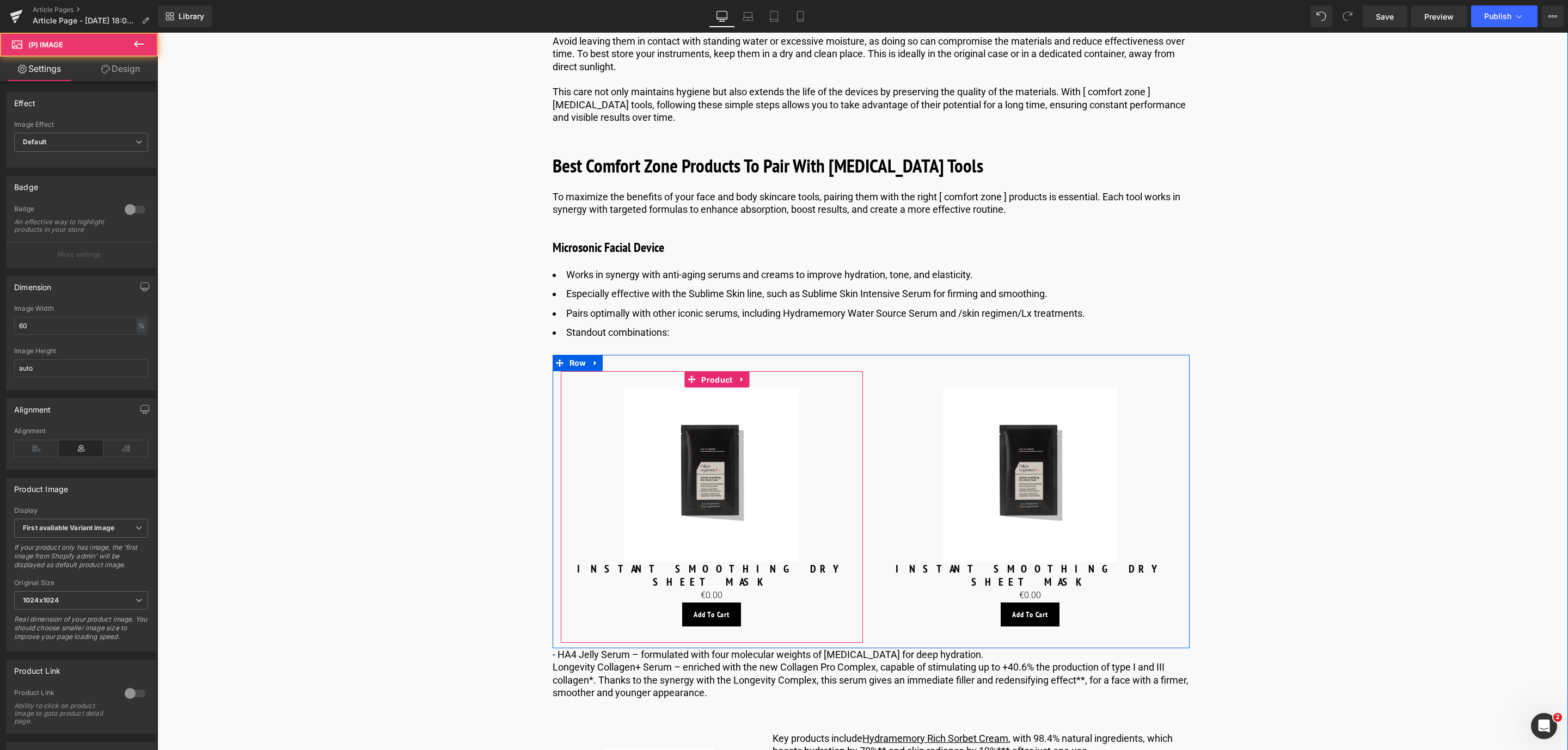
drag, startPoint x: 708, startPoint y: 407, endPoint x: 506, endPoint y: 357, distance: 208.1
click at [710, 388] on span "Product" at bounding box center [716, 380] width 37 height 17
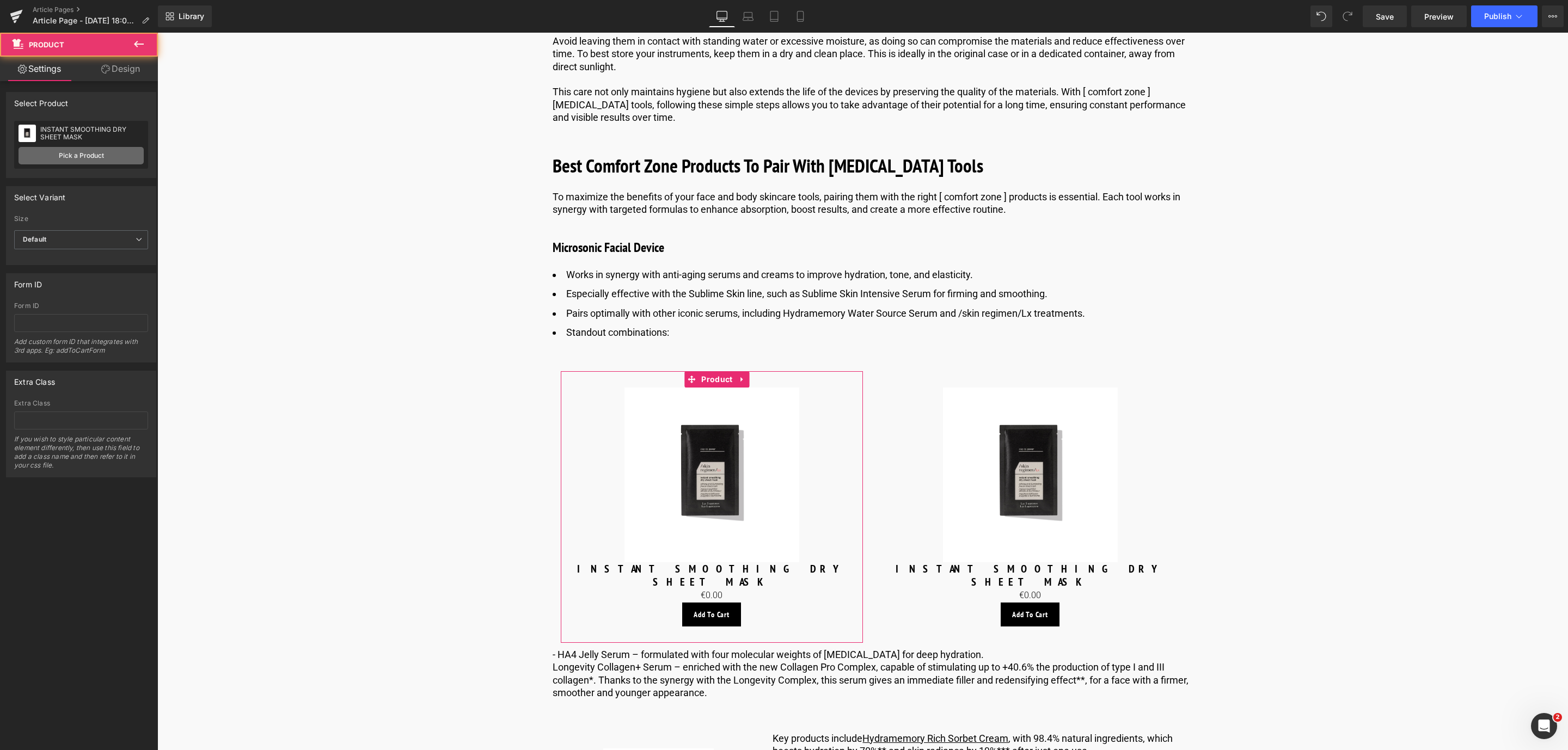
click at [69, 157] on link "Pick a Product" at bounding box center [81, 155] width 125 height 17
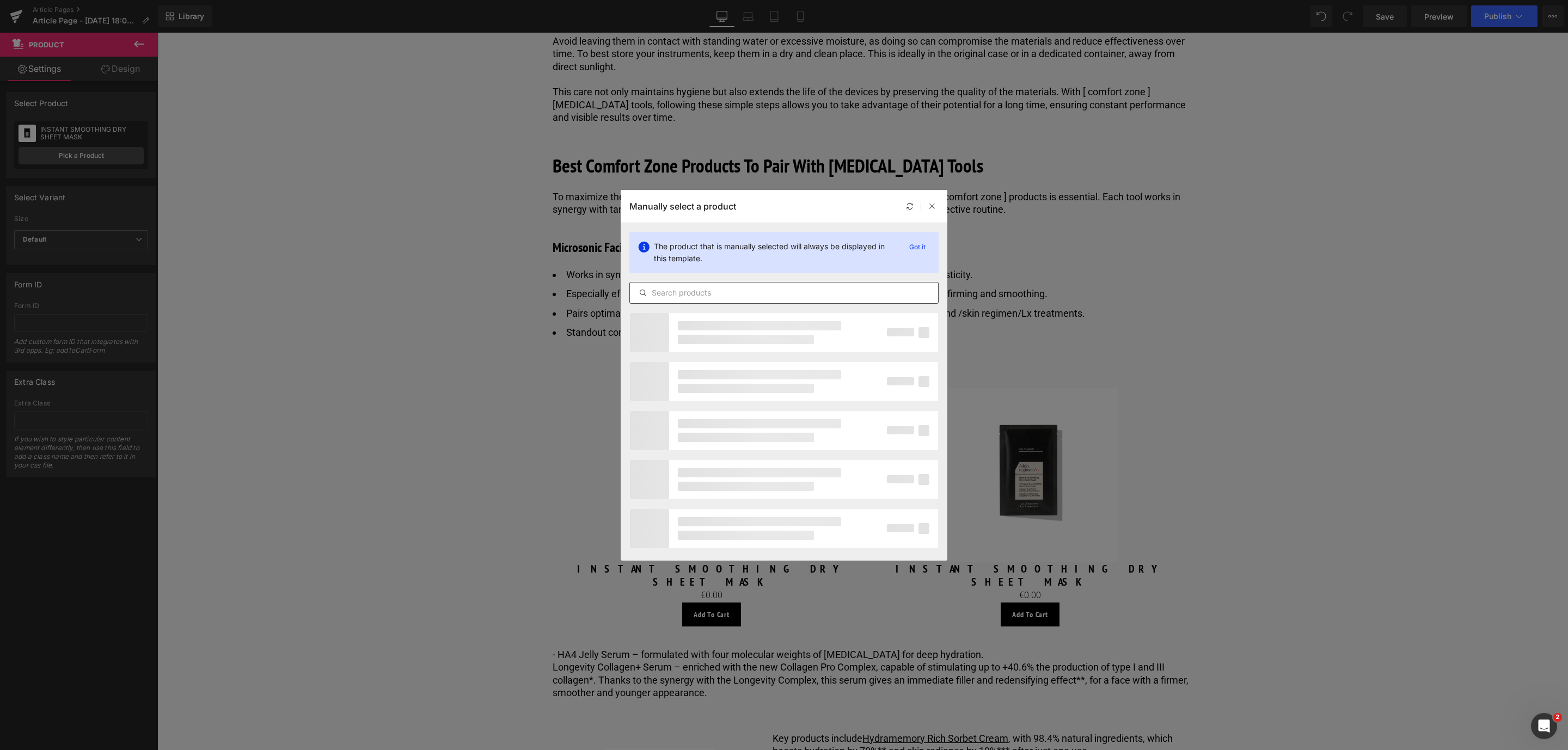
click at [768, 296] on input "text" at bounding box center [784, 293] width 308 height 13
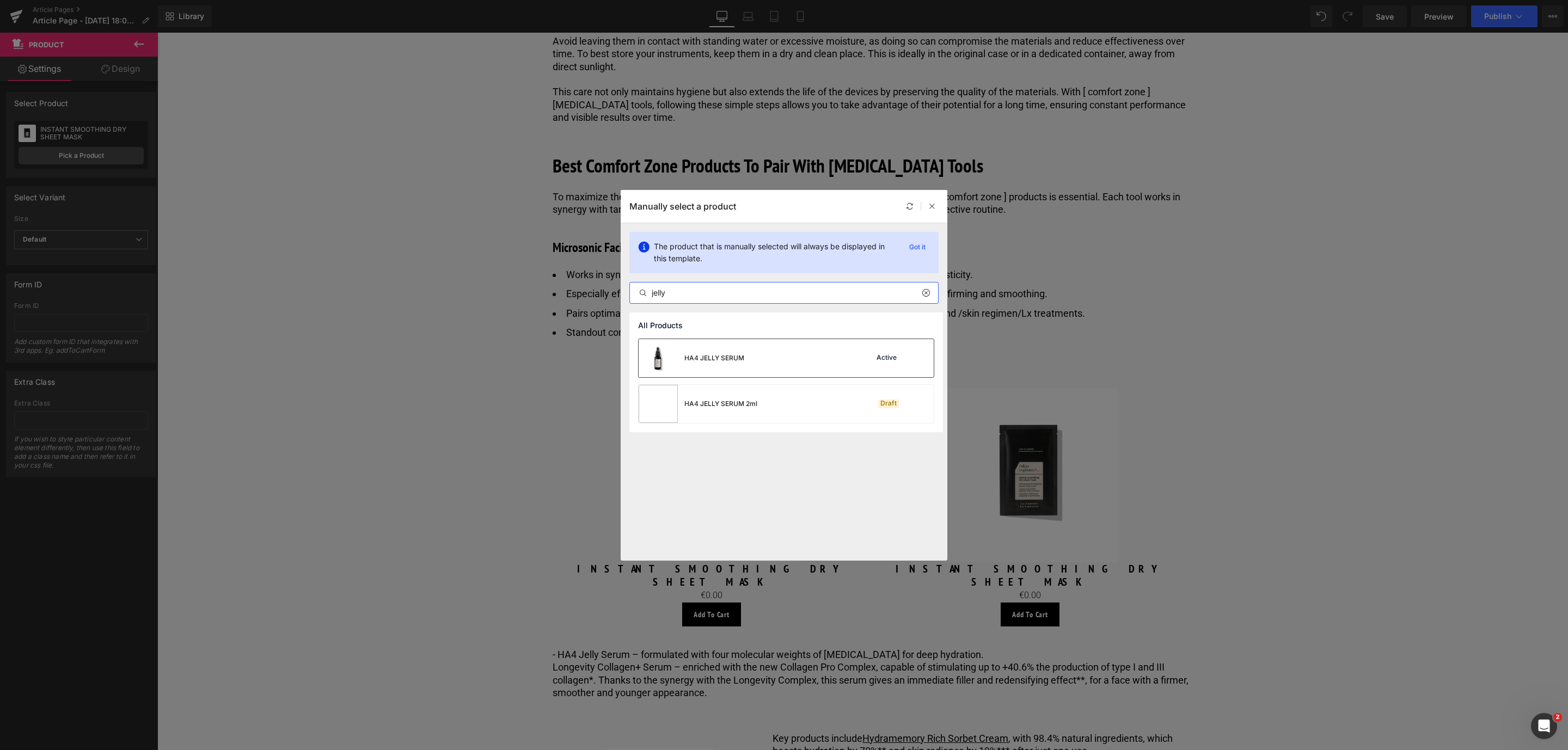
type input "jelly"
click at [743, 351] on div "HA4 JELLY SERUM" at bounding box center [691, 358] width 106 height 38
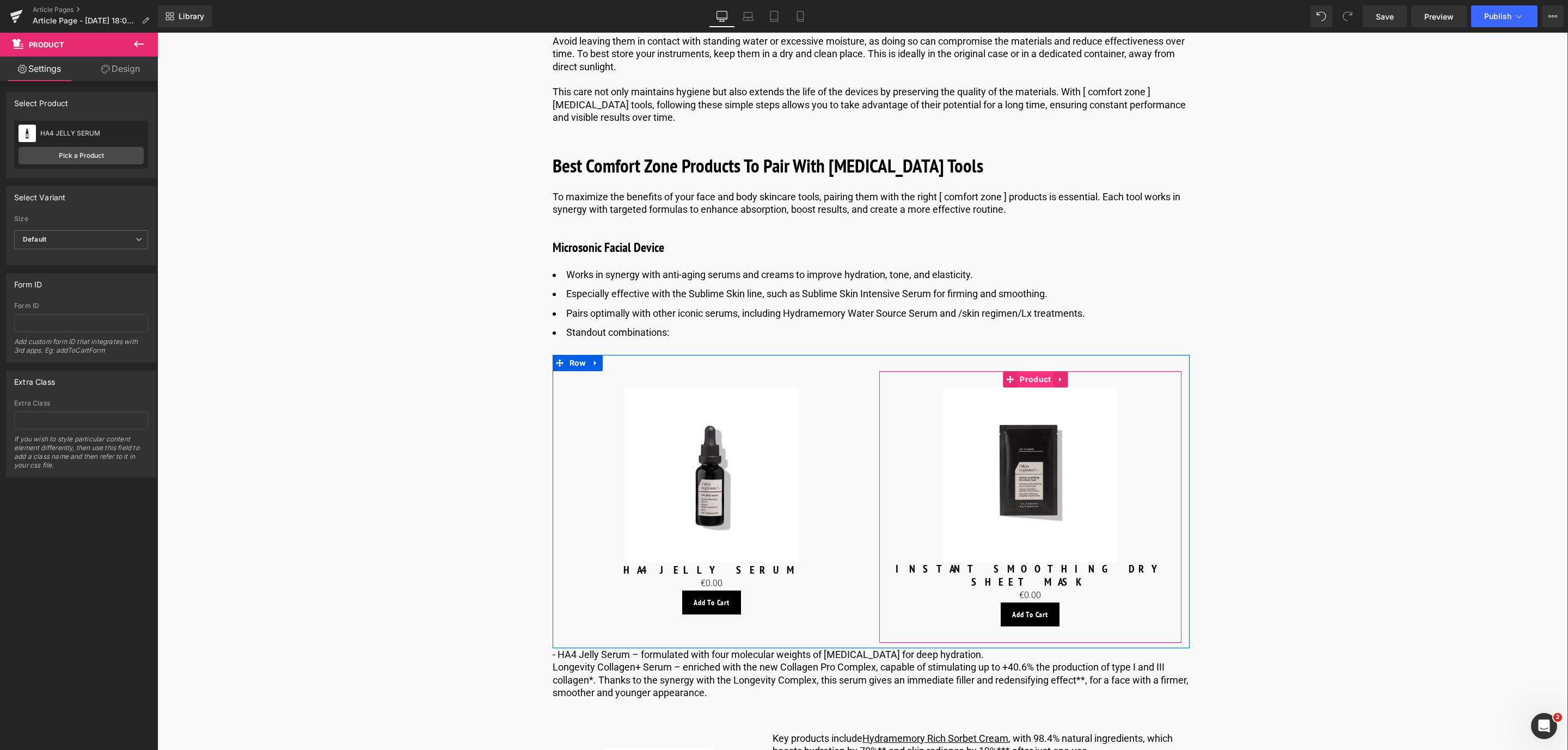
click at [1041, 387] on span "Product" at bounding box center [1035, 380] width 37 height 17
click at [95, 160] on link "Pick a Product" at bounding box center [81, 155] width 125 height 17
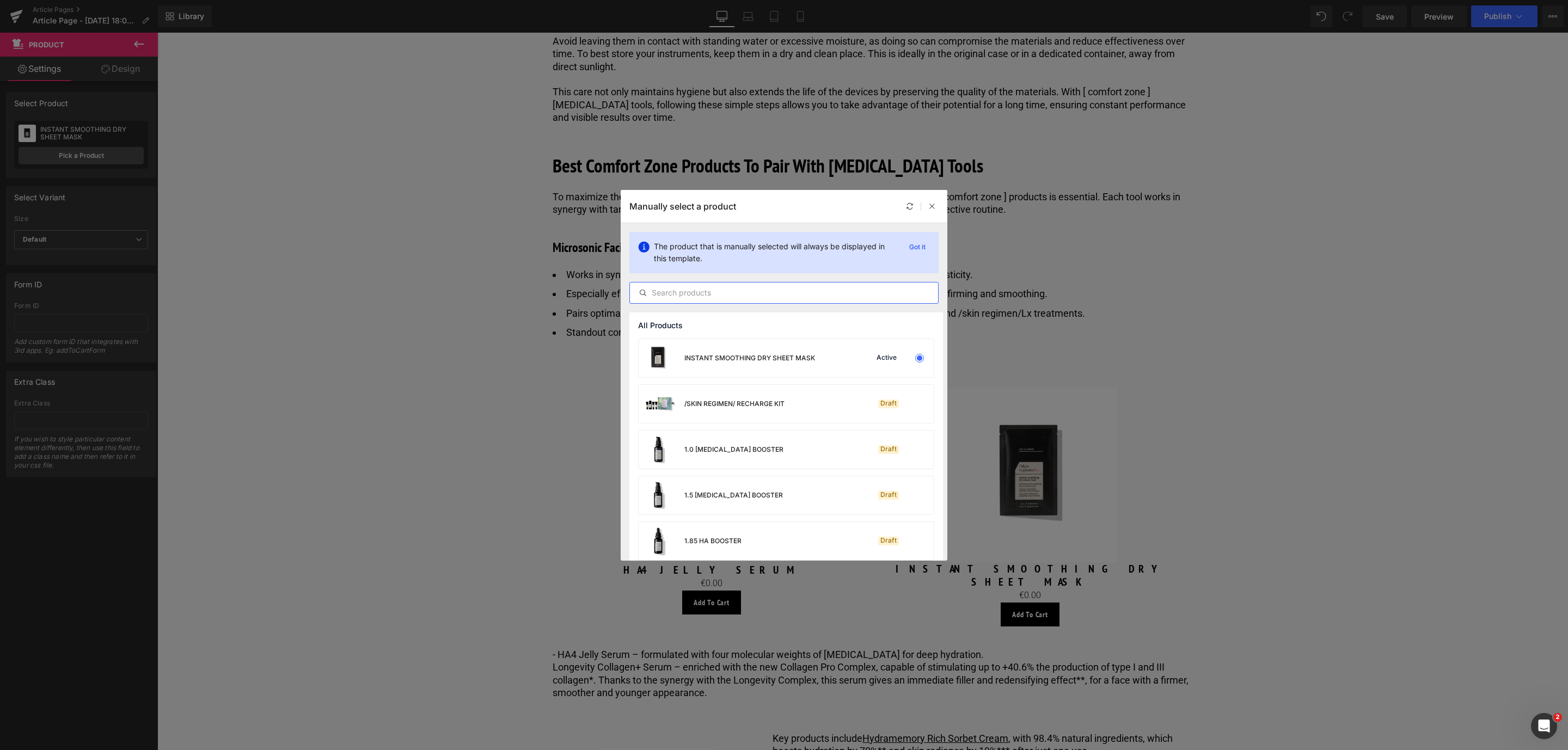
click at [722, 287] on input "text" at bounding box center [784, 293] width 308 height 13
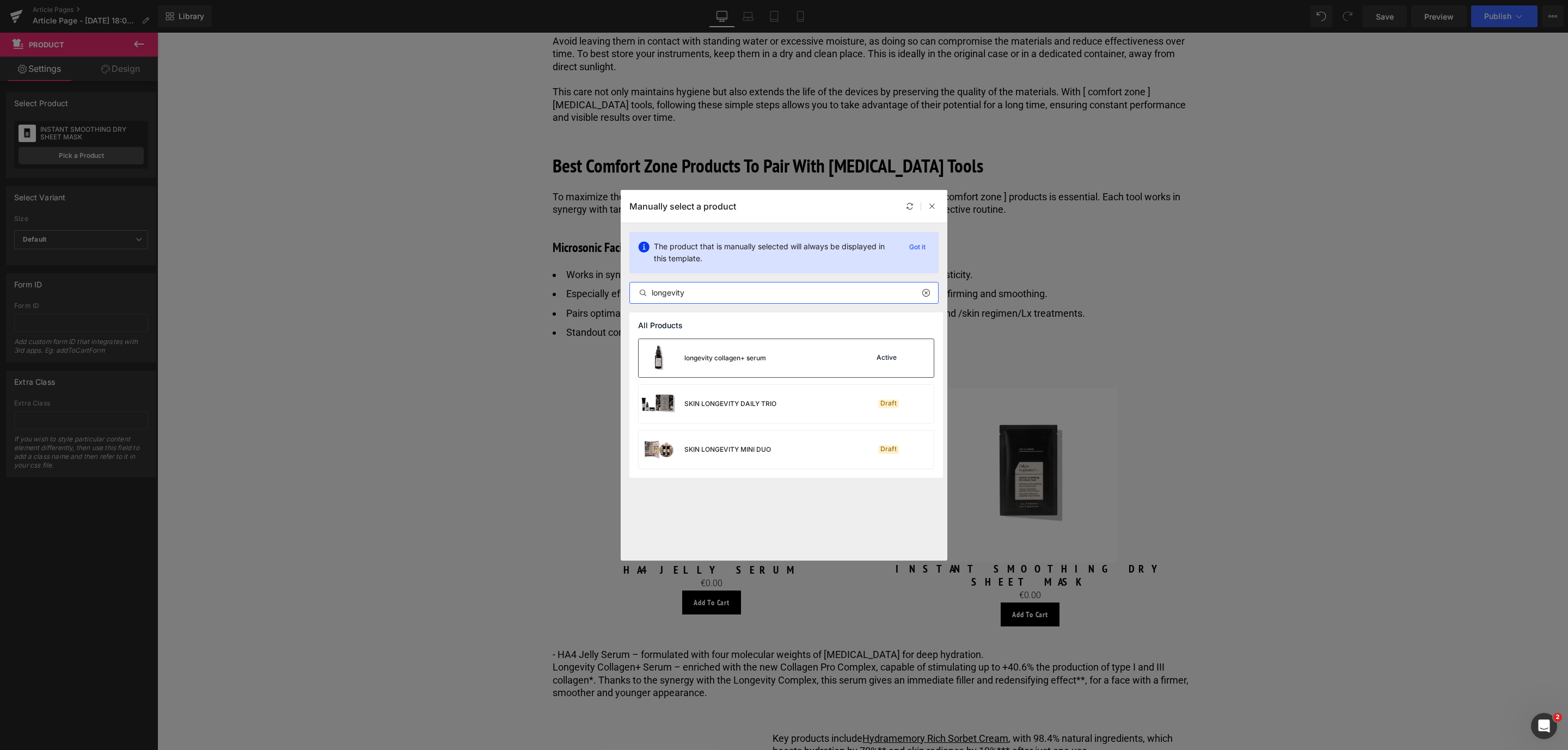
type input "longevity"
click at [726, 351] on div "longevity collagen+ serum" at bounding box center [702, 358] width 128 height 38
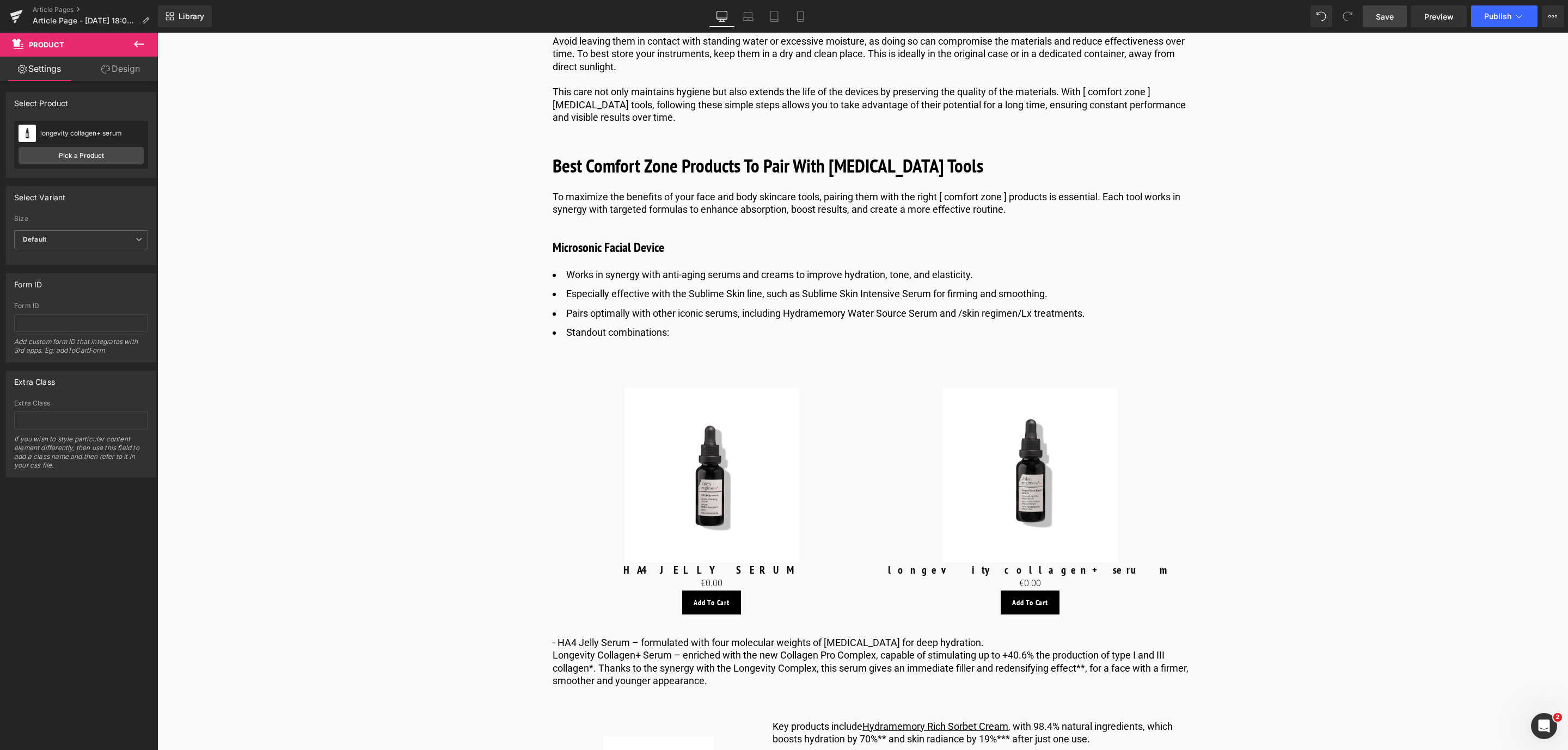
click at [1397, 24] on link "Save" at bounding box center [1385, 16] width 44 height 22
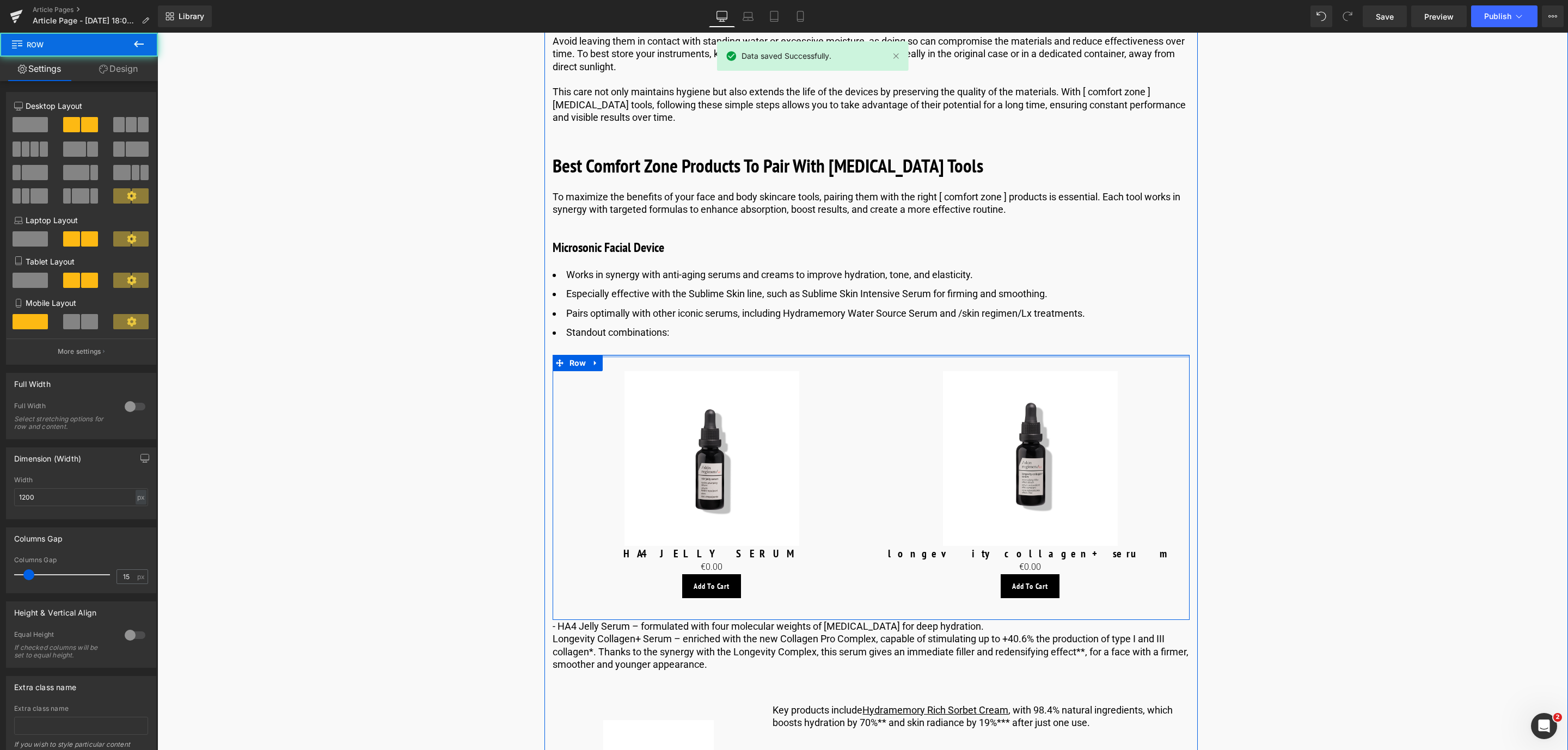
drag, startPoint x: 778, startPoint y: 395, endPoint x: 778, endPoint y: 374, distance: 21.0
click at [778, 374] on div "Understanding [MEDICAL_DATA]: The Basics Heading The skin is the body’s largest…" at bounding box center [870, 166] width 653 height 6117
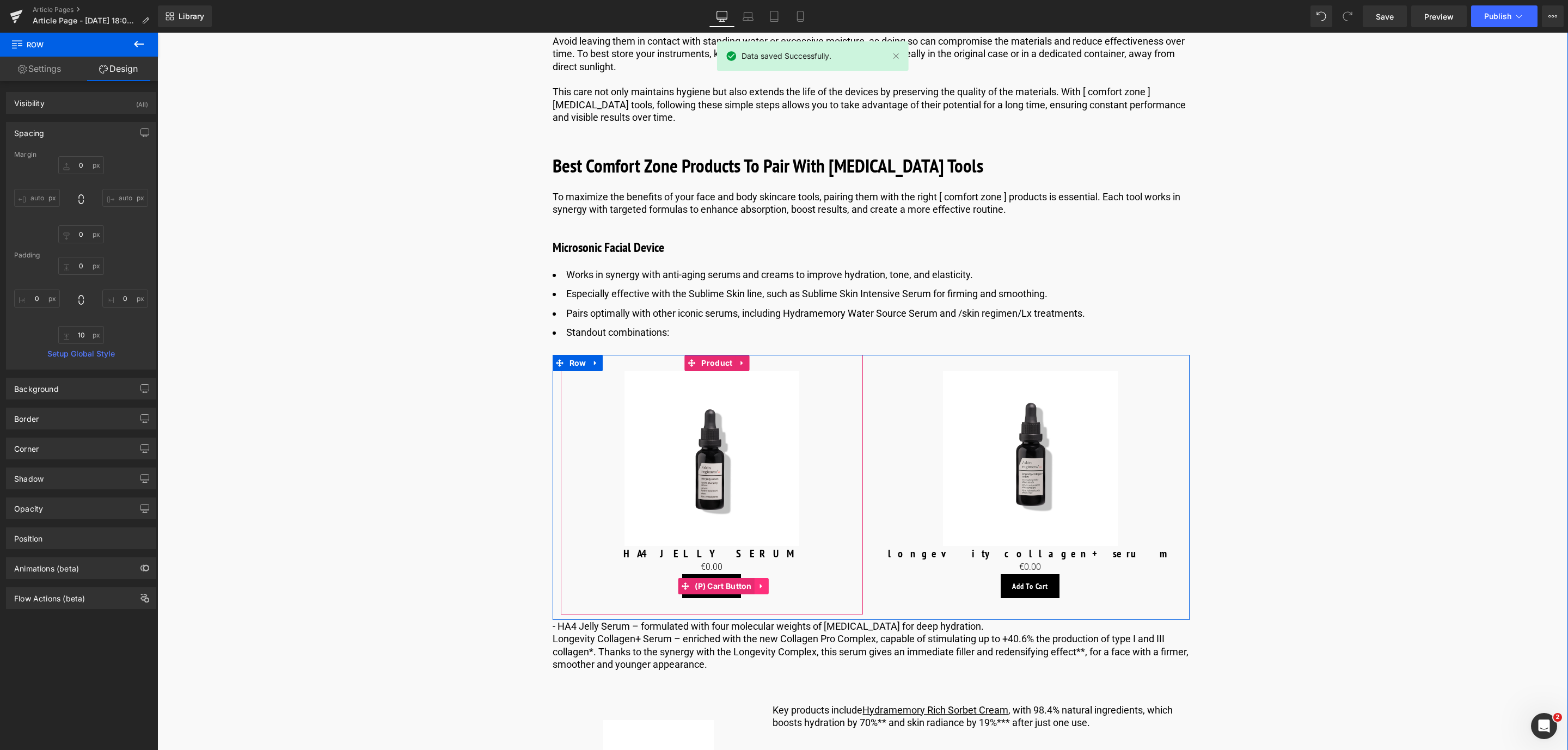
click at [760, 589] on icon at bounding box center [761, 586] width 2 height 5
click at [765, 590] on icon at bounding box center [768, 586] width 8 height 8
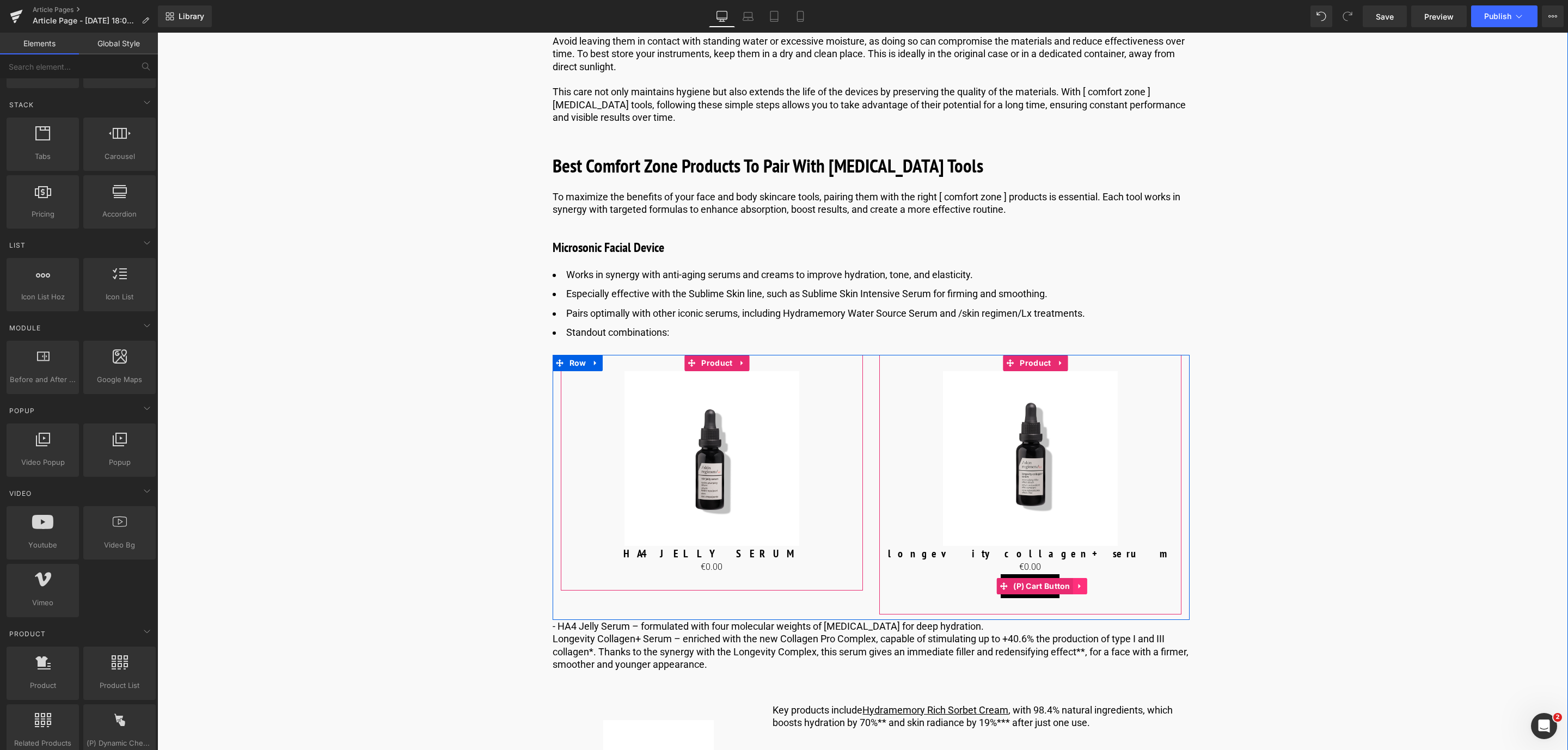
click at [1084, 595] on link at bounding box center [1080, 586] width 14 height 17
click at [1084, 595] on link at bounding box center [1087, 586] width 14 height 17
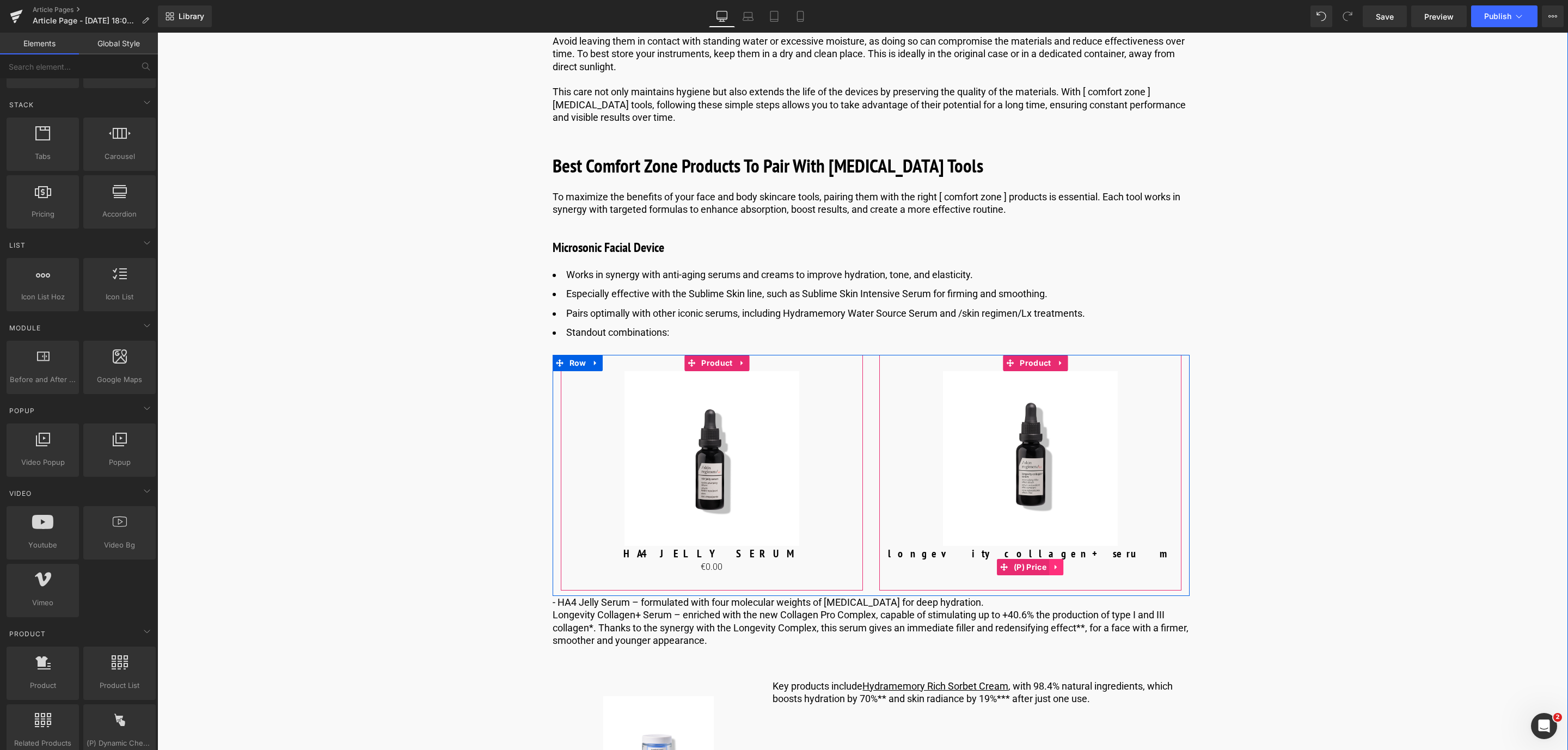
click at [1061, 575] on link at bounding box center [1056, 568] width 14 height 17
click at [1061, 571] on icon at bounding box center [1063, 567] width 8 height 8
click at [742, 575] on link at bounding box center [738, 568] width 14 height 17
click at [743, 571] on icon at bounding box center [745, 567] width 8 height 8
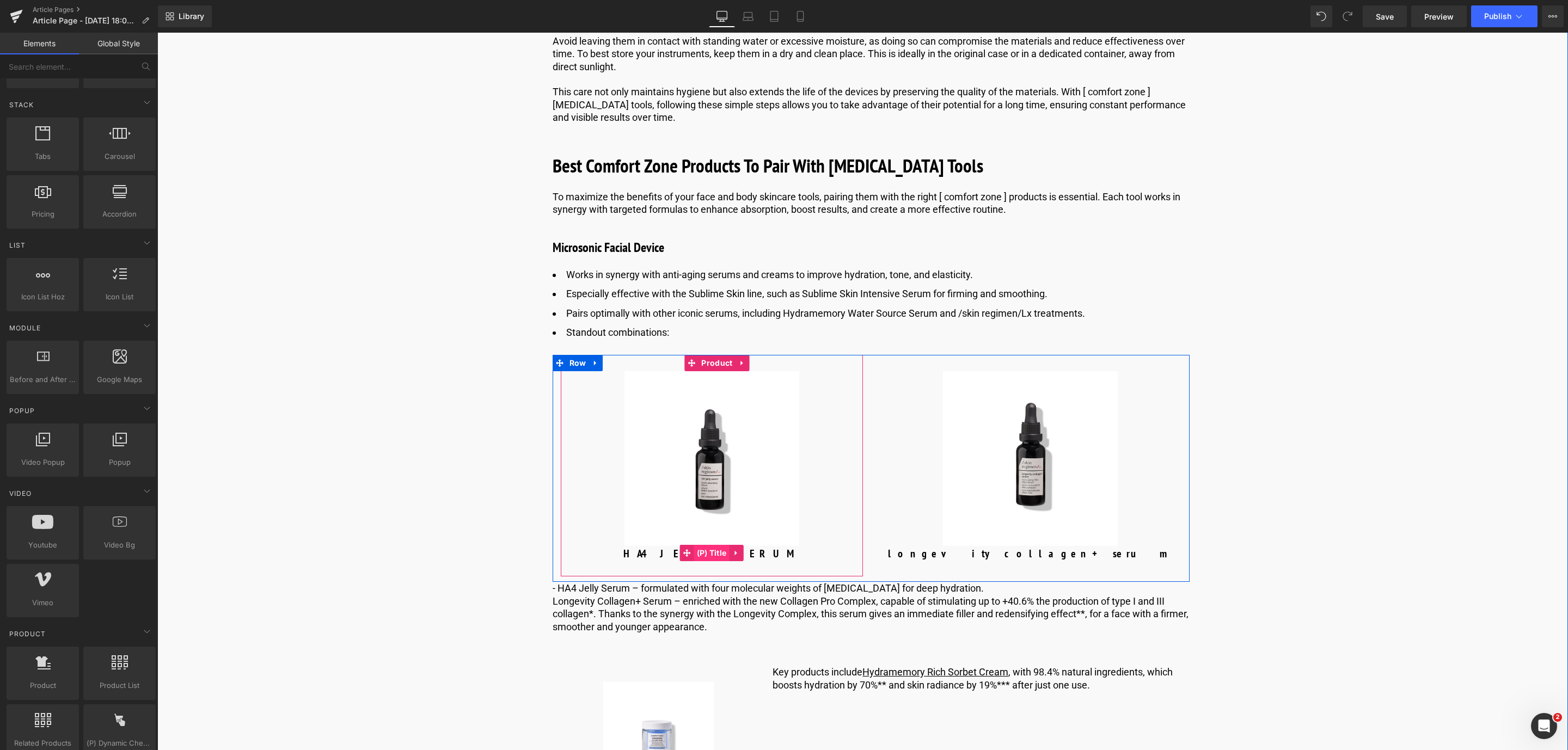
click at [716, 561] on span "(P) Title" at bounding box center [711, 553] width 35 height 17
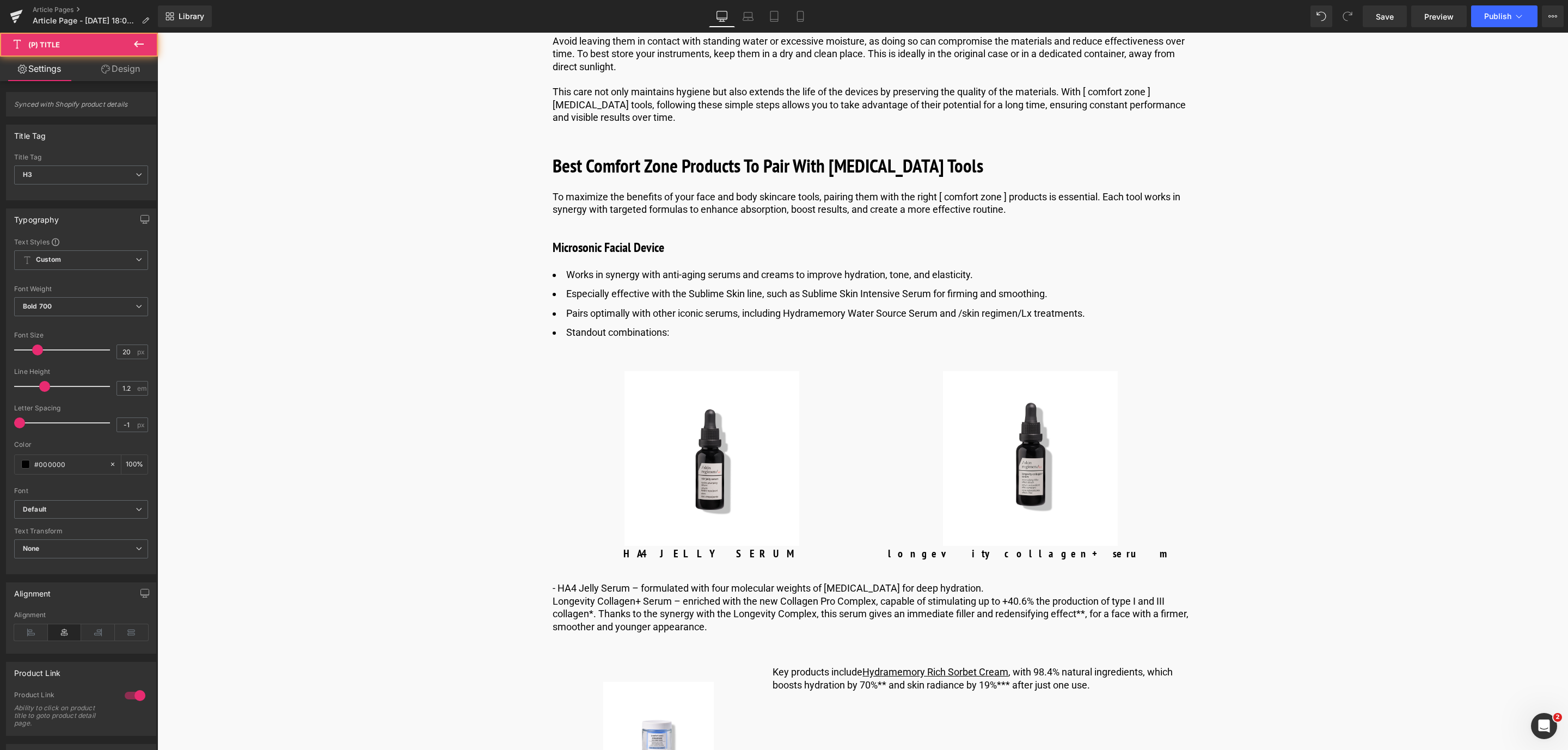
click at [107, 70] on icon at bounding box center [106, 69] width 9 height 9
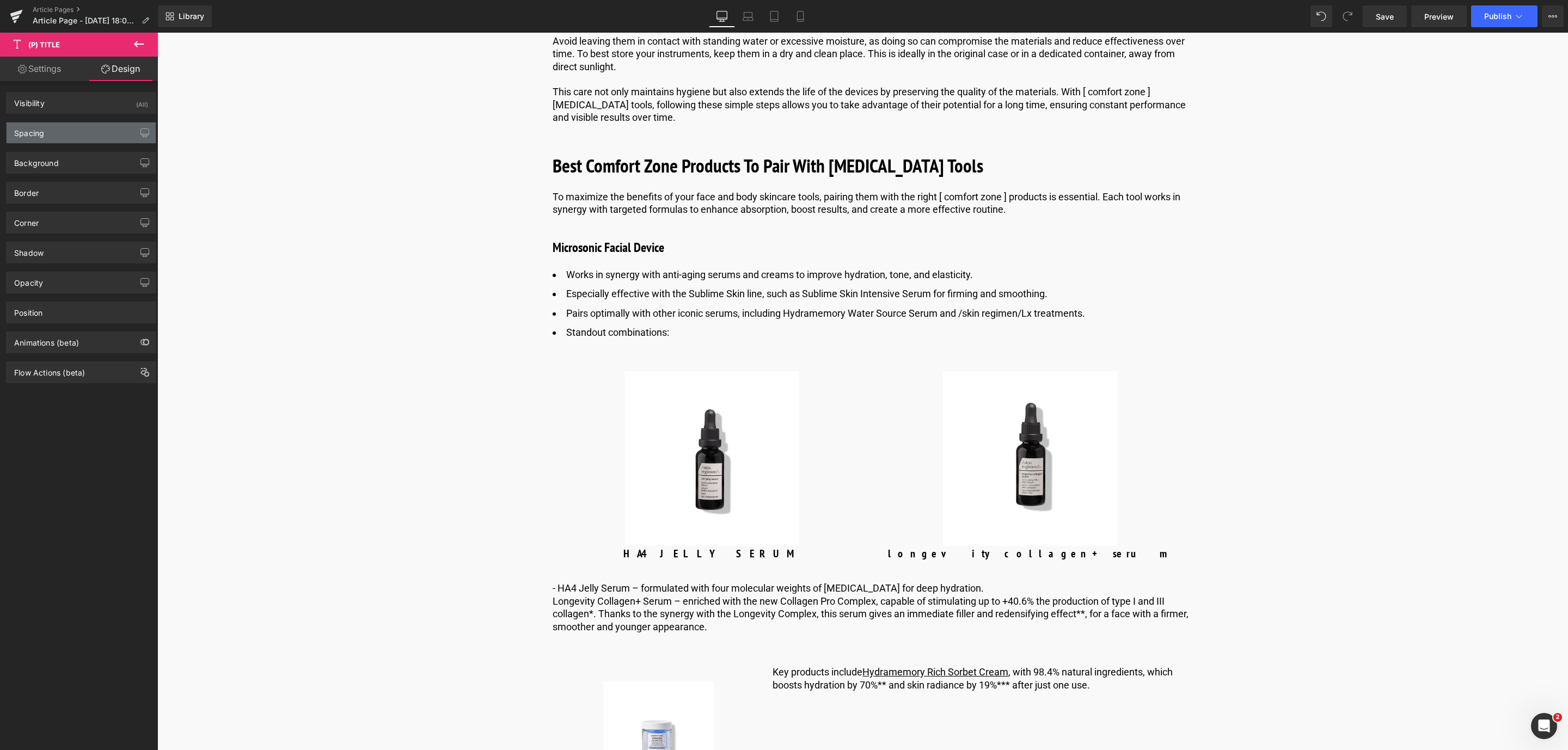
click at [72, 142] on div "Spacing" at bounding box center [81, 133] width 149 height 21
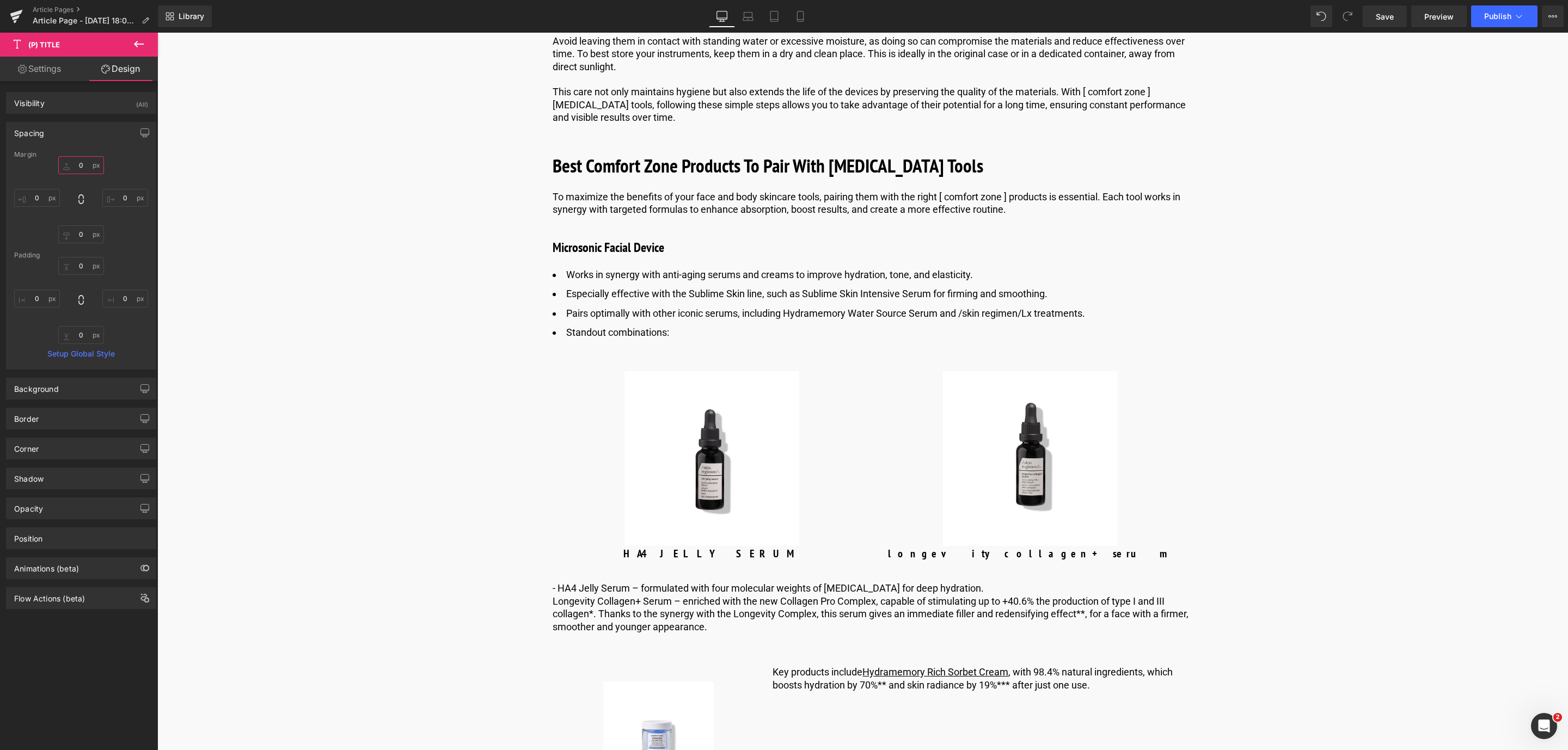
click at [85, 164] on input "text" at bounding box center [81, 165] width 46 height 18
type input "10"
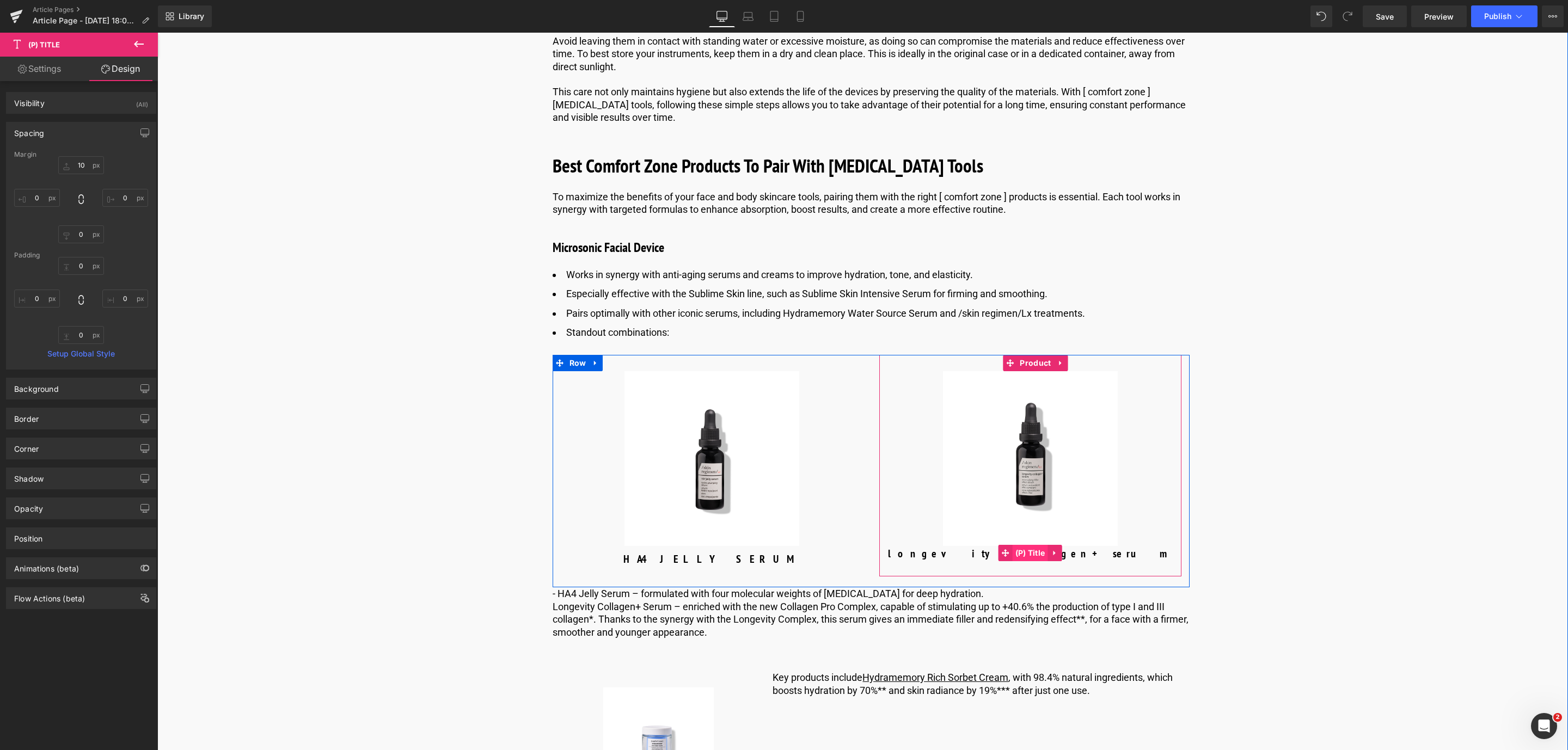
click at [1027, 561] on span "(P) Title" at bounding box center [1030, 553] width 35 height 17
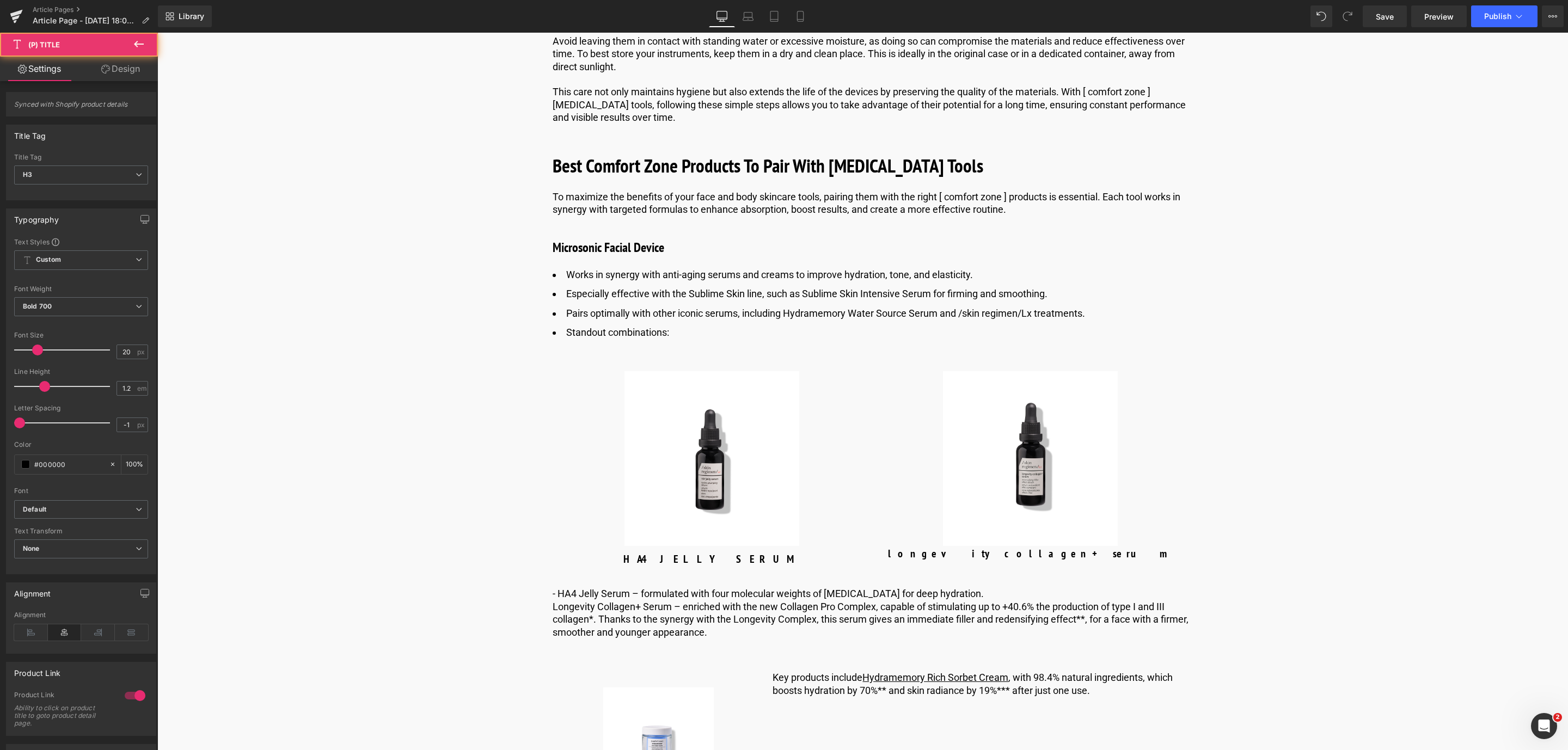
click at [124, 72] on link "Design" at bounding box center [121, 69] width 79 height 24
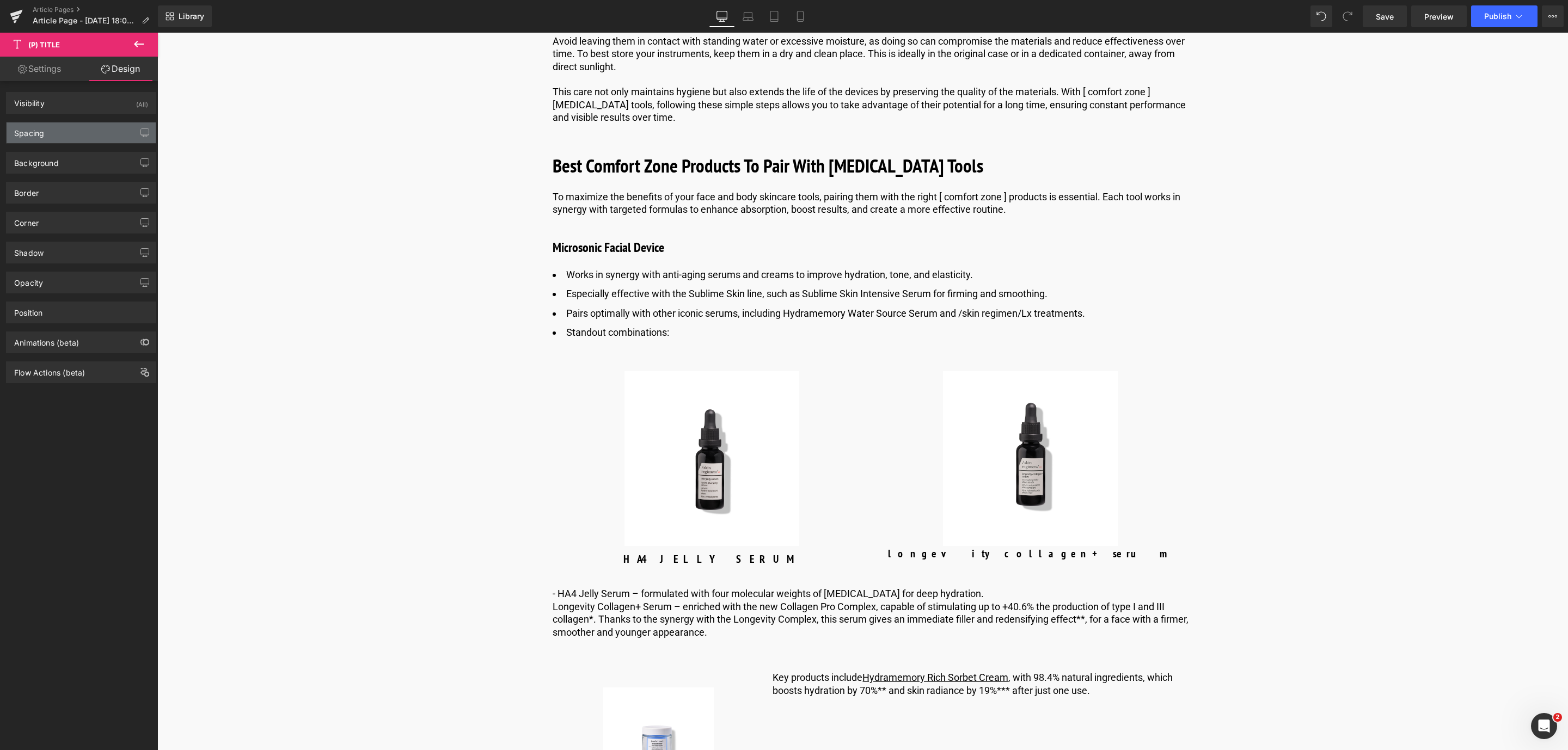
click at [85, 139] on div "Spacing" at bounding box center [81, 133] width 149 height 21
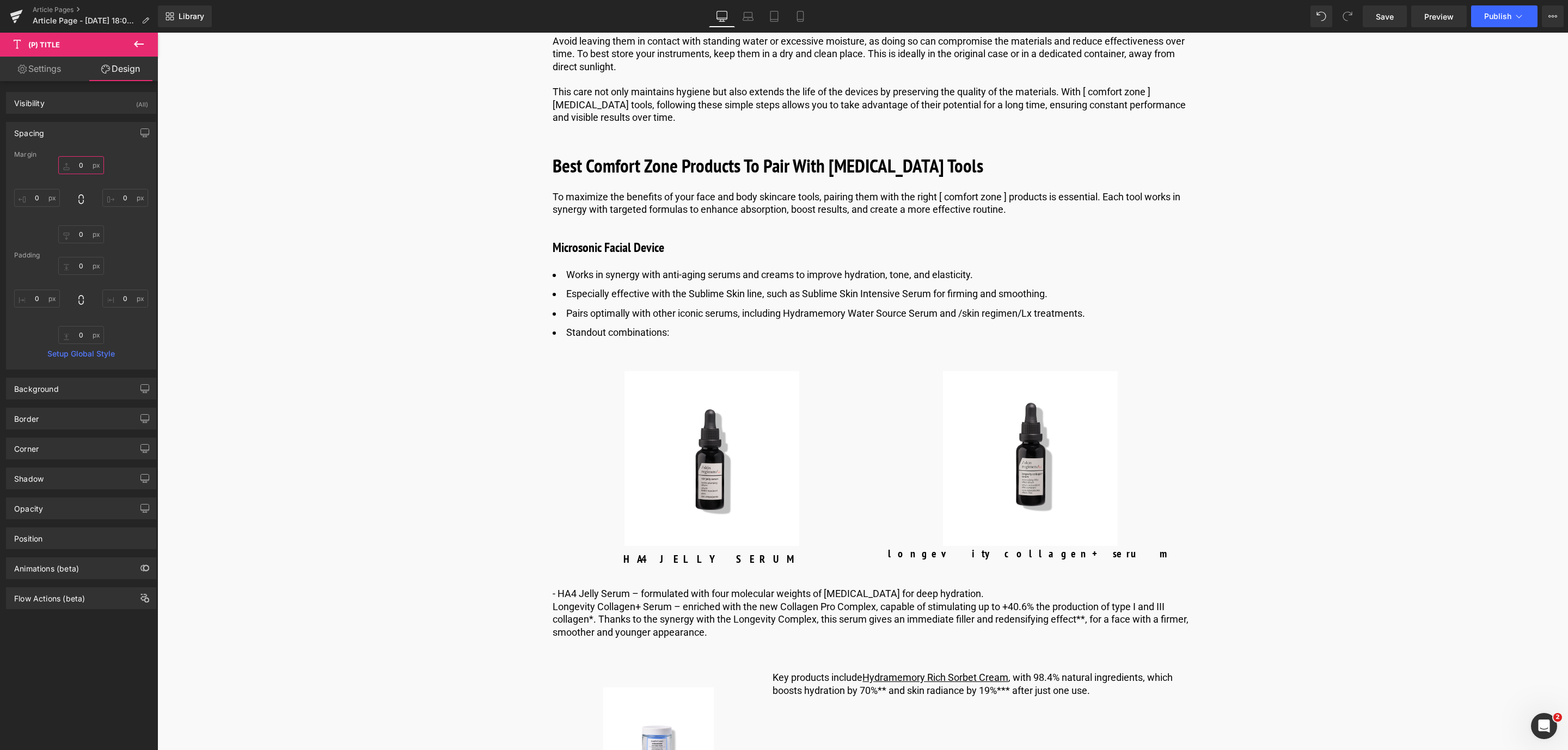
click at [87, 165] on input "0" at bounding box center [81, 165] width 46 height 18
type input "10"
click at [1379, 17] on span "Save" at bounding box center [1385, 17] width 18 height 11
click at [899, 254] on link at bounding box center [897, 247] width 11 height 13
click at [891, 250] on icon at bounding box center [891, 247] width 6 height 6
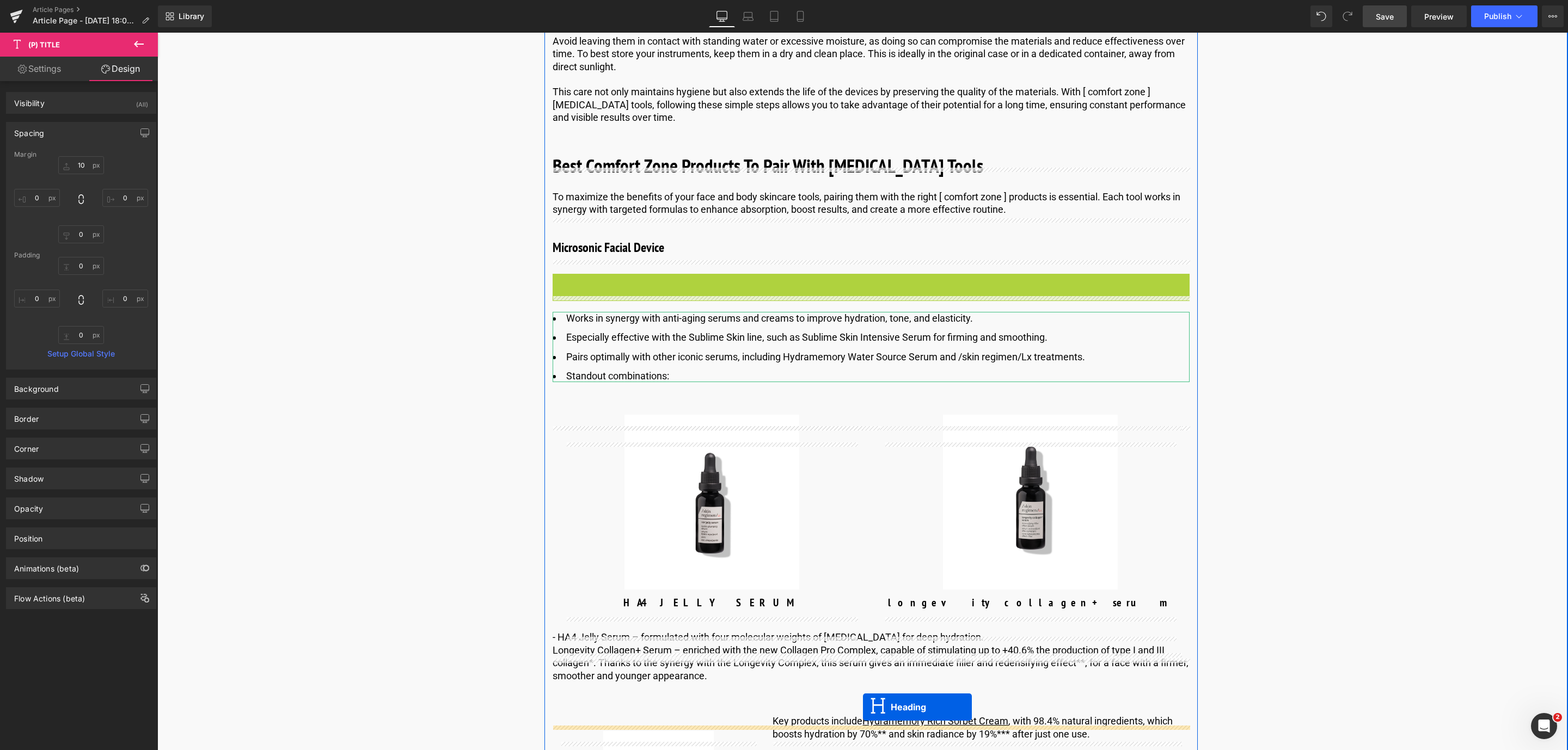
drag, startPoint x: 843, startPoint y: 310, endPoint x: 863, endPoint y: 707, distance: 397.5
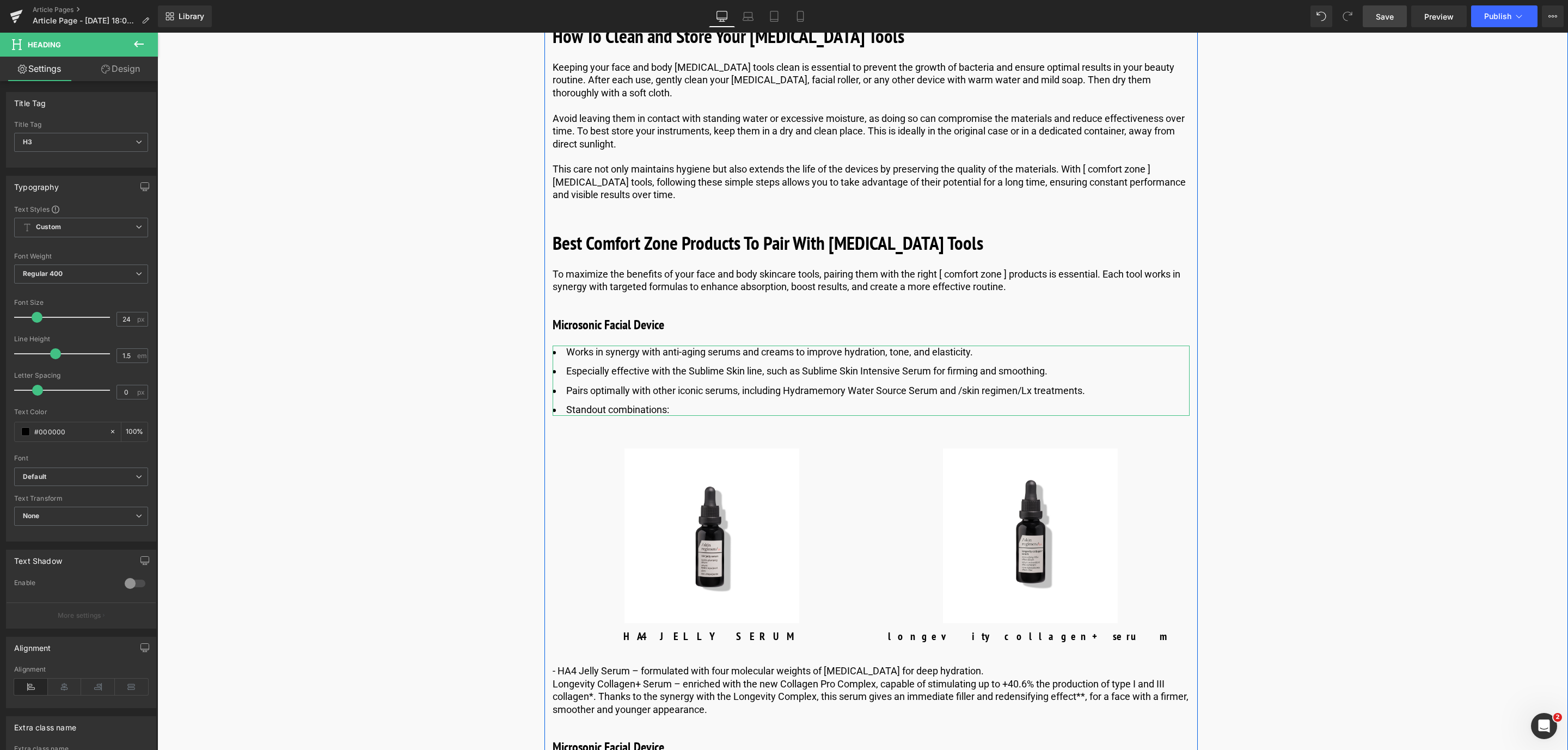
scroll to position [3711, 0]
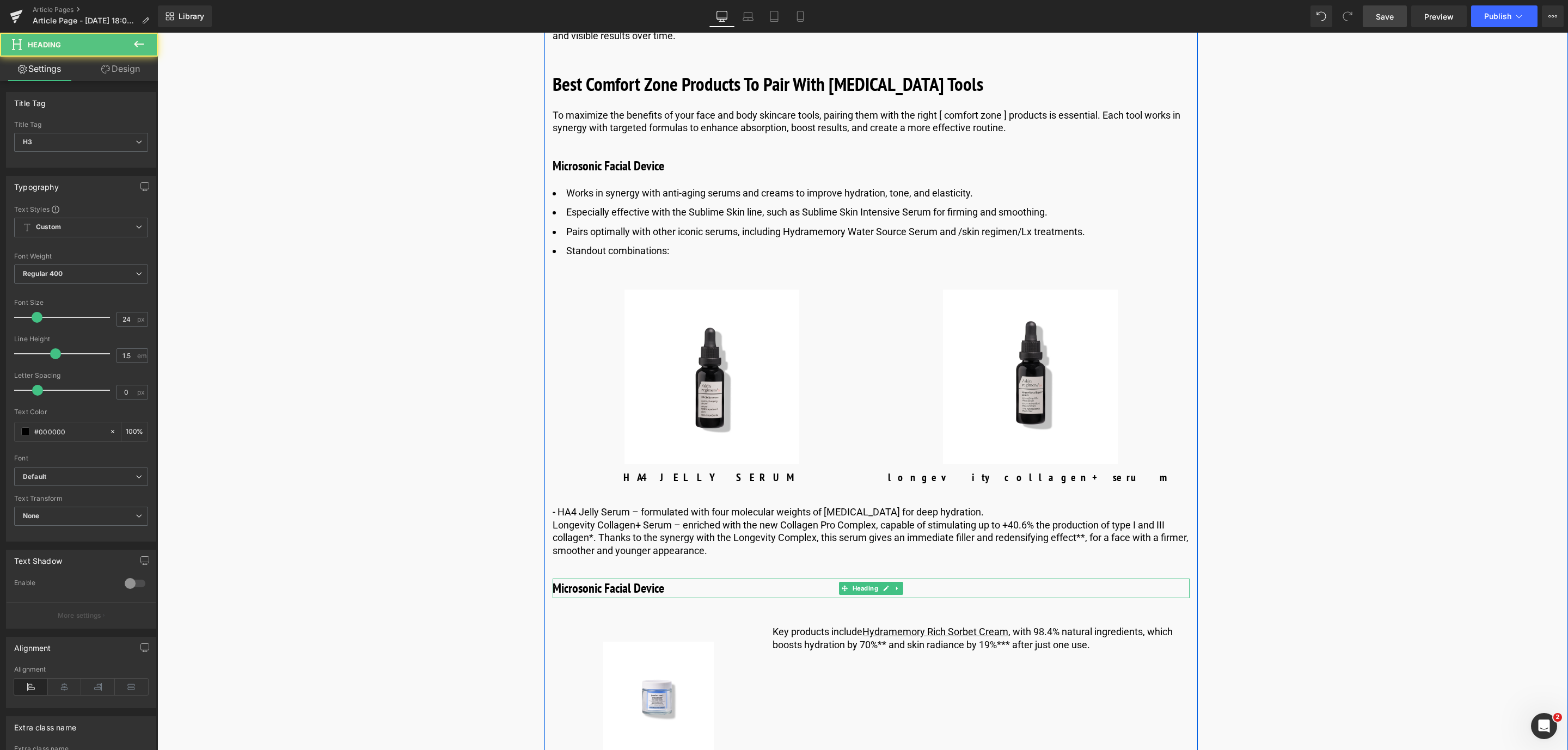
click at [574, 598] on h3 "Microsonic Facial Device" at bounding box center [871, 588] width 637 height 19
drag, startPoint x: 661, startPoint y: 617, endPoint x: 548, endPoint y: 619, distance: 113.0
click at [553, 598] on div "Microsonic Facial Device" at bounding box center [871, 588] width 637 height 19
click at [897, 225] on icon at bounding box center [900, 221] width 6 height 6
click at [895, 225] on icon at bounding box center [895, 221] width 6 height 6
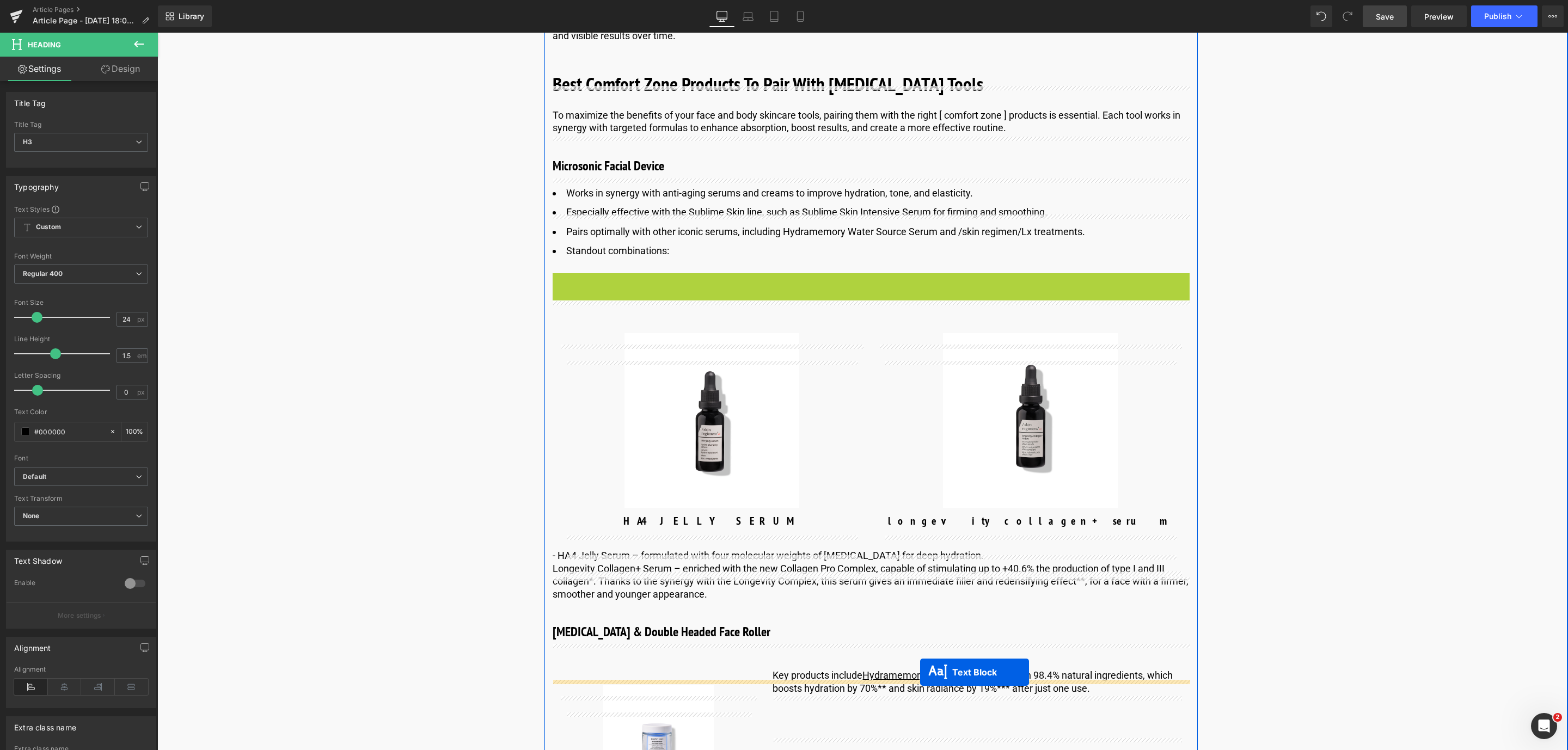
drag, startPoint x: 843, startPoint y: 341, endPoint x: 920, endPoint y: 672, distance: 339.8
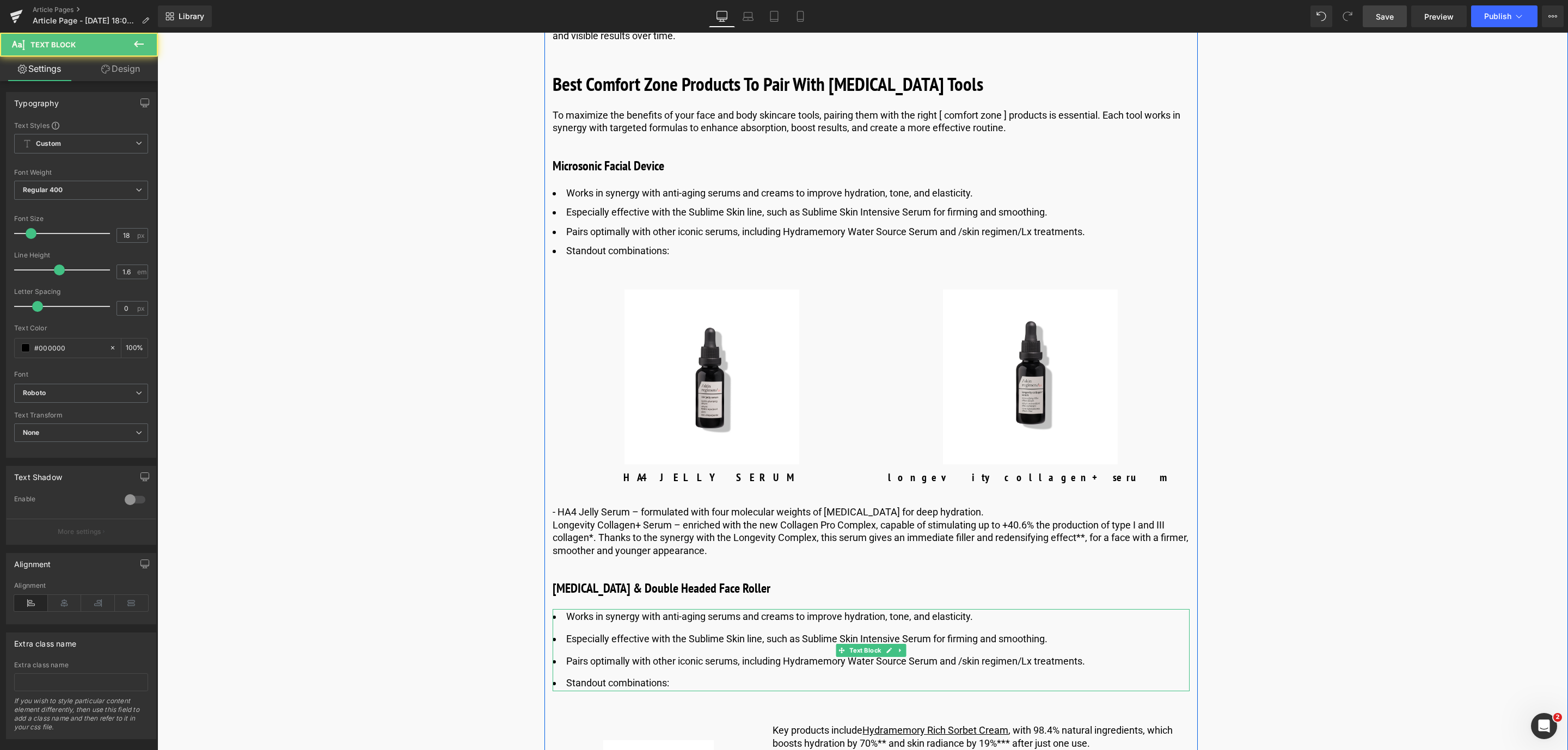
drag, startPoint x: 652, startPoint y: 694, endPoint x: 655, endPoint y: 701, distance: 7.6
click at [652, 670] on li "Pairs optimally with other iconic serums, including Hydramemory Water Source Se…" at bounding box center [871, 661] width 637 height 16
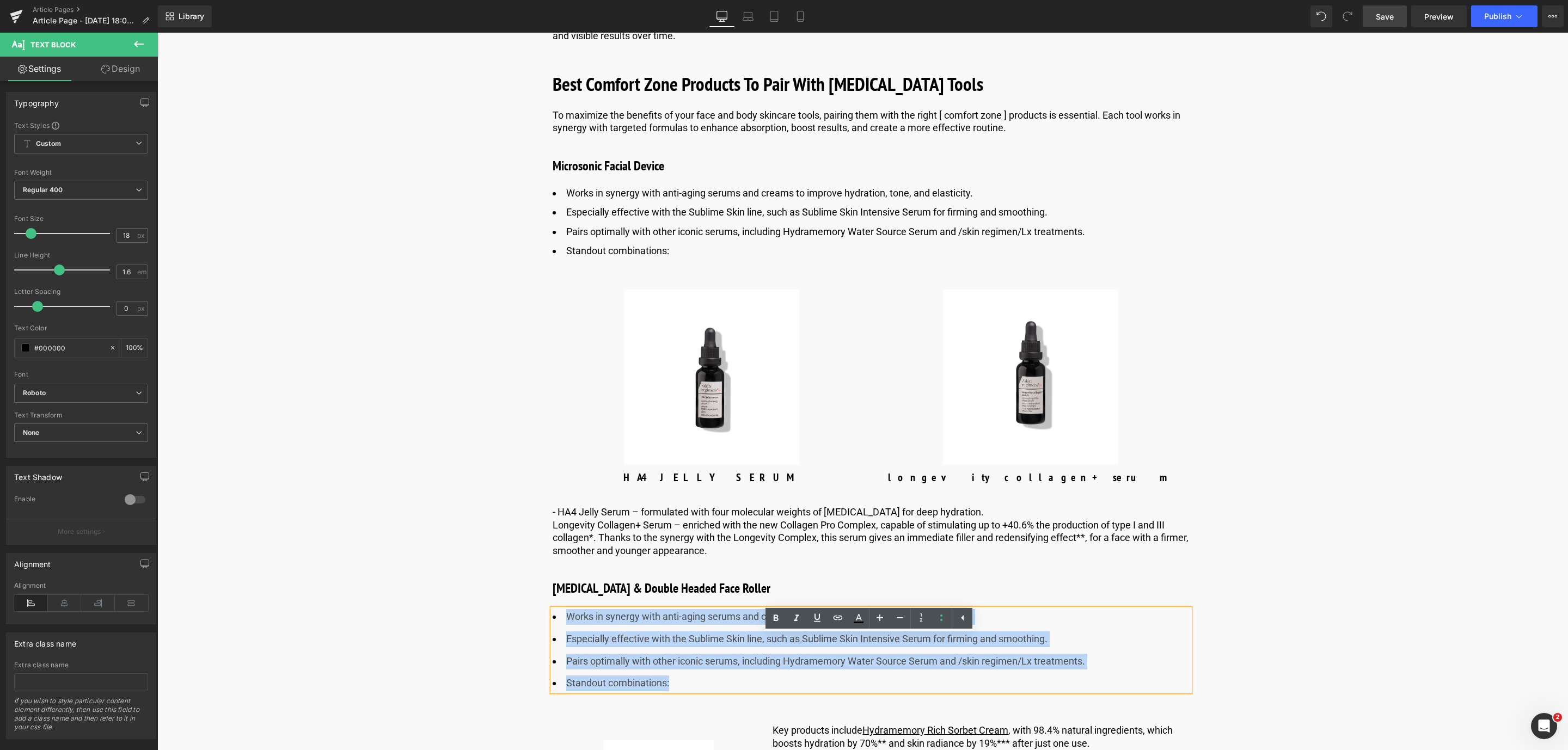
drag, startPoint x: 668, startPoint y: 700, endPoint x: 553, endPoint y: 640, distance: 129.7
click at [553, 640] on ul "Works in synergy with anti-aging serums and creams to improve hydration, tone, …" at bounding box center [871, 650] width 637 height 82
paste div
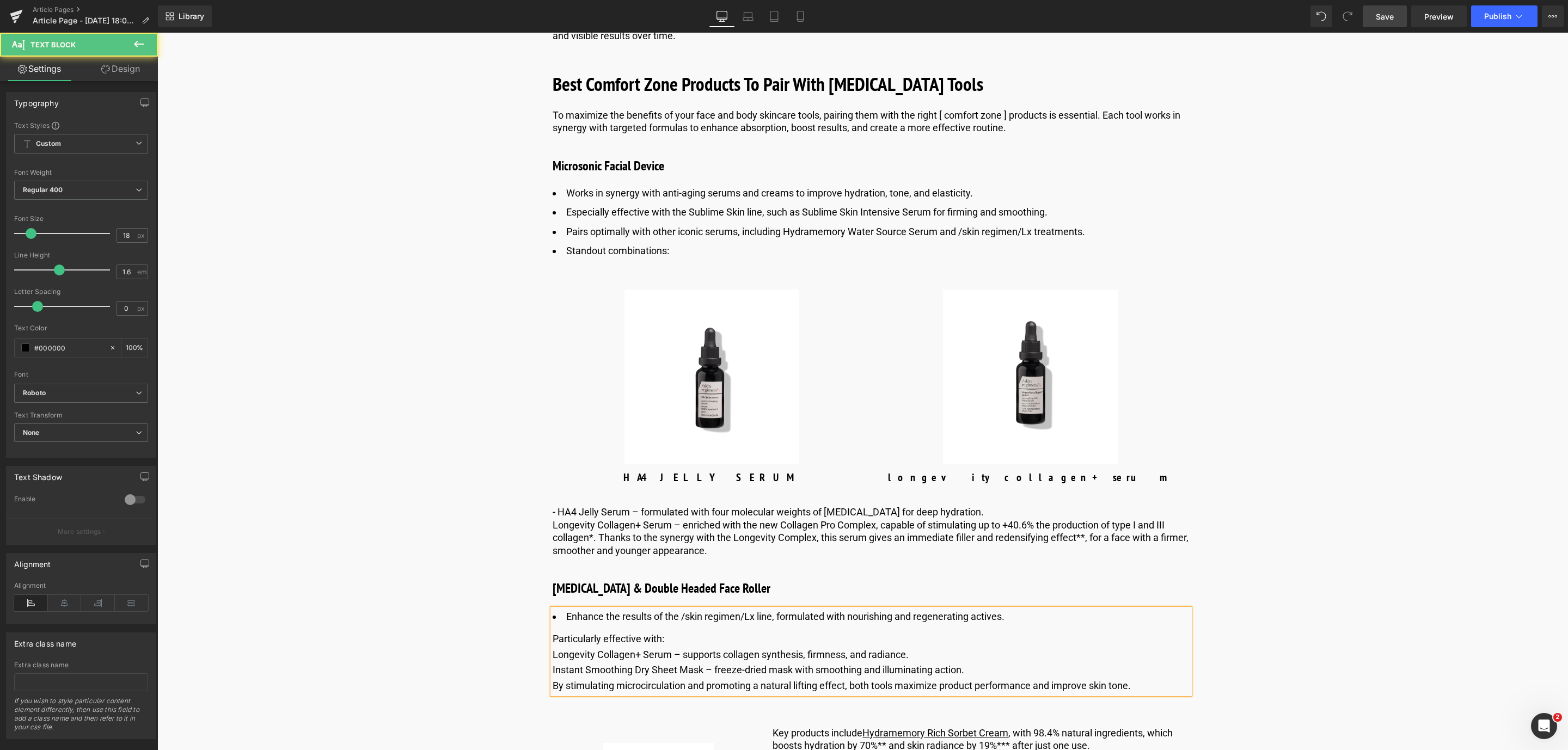
click at [553, 668] on div "Enhance the results of the /skin regimen/Lx line, formulated with nourishing an…" at bounding box center [871, 651] width 637 height 85
click at [553, 647] on div "Particularly effective with:" at bounding box center [871, 639] width 637 height 16
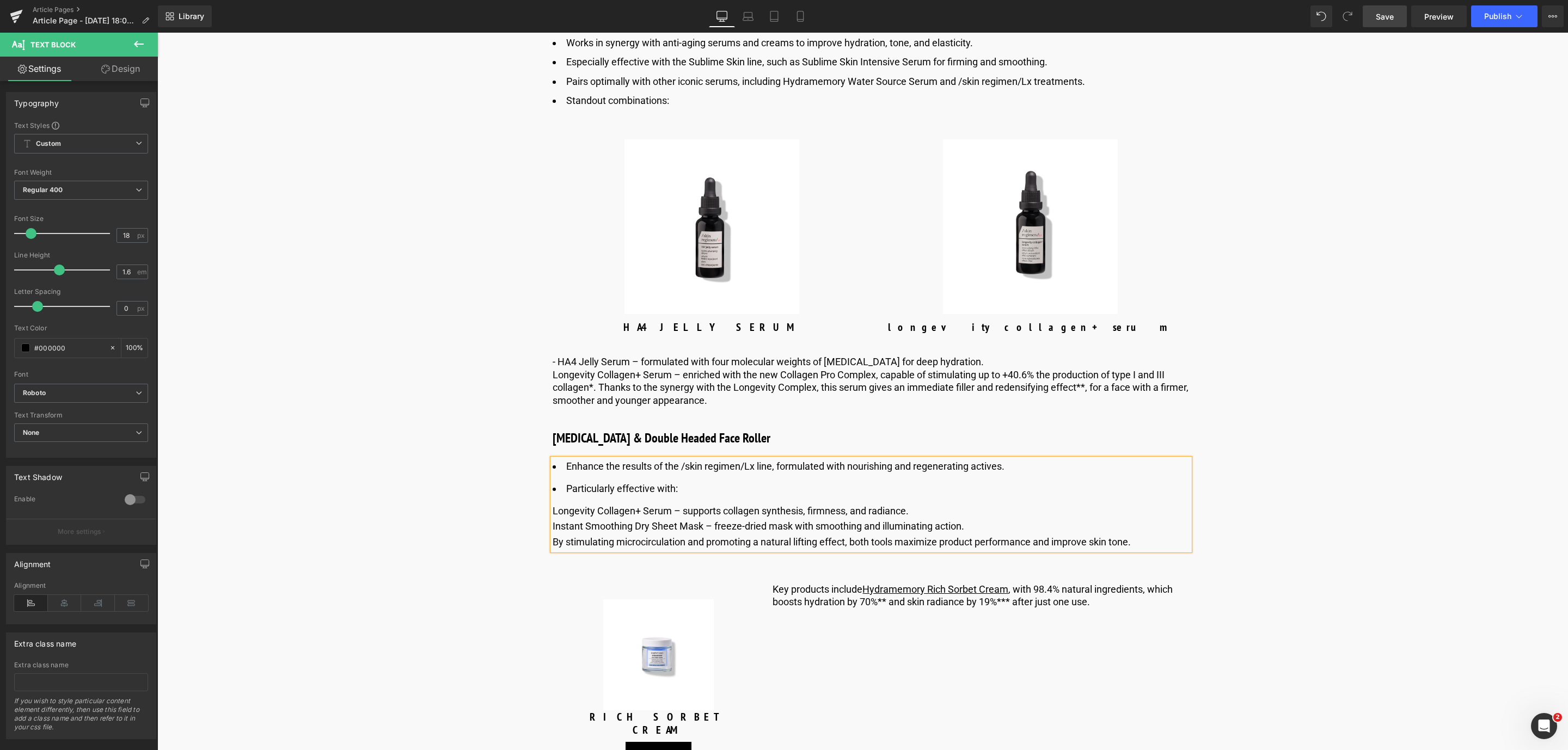
scroll to position [3875, 0]
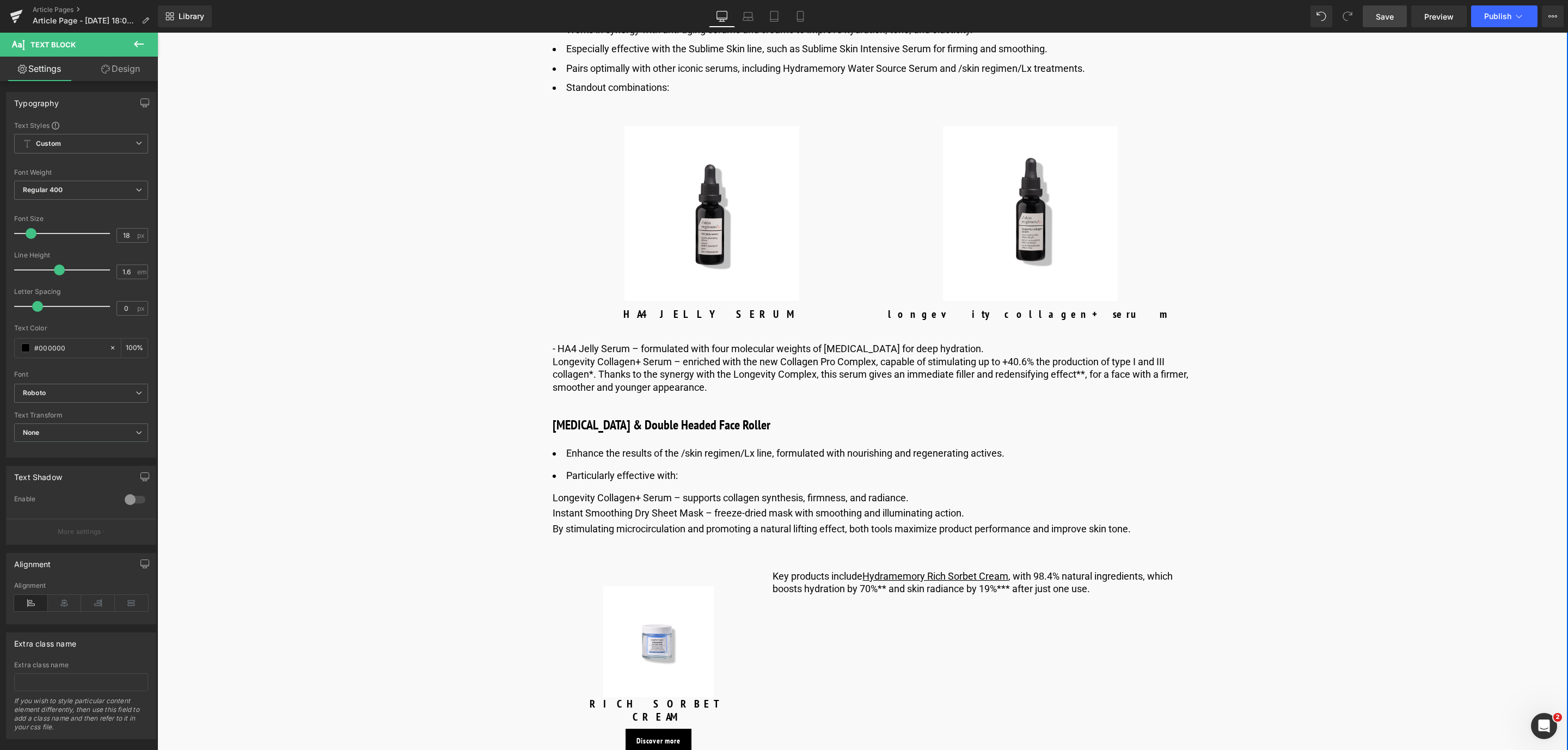
drag, startPoint x: 1159, startPoint y: 556, endPoint x: 538, endPoint y: 574, distance: 621.3
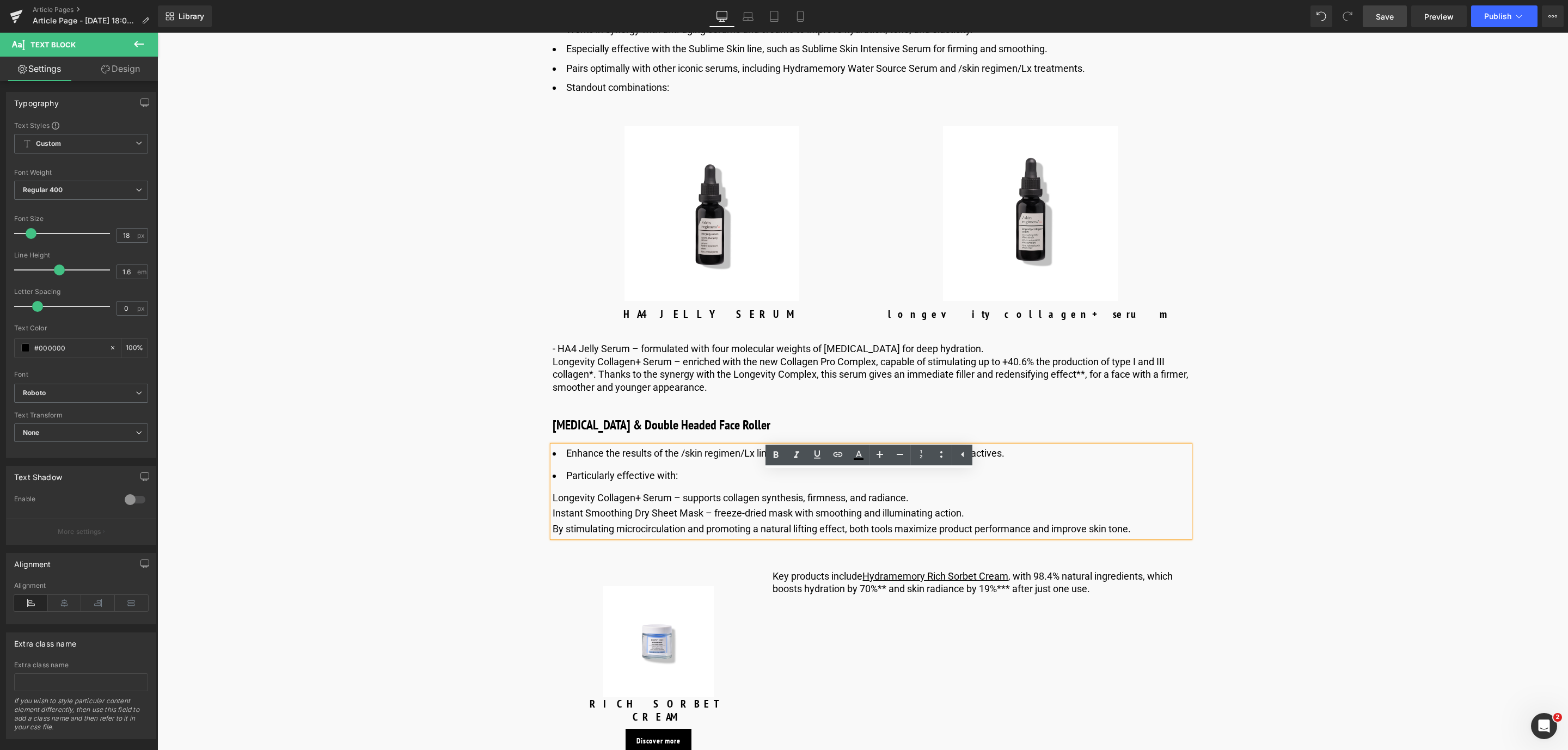
copy div "By stimulating microcirculation and promoting a natural lifting effect, both to…"
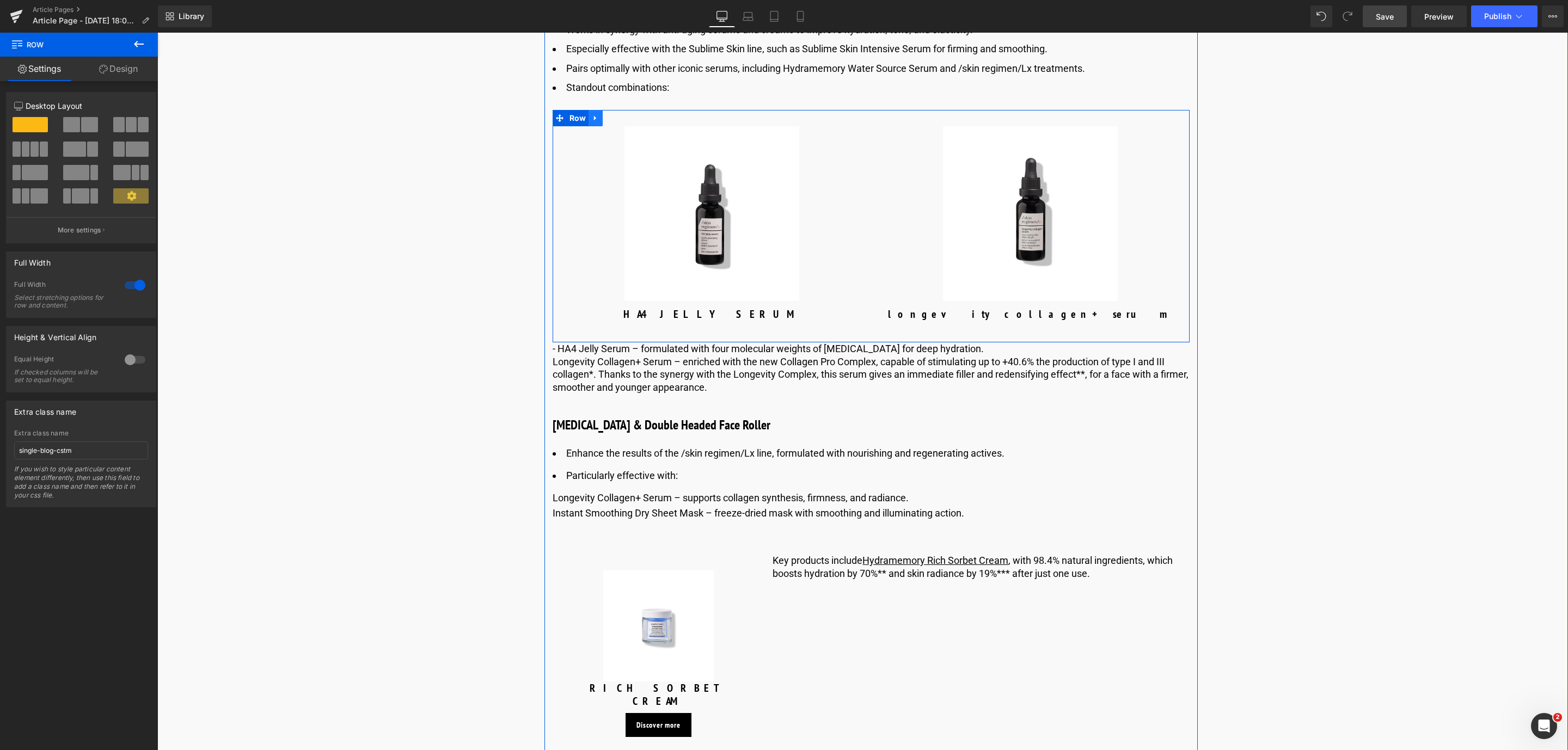
click at [600, 126] on link at bounding box center [596, 118] width 14 height 17
click at [610, 122] on icon at bounding box center [609, 118] width 8 height 8
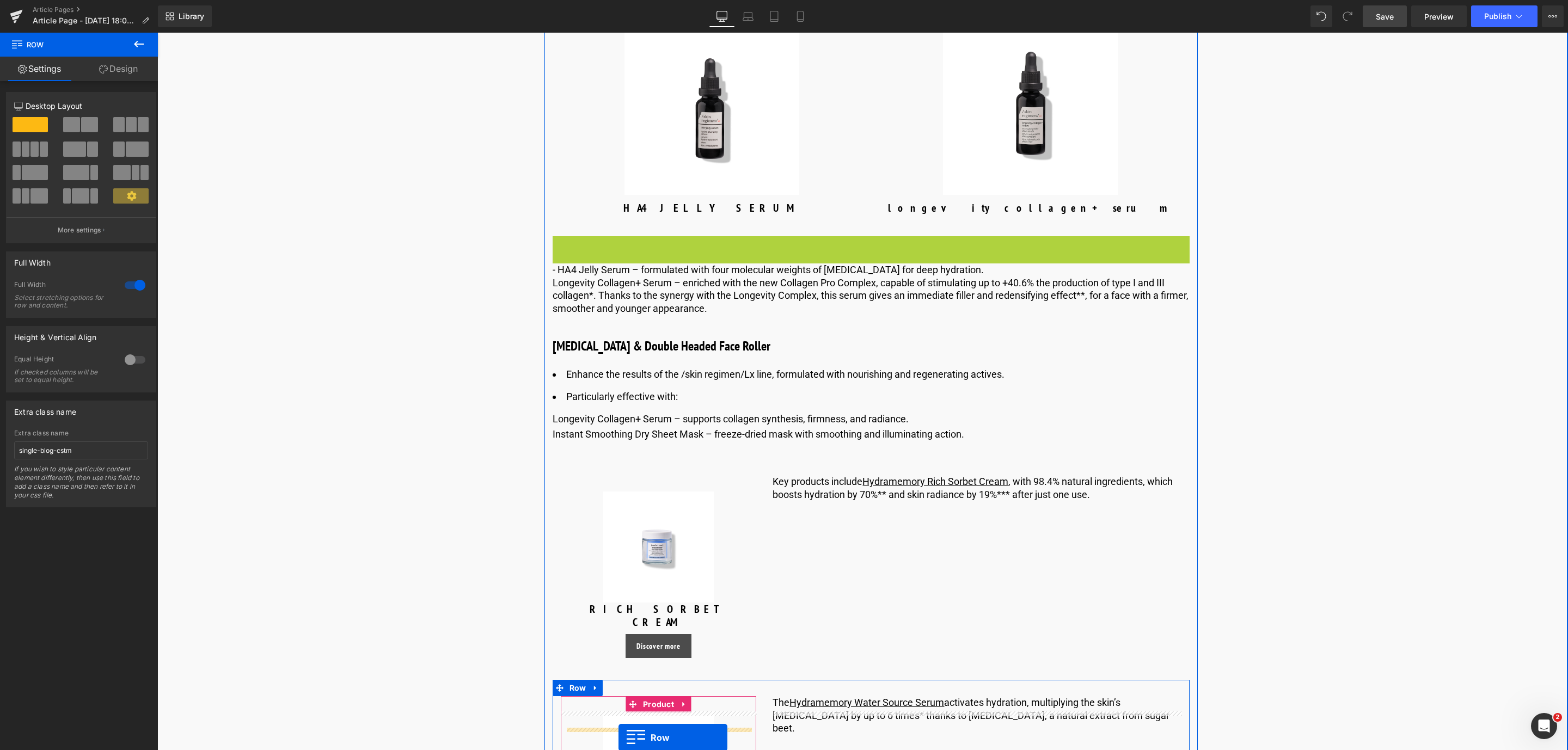
scroll to position [4013, 0]
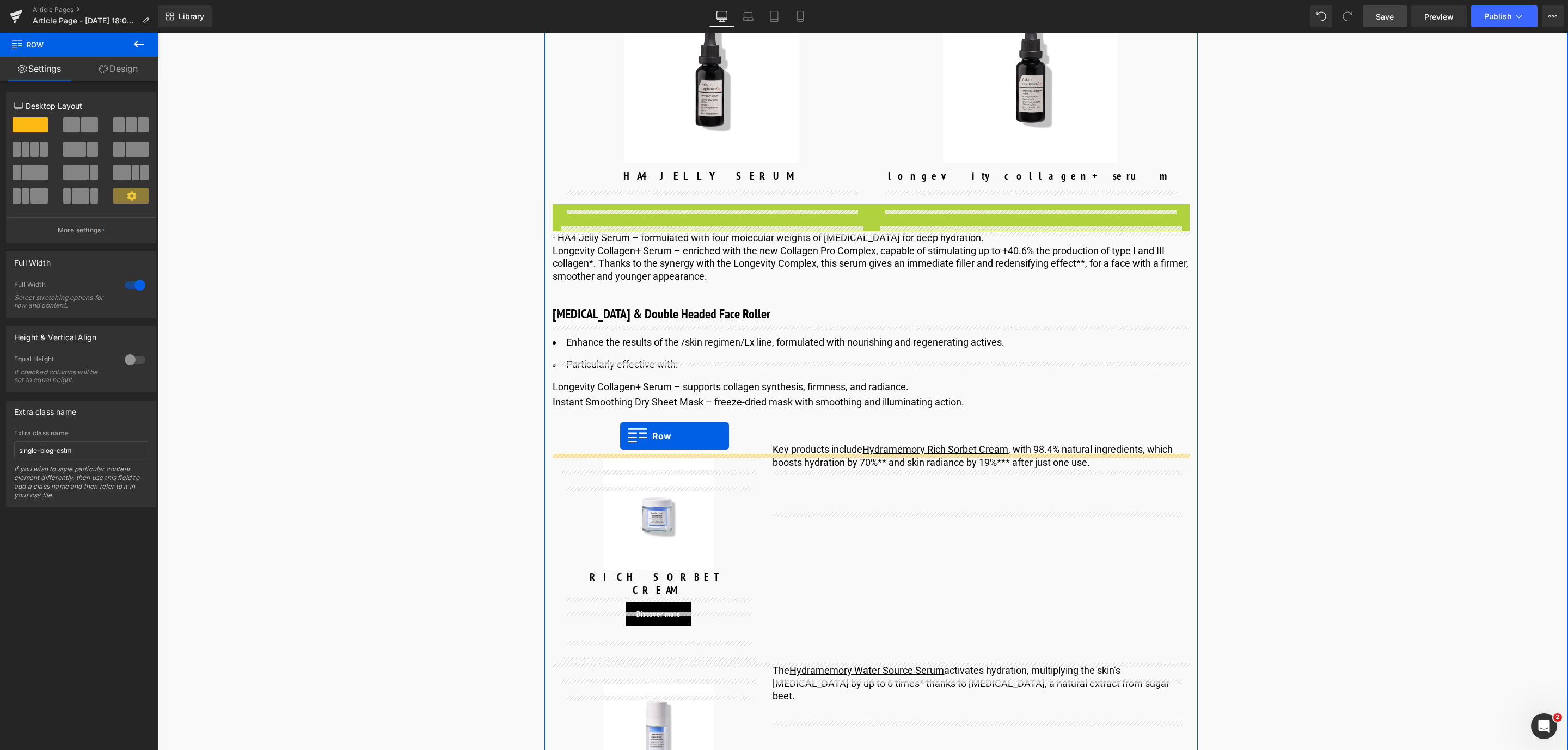
drag, startPoint x: 561, startPoint y: 377, endPoint x: 620, endPoint y: 436, distance: 83.4
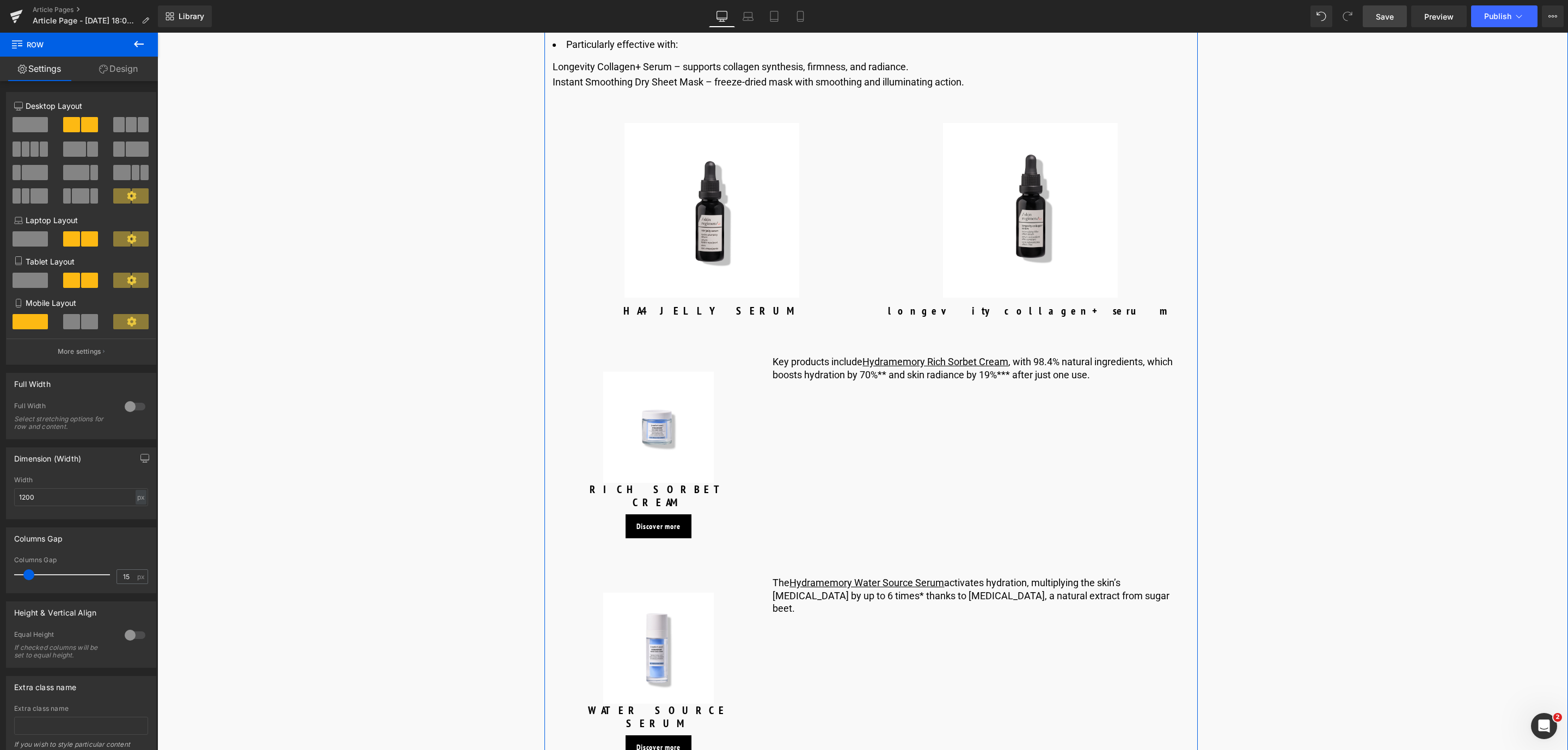
scroll to position [4340, 0]
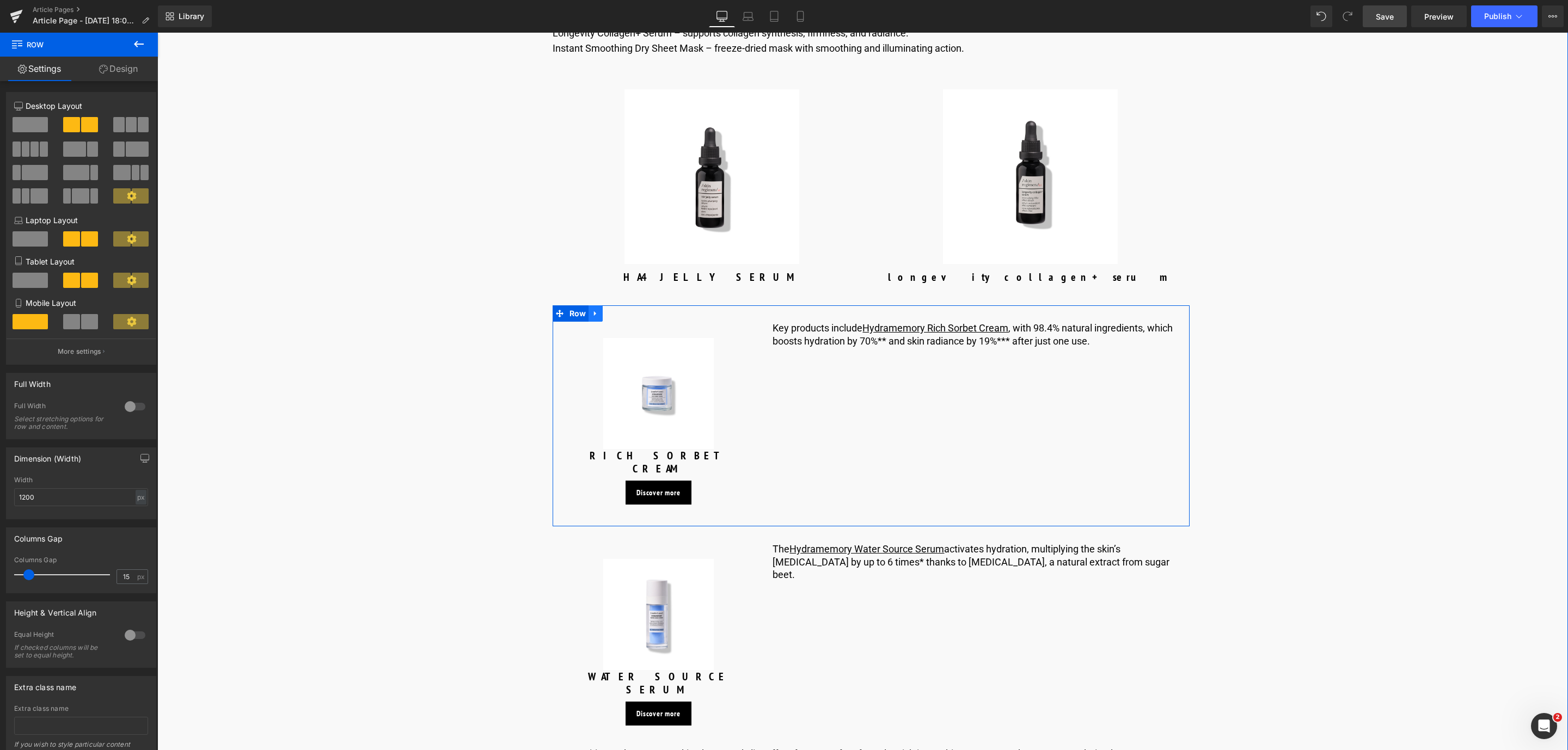
click at [594, 318] on icon at bounding box center [596, 314] width 8 height 8
click at [621, 317] on icon at bounding box center [623, 313] width 8 height 8
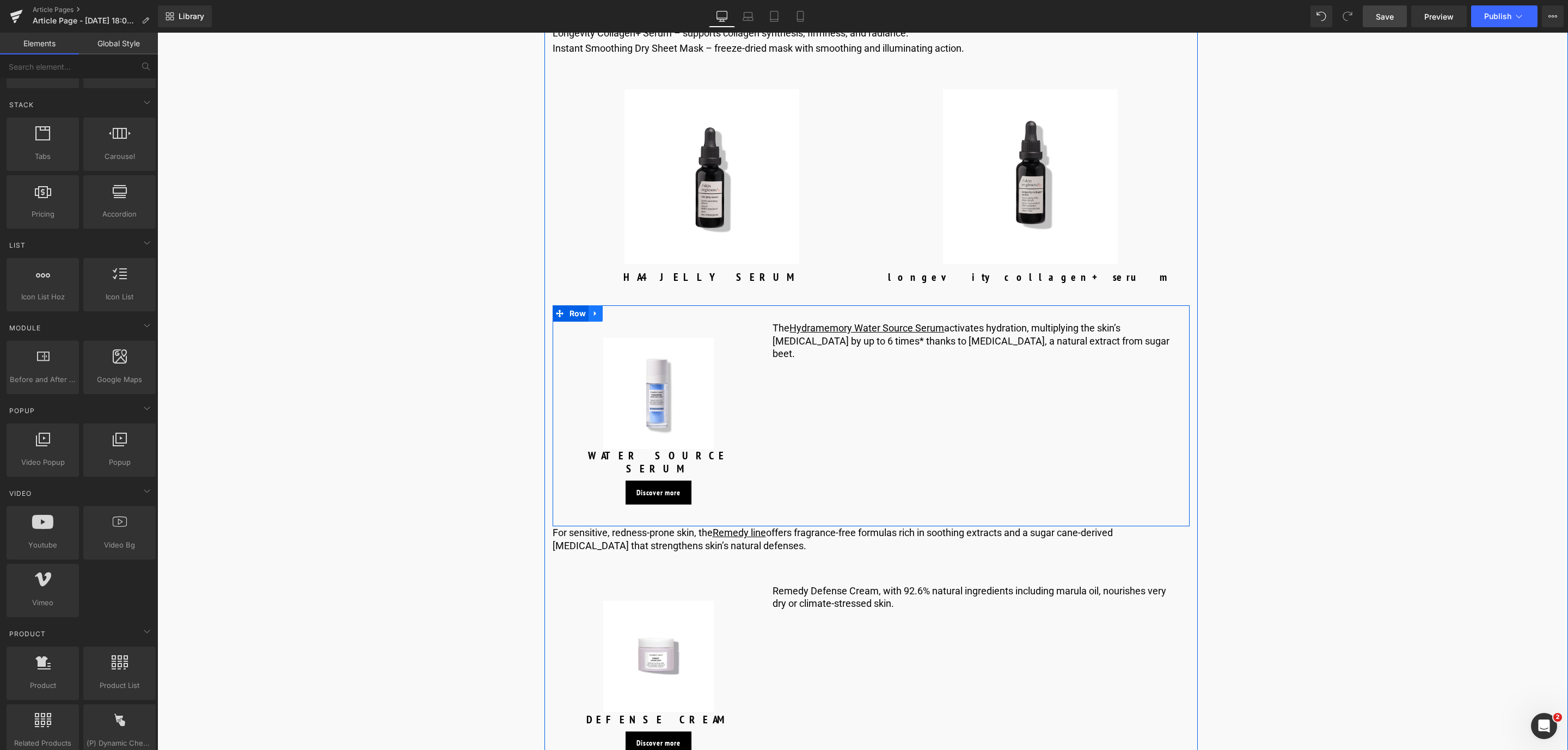
click at [597, 322] on link at bounding box center [596, 314] width 14 height 17
click at [625, 322] on link at bounding box center [624, 314] width 14 height 17
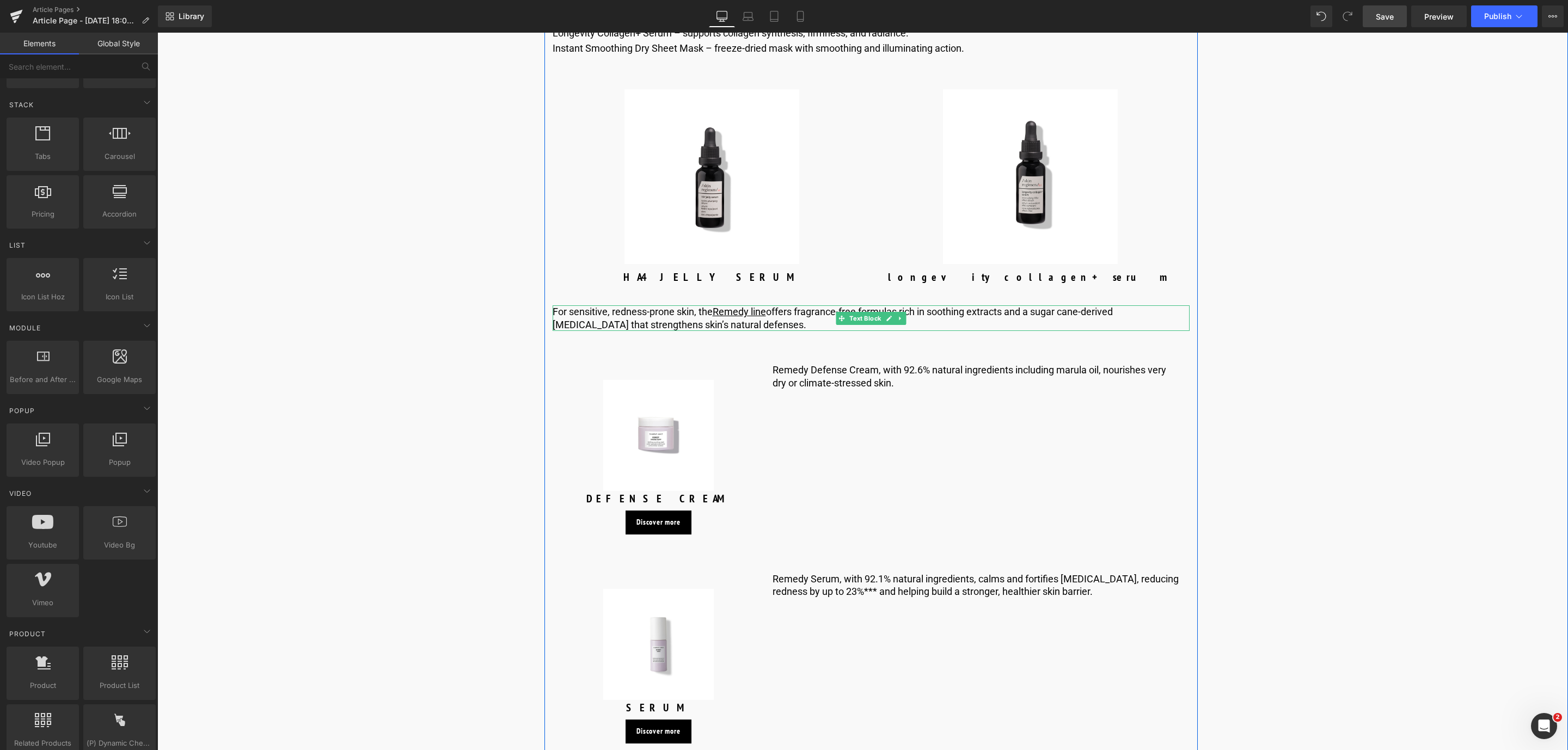
click at [721, 331] on p "For sensitive, redness-prone skin, the Remedy line offers fragrance-free formul…" at bounding box center [871, 318] width 637 height 26
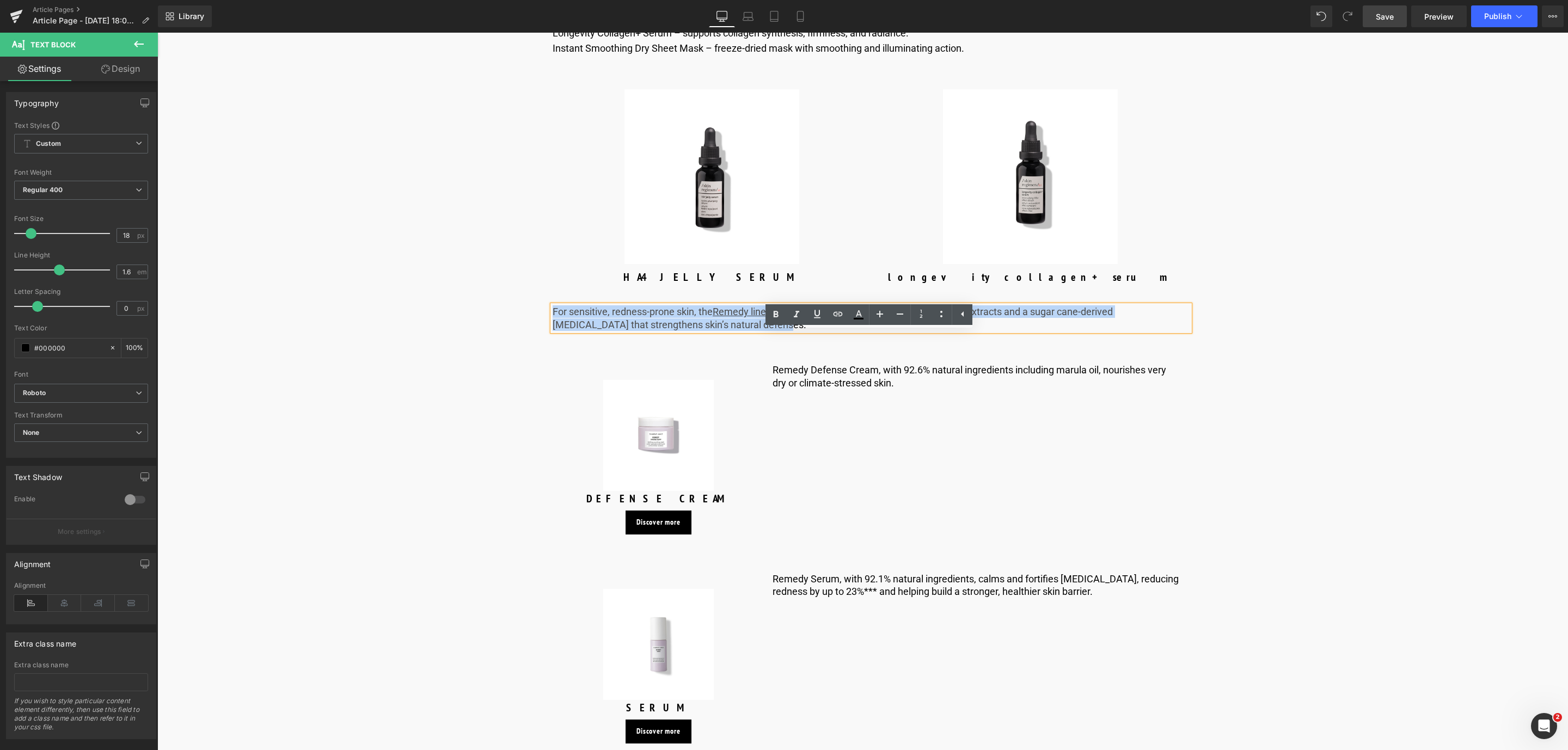
drag, startPoint x: 721, startPoint y: 348, endPoint x: 552, endPoint y: 339, distance: 169.2
click at [553, 331] on p "For sensitive, redness-prone skin, the Remedy line offers fragrance-free formul…" at bounding box center [871, 318] width 637 height 26
paste div
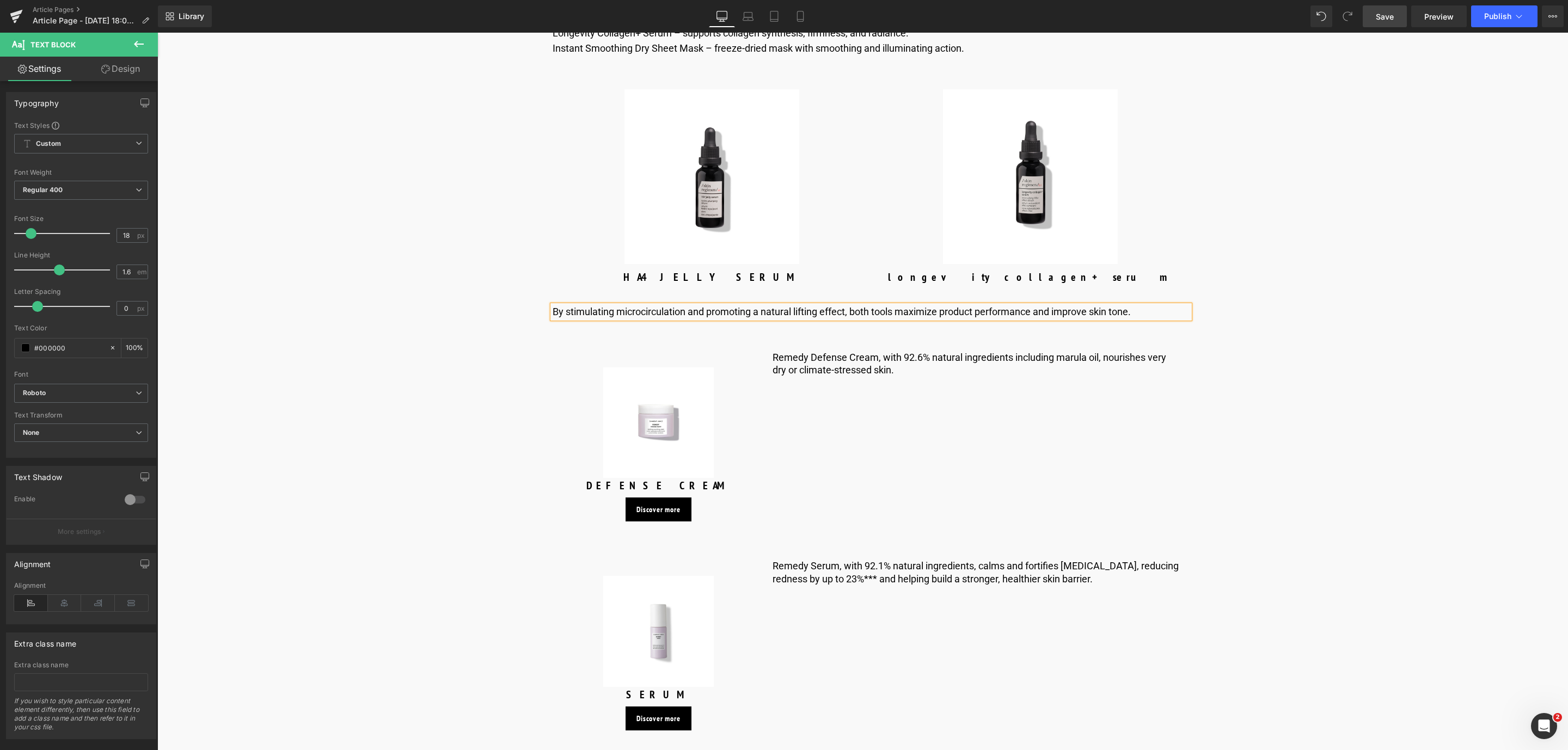
scroll to position [4258, 0]
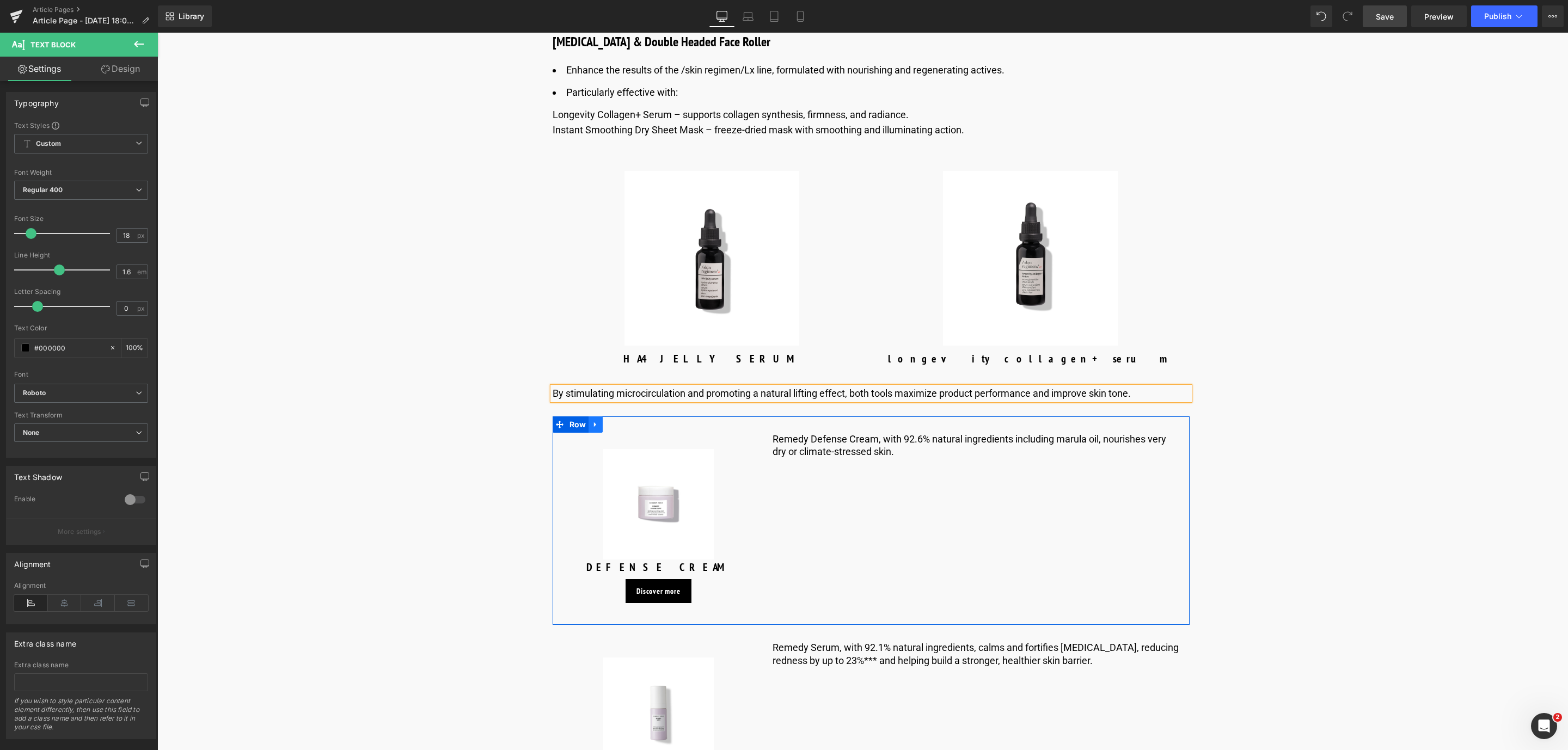
click at [597, 433] on link at bounding box center [596, 425] width 14 height 17
click at [625, 428] on icon at bounding box center [623, 424] width 8 height 8
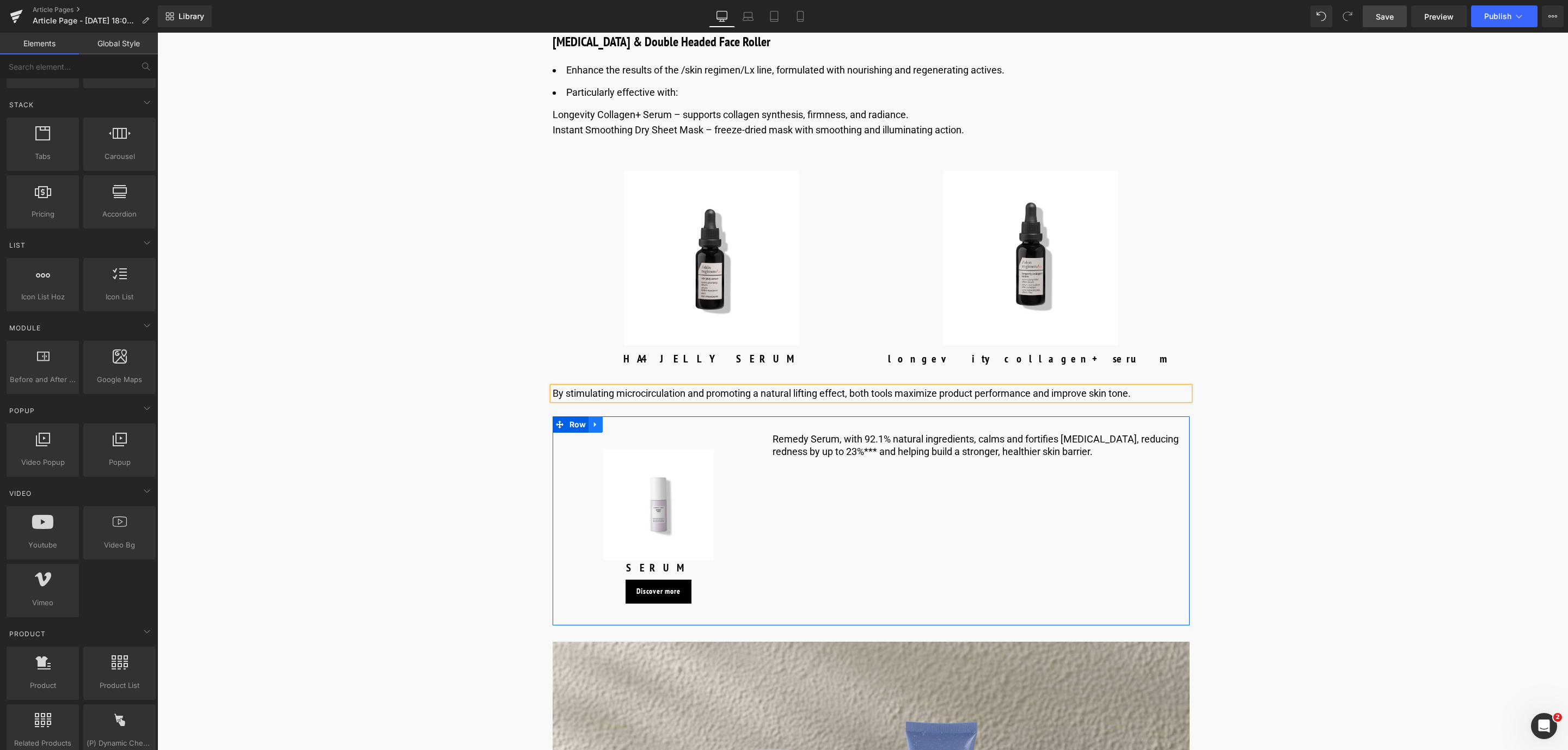
click at [589, 433] on link at bounding box center [596, 425] width 14 height 17
click at [620, 433] on link at bounding box center [624, 425] width 14 height 17
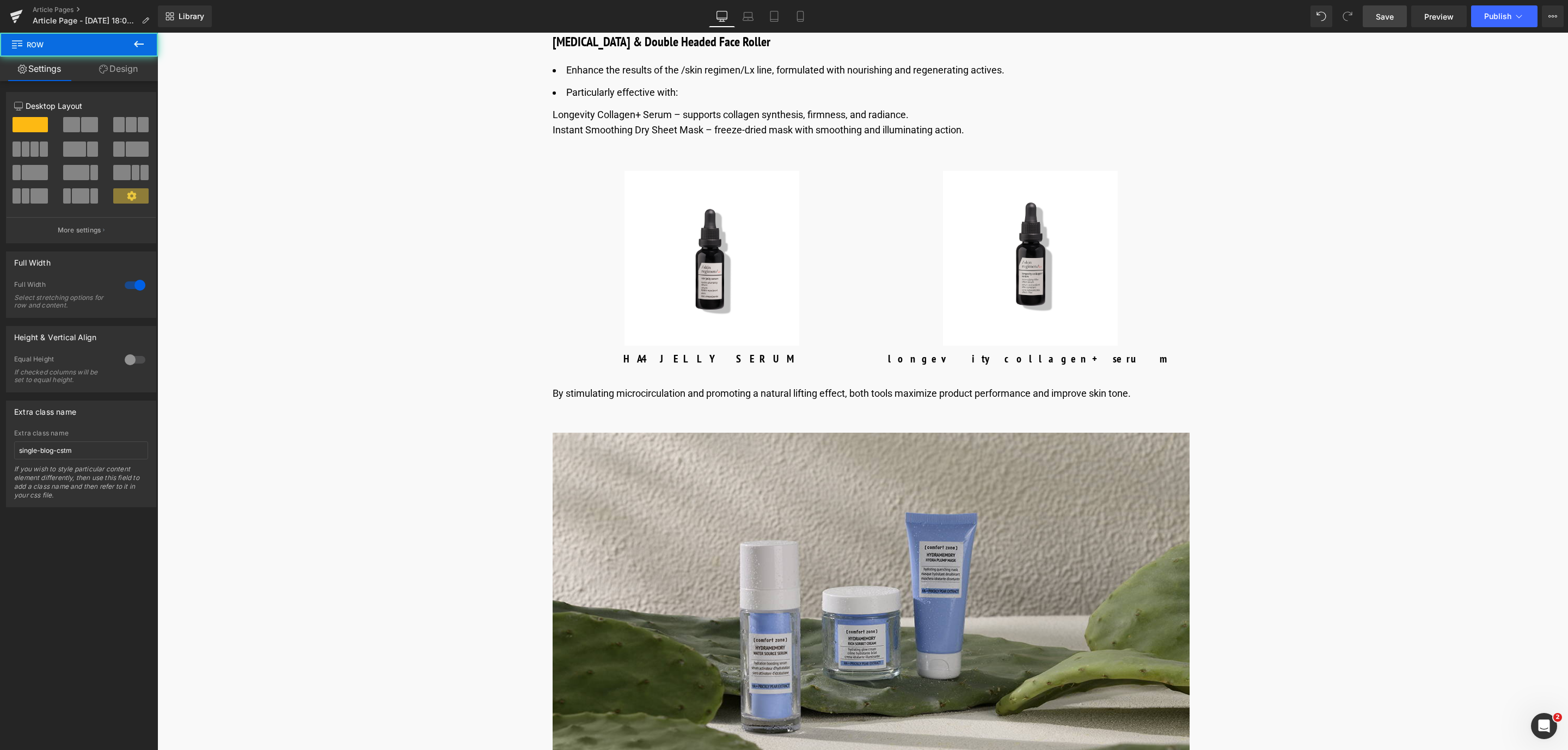
click at [1397, 6] on link "Save" at bounding box center [1385, 16] width 44 height 22
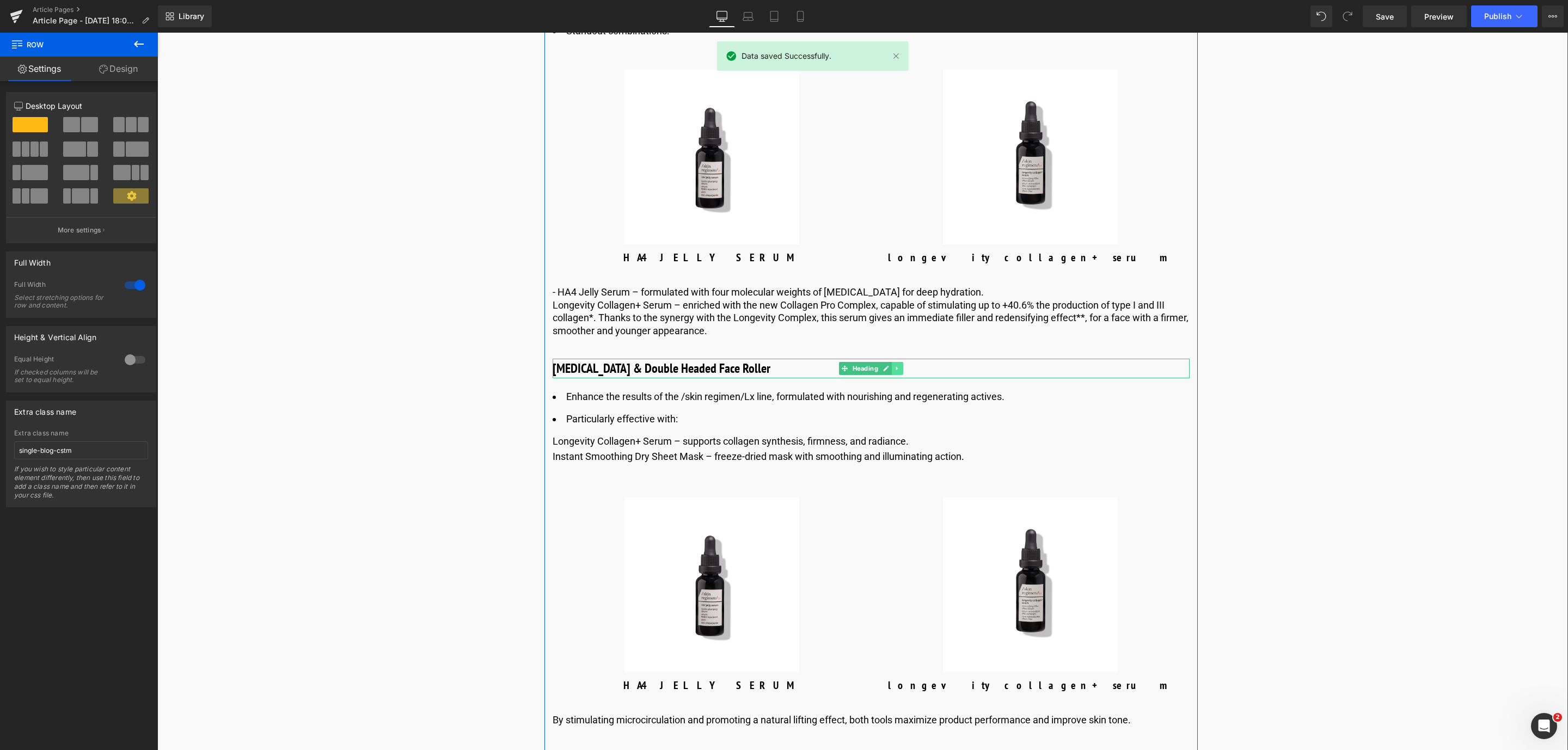
click at [900, 375] on link at bounding box center [897, 368] width 11 height 13
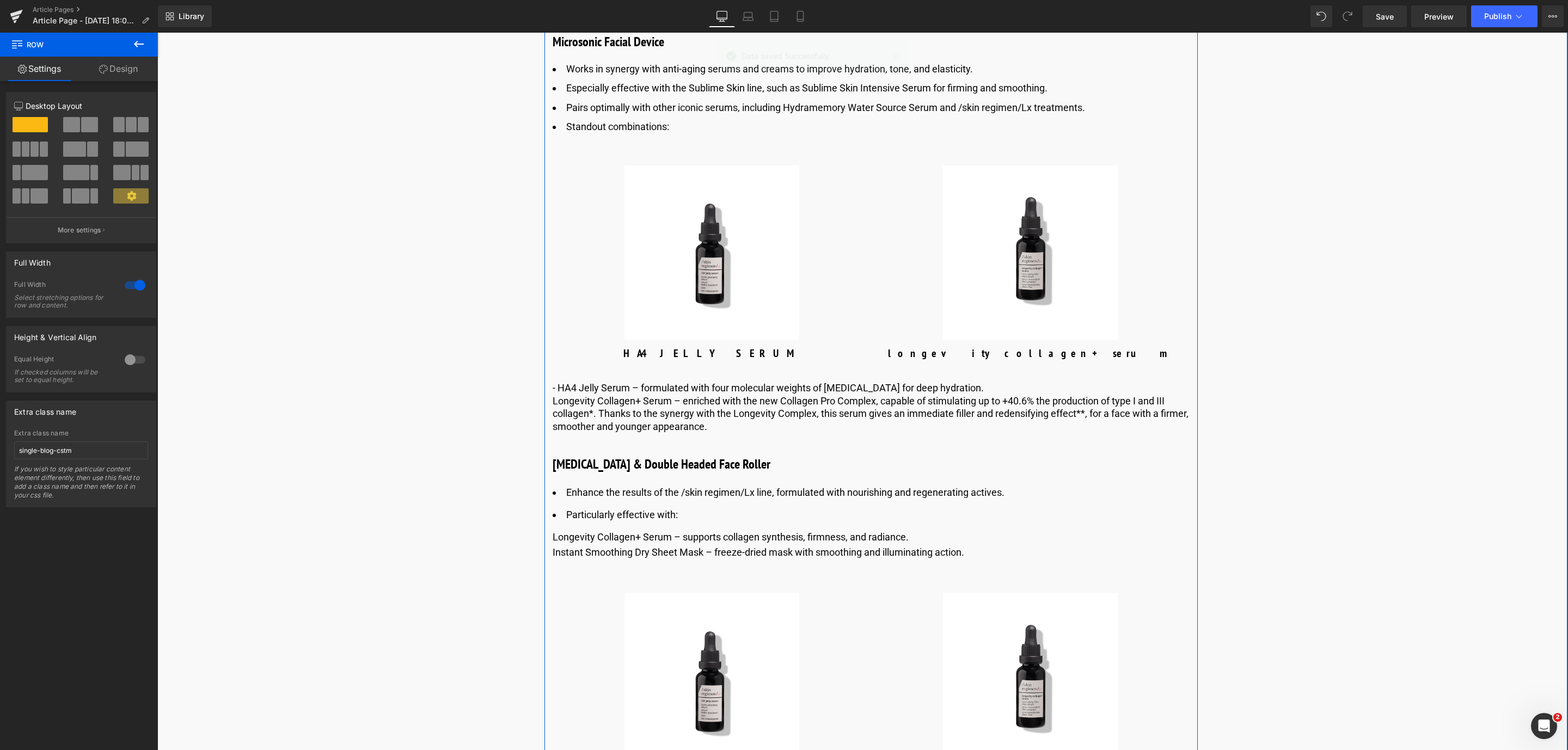
scroll to position [3605, 0]
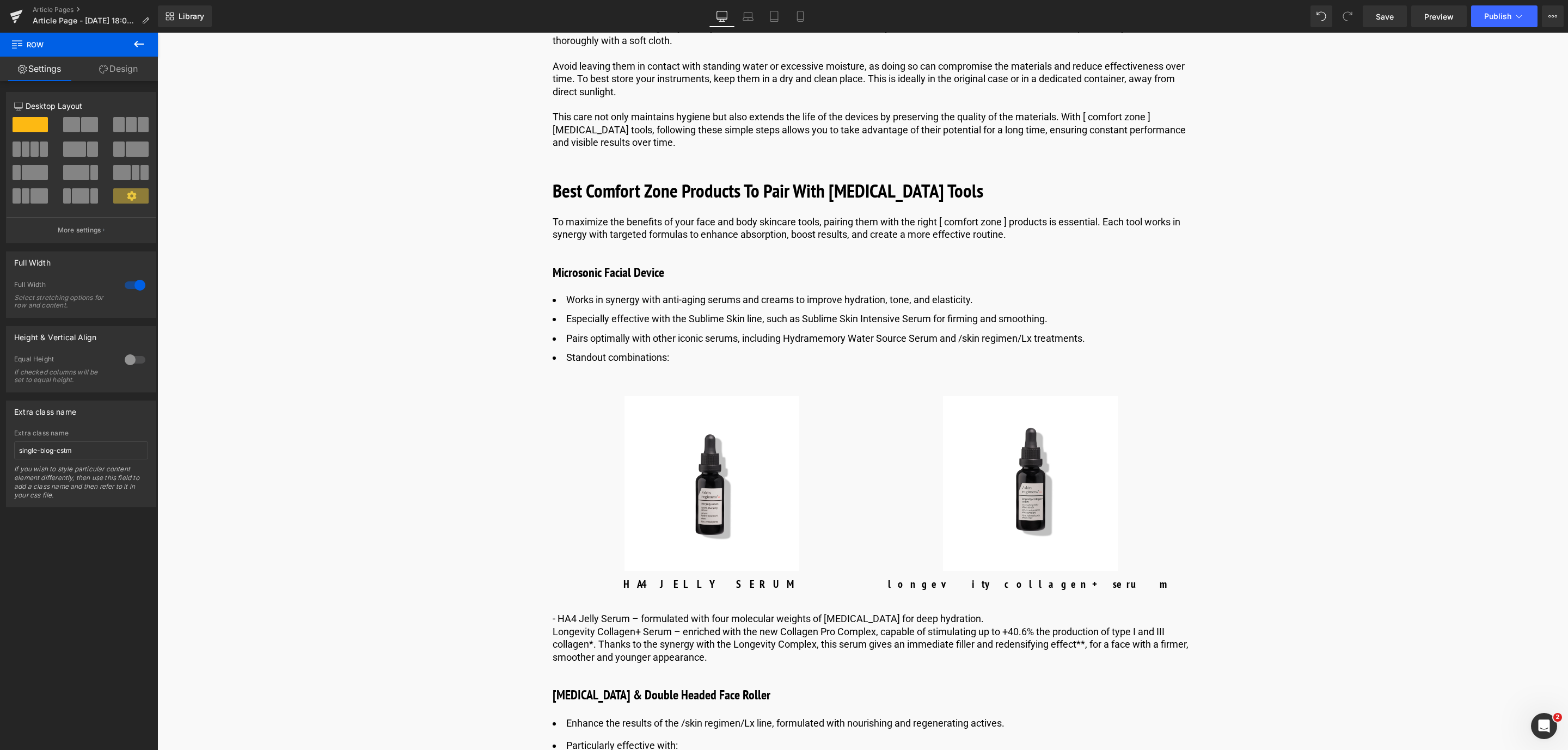
click at [135, 46] on icon at bounding box center [139, 44] width 13 height 13
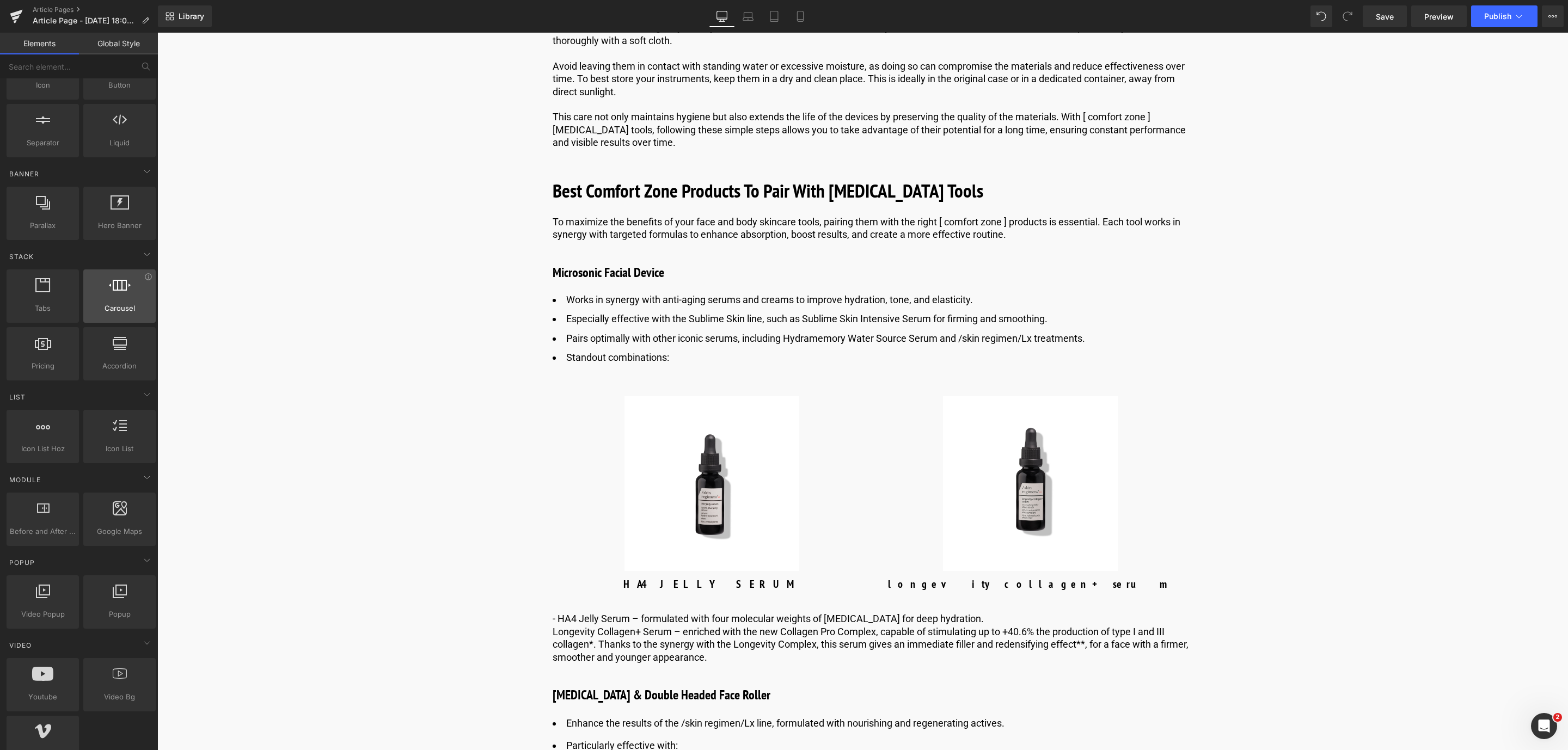
scroll to position [0, 0]
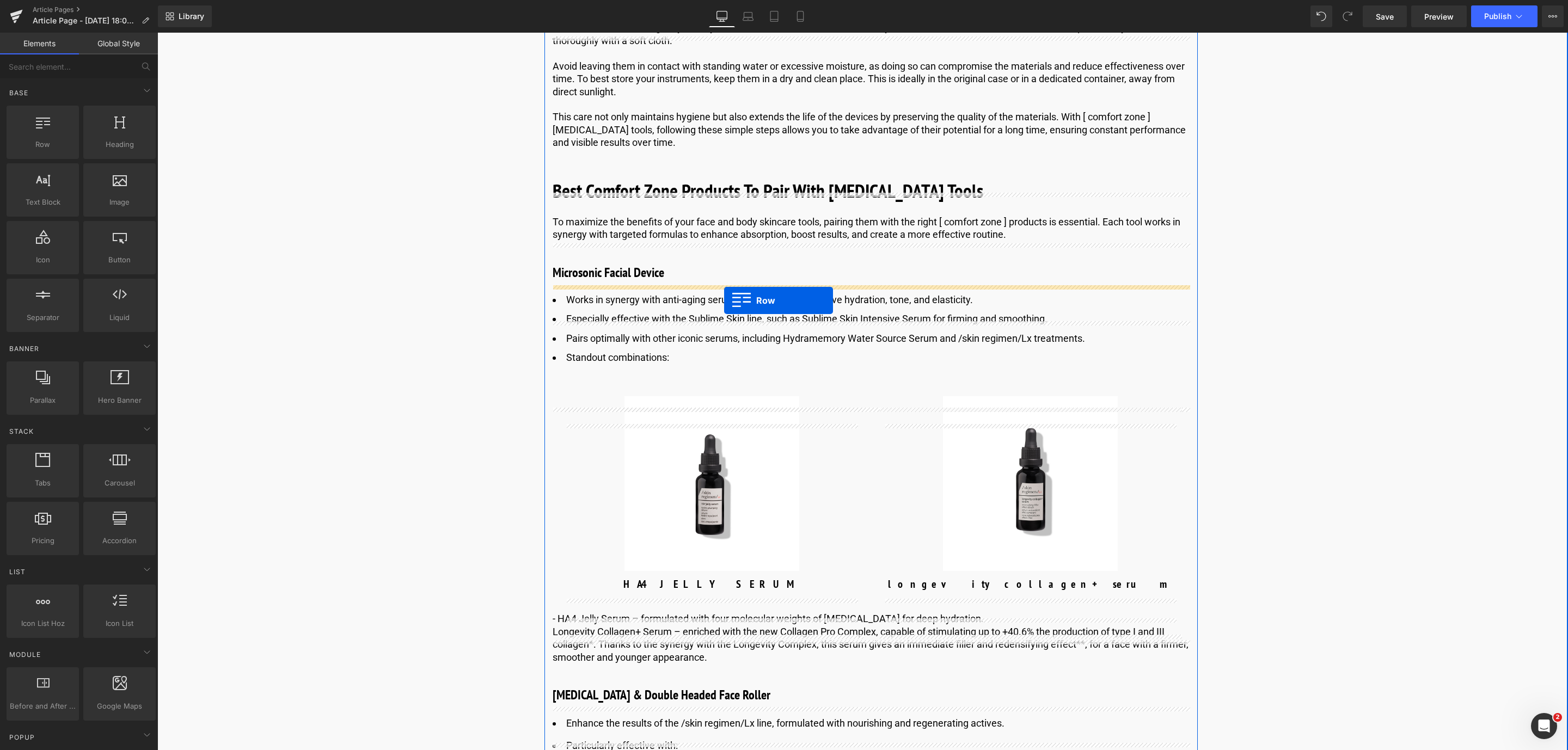
drag, startPoint x: 190, startPoint y: 178, endPoint x: 724, endPoint y: 300, distance: 547.8
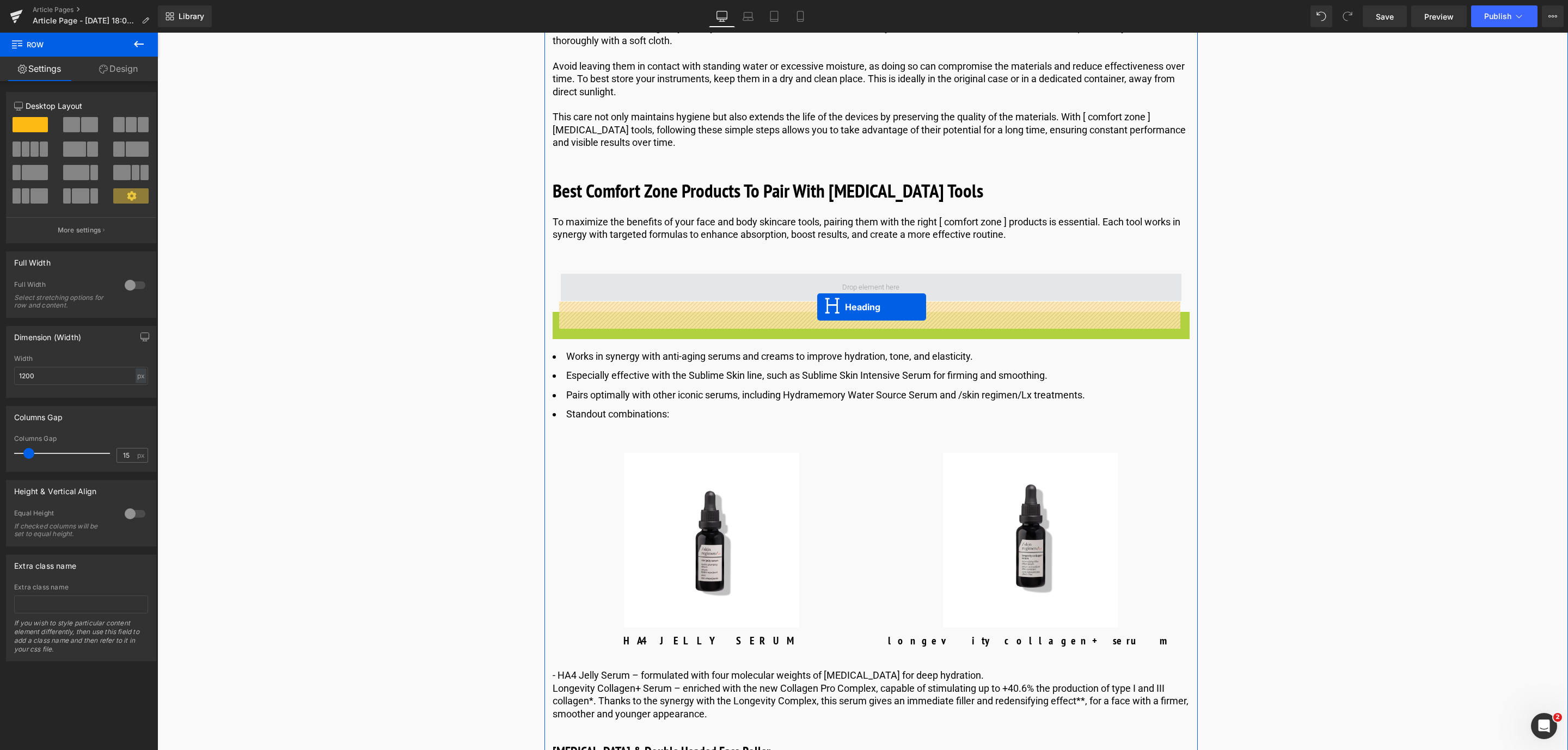
drag, startPoint x: 820, startPoint y: 352, endPoint x: 817, endPoint y: 307, distance: 45.1
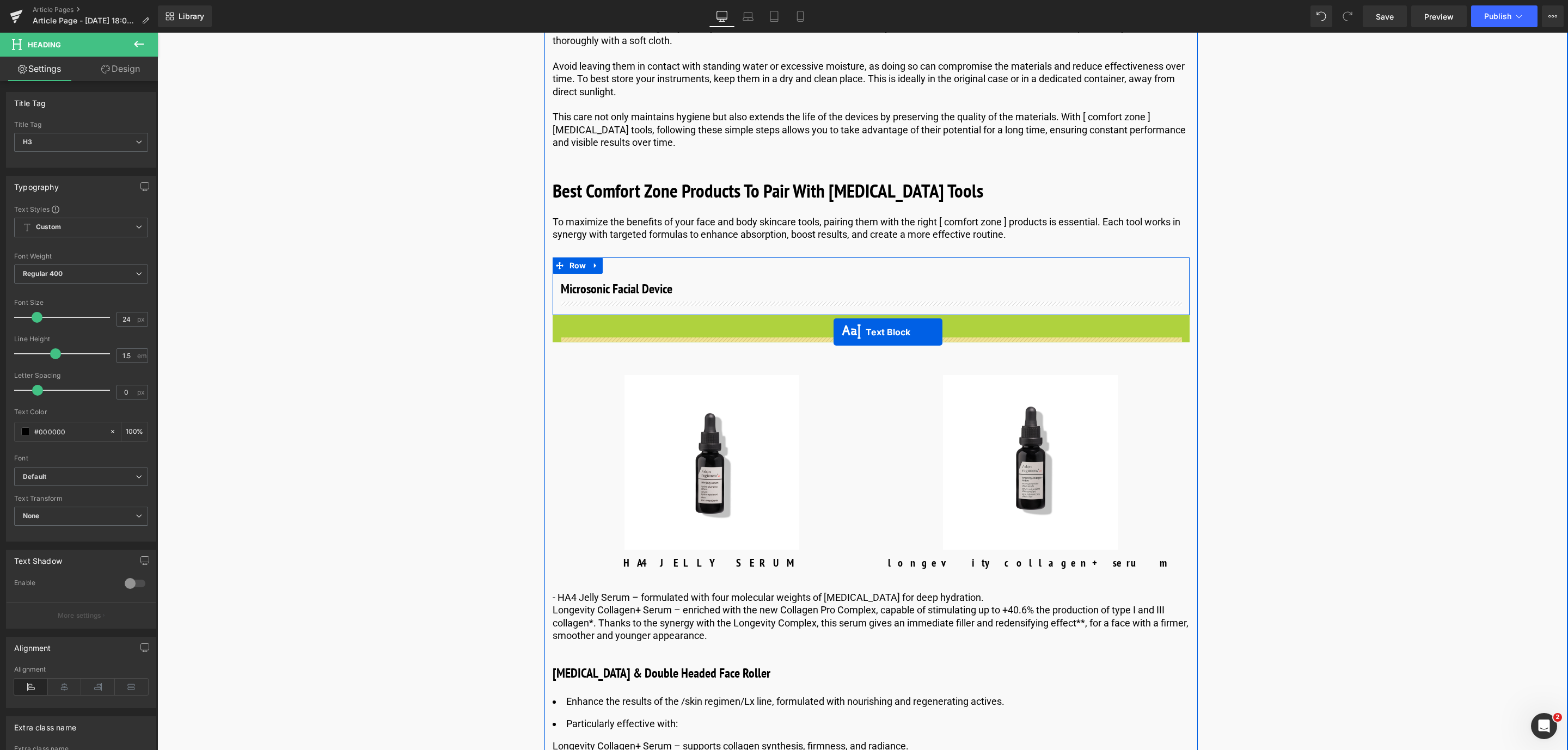
drag, startPoint x: 819, startPoint y: 376, endPoint x: 834, endPoint y: 332, distance: 46.5
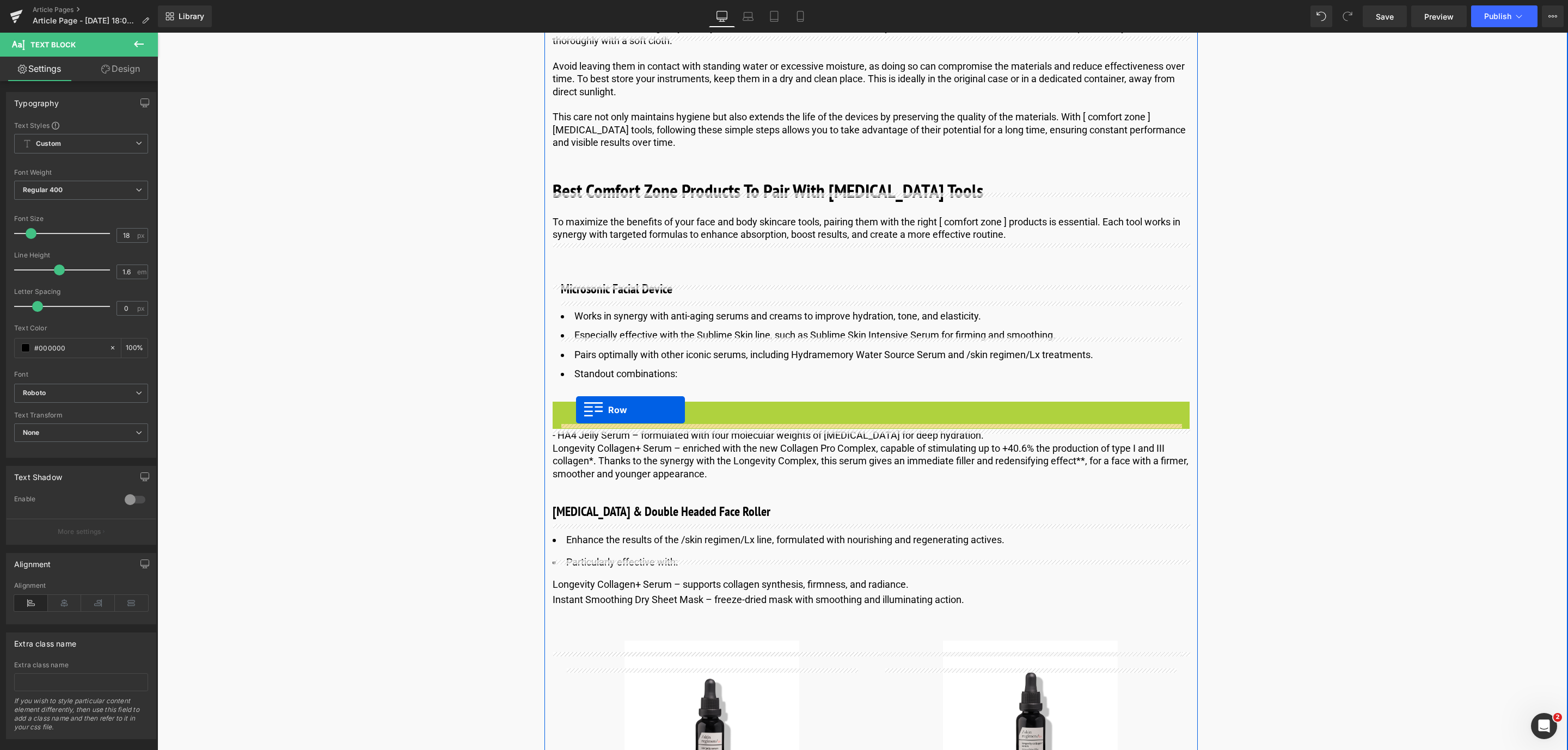
drag, startPoint x: 557, startPoint y: 436, endPoint x: 576, endPoint y: 410, distance: 32.2
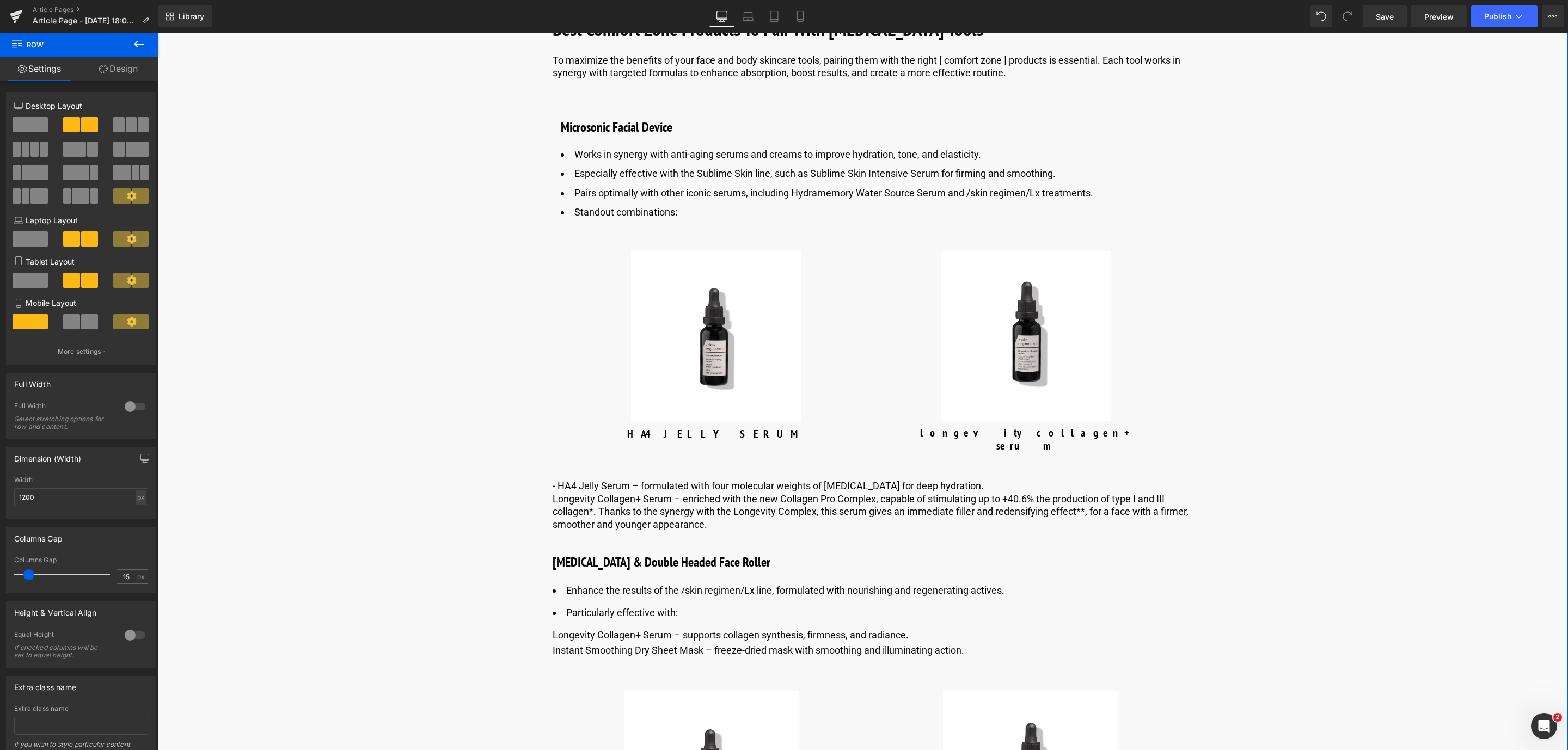
scroll to position [3768, 0]
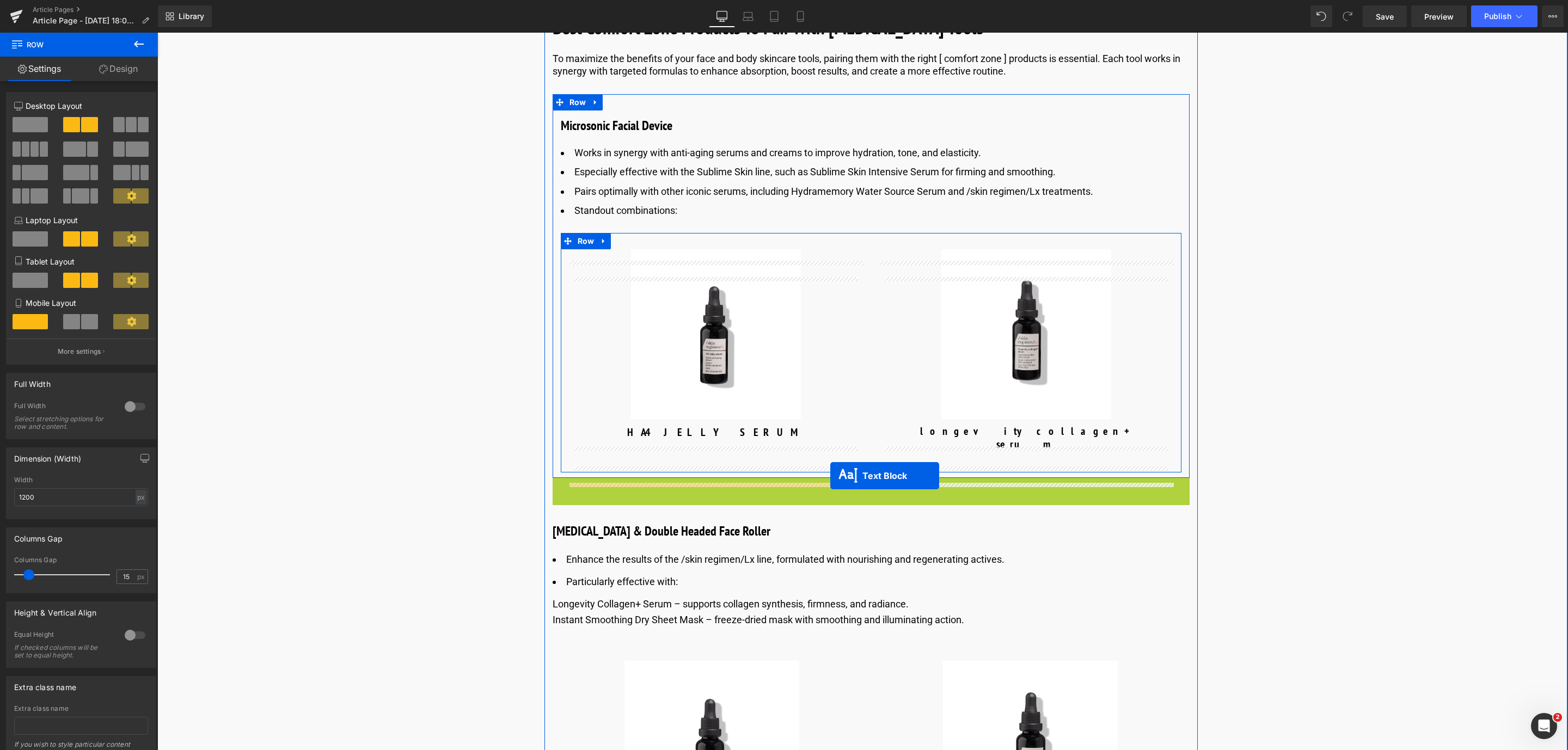
drag, startPoint x: 840, startPoint y: 520, endPoint x: 830, endPoint y: 476, distance: 45.1
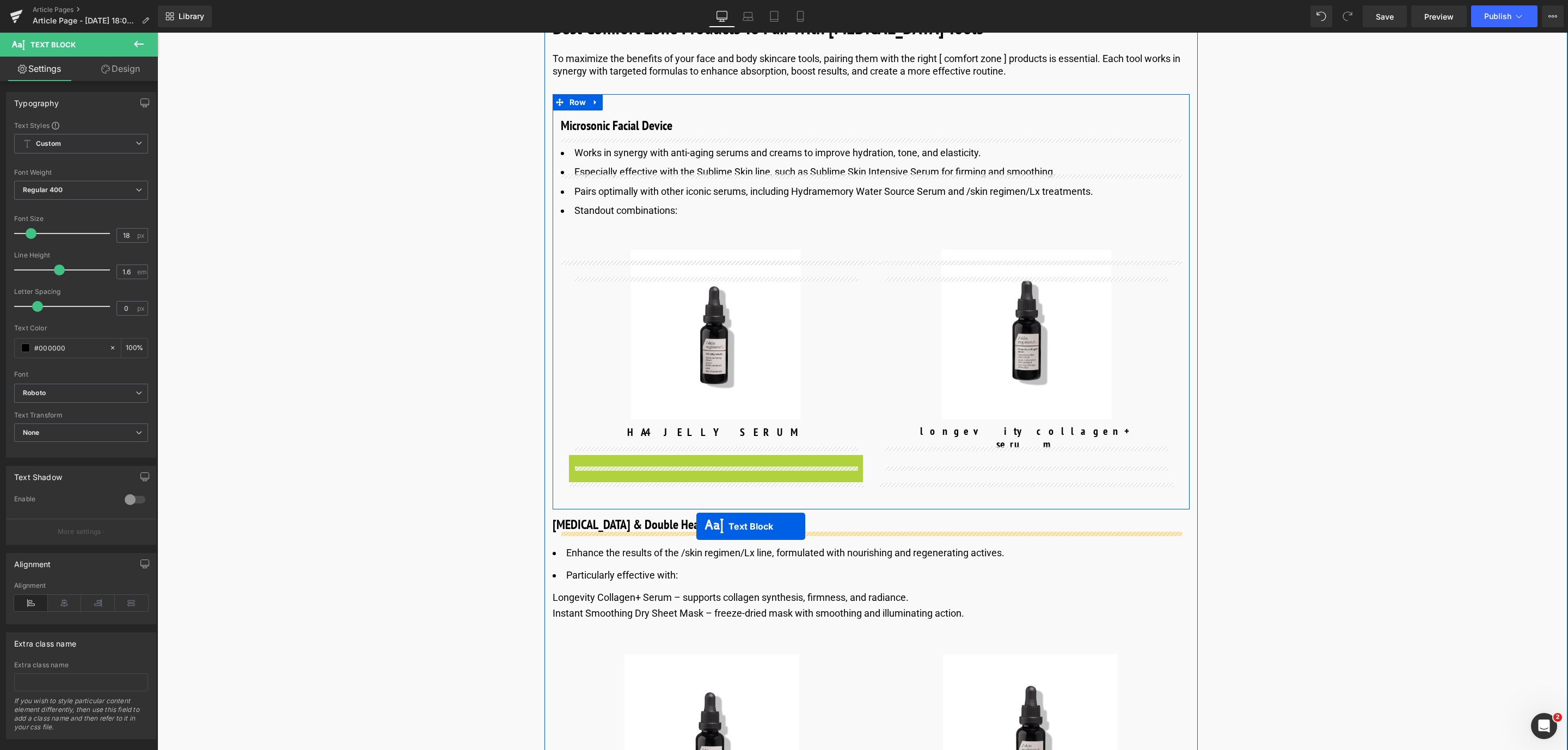
drag, startPoint x: 680, startPoint y: 531, endPoint x: 696, endPoint y: 526, distance: 16.8
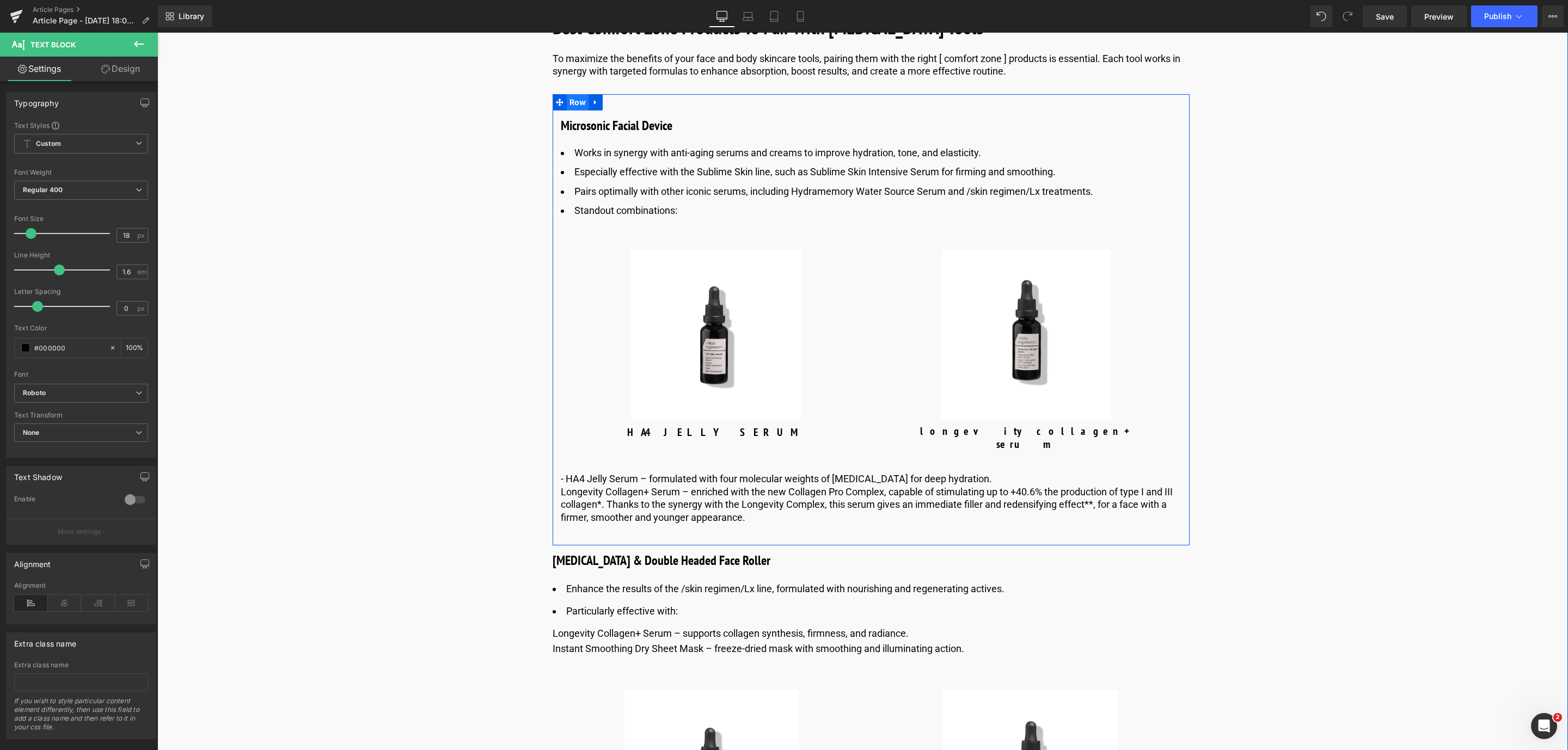
click at [571, 110] on span "Row" at bounding box center [578, 103] width 22 height 17
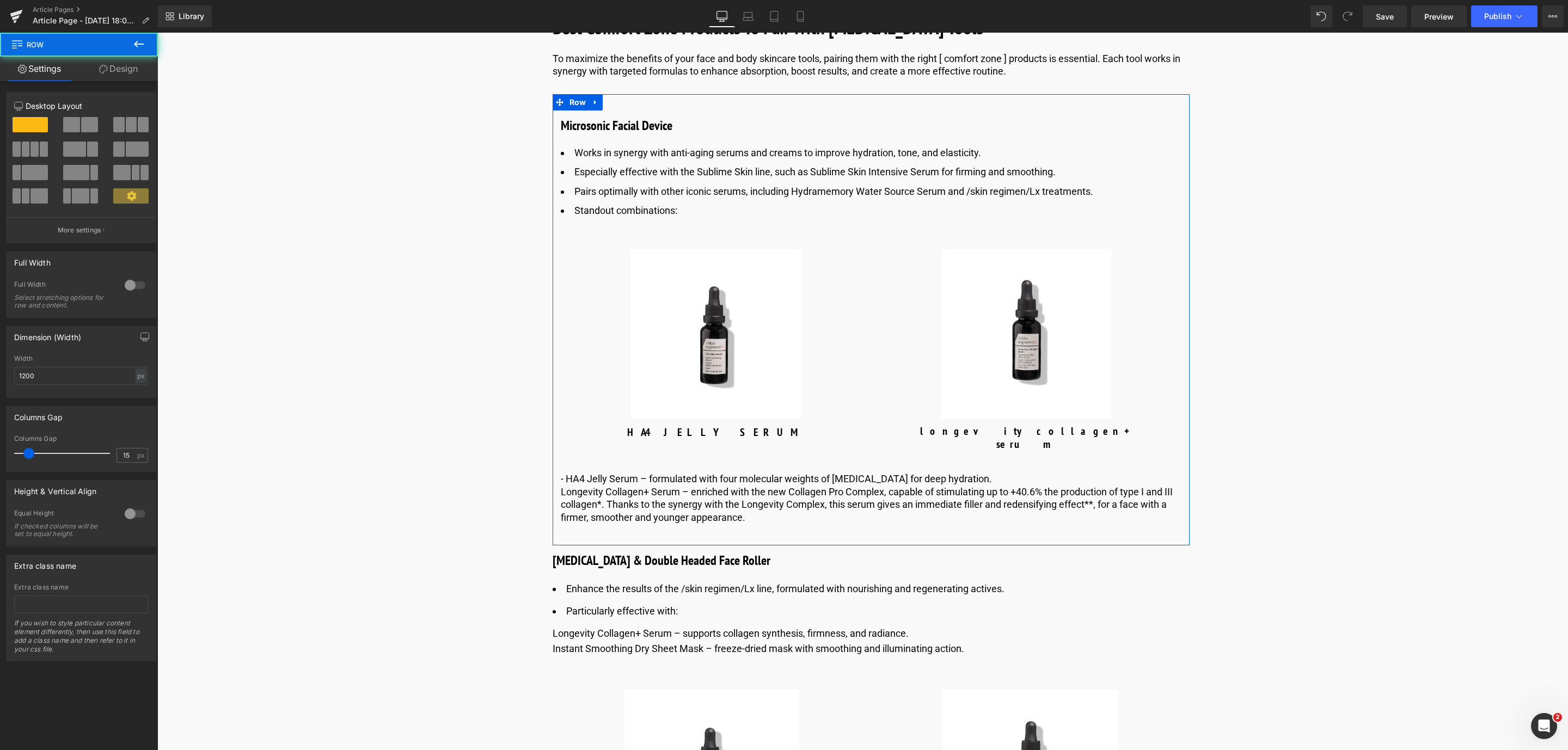
click at [106, 69] on icon at bounding box center [103, 69] width 9 height 9
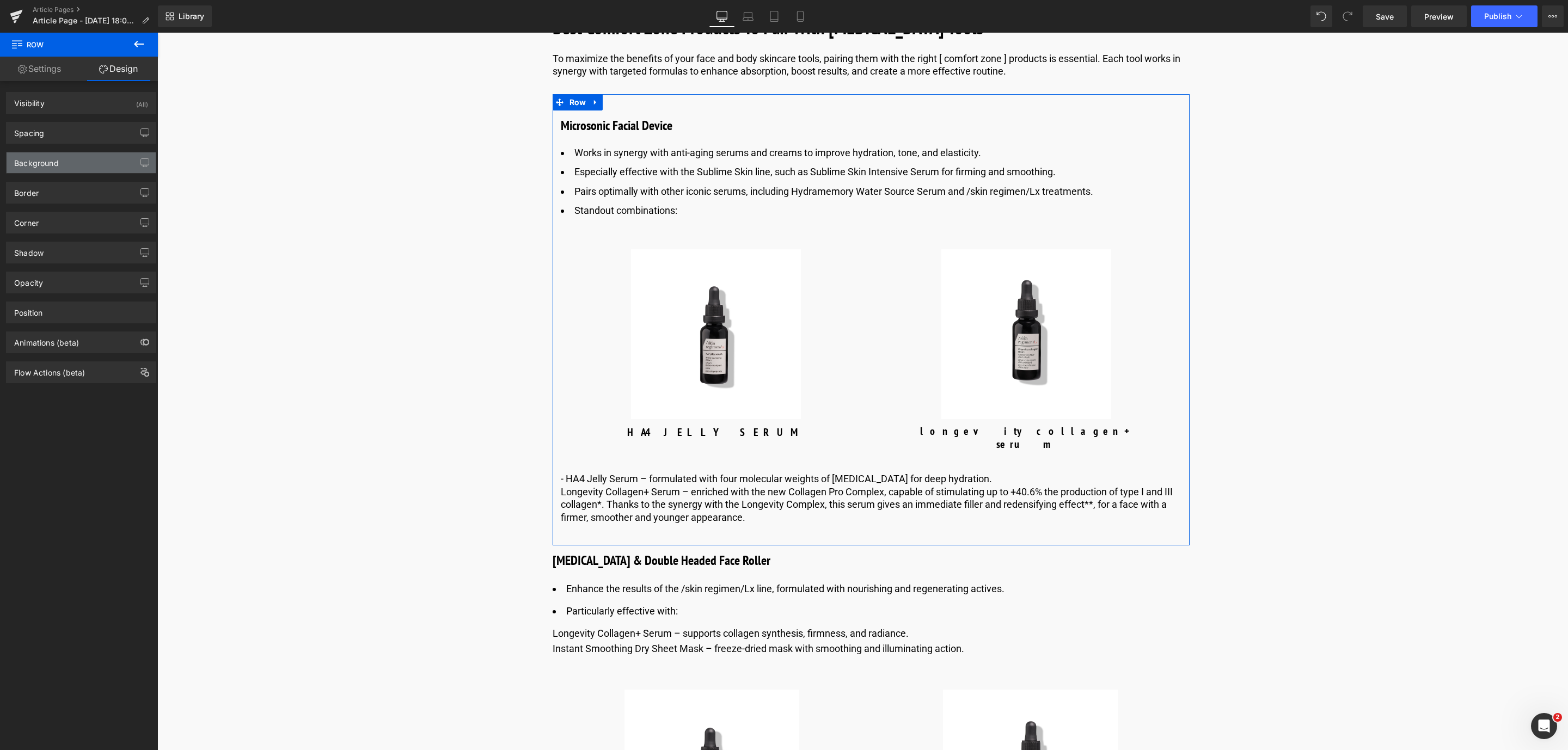
click at [83, 160] on div "Background" at bounding box center [81, 163] width 149 height 21
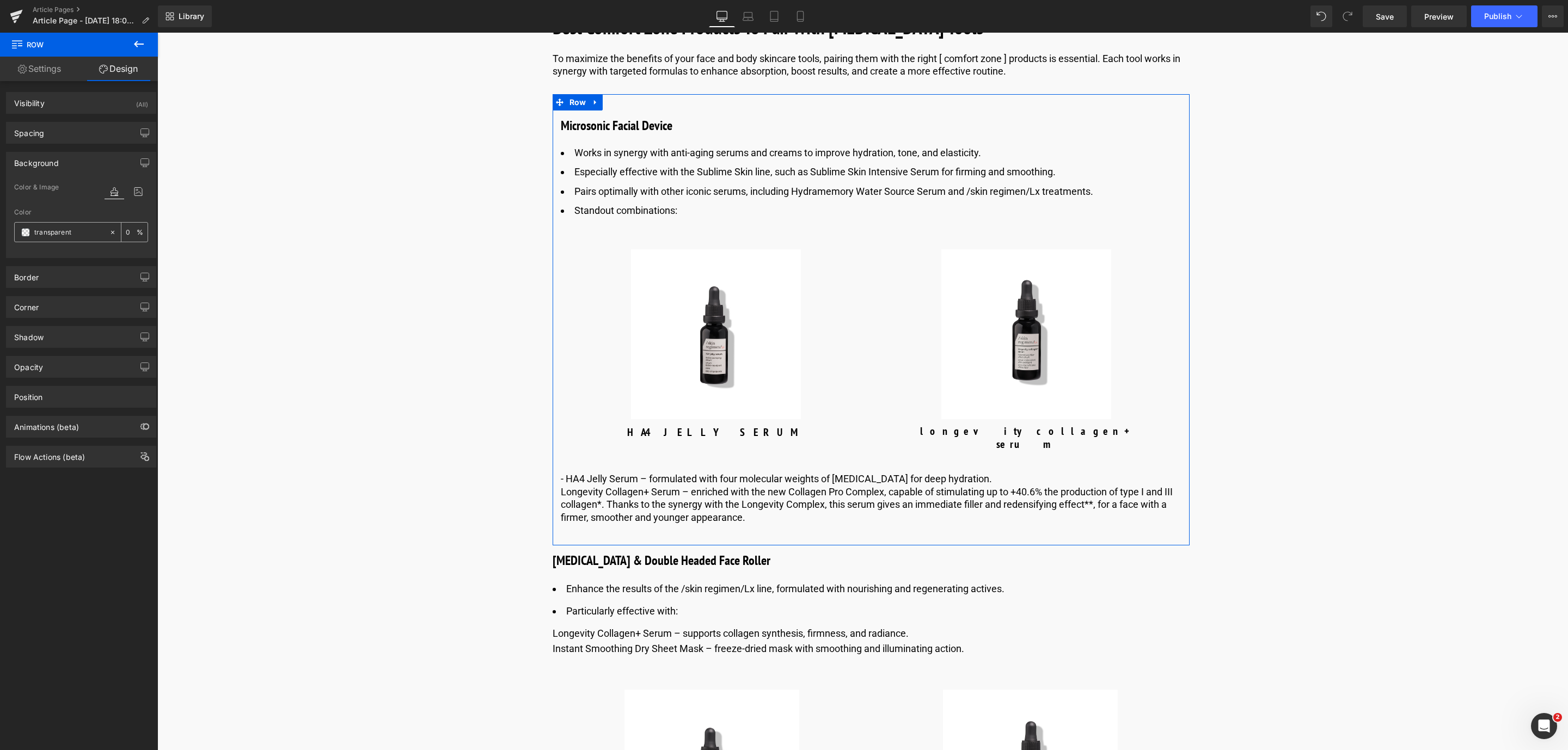
click at [90, 240] on div at bounding box center [62, 232] width 94 height 19
click at [74, 237] on input "text" at bounding box center [69, 232] width 69 height 12
type input "transparent"
type input "#eeeeee"
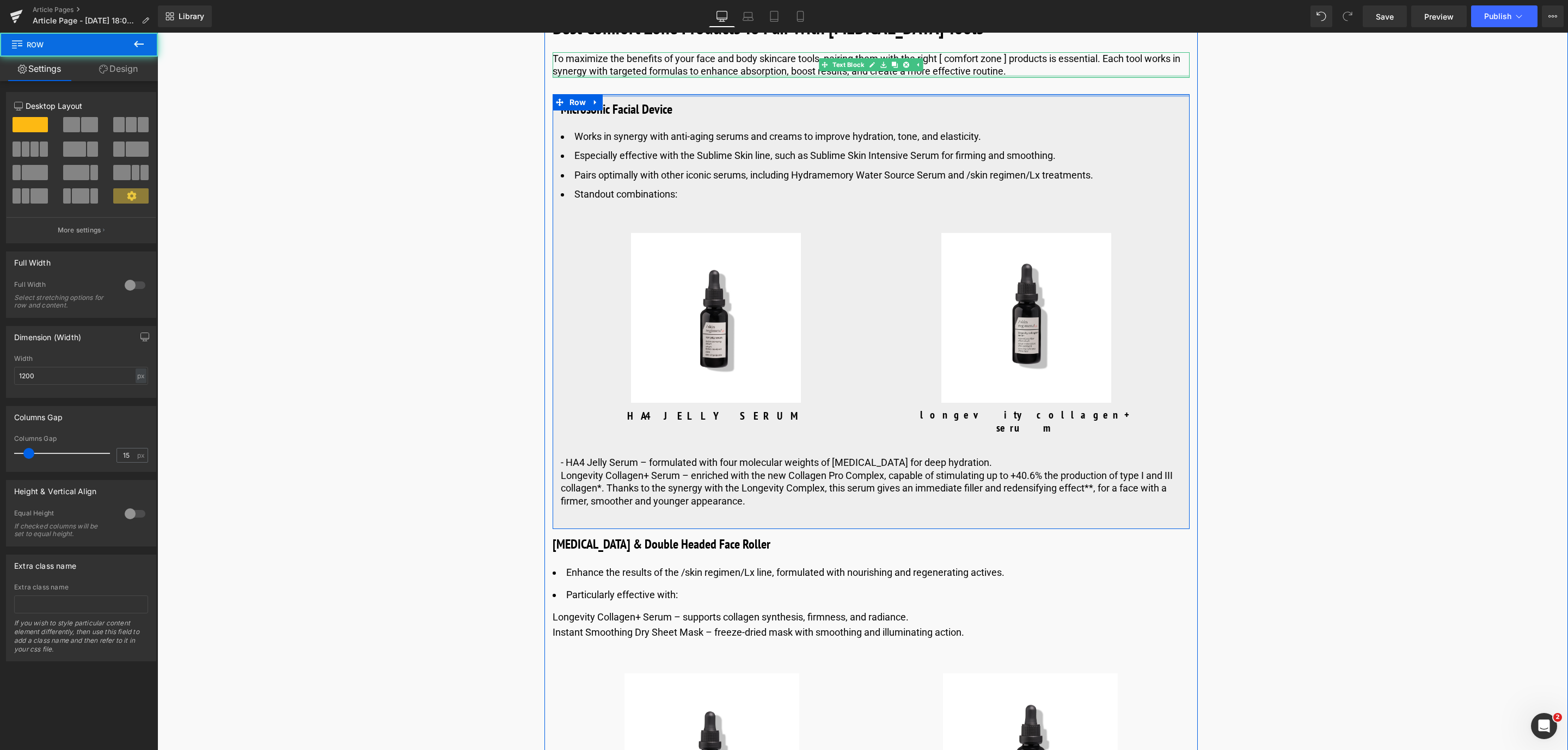
drag, startPoint x: 635, startPoint y: 125, endPoint x: 633, endPoint y: 103, distance: 22.1
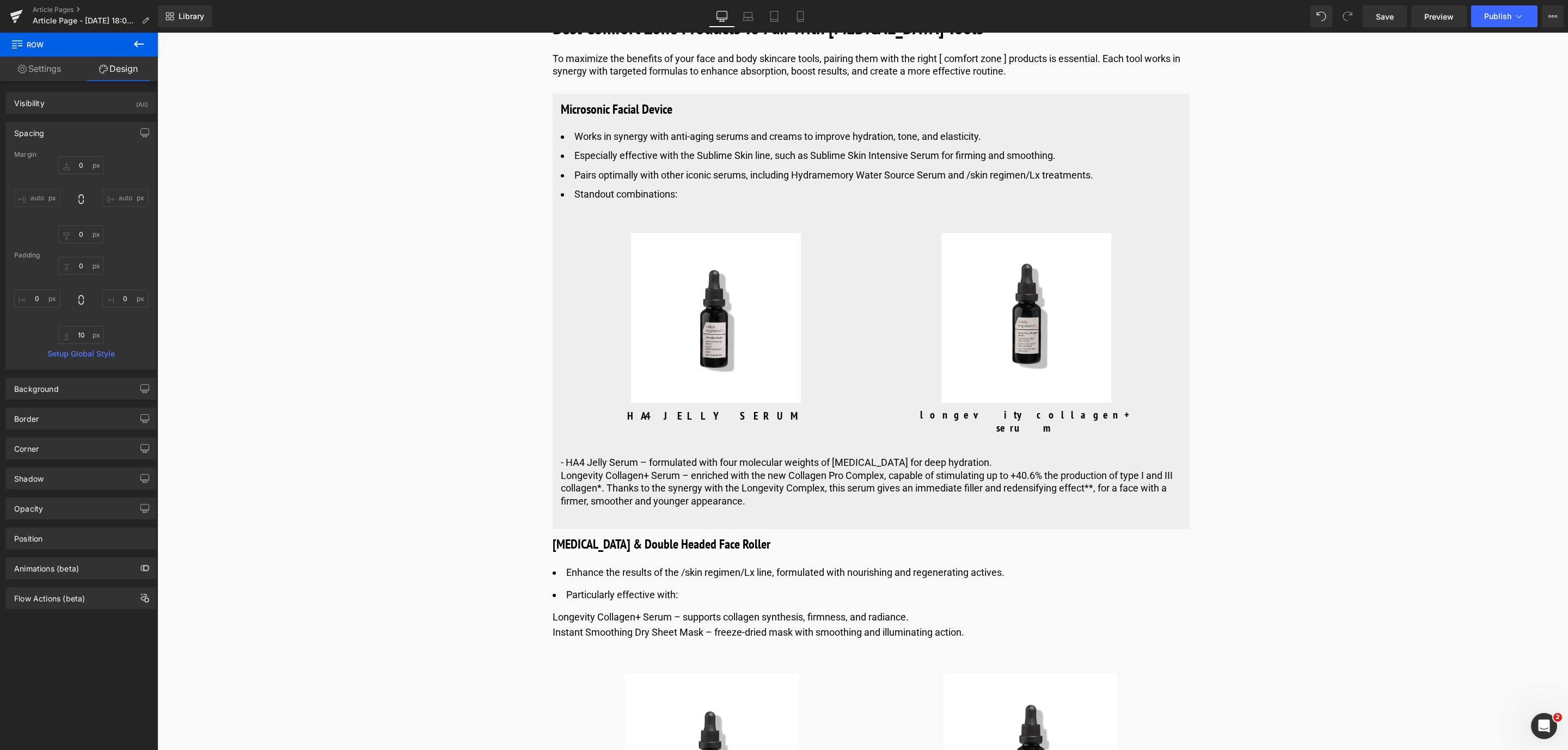
click at [140, 44] on icon at bounding box center [139, 44] width 10 height 6
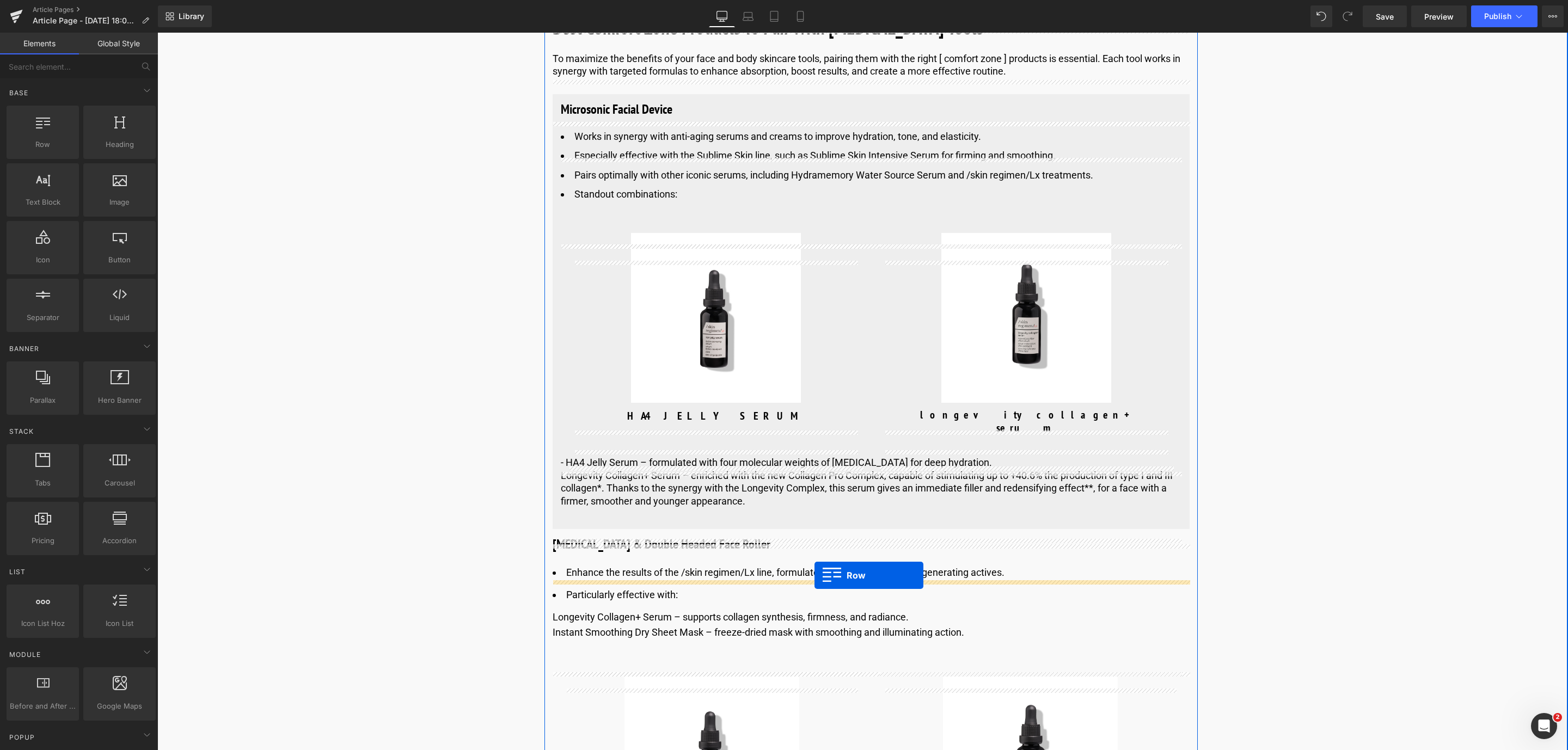
drag, startPoint x: 205, startPoint y: 180, endPoint x: 814, endPoint y: 575, distance: 725.9
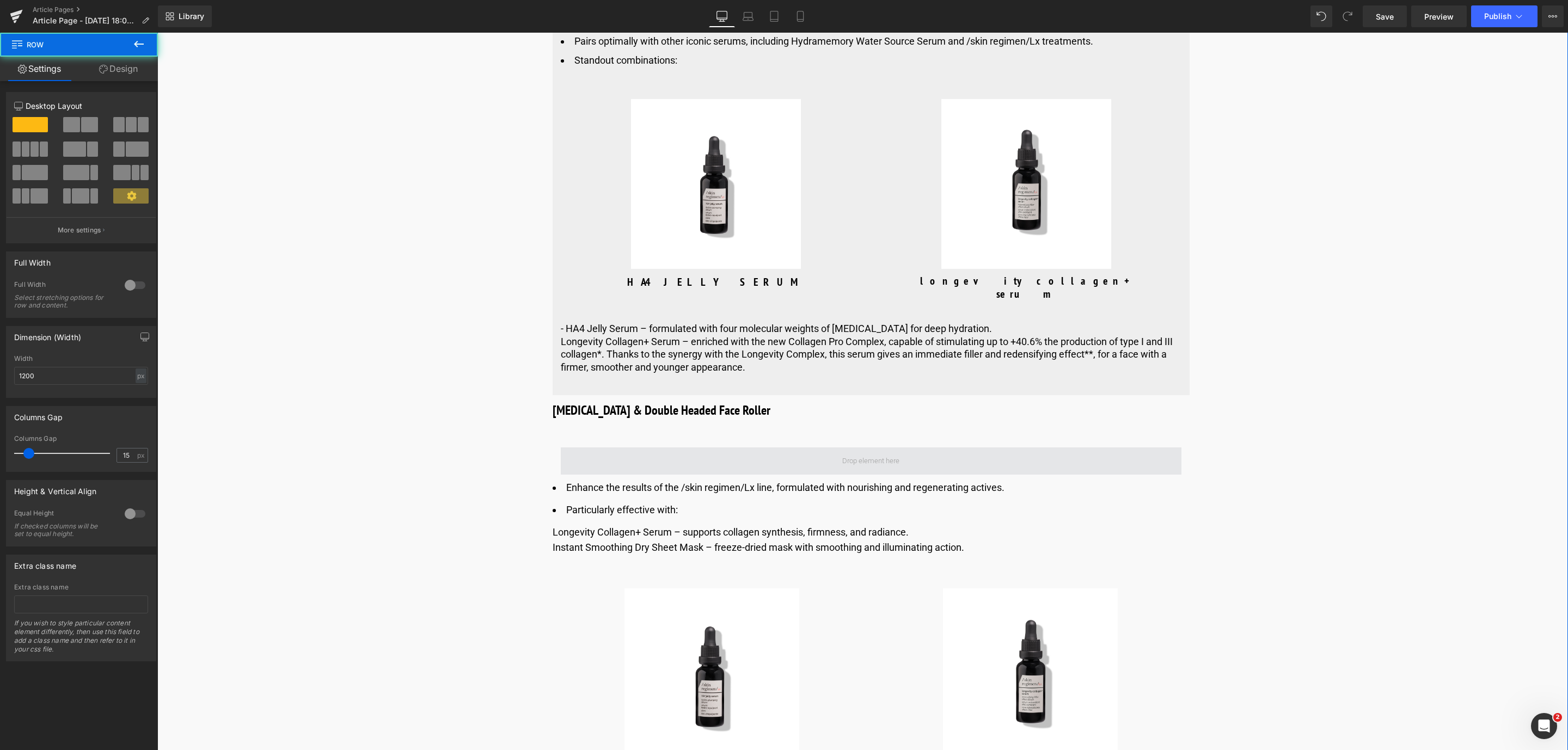
scroll to position [3931, 0]
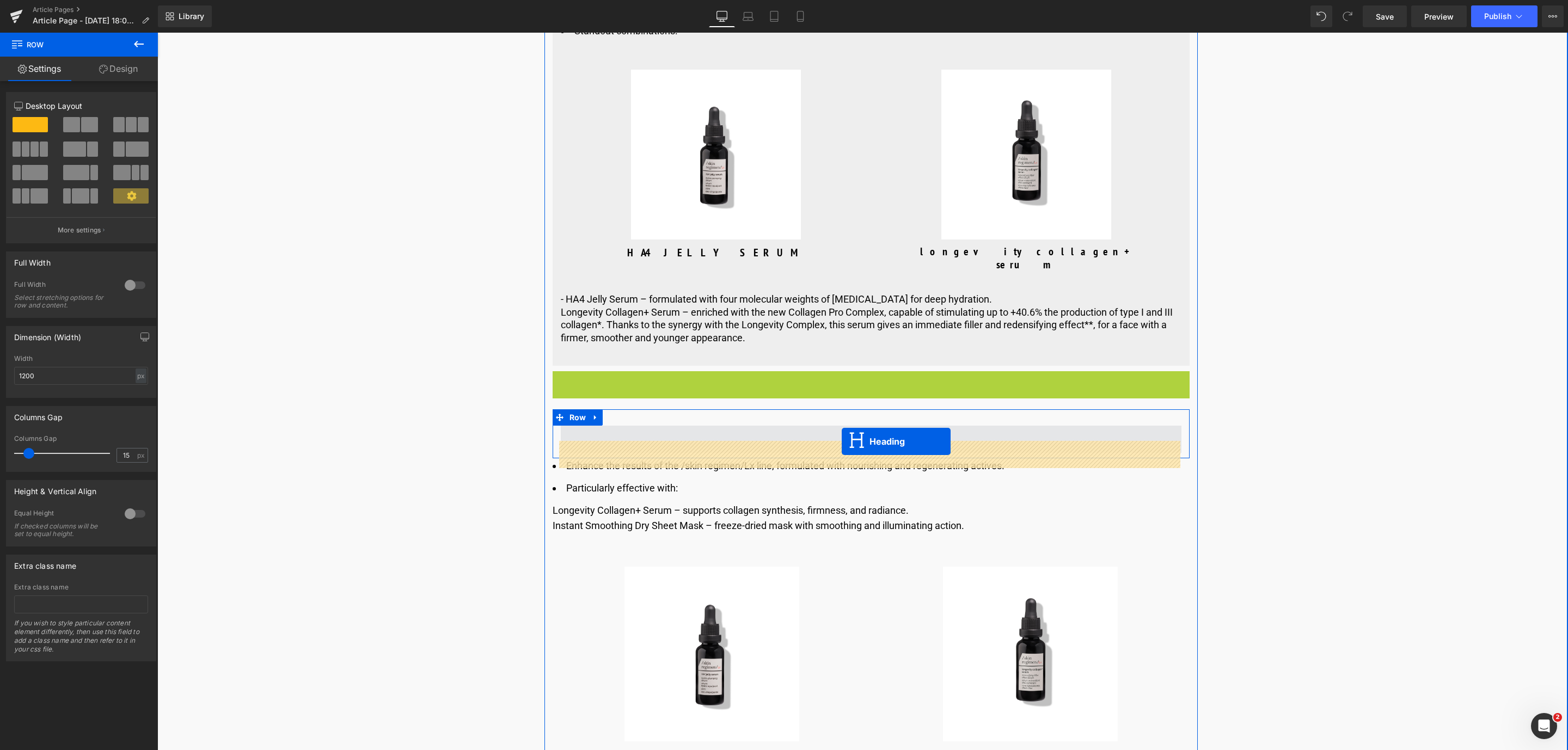
drag, startPoint x: 826, startPoint y: 398, endPoint x: 842, endPoint y: 441, distance: 45.9
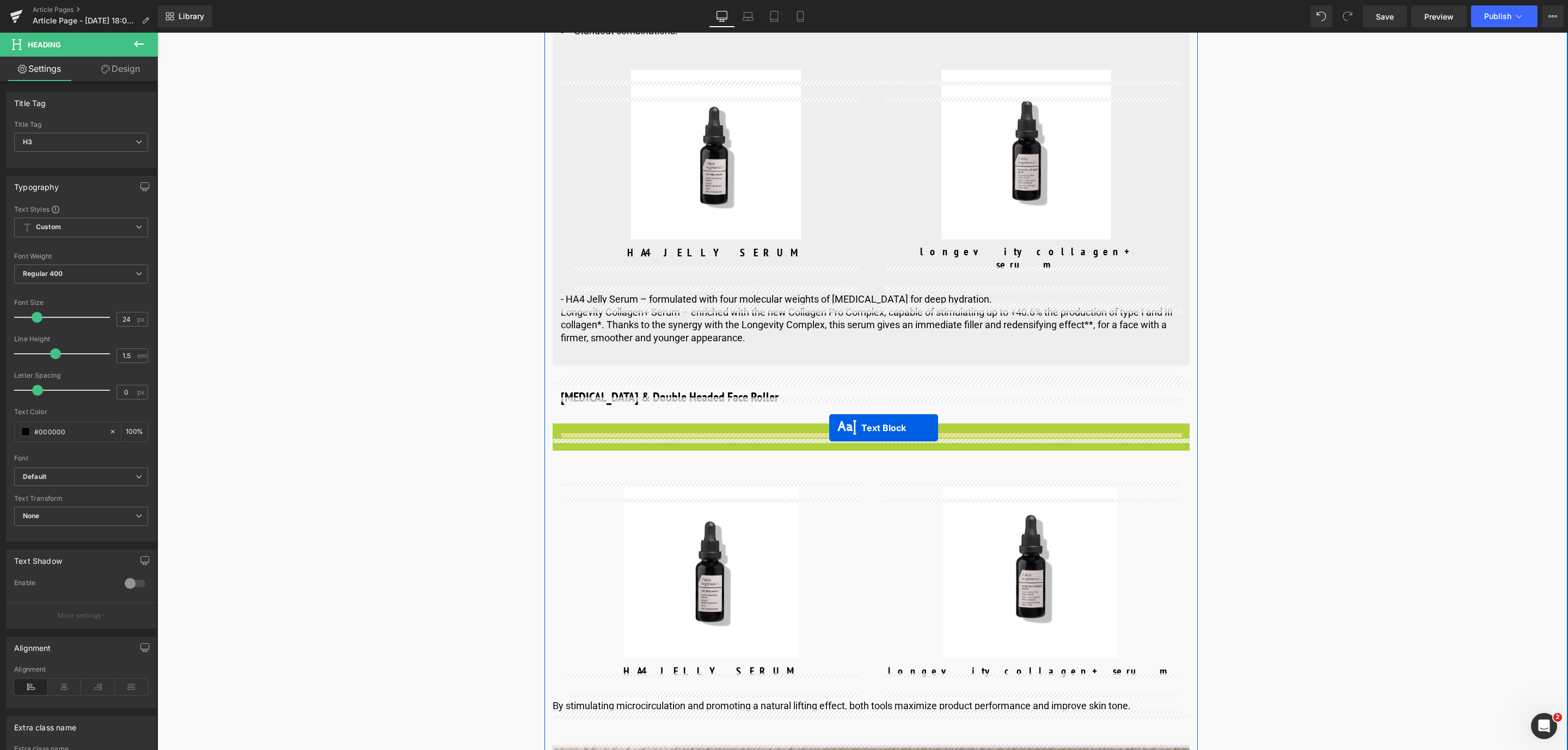
drag, startPoint x: 837, startPoint y: 478, endPoint x: 829, endPoint y: 428, distance: 50.6
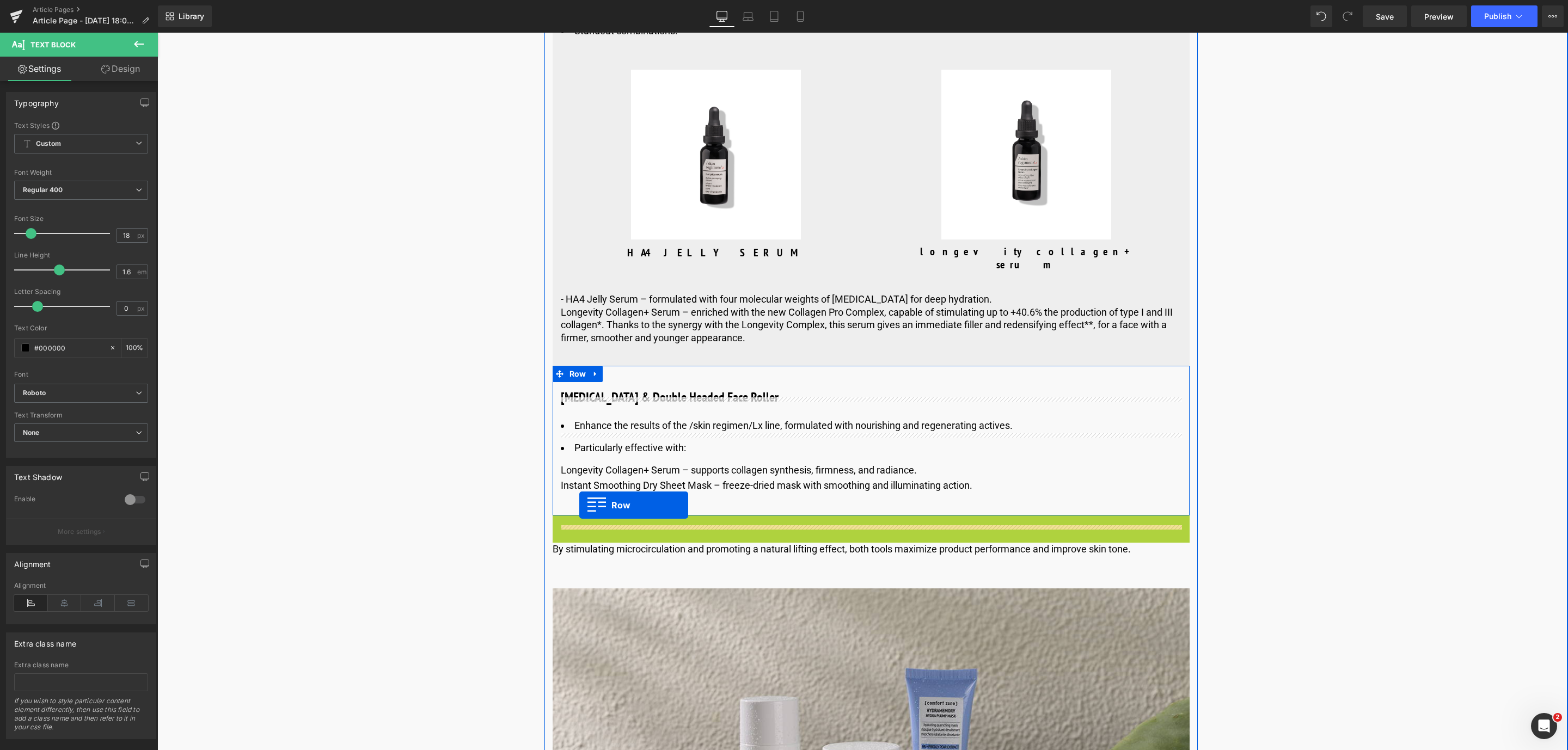
drag, startPoint x: 557, startPoint y: 534, endPoint x: 580, endPoint y: 505, distance: 37.0
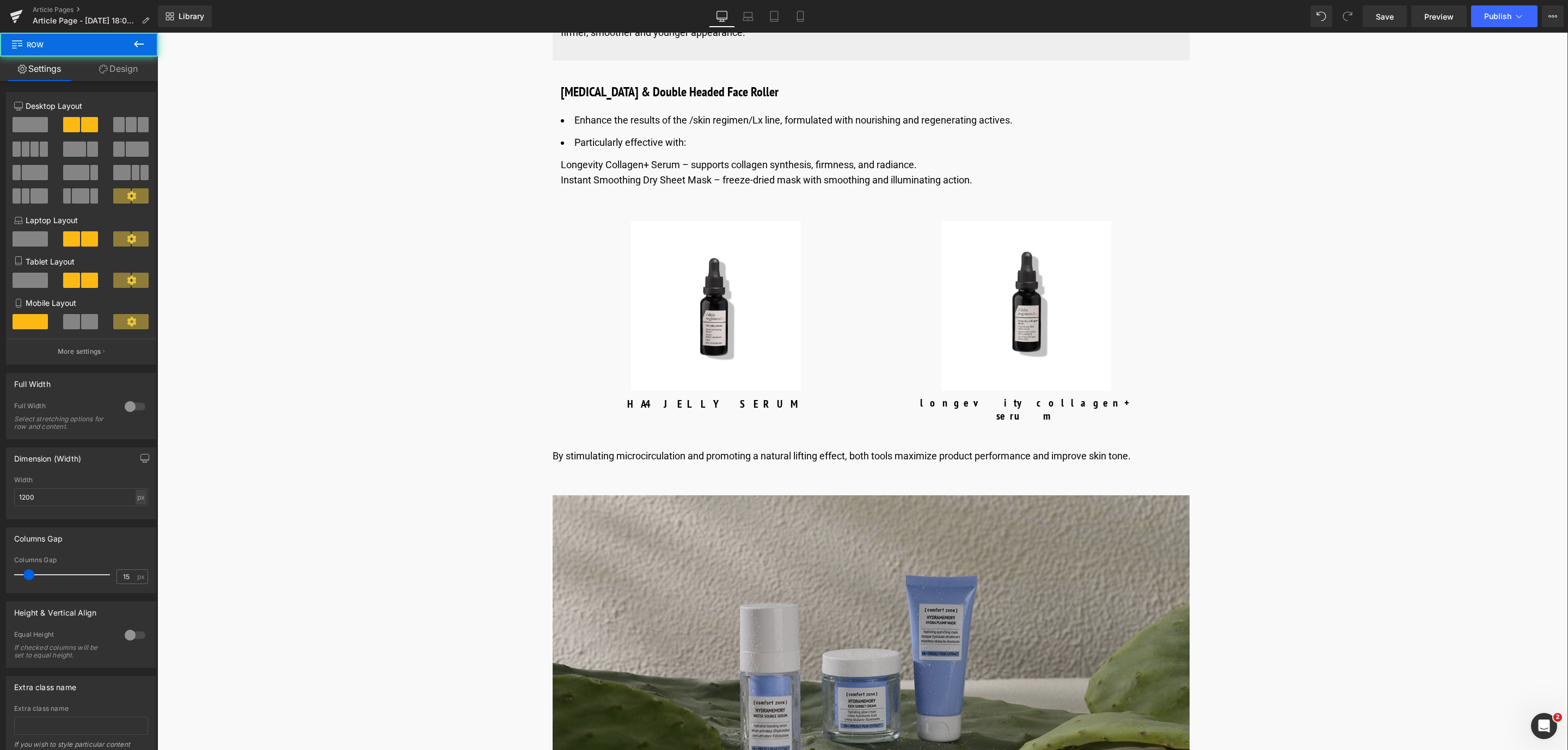
scroll to position [4340, 0]
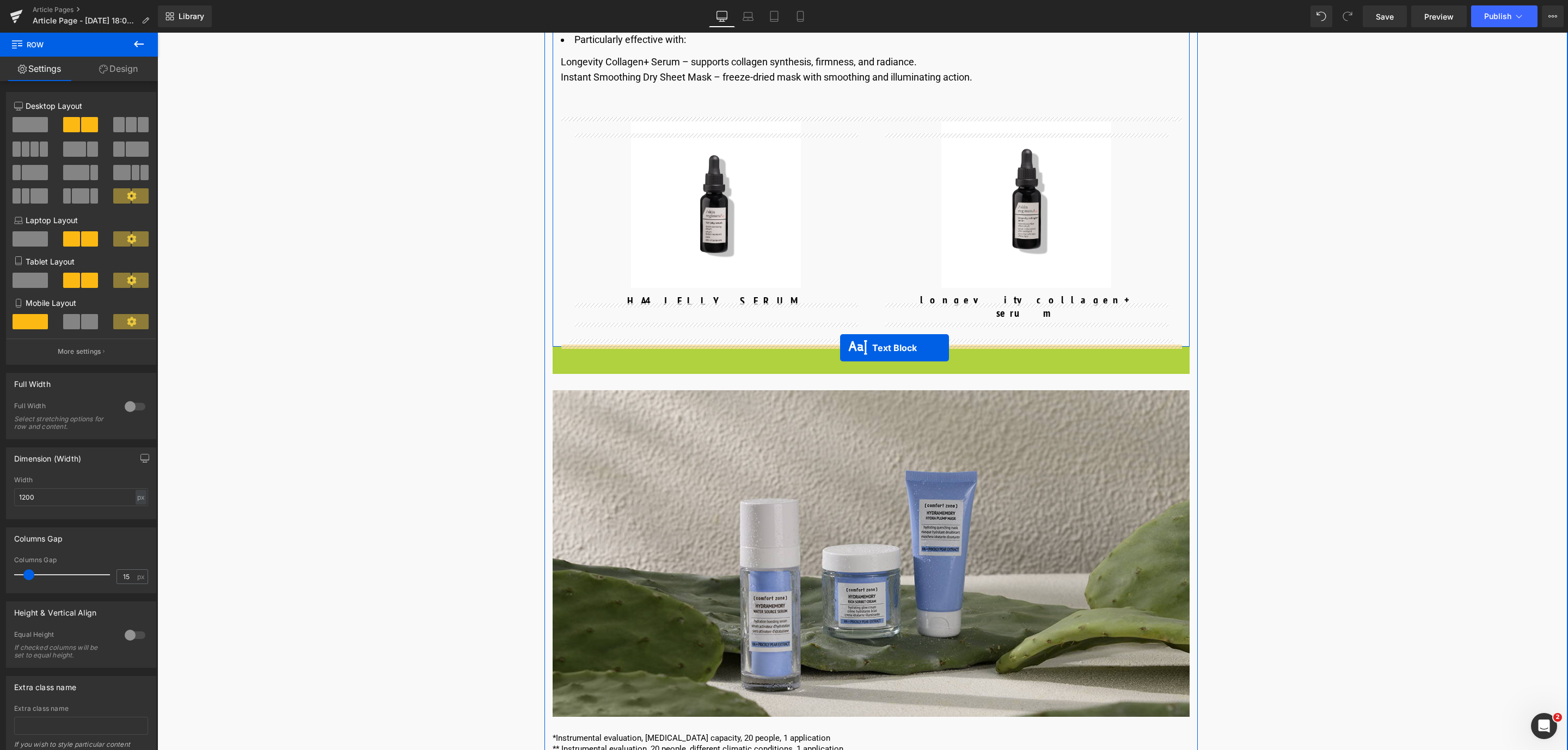
drag, startPoint x: 834, startPoint y: 357, endPoint x: 840, endPoint y: 348, distance: 10.8
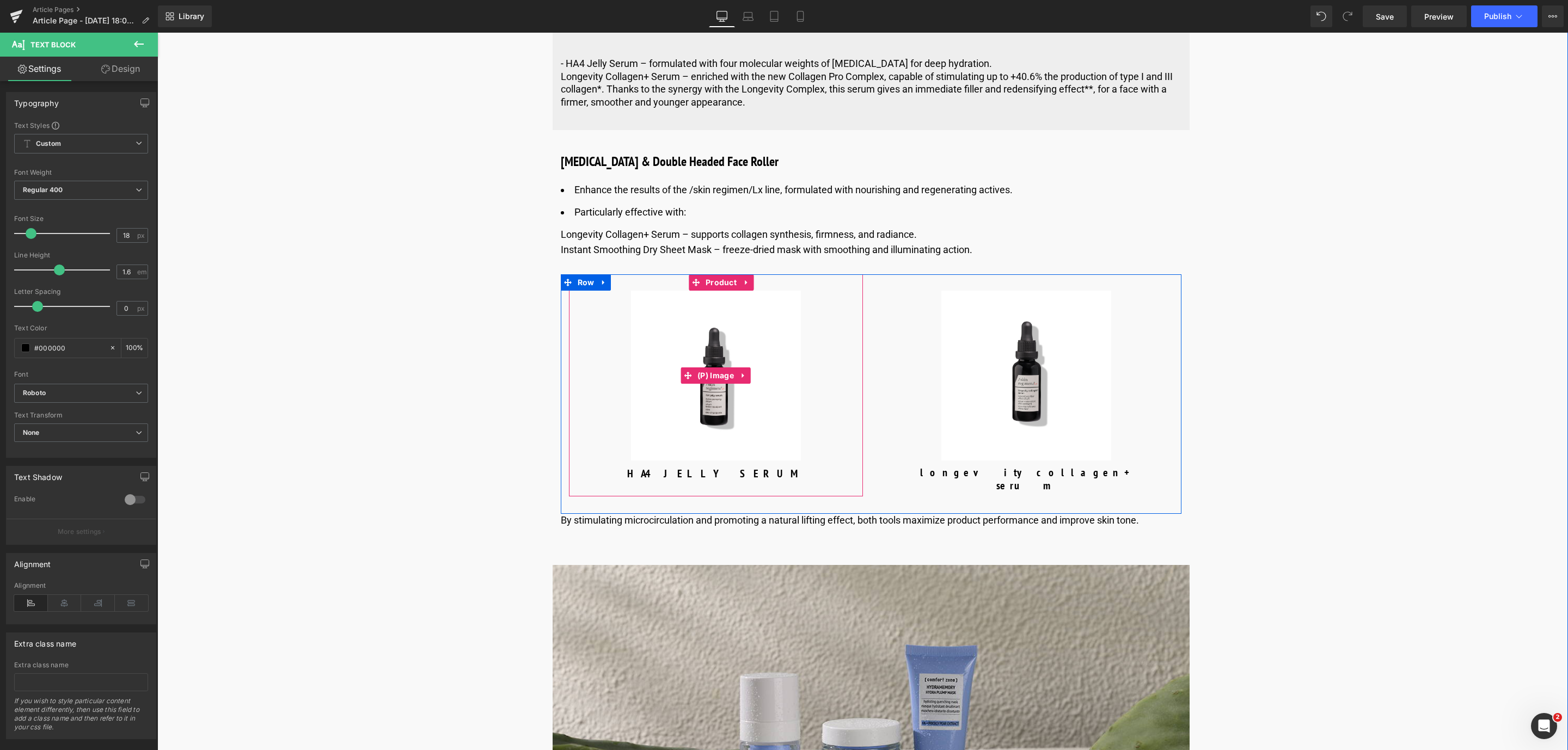
scroll to position [3931, 0]
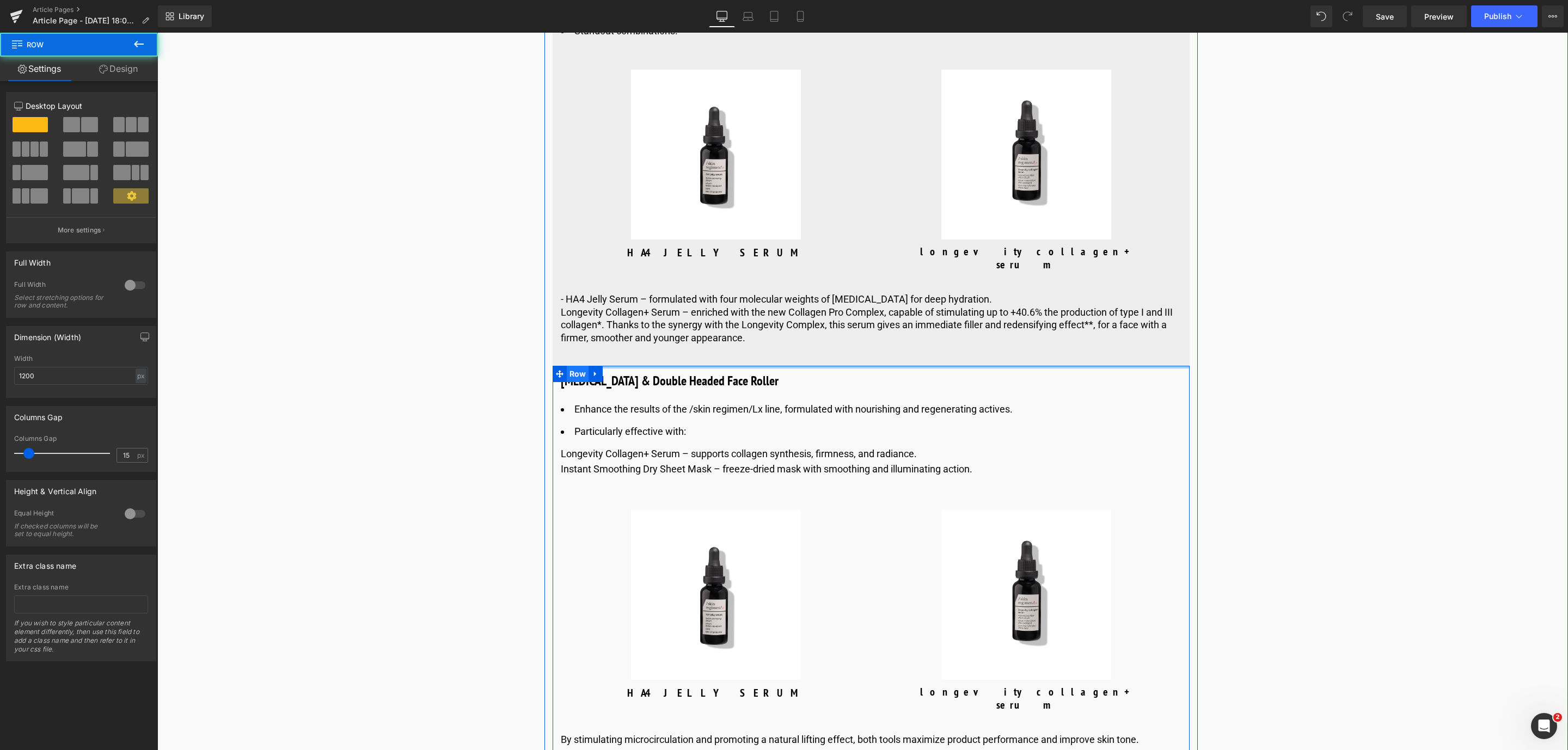
drag, startPoint x: 655, startPoint y: 384, endPoint x: 573, endPoint y: 389, distance: 82.2
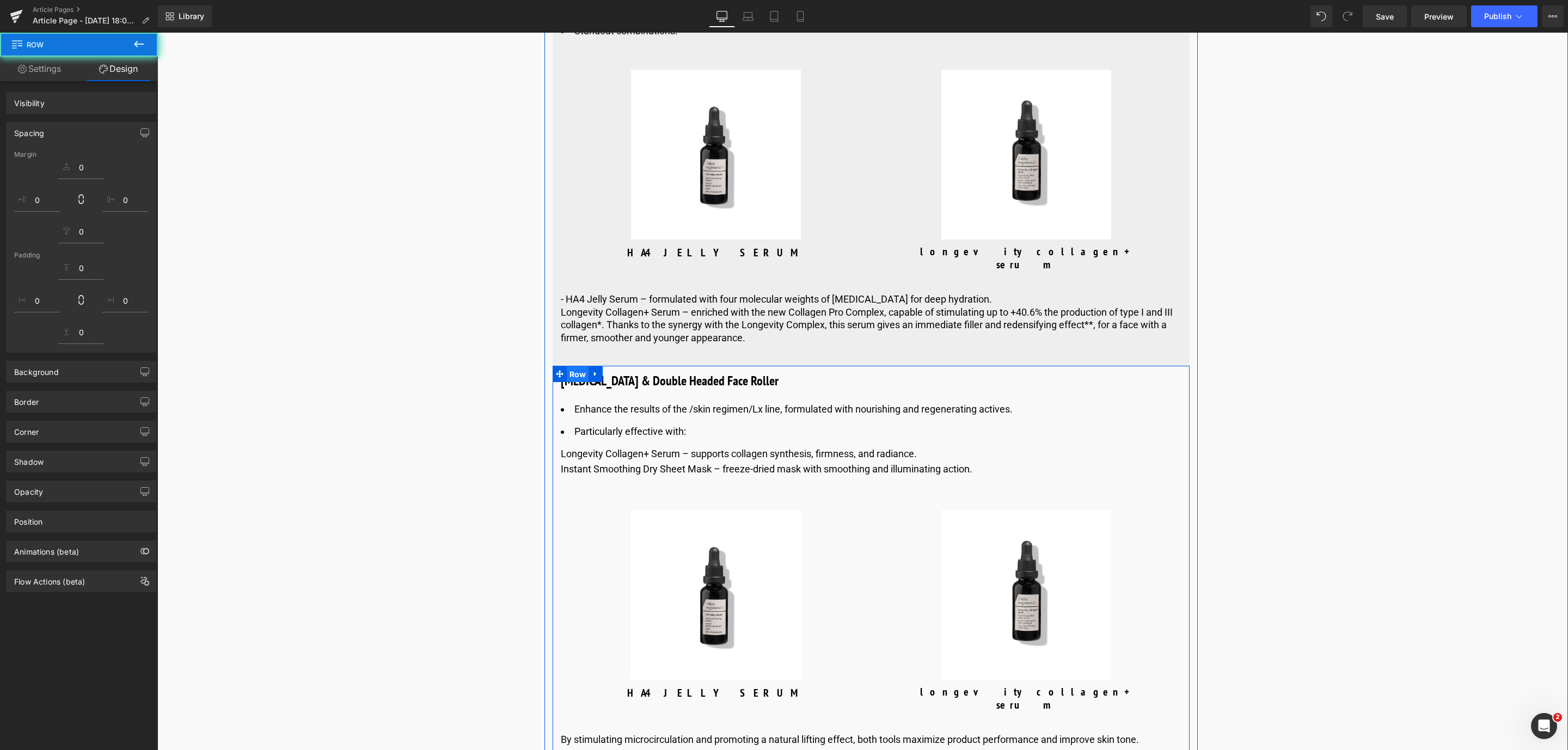
click at [573, 382] on span "Row" at bounding box center [578, 375] width 22 height 17
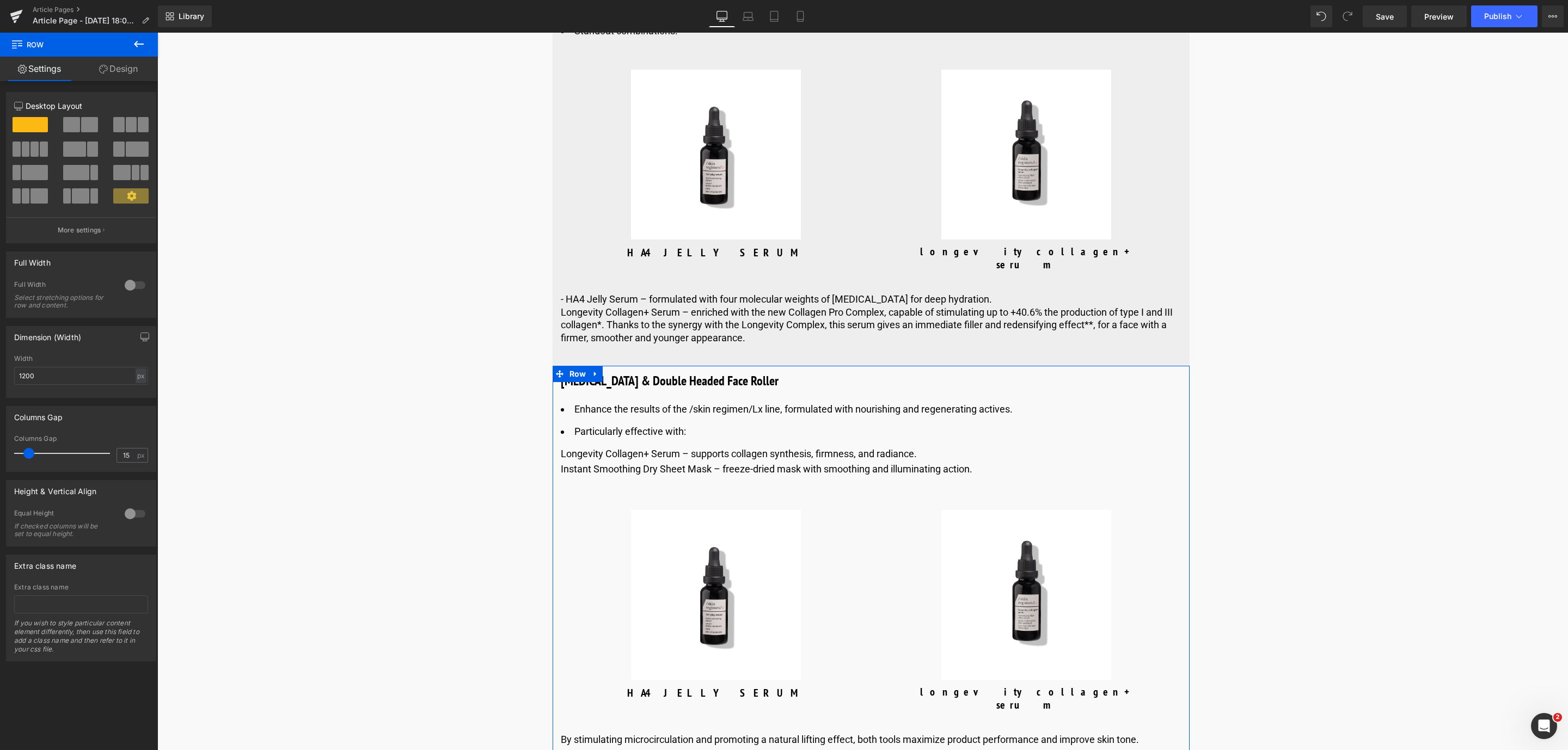
click at [111, 82] on div "12 12 12 Column Size Customizer 12 Desktop Layout Laptop Layout Tablet Layout M…" at bounding box center [81, 371] width 163 height 580
click at [124, 77] on link "Design" at bounding box center [119, 69] width 79 height 24
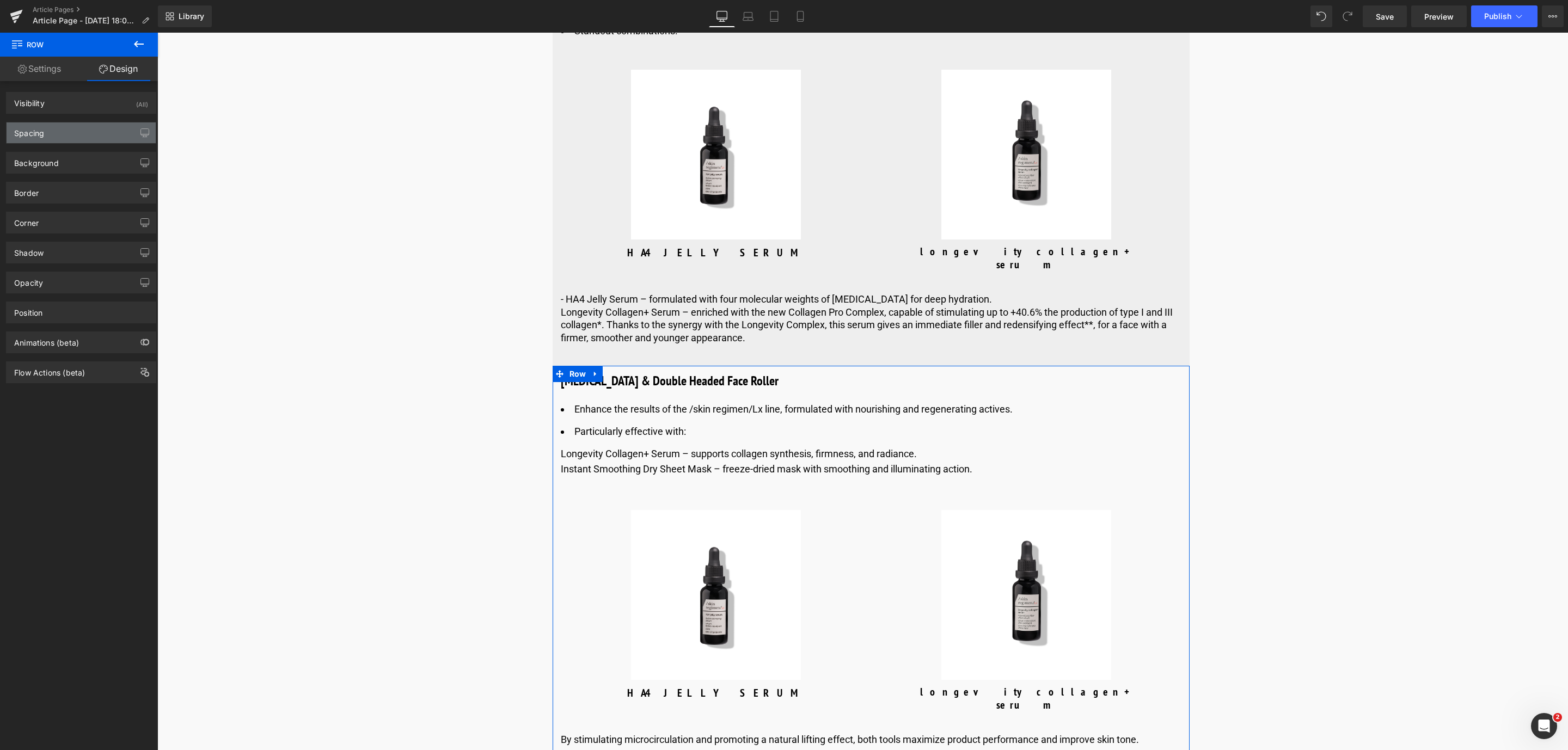
click at [97, 139] on div "Spacing" at bounding box center [81, 133] width 149 height 21
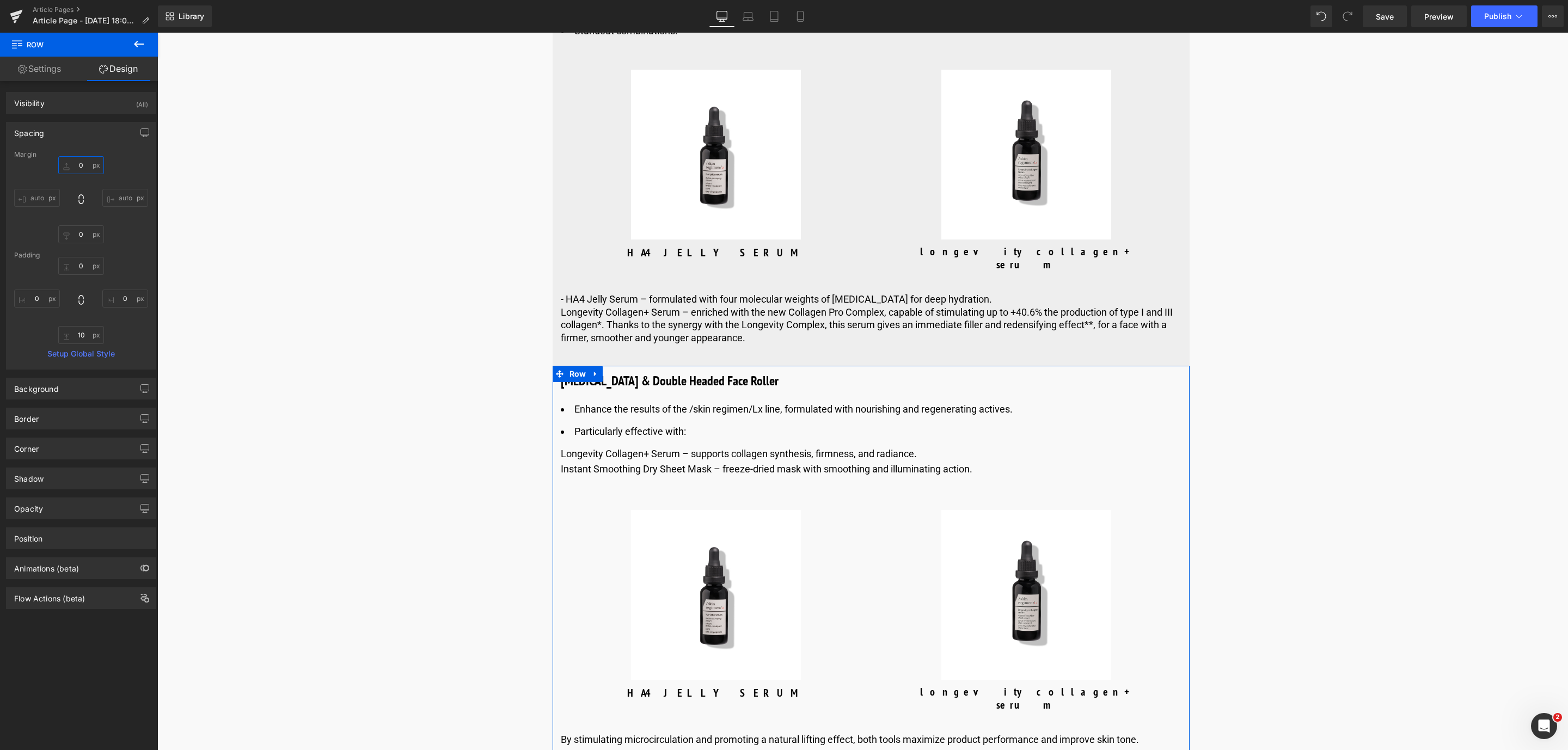
click at [74, 165] on input "text" at bounding box center [81, 165] width 46 height 18
type input "40"
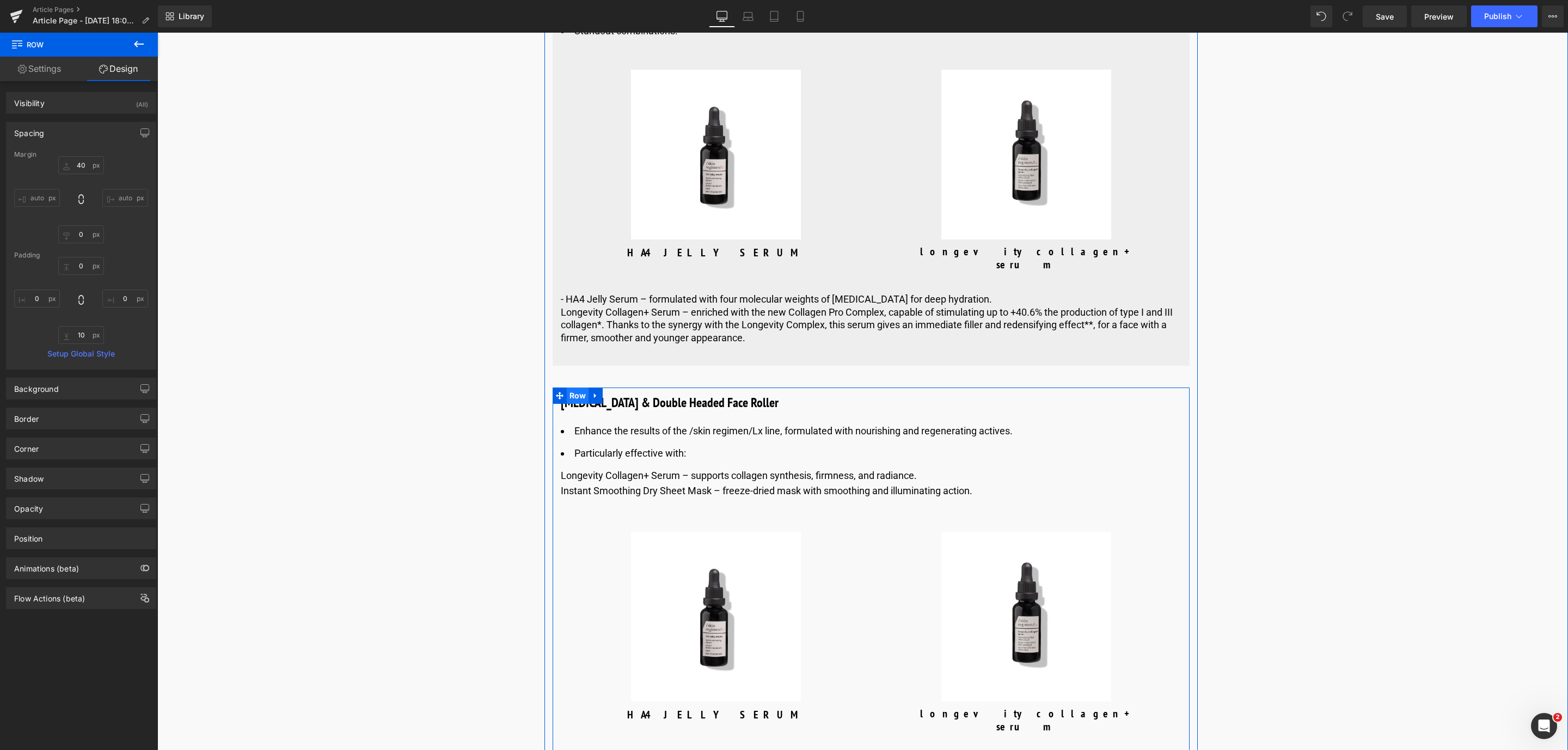
click at [577, 404] on span "Row" at bounding box center [578, 395] width 22 height 17
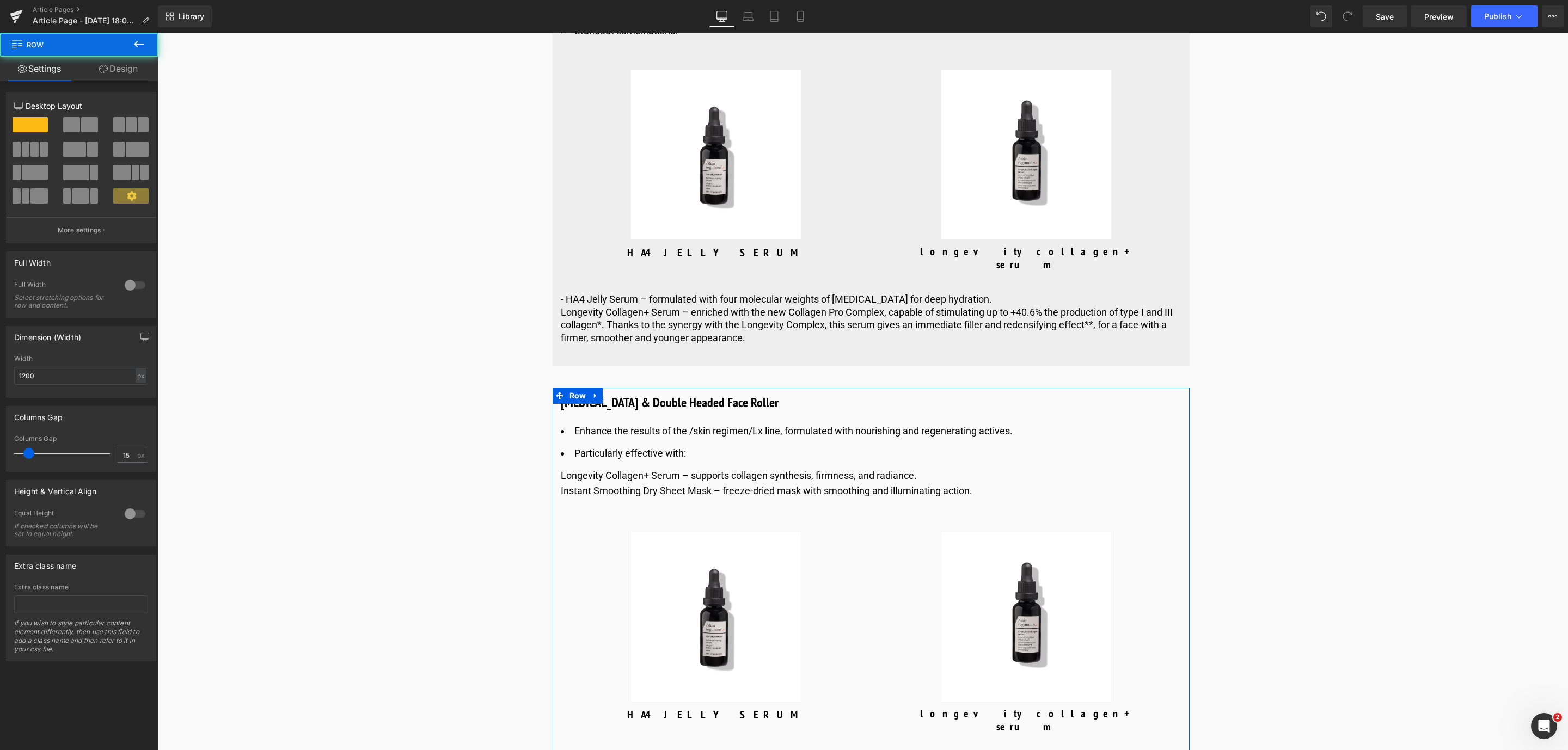
click at [115, 80] on link "Design" at bounding box center [119, 69] width 79 height 24
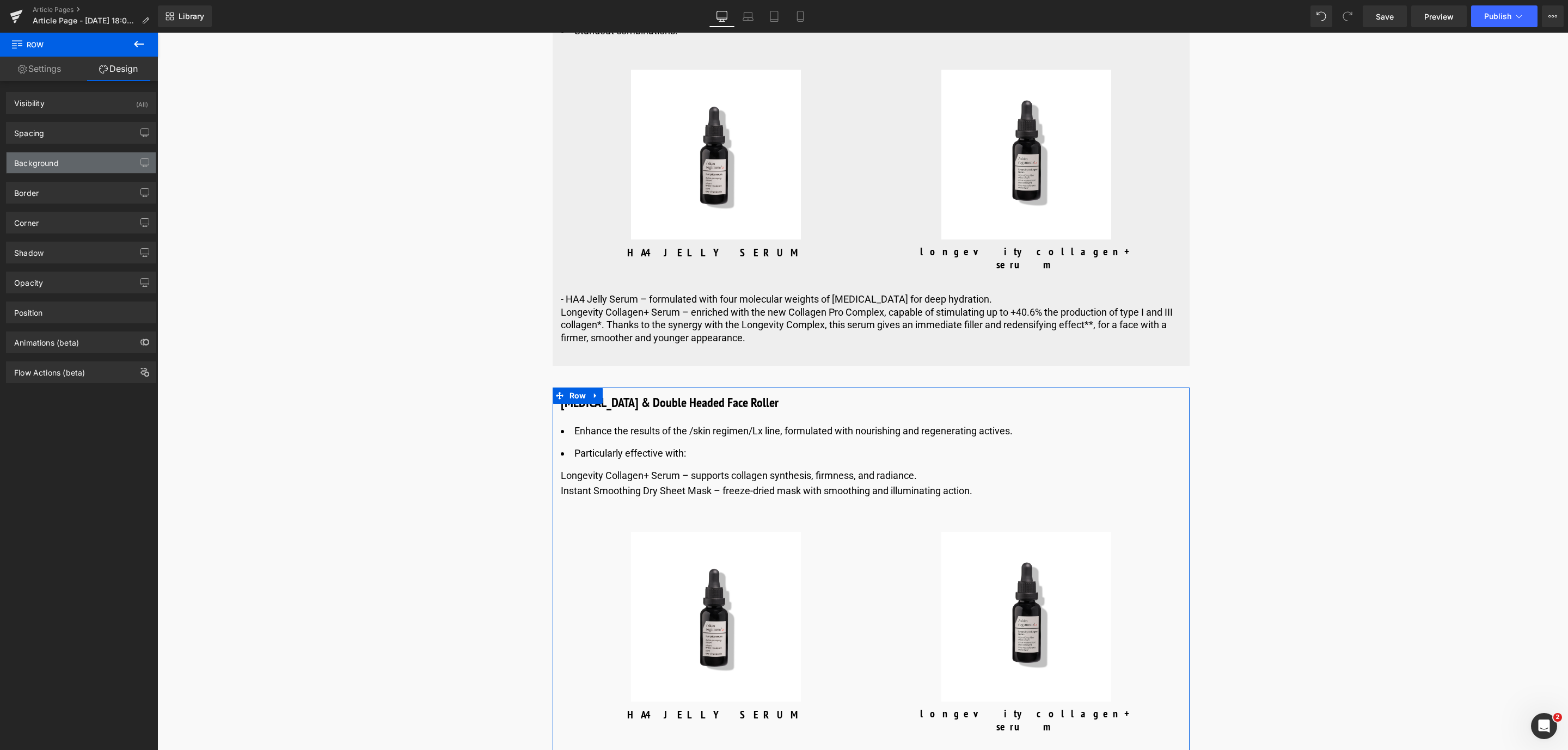
click at [66, 155] on div "Background" at bounding box center [81, 163] width 149 height 21
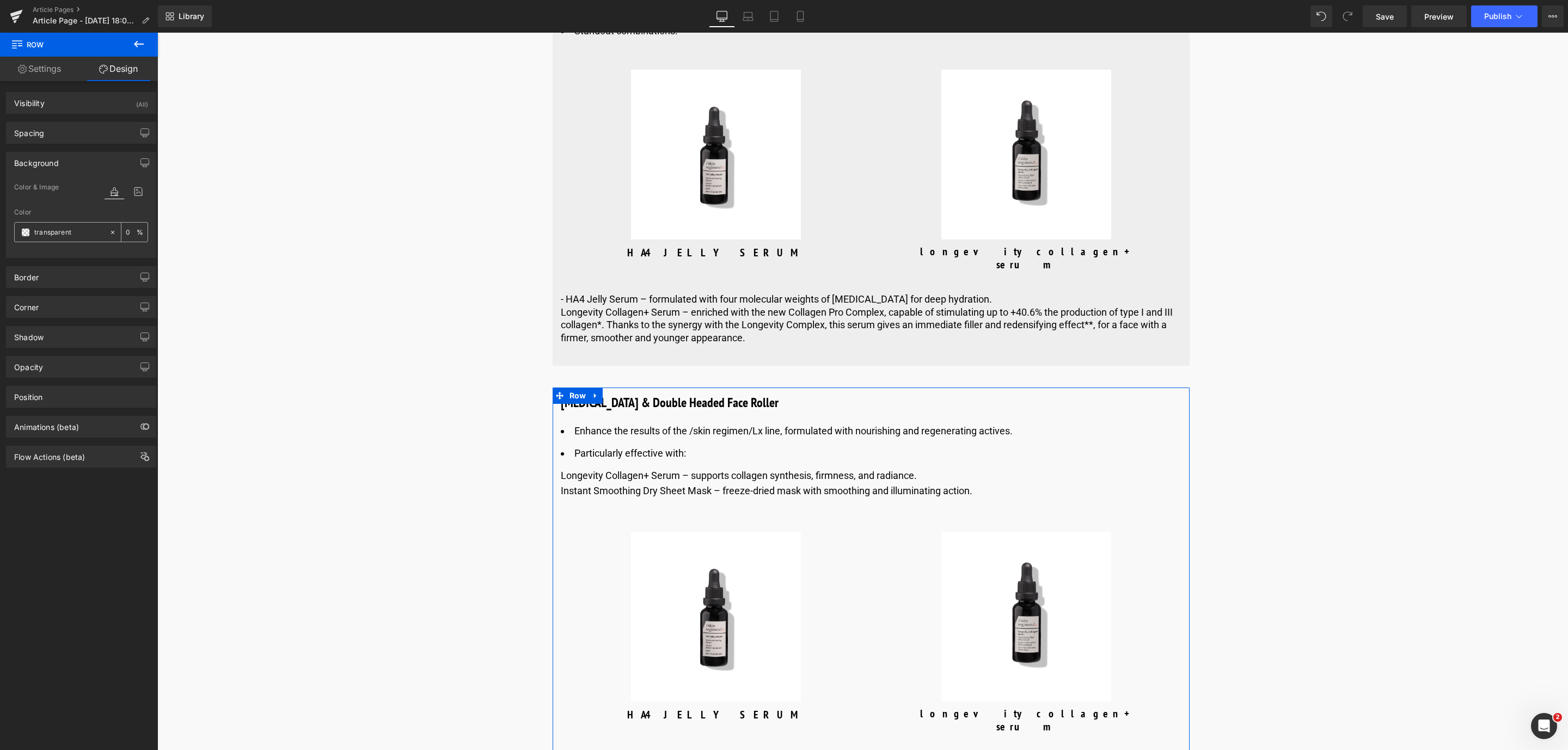
drag, startPoint x: 85, startPoint y: 230, endPoint x: 80, endPoint y: 228, distance: 5.4
click at [85, 230] on input "text" at bounding box center [69, 232] width 69 height 12
type input "transparent"
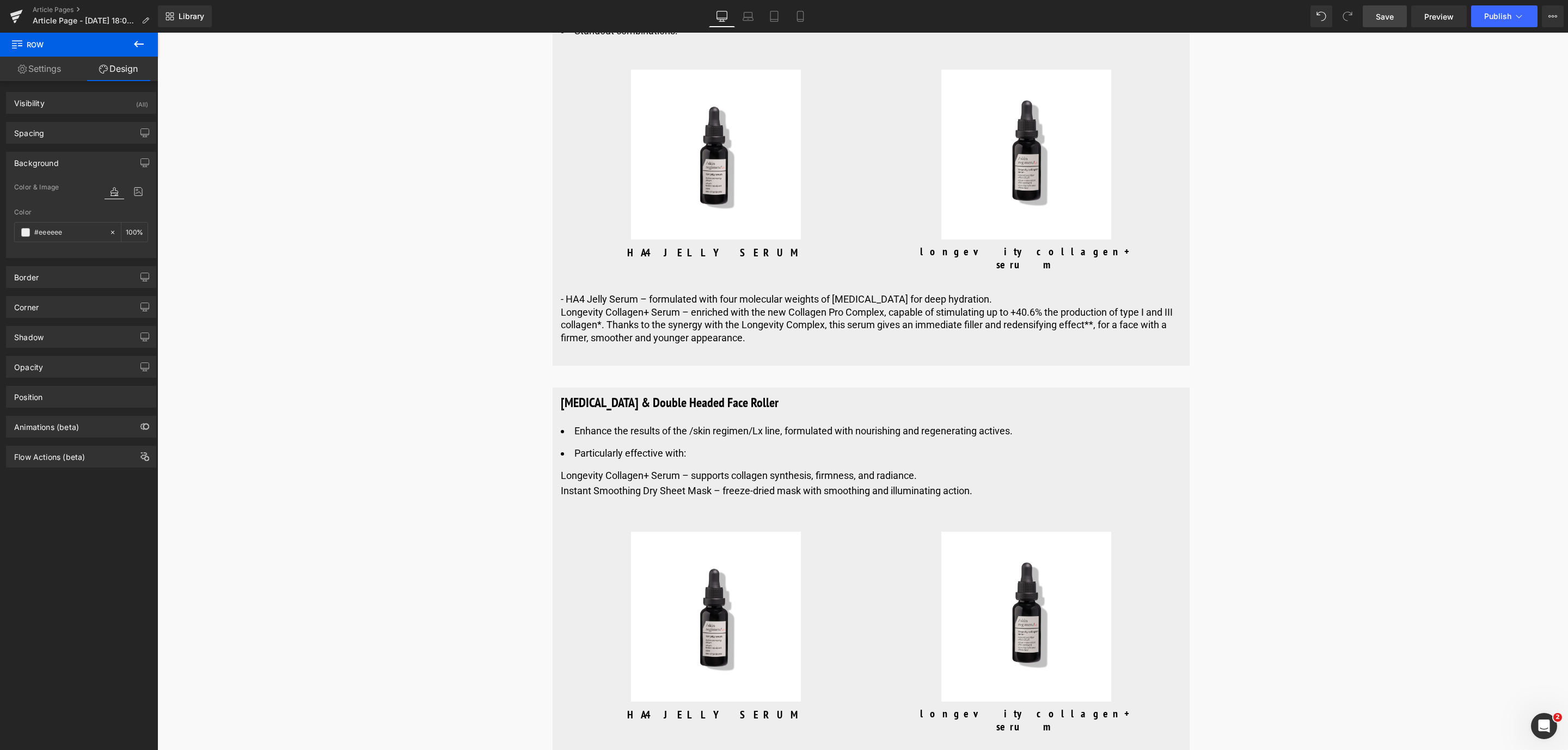
type input "#eeeeee"
click at [1392, 18] on span "Save" at bounding box center [1385, 17] width 18 height 11
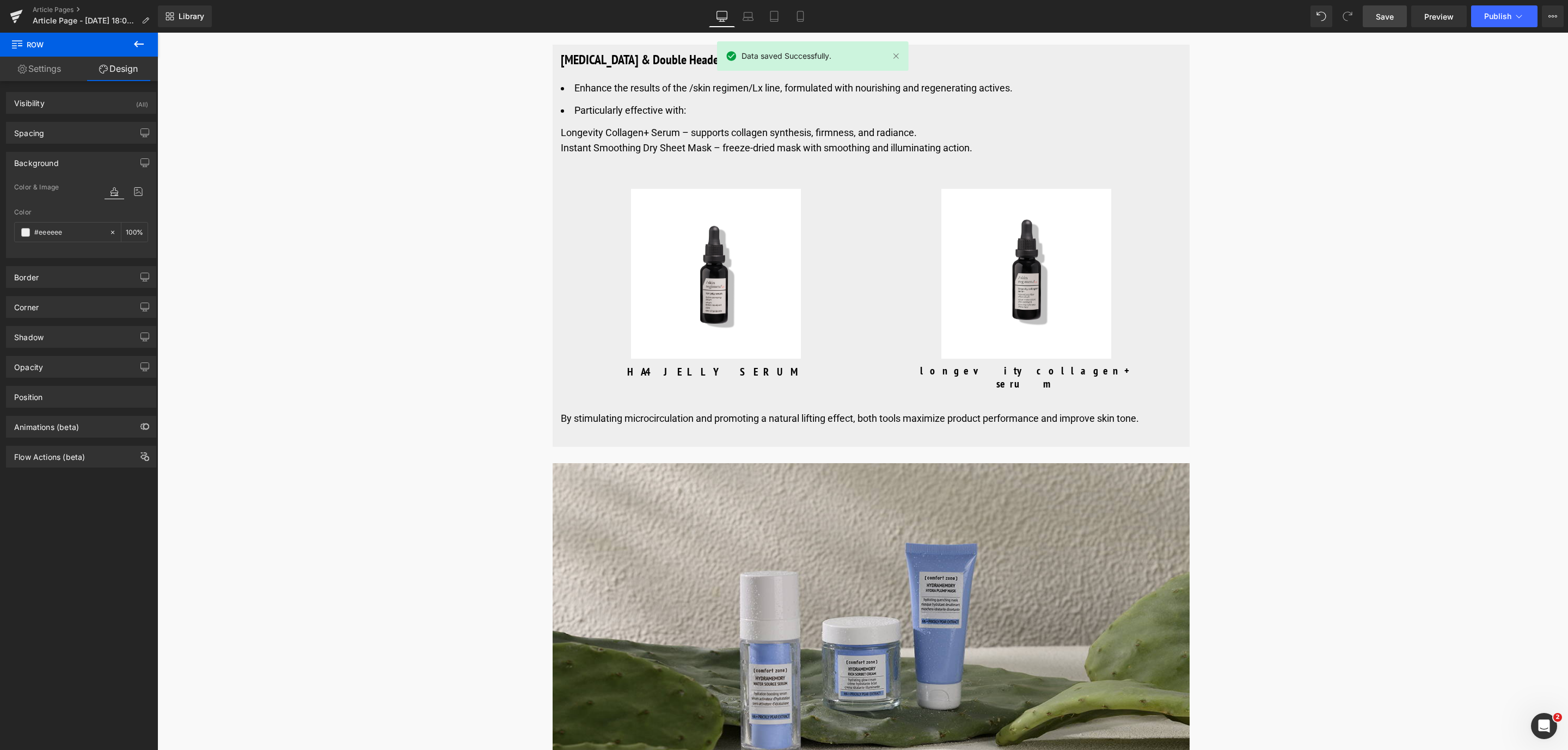
scroll to position [4176, 0]
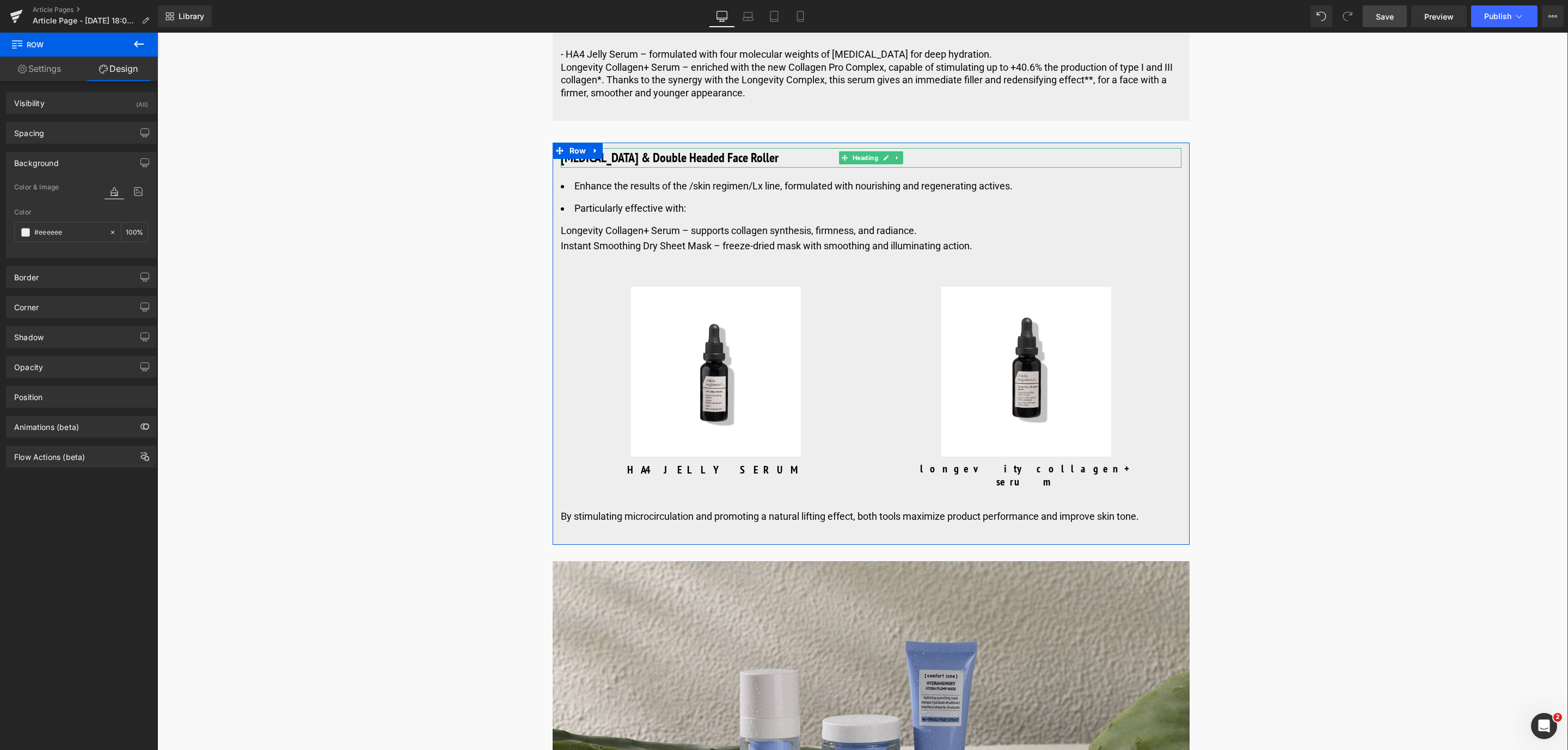
drag, startPoint x: 731, startPoint y: 160, endPoint x: 733, endPoint y: 167, distance: 7.3
click at [733, 167] on div "[MEDICAL_DATA] & Double Headed Face Roller Heading Enhance the results of the /…" at bounding box center [871, 344] width 637 height 402
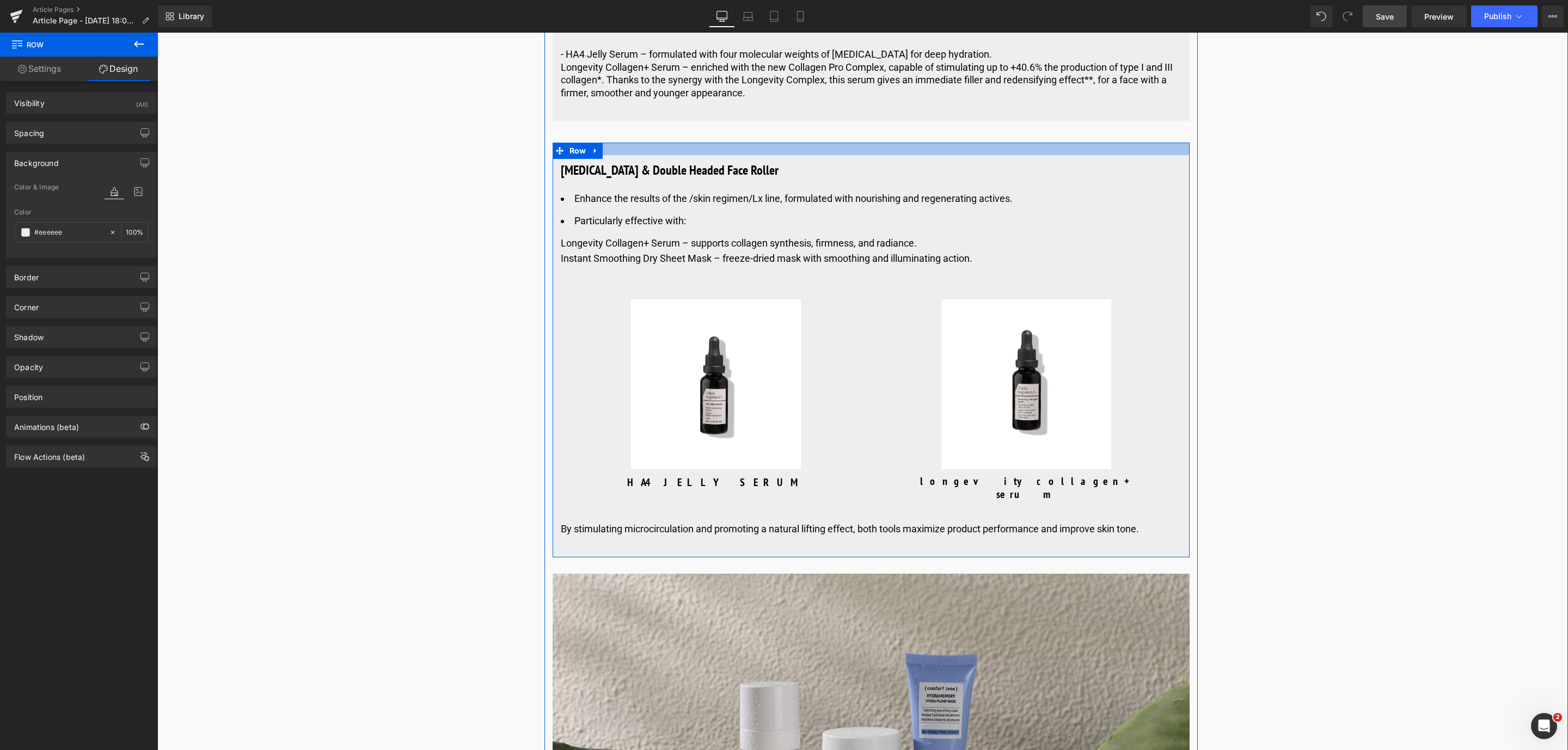
drag, startPoint x: 625, startPoint y: 159, endPoint x: 628, endPoint y: 171, distance: 12.4
click at [628, 171] on div "[MEDICAL_DATA] & Double Headed Face Roller Heading Enhance the results of the /…" at bounding box center [871, 350] width 637 height 415
click at [628, 155] on div at bounding box center [871, 149] width 637 height 12
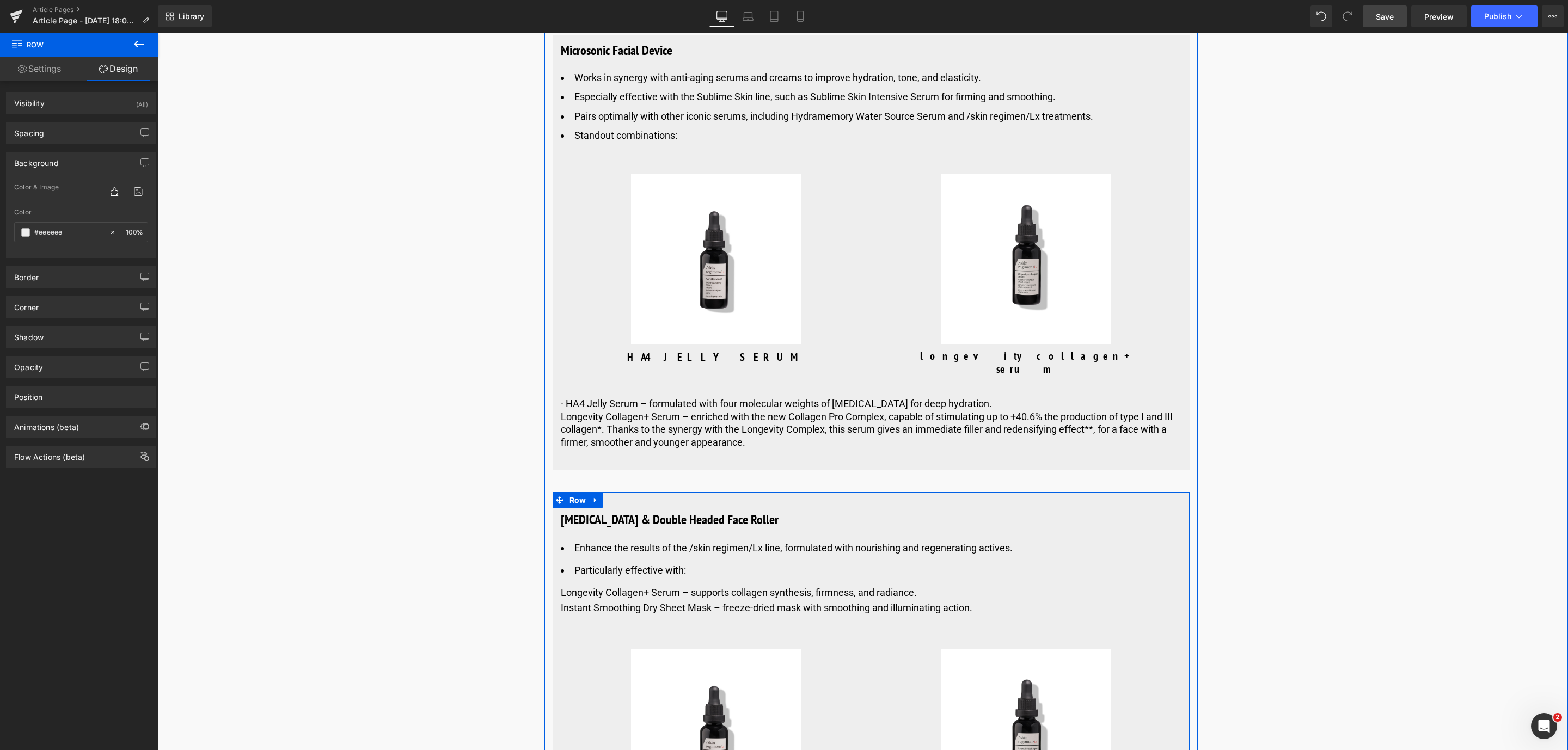
scroll to position [3768, 0]
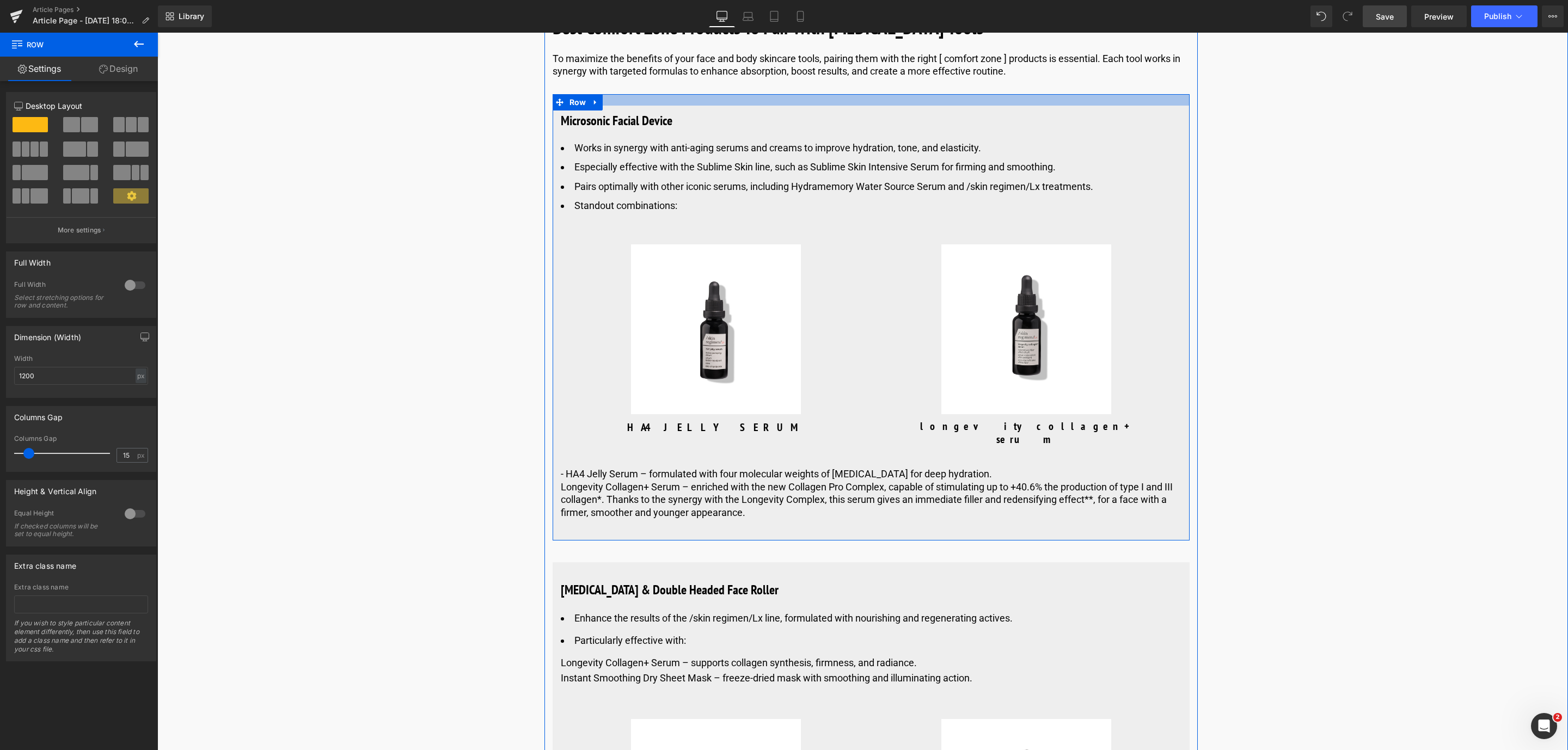
drag, startPoint x: 648, startPoint y: 121, endPoint x: 650, endPoint y: 133, distance: 12.2
click at [650, 105] on div at bounding box center [871, 100] width 637 height 11
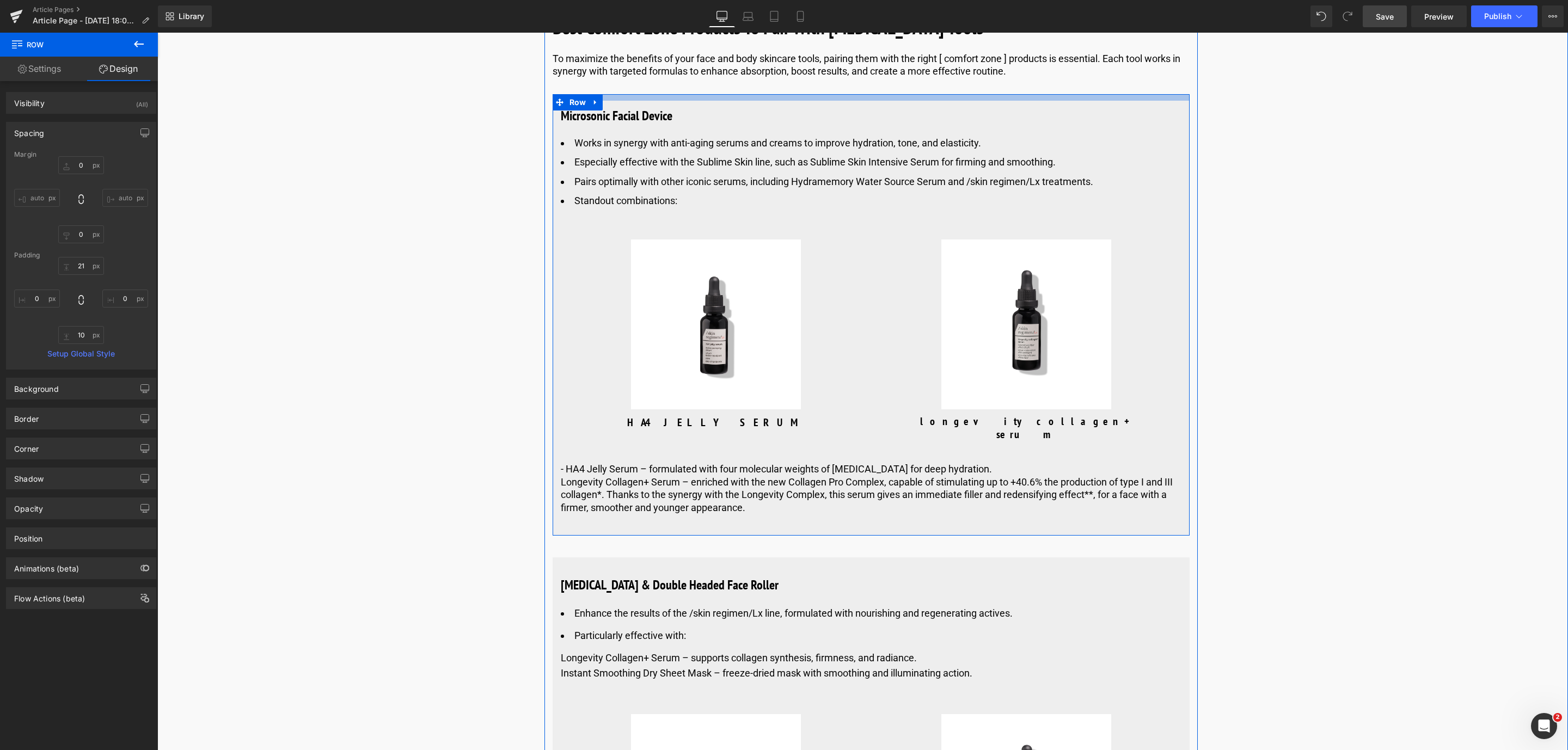
click at [664, 101] on div at bounding box center [871, 97] width 637 height 6
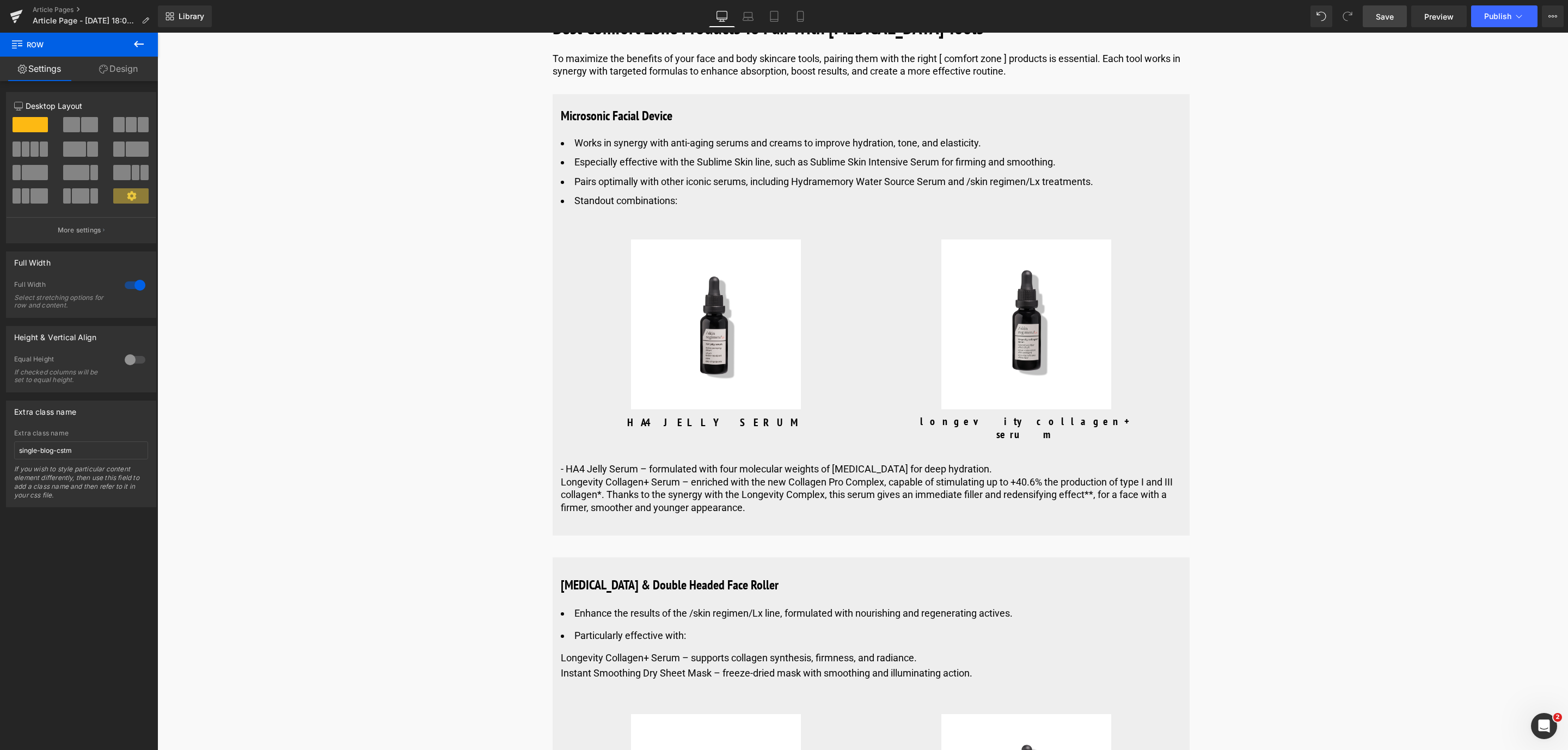
click at [1394, 17] on span "Save" at bounding box center [1385, 17] width 18 height 11
click at [594, 568] on icon at bounding box center [595, 565] width 2 height 5
click at [608, 569] on icon at bounding box center [609, 565] width 8 height 8
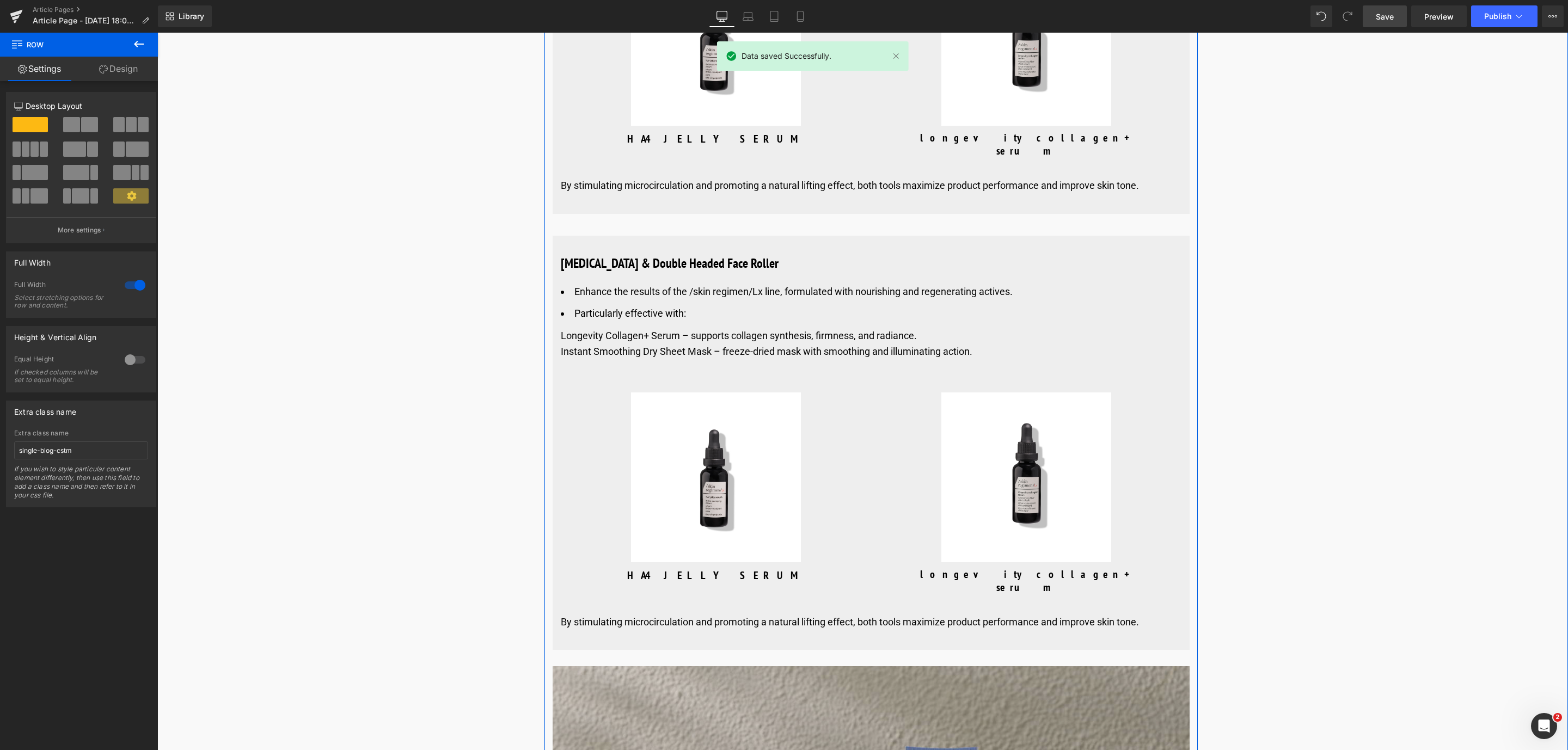
scroll to position [4526, 0]
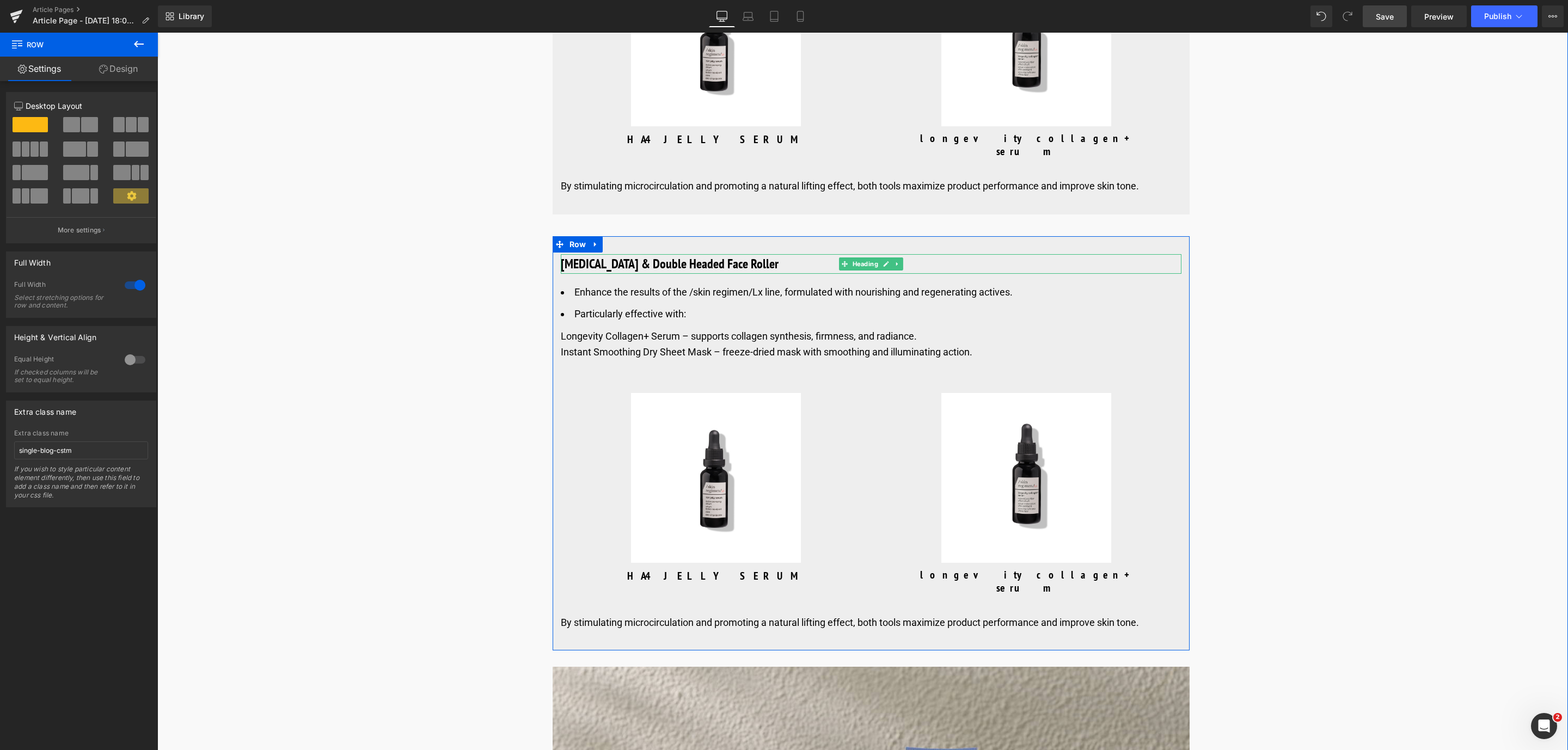
click at [587, 274] on div "[MEDICAL_DATA] & Double Headed Face Roller Heading" at bounding box center [871, 264] width 621 height 19
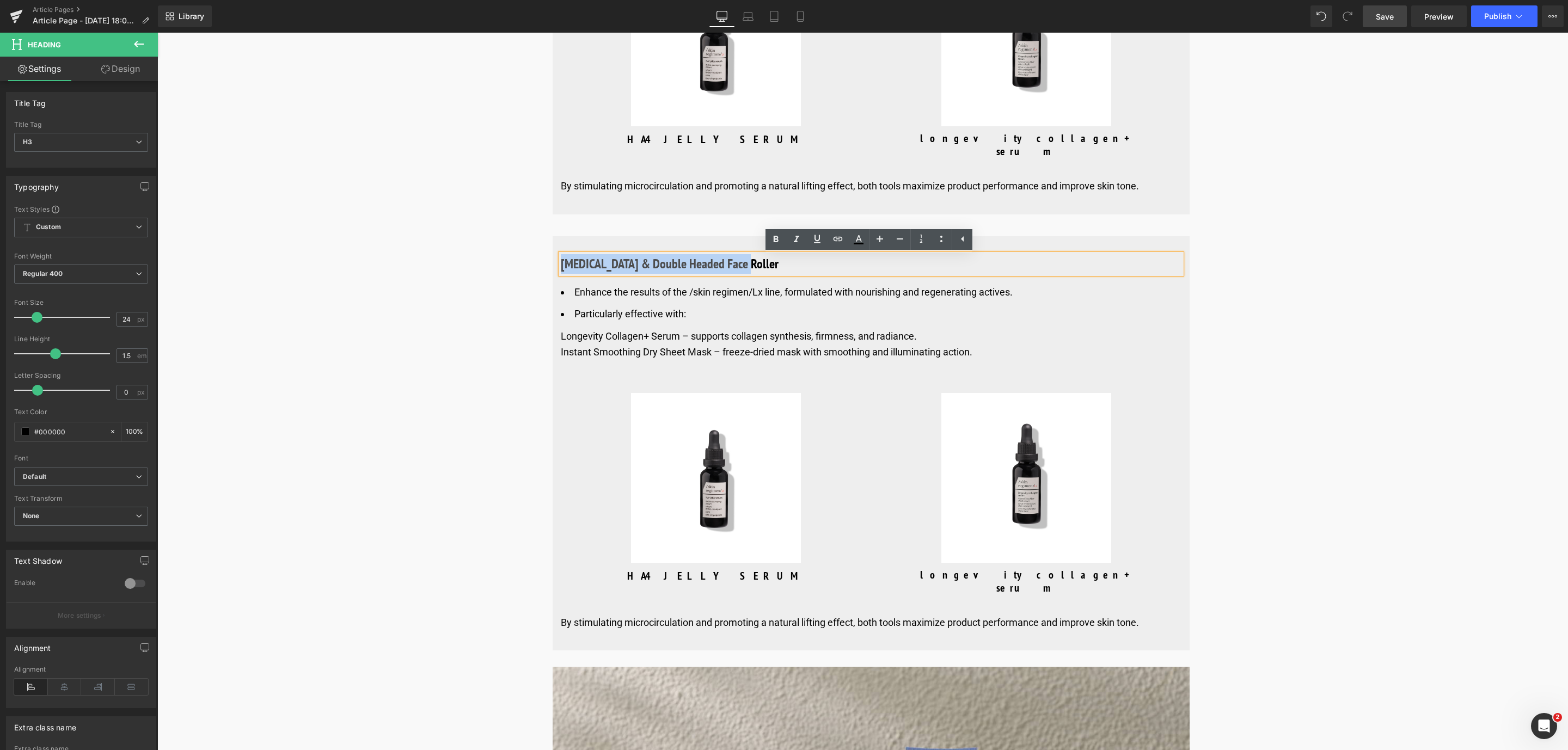
drag, startPoint x: 764, startPoint y: 266, endPoint x: 532, endPoint y: 264, distance: 232.0
paste div
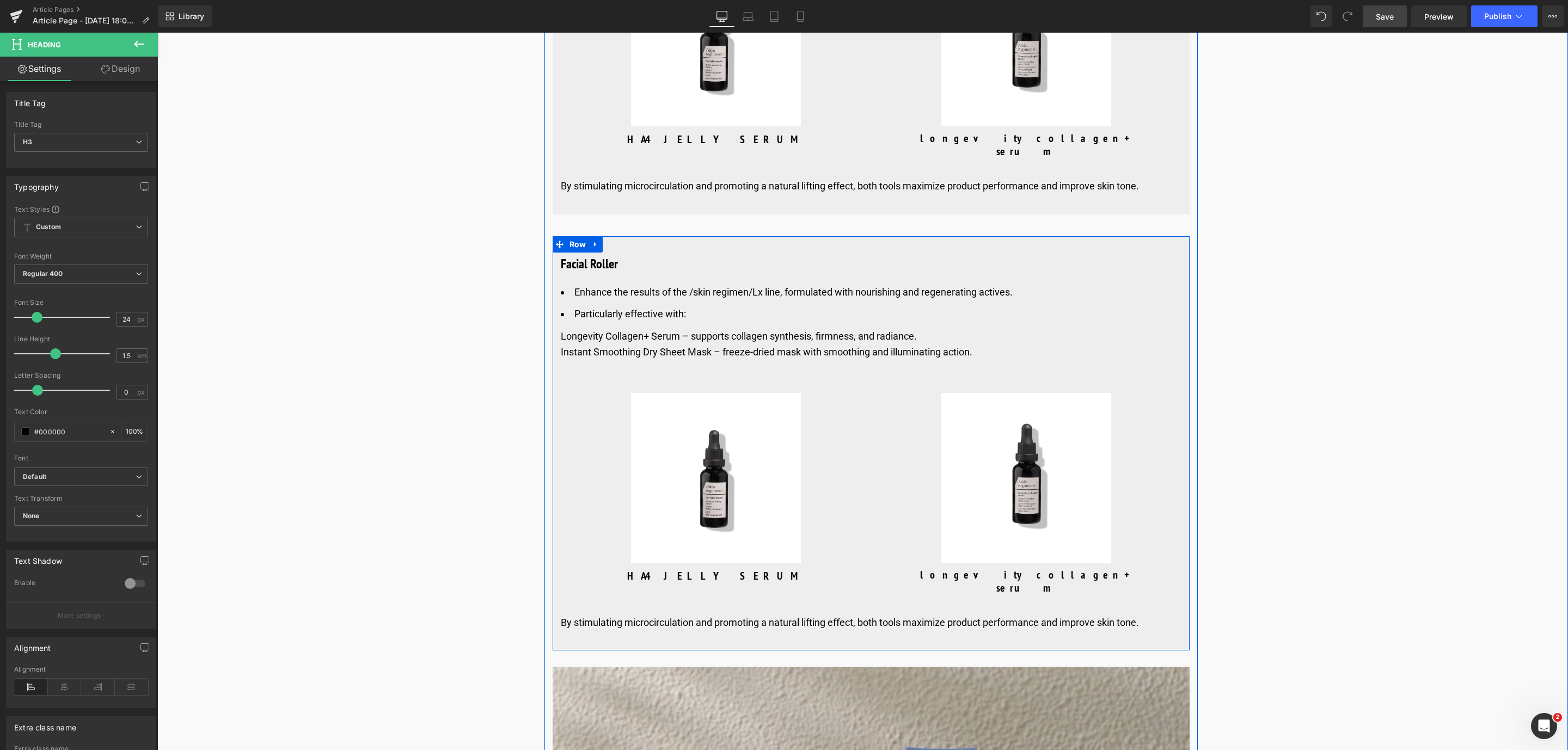
click at [644, 317] on li "Particularly effective with:" at bounding box center [871, 314] width 621 height 16
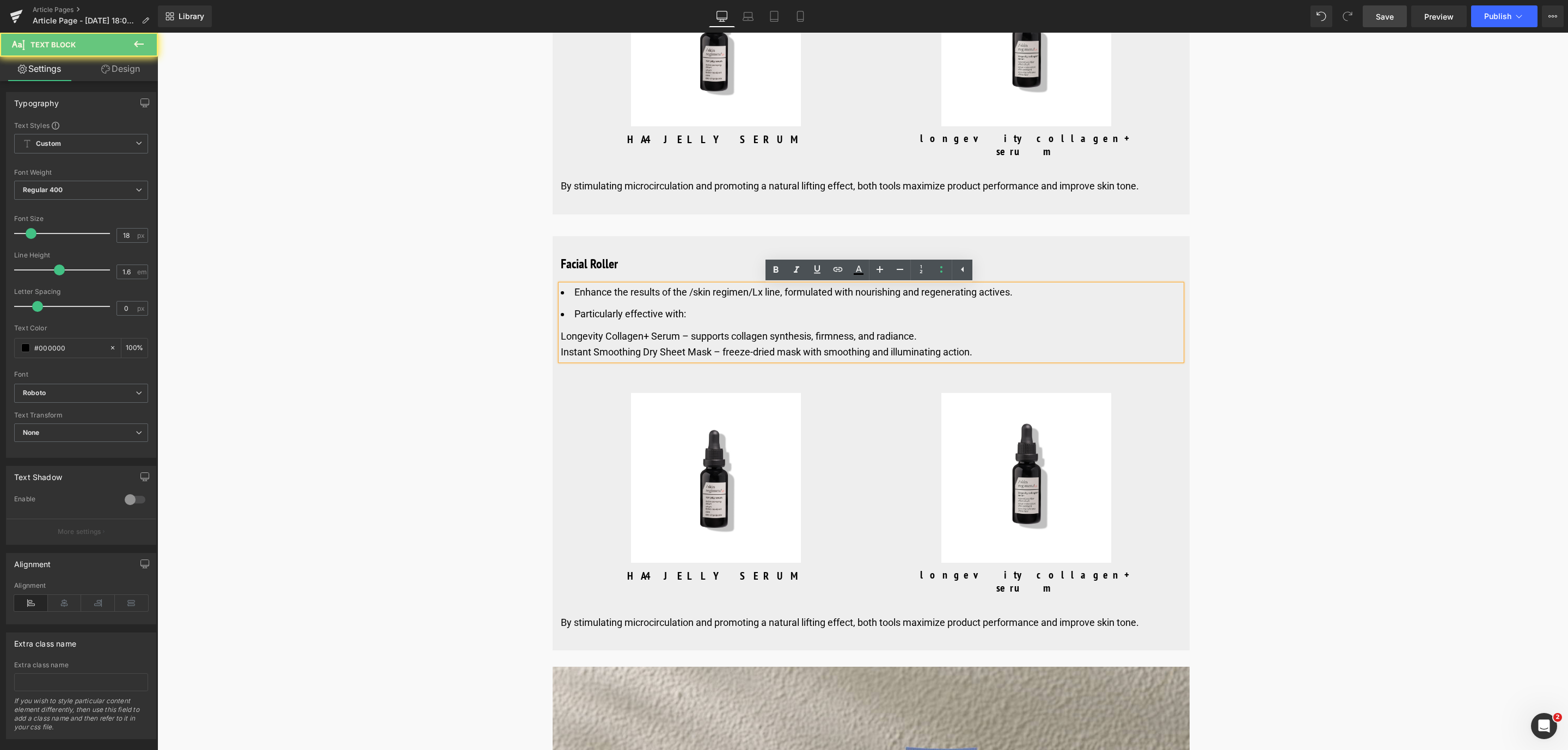
click at [698, 300] on li "Enhance the results of the /skin regimen/Lx line, formulated with nourishing an…" at bounding box center [871, 292] width 621 height 16
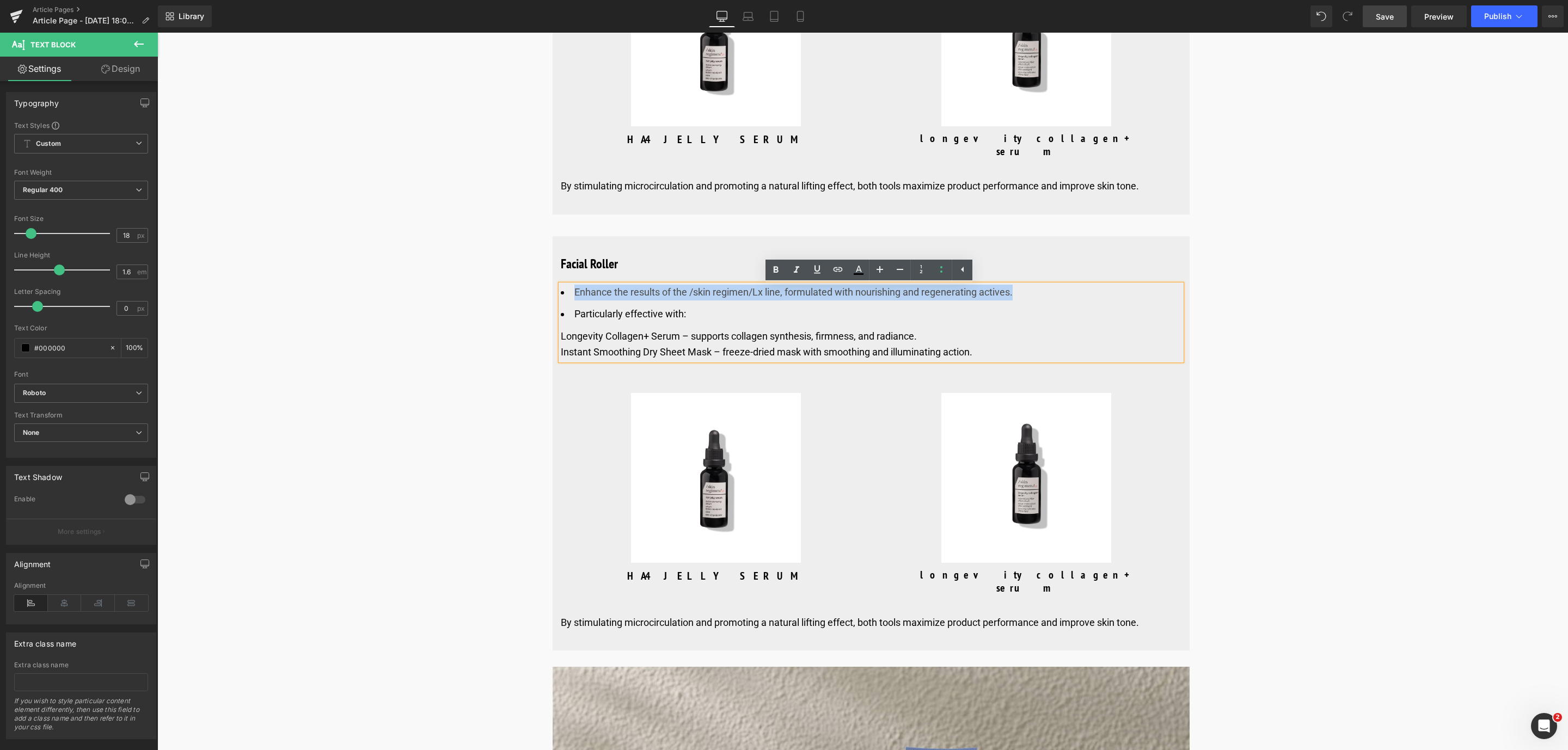
drag, startPoint x: 1029, startPoint y: 299, endPoint x: 564, endPoint y: 294, distance: 465.0
click at [564, 294] on li "Enhance the results of the /skin regimen/Lx line, formulated with nourishing an…" at bounding box center [871, 292] width 621 height 16
paste div
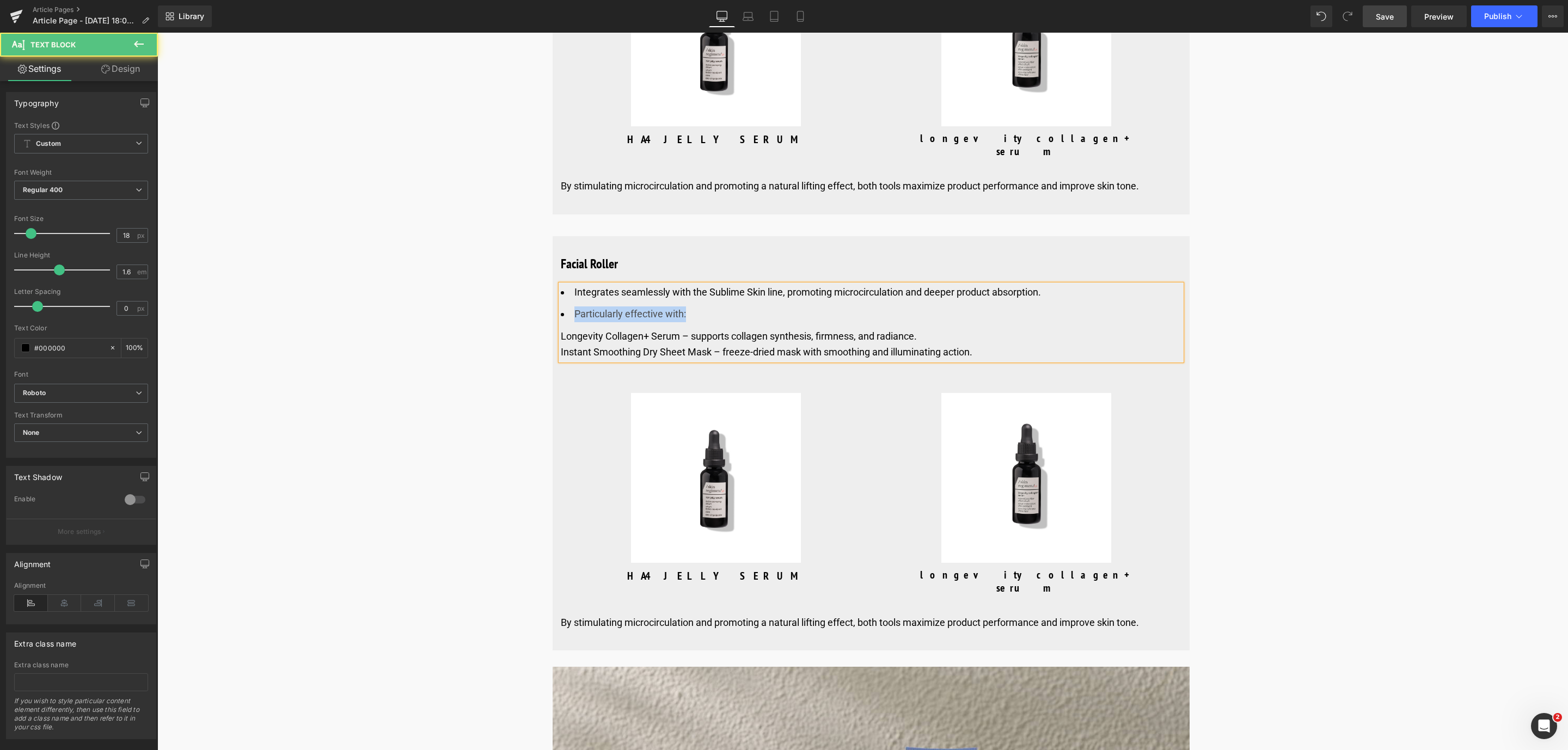
drag, startPoint x: 689, startPoint y: 325, endPoint x: 574, endPoint y: 325, distance: 115.0
click at [574, 322] on li "Particularly effective with:" at bounding box center [871, 314] width 621 height 16
click at [948, 357] on div "Instant Smoothing Dry Sheet Mask – freeze-dried mask with smoothing and illumin…" at bounding box center [871, 352] width 621 height 16
click at [966, 352] on div "Instant Smoothing Dry Sheet Mask – freeze-dried mask with smoothing and illumin…" at bounding box center [871, 352] width 621 height 16
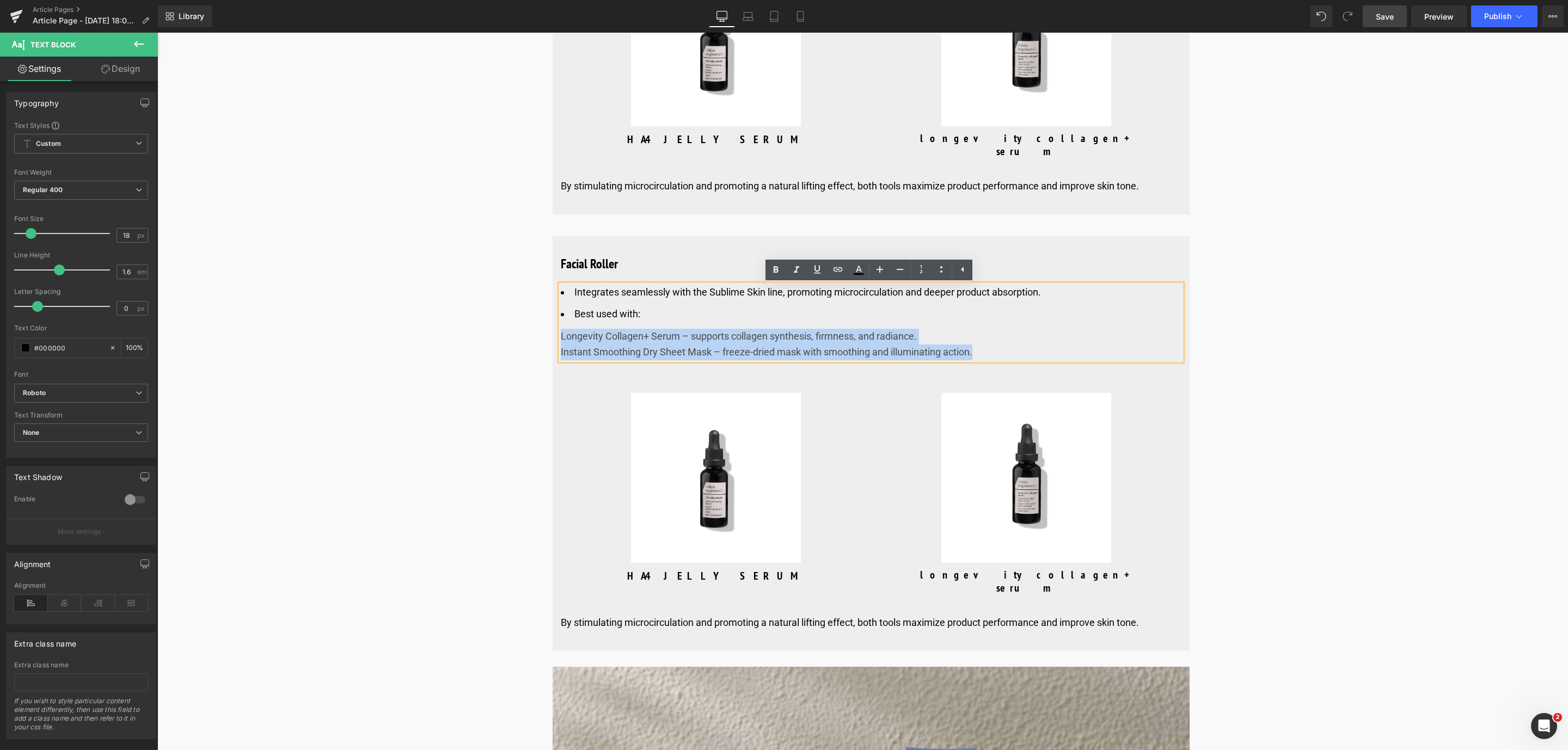
drag, startPoint x: 986, startPoint y: 359, endPoint x: 551, endPoint y: 345, distance: 435.2
click at [553, 345] on div "Facial Roller Heading Integrates seamlessly with the Sublime Skin line, promoti…" at bounding box center [871, 447] width 637 height 397
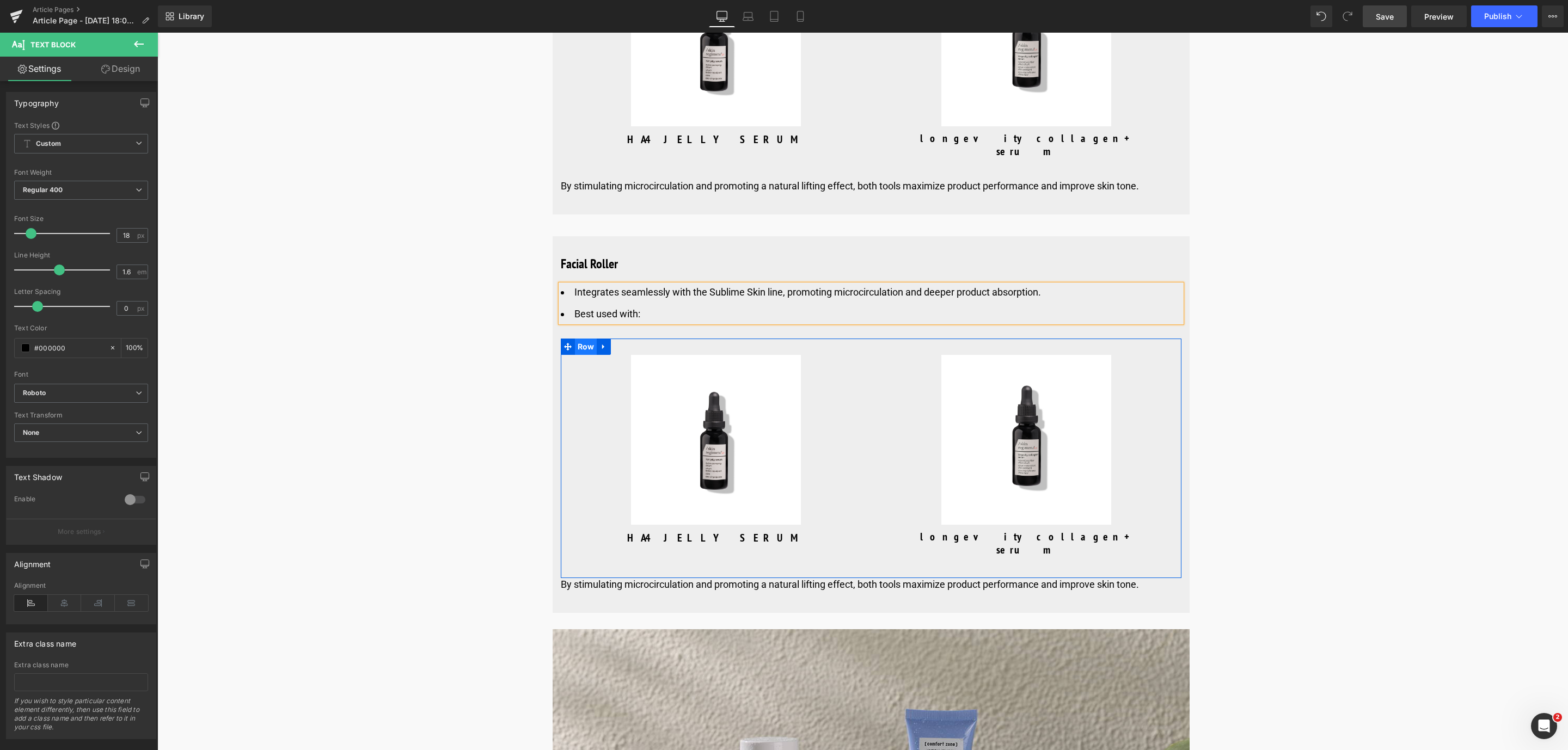
click at [584, 350] on span "Row" at bounding box center [586, 347] width 22 height 17
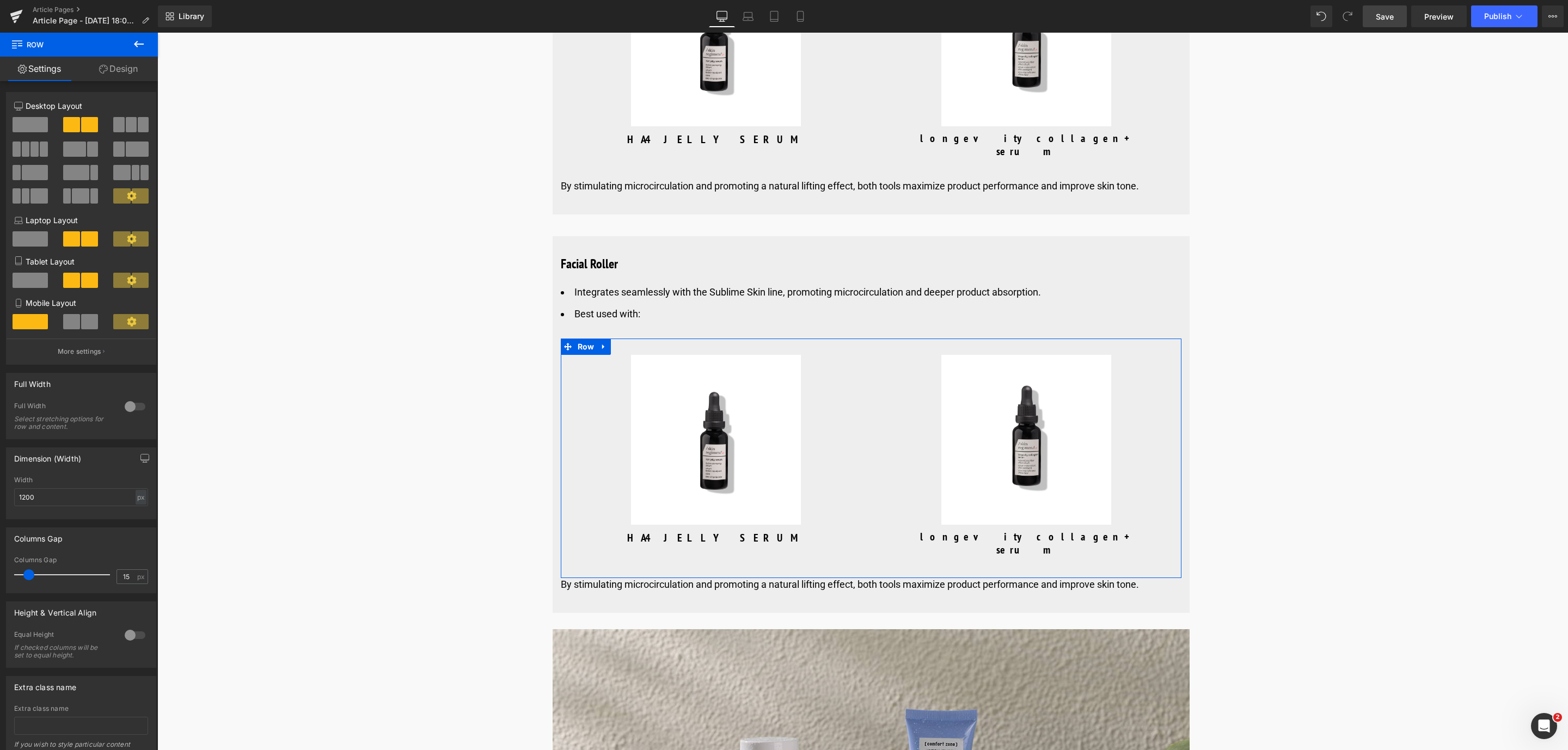
click at [134, 133] on div at bounding box center [131, 129] width 51 height 24
click at [129, 120] on span at bounding box center [131, 125] width 11 height 15
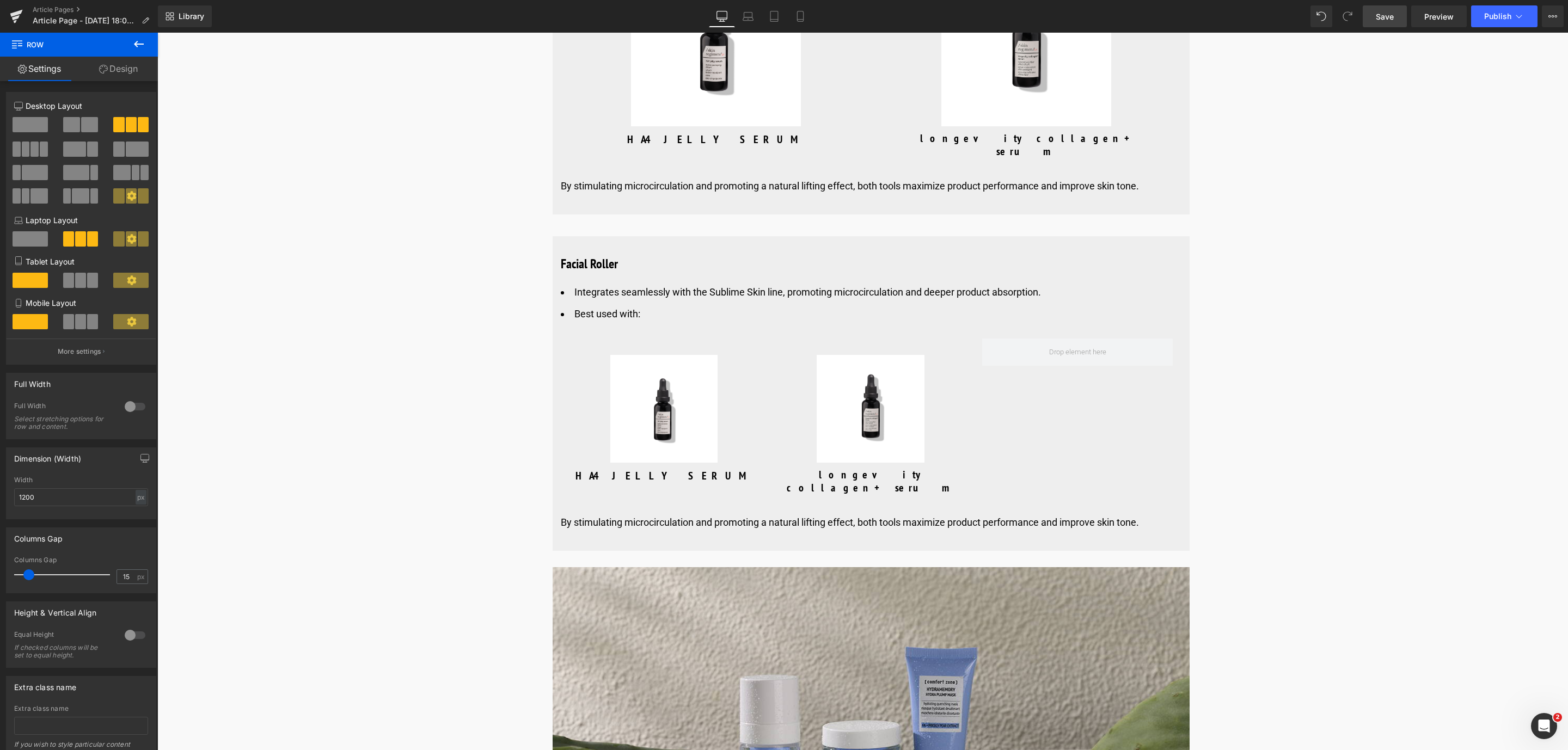
click at [130, 46] on button at bounding box center [139, 44] width 38 height 24
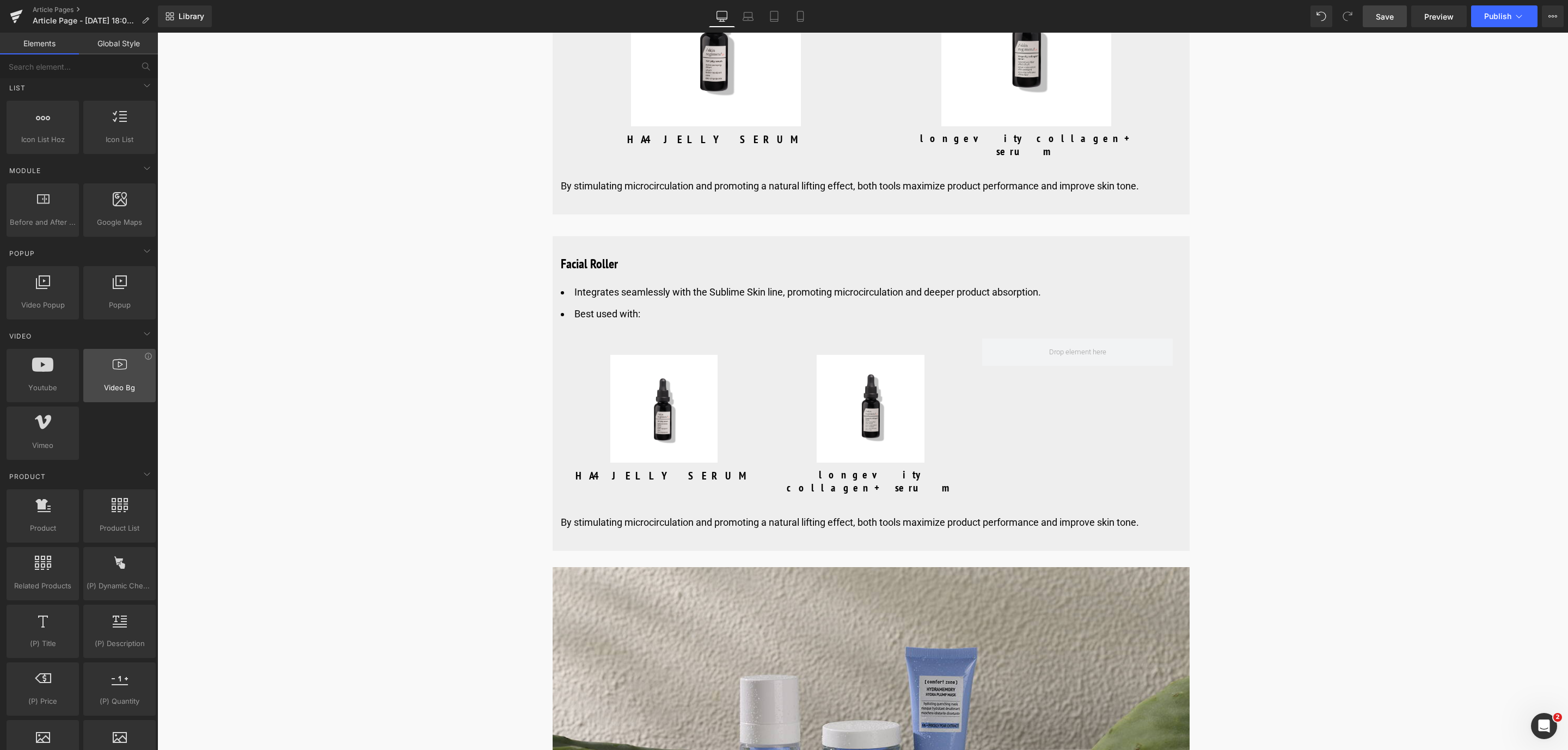
scroll to position [490, 0]
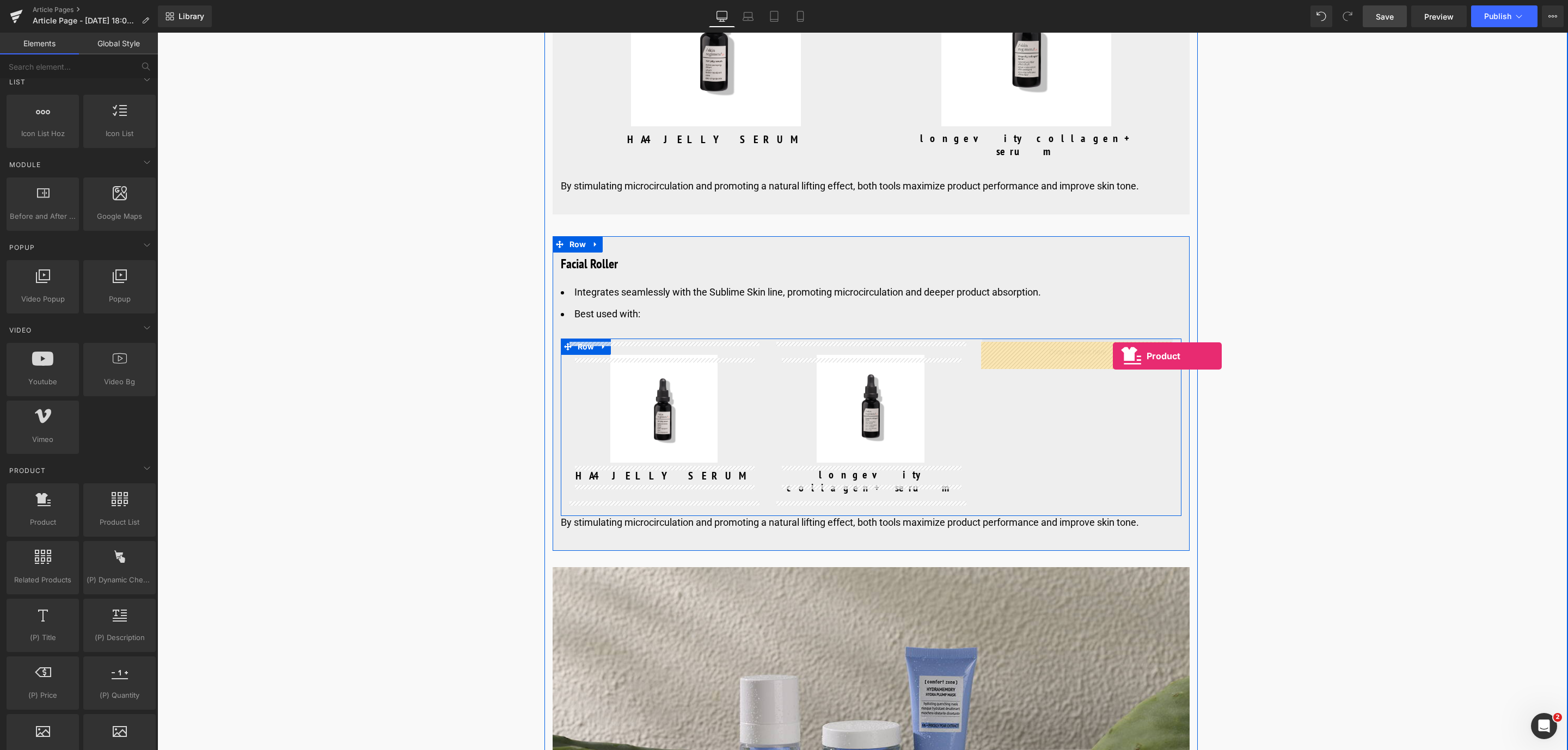
drag, startPoint x: 285, startPoint y: 554, endPoint x: 1102, endPoint y: 355, distance: 840.9
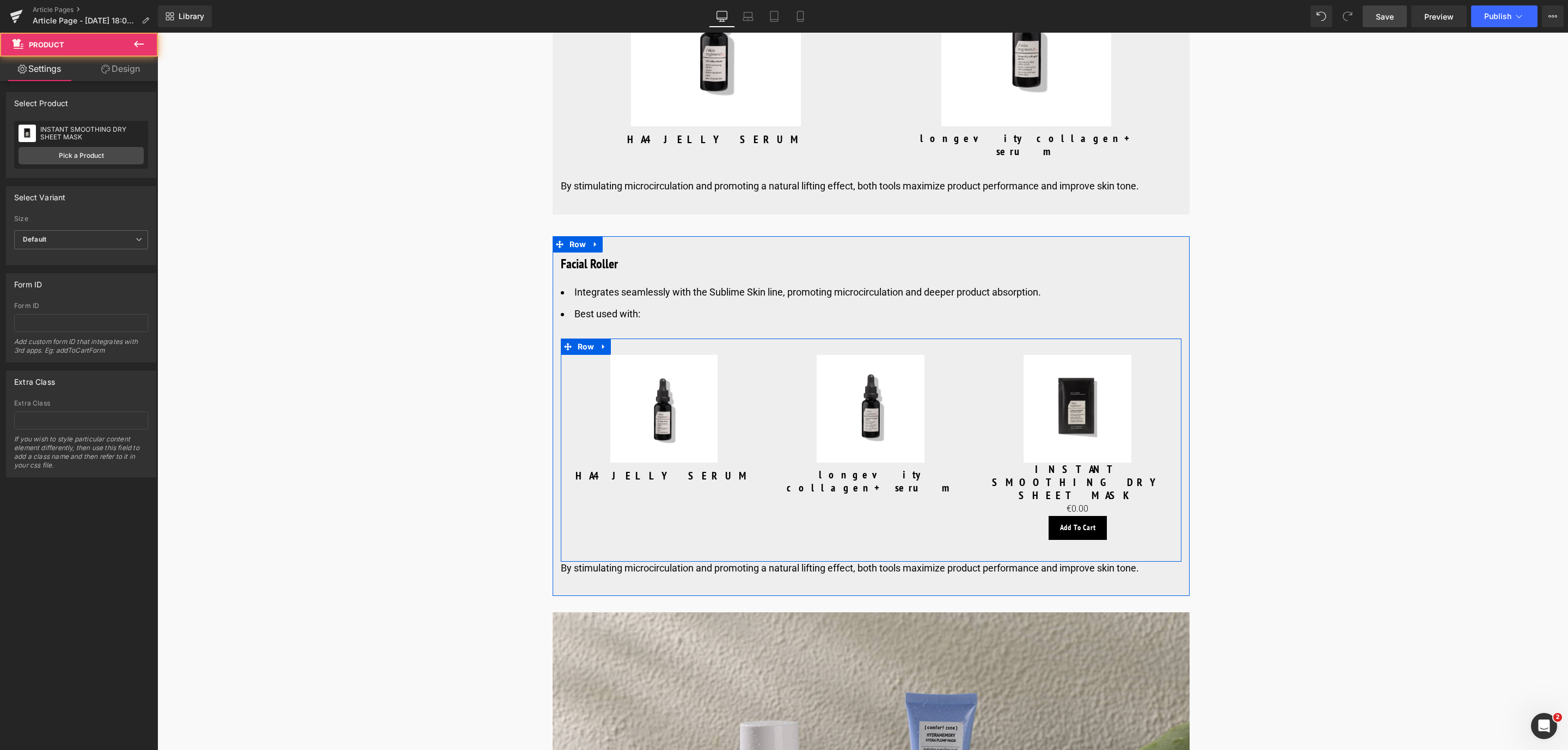
click at [1390, 18] on span "Save" at bounding box center [1385, 17] width 18 height 11
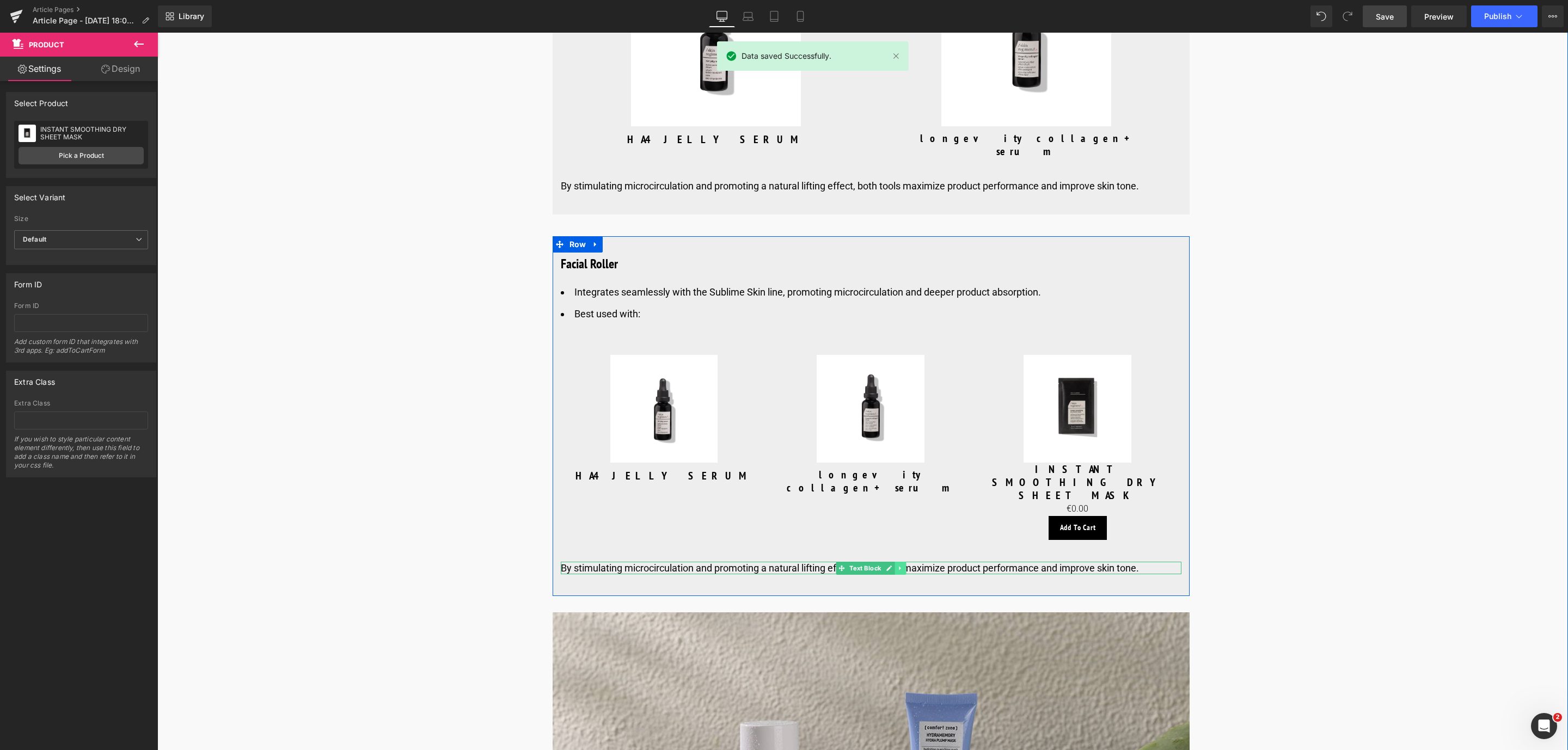
click at [899, 565] on icon at bounding box center [900, 568] width 6 height 6
click at [900, 561] on link at bounding box center [906, 568] width 11 height 13
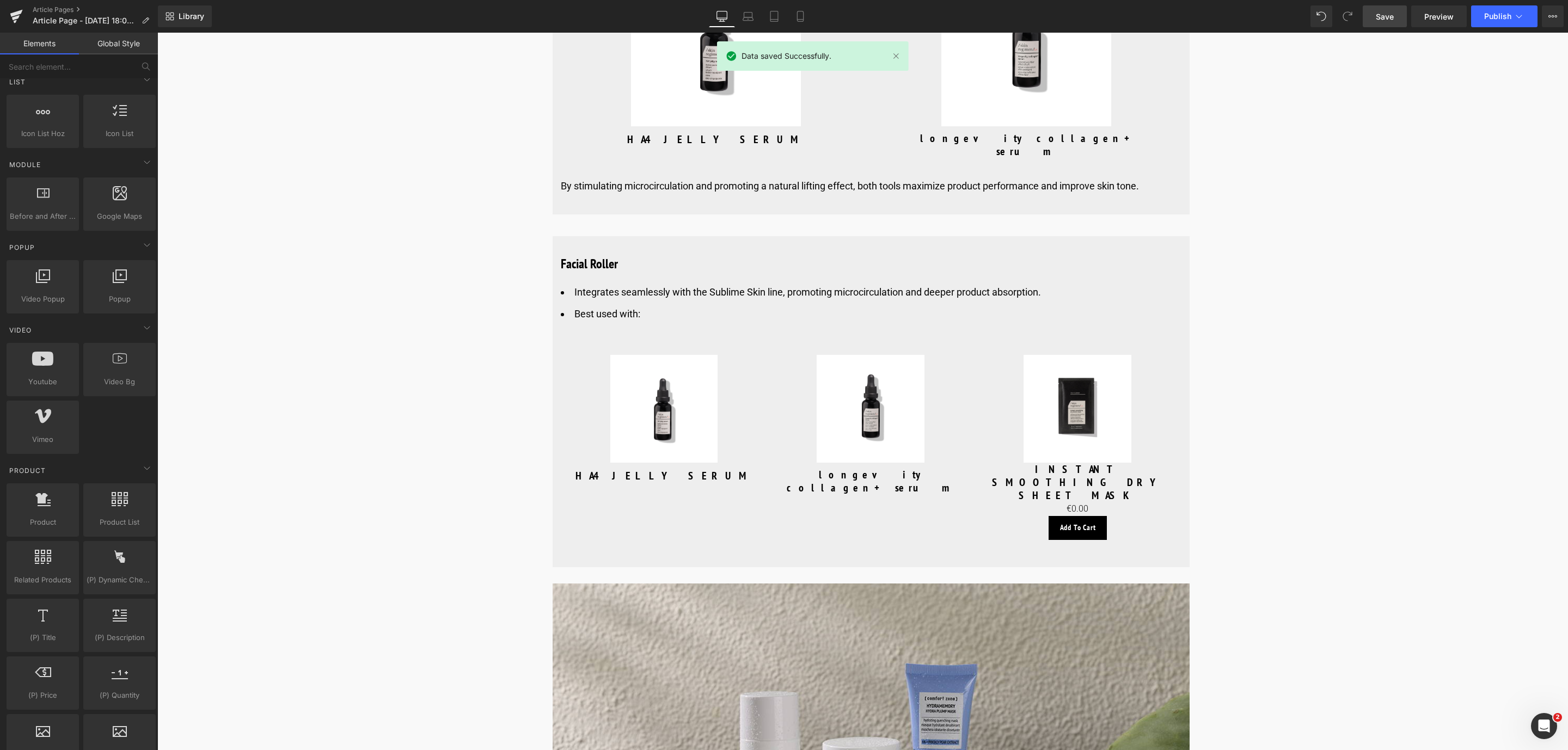
drag, startPoint x: 1395, startPoint y: 18, endPoint x: 945, endPoint y: 462, distance: 632.2
click at [1395, 18] on link "Save" at bounding box center [1385, 16] width 44 height 22
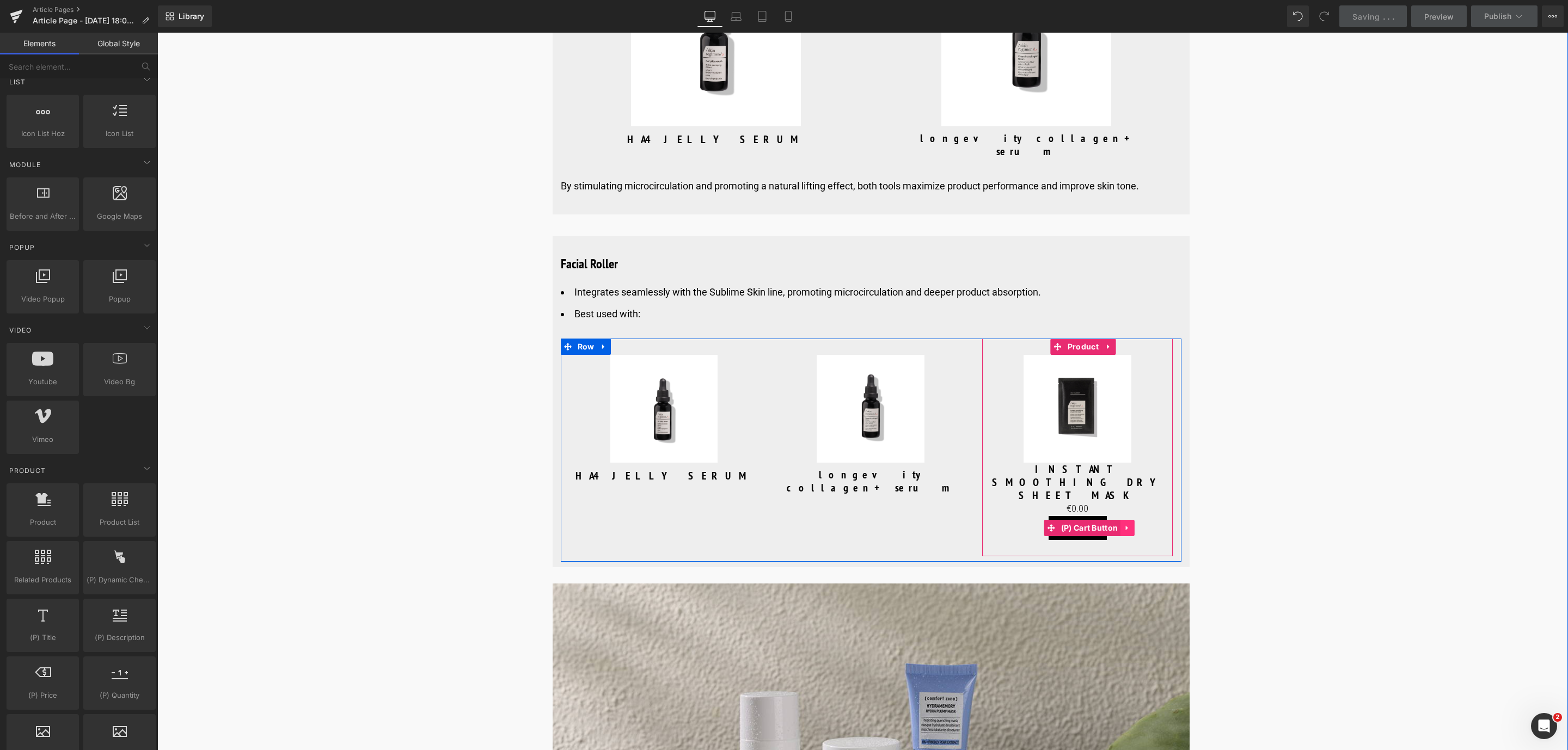
click at [1130, 520] on link at bounding box center [1127, 528] width 14 height 17
click at [1131, 520] on link at bounding box center [1134, 528] width 14 height 17
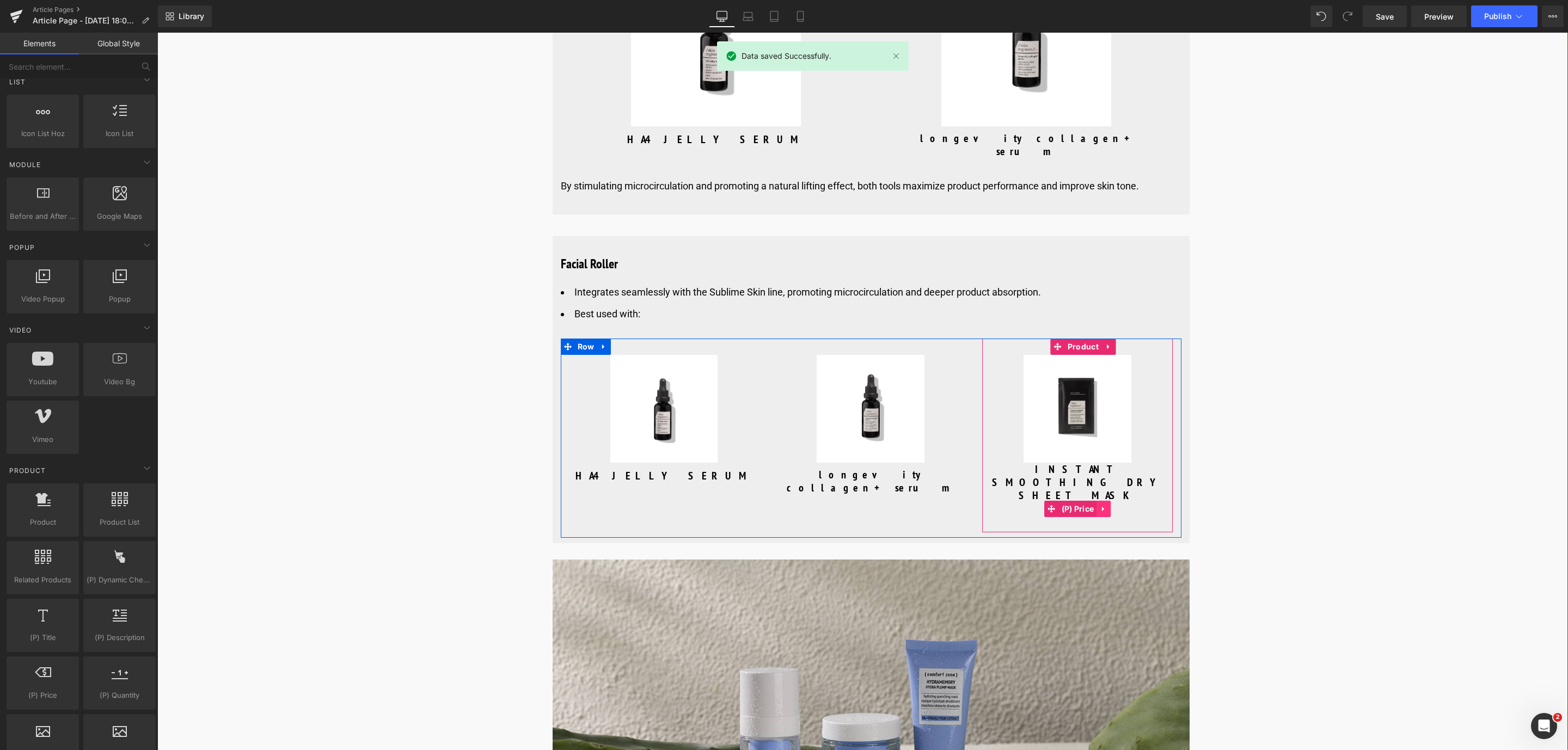
click at [1104, 505] on icon at bounding box center [1103, 509] width 8 height 8
click at [1108, 505] on icon at bounding box center [1111, 509] width 8 height 8
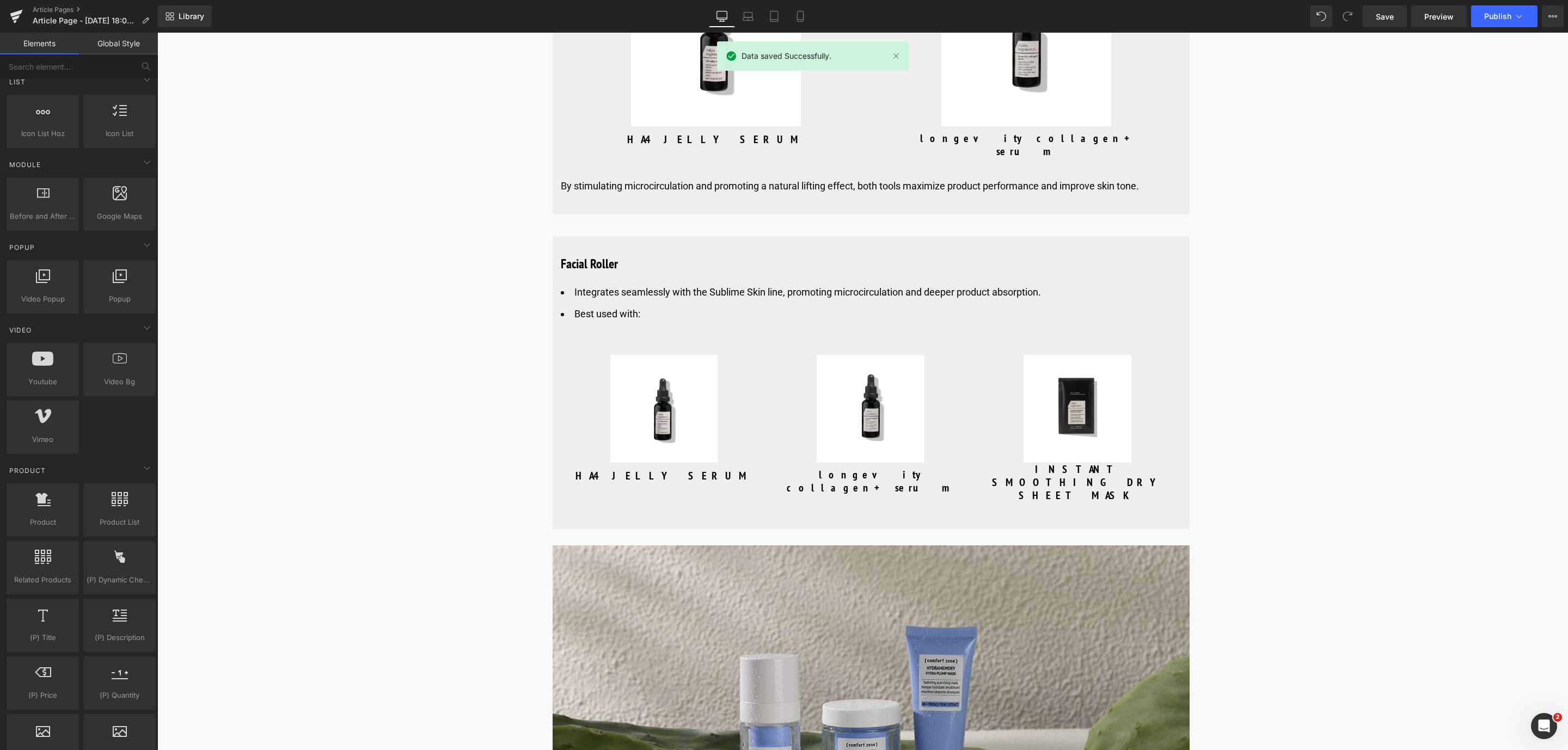
drag, startPoint x: 1397, startPoint y: 22, endPoint x: 1393, endPoint y: 29, distance: 8.1
click at [1397, 22] on link "Save" at bounding box center [1385, 16] width 44 height 22
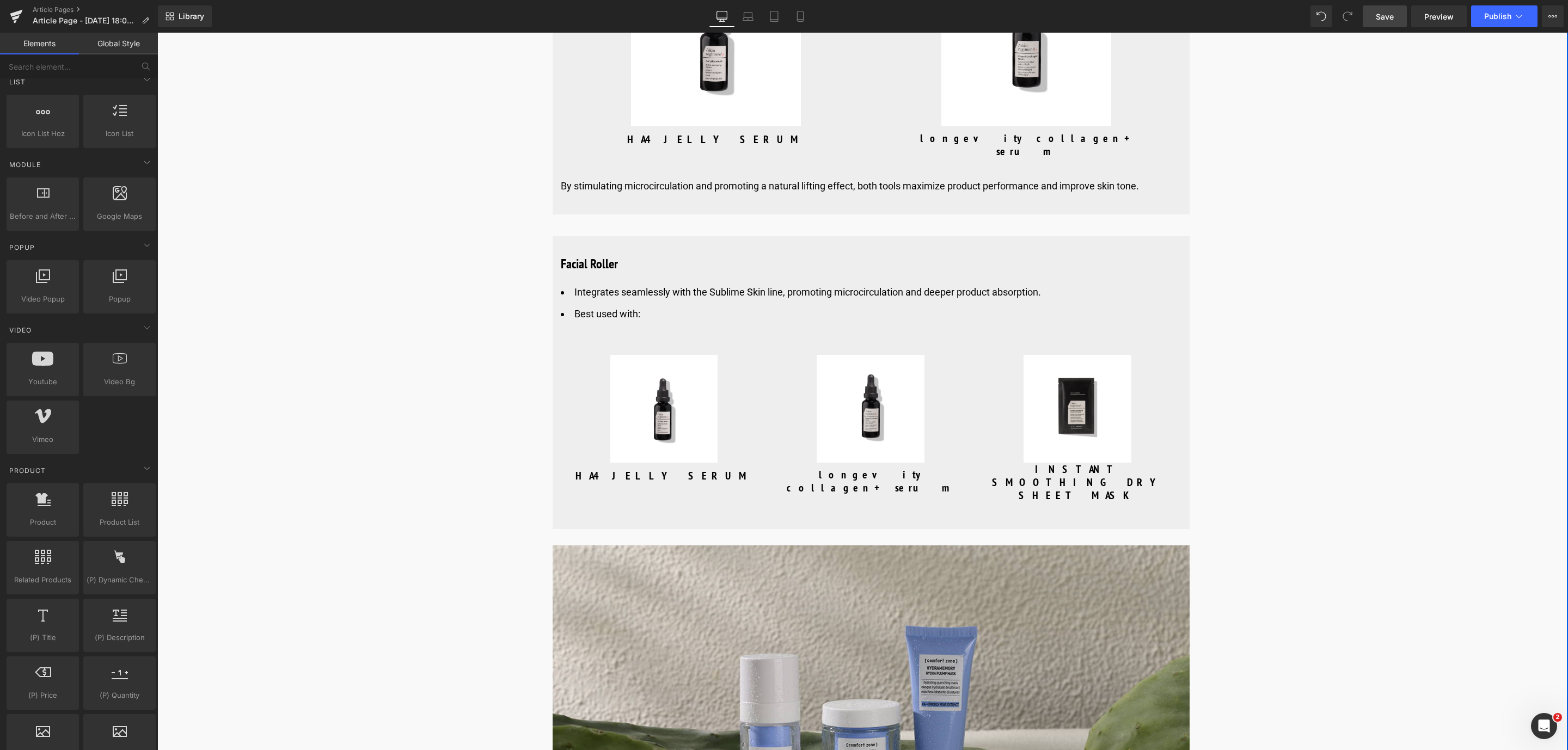
click at [1384, 19] on span "Save" at bounding box center [1385, 17] width 18 height 11
click at [1393, 22] on link "Save" at bounding box center [1385, 16] width 44 height 22
